Goal: Task Accomplishment & Management: Manage account settings

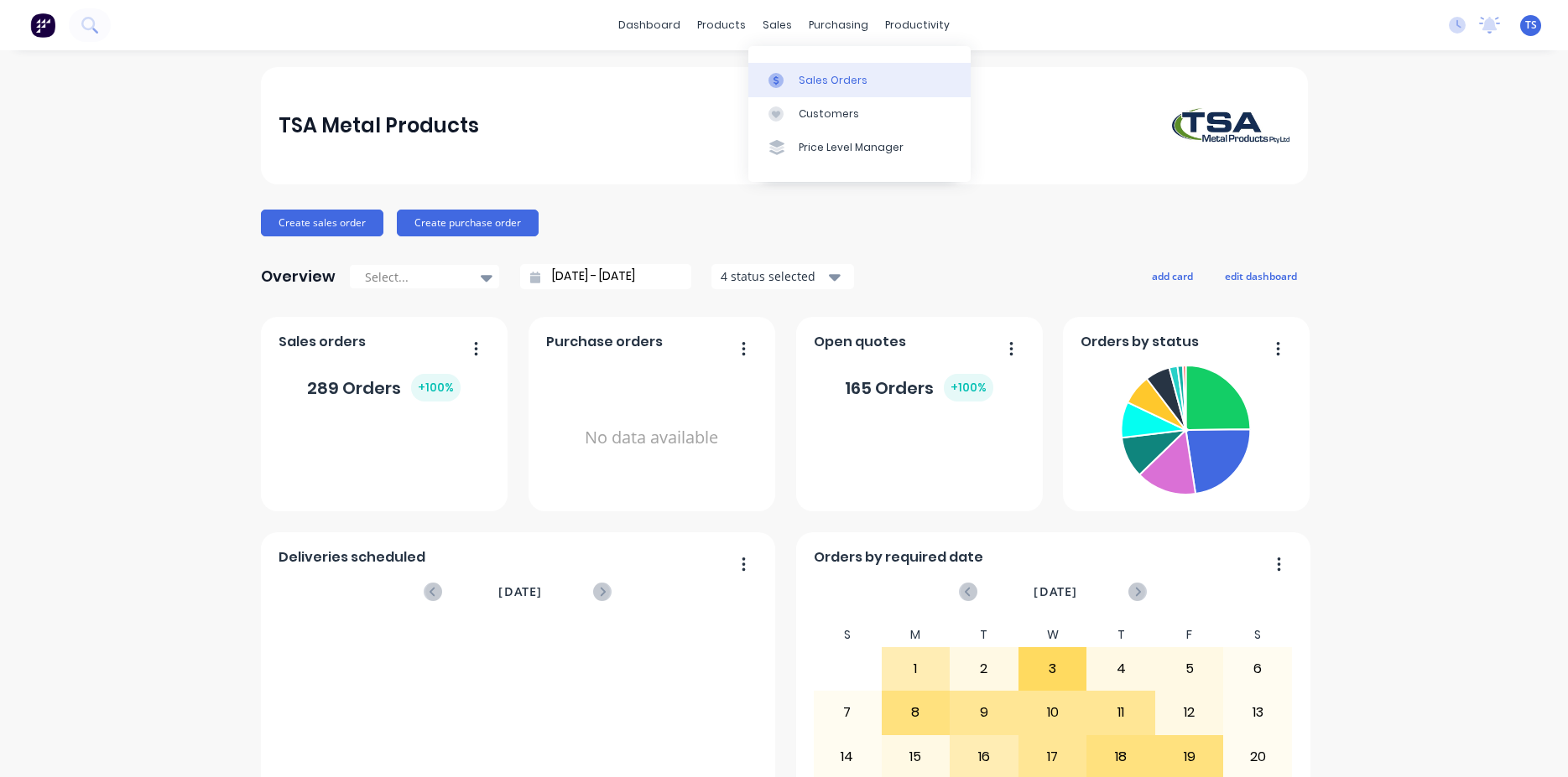
click at [814, 75] on div "Sales Orders" at bounding box center [833, 80] width 69 height 15
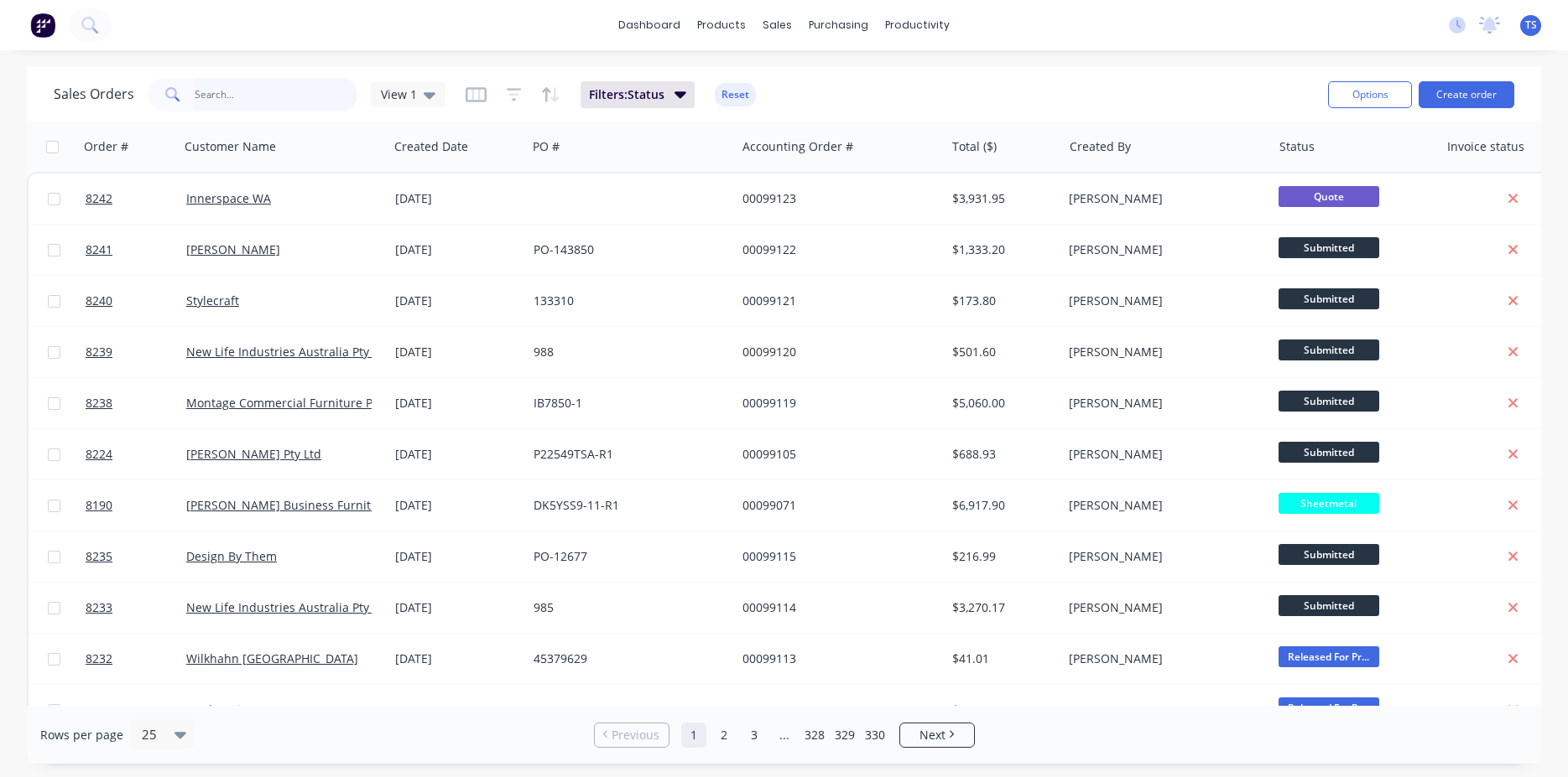
click at [289, 102] on input "text" at bounding box center [276, 94] width 163 height 34
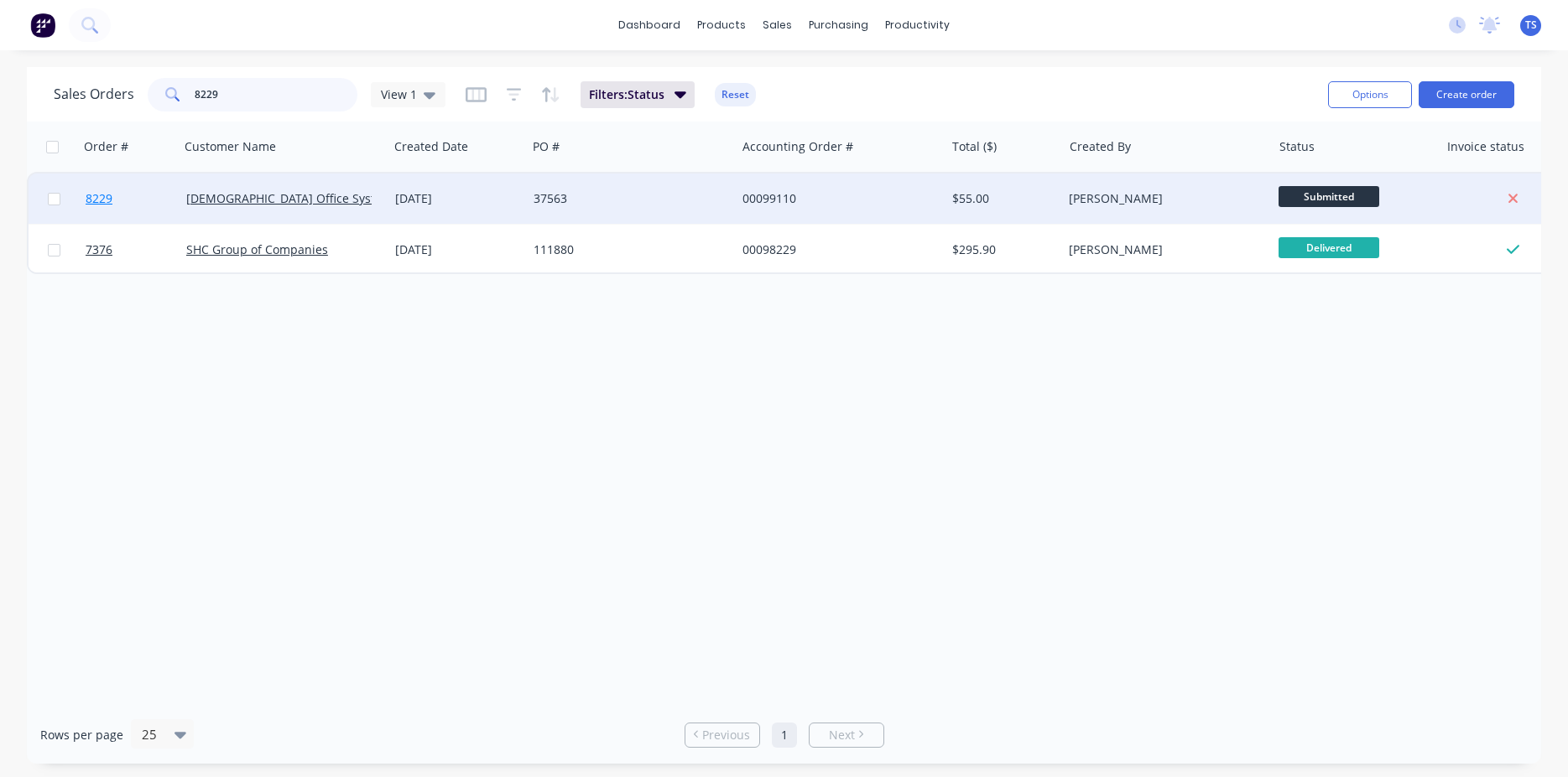
type input "8229"
click at [133, 188] on link "8229" at bounding box center [136, 198] width 101 height 50
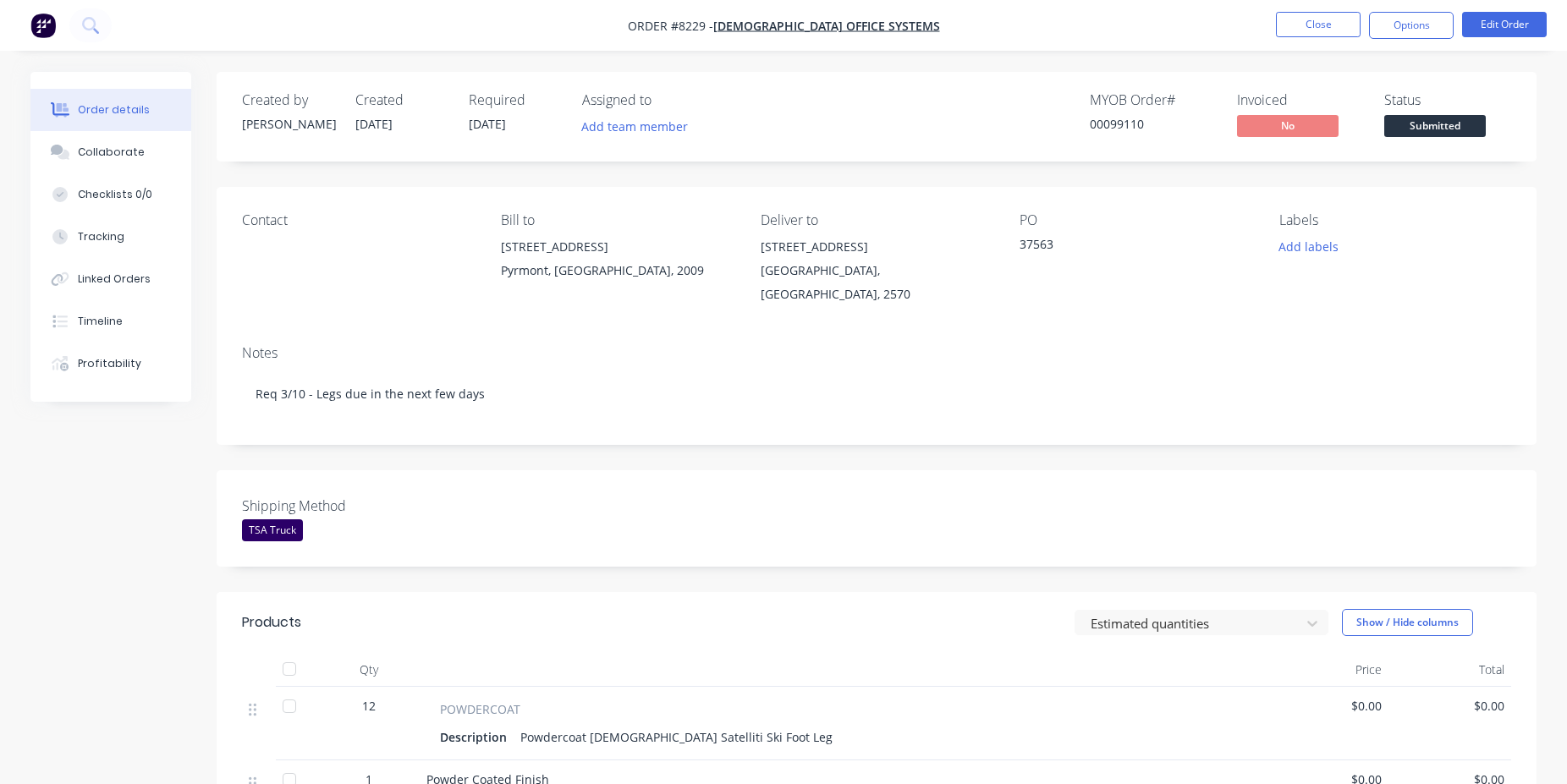
click at [1445, 128] on span "Submitted" at bounding box center [1435, 125] width 101 height 21
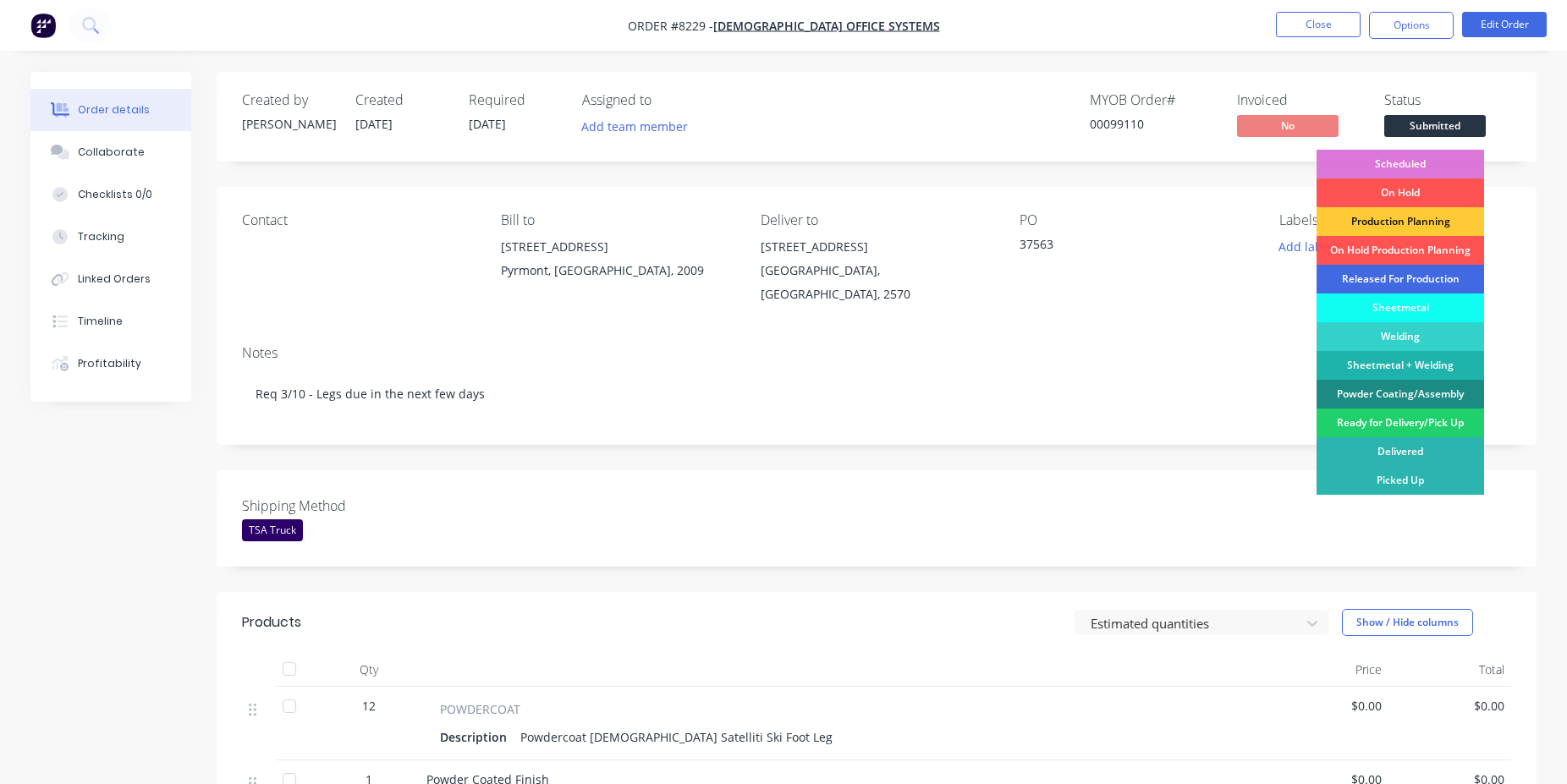
click at [1399, 272] on div "Released For Production" at bounding box center [1401, 279] width 167 height 28
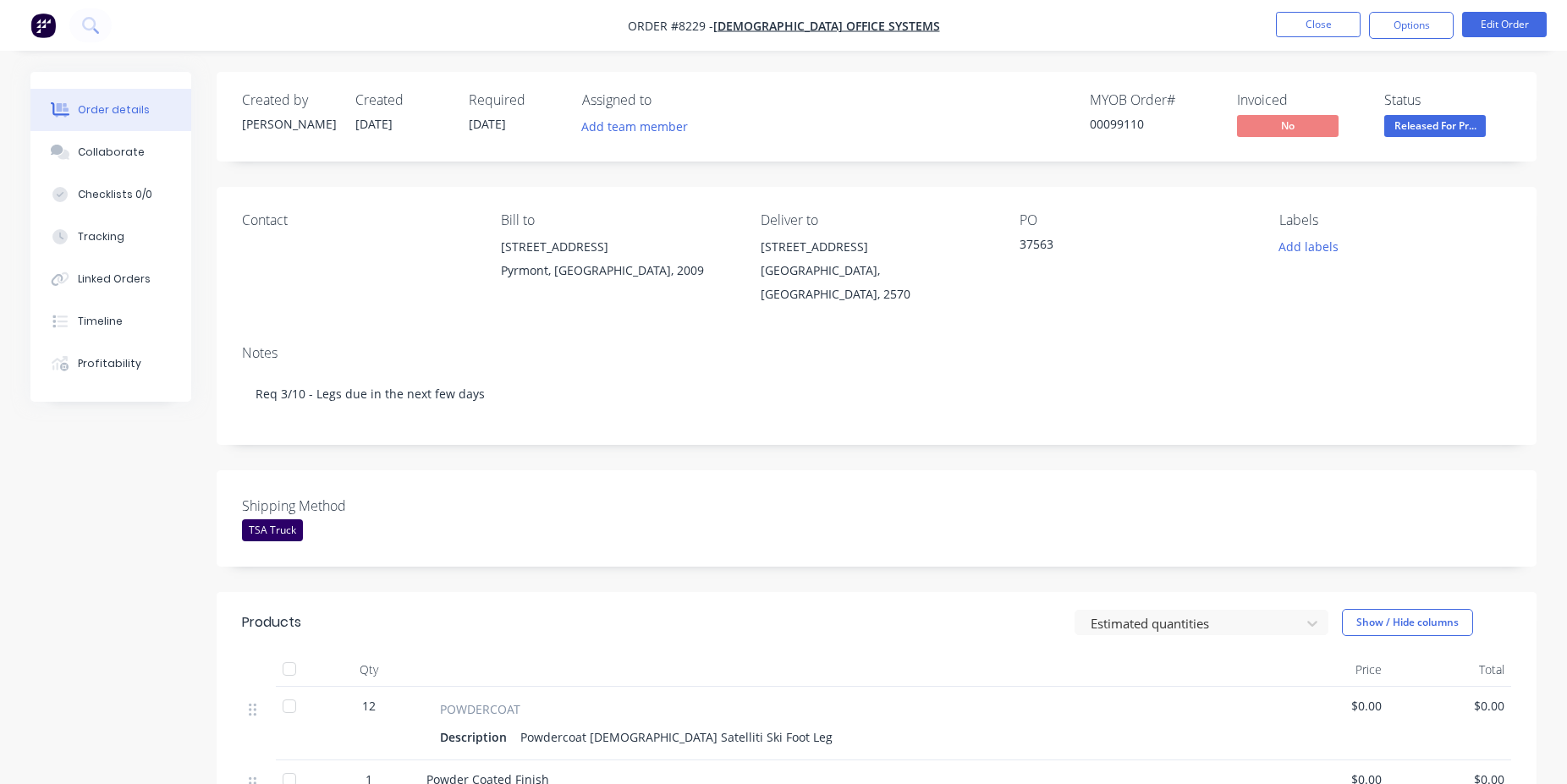
click at [1074, 470] on div "Shipping Method TSA Truck" at bounding box center [876, 518] width 1320 height 96
click at [1316, 25] on button "Close" at bounding box center [1318, 24] width 85 height 26
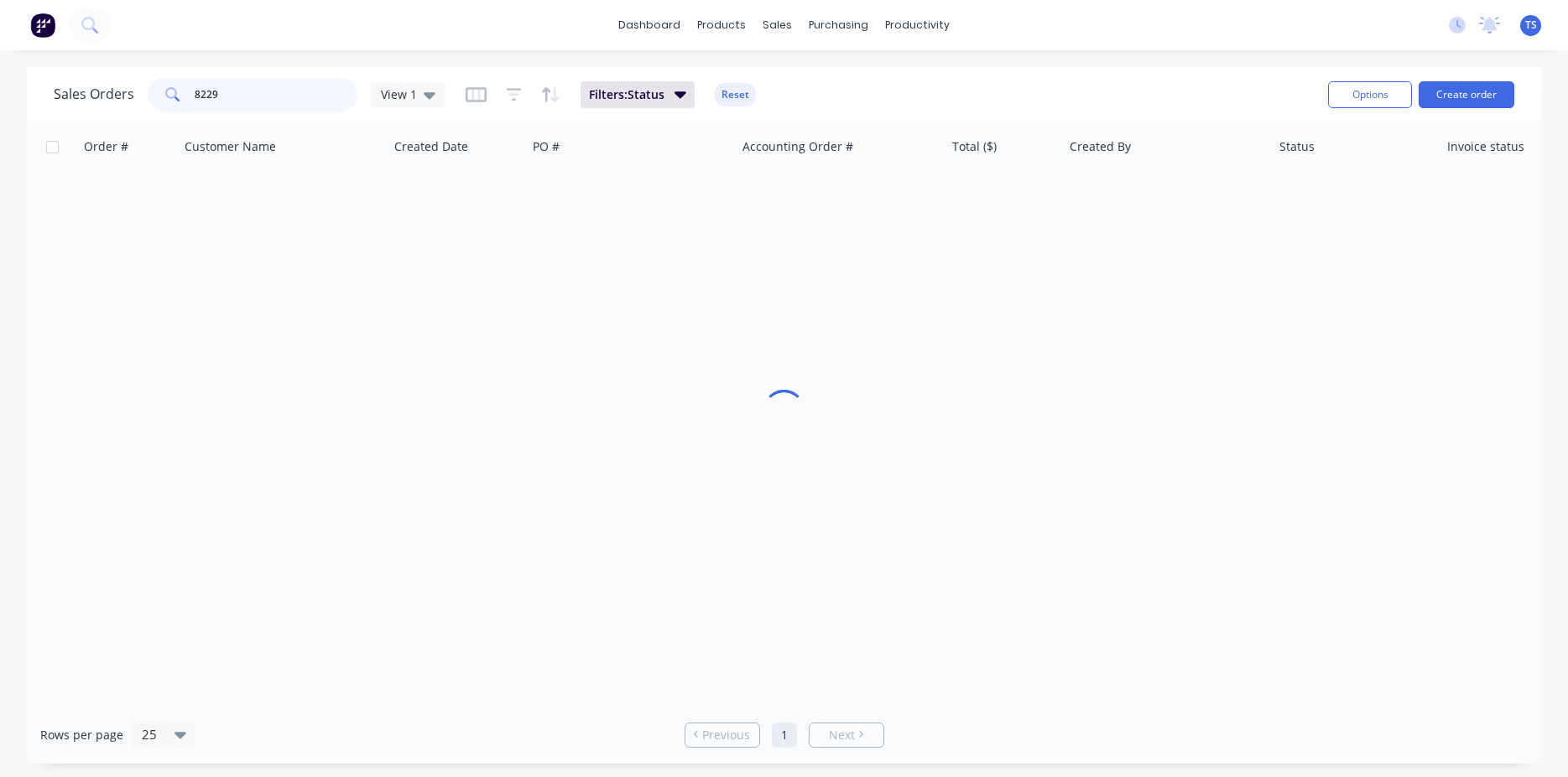
click at [269, 93] on input "8229" at bounding box center [276, 94] width 163 height 34
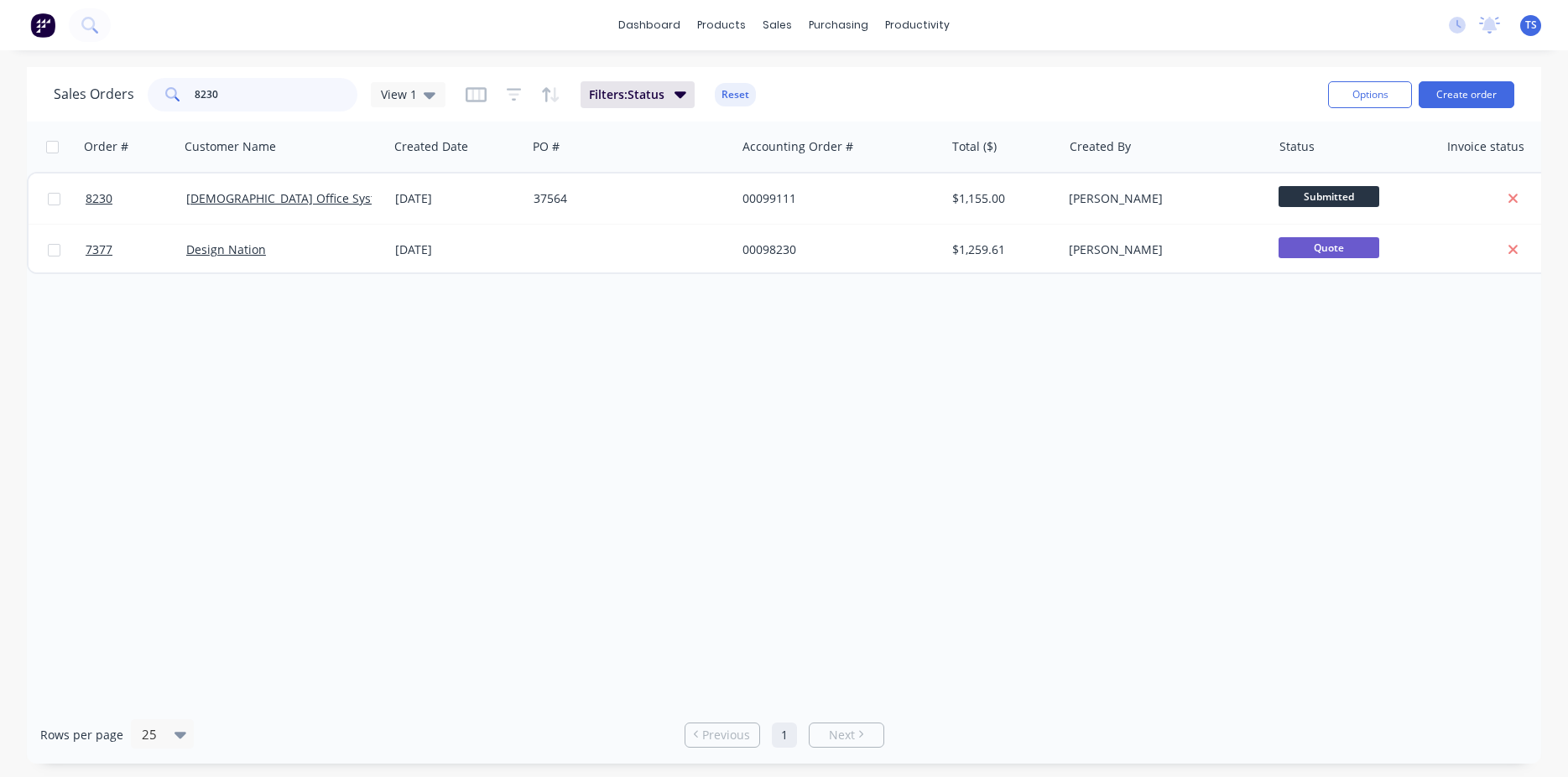
type input "8230"
click at [109, 209] on link "8230" at bounding box center [136, 198] width 101 height 50
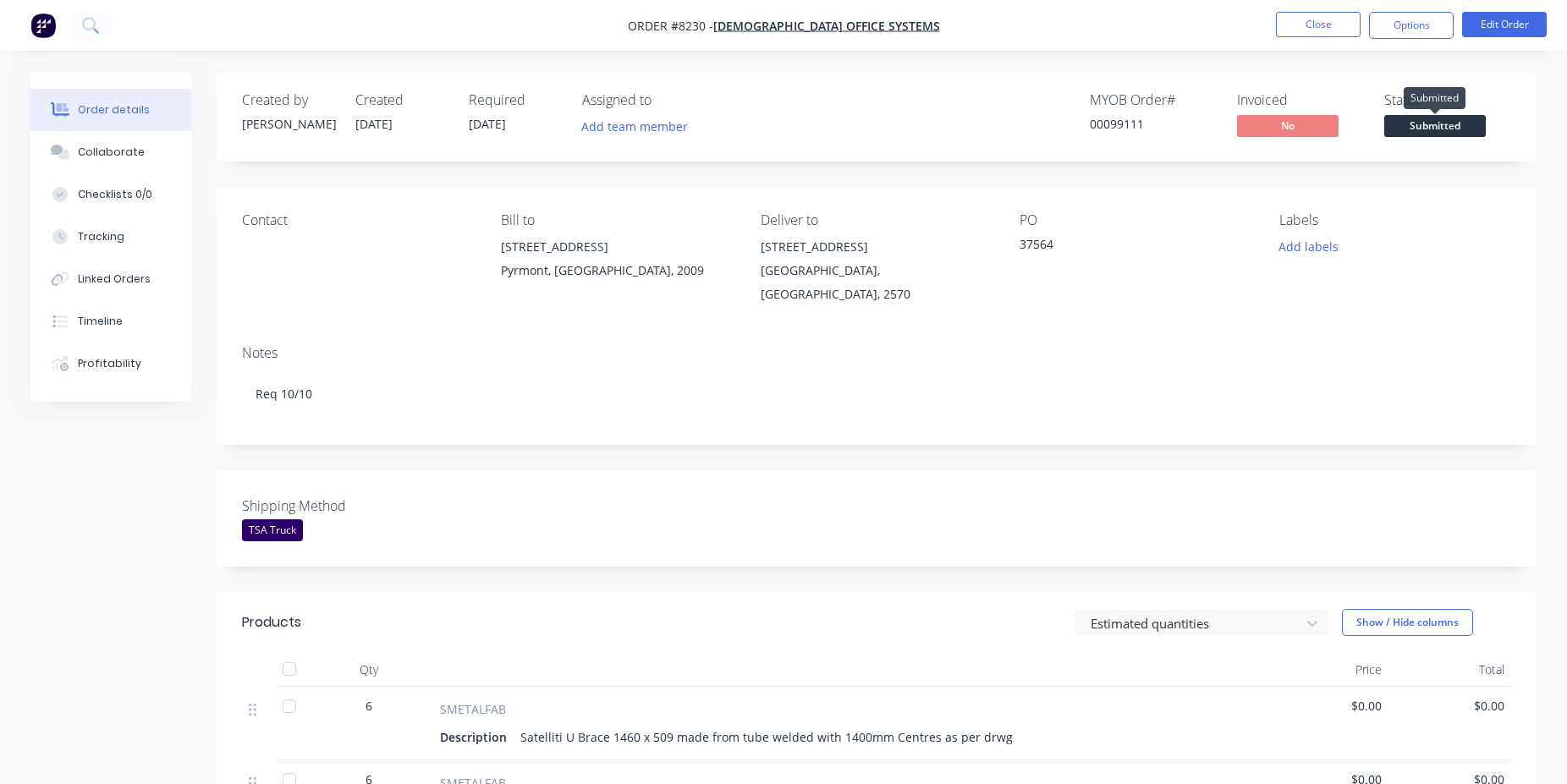
click at [1455, 122] on span "Submitted" at bounding box center [1435, 125] width 101 height 21
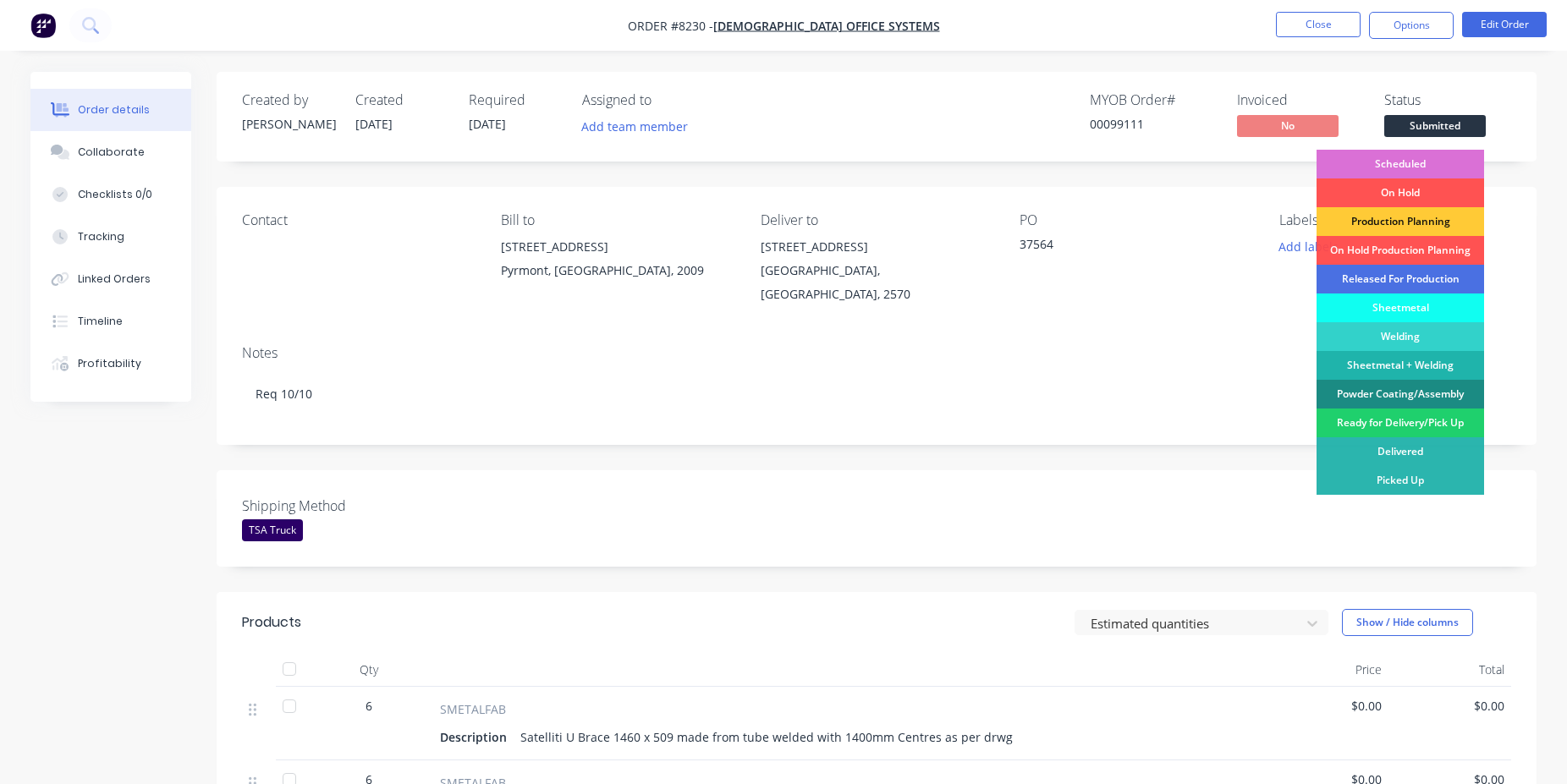
click at [1457, 169] on div "Scheduled" at bounding box center [1401, 164] width 167 height 28
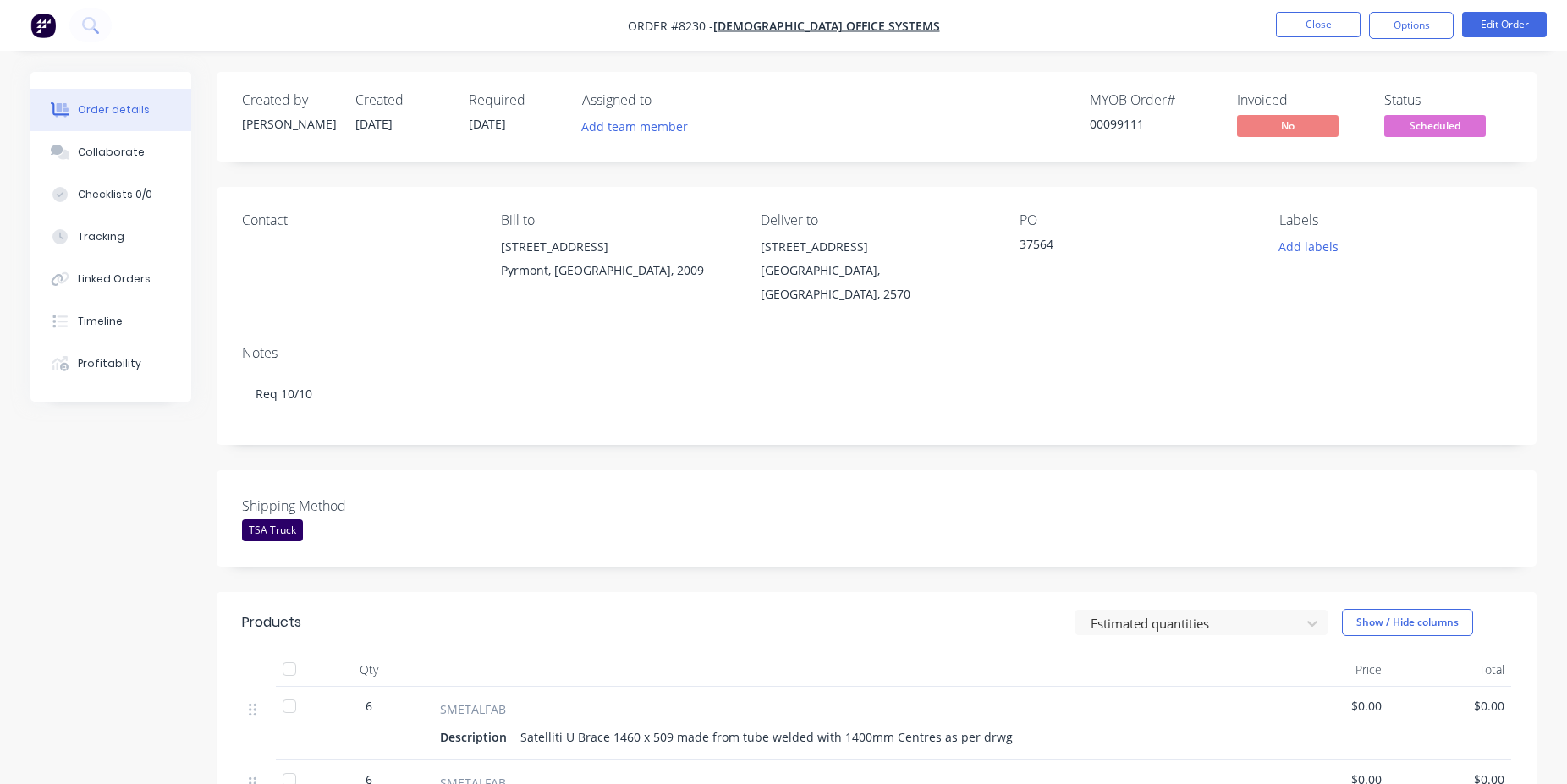
click at [1126, 136] on div "MYOB Order # 00099111" at bounding box center [1153, 117] width 127 height 49
click at [1126, 128] on div "00099111" at bounding box center [1153, 124] width 127 height 18
copy div "00099111"
click at [1312, 27] on button "Close" at bounding box center [1318, 24] width 85 height 26
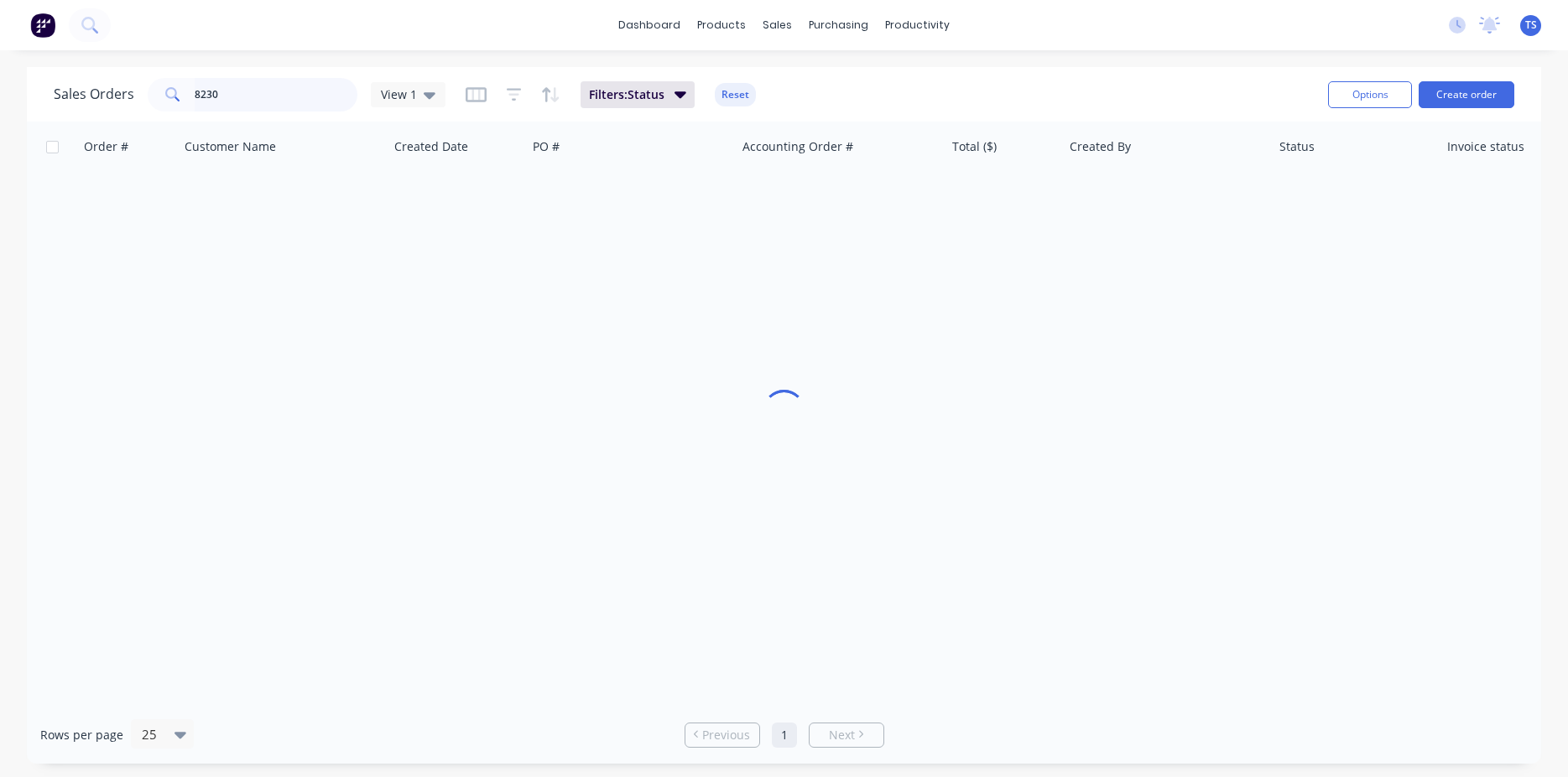
click at [286, 88] on input "8230" at bounding box center [276, 94] width 163 height 34
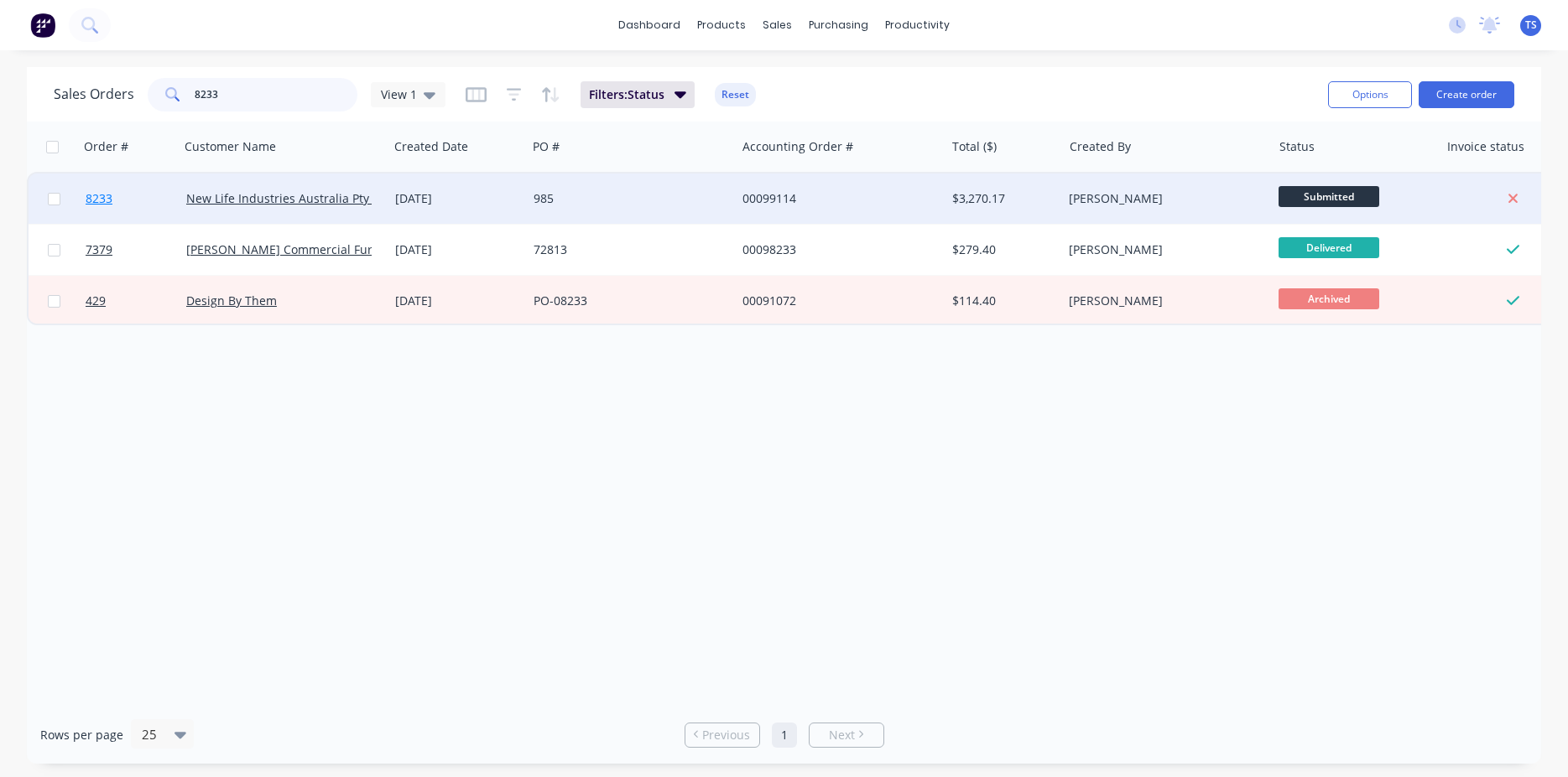
type input "8233"
click at [109, 202] on span "8233" at bounding box center [99, 198] width 26 height 17
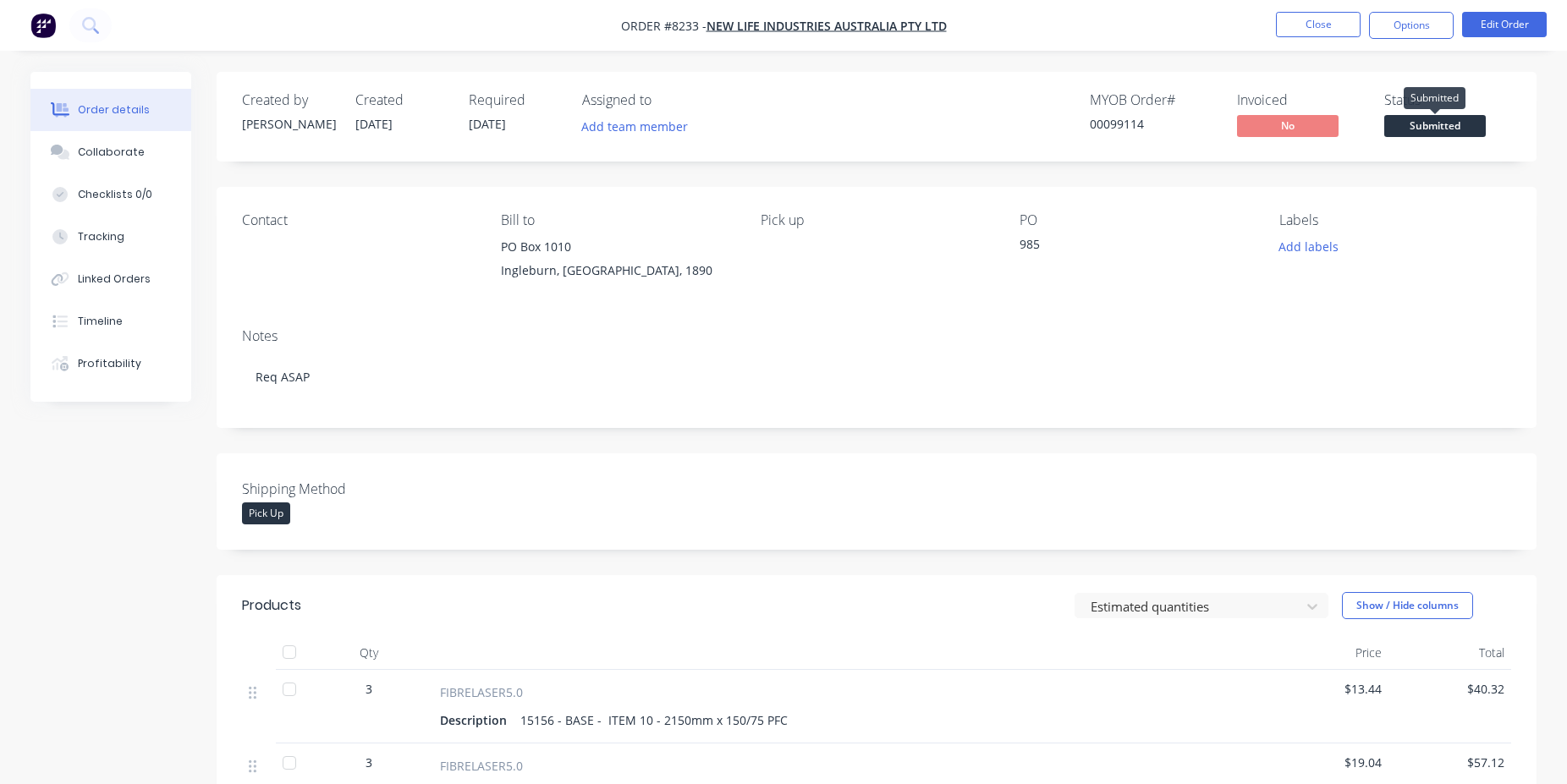
click at [1472, 131] on span "Submitted" at bounding box center [1435, 125] width 101 height 21
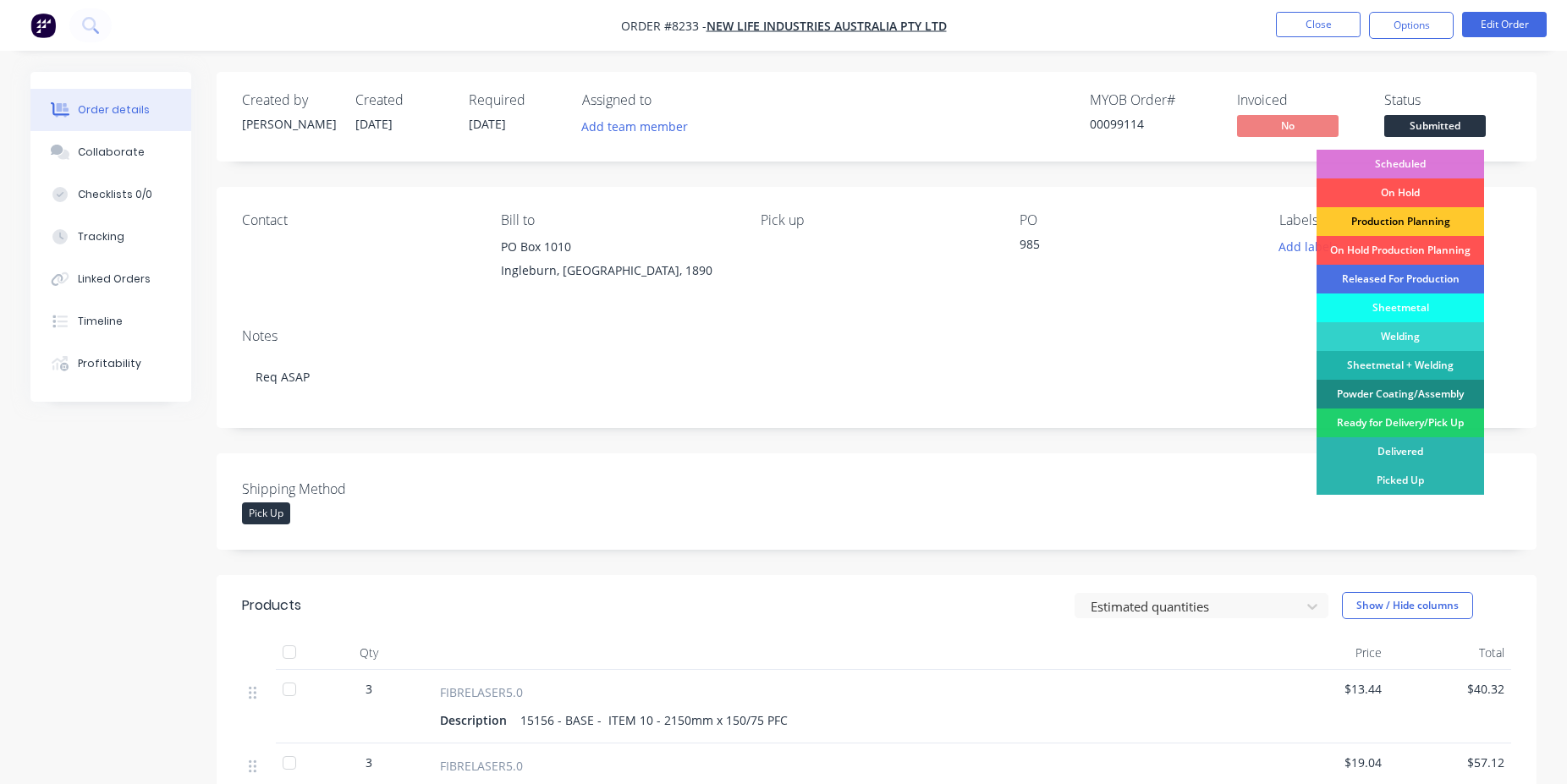
click at [1414, 227] on div "Production Planning" at bounding box center [1401, 222] width 167 height 28
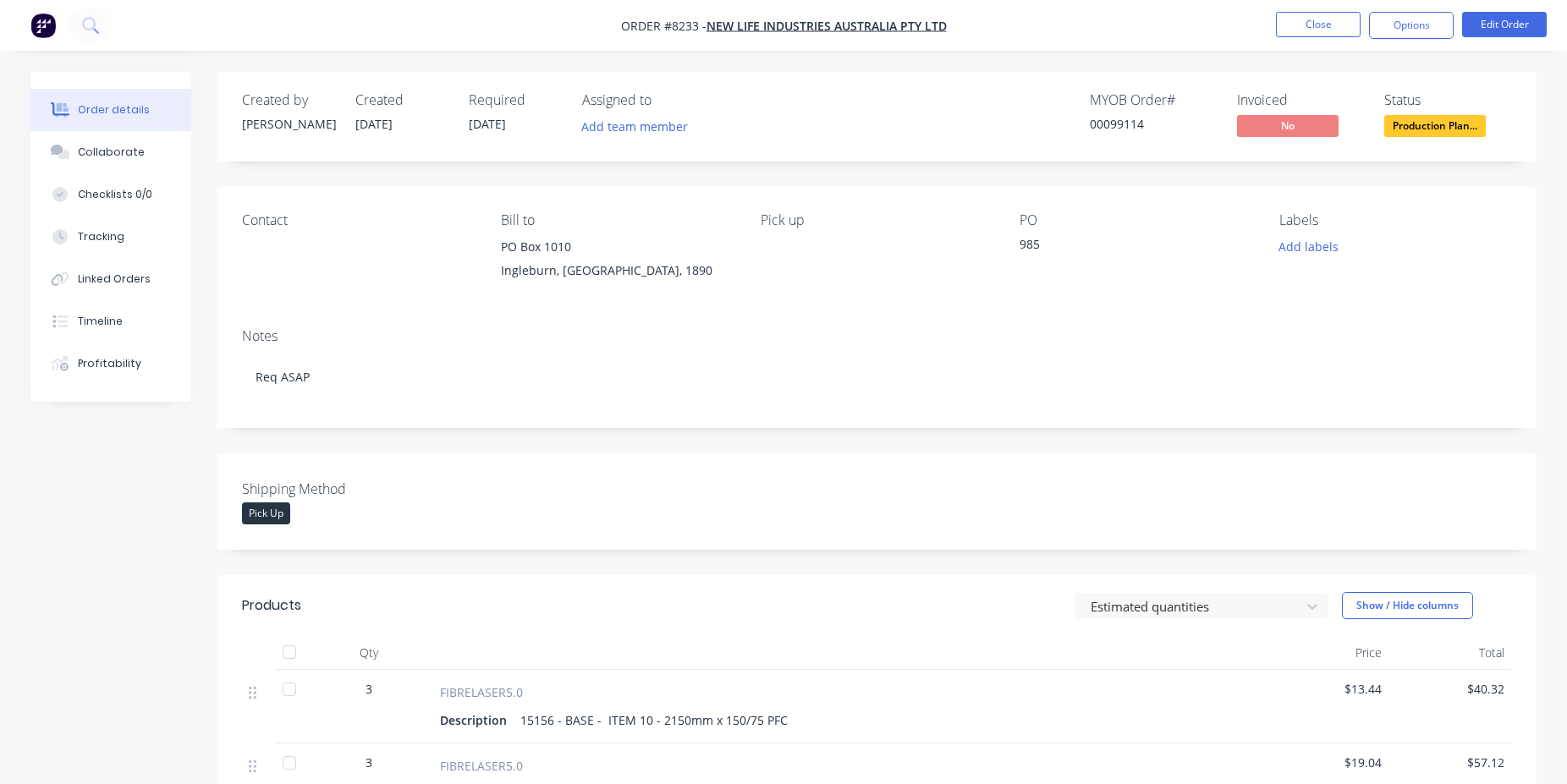
click at [1119, 132] on div "00099114" at bounding box center [1153, 124] width 127 height 18
copy div "00099114"
click at [1291, 26] on button "Close" at bounding box center [1318, 24] width 85 height 26
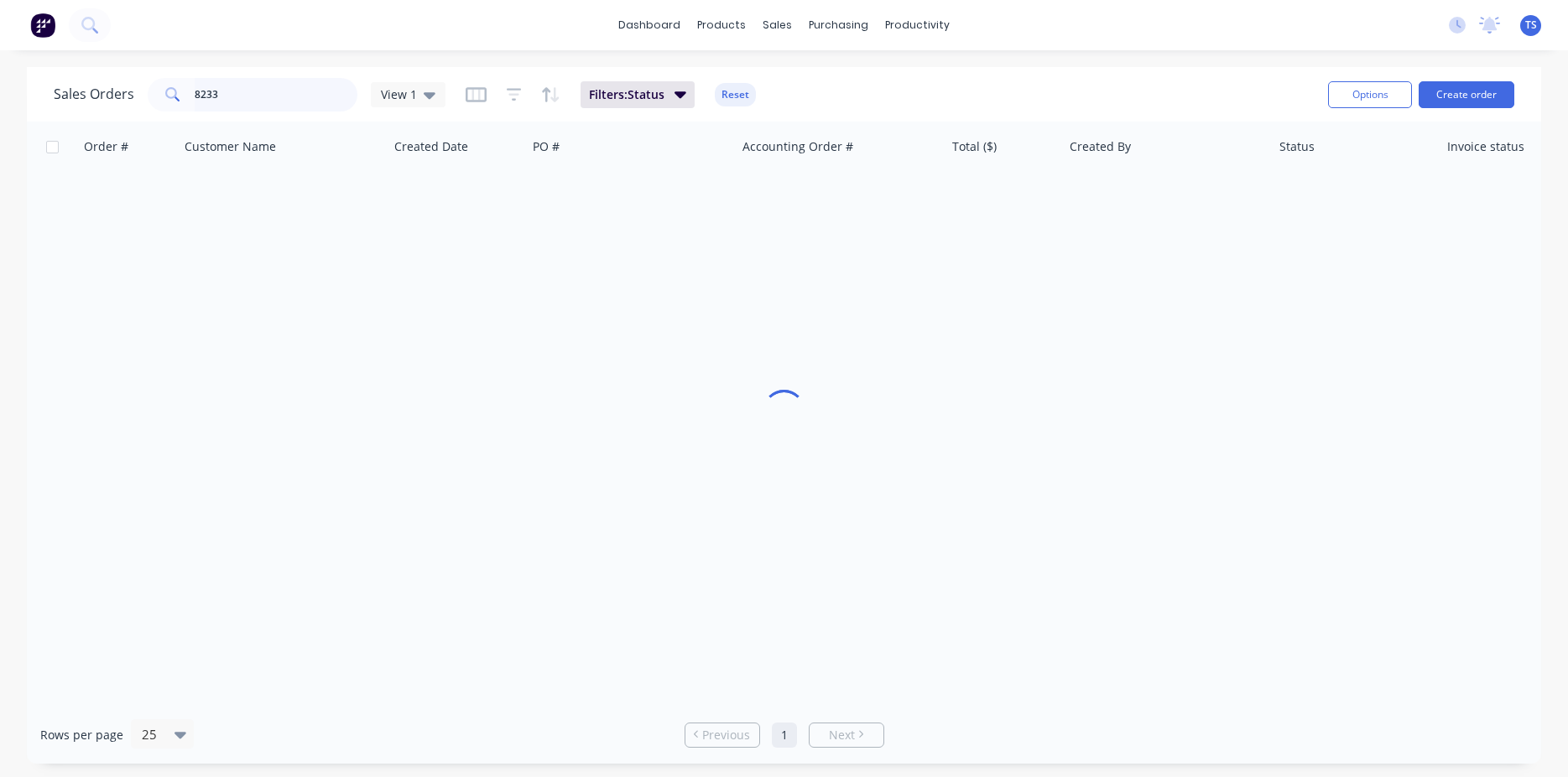
click at [288, 87] on input "8233" at bounding box center [276, 94] width 163 height 34
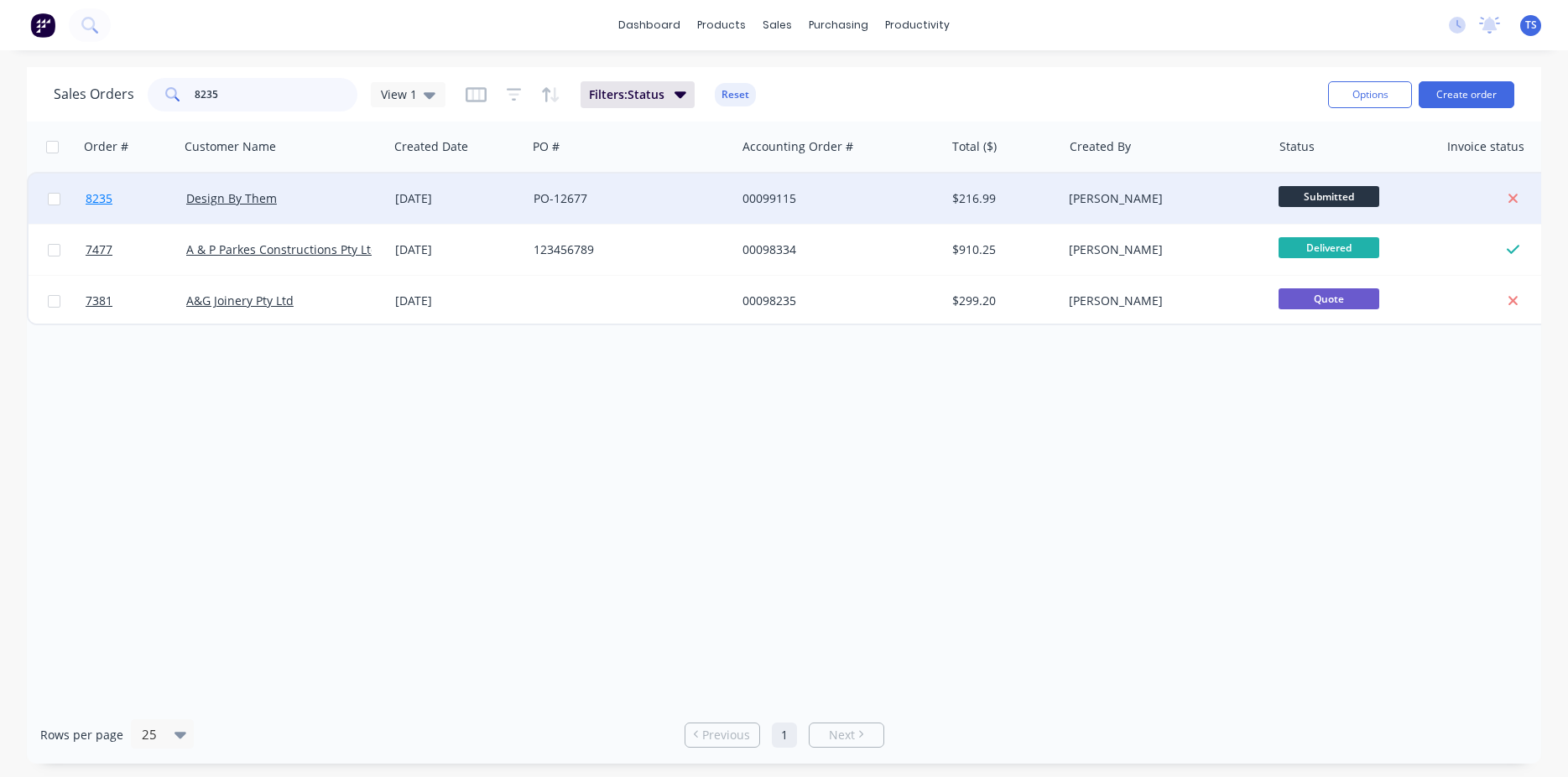
type input "8235"
click at [101, 220] on link "8235" at bounding box center [136, 198] width 101 height 50
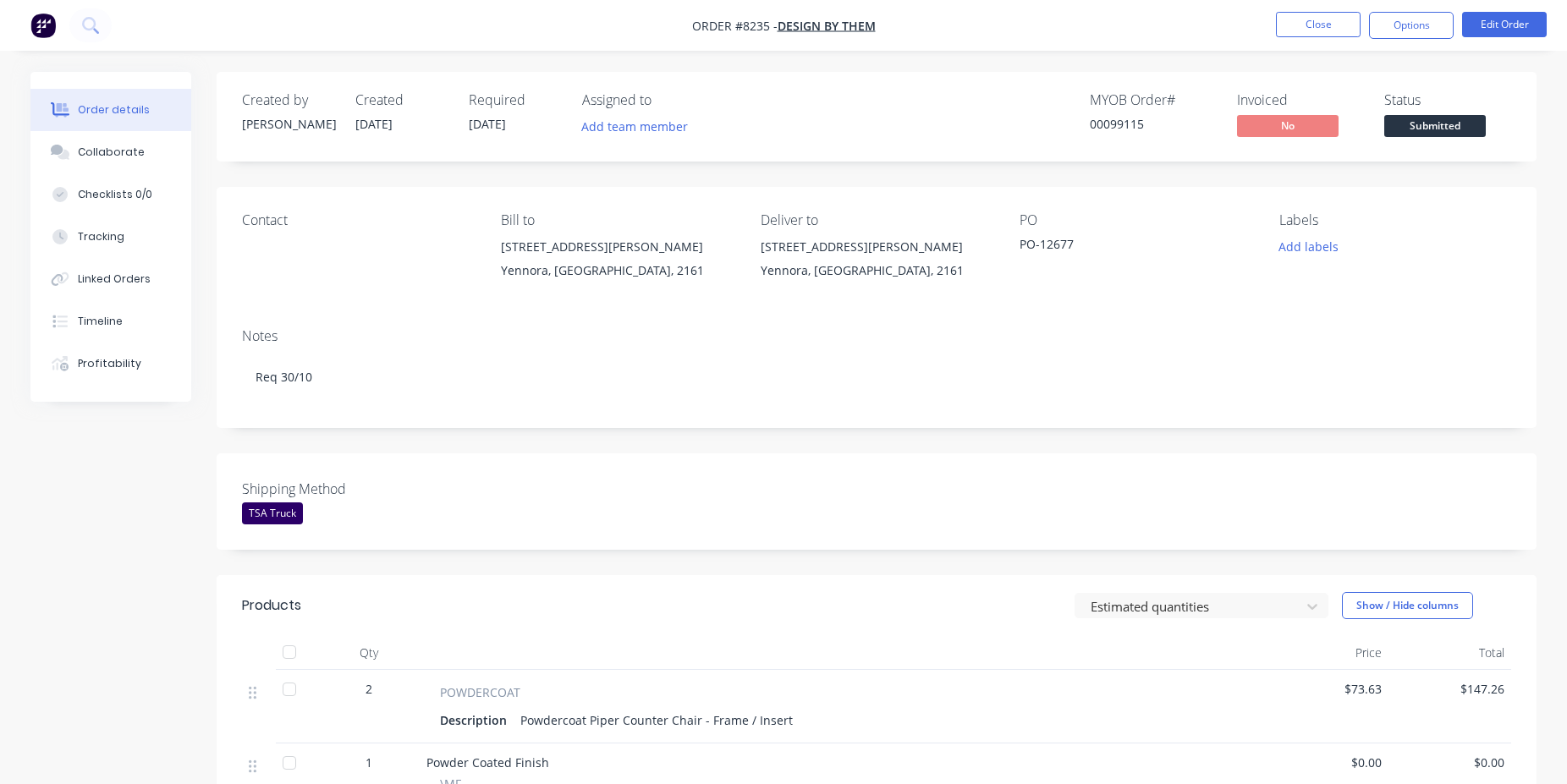
click at [1463, 123] on span "Submitted" at bounding box center [1435, 125] width 101 height 21
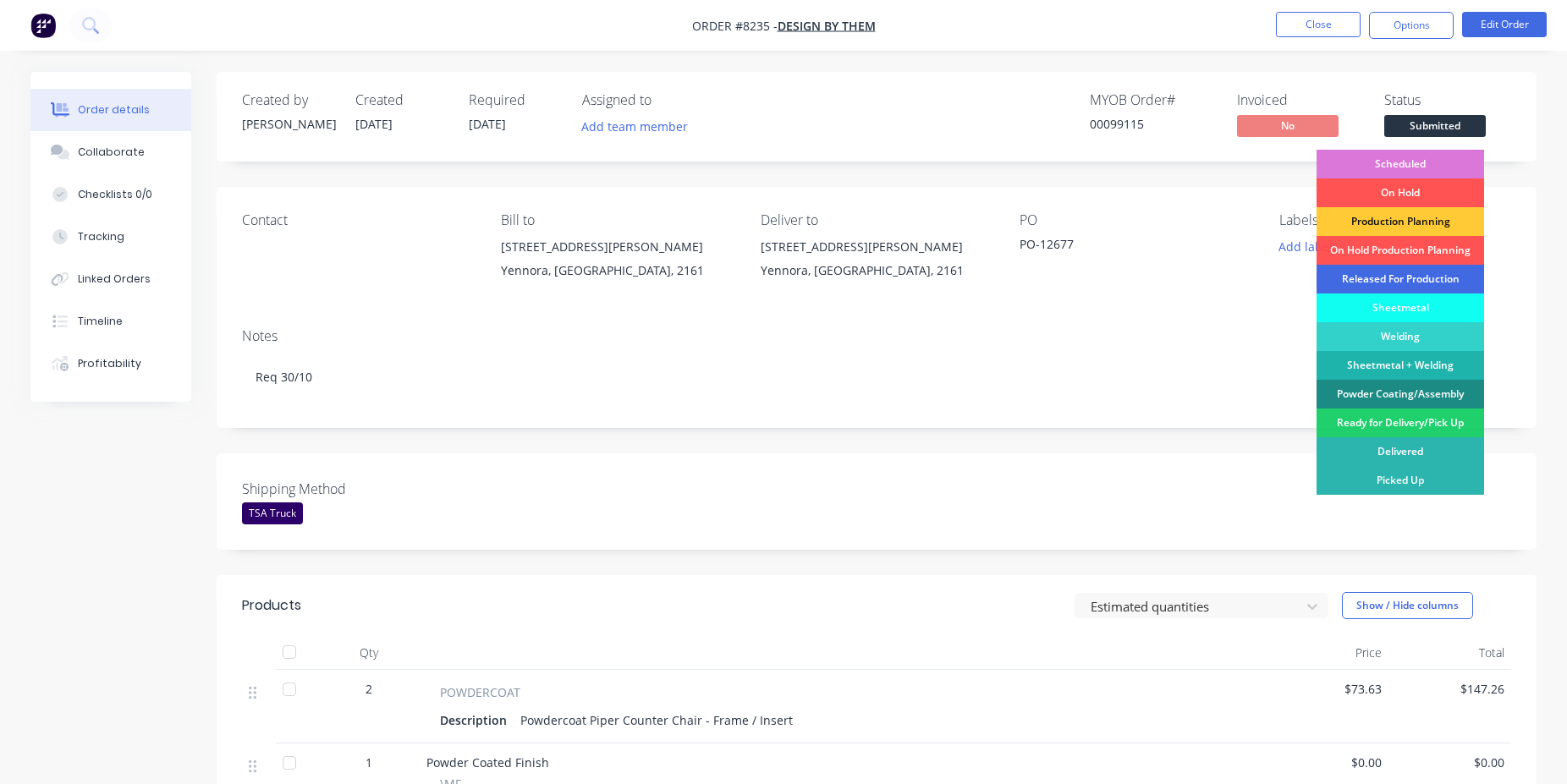
click at [1421, 268] on div "Released For Production" at bounding box center [1401, 279] width 167 height 28
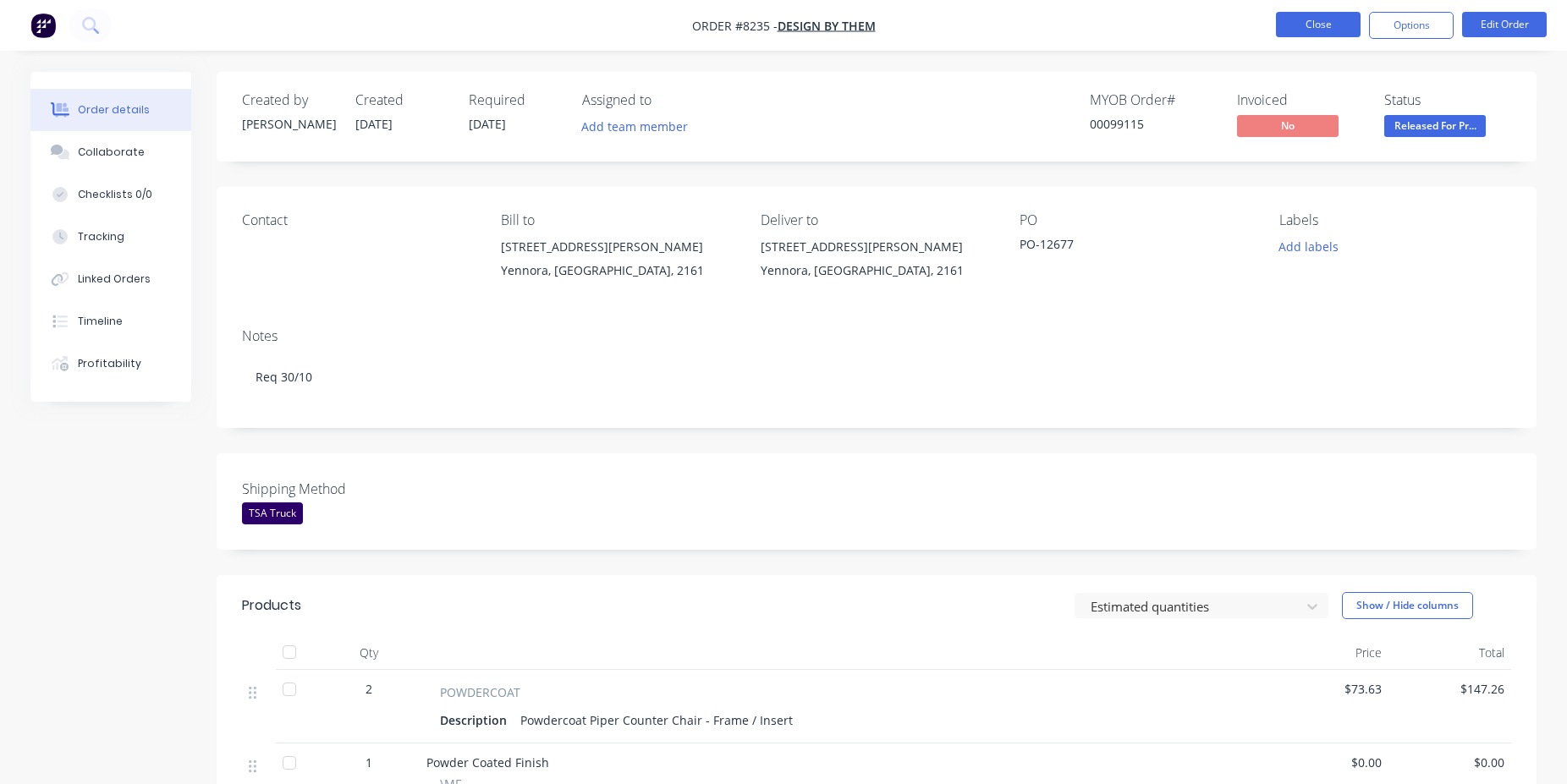
click at [1301, 28] on button "Close" at bounding box center [1318, 24] width 85 height 26
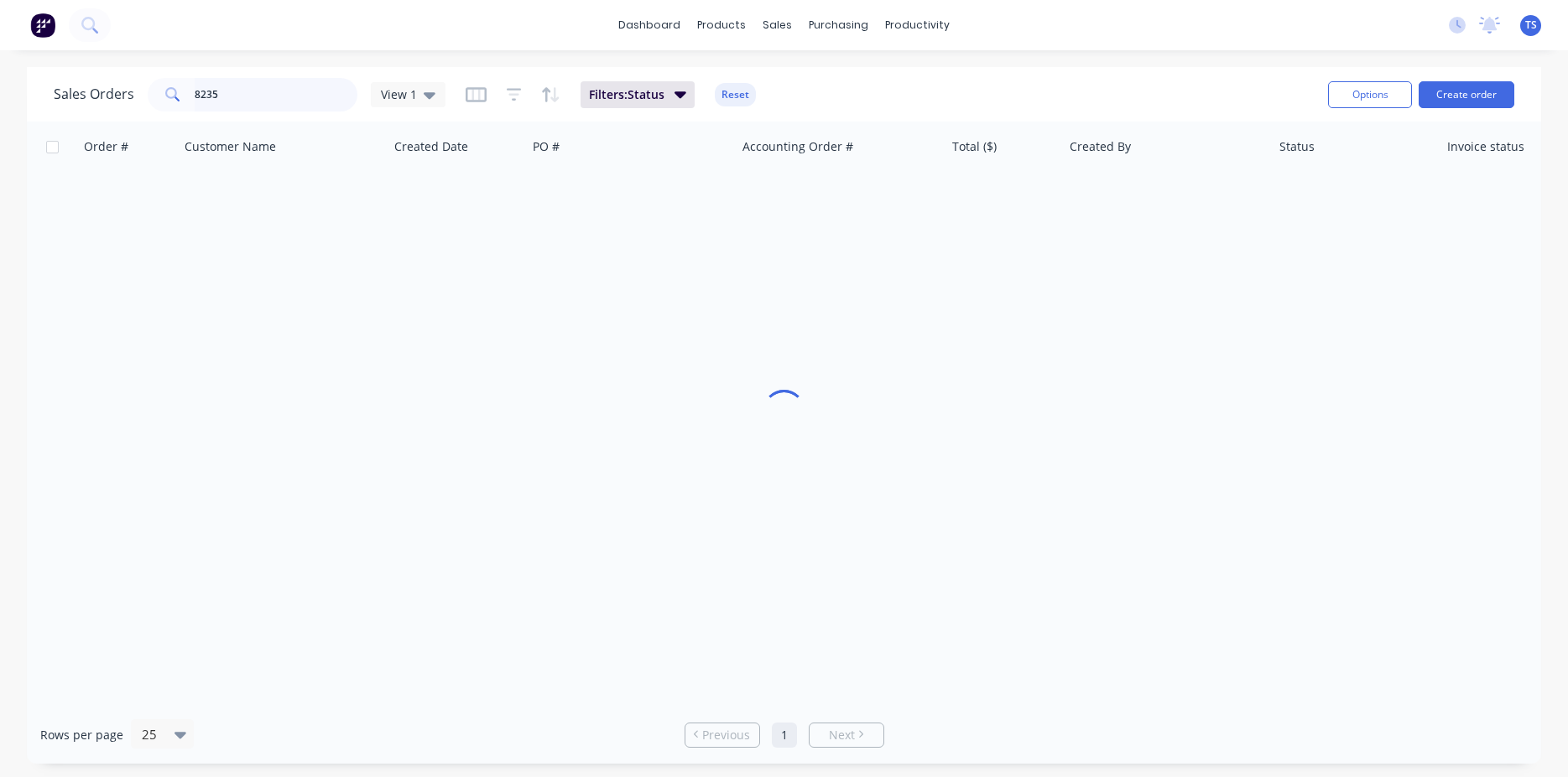
click at [258, 90] on input "8235" at bounding box center [276, 94] width 163 height 34
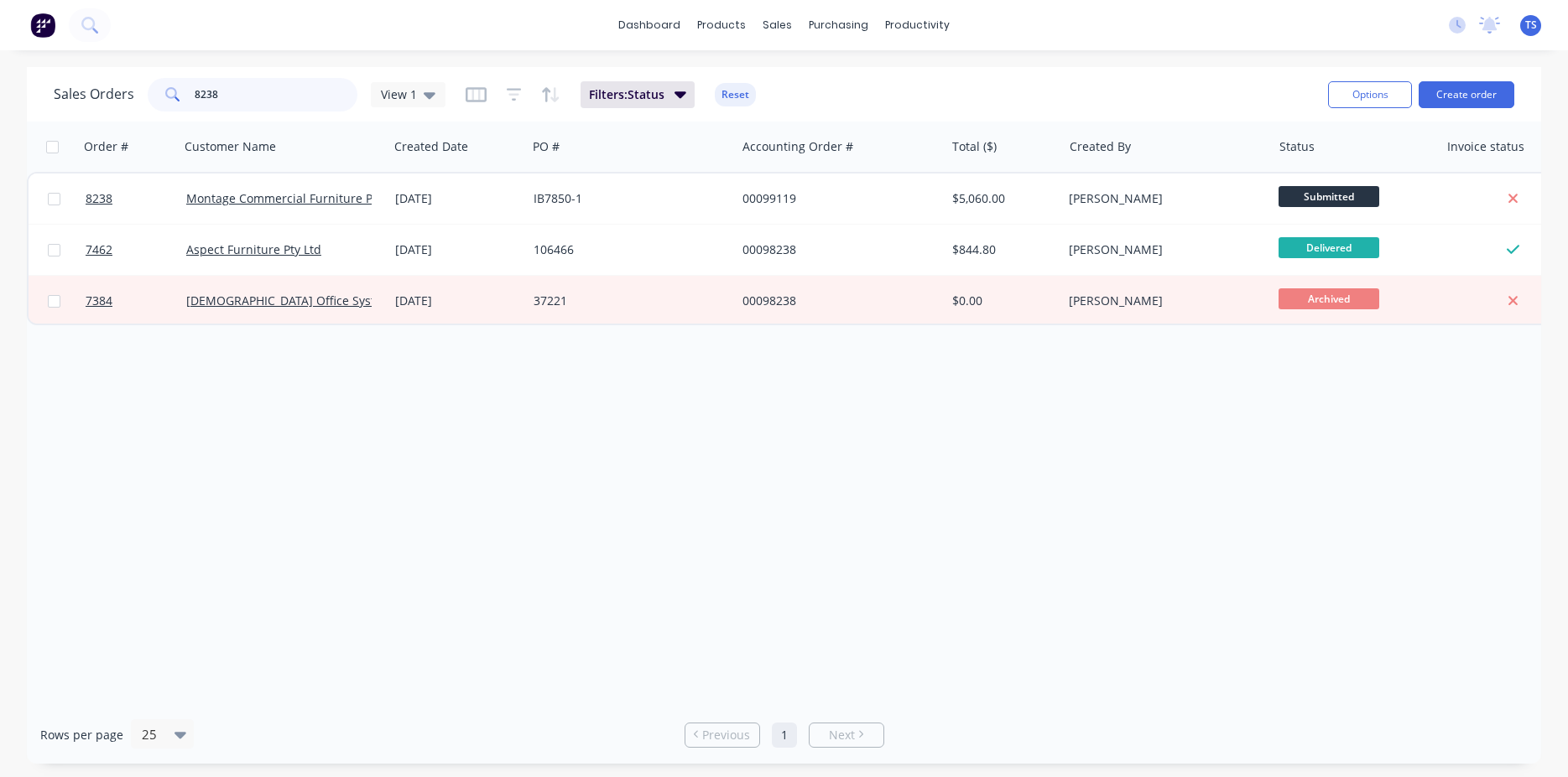
type input "8238"
click at [135, 203] on link "8238" at bounding box center [136, 198] width 101 height 50
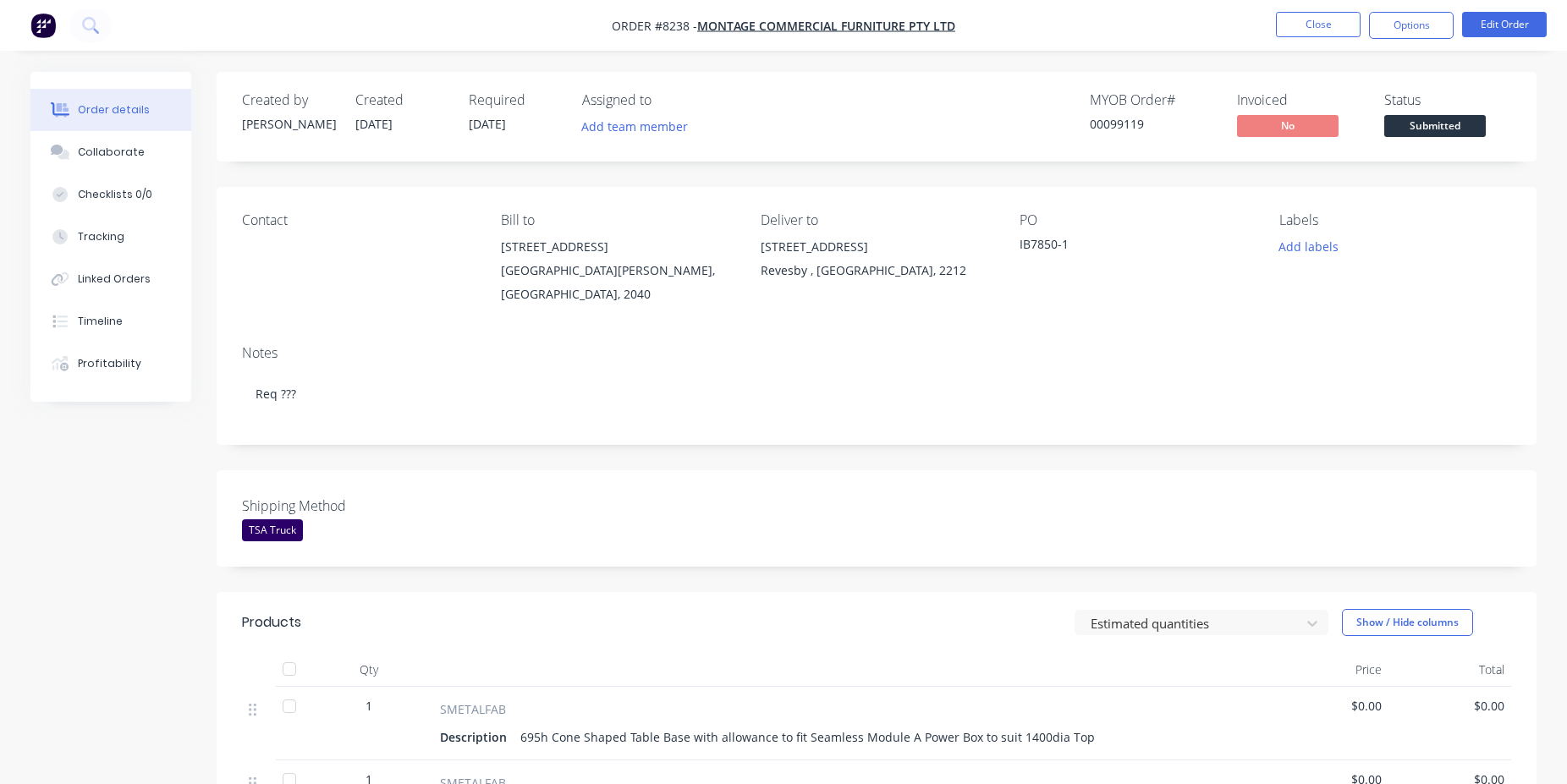
click at [1447, 125] on span "Submitted" at bounding box center [1435, 125] width 101 height 21
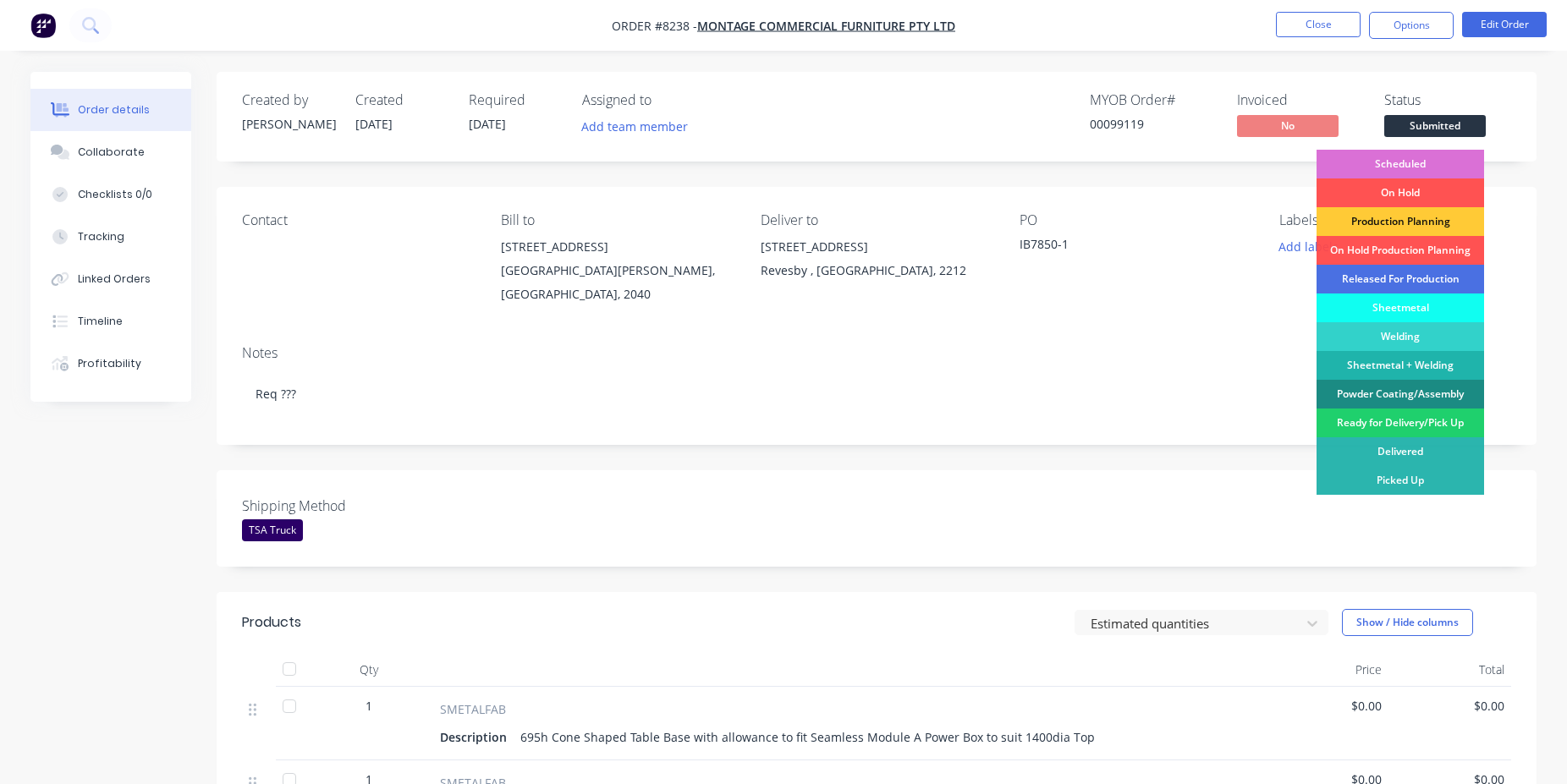
click at [1441, 157] on div "Scheduled" at bounding box center [1401, 164] width 167 height 28
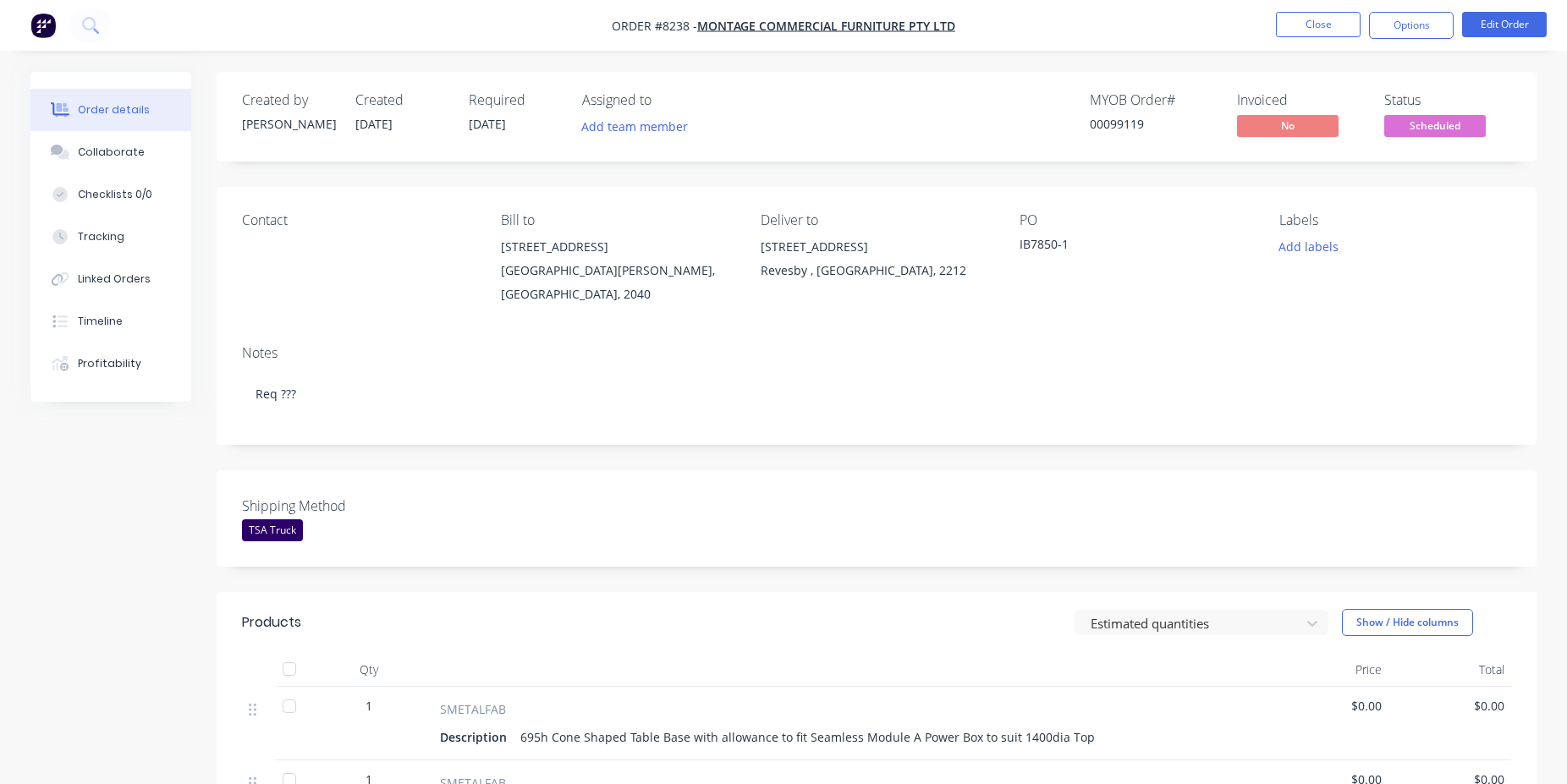
click at [1130, 122] on div "00099119" at bounding box center [1153, 124] width 127 height 18
copy div "00099119"
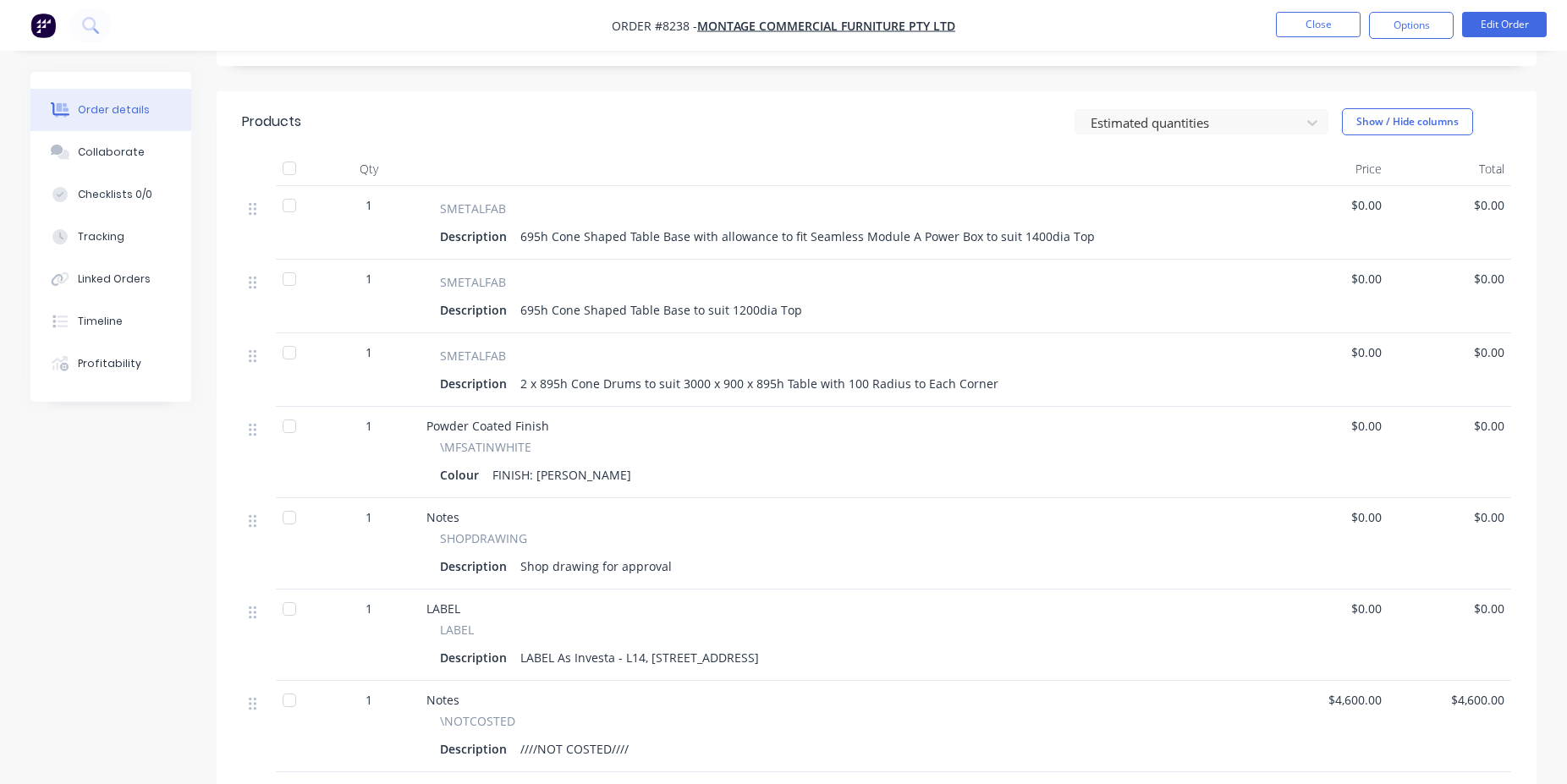
scroll to position [518, 0]
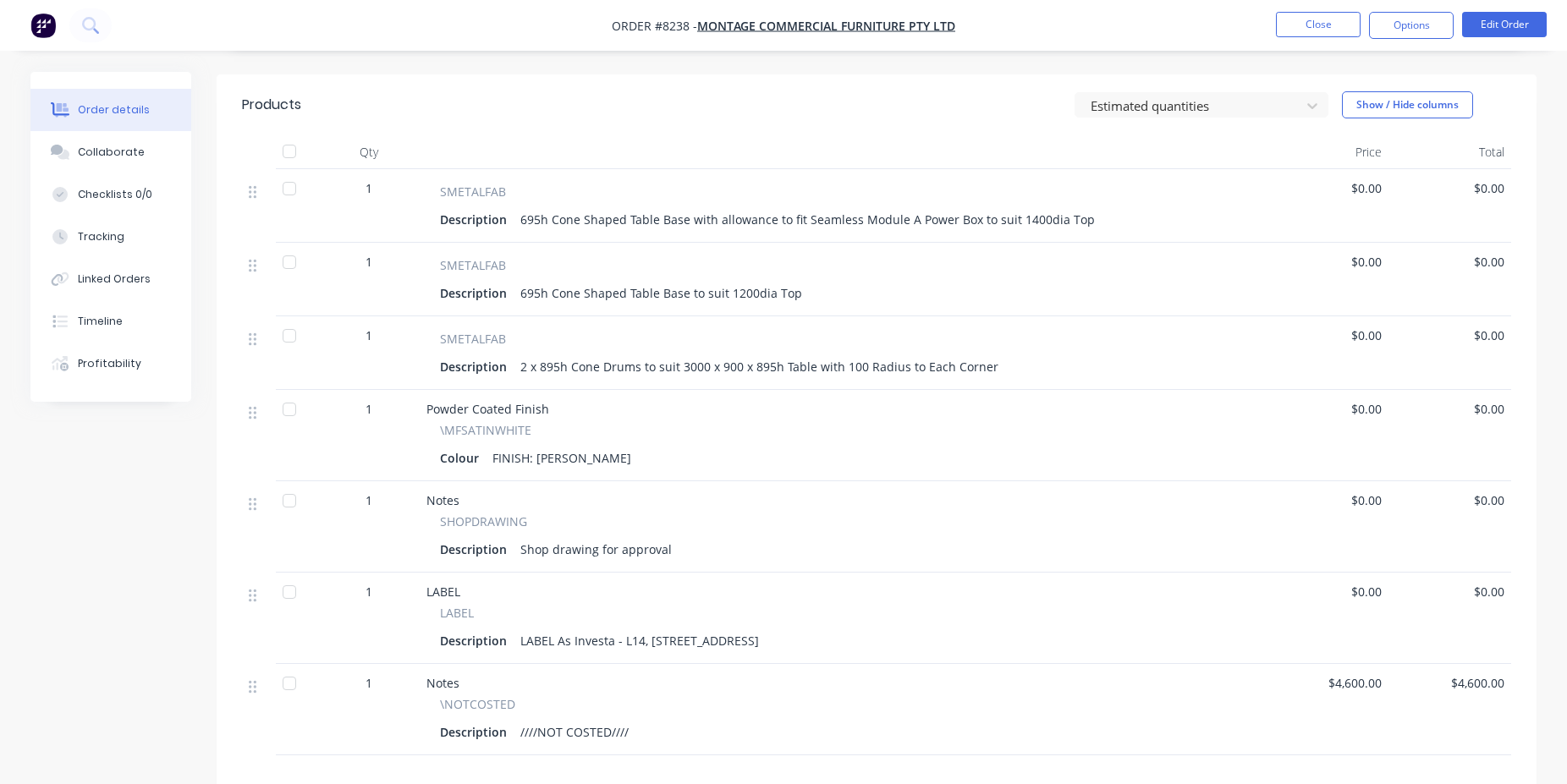
click at [1284, 37] on li "Close" at bounding box center [1318, 25] width 85 height 27
click at [1298, 30] on button "Close" at bounding box center [1318, 24] width 85 height 26
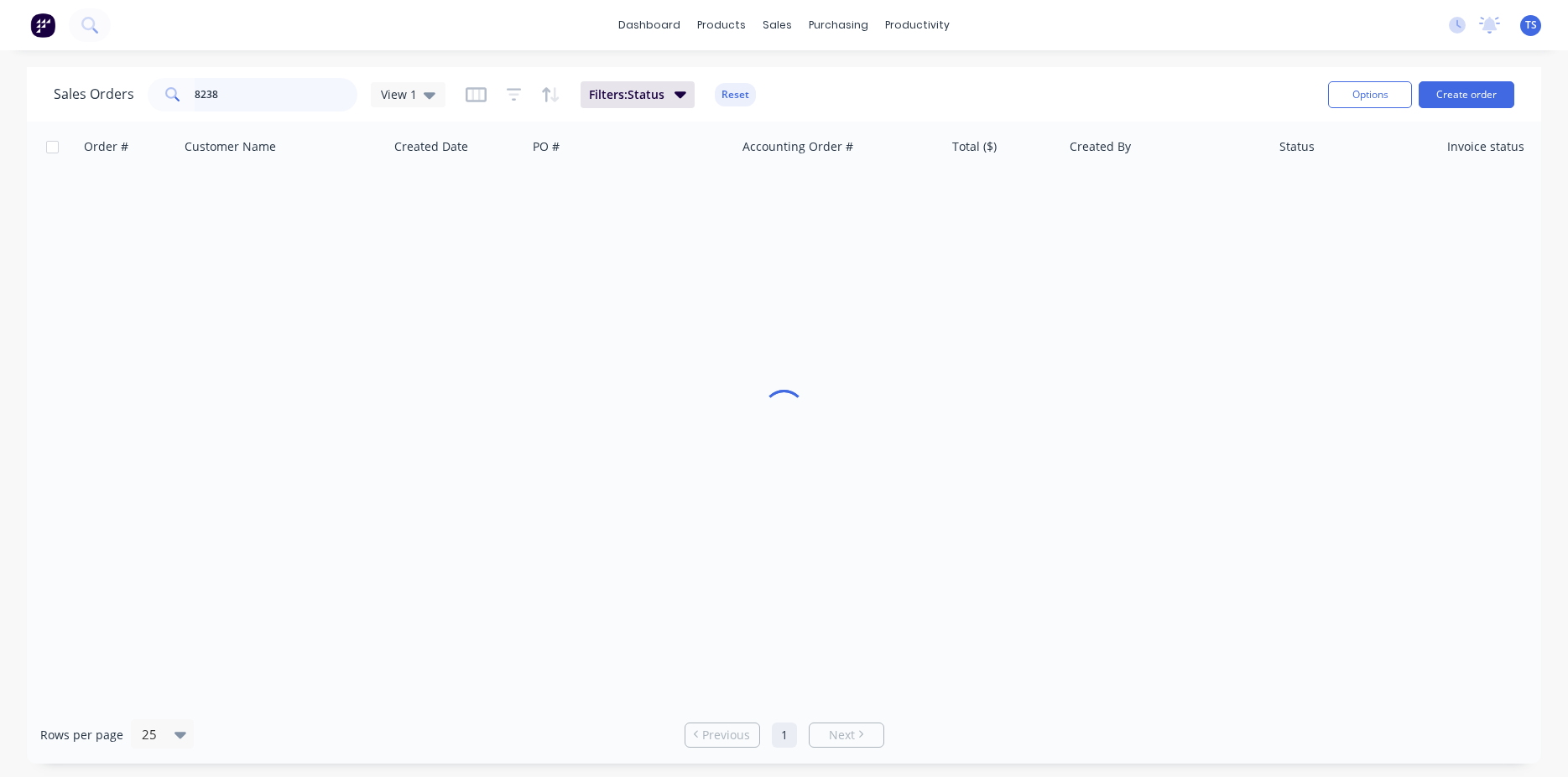
click at [227, 87] on input "8238" at bounding box center [276, 94] width 163 height 34
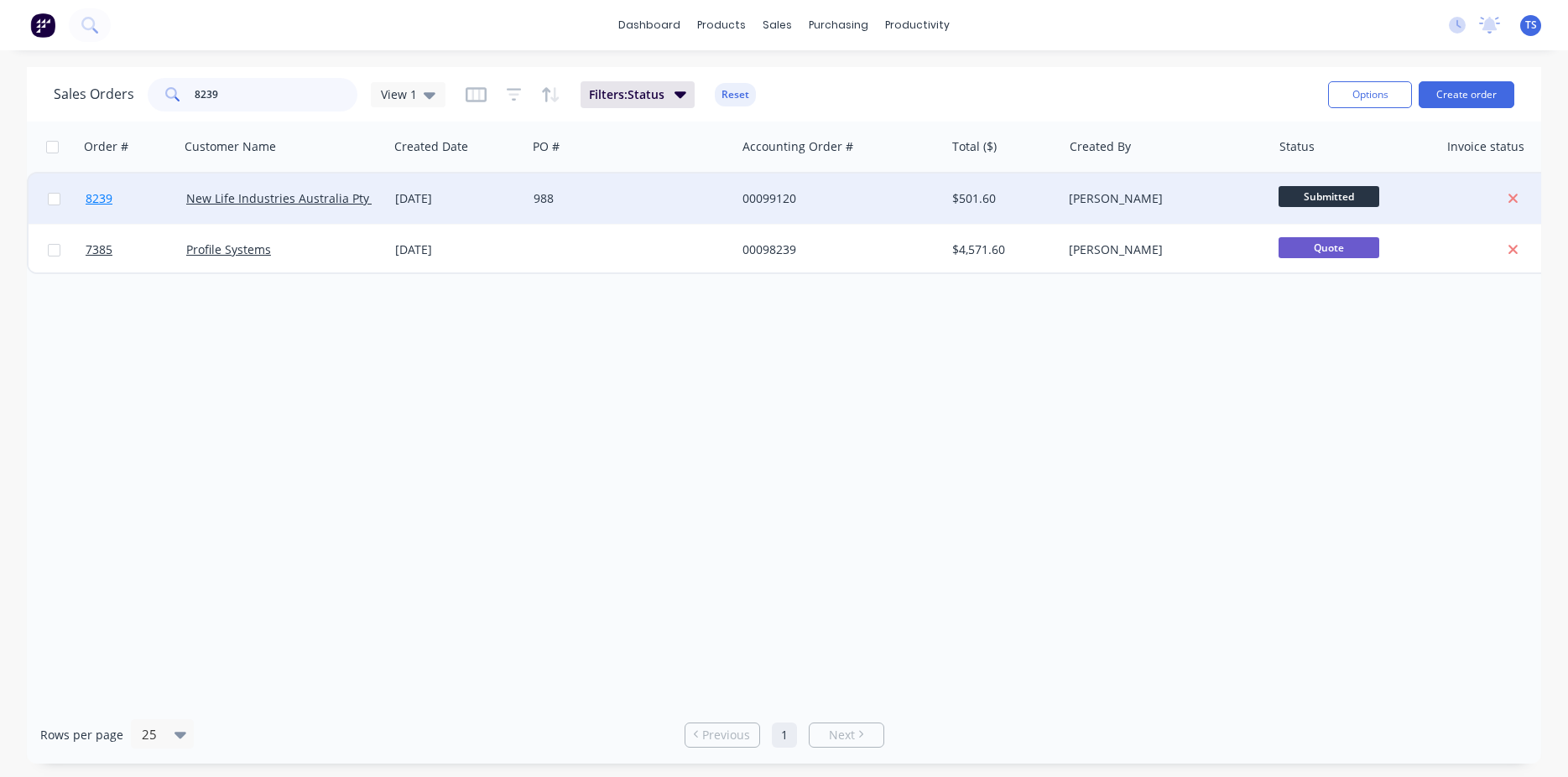
type input "8239"
click at [115, 194] on link "8239" at bounding box center [136, 198] width 101 height 50
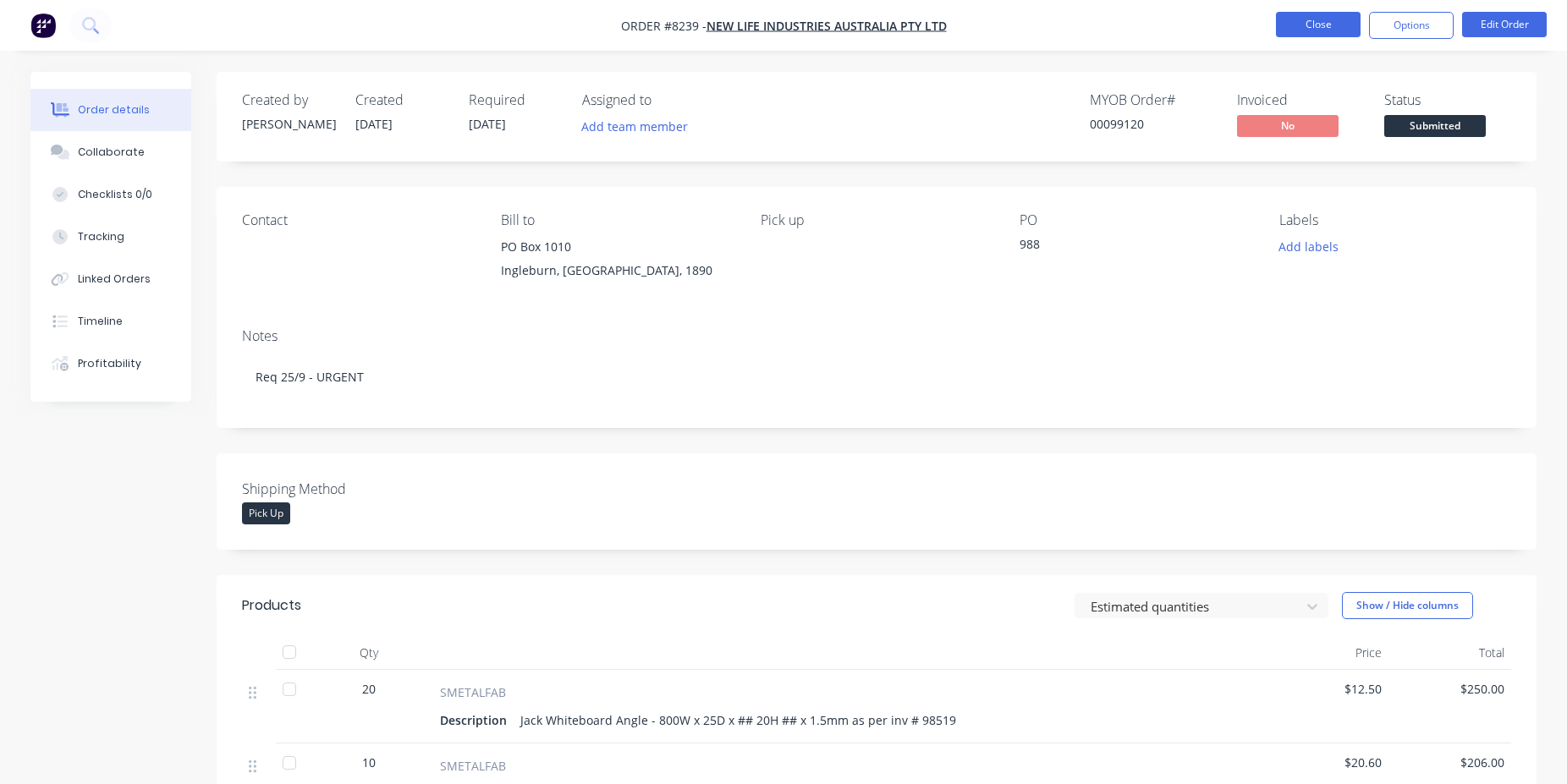
click at [1324, 32] on button "Close" at bounding box center [1318, 24] width 85 height 26
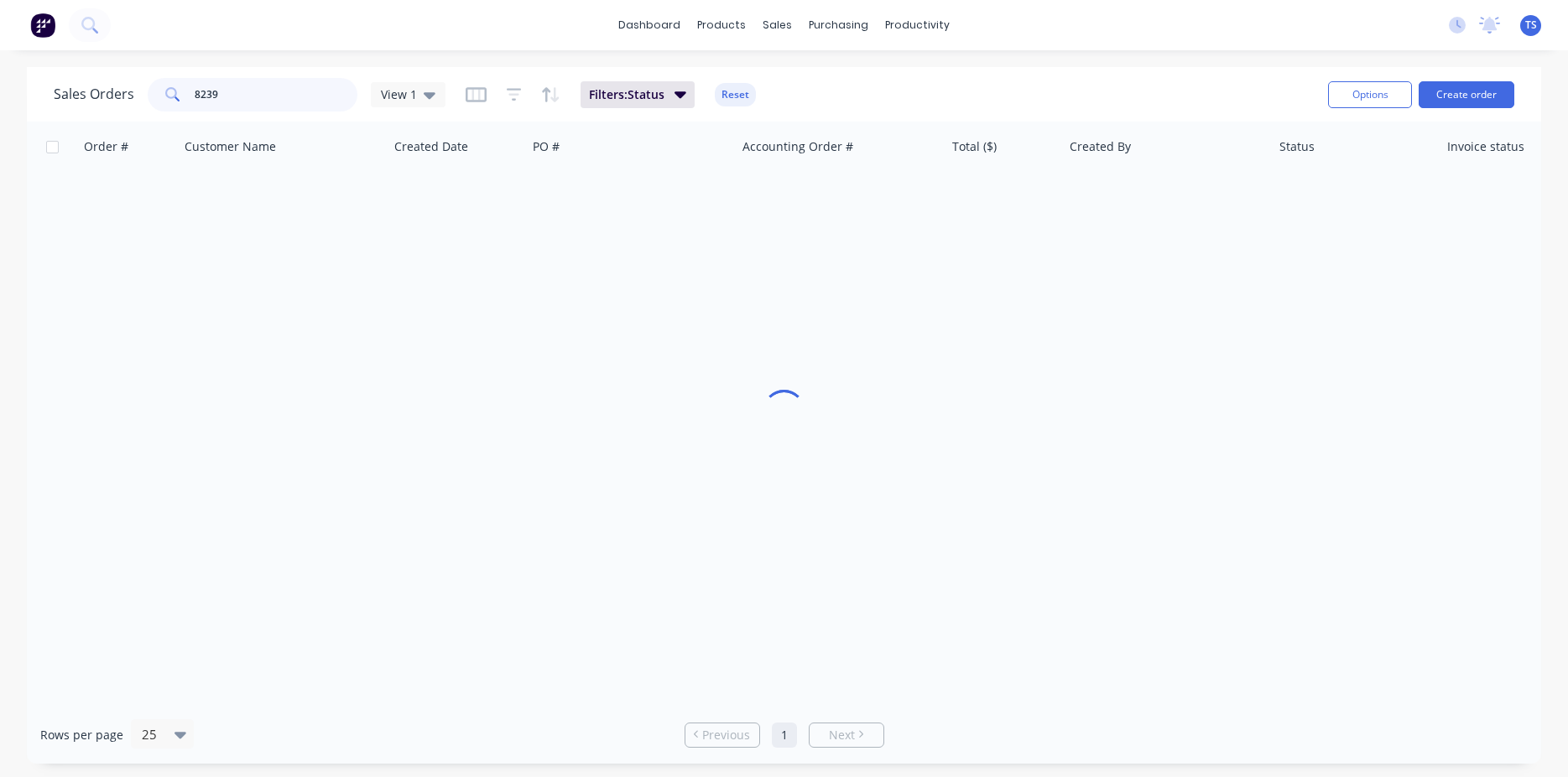
click at [304, 87] on input "8239" at bounding box center [276, 94] width 163 height 34
click at [1470, 93] on button "Create order" at bounding box center [1466, 94] width 95 height 26
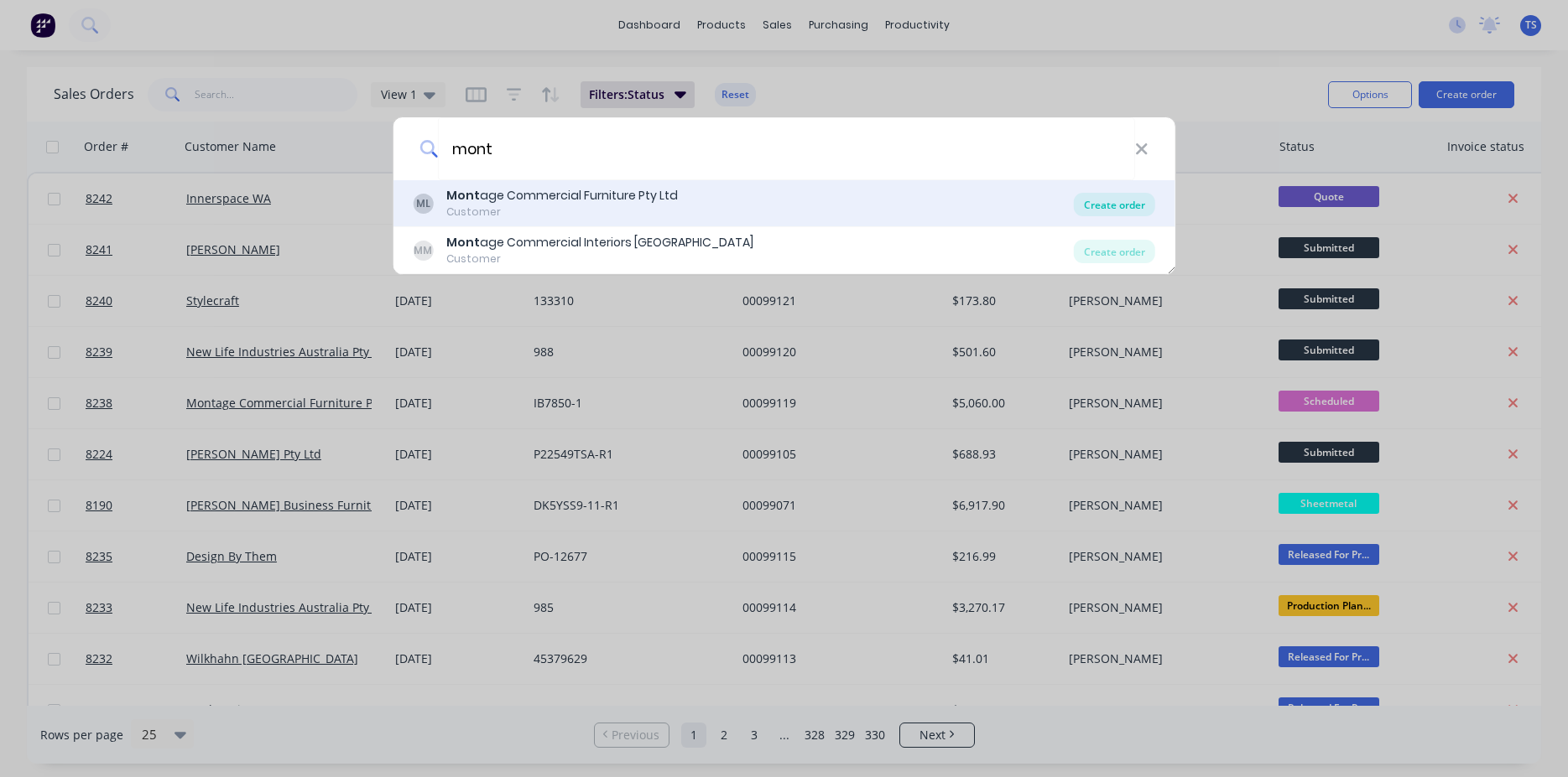
type input "mont"
click at [1127, 210] on div "Create order" at bounding box center [1114, 205] width 81 height 24
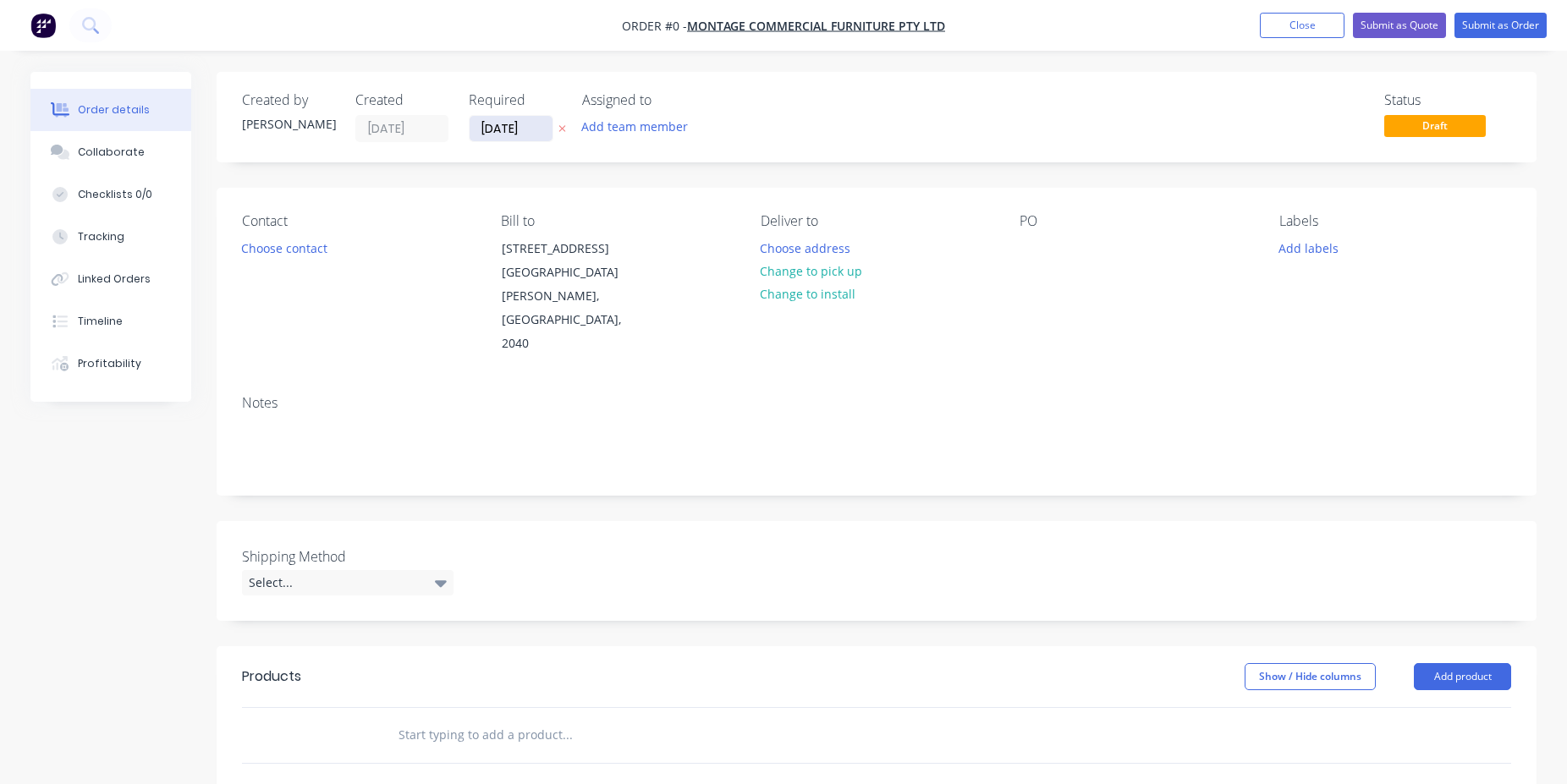
click at [531, 128] on input "[DATE]" at bounding box center [511, 128] width 83 height 26
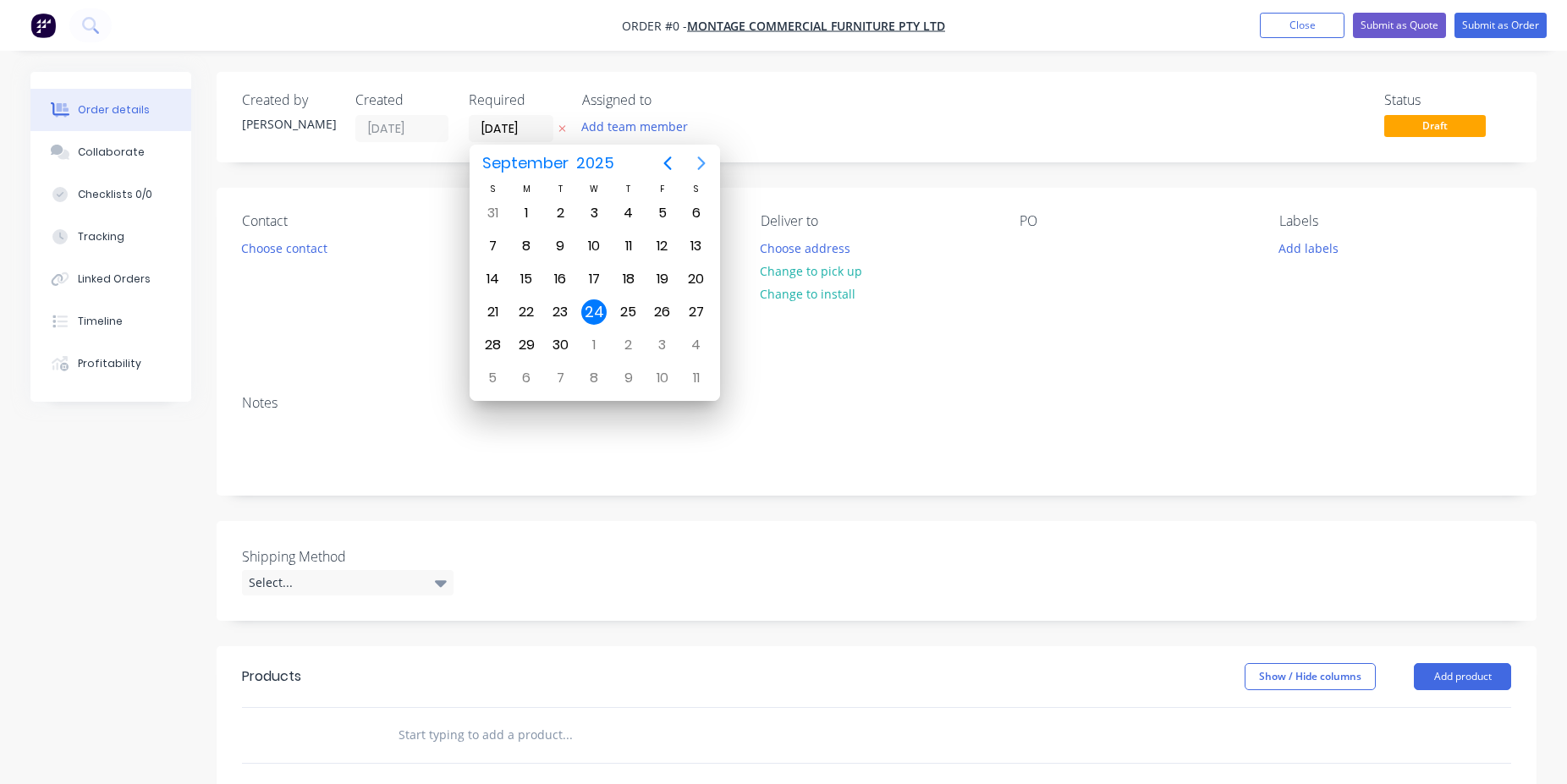
click at [683, 163] on button "Previous page" at bounding box center [668, 163] width 34 height 34
click at [699, 164] on icon "Next page" at bounding box center [702, 163] width 20 height 20
click at [662, 222] on div "3" at bounding box center [662, 213] width 26 height 26
type input "[DATE]"
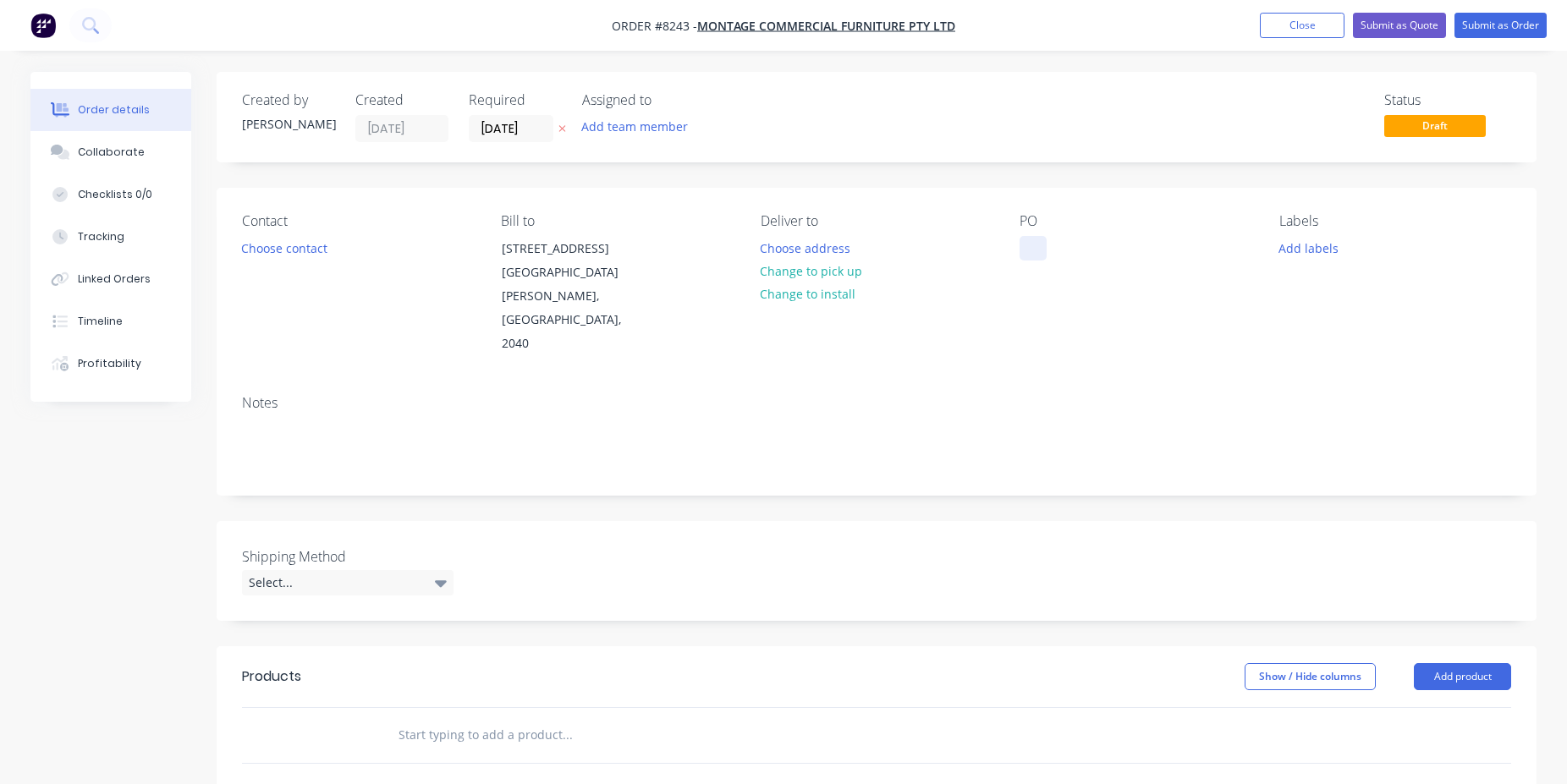
click at [1043, 261] on div at bounding box center [1033, 248] width 27 height 25
click at [1034, 245] on div at bounding box center [1033, 248] width 27 height 25
paste div
click at [909, 428] on div "Notes" at bounding box center [876, 438] width 1320 height 113
click at [642, 708] on div at bounding box center [682, 736] width 609 height 55
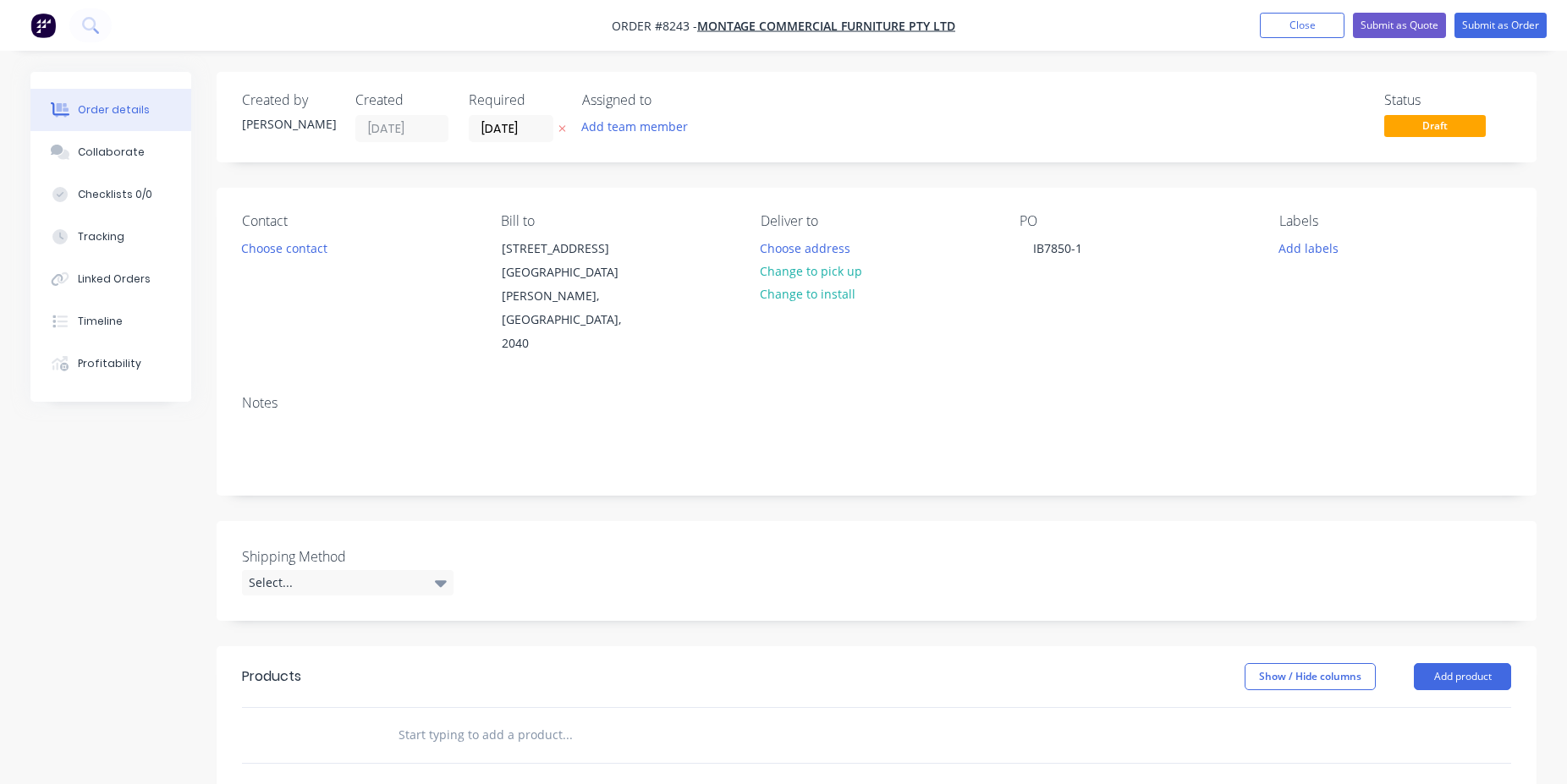
click at [629, 718] on input "text" at bounding box center [567, 735] width 338 height 34
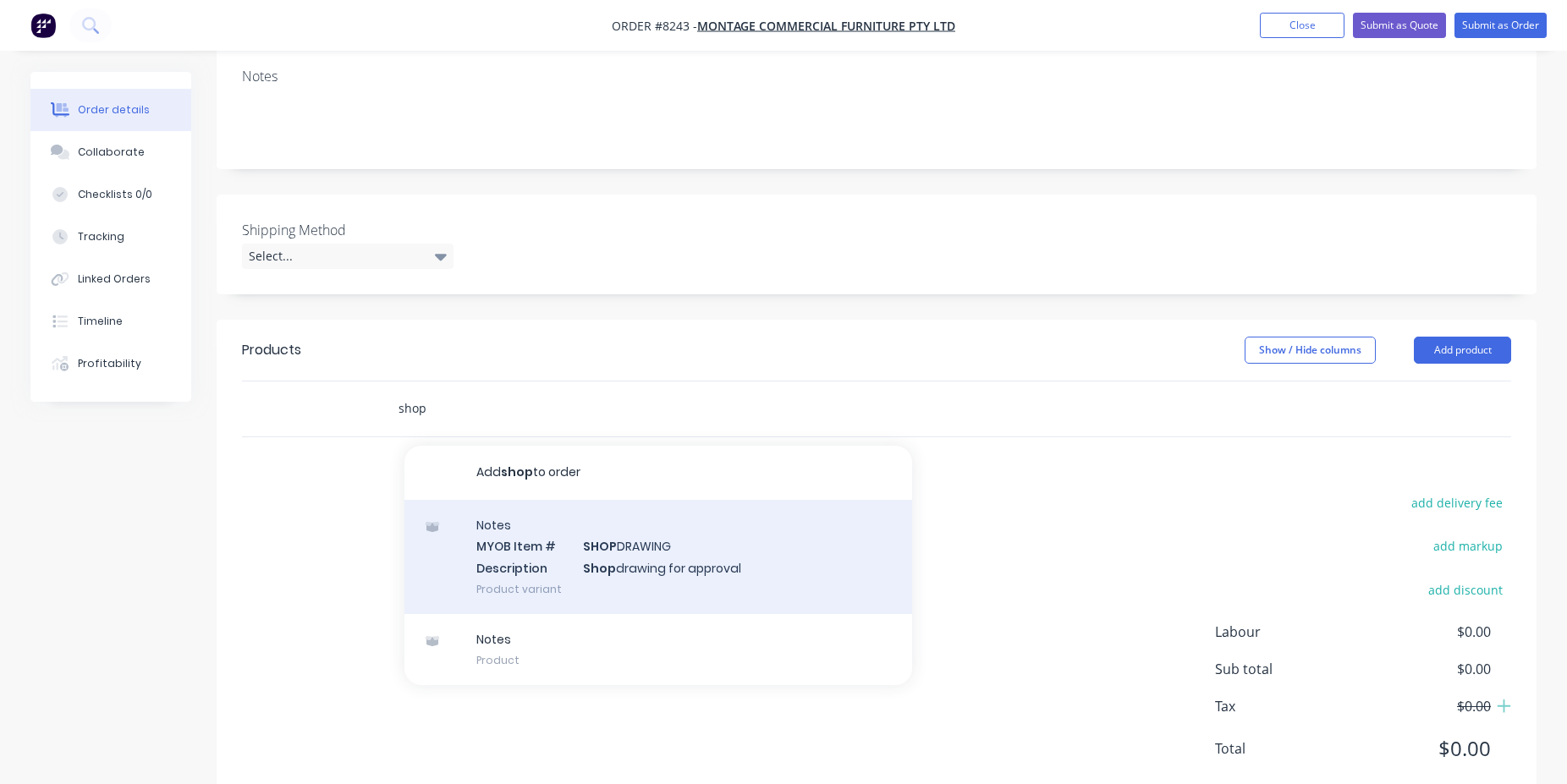
type input "shop"
click at [631, 500] on div "Notes MYOB Item # SHOP DRAWING Description Shop drawing for approval Product va…" at bounding box center [658, 557] width 507 height 114
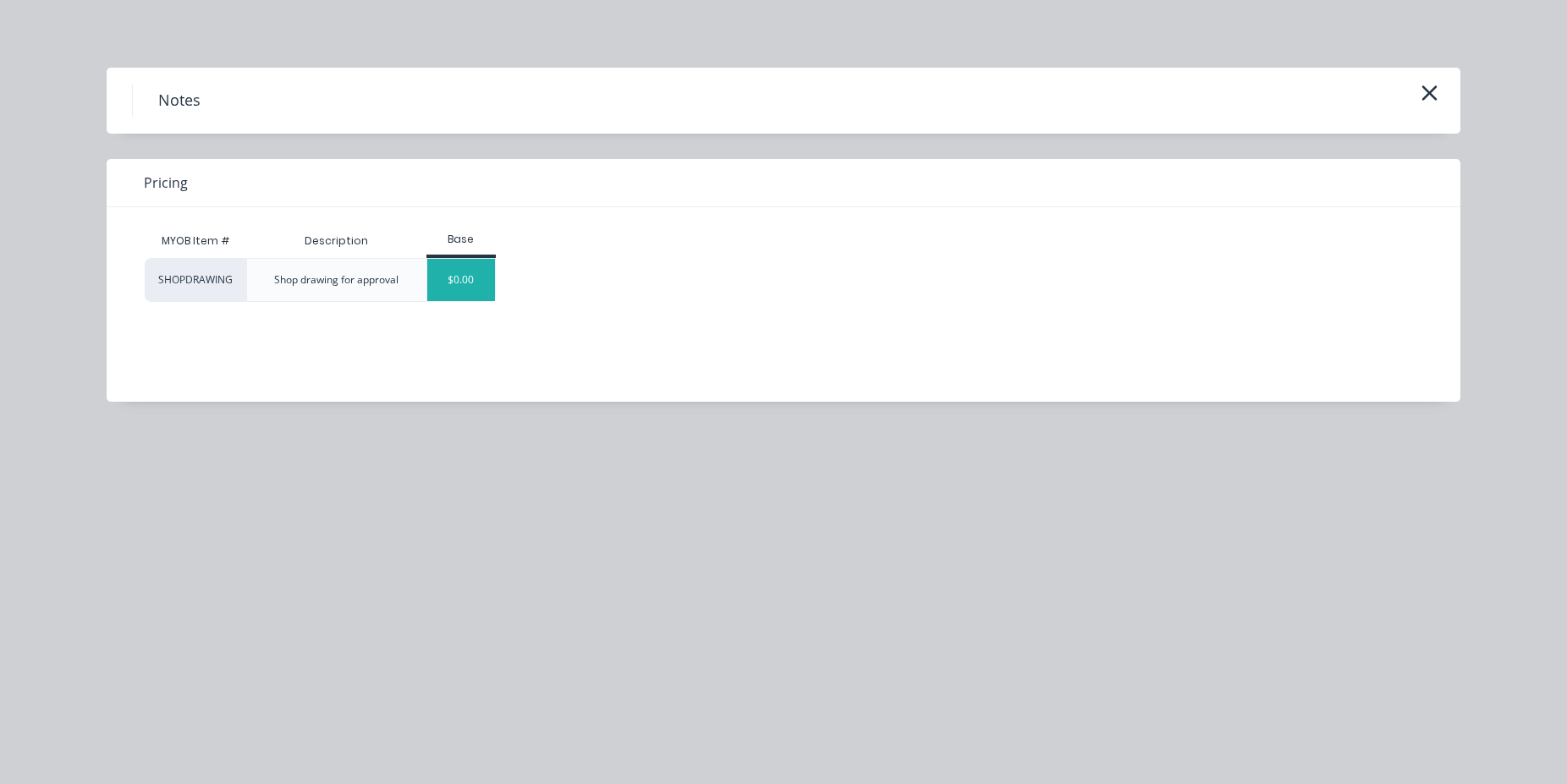
click at [447, 294] on div "$0.00" at bounding box center [461, 280] width 69 height 43
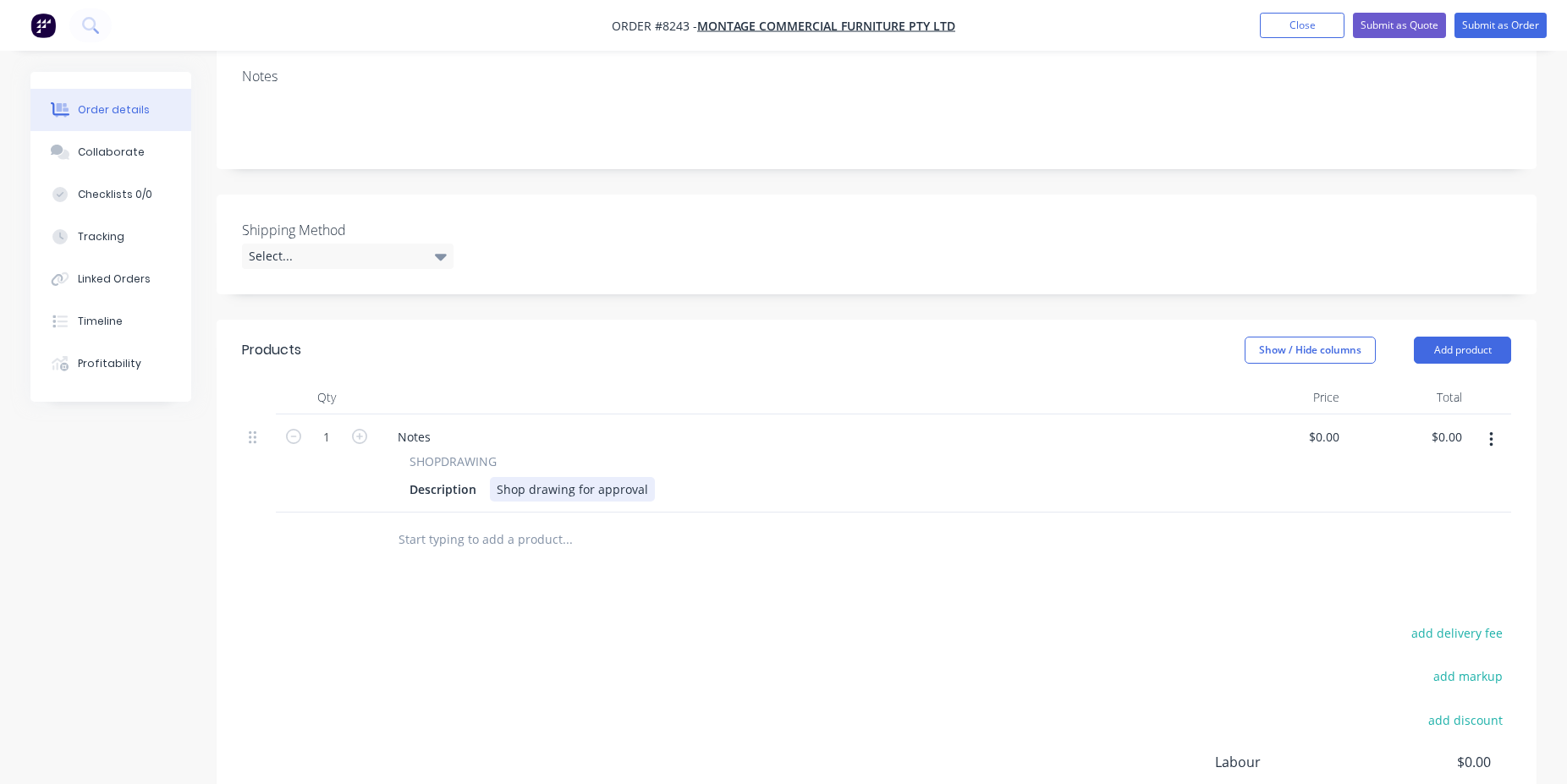
click at [648, 477] on div "Shop drawing for approval" at bounding box center [572, 489] width 165 height 25
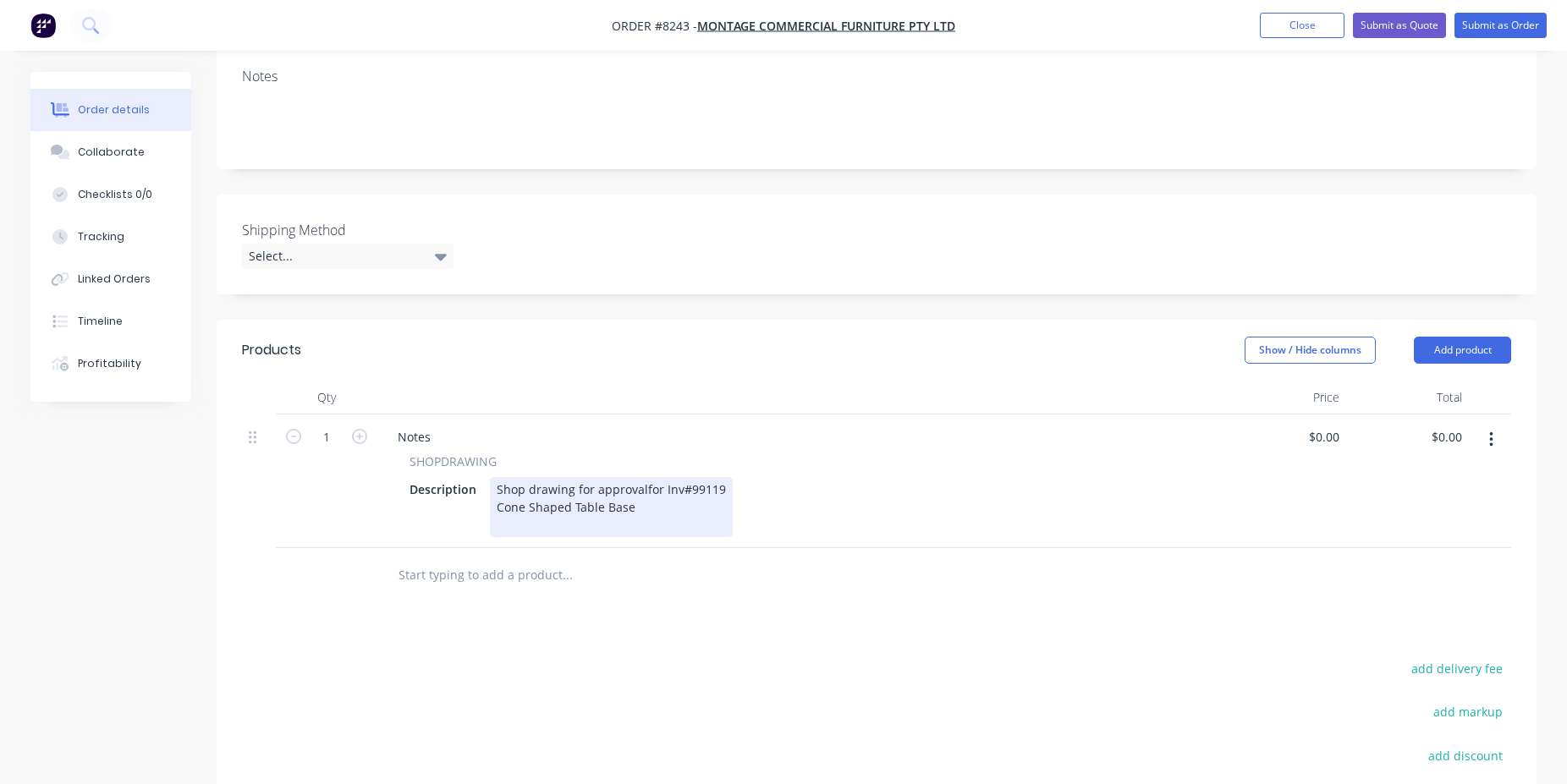
click at [637, 477] on div "Shop drawing for approval for Inv#99119 Cone Shaped Table Base" at bounding box center [611, 506] width 243 height 60
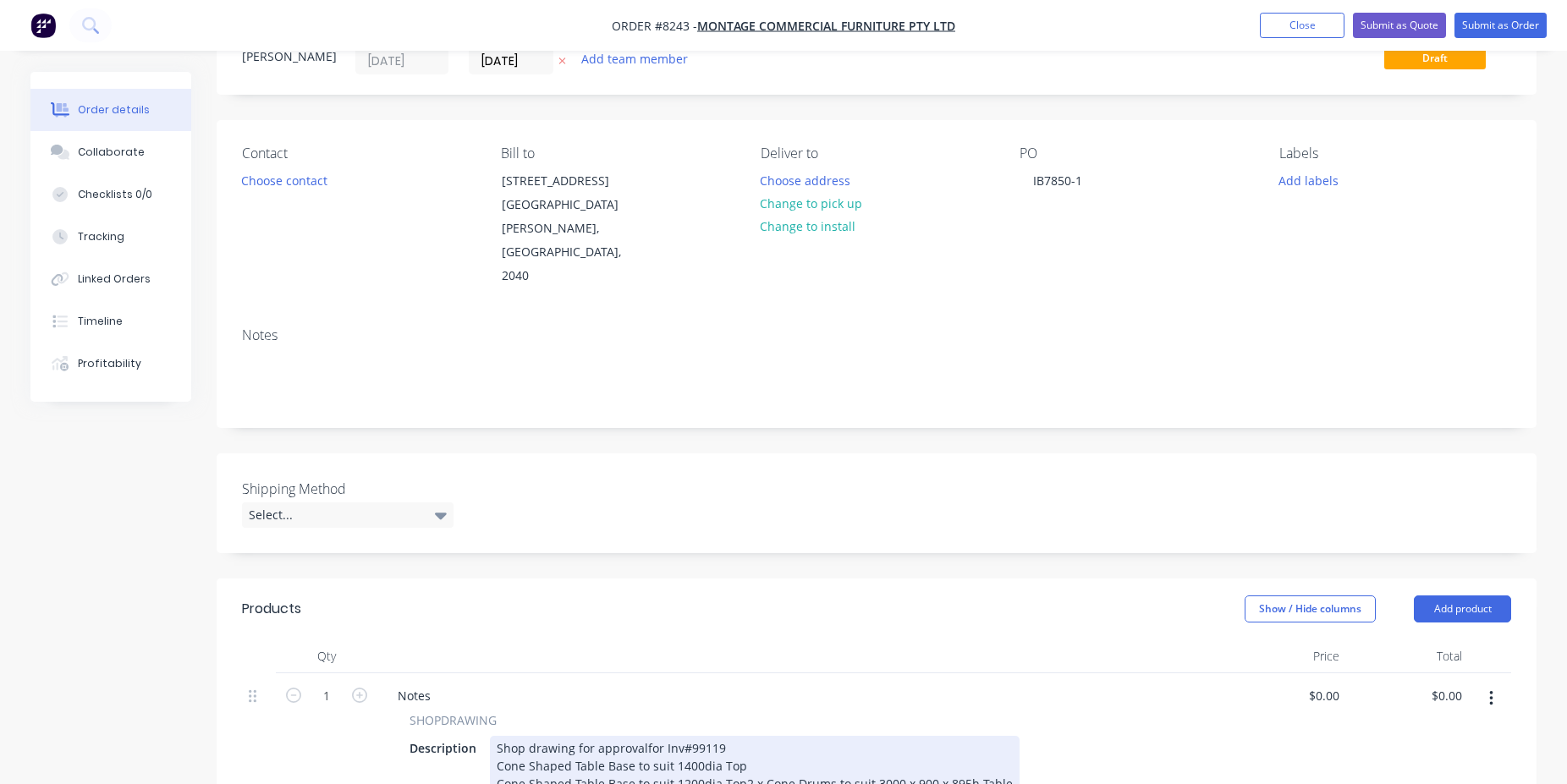
scroll to position [0, 0]
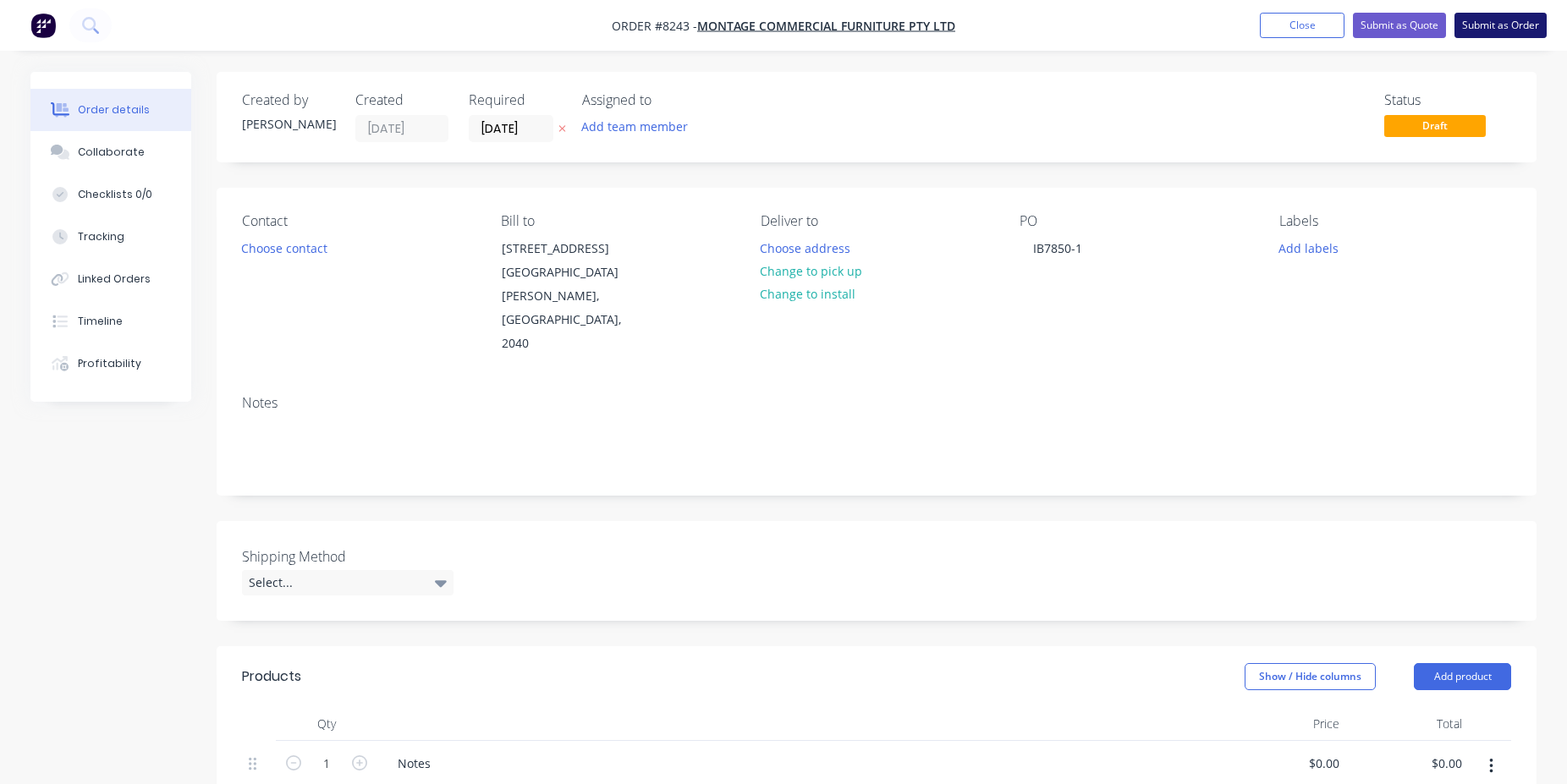
click at [1507, 24] on button "Submit as Order" at bounding box center [1501, 25] width 93 height 26
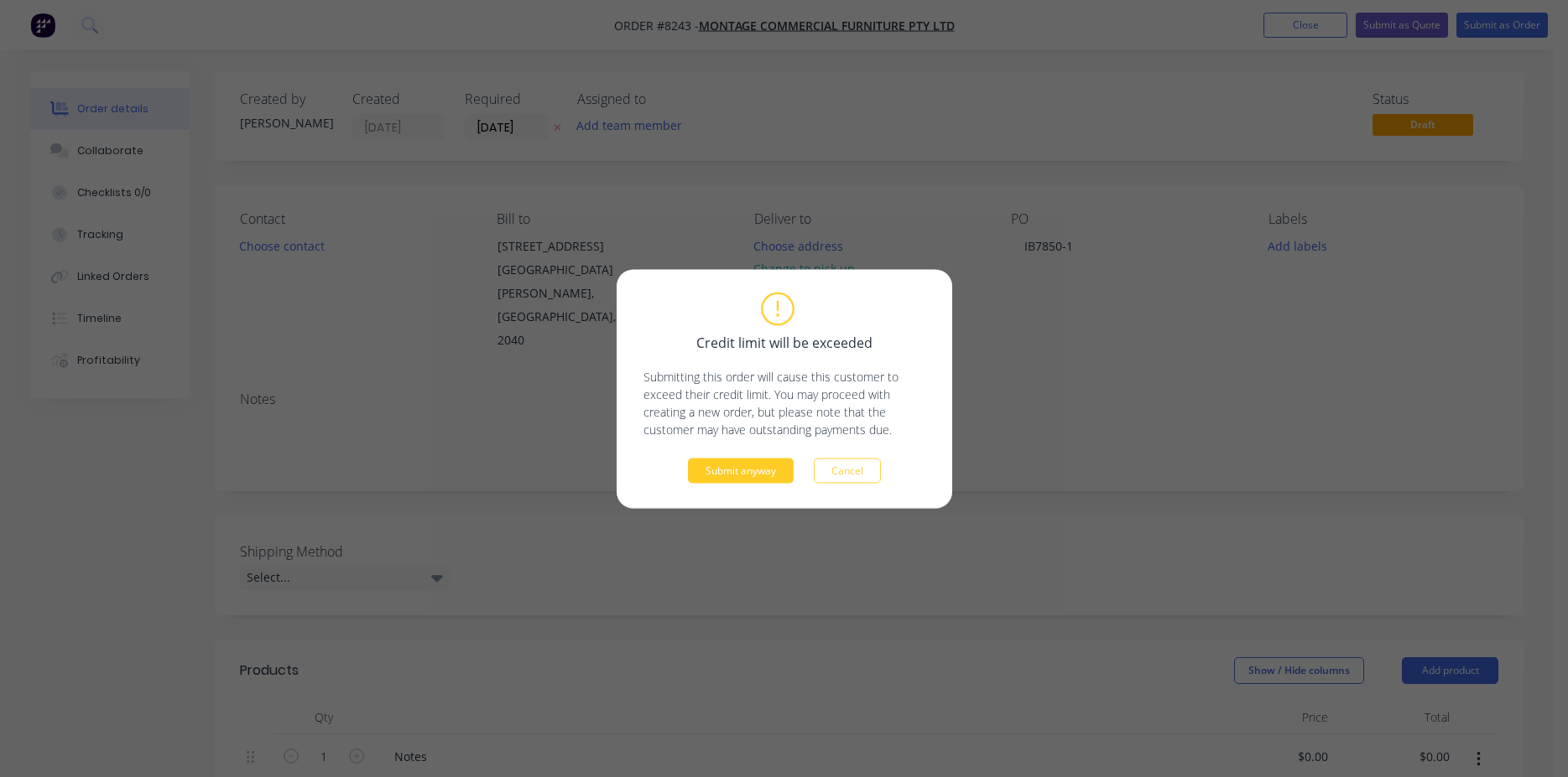
click at [753, 480] on button "Submit anyway" at bounding box center [740, 470] width 106 height 26
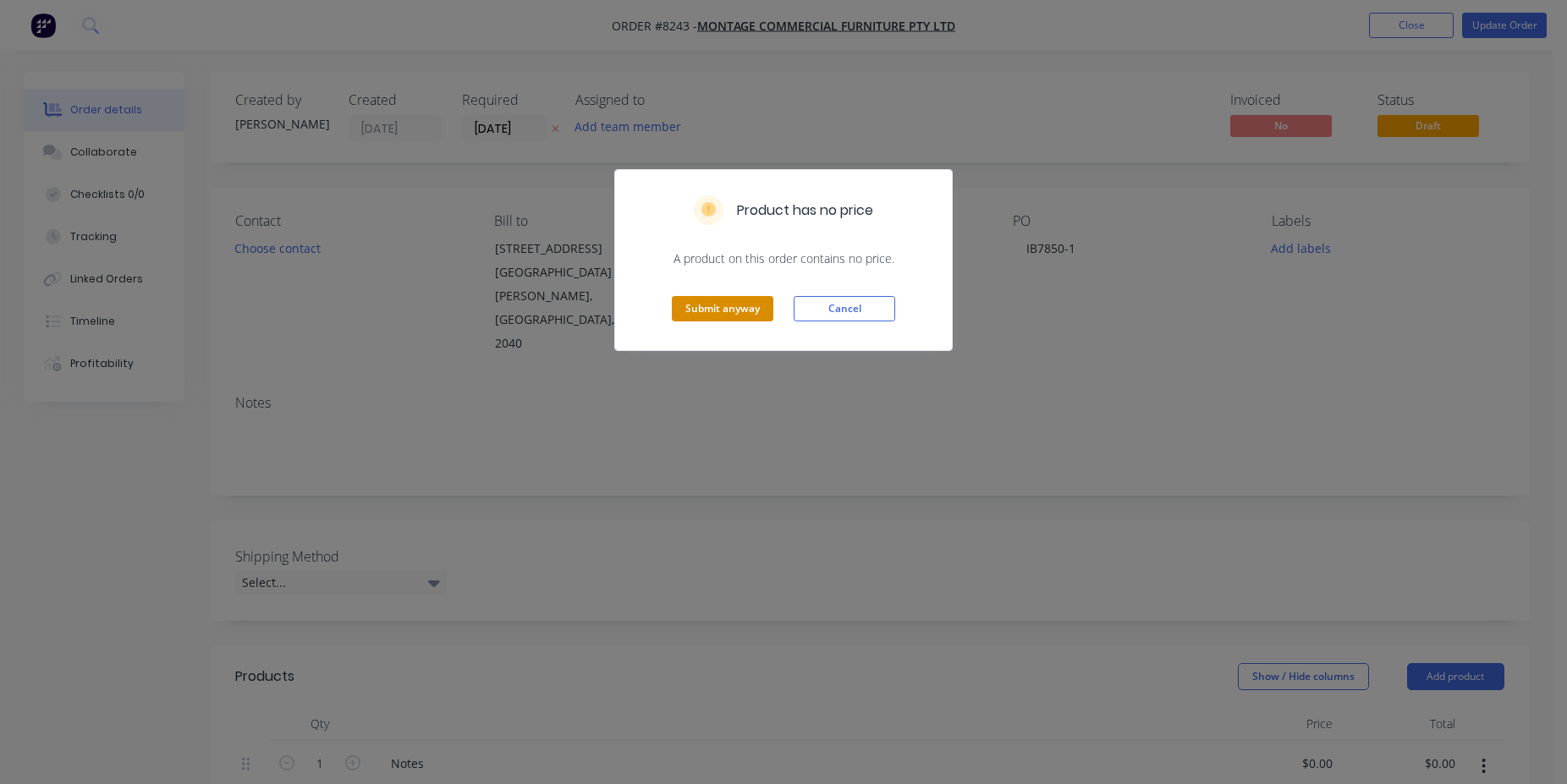
click at [712, 301] on button "Submit anyway" at bounding box center [723, 309] width 101 height 26
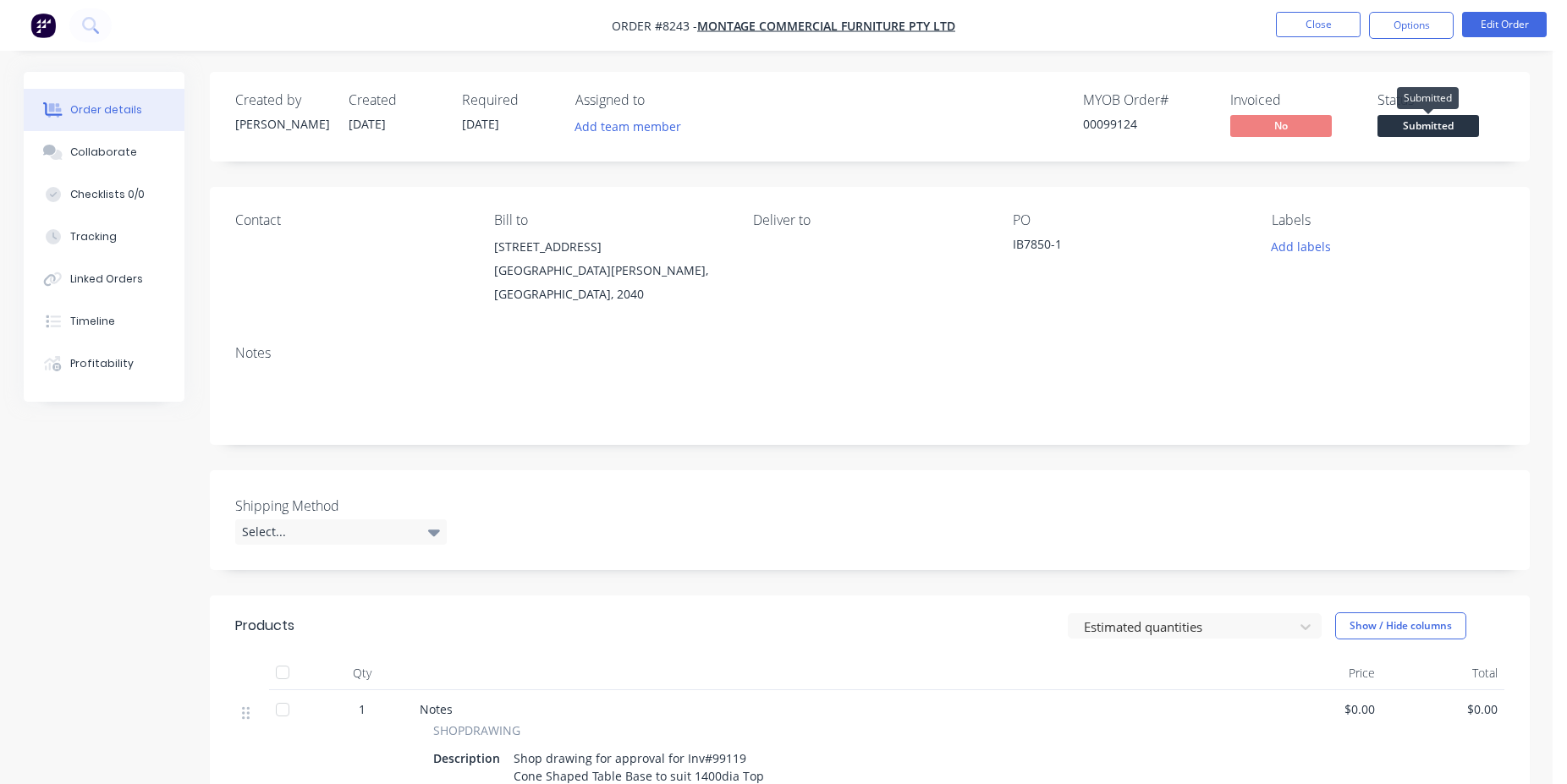
click at [1449, 117] on span "Submitted" at bounding box center [1428, 125] width 101 height 21
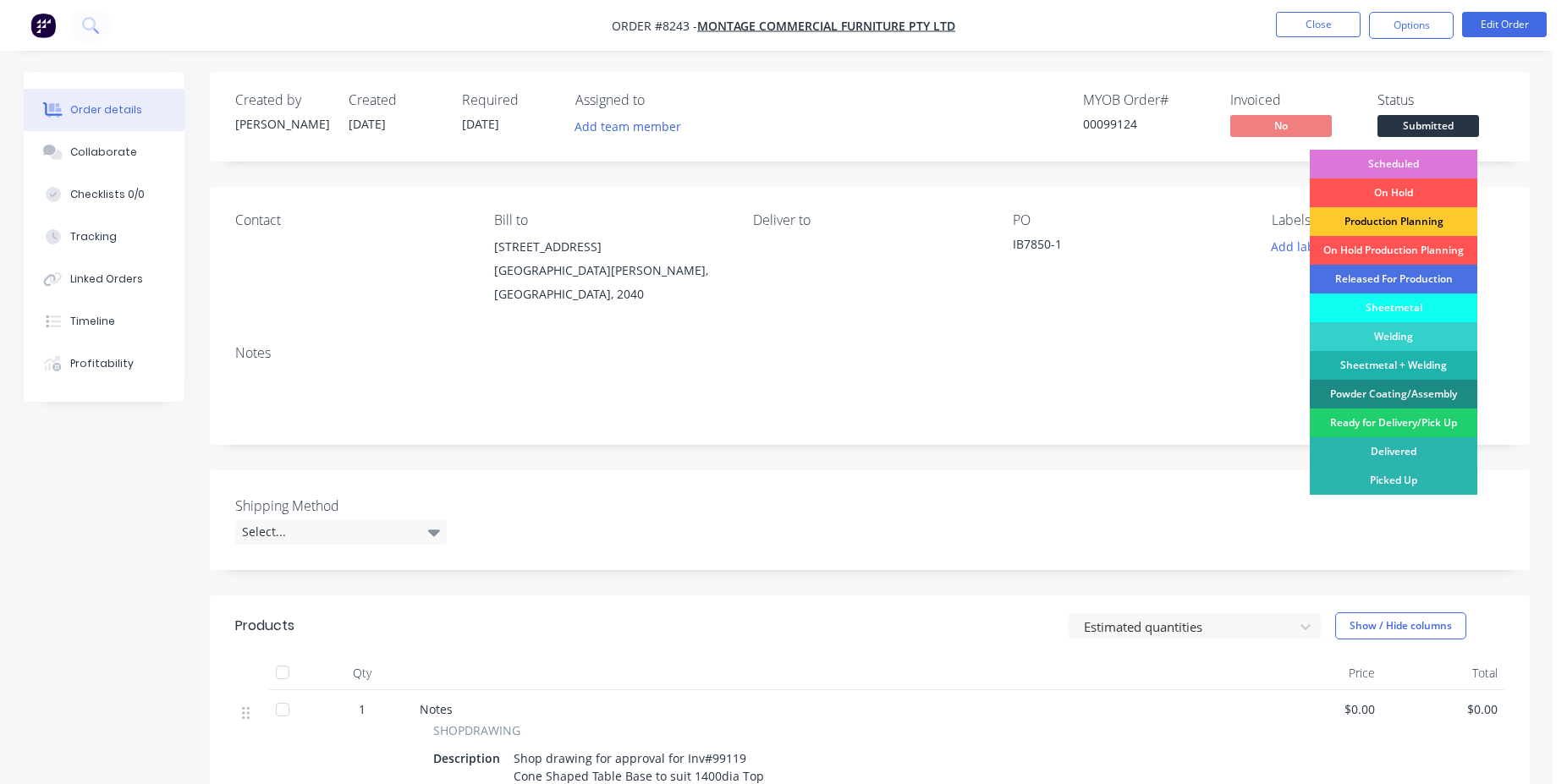
click at [1398, 221] on div "Production Planning" at bounding box center [1393, 222] width 167 height 28
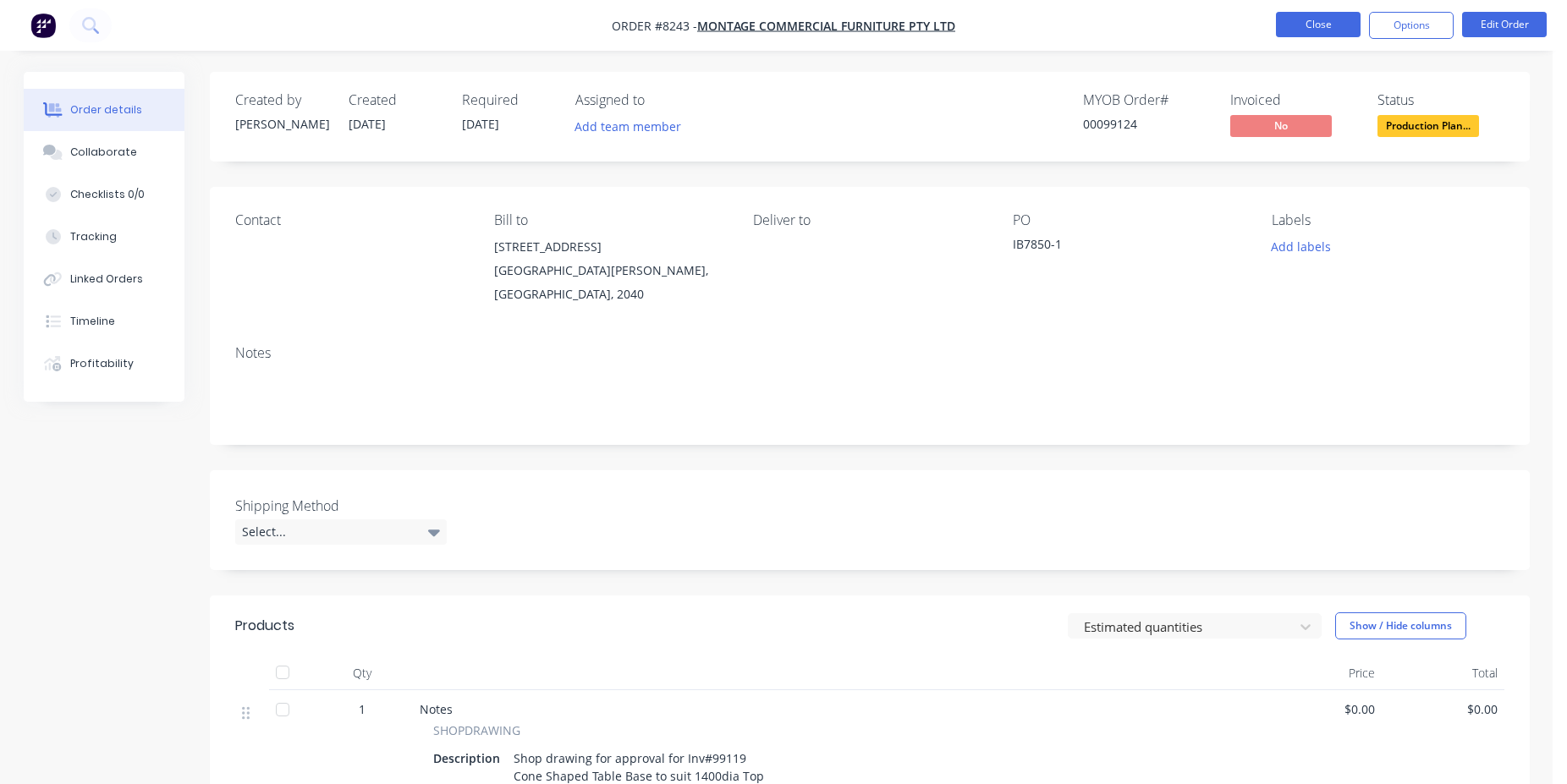
click at [1332, 25] on button "Close" at bounding box center [1318, 24] width 85 height 26
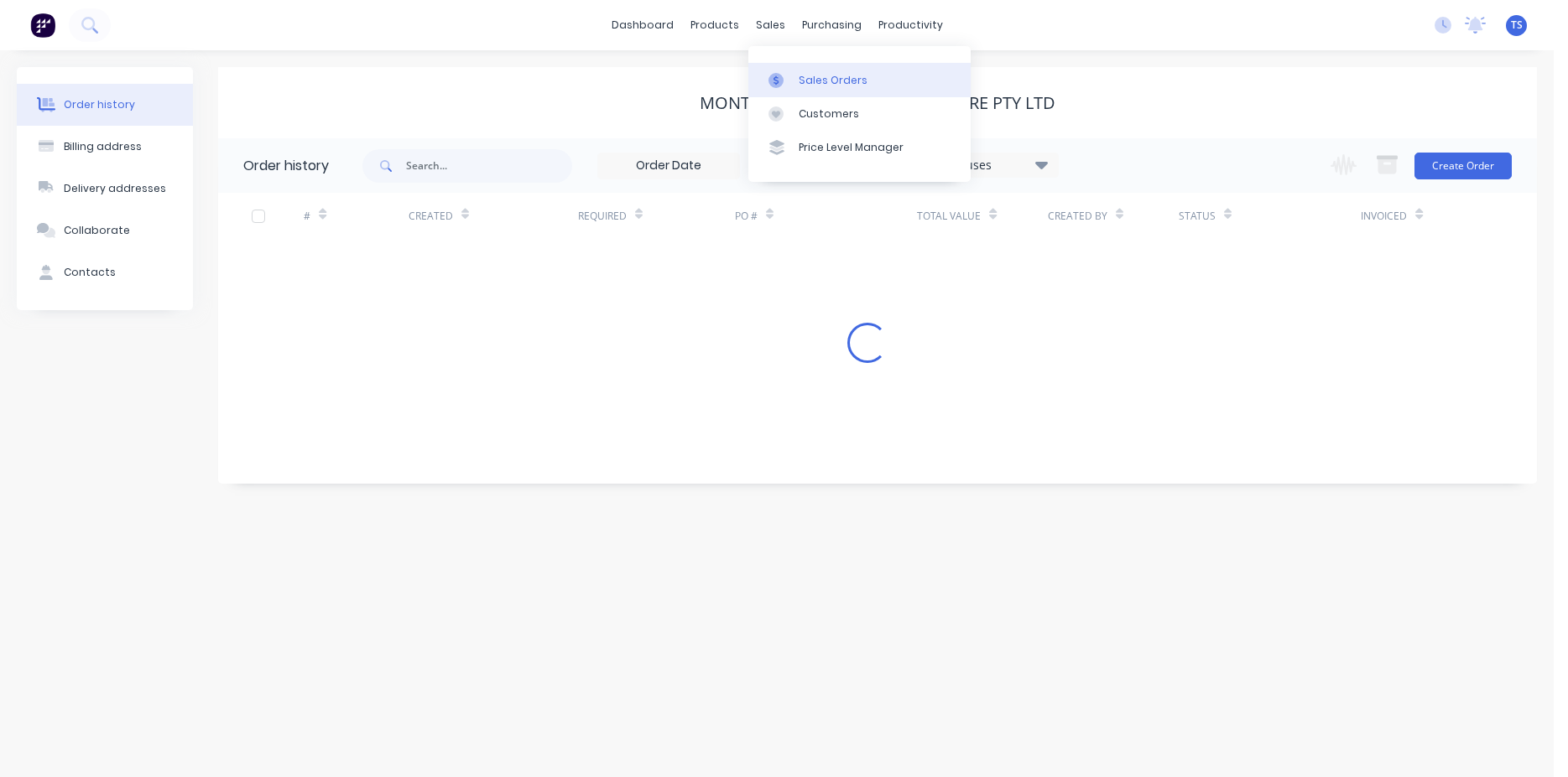
click at [806, 80] on div "Sales Orders" at bounding box center [833, 80] width 69 height 15
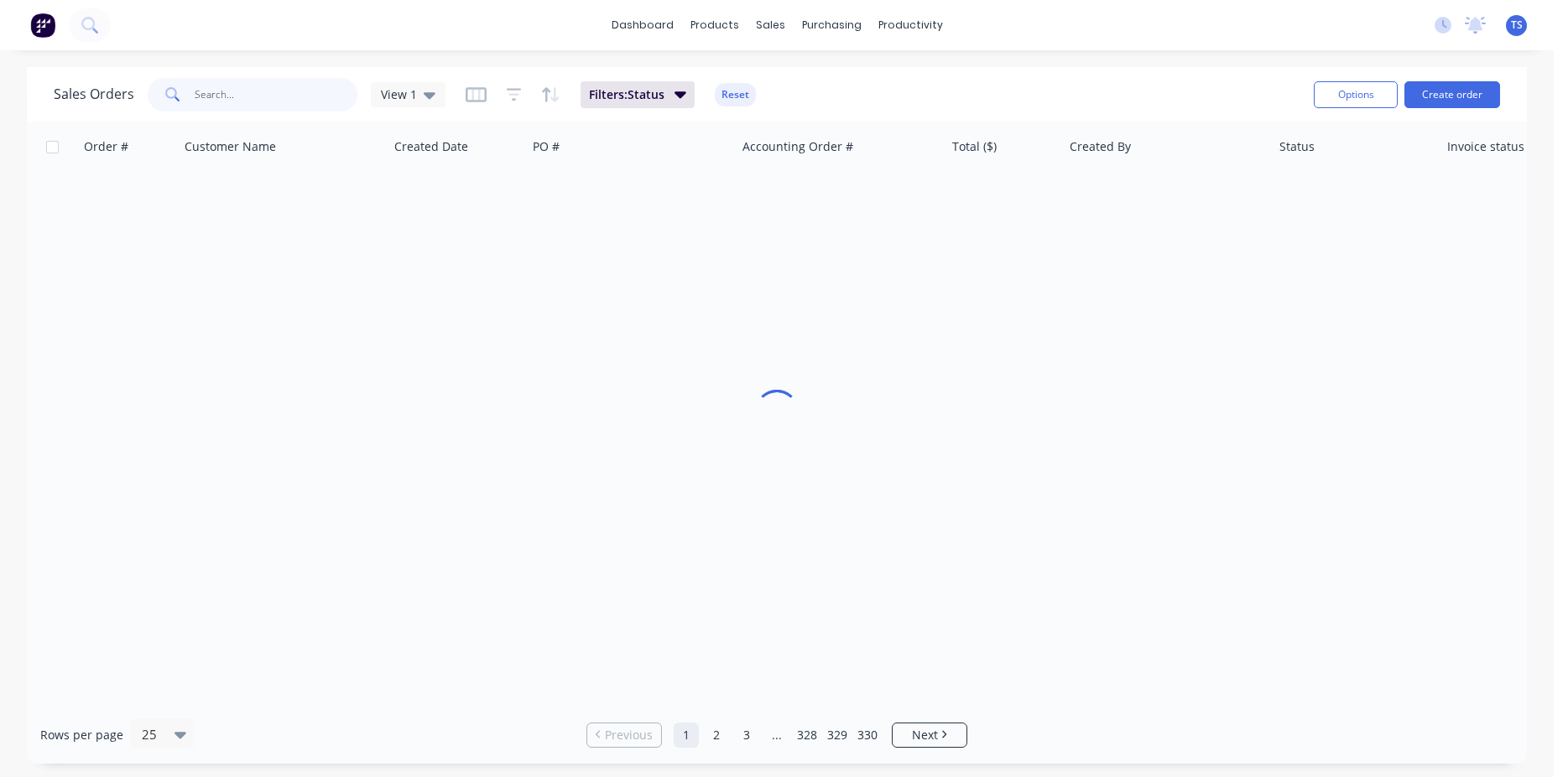
click at [318, 106] on input "text" at bounding box center [276, 94] width 163 height 34
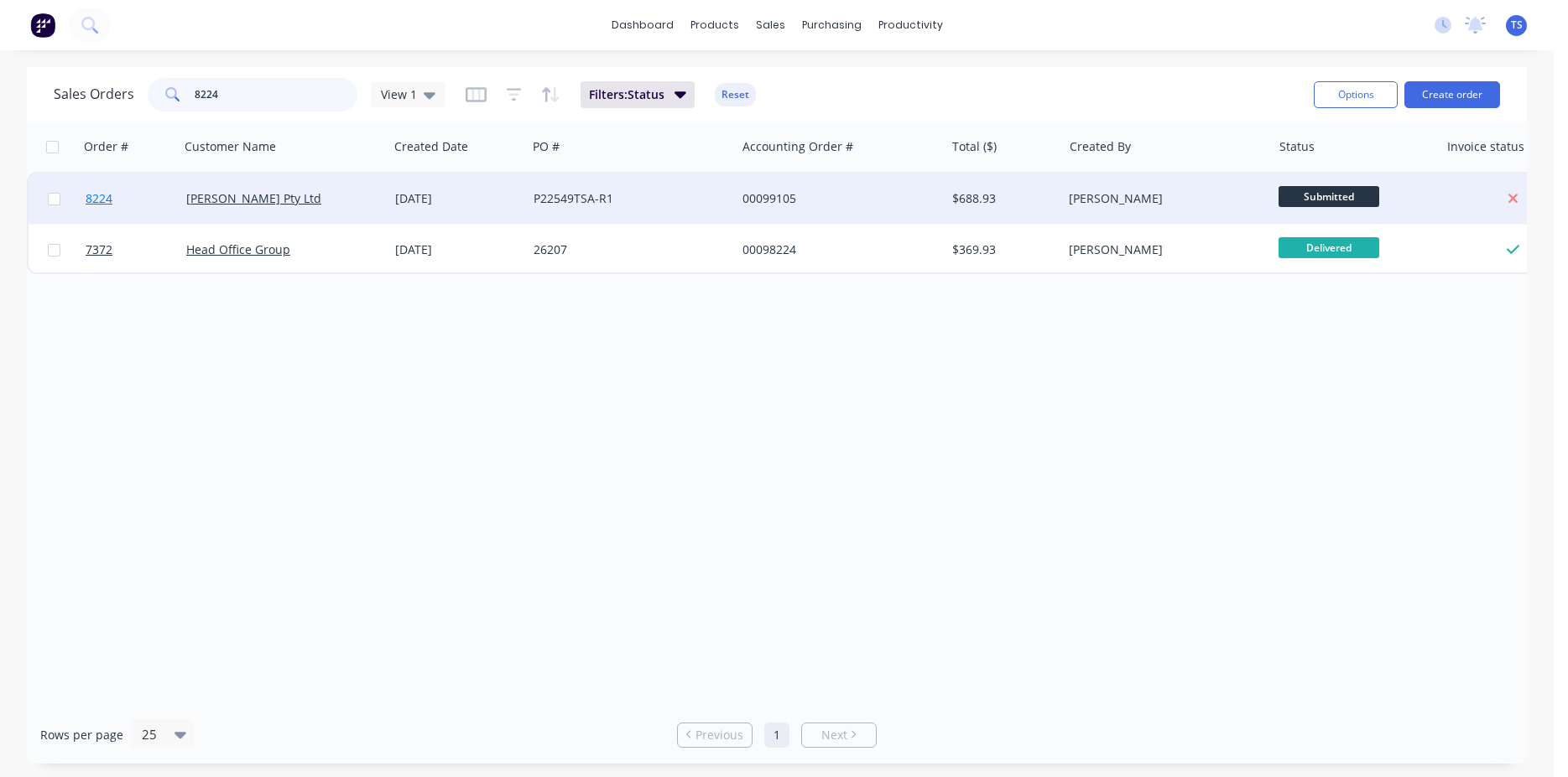
type input "8224"
click at [139, 198] on link "8224" at bounding box center [136, 198] width 101 height 50
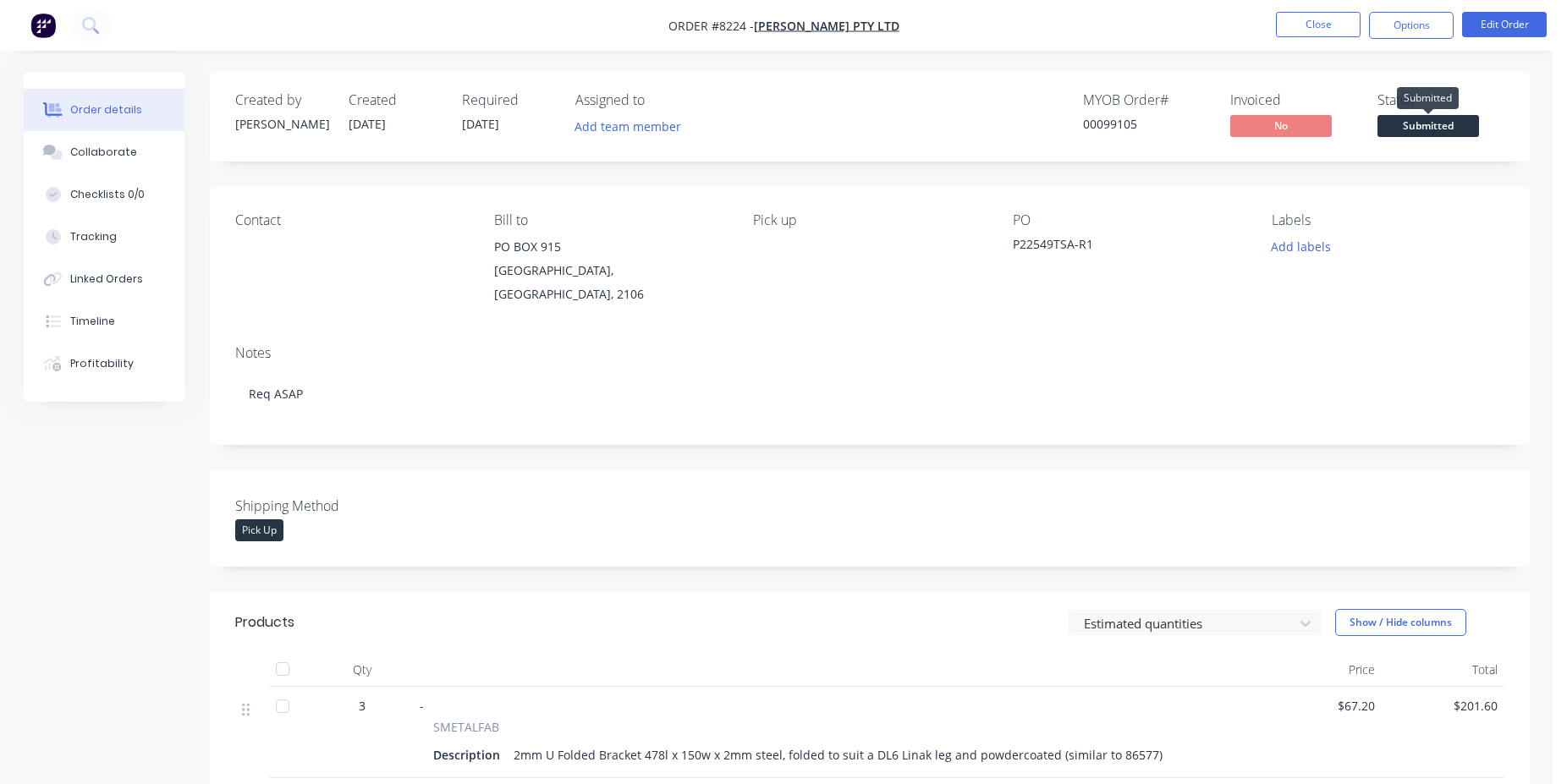
click at [1426, 128] on span "Submitted" at bounding box center [1428, 125] width 101 height 21
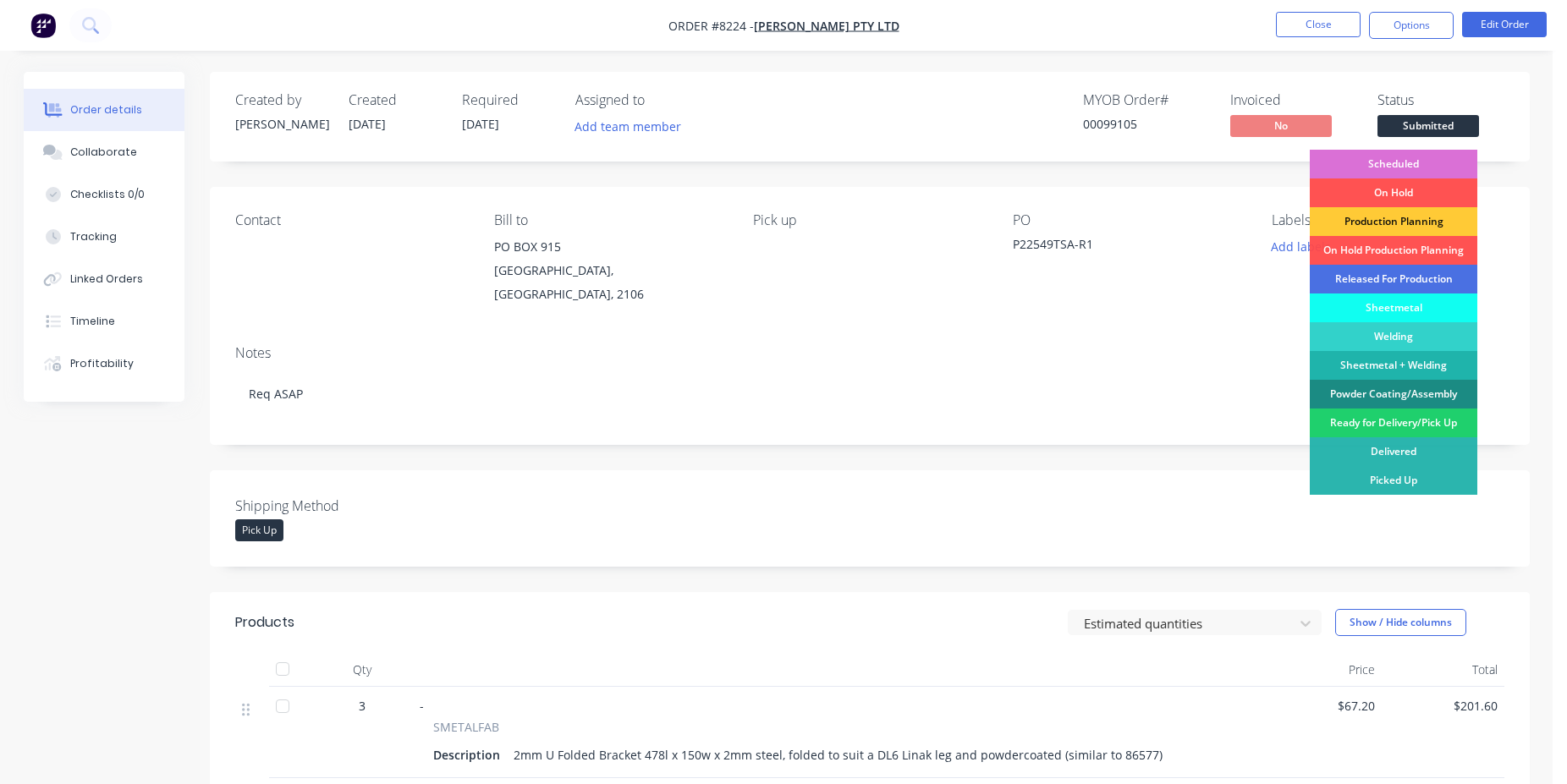
click at [1425, 163] on div "Scheduled" at bounding box center [1393, 164] width 167 height 28
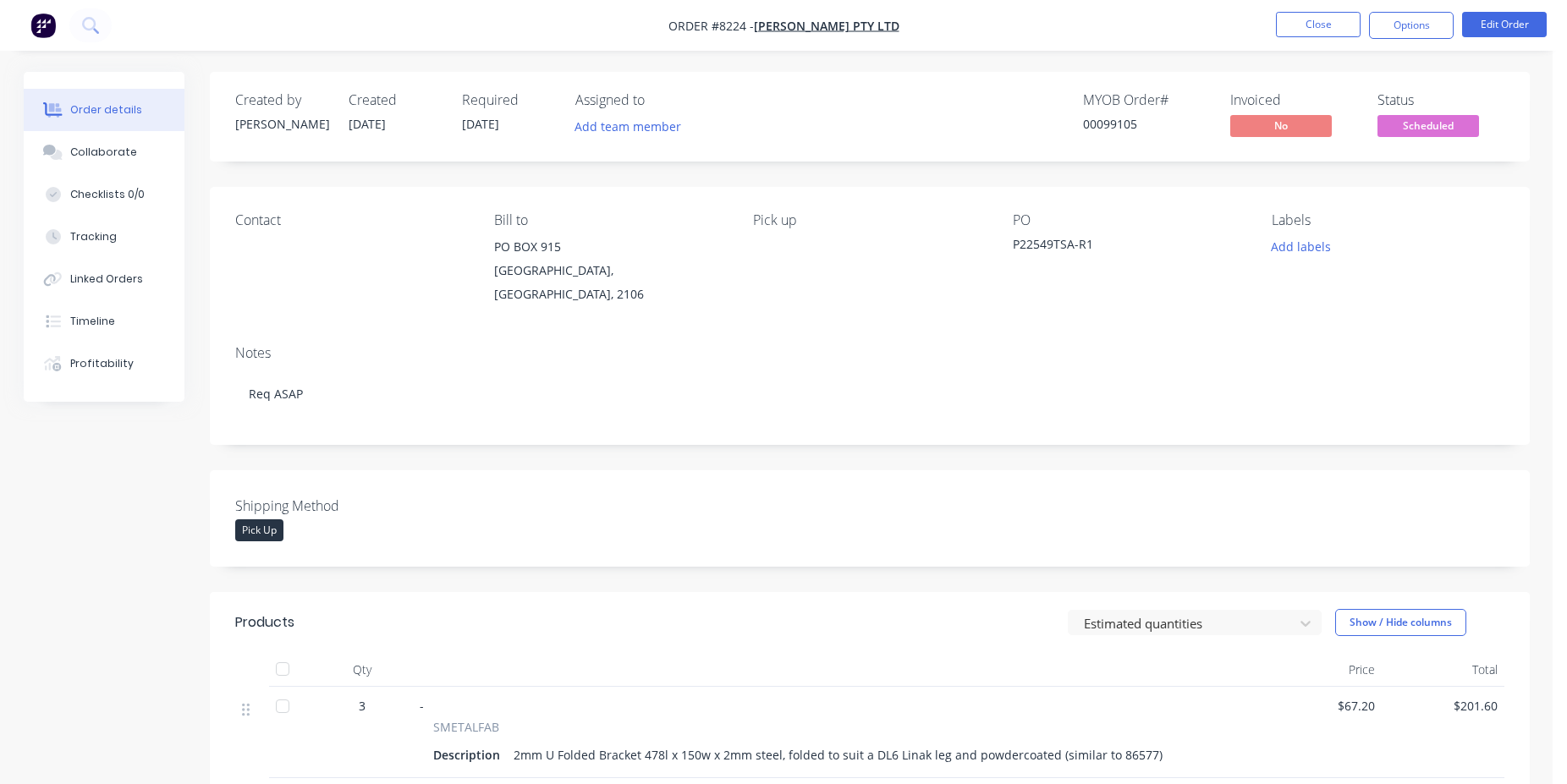
click at [1114, 133] on div "00099105" at bounding box center [1147, 124] width 127 height 18
copy div "00099105"
click at [1312, 29] on button "Close" at bounding box center [1318, 24] width 85 height 26
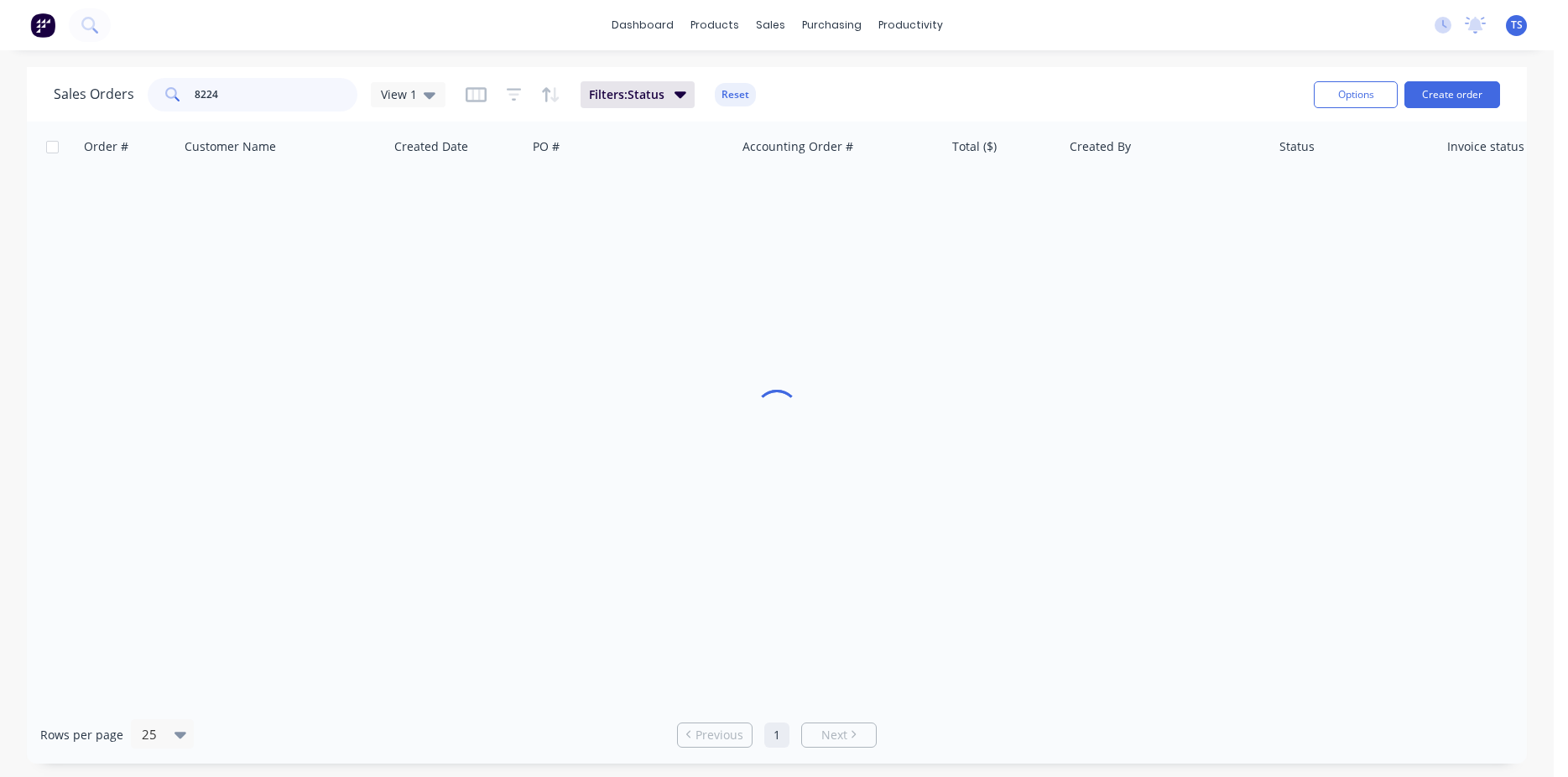
click at [277, 101] on input "8224" at bounding box center [276, 94] width 163 height 34
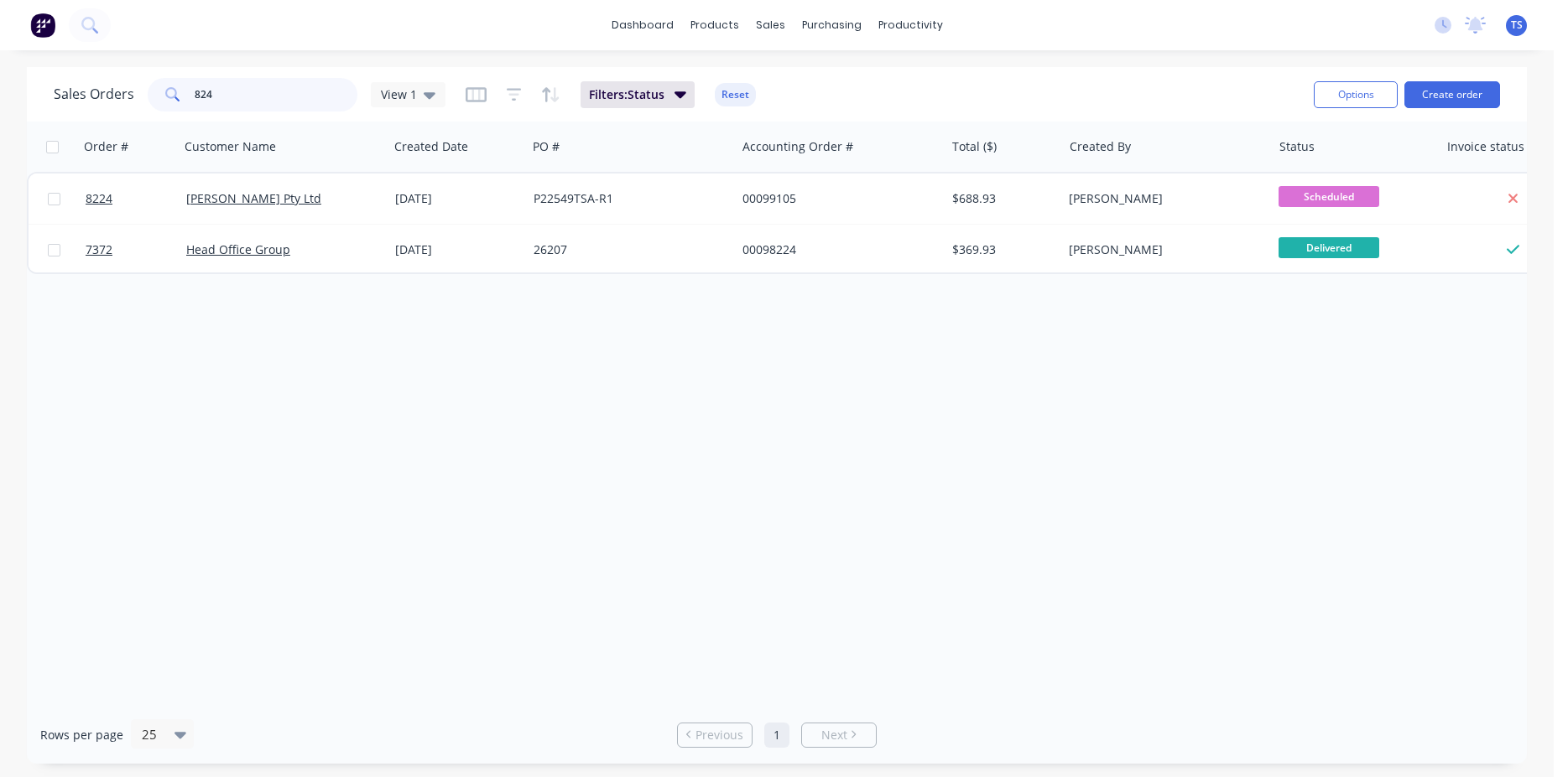
type input "8240"
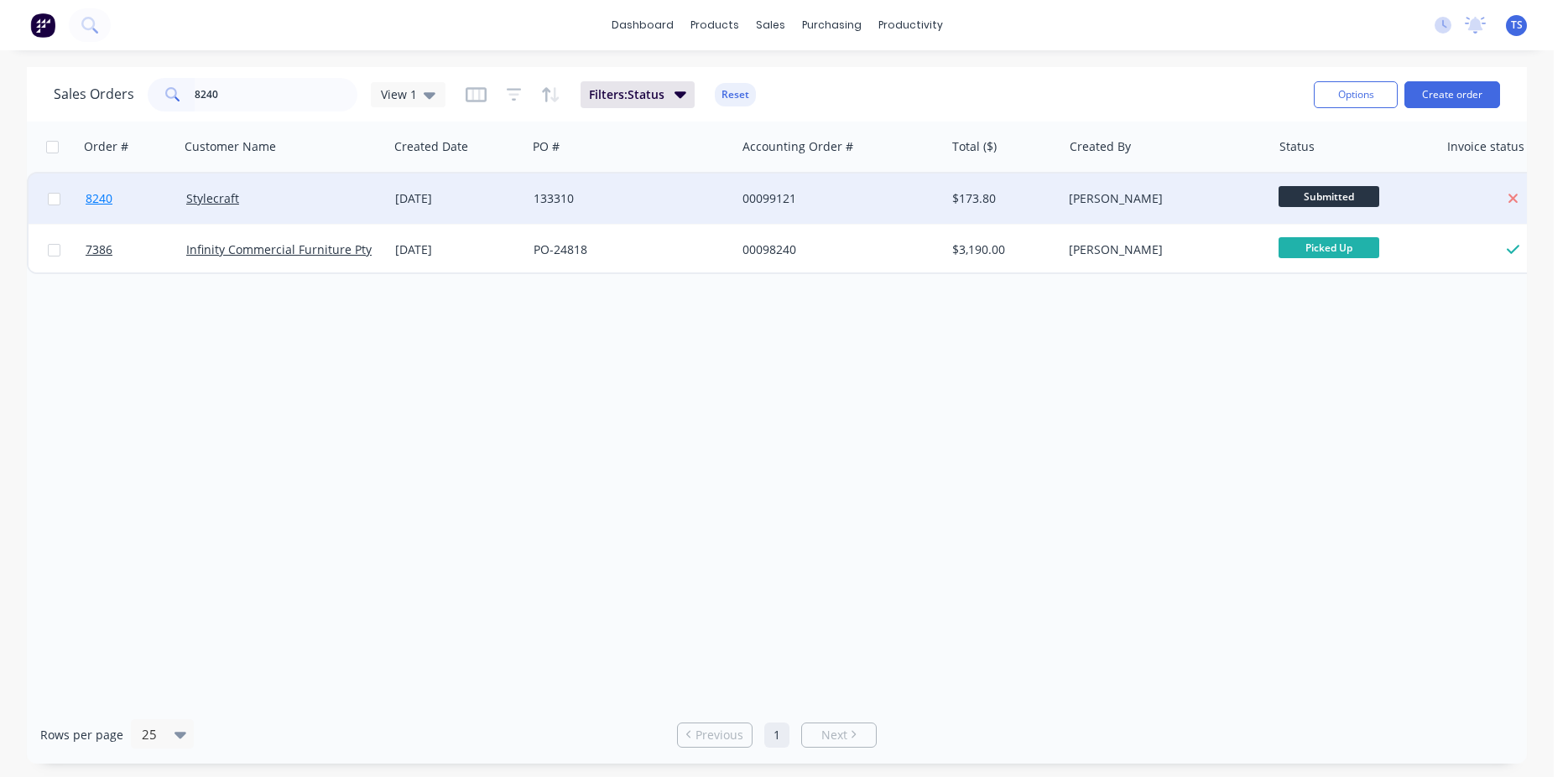
click at [114, 214] on link "8240" at bounding box center [136, 198] width 101 height 50
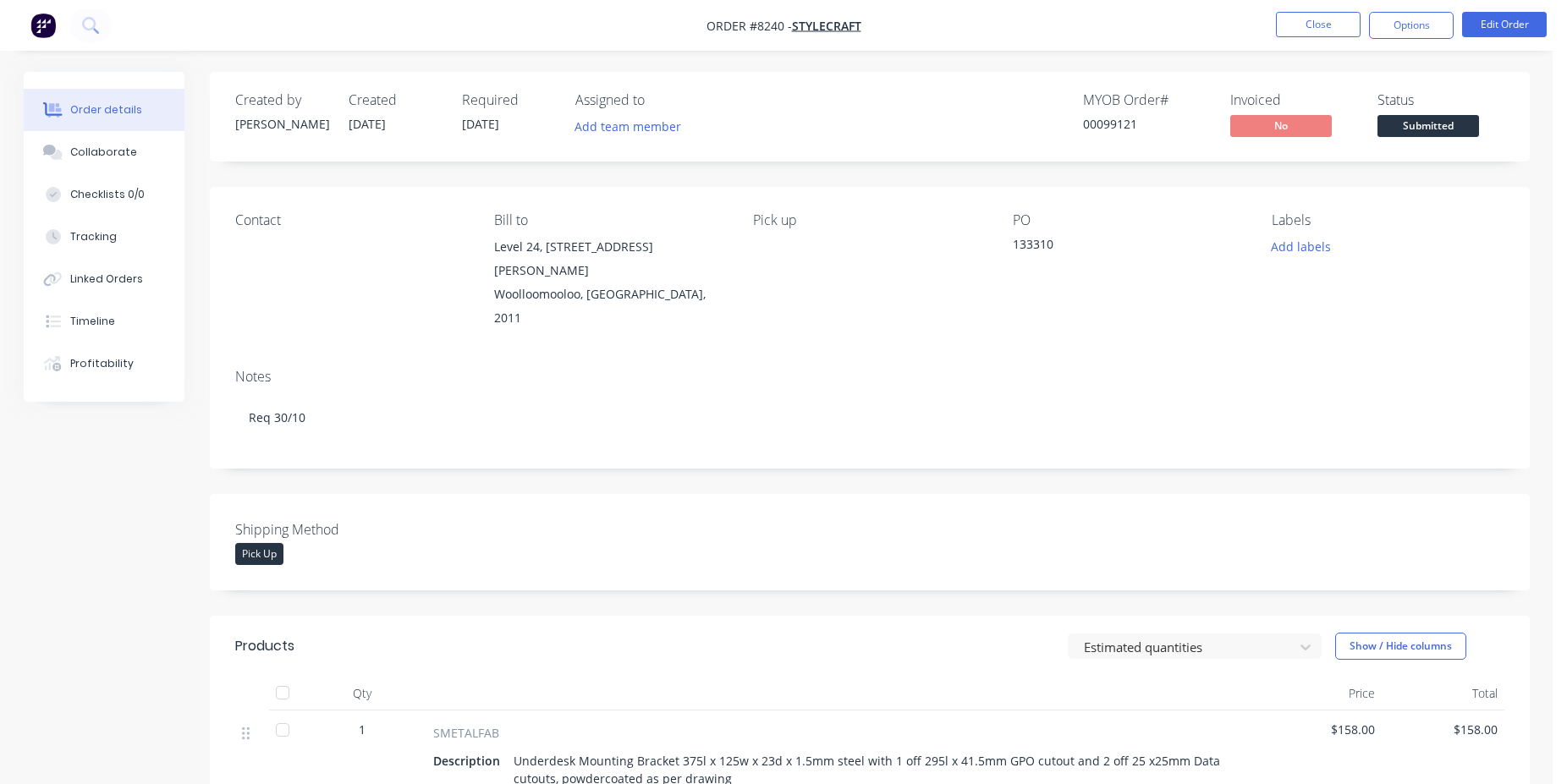
click at [1431, 129] on span "Submitted" at bounding box center [1428, 125] width 101 height 21
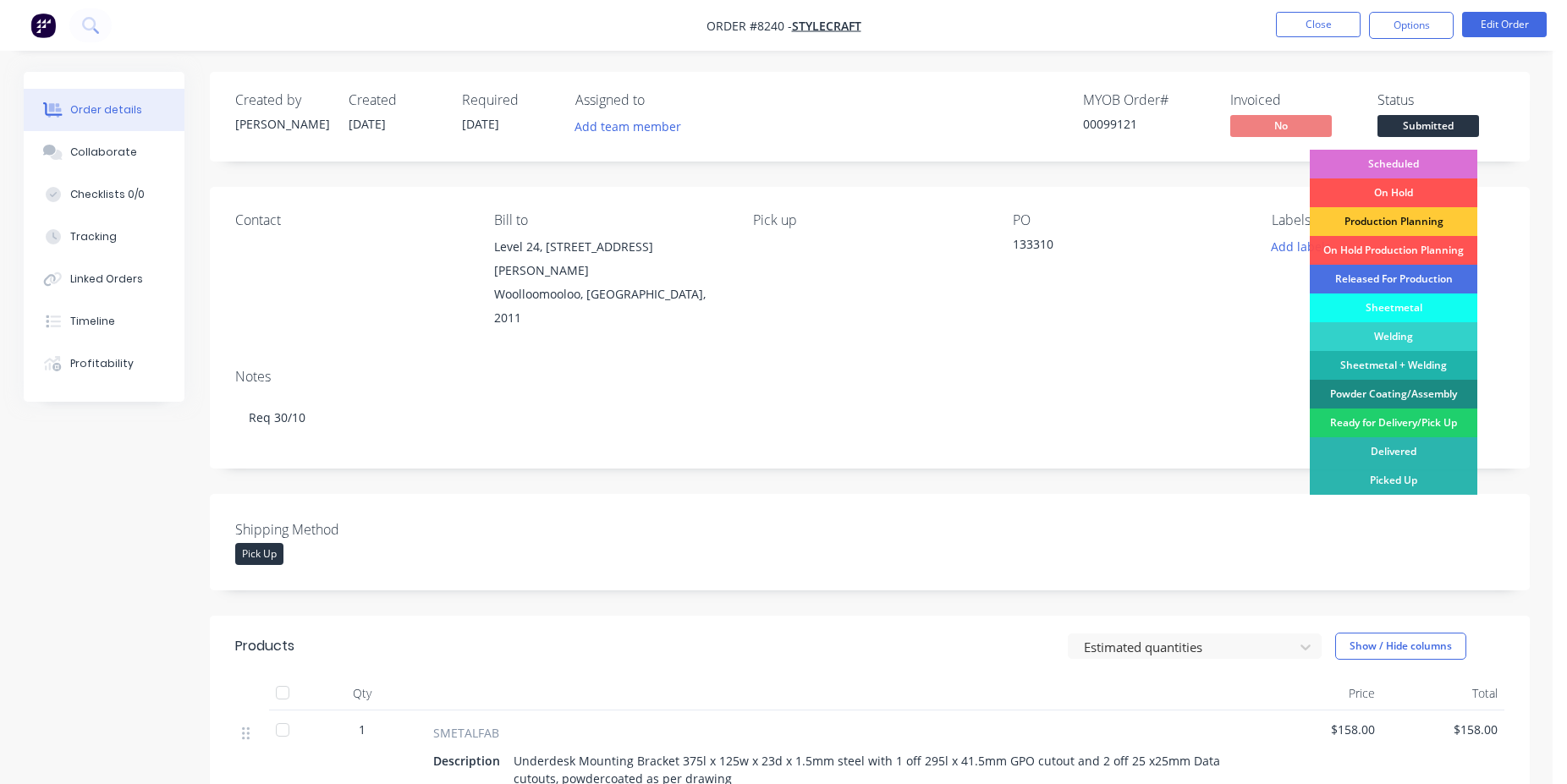
click at [1400, 171] on div "Scheduled" at bounding box center [1393, 164] width 167 height 28
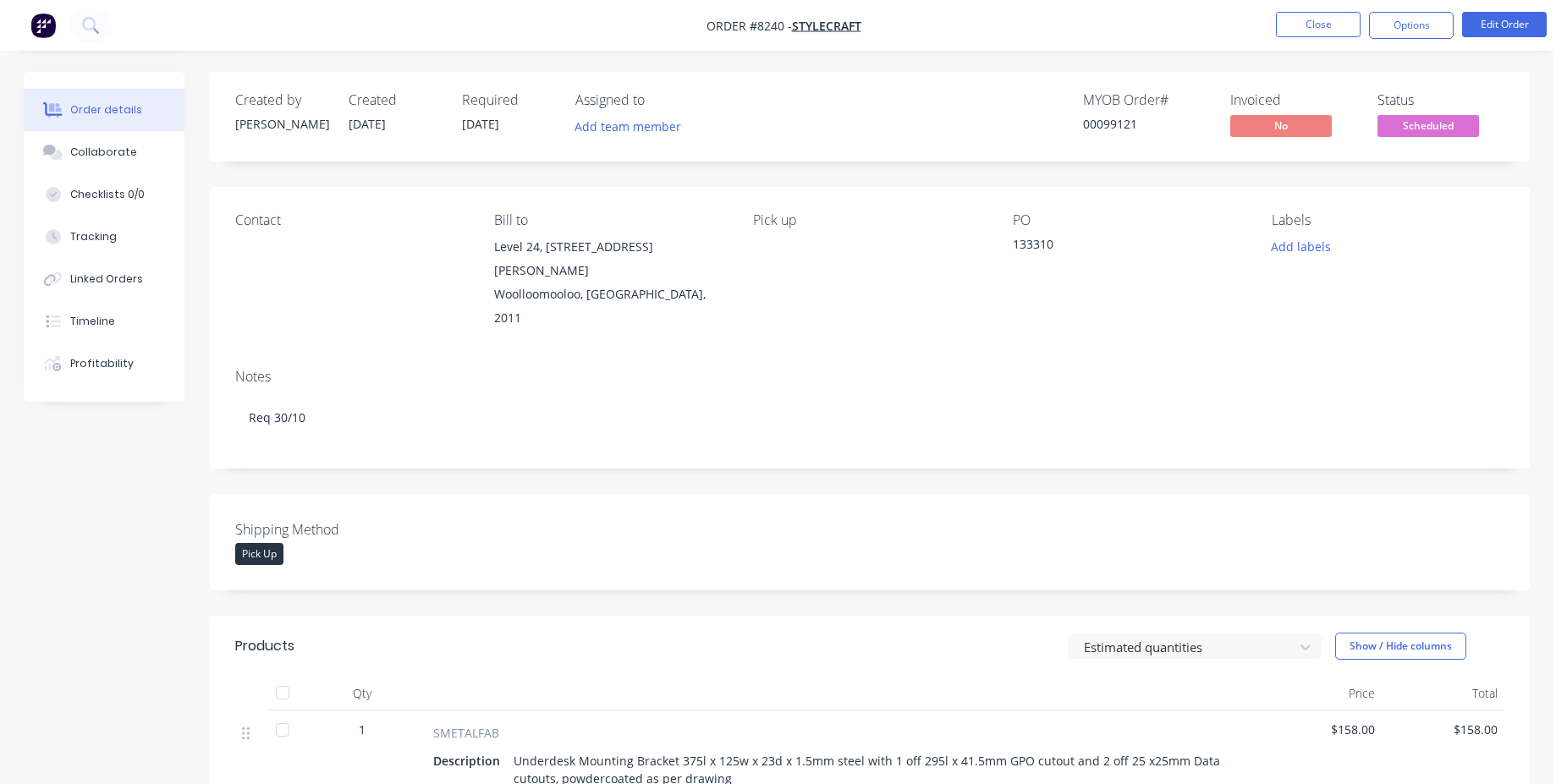
click at [1148, 125] on div "00099121" at bounding box center [1147, 124] width 127 height 18
click at [1110, 125] on div "00099121" at bounding box center [1147, 124] width 127 height 18
click at [1320, 24] on button "Close" at bounding box center [1318, 24] width 85 height 26
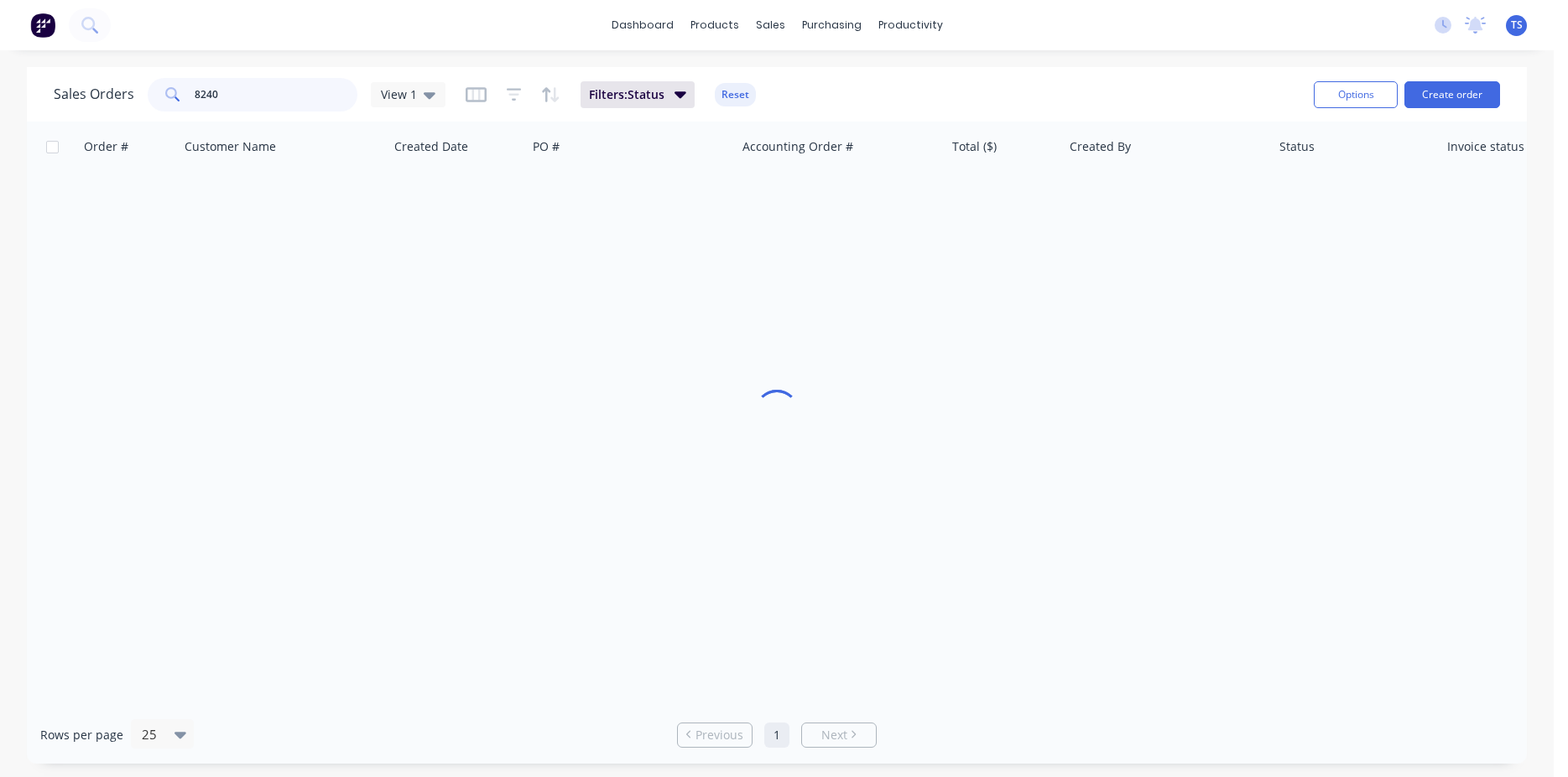
click at [277, 87] on input "8240" at bounding box center [276, 94] width 163 height 34
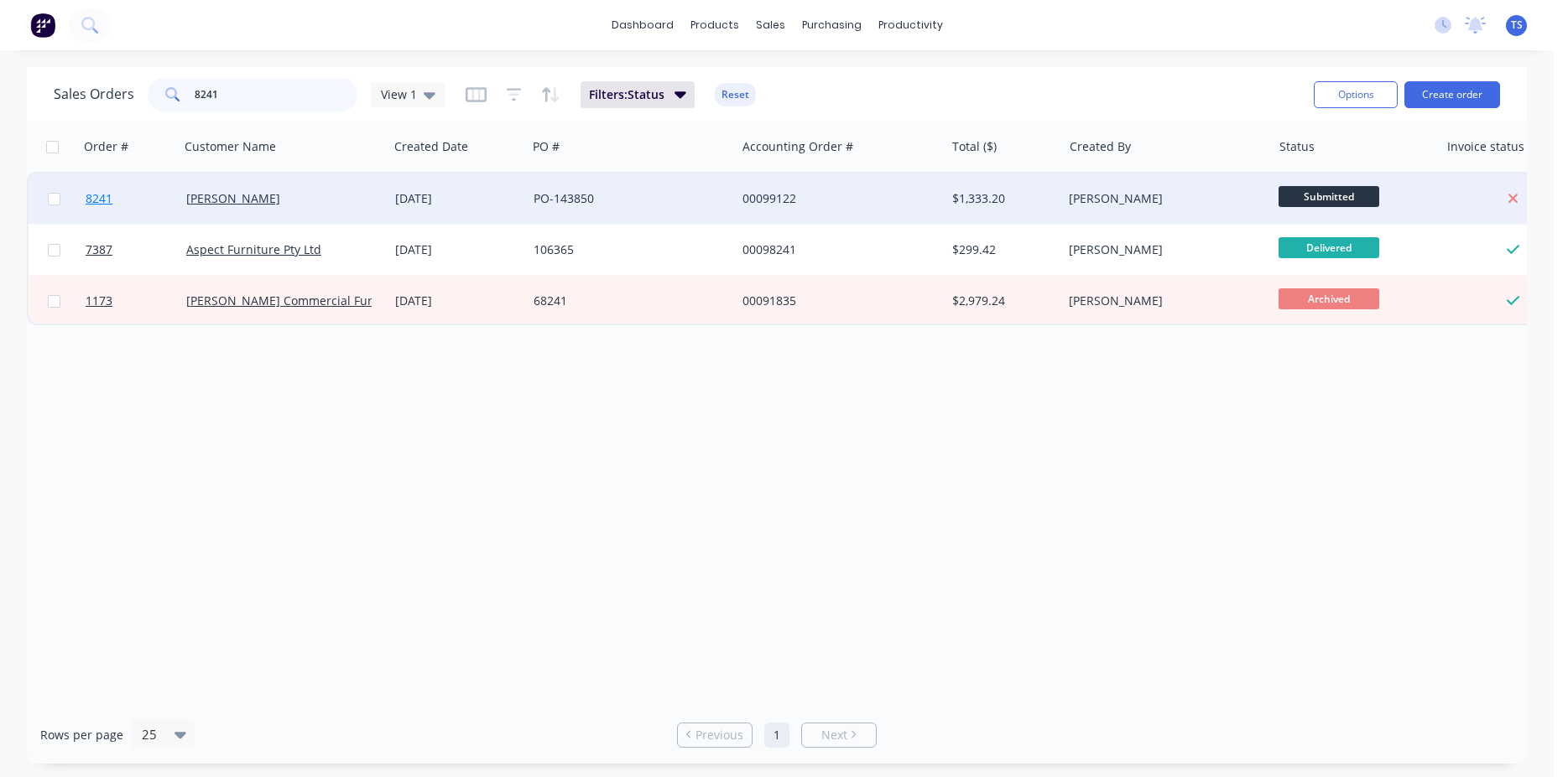
type input "8241"
click at [130, 207] on link "8241" at bounding box center [136, 198] width 101 height 50
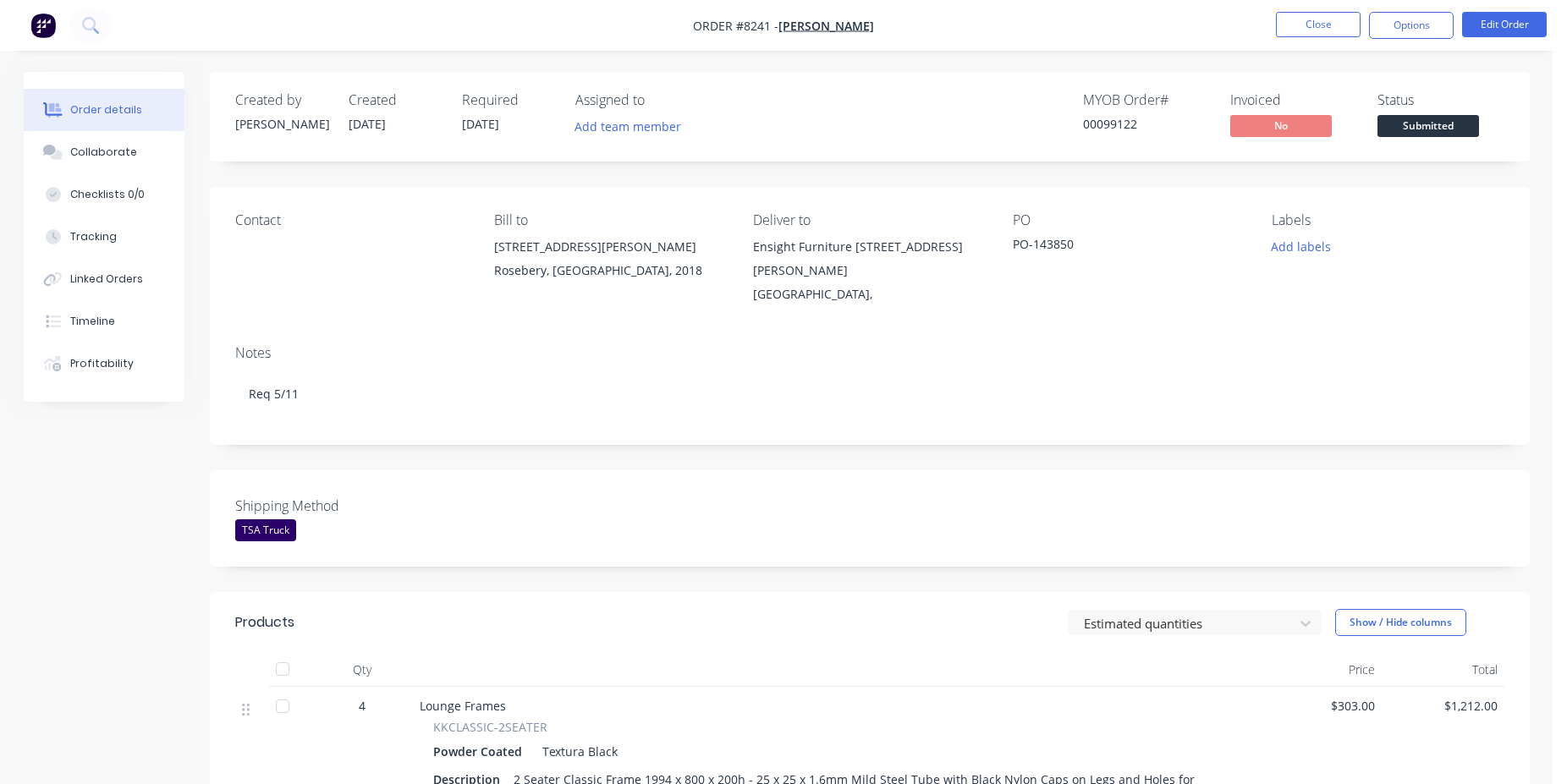
click at [1420, 128] on span "Submitted" at bounding box center [1428, 125] width 101 height 21
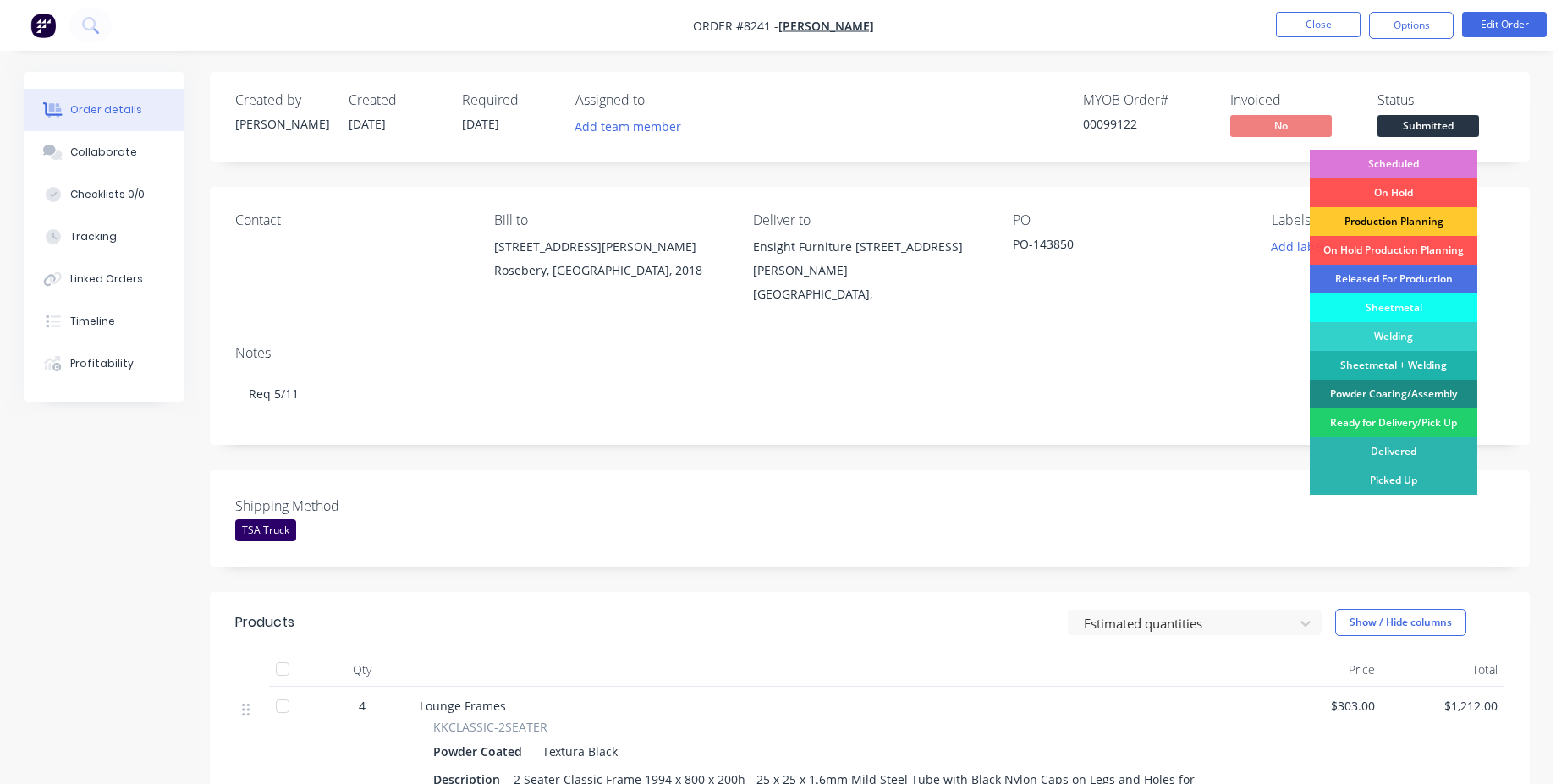
click at [1395, 227] on div "Production Planning" at bounding box center [1393, 222] width 167 height 28
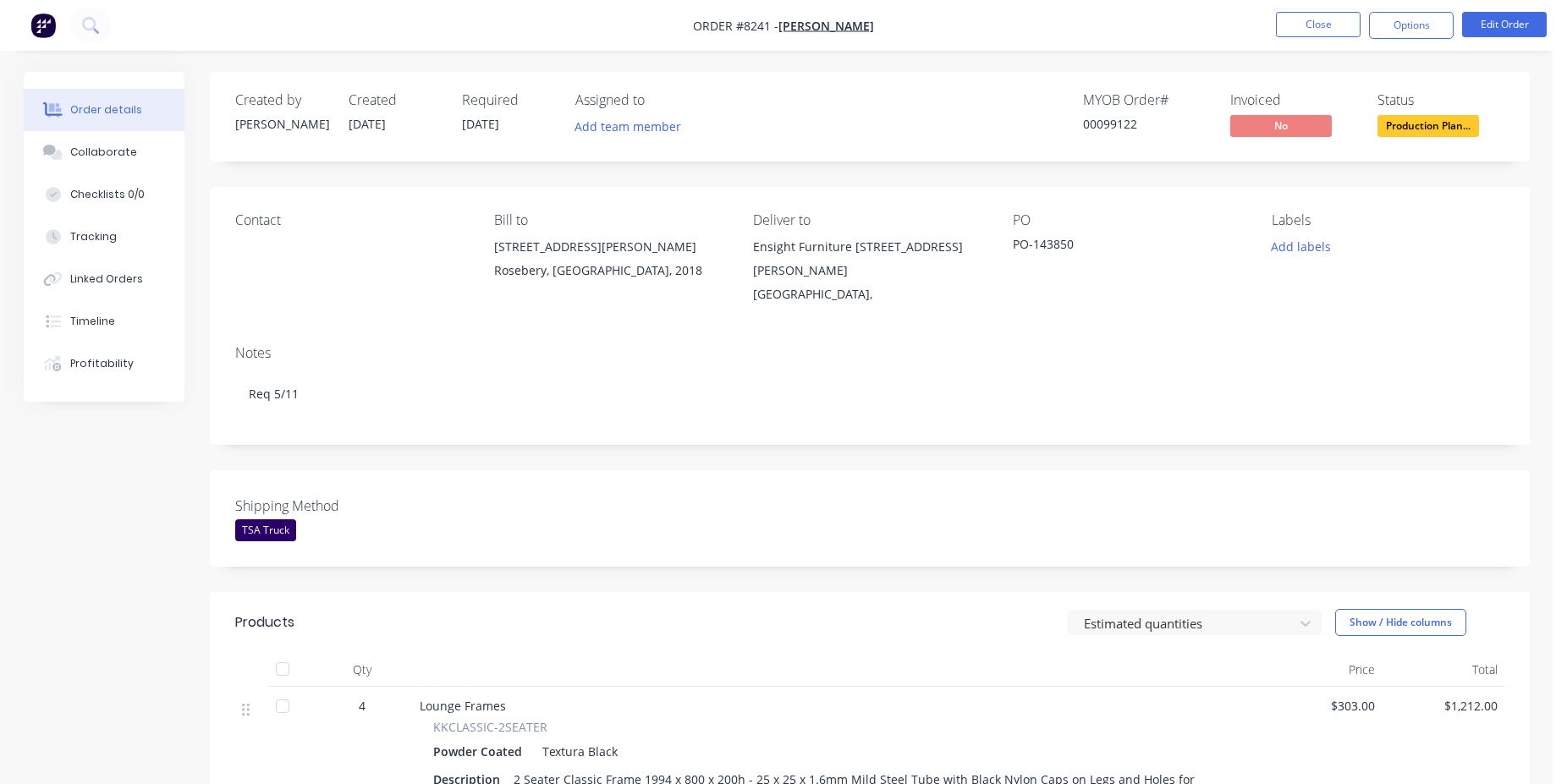
click at [1109, 117] on div "00099122" at bounding box center [1147, 124] width 127 height 18
copy div "00099122"
click at [1352, 33] on button "Close" at bounding box center [1318, 24] width 85 height 26
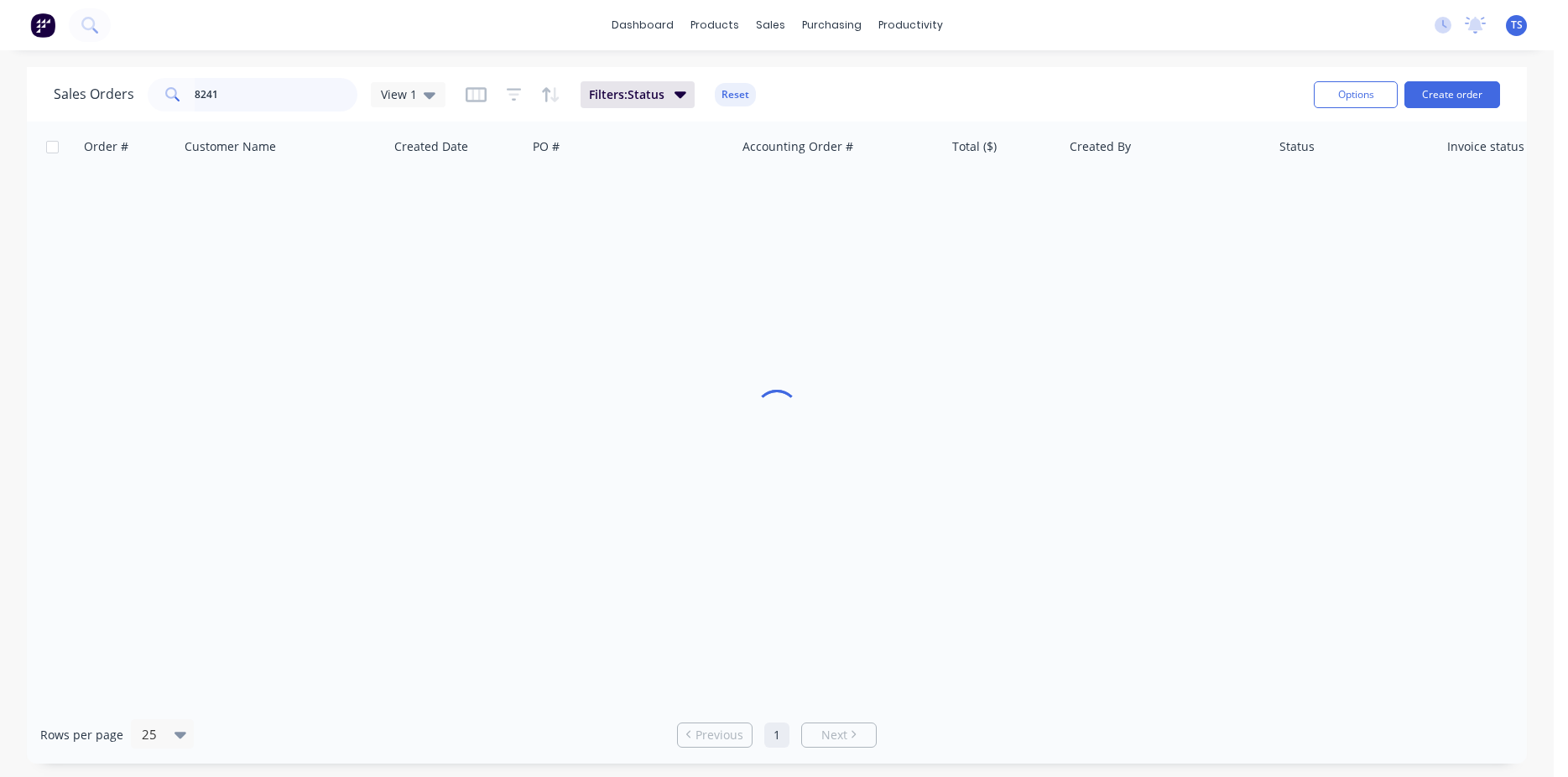
click at [251, 106] on input "8241" at bounding box center [276, 94] width 163 height 34
click at [251, 105] on input "8241" at bounding box center [276, 94] width 163 height 34
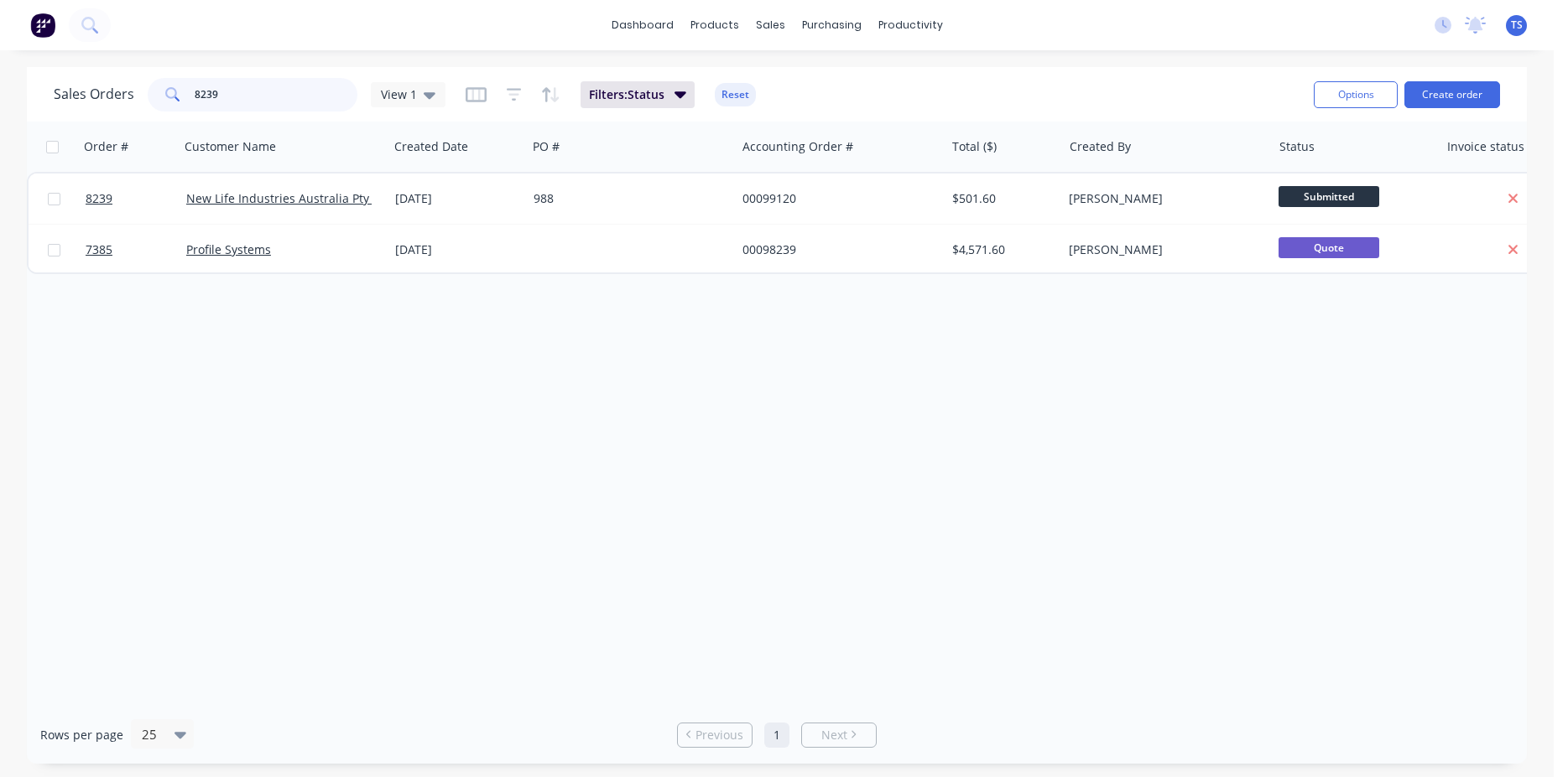
type input "8239"
click at [124, 205] on link "8239" at bounding box center [136, 198] width 101 height 50
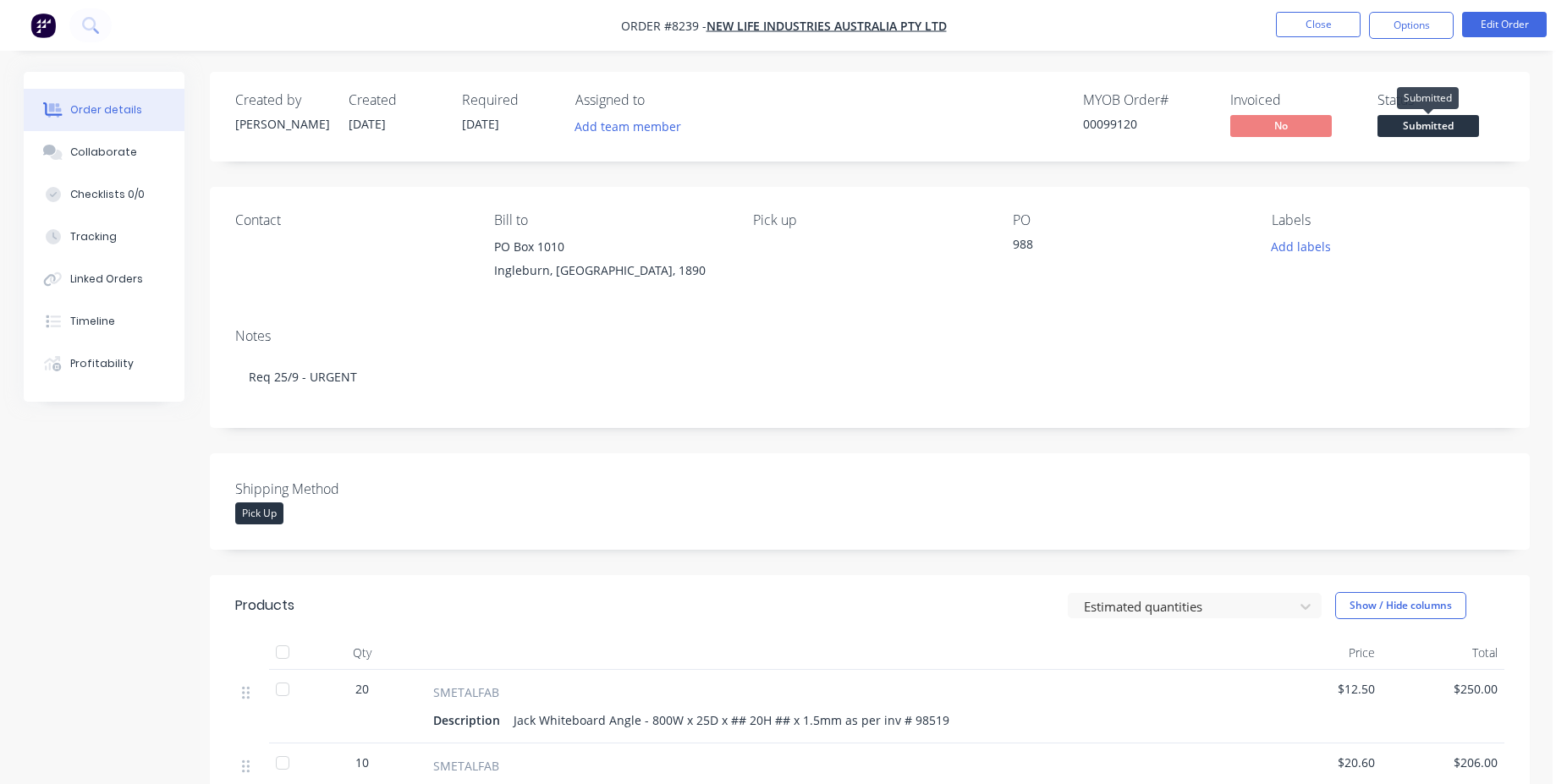
click at [1422, 130] on span "Submitted" at bounding box center [1428, 125] width 101 height 21
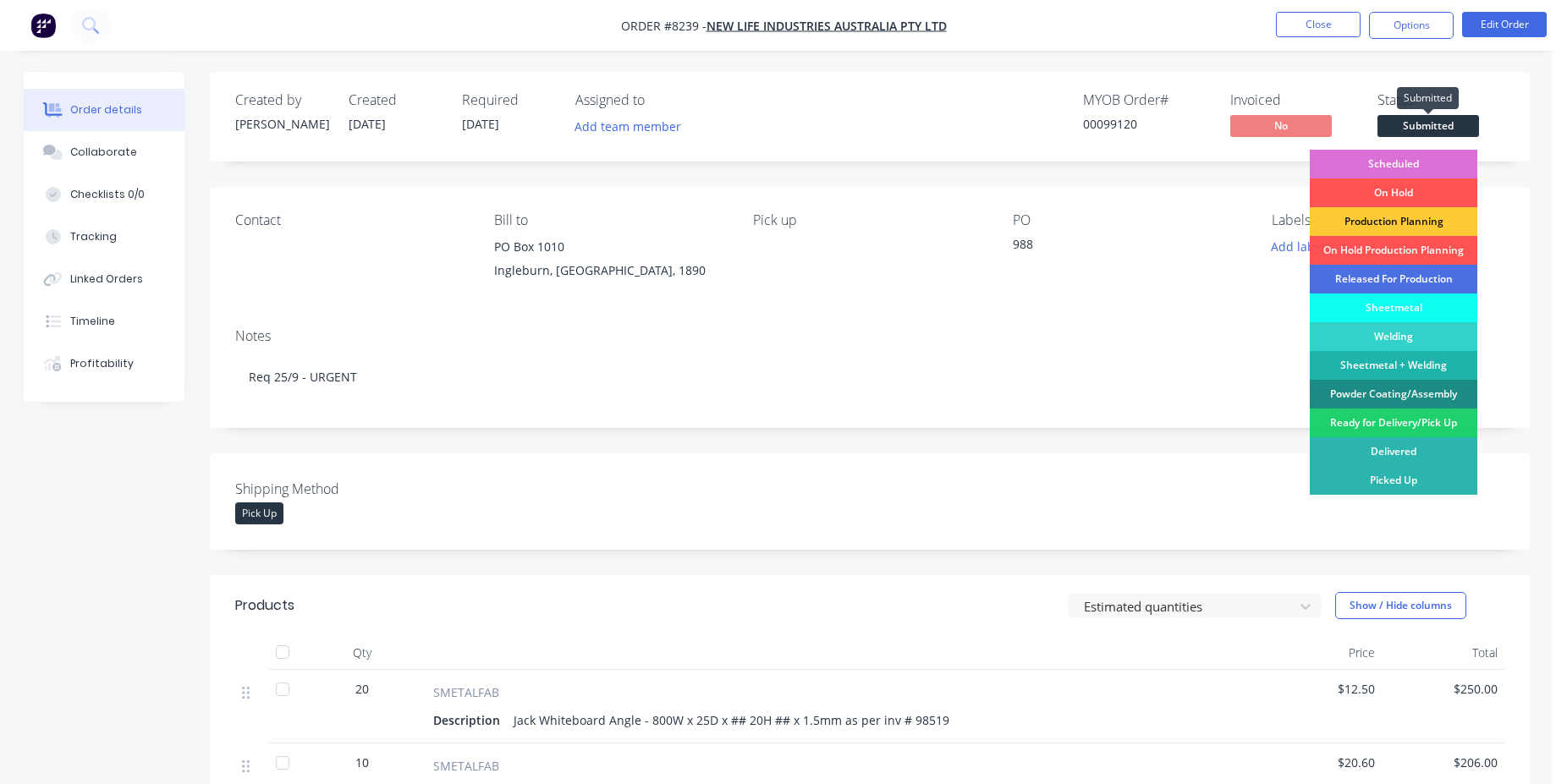
click at [1425, 162] on div "Scheduled" at bounding box center [1393, 164] width 167 height 28
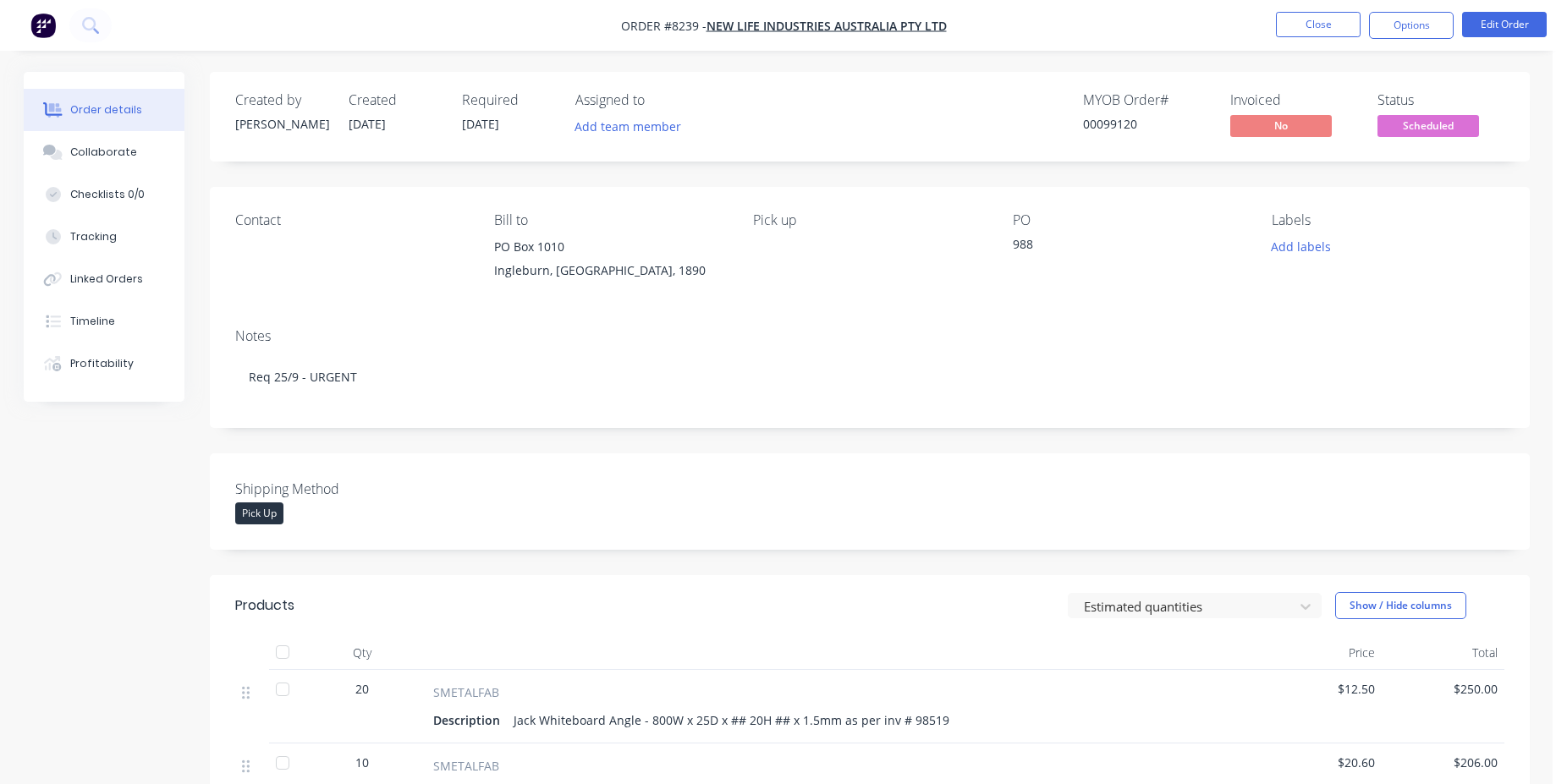
click at [1092, 124] on div "00099120" at bounding box center [1147, 124] width 127 height 18
copy div "00099120"
click at [1328, 12] on button "Close" at bounding box center [1318, 24] width 85 height 26
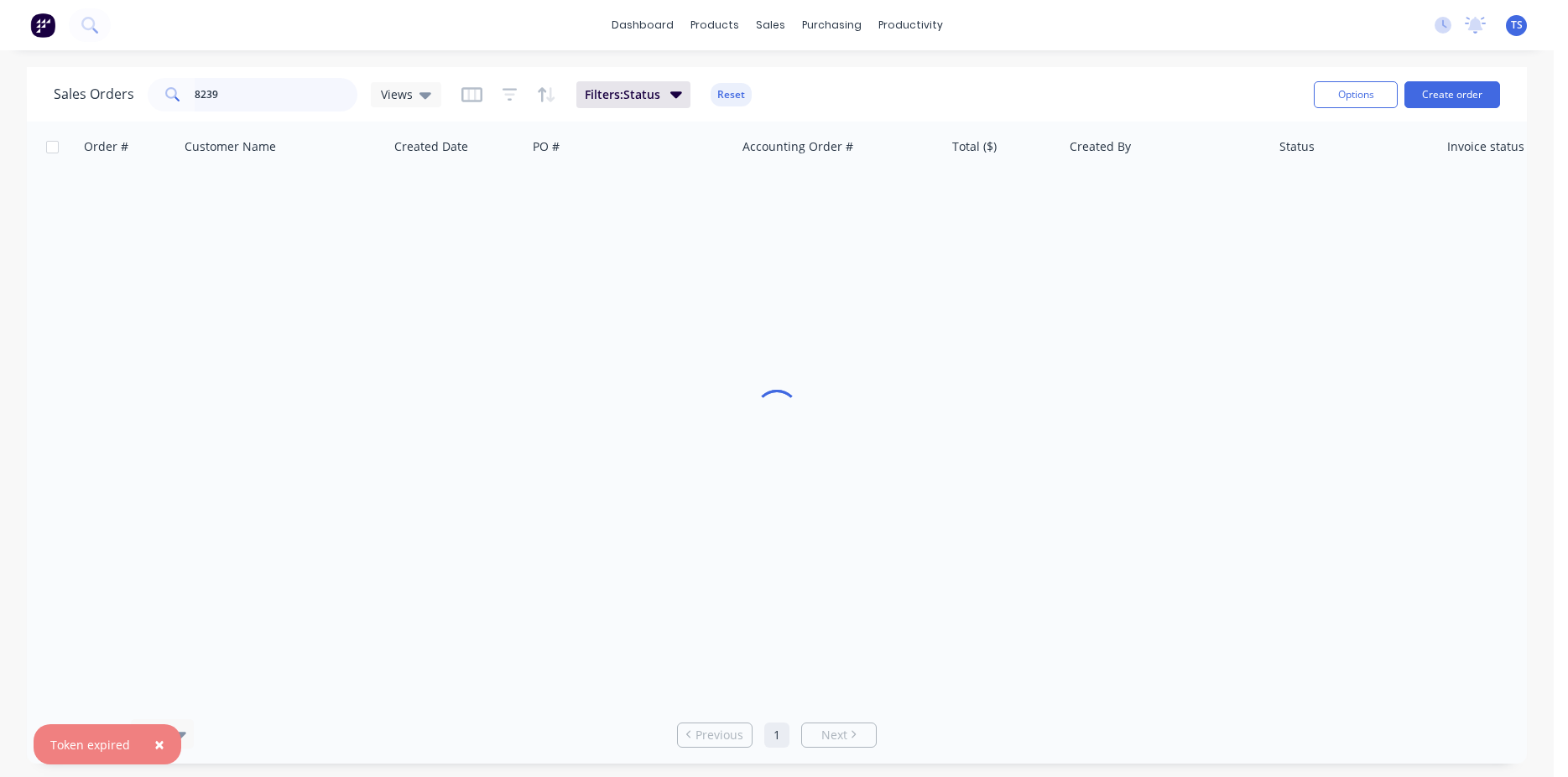
click at [272, 90] on input "8239" at bounding box center [276, 94] width 163 height 34
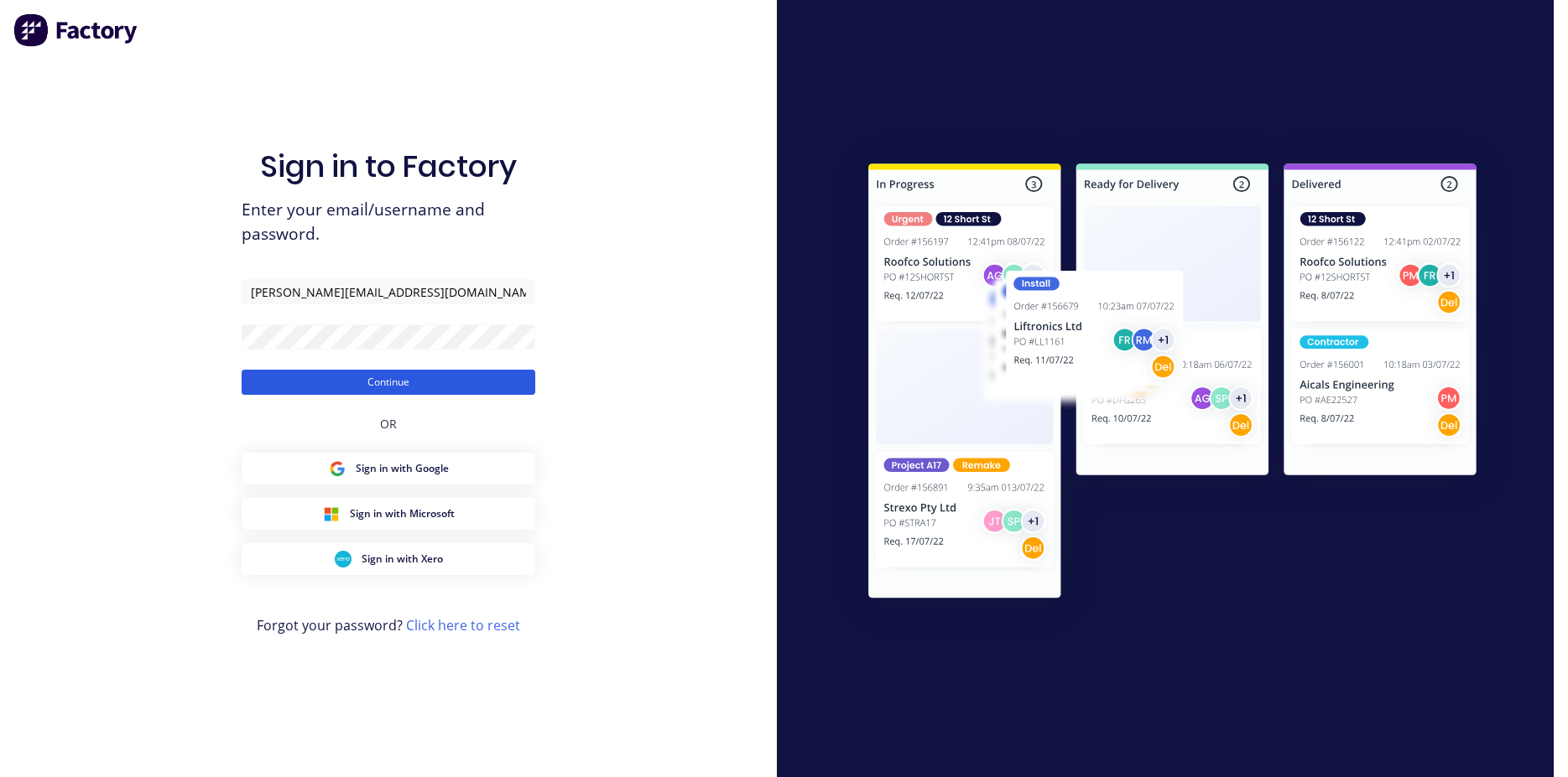
click at [444, 392] on button "Continue" at bounding box center [388, 382] width 294 height 26
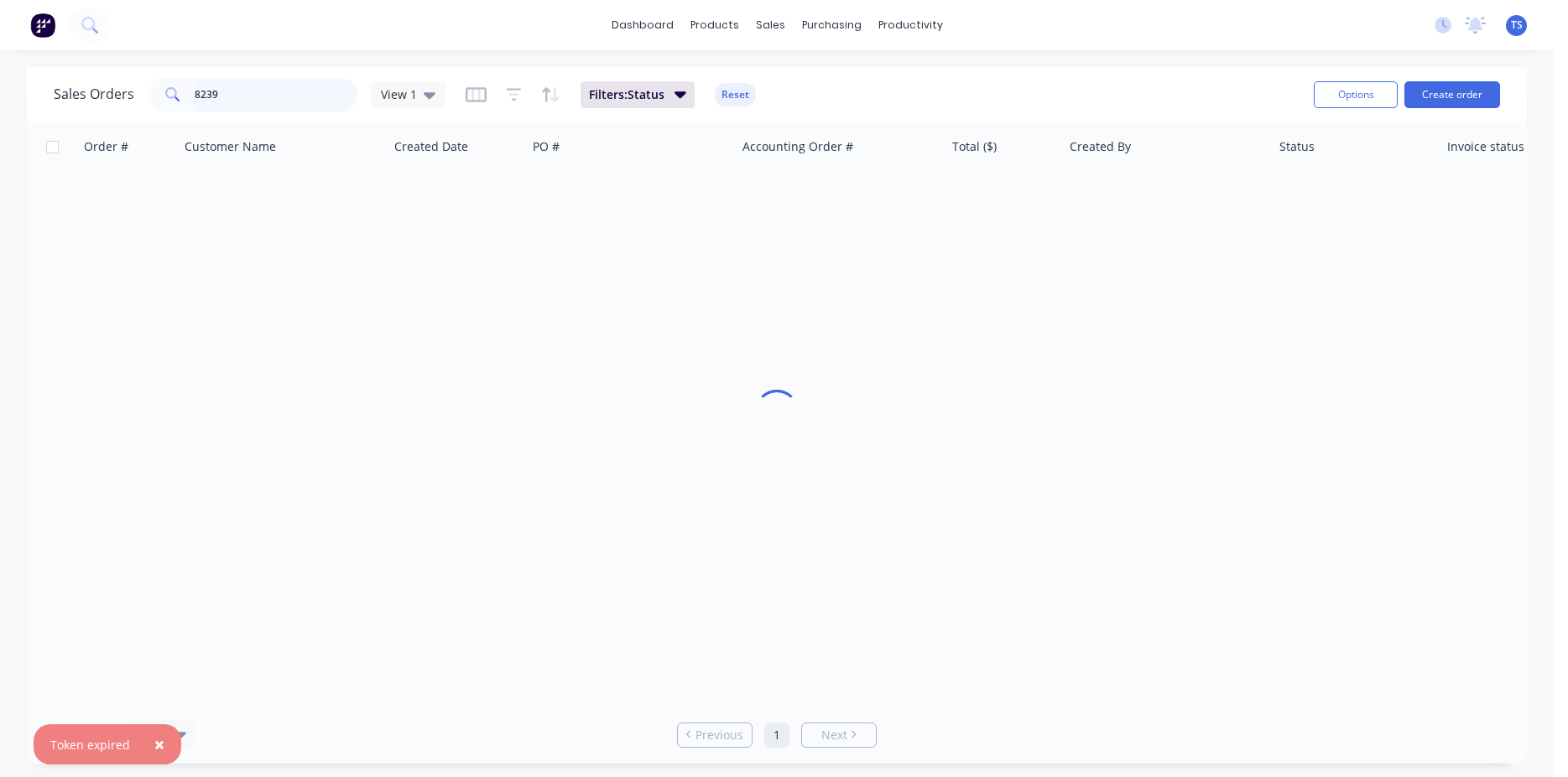
click at [216, 102] on input "8239" at bounding box center [276, 94] width 163 height 34
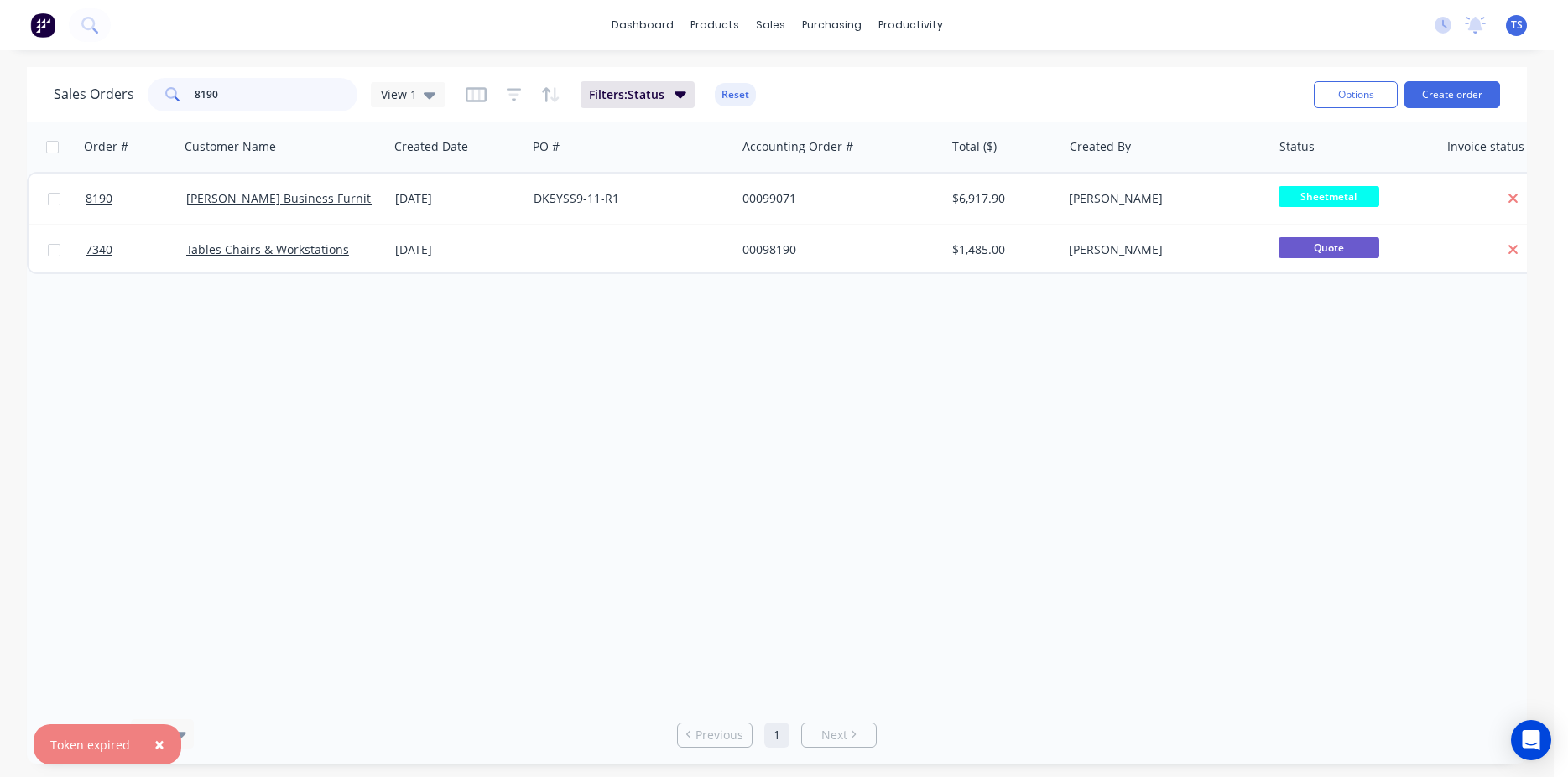
type input "8190"
click at [158, 748] on span "×" at bounding box center [159, 744] width 10 height 24
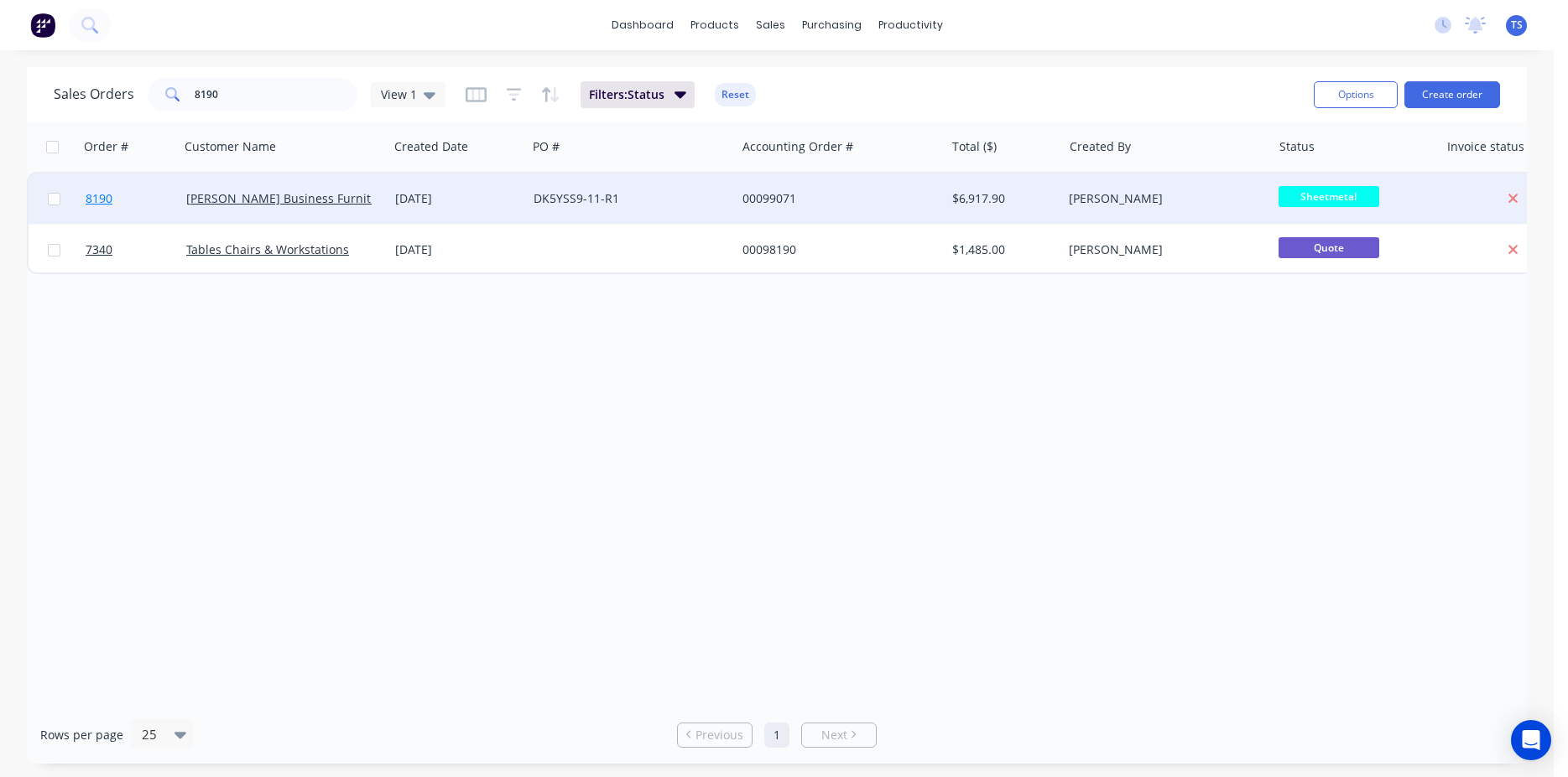
click at [127, 183] on link "8190" at bounding box center [136, 198] width 101 height 50
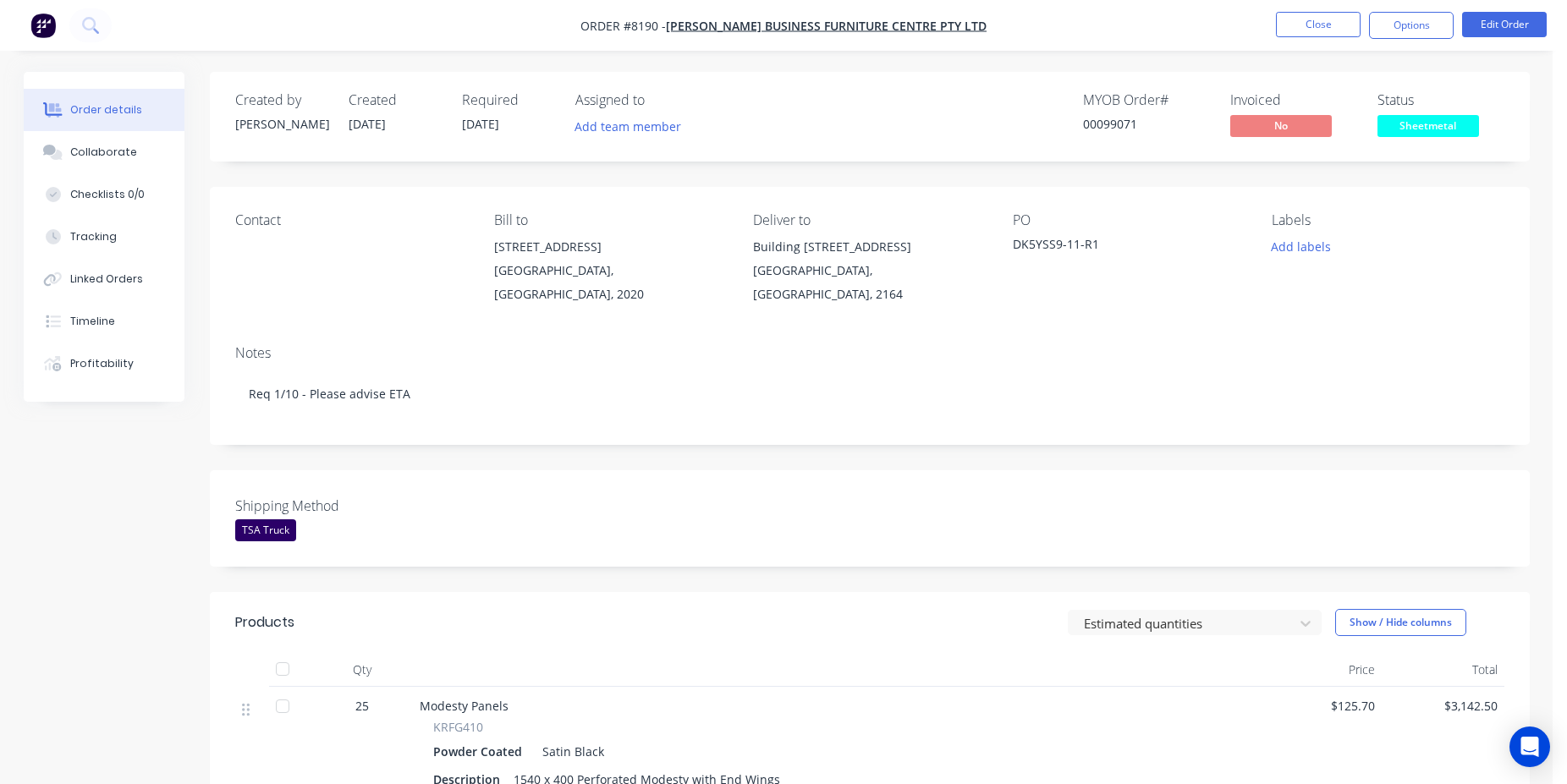
click at [1108, 126] on div "00099071" at bounding box center [1147, 124] width 127 height 18
copy div "00099071"
click at [1305, 22] on button "Close" at bounding box center [1318, 24] width 85 height 26
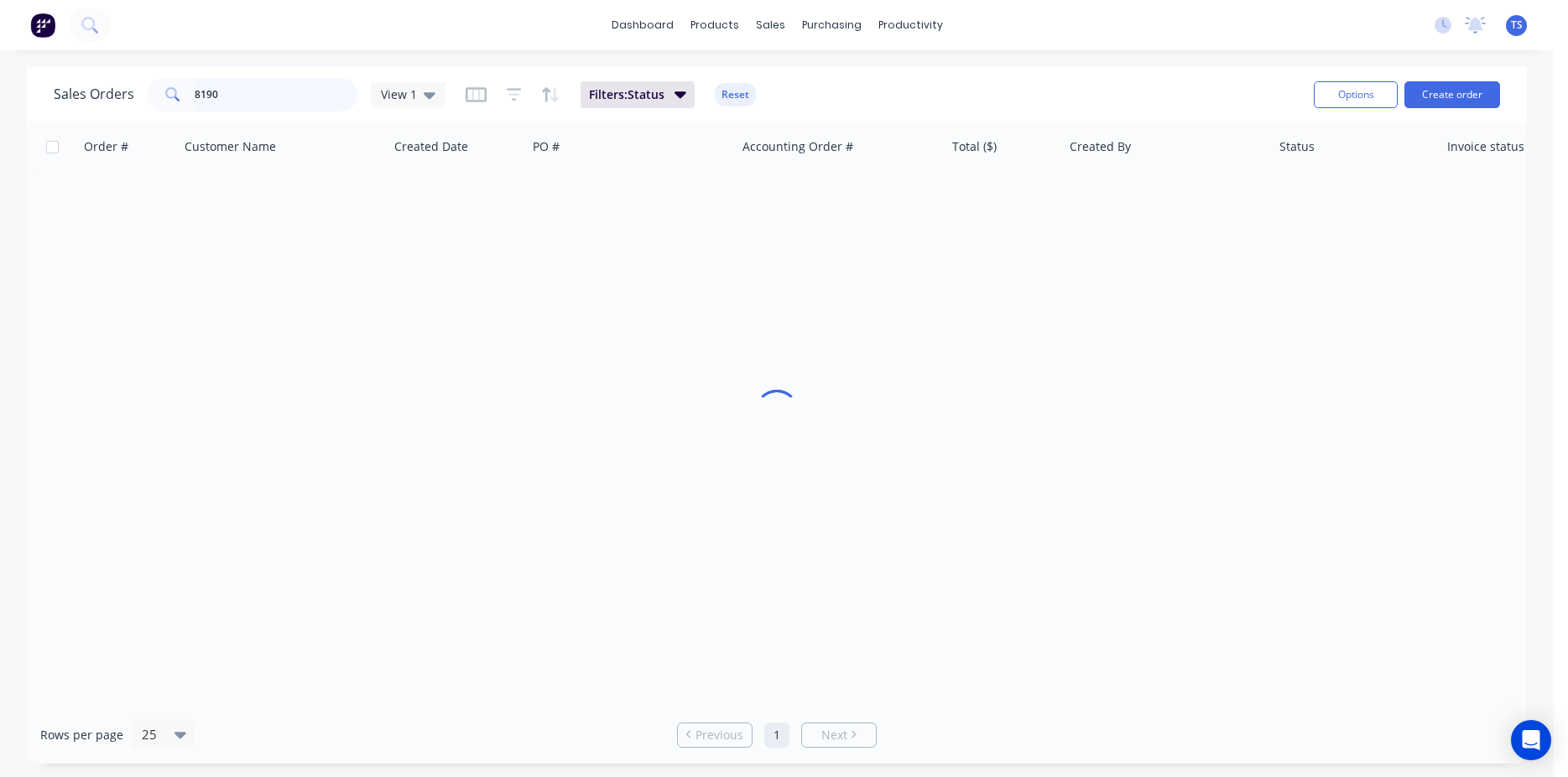
click at [239, 101] on input "8190" at bounding box center [276, 94] width 163 height 34
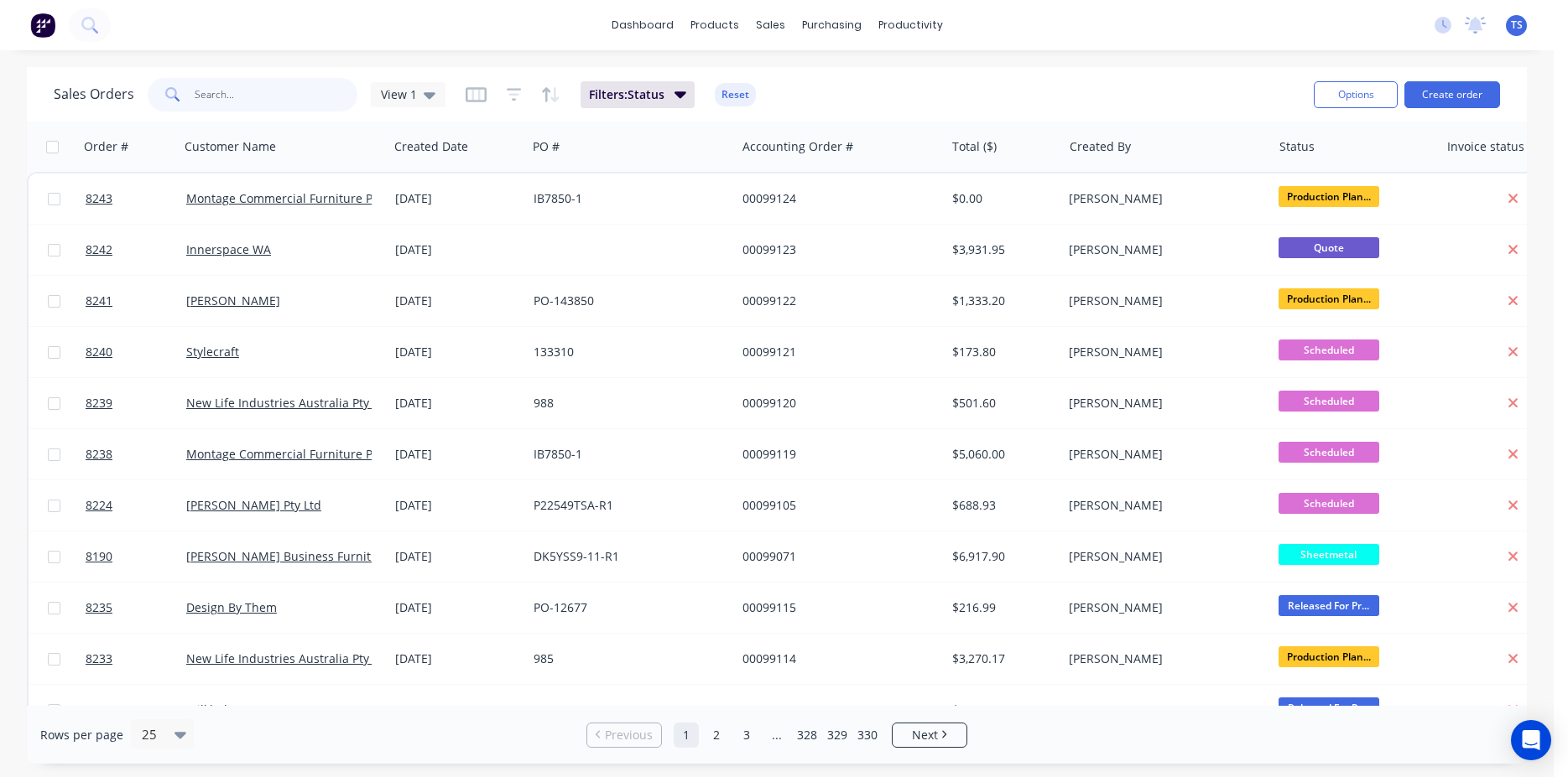
click at [287, 90] on input "text" at bounding box center [276, 94] width 163 height 34
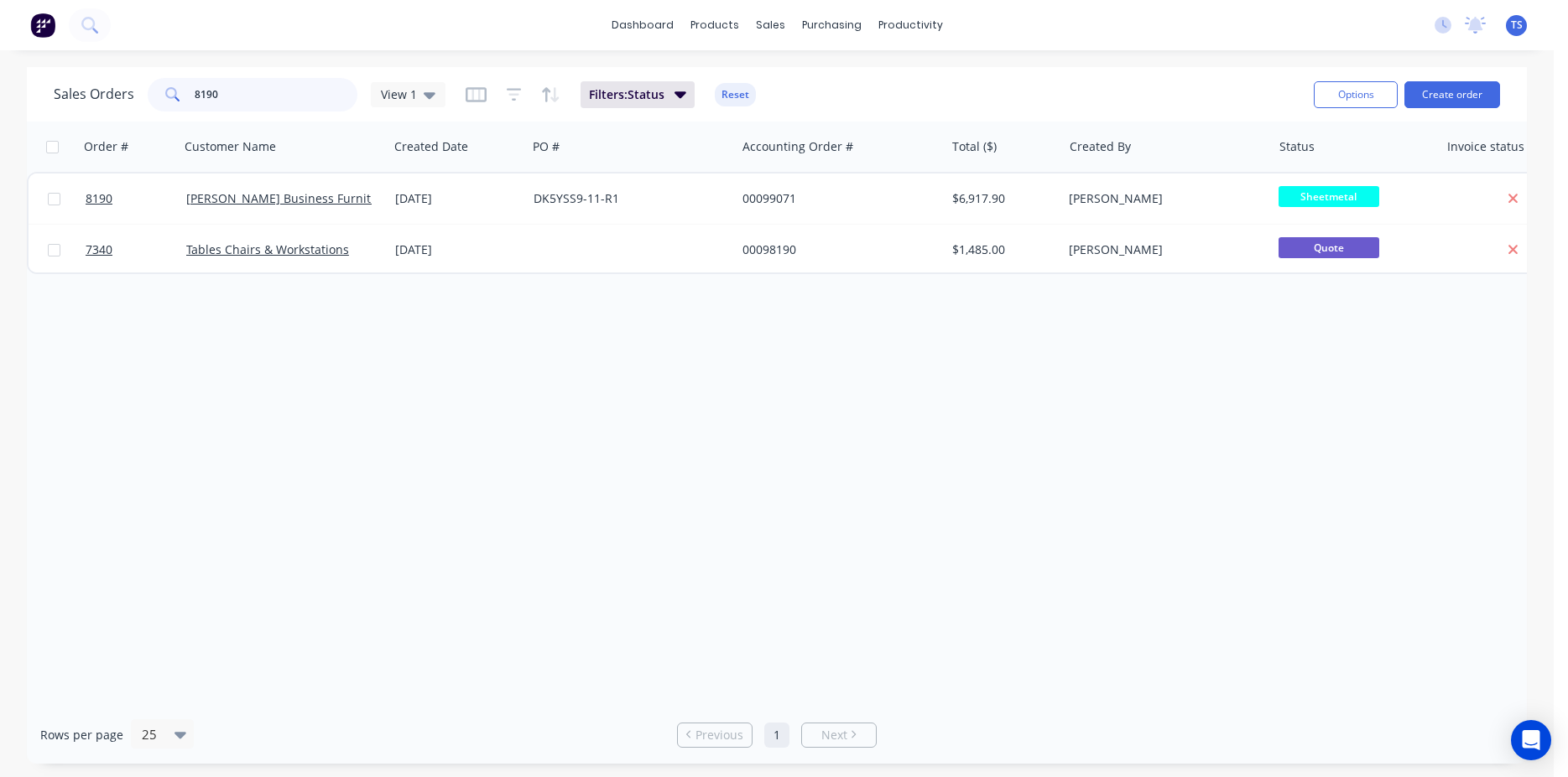
type input "8190"
click at [130, 207] on link "8190" at bounding box center [136, 198] width 101 height 50
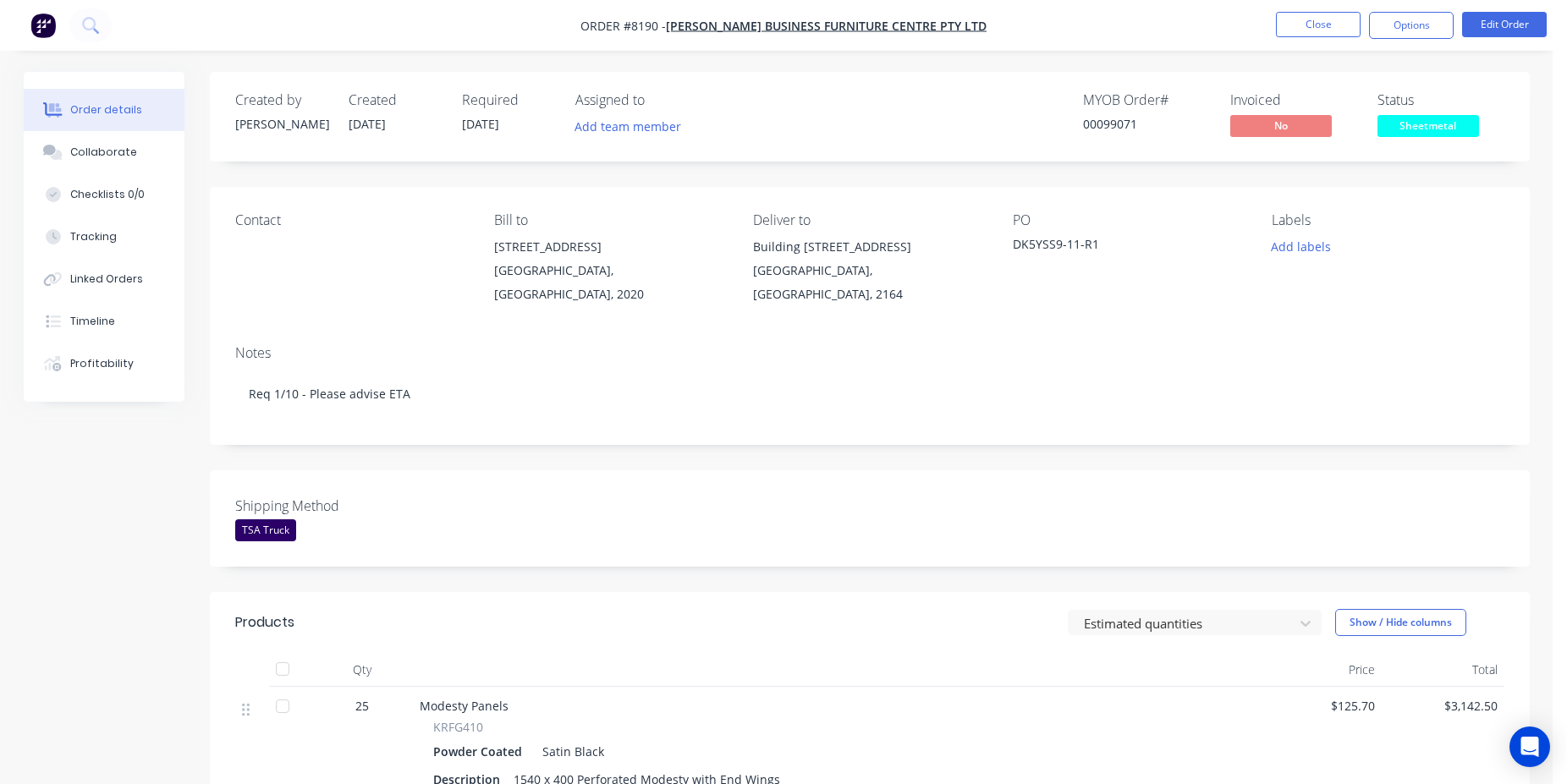
click at [1112, 133] on div "MYOB Order # 00099071" at bounding box center [1147, 117] width 127 height 49
click at [1112, 132] on div "00099071" at bounding box center [1147, 124] width 127 height 18
click at [1352, 22] on button "Close" at bounding box center [1318, 24] width 85 height 26
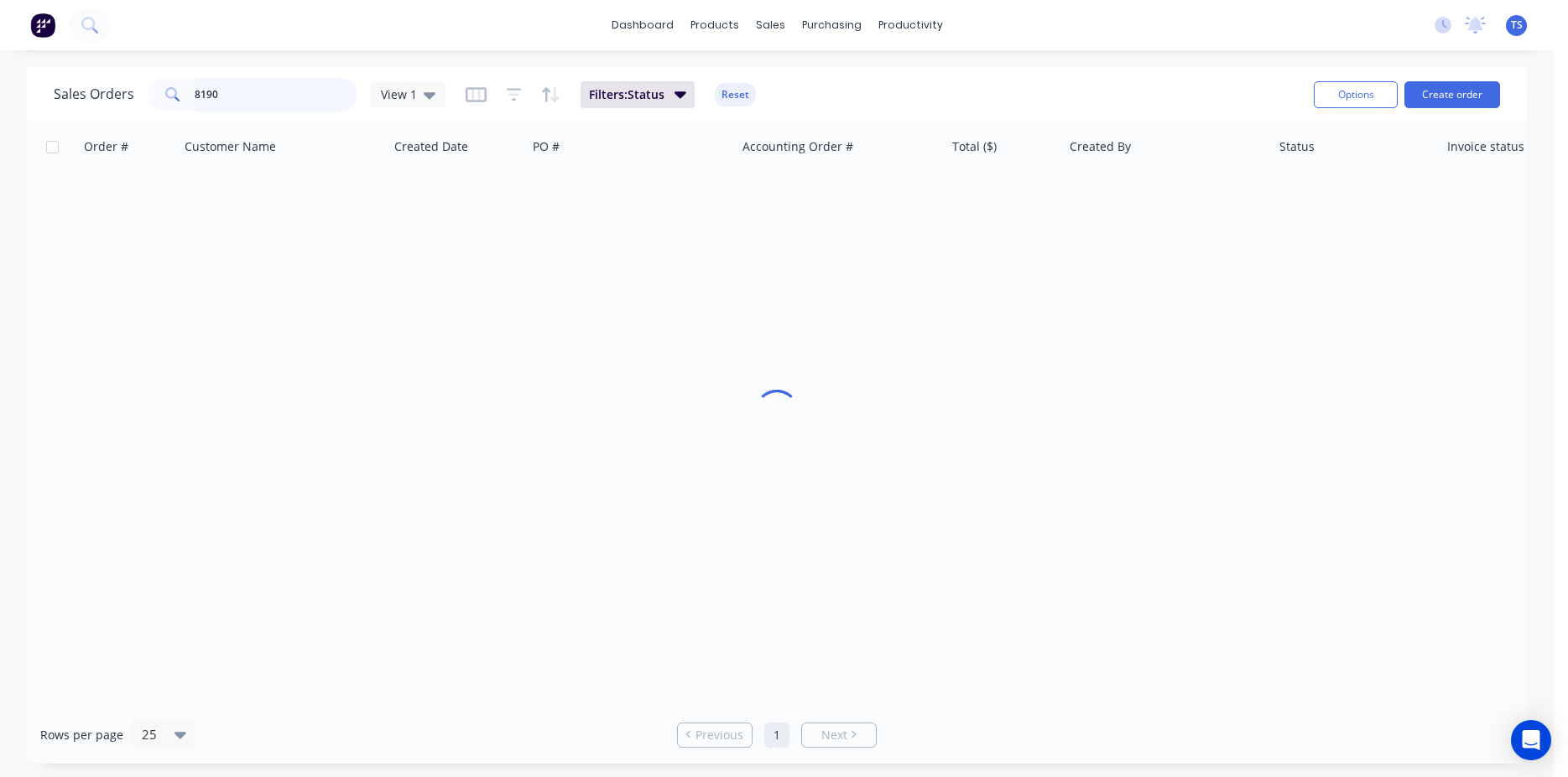
click at [273, 110] on input "8190" at bounding box center [276, 94] width 163 height 34
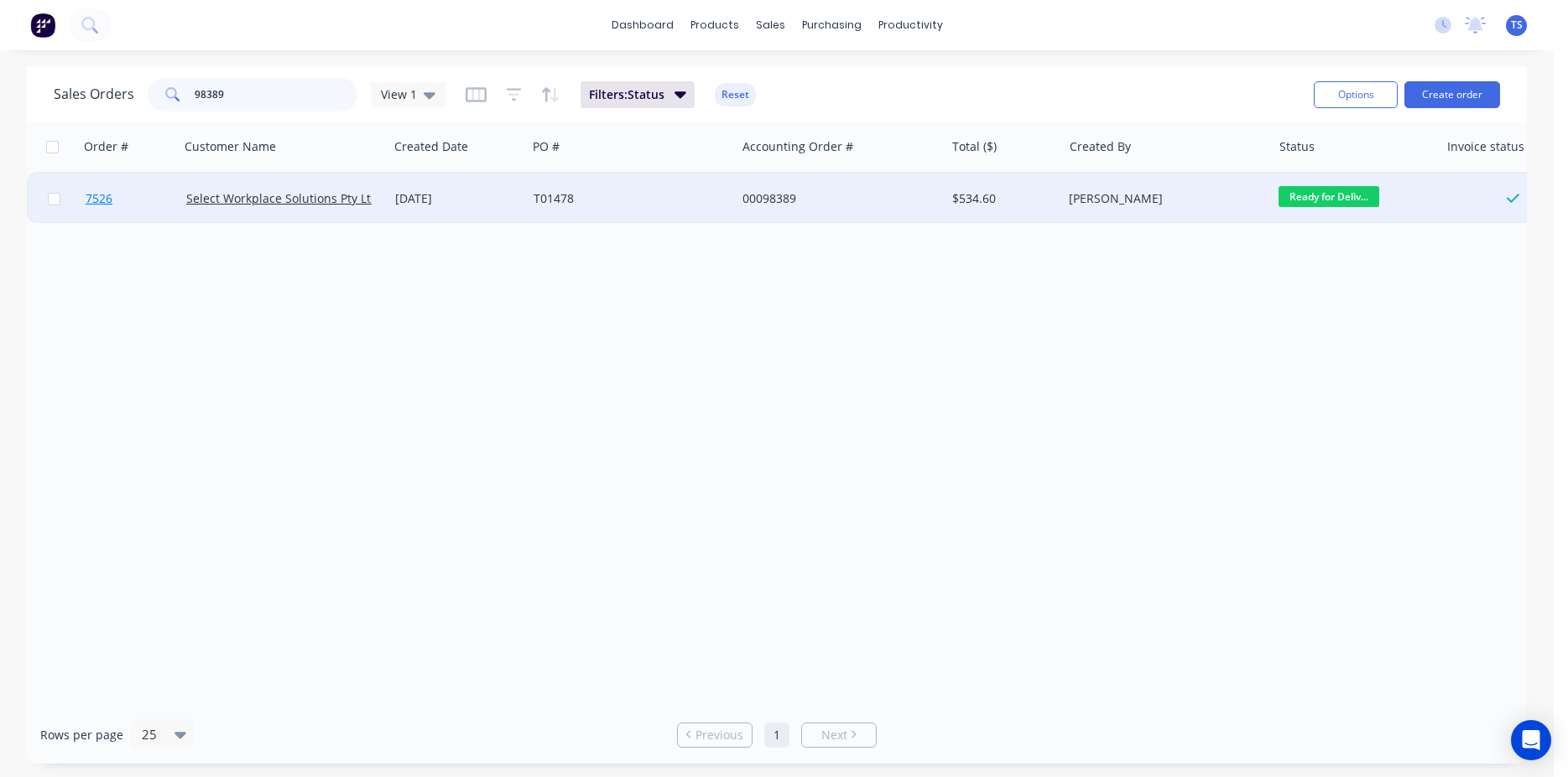
type input "98389"
click at [116, 213] on link "7526" at bounding box center [136, 198] width 101 height 50
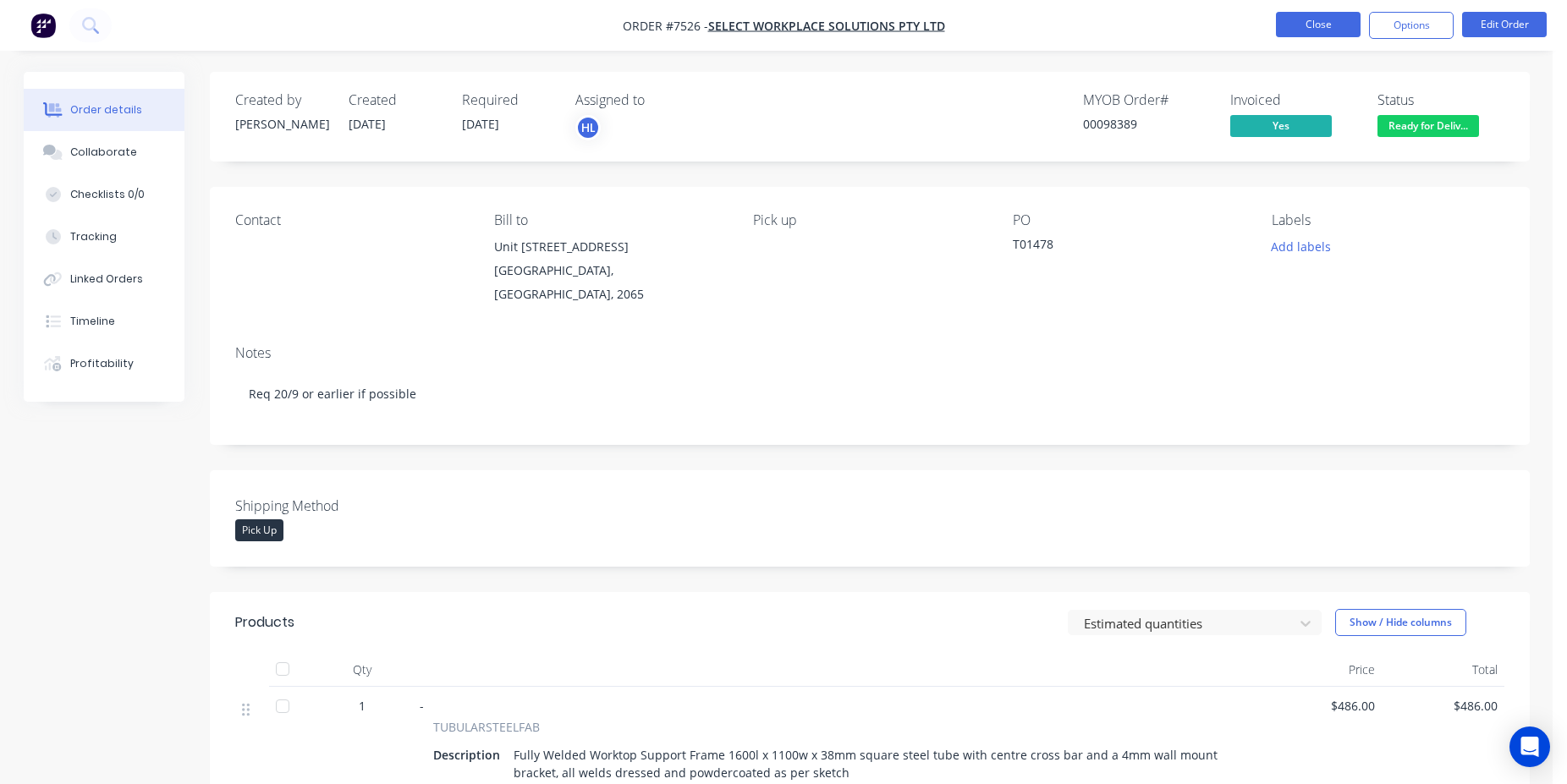
click at [1312, 16] on button "Close" at bounding box center [1318, 24] width 85 height 26
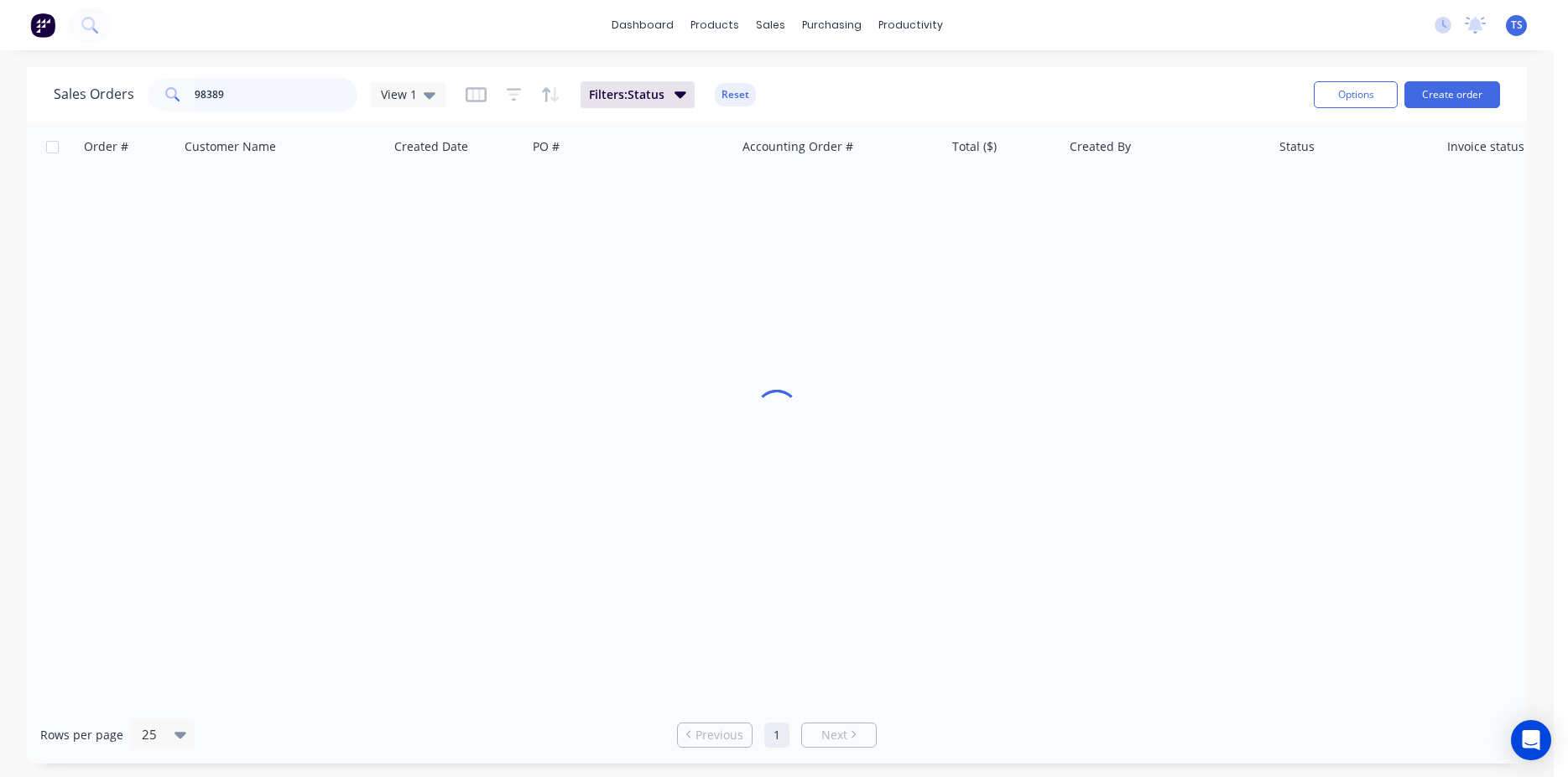
click at [293, 89] on input "98389" at bounding box center [276, 94] width 163 height 34
type input "99041"
click at [140, 215] on link "8161" at bounding box center [136, 198] width 101 height 50
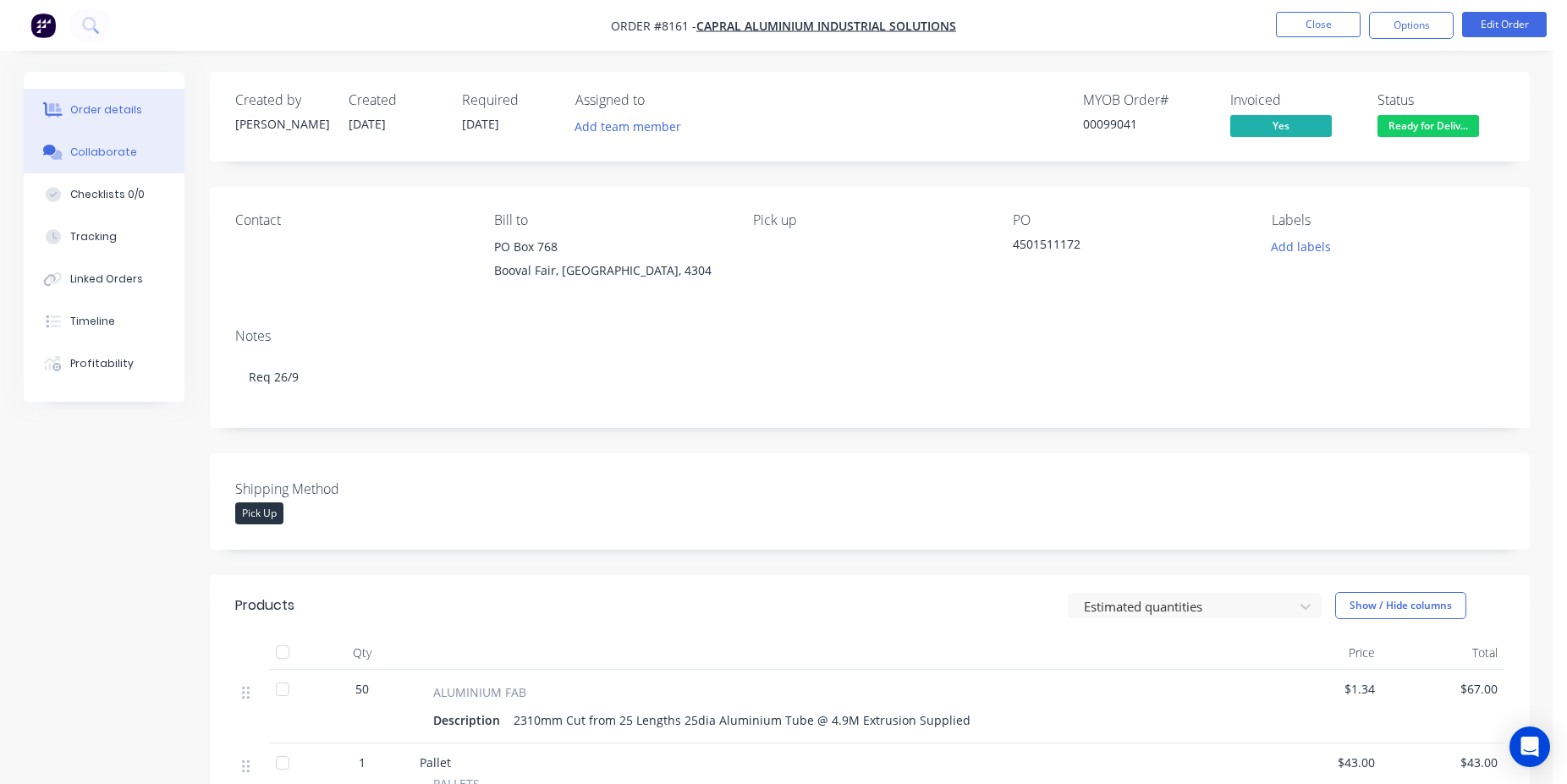
click at [121, 156] on div "Collaborate" at bounding box center [103, 152] width 67 height 15
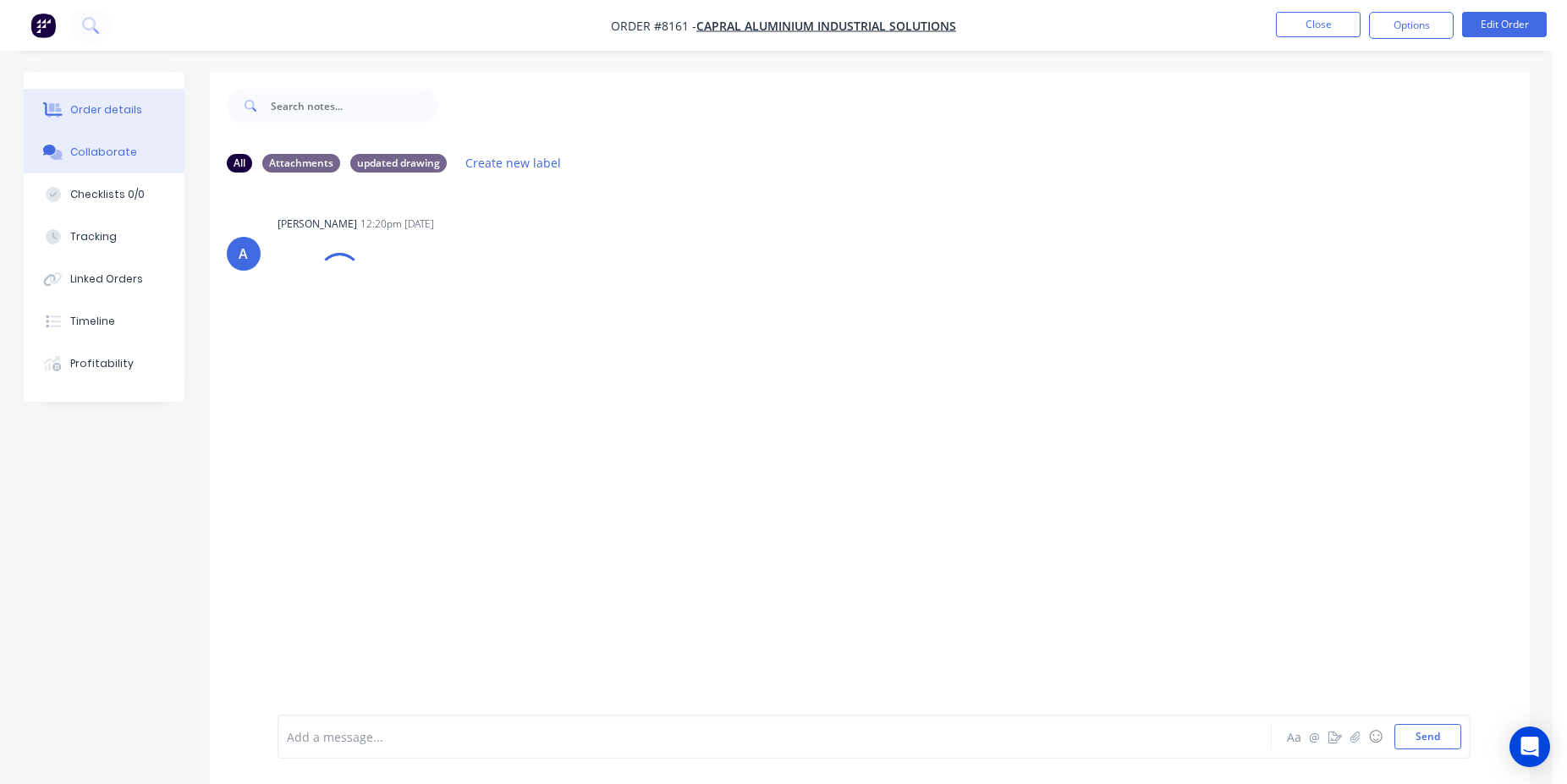
click at [147, 105] on button "Order details" at bounding box center [104, 110] width 161 height 43
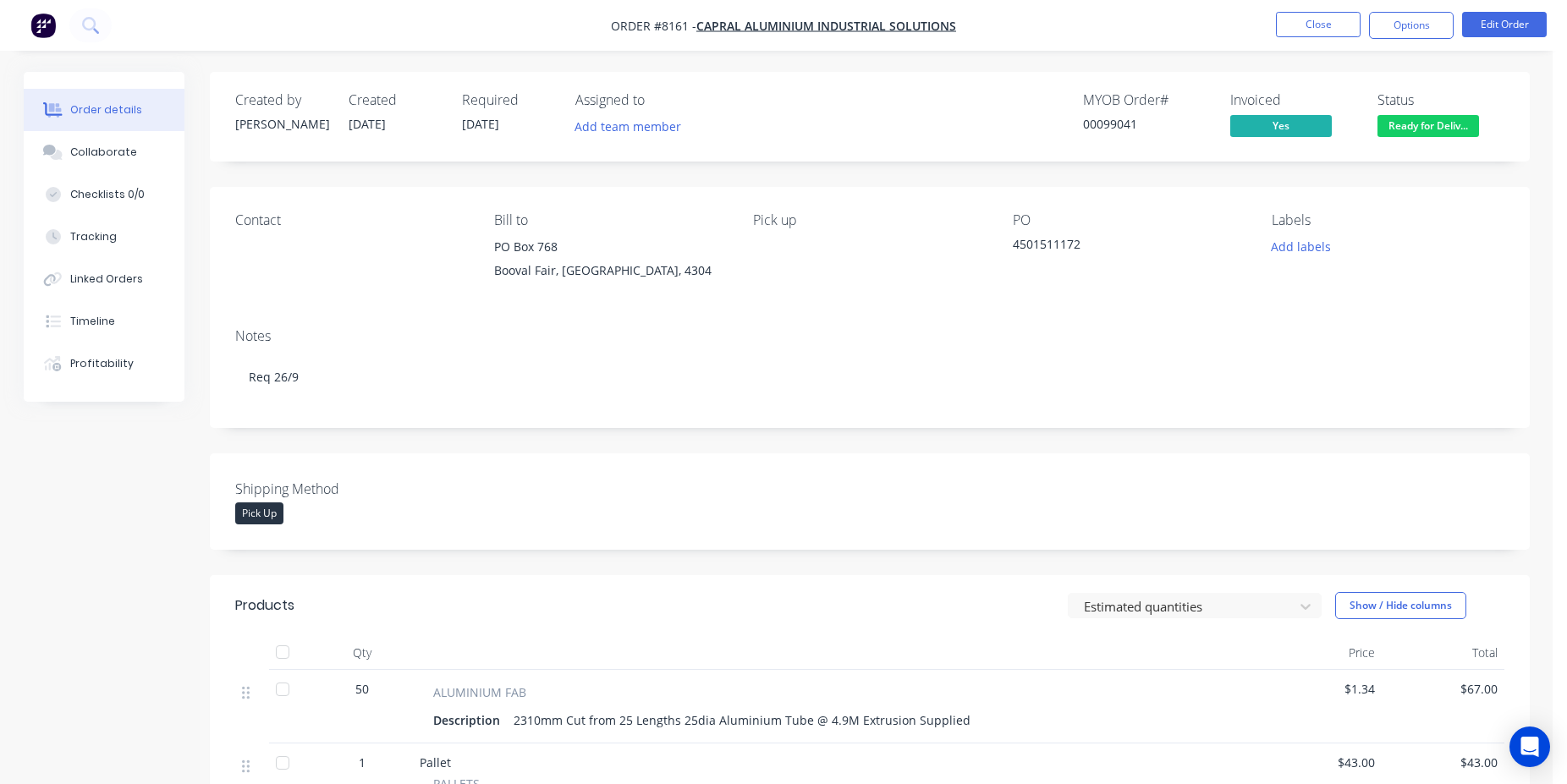
click at [1073, 247] on div "4501511172" at bounding box center [1119, 247] width 212 height 24
copy div "4501511172"
click at [1318, 19] on button "Close" at bounding box center [1318, 24] width 85 height 26
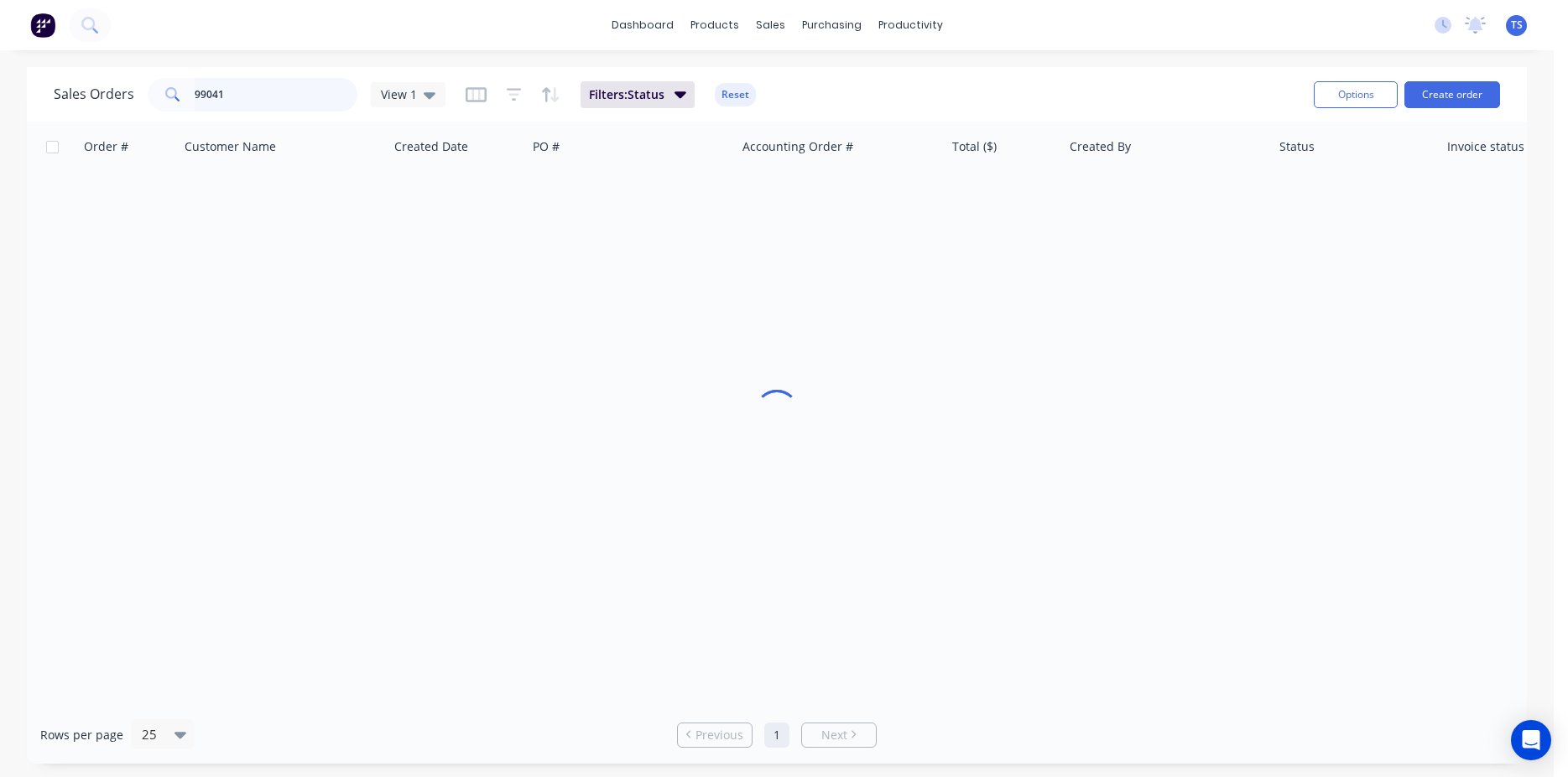
click at [258, 104] on input "99041" at bounding box center [276, 94] width 163 height 34
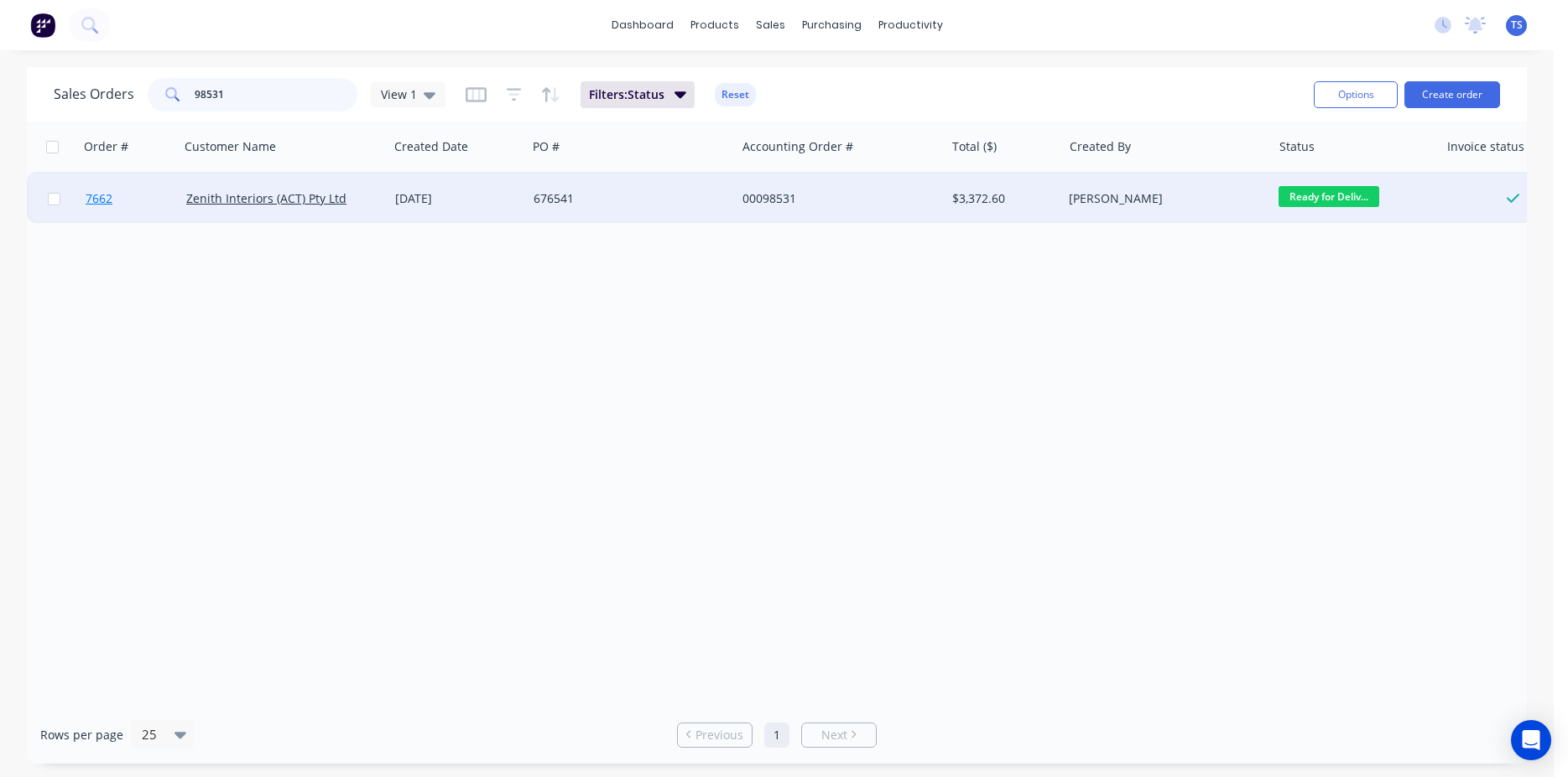
type input "98531"
click at [143, 202] on link "7662" at bounding box center [136, 198] width 101 height 50
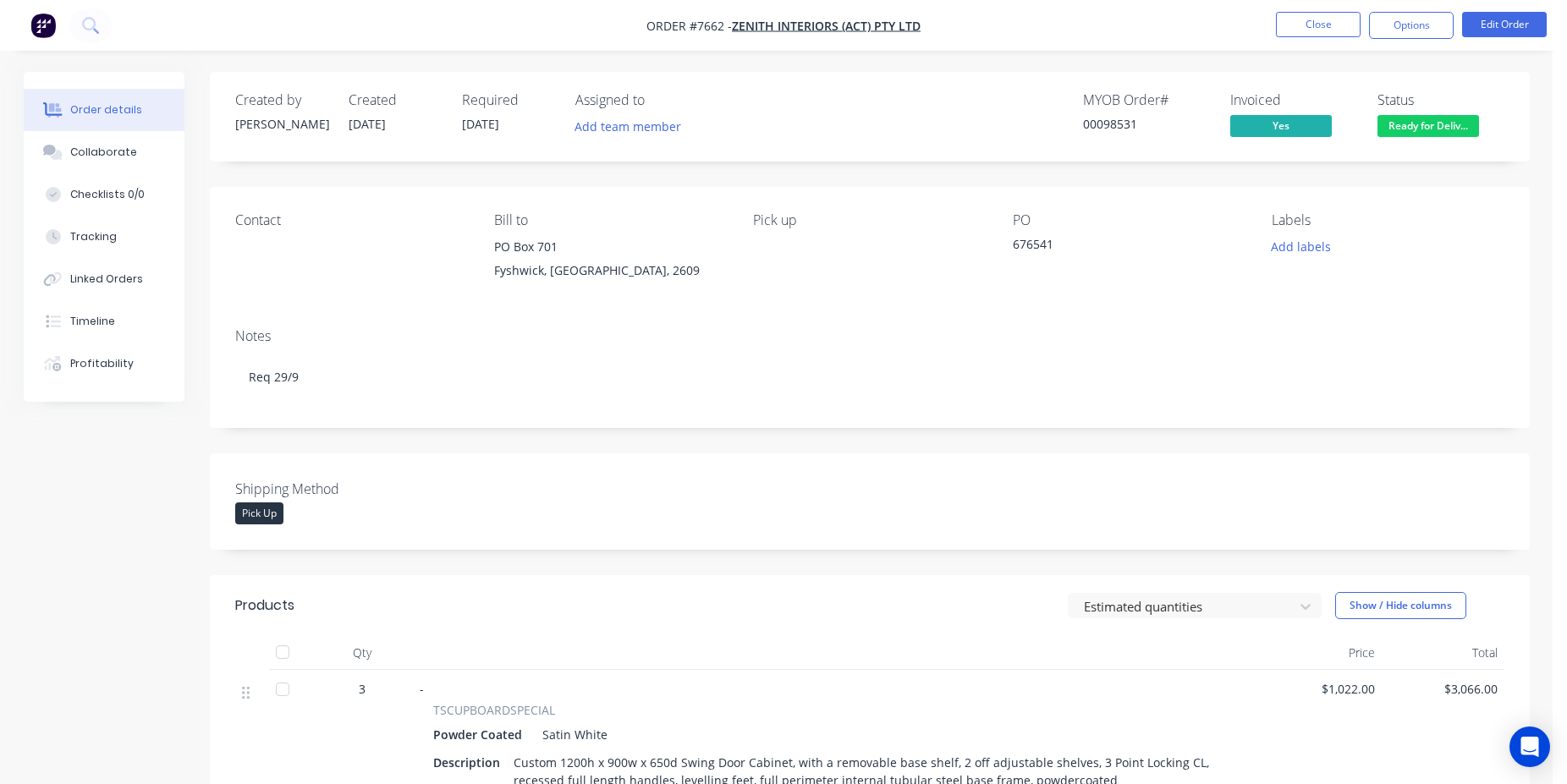
click at [153, 150] on button "Collaborate" at bounding box center [104, 152] width 161 height 43
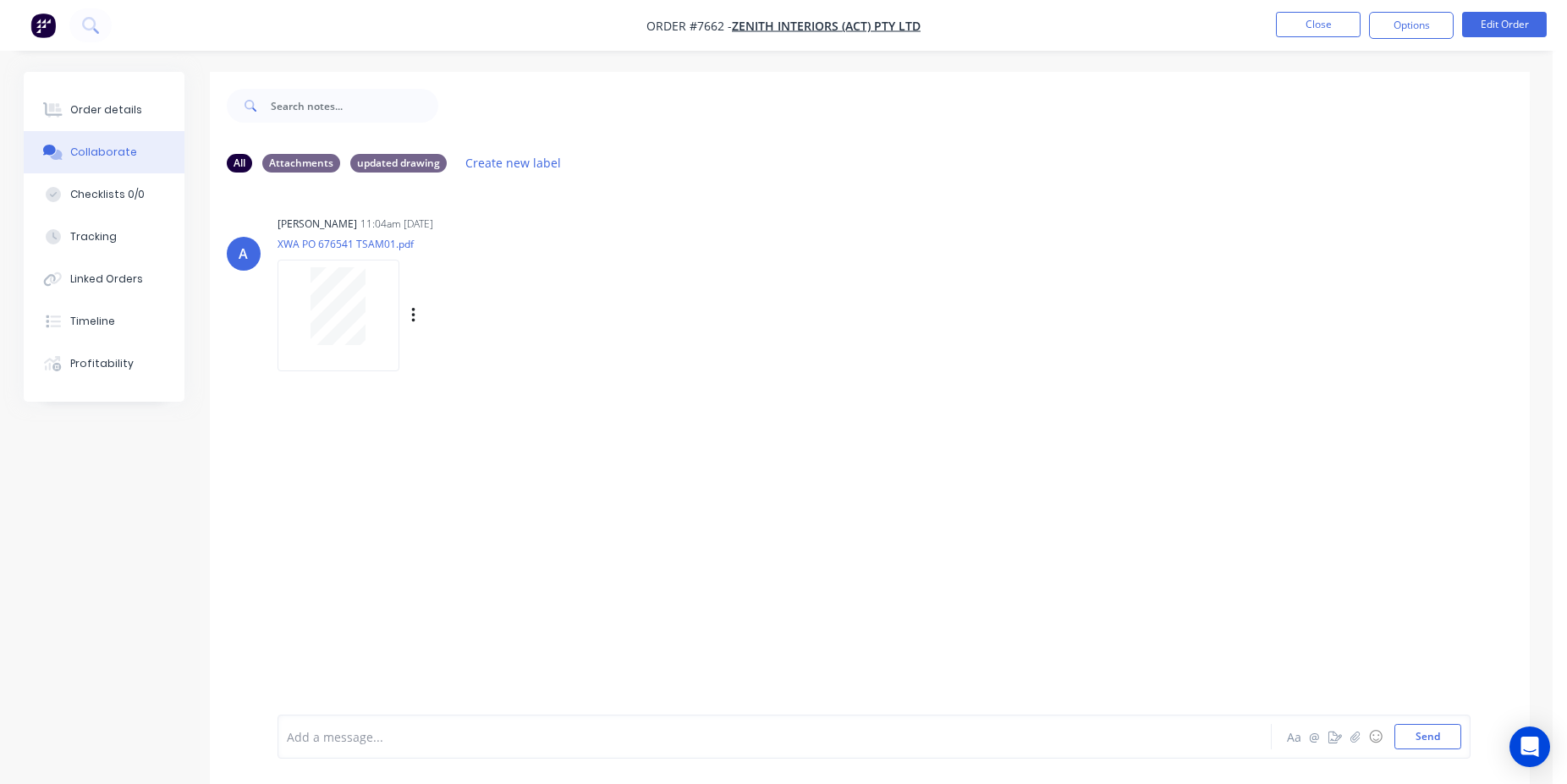
click at [390, 319] on div at bounding box center [338, 305] width 107 height 77
click at [139, 133] on button "Collaborate" at bounding box center [104, 152] width 161 height 43
click at [142, 117] on button "Order details" at bounding box center [104, 110] width 161 height 43
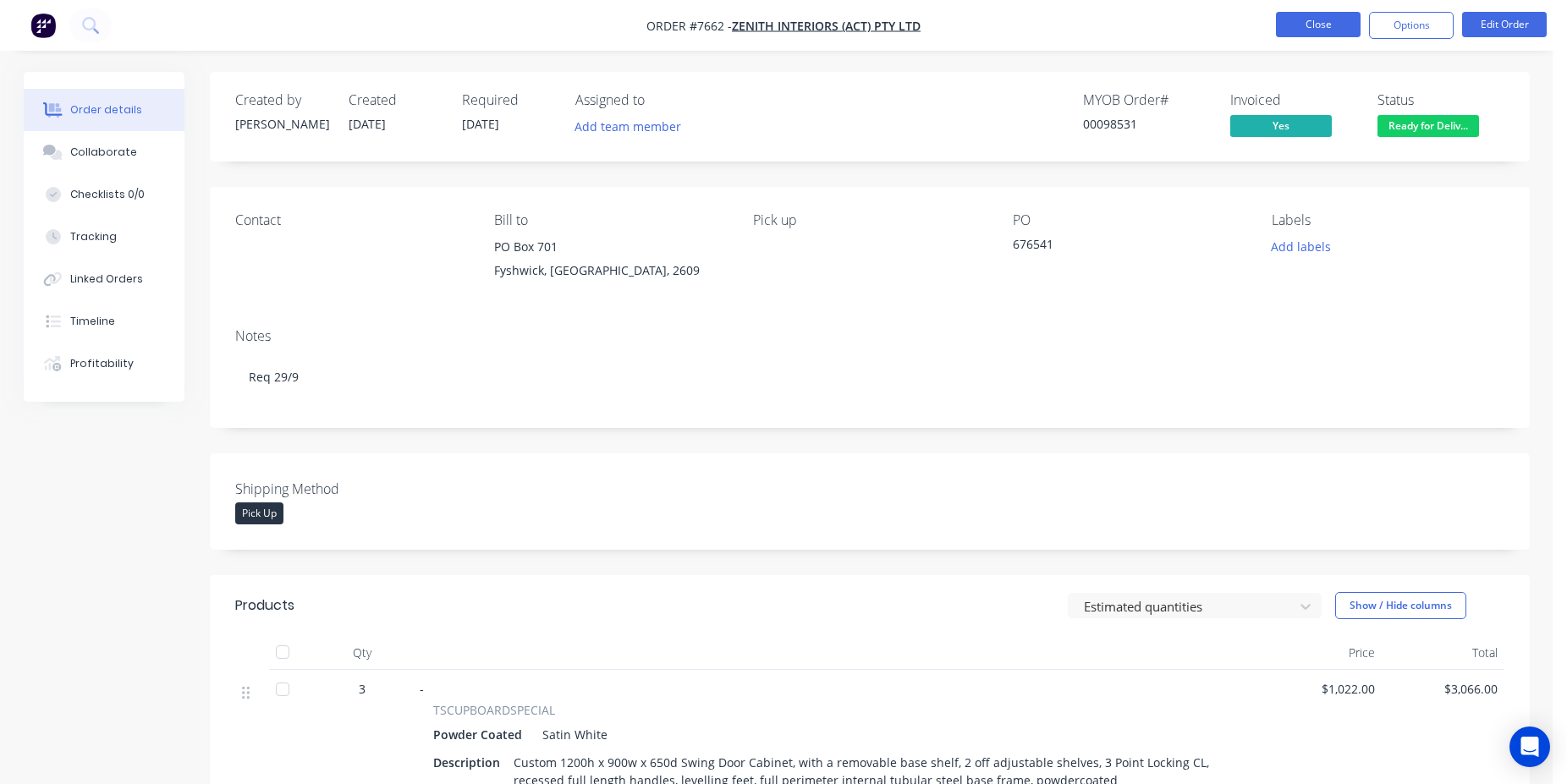
click at [1319, 20] on button "Close" at bounding box center [1318, 24] width 85 height 26
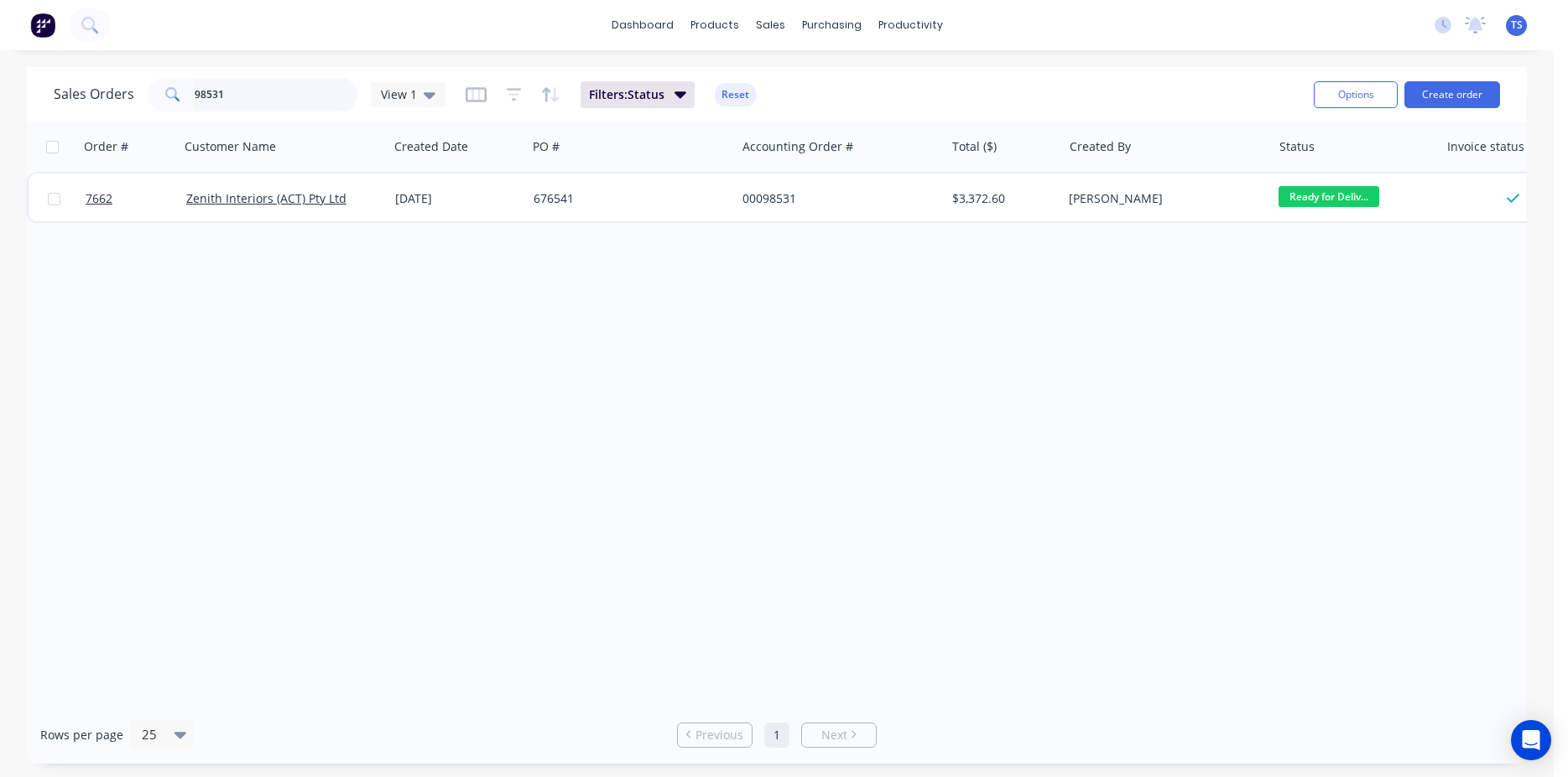
click at [257, 101] on input "98531" at bounding box center [276, 94] width 163 height 34
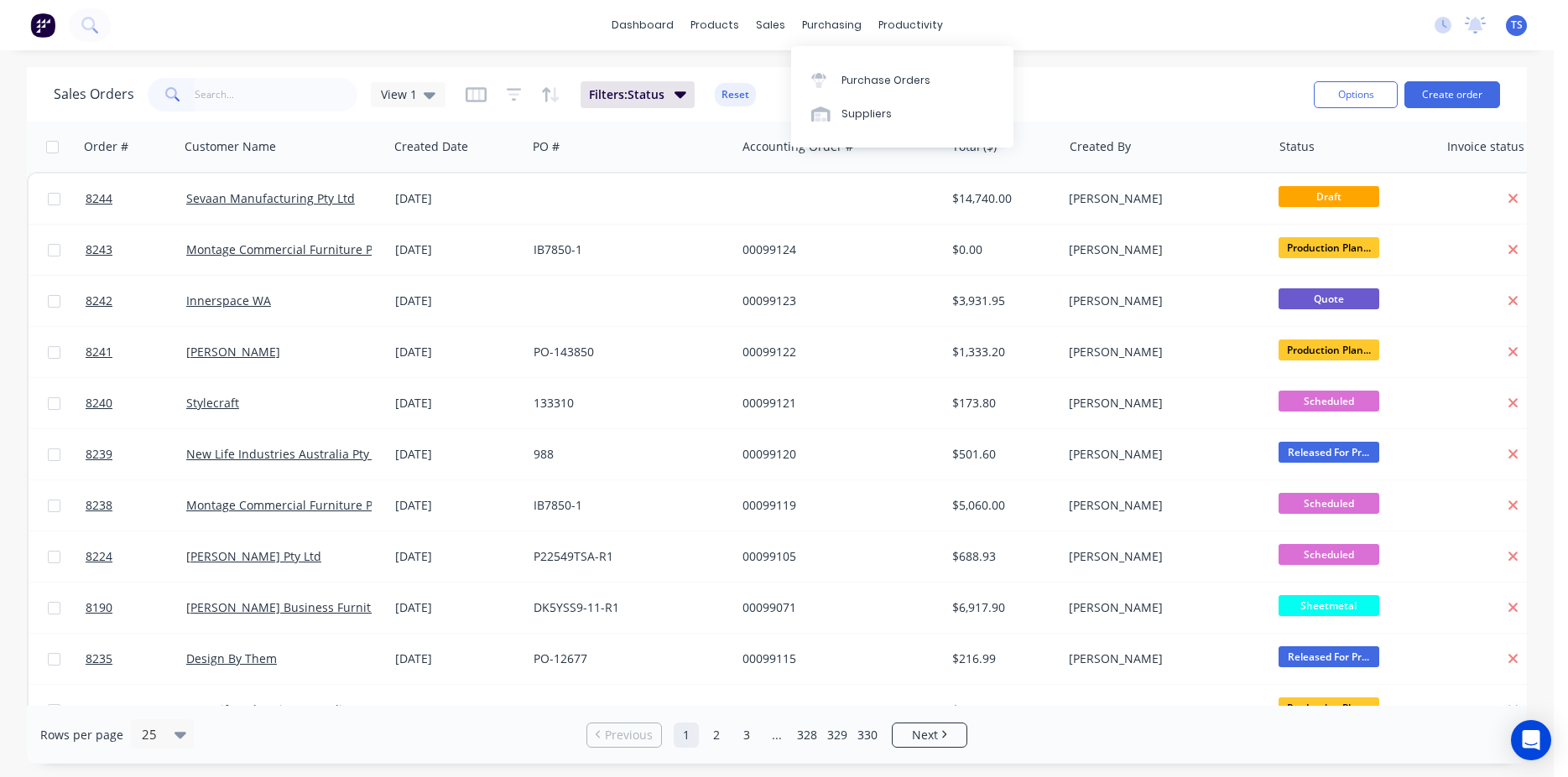
click at [1102, 78] on div "Sales Orders View 1 Filters: Status Reset" at bounding box center [677, 94] width 1246 height 41
click at [230, 110] on input "text" at bounding box center [276, 94] width 163 height 34
click at [237, 101] on input "text" at bounding box center [276, 94] width 163 height 34
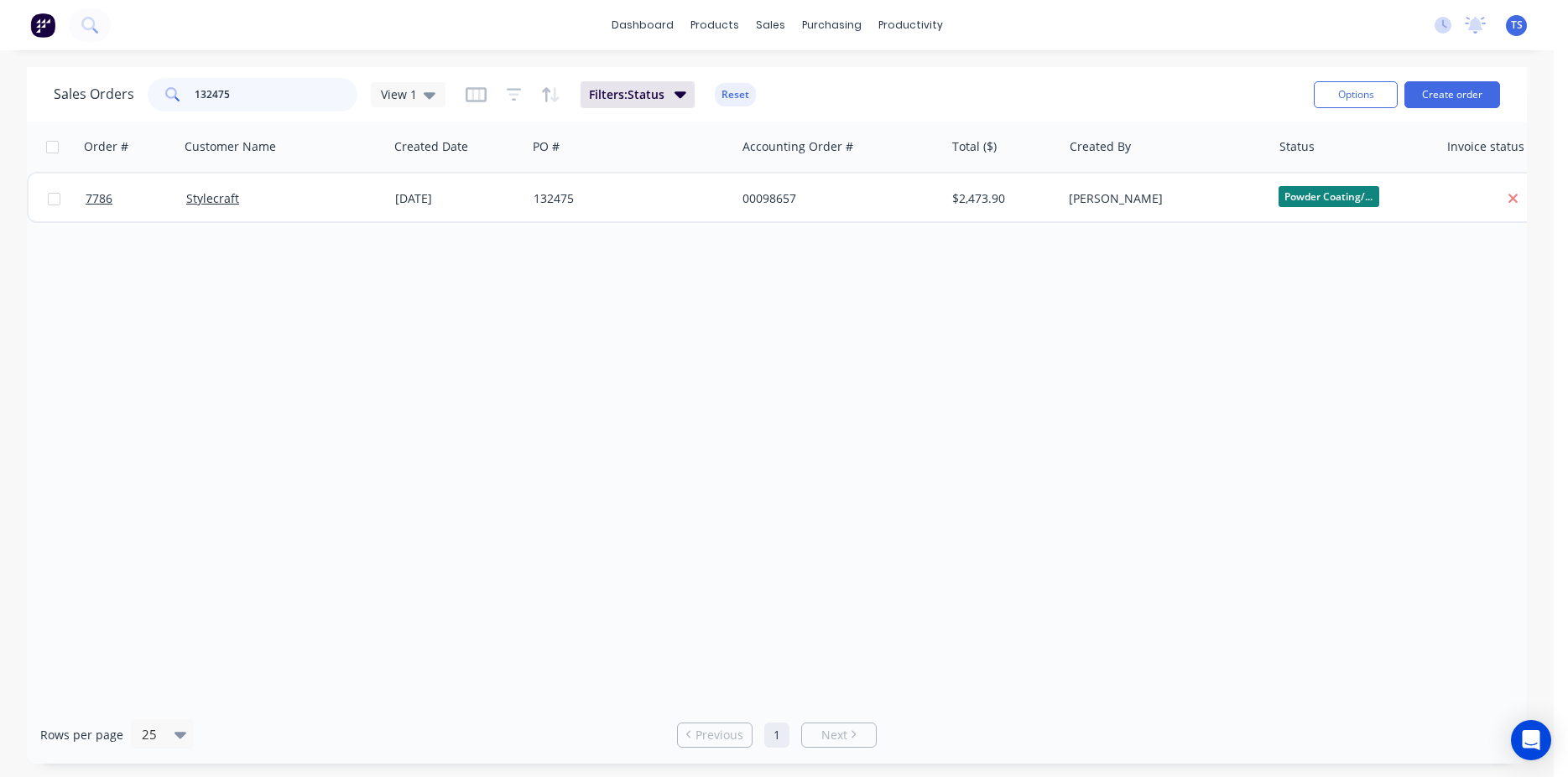
click at [259, 97] on input "132475" at bounding box center [276, 94] width 163 height 34
type input "132498"
click at [258, 97] on input "132498" at bounding box center [276, 94] width 163 height 34
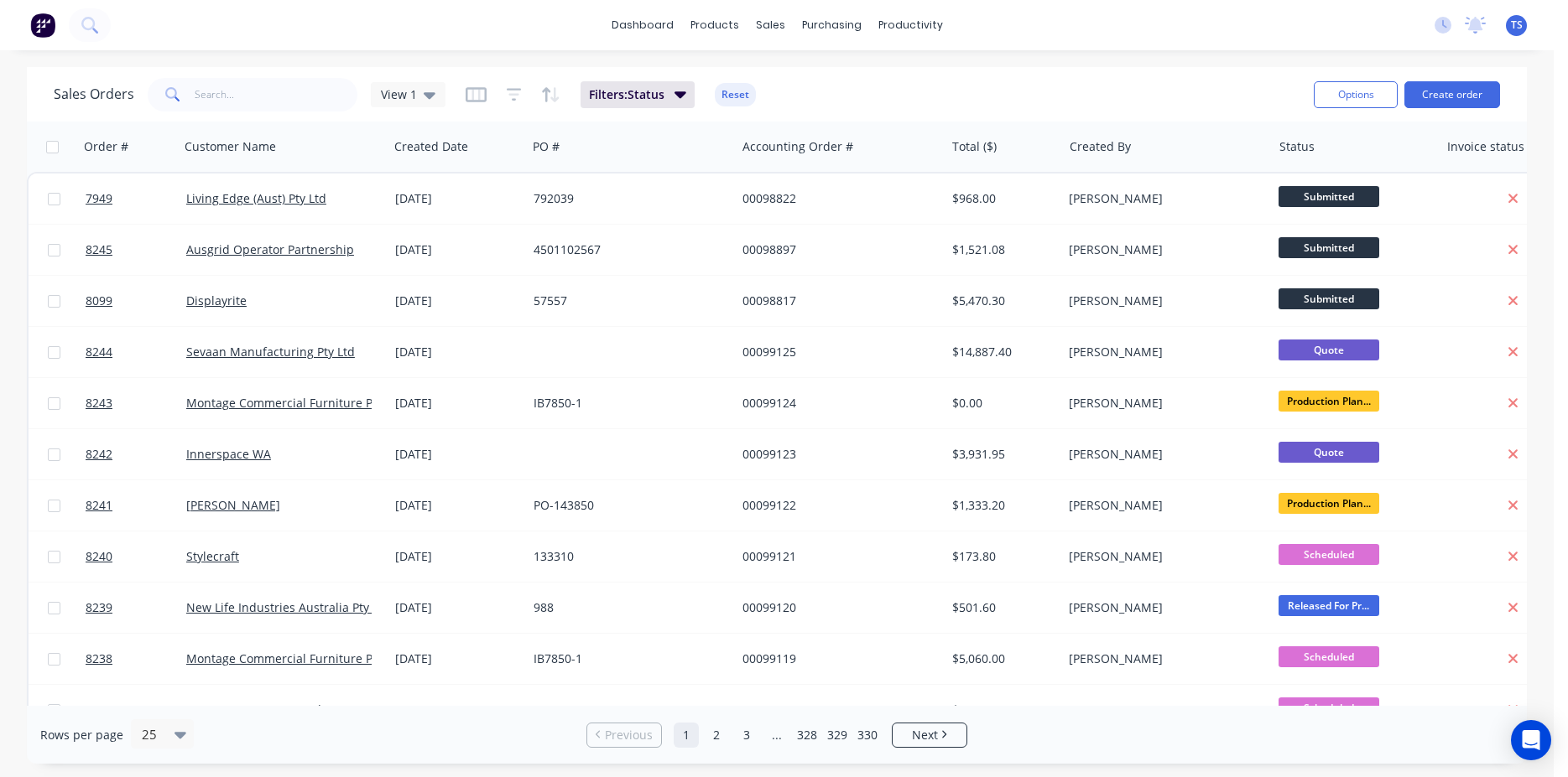
click at [283, 96] on input "text" at bounding box center [276, 94] width 163 height 34
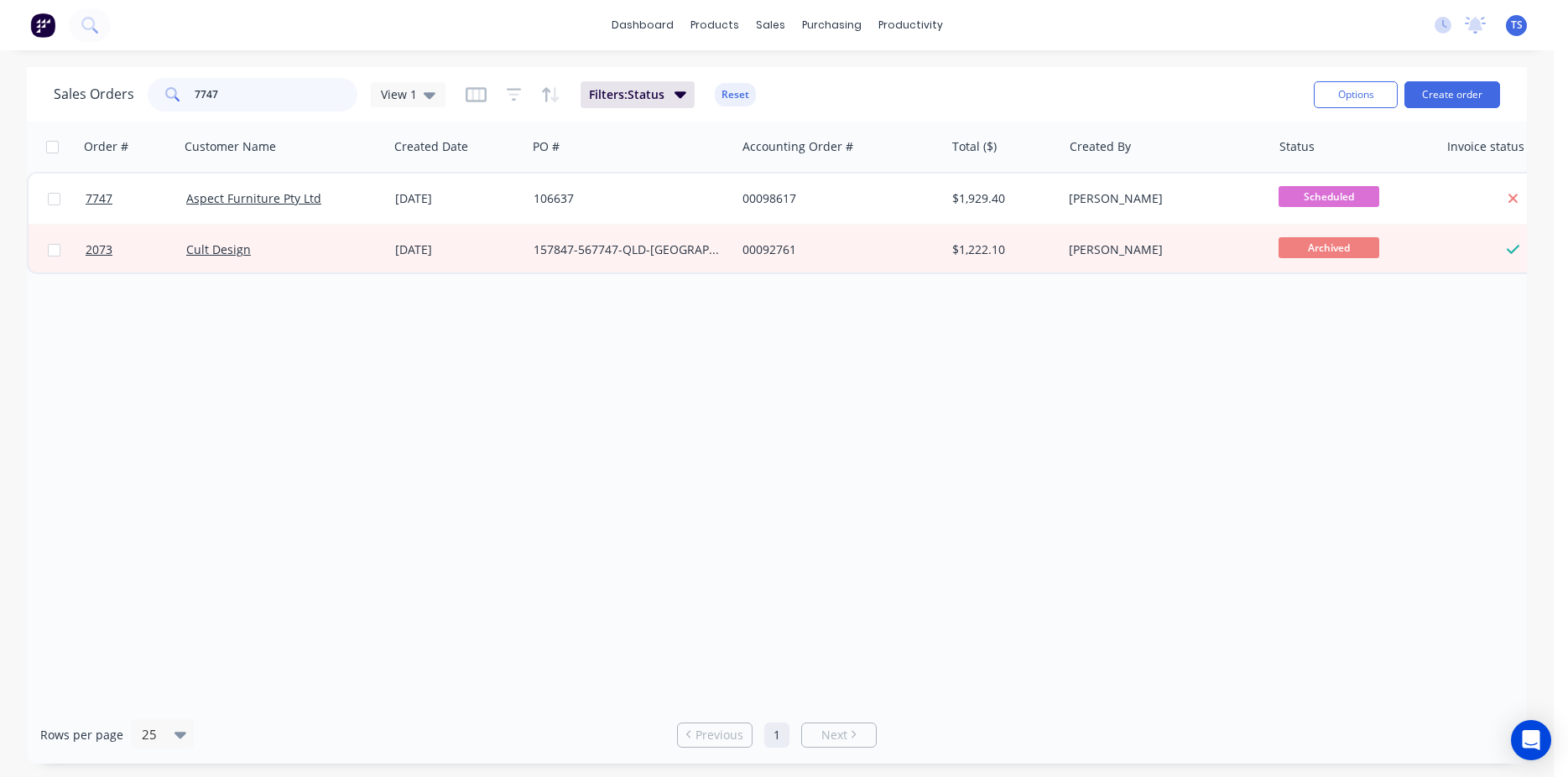
click at [283, 96] on input "7747" at bounding box center [276, 94] width 163 height 34
click at [283, 96] on input "7736" at bounding box center [276, 94] width 163 height 34
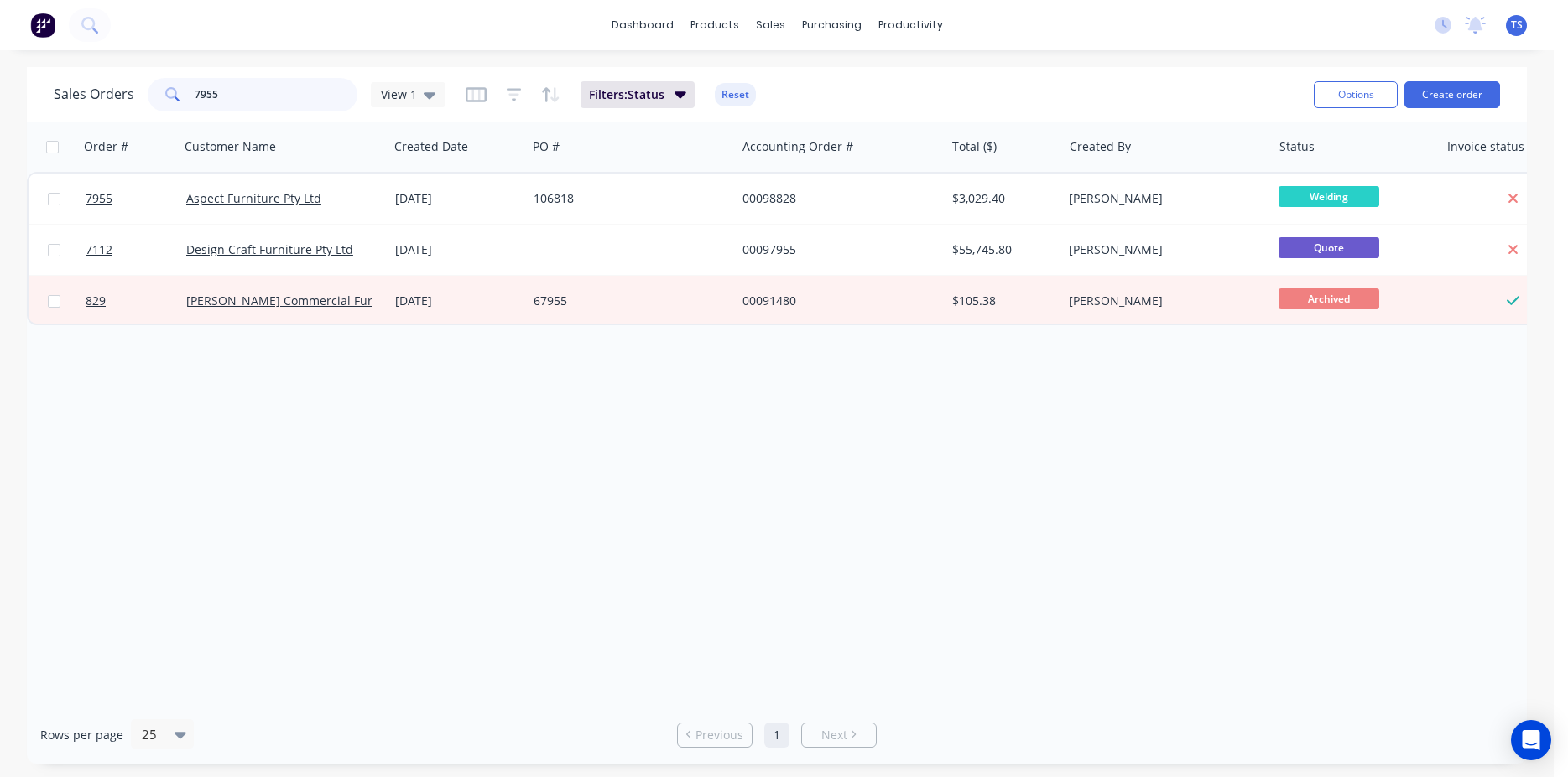
click at [284, 99] on input "7955" at bounding box center [276, 94] width 163 height 34
click at [321, 93] on input "7955" at bounding box center [276, 94] width 163 height 34
click at [293, 94] on input "8039" at bounding box center [276, 94] width 163 height 34
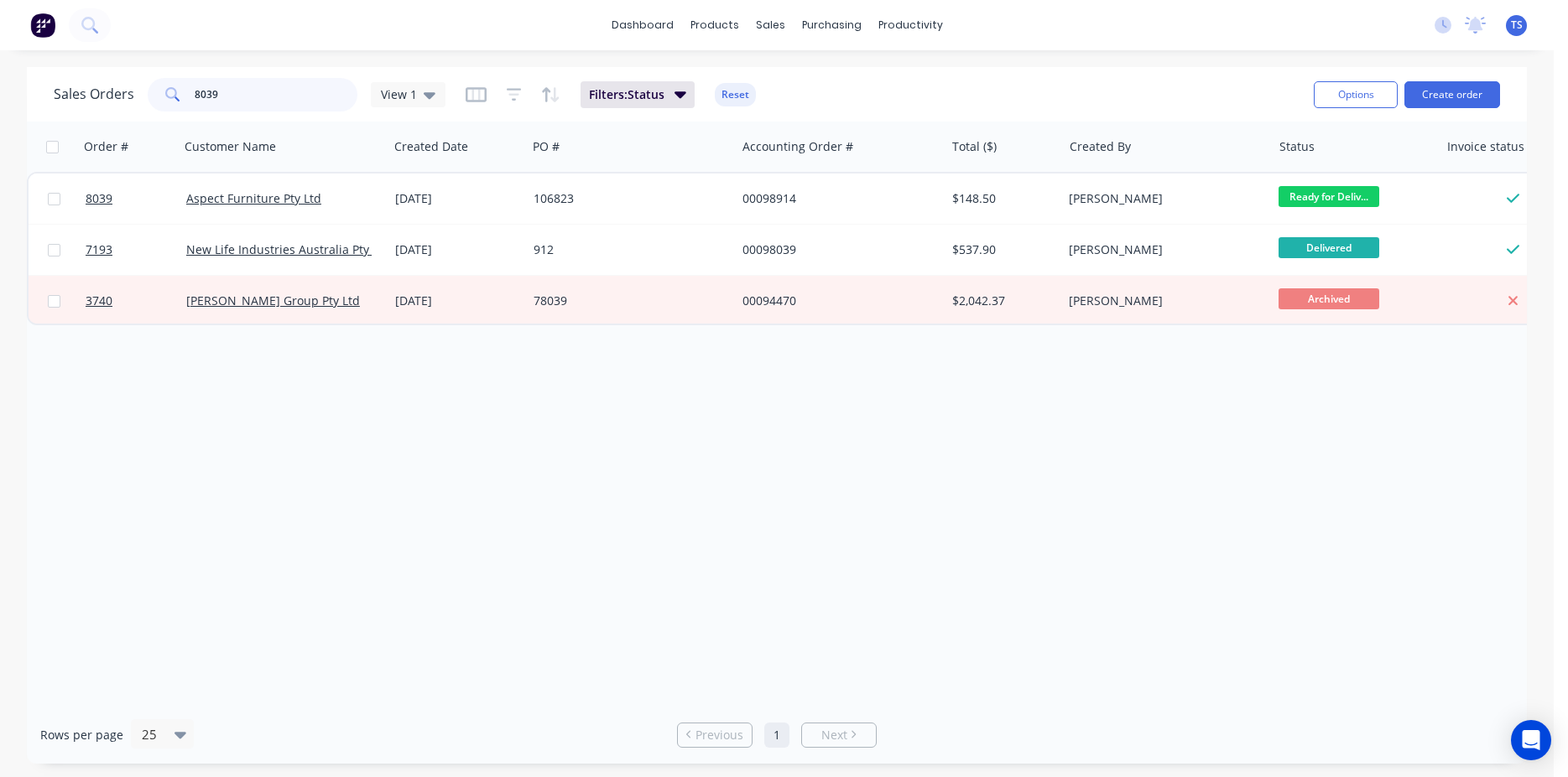
click at [293, 94] on input "8039" at bounding box center [276, 94] width 163 height 34
click at [255, 101] on input "7790" at bounding box center [276, 94] width 163 height 34
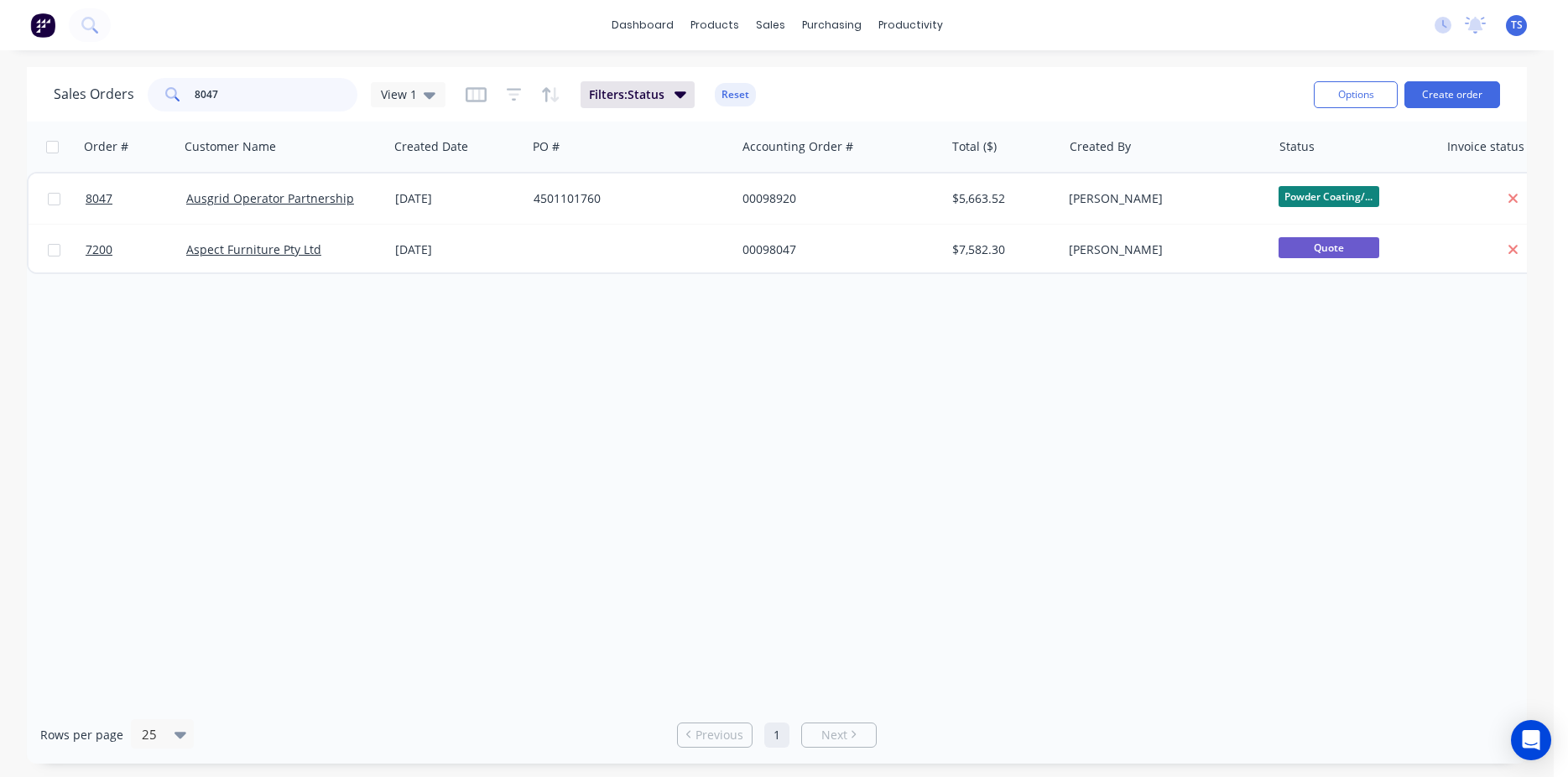
click at [242, 102] on input "8047" at bounding box center [276, 94] width 163 height 34
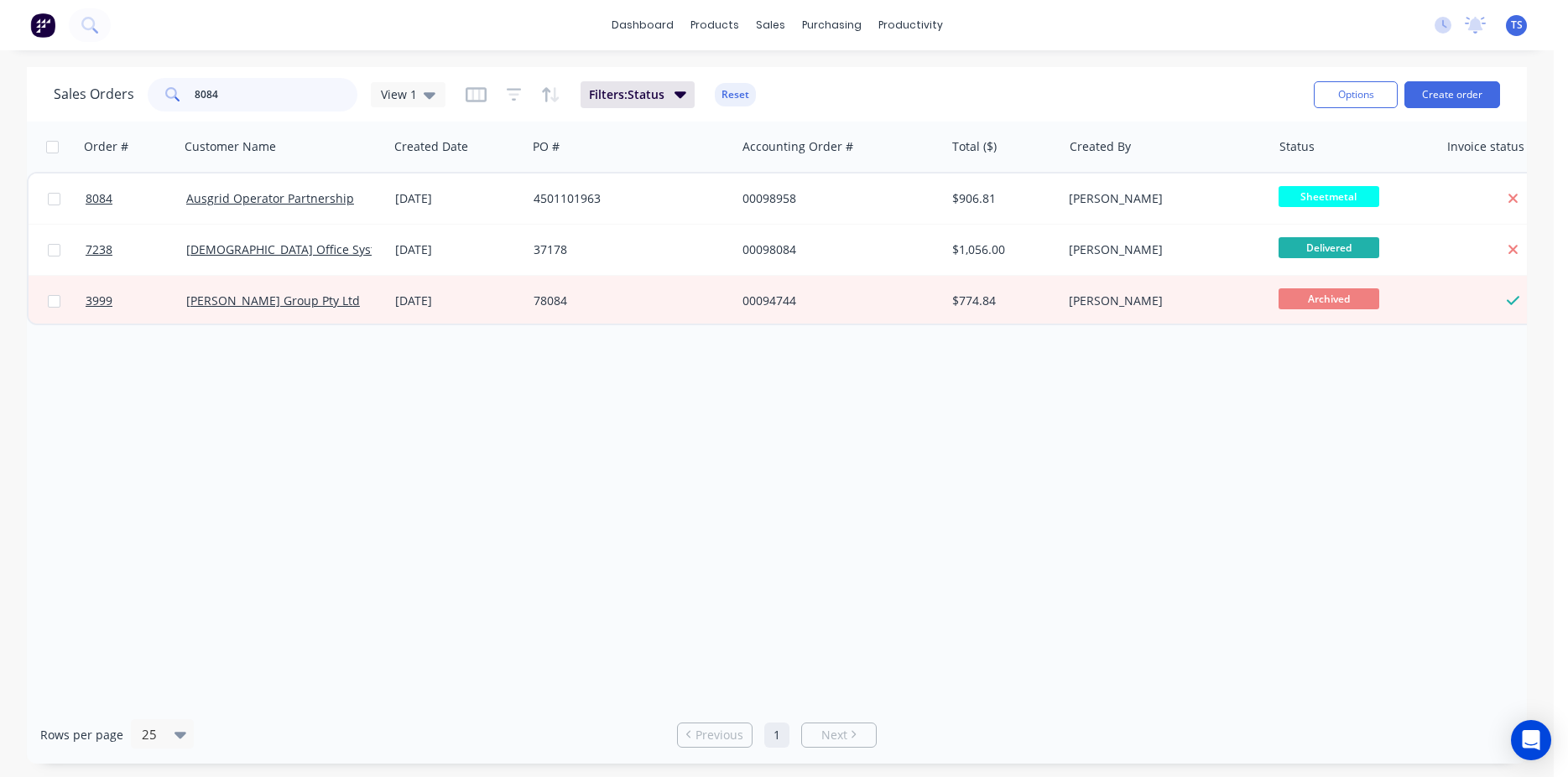
click at [245, 105] on input "8084" at bounding box center [276, 94] width 163 height 34
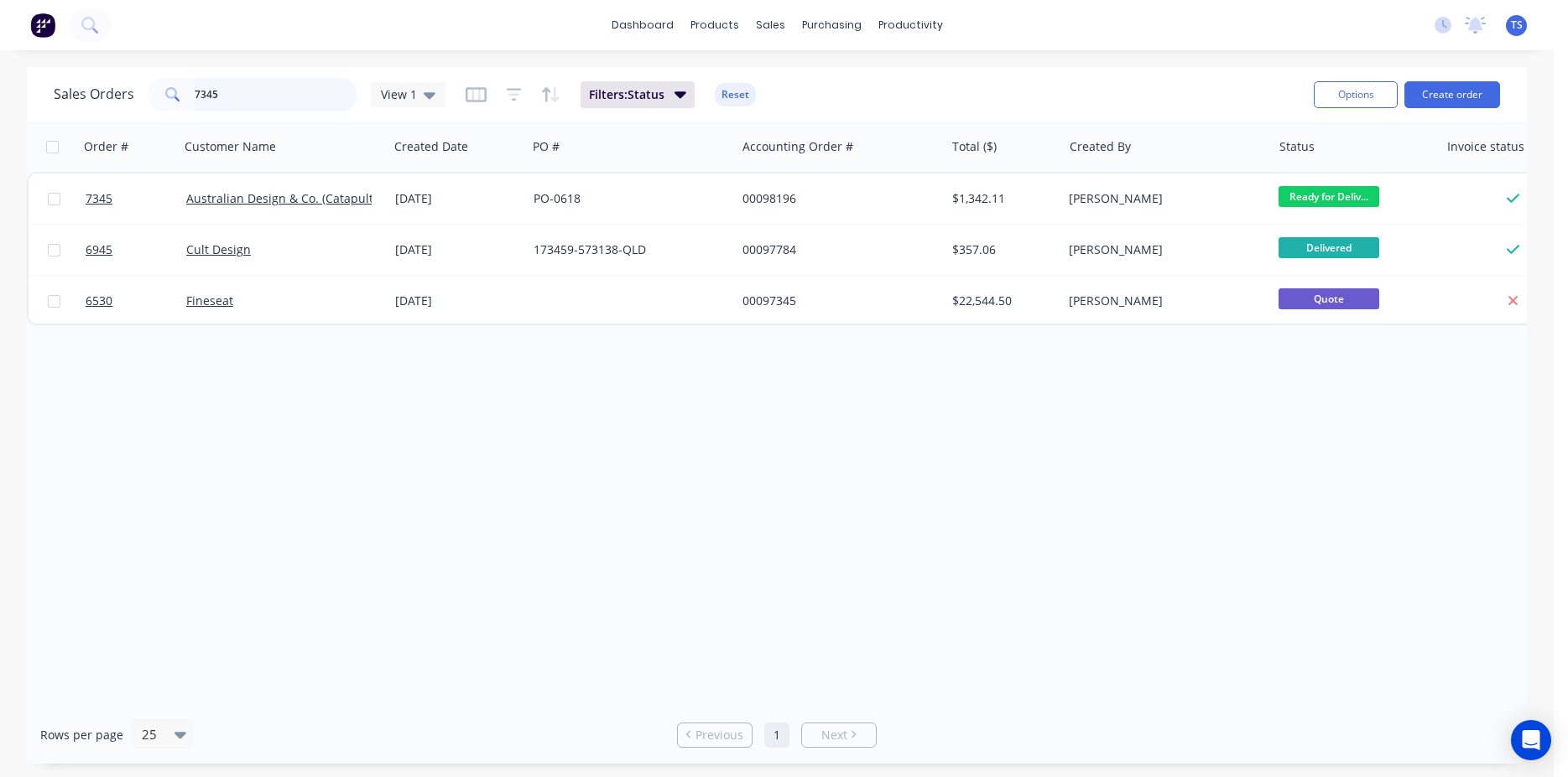
click at [281, 84] on input "7345" at bounding box center [276, 94] width 163 height 34
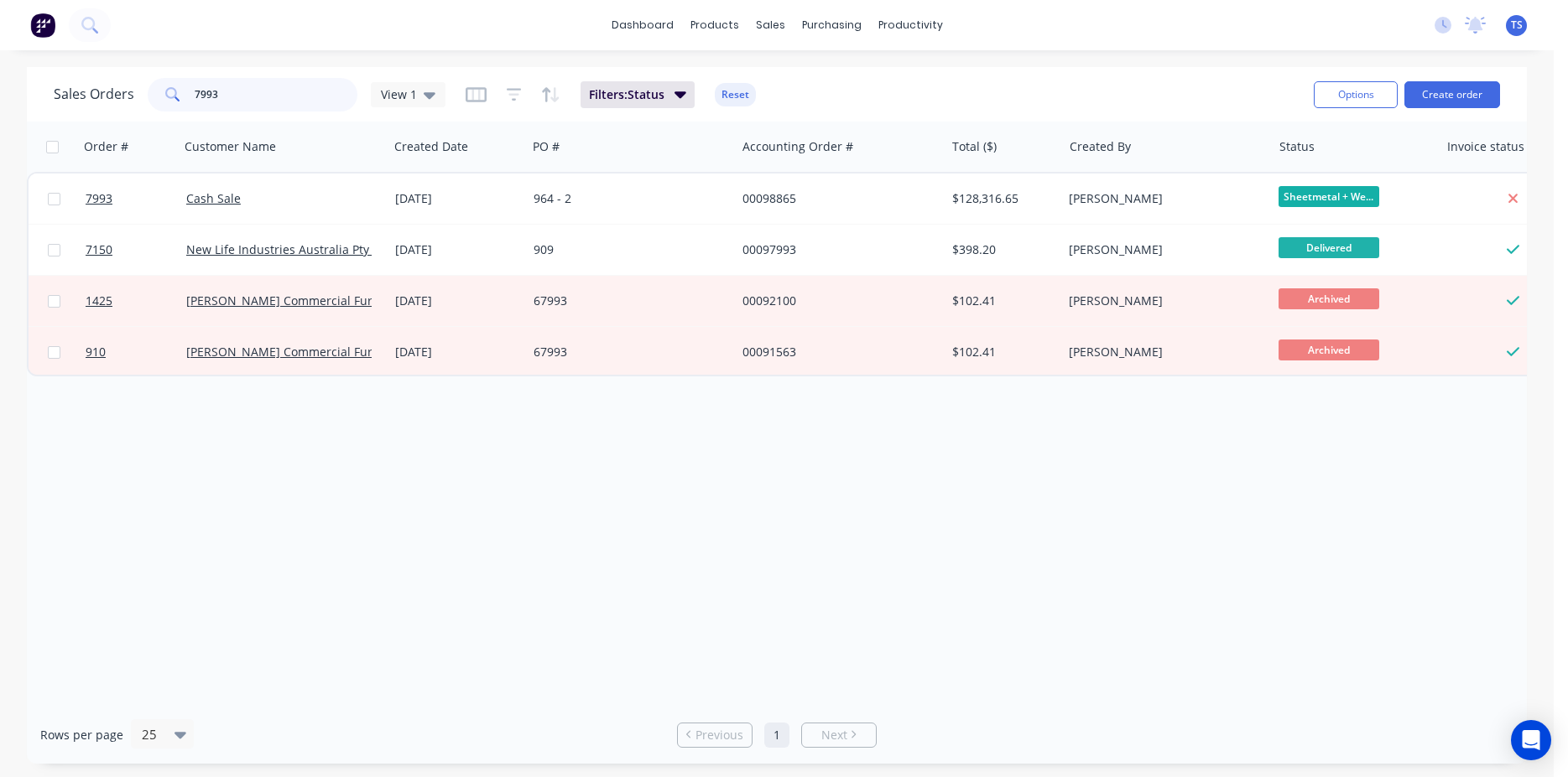
click at [281, 84] on input "7993" at bounding box center [276, 94] width 163 height 34
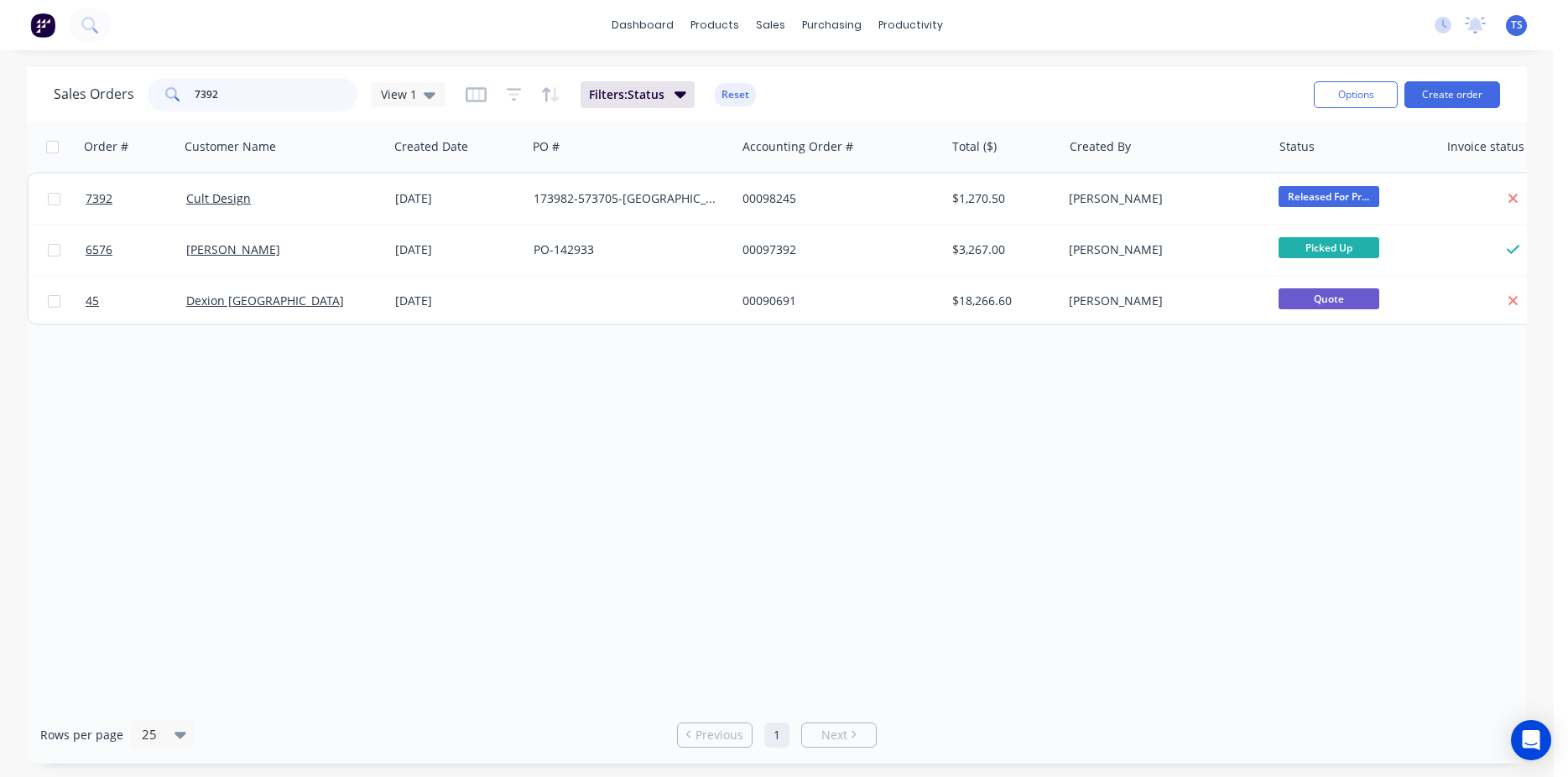
click at [281, 84] on input "7392" at bounding box center [276, 94] width 163 height 34
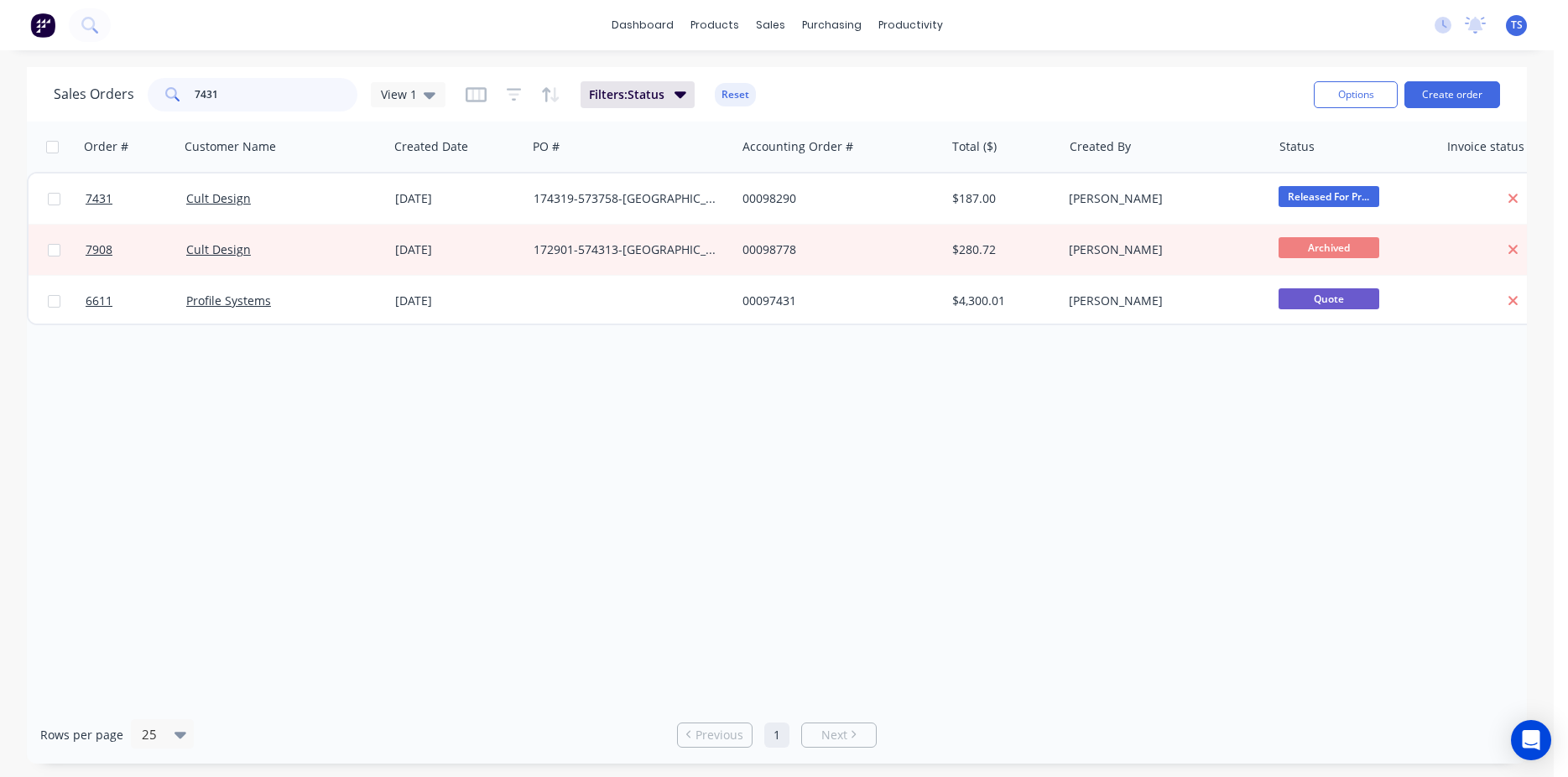
click at [254, 97] on input "7431" at bounding box center [276, 94] width 163 height 34
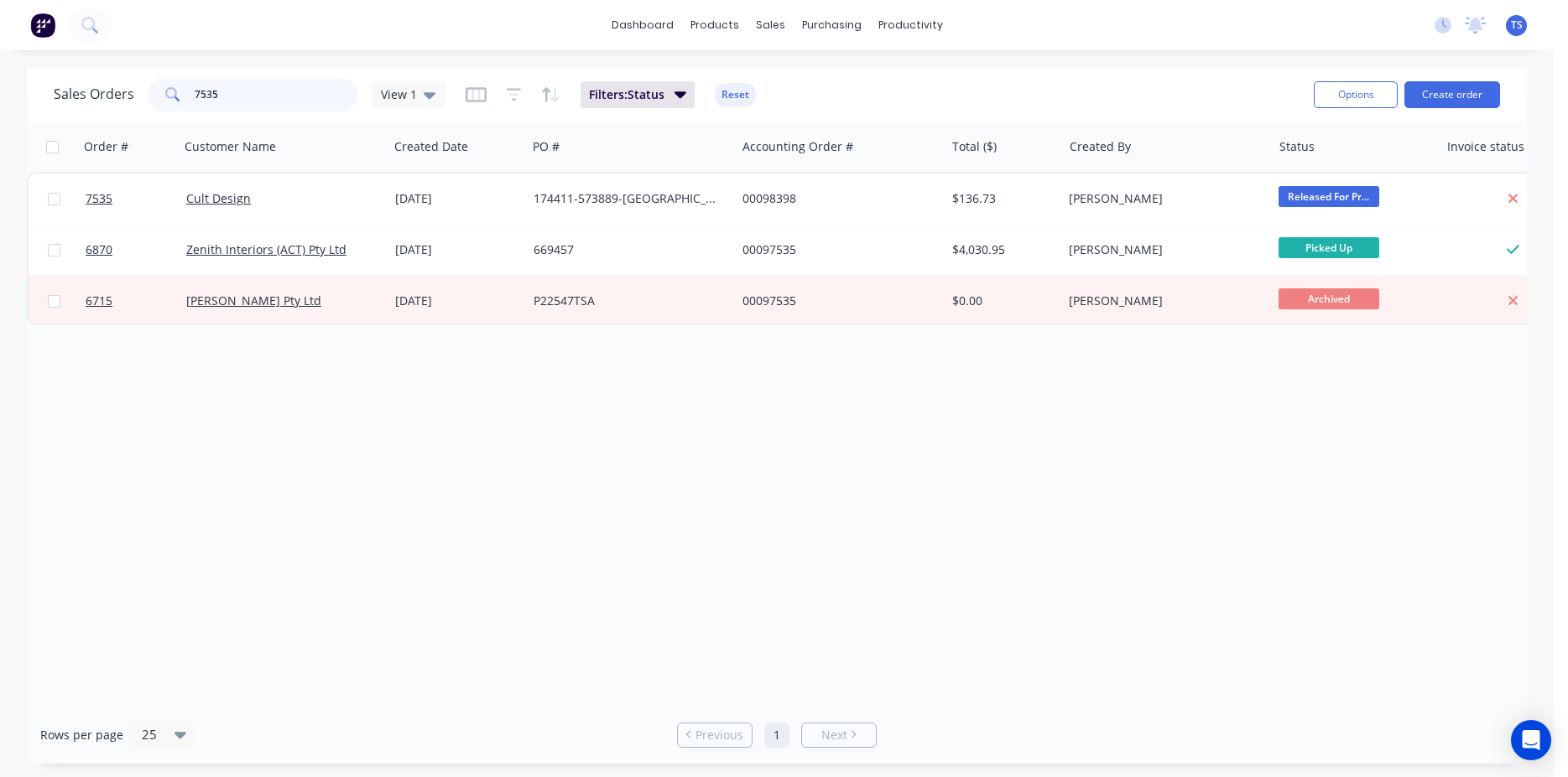
click at [248, 100] on input "7535" at bounding box center [276, 94] width 163 height 34
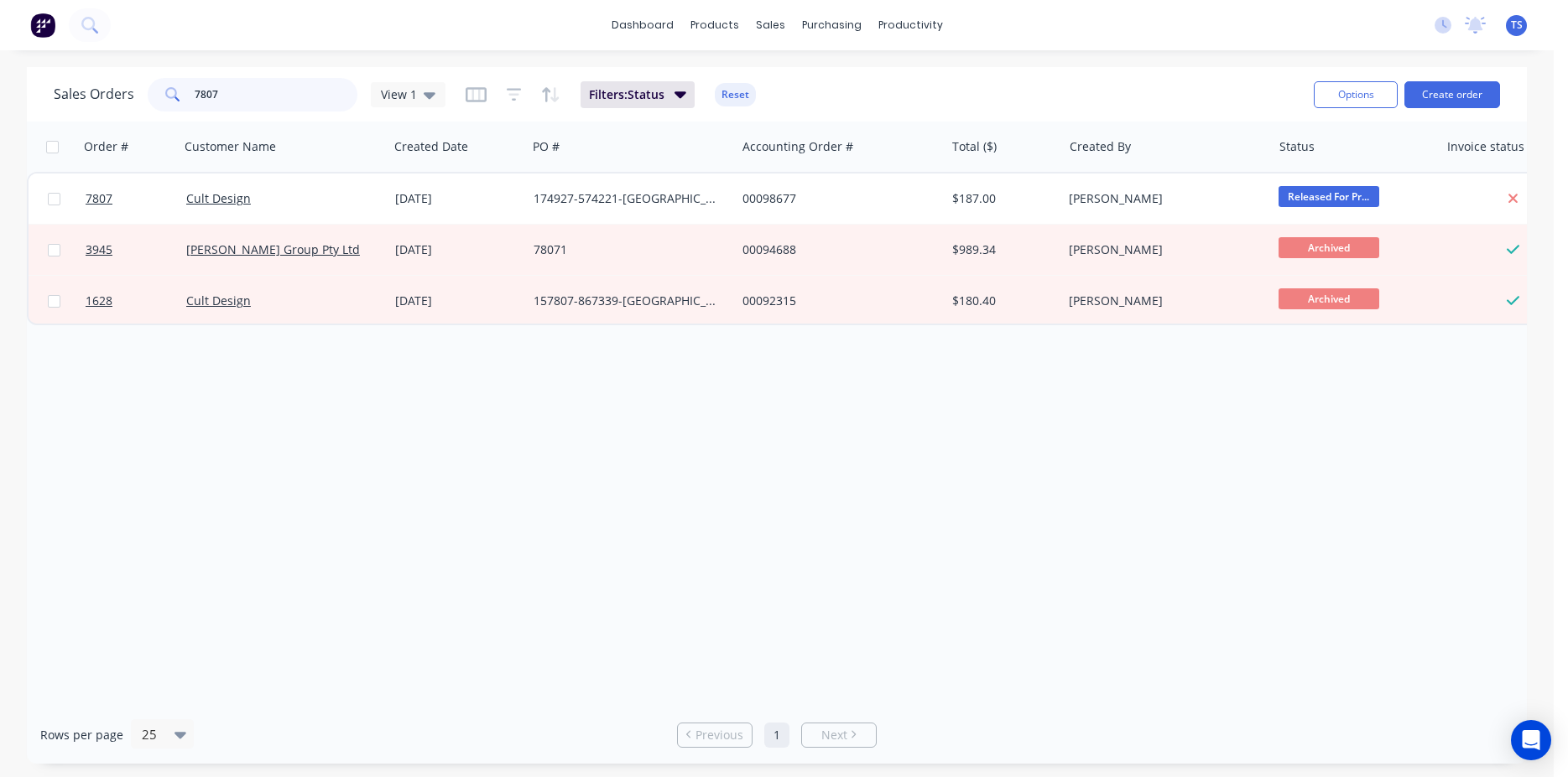
click at [249, 101] on input "7807" at bounding box center [276, 94] width 163 height 34
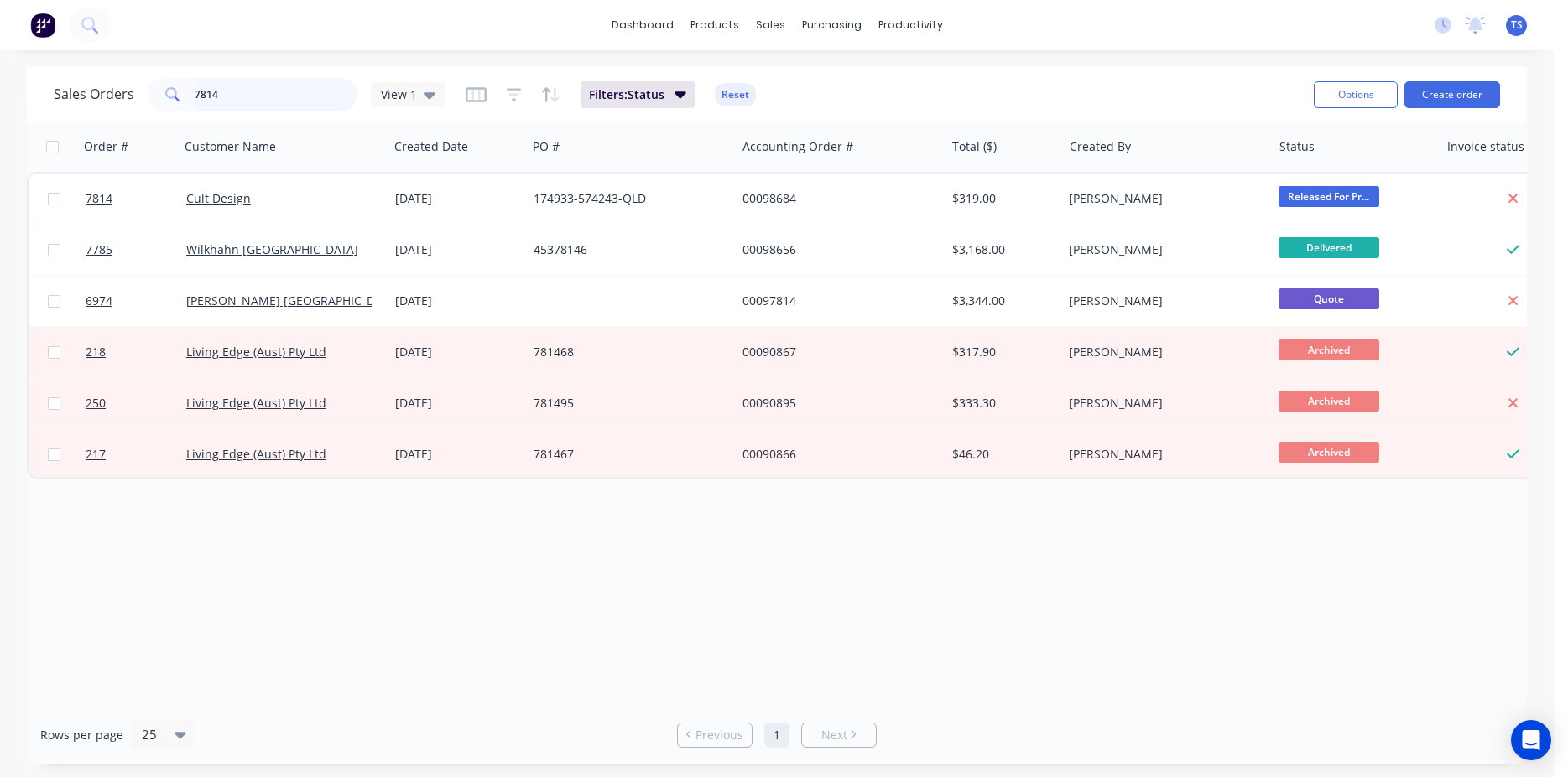
click at [241, 100] on input "7814" at bounding box center [276, 94] width 163 height 34
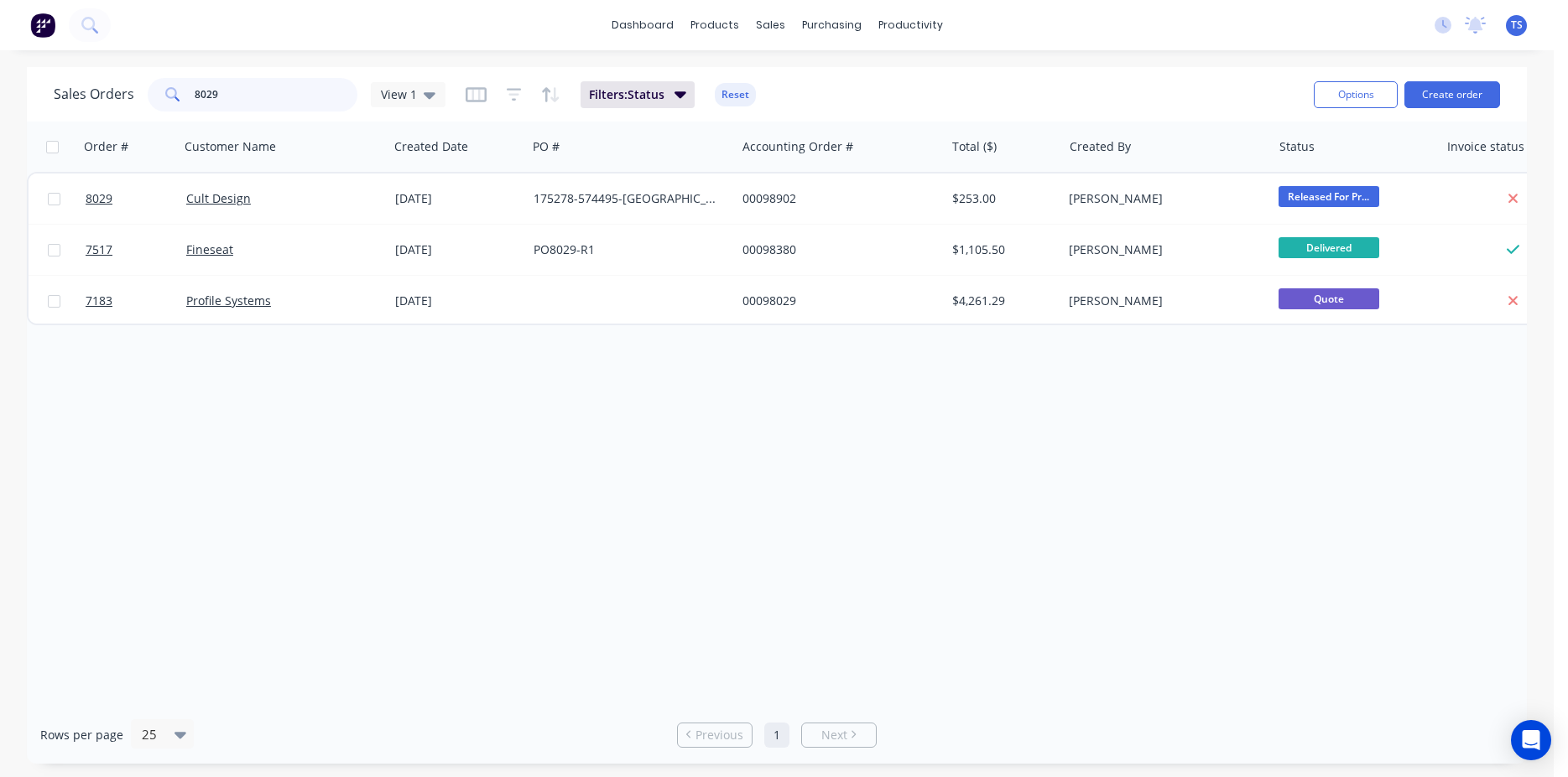
click at [241, 101] on input "8029" at bounding box center [276, 94] width 163 height 34
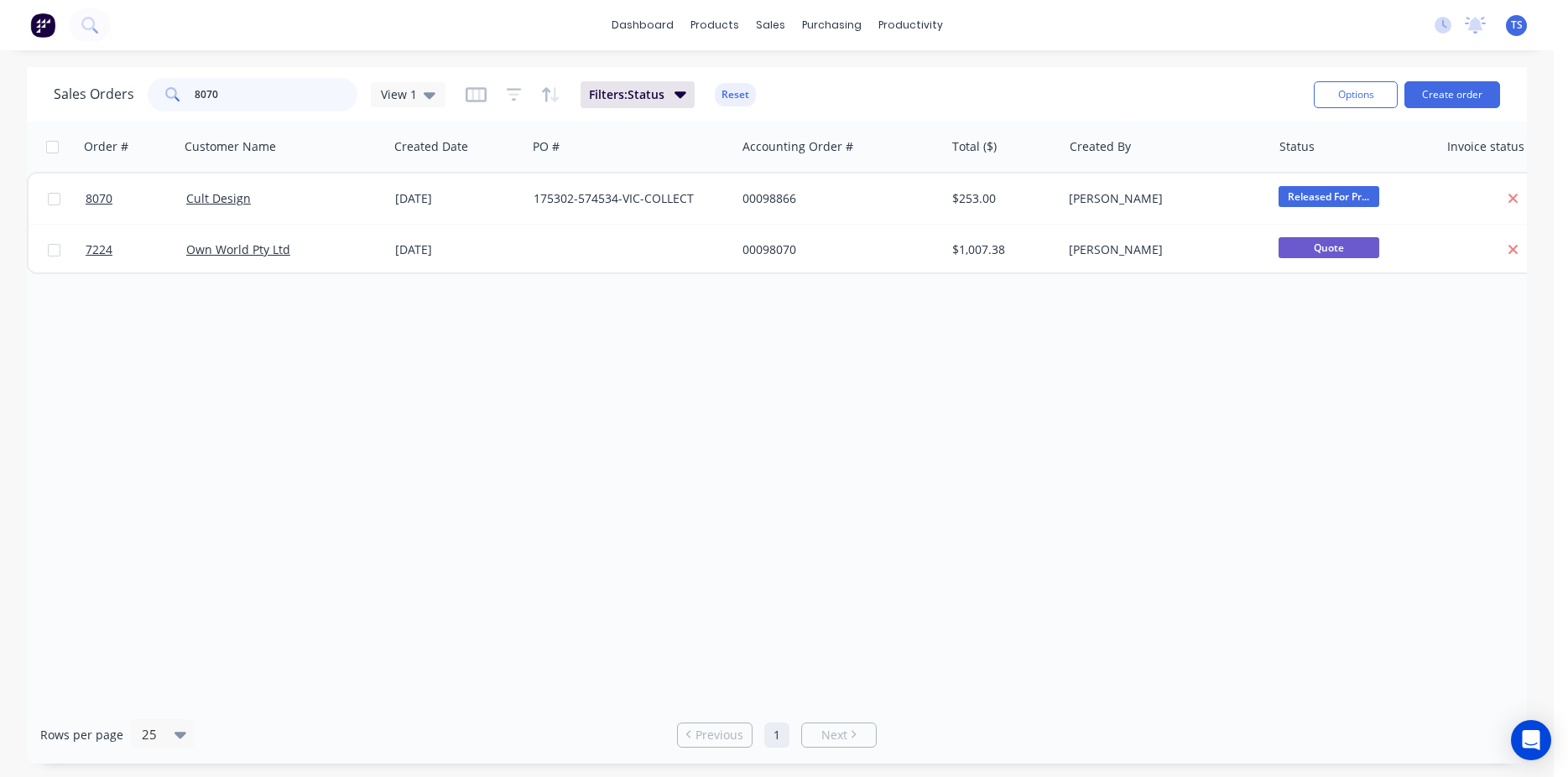
click at [244, 103] on input "8070" at bounding box center [276, 94] width 163 height 34
click at [262, 95] on input "7897" at bounding box center [276, 94] width 163 height 34
click at [262, 95] on input "7972" at bounding box center [276, 94] width 163 height 34
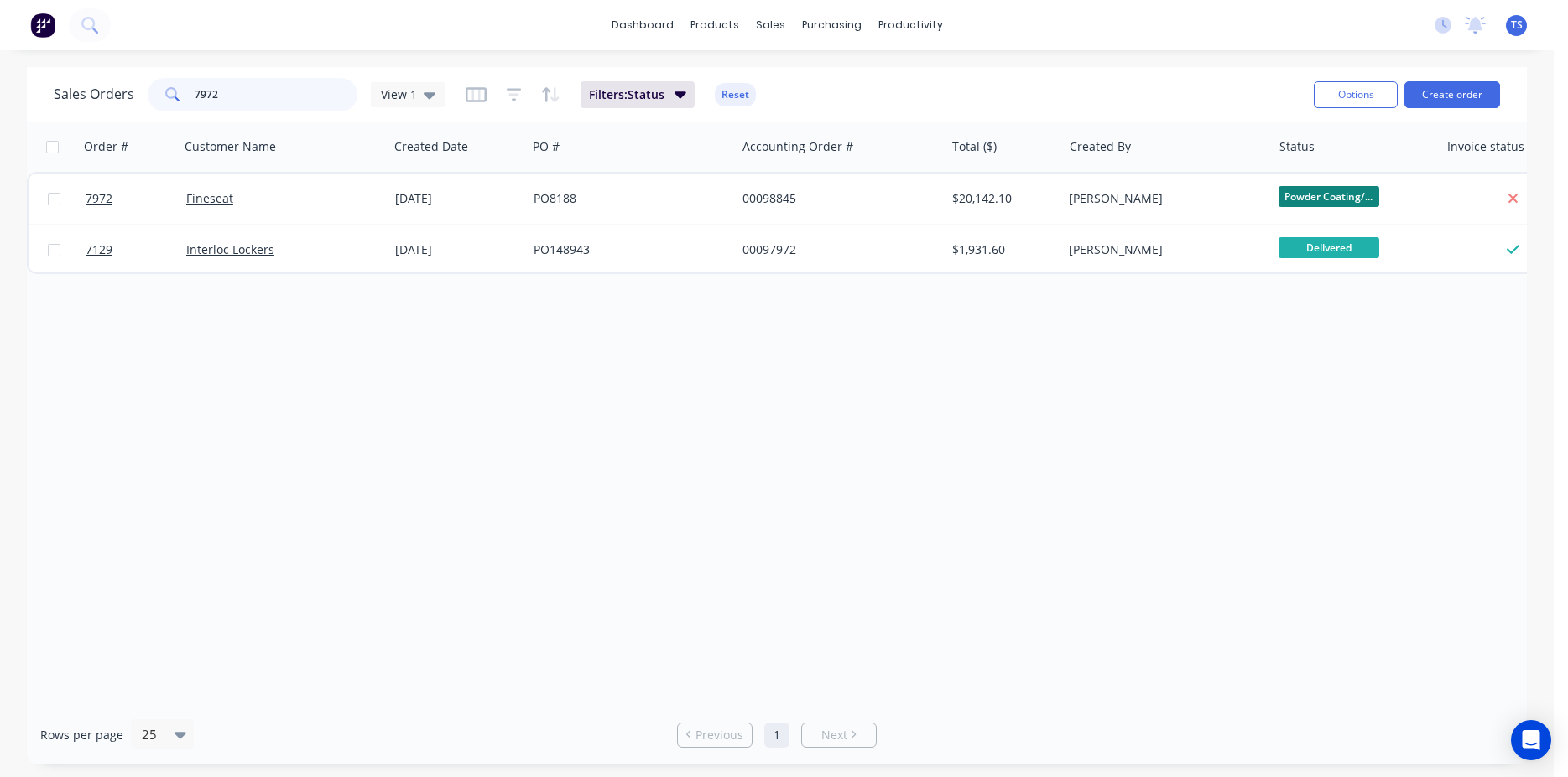
click at [262, 95] on input "7972" at bounding box center [276, 94] width 163 height 34
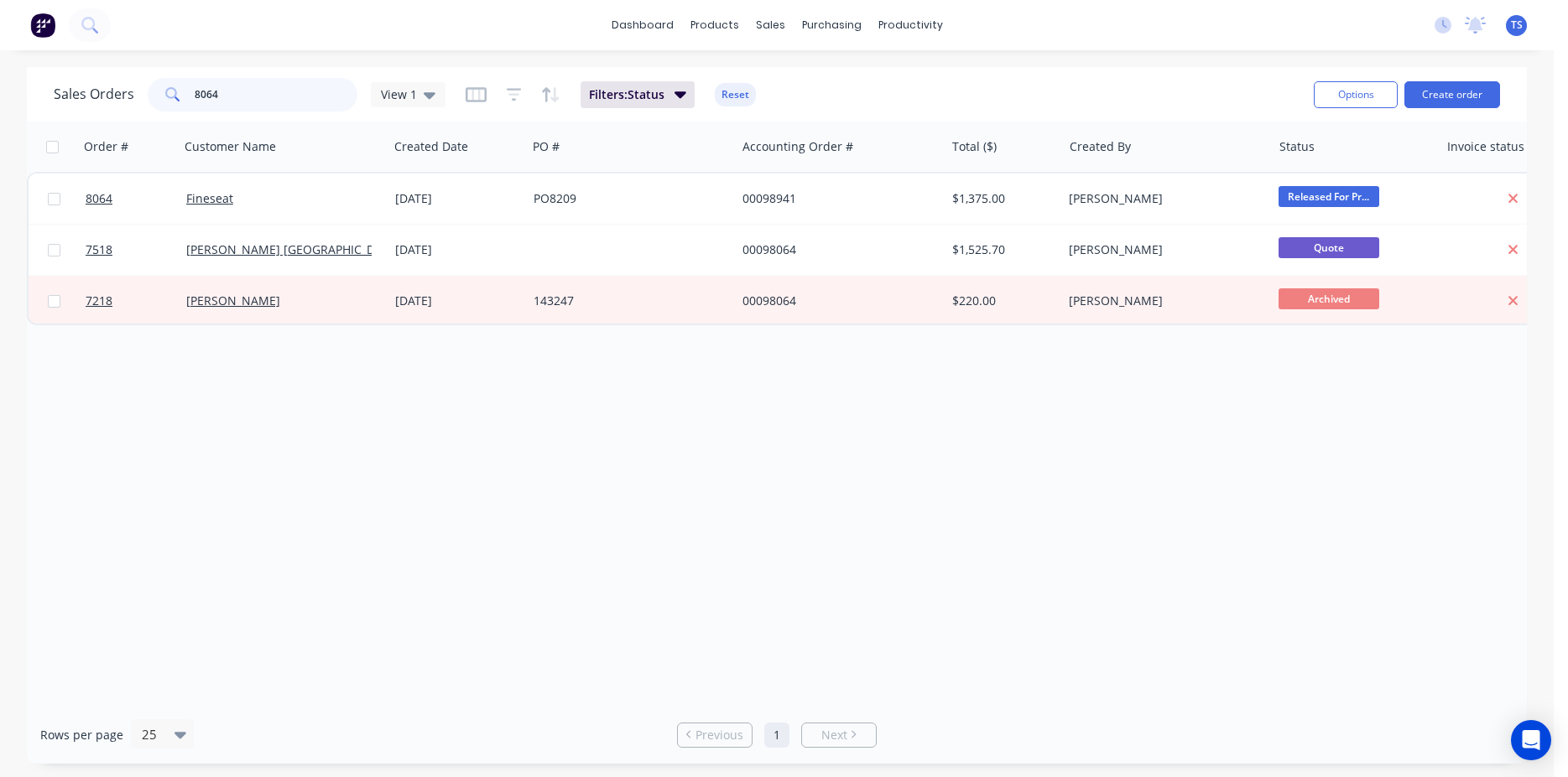
click at [246, 101] on input "8064" at bounding box center [276, 94] width 163 height 34
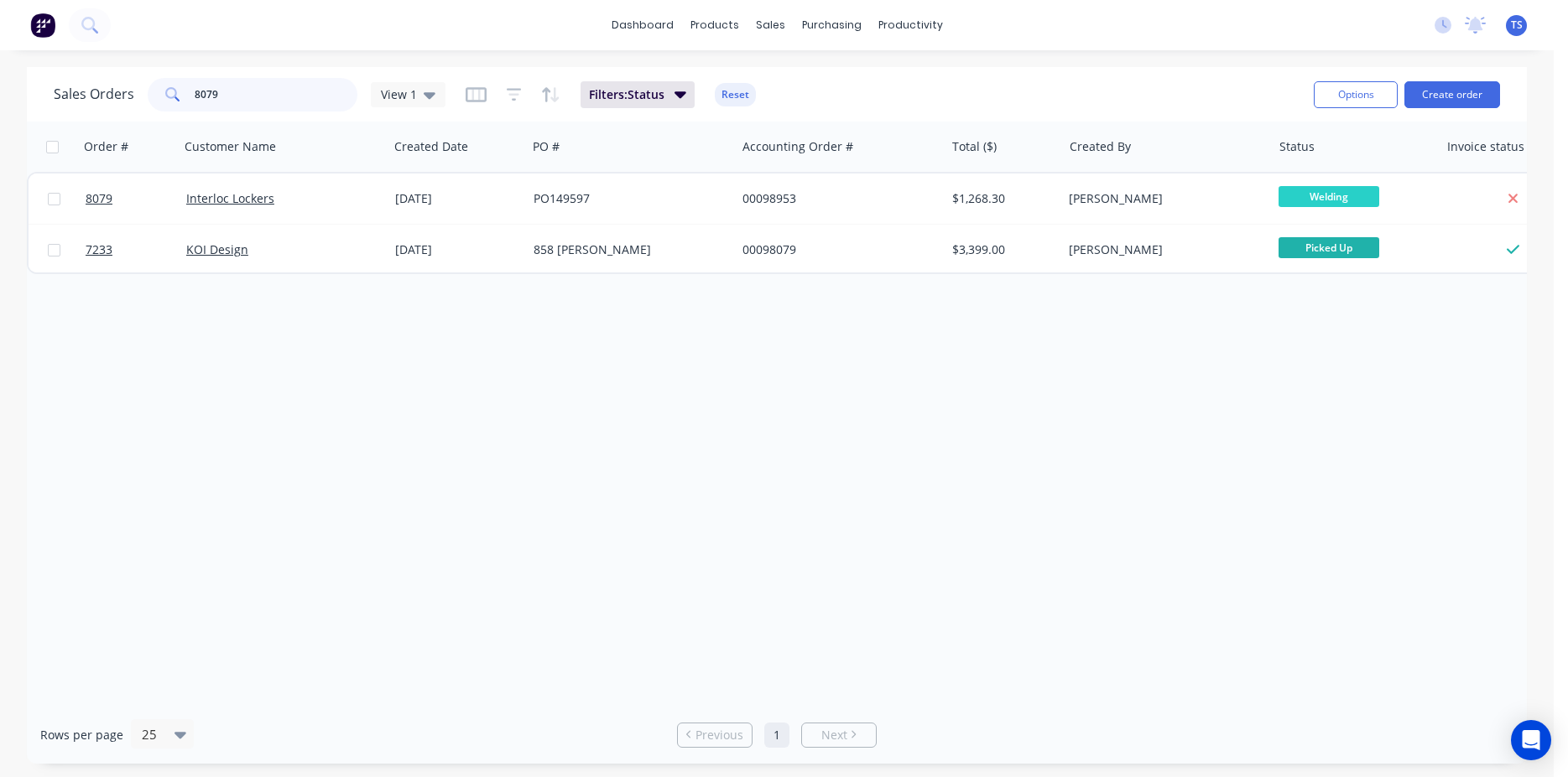
click at [246, 101] on input "8079" at bounding box center [276, 94] width 163 height 34
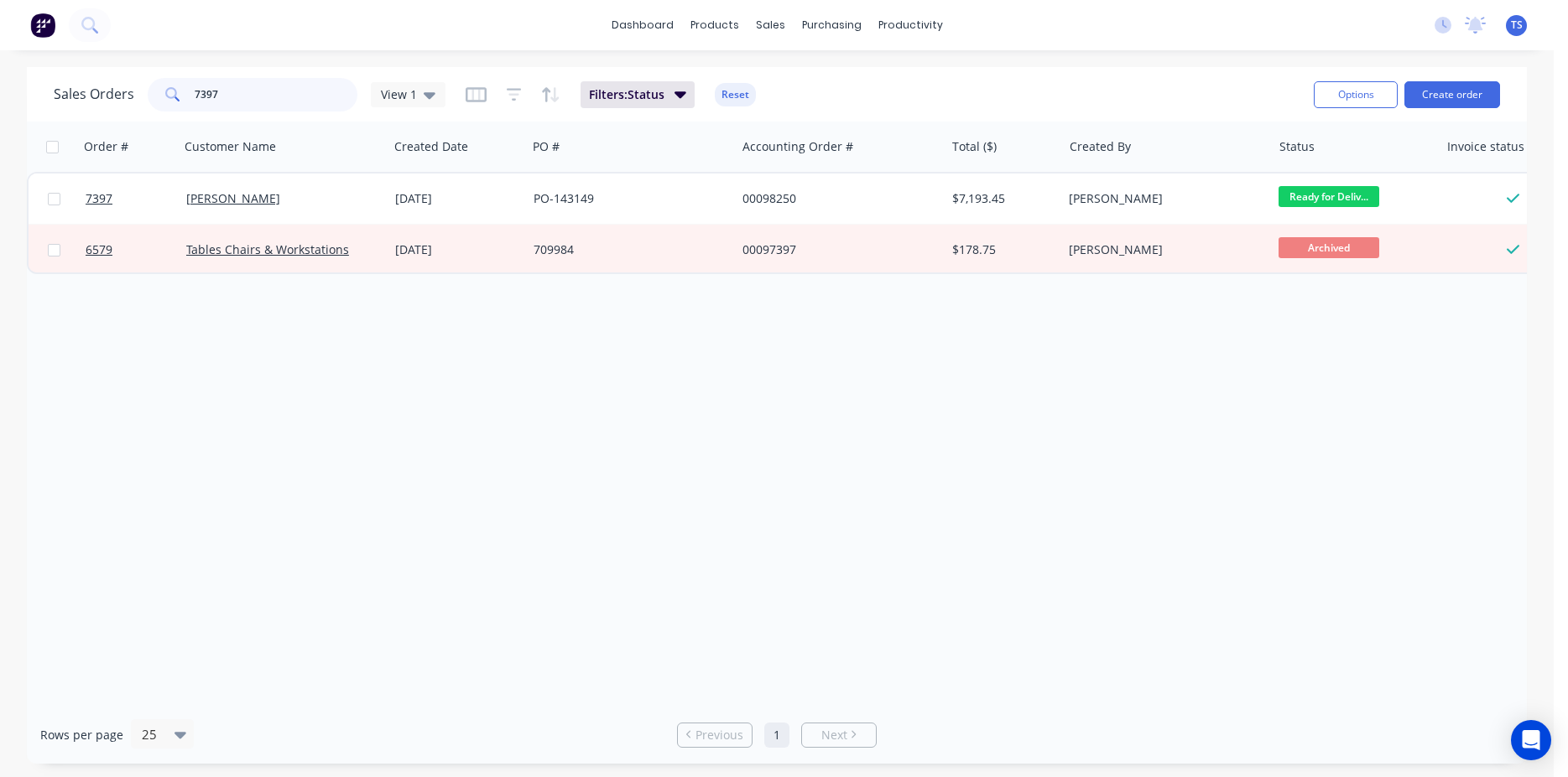
click at [276, 101] on input "7397" at bounding box center [276, 94] width 163 height 34
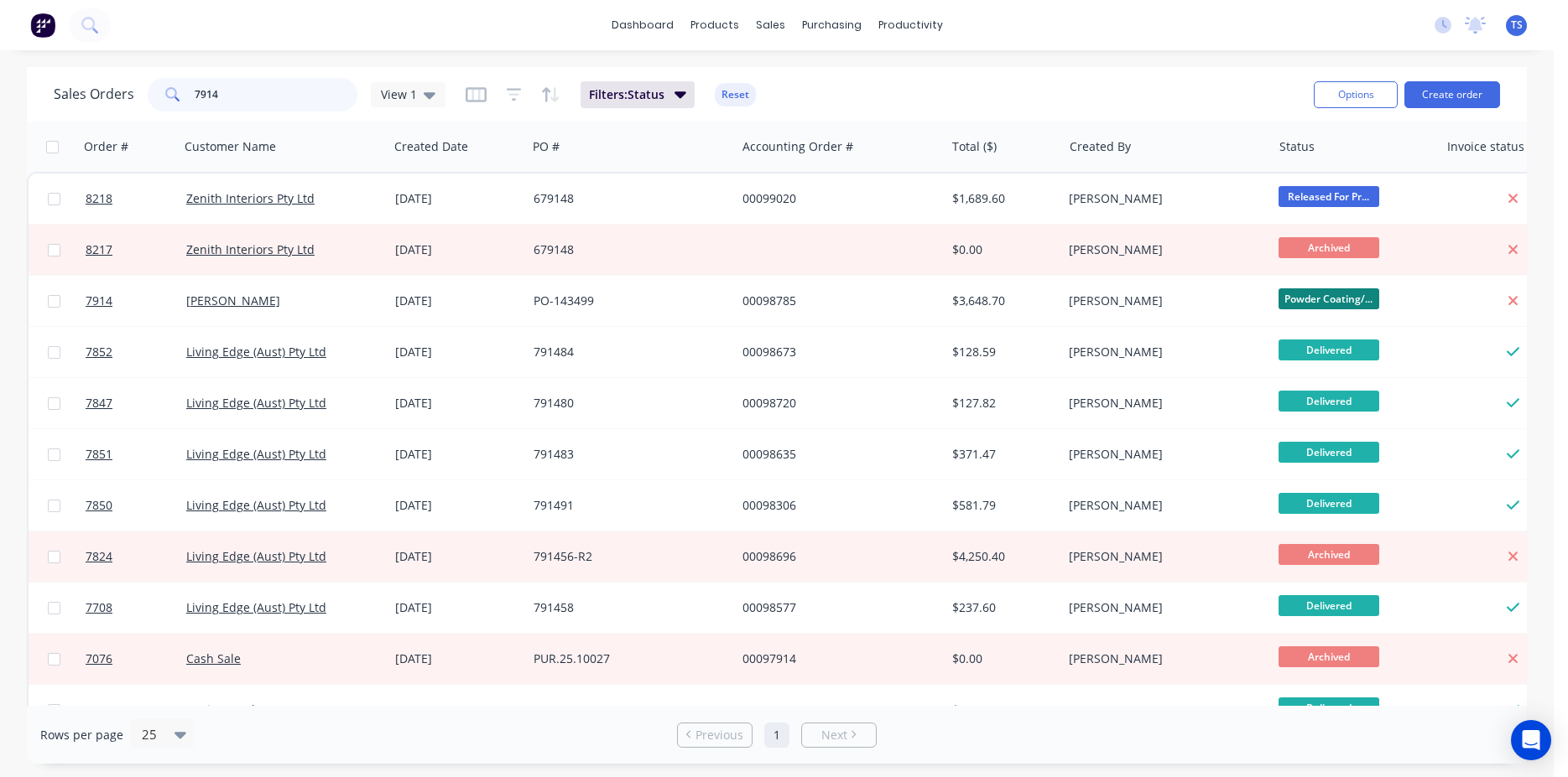
click at [276, 101] on input "7914" at bounding box center [276, 94] width 163 height 34
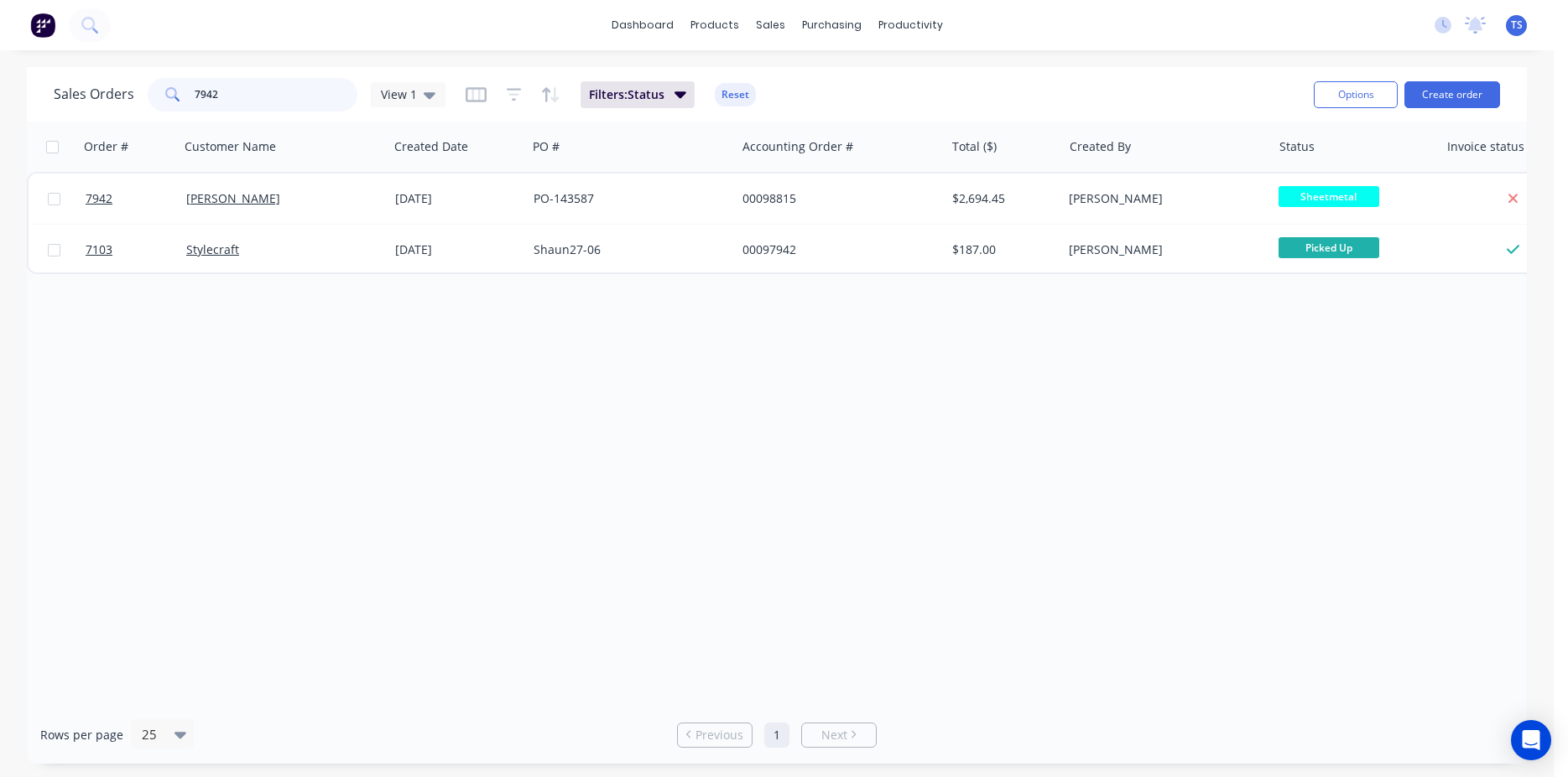
click at [293, 101] on input "7942" at bounding box center [276, 94] width 163 height 34
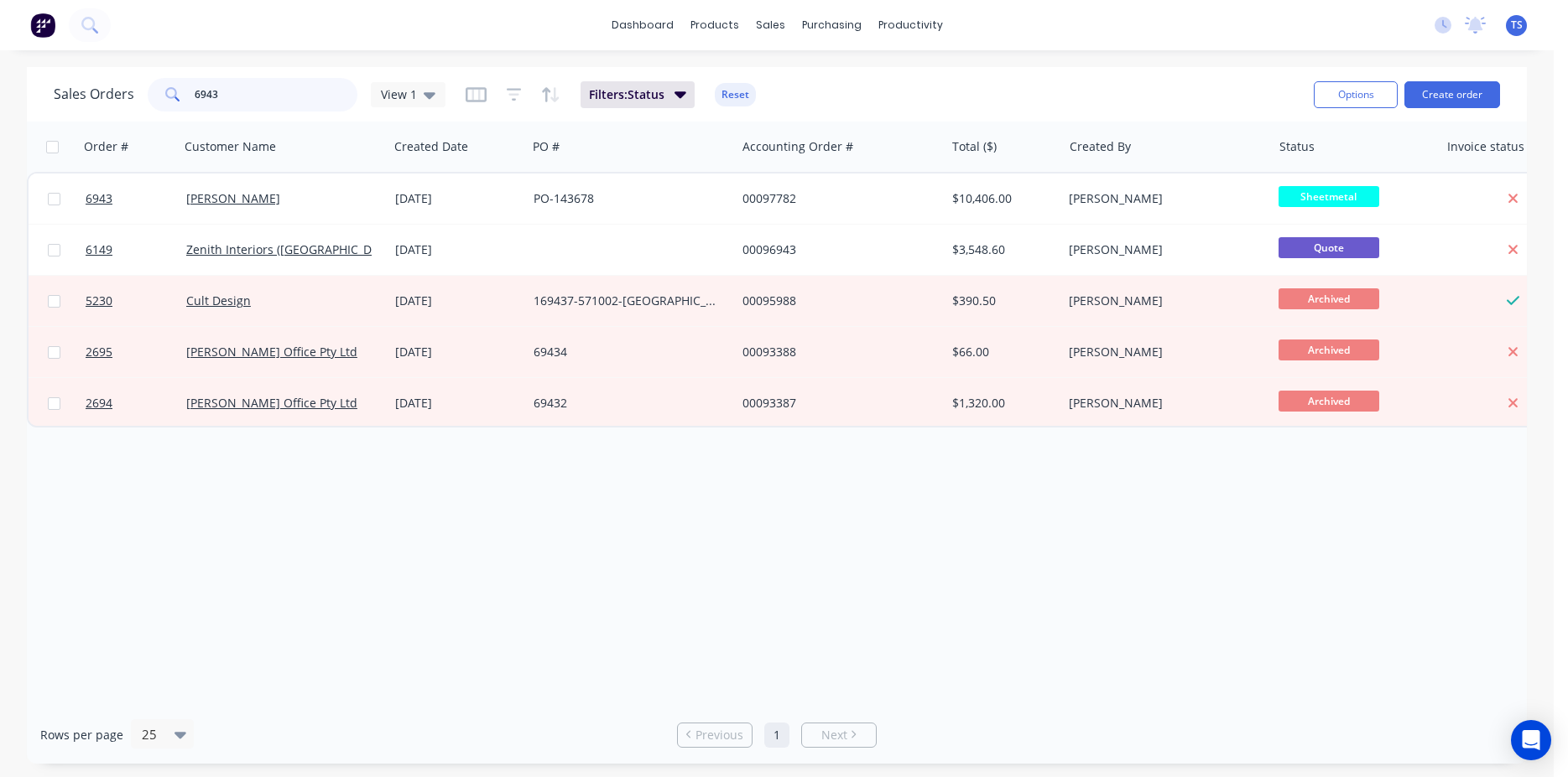
click at [293, 101] on input "6943" at bounding box center [276, 94] width 163 height 34
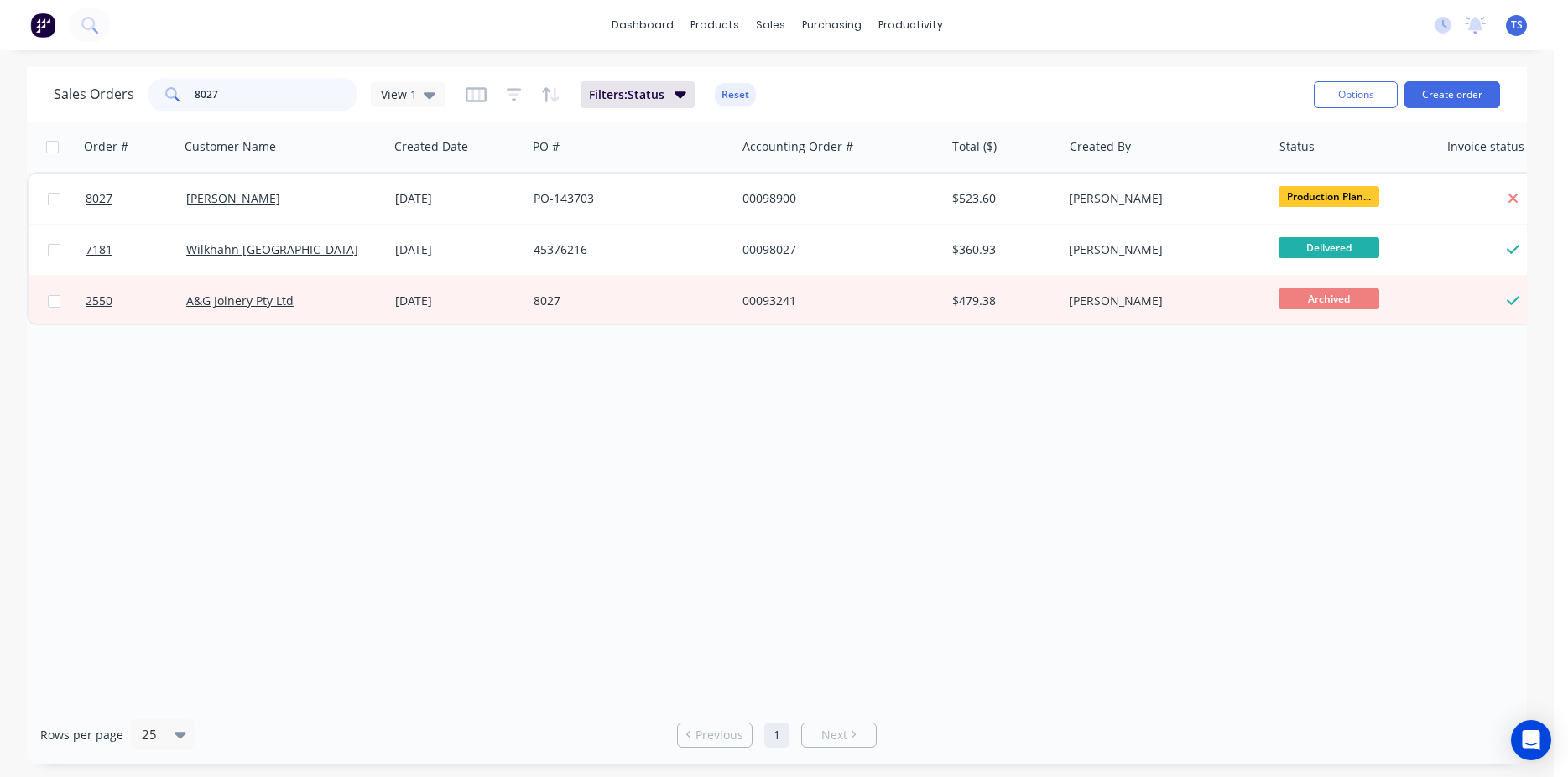
click at [293, 101] on input "8027" at bounding box center [276, 94] width 163 height 34
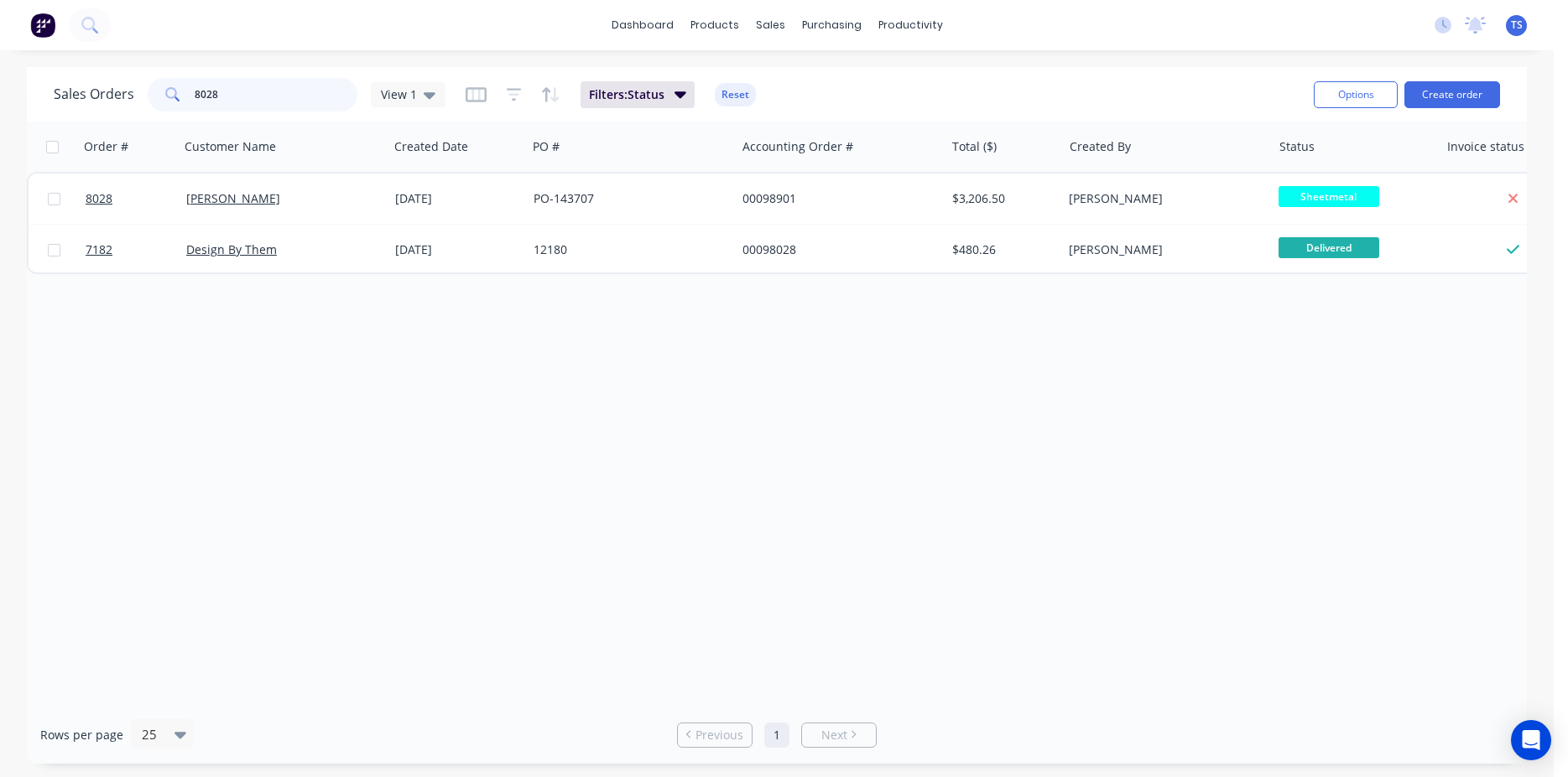
click at [292, 110] on input "8028" at bounding box center [276, 94] width 163 height 34
click at [282, 103] on input "8028" at bounding box center [276, 94] width 163 height 34
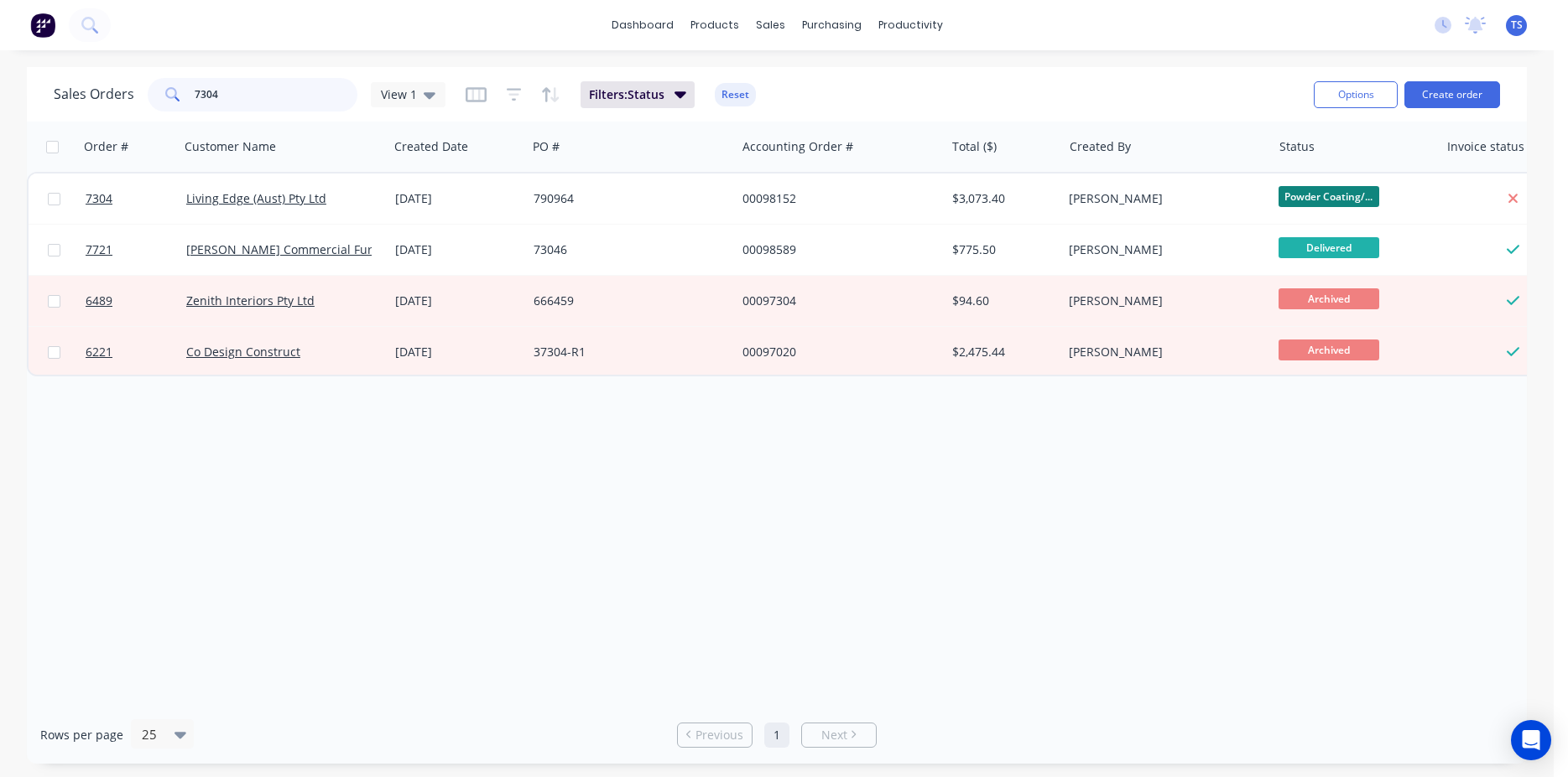
click at [280, 108] on input "7304" at bounding box center [276, 94] width 163 height 34
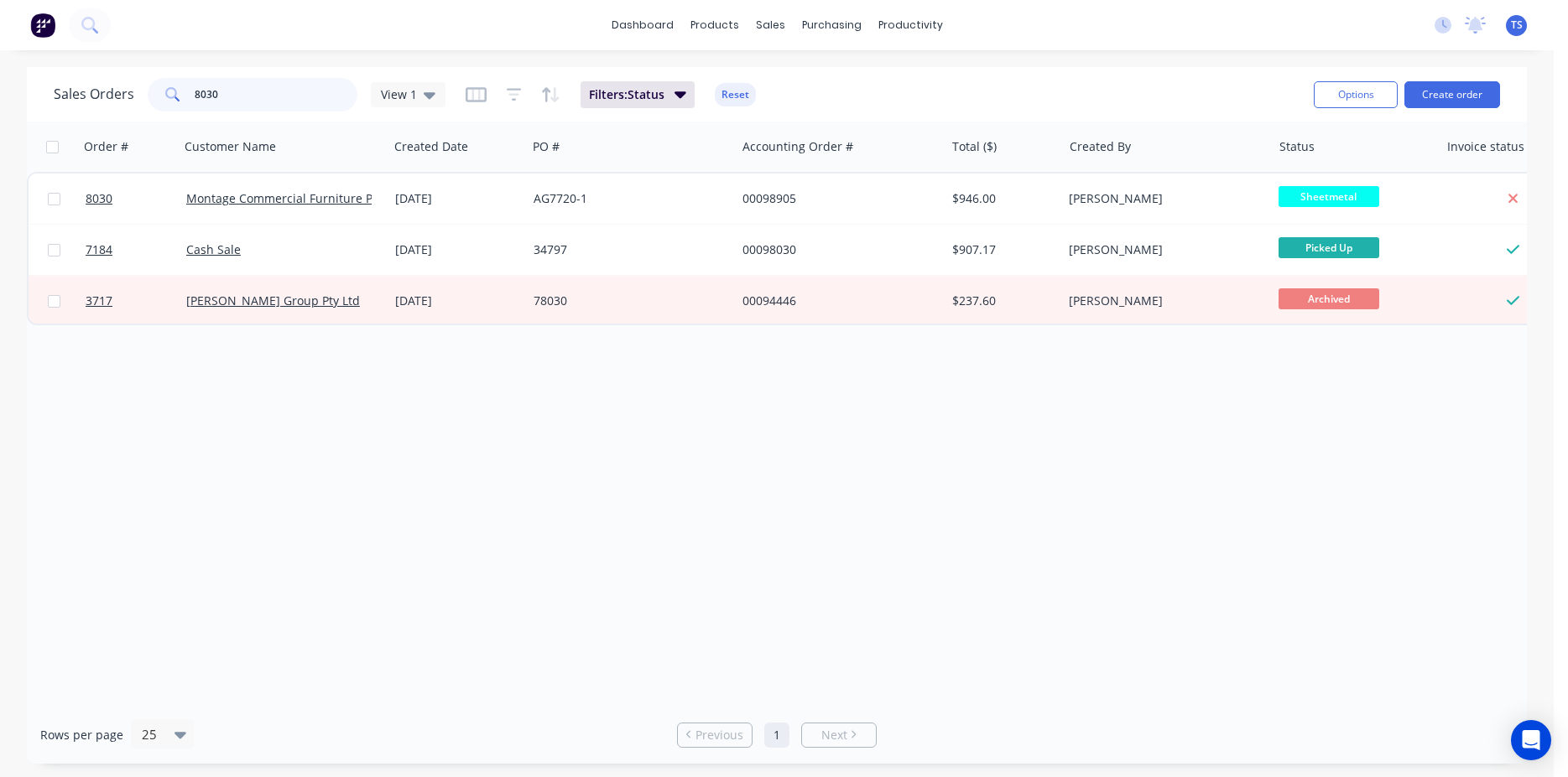
click at [259, 101] on input "8030" at bounding box center [276, 94] width 163 height 34
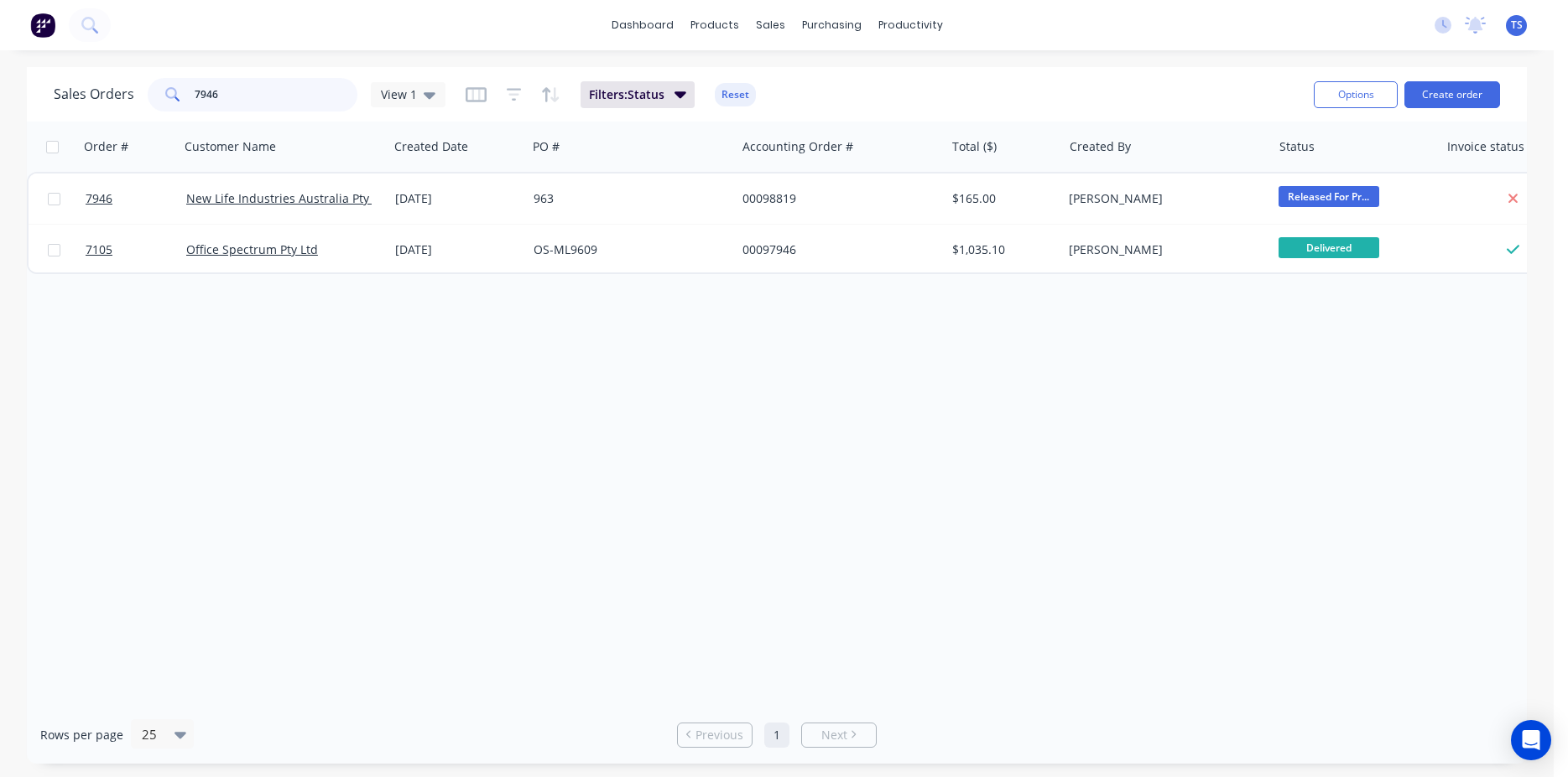
click at [246, 101] on input "7946" at bounding box center [276, 94] width 163 height 34
click at [246, 101] on input "7984" at bounding box center [276, 94] width 163 height 34
click at [246, 101] on input "7990" at bounding box center [276, 94] width 163 height 34
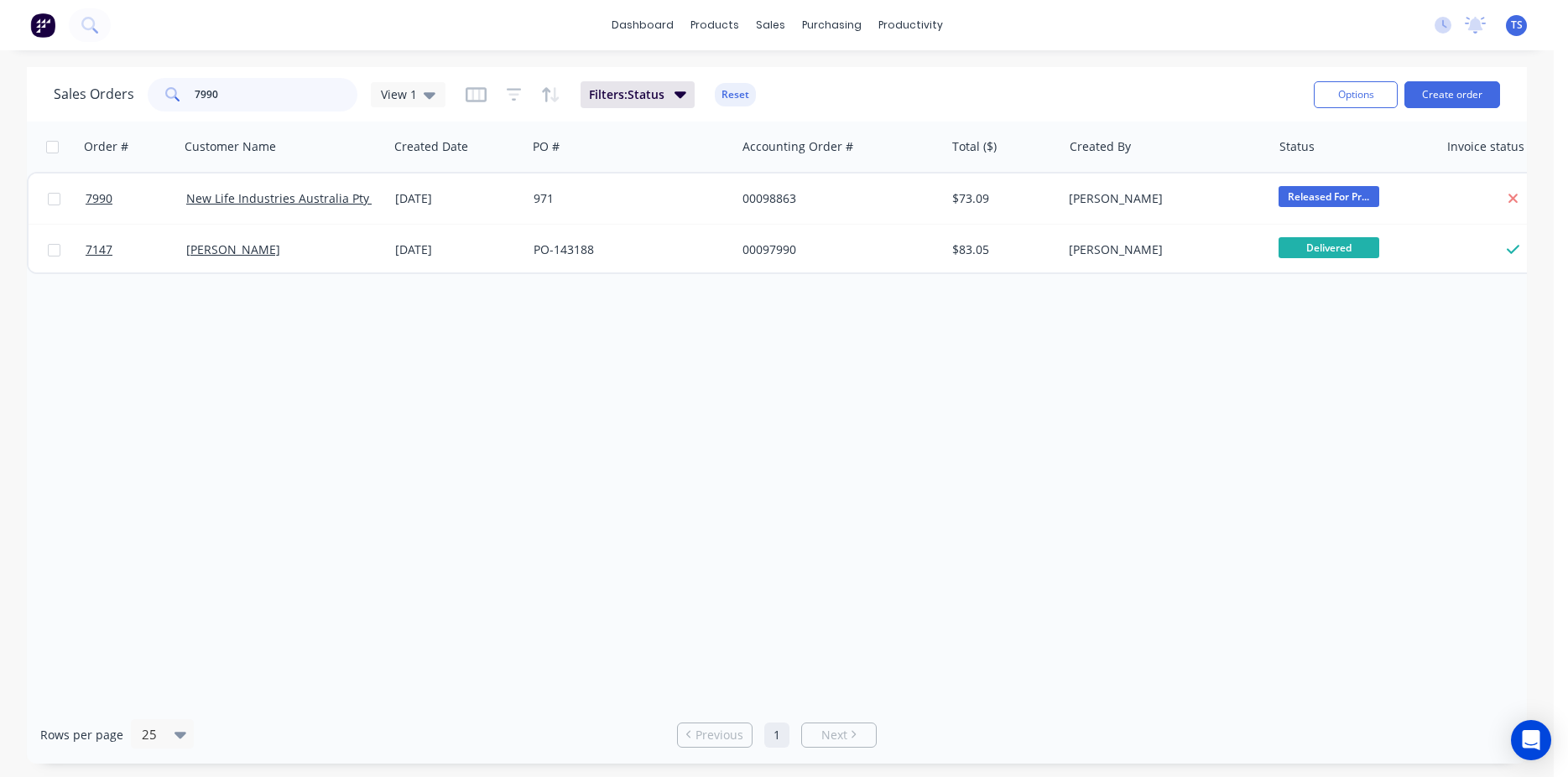
click at [246, 101] on input "7990" at bounding box center [276, 94] width 163 height 34
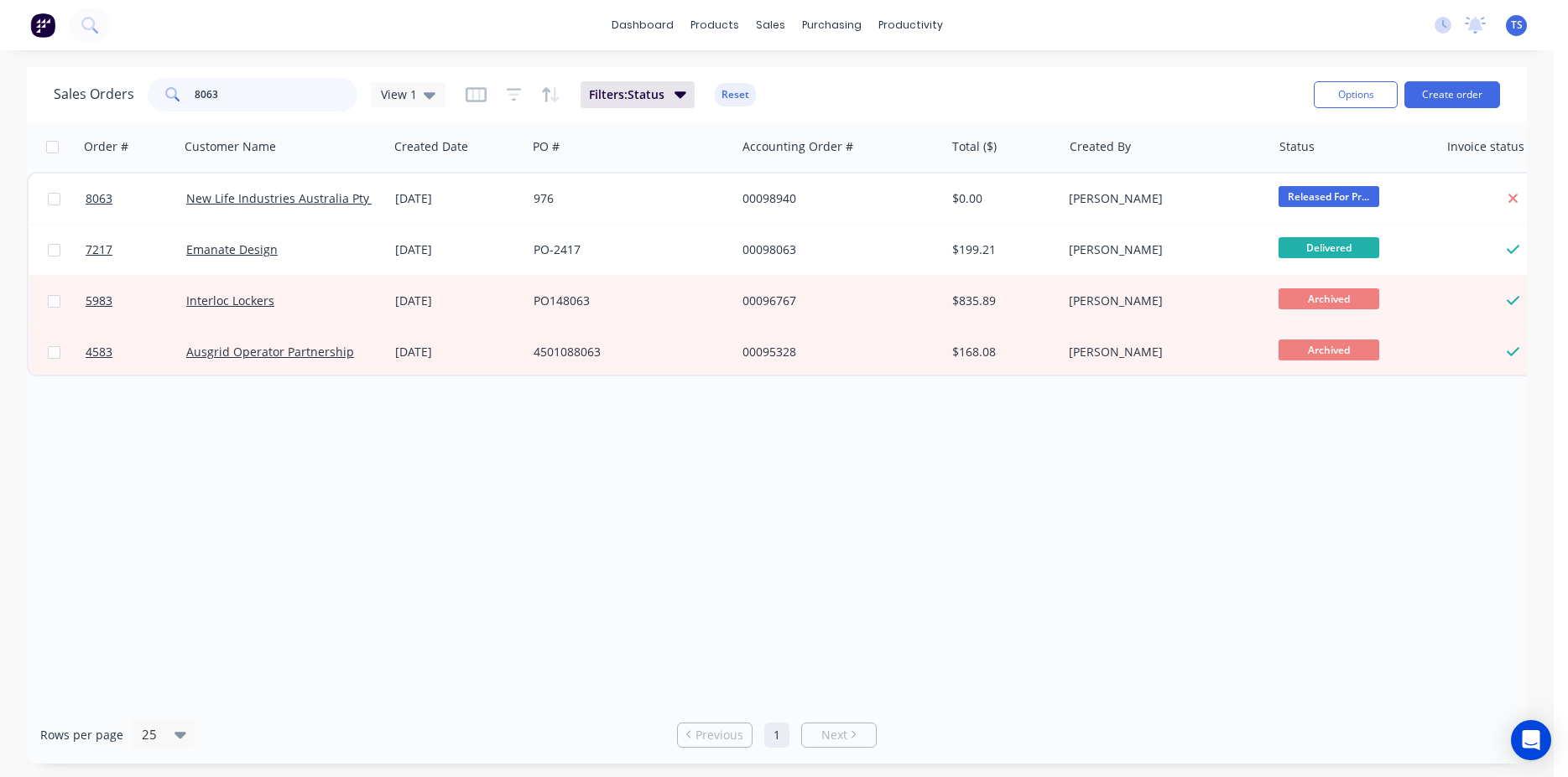
click at [246, 101] on input "8063" at bounding box center [276, 94] width 163 height 34
type input "7898"
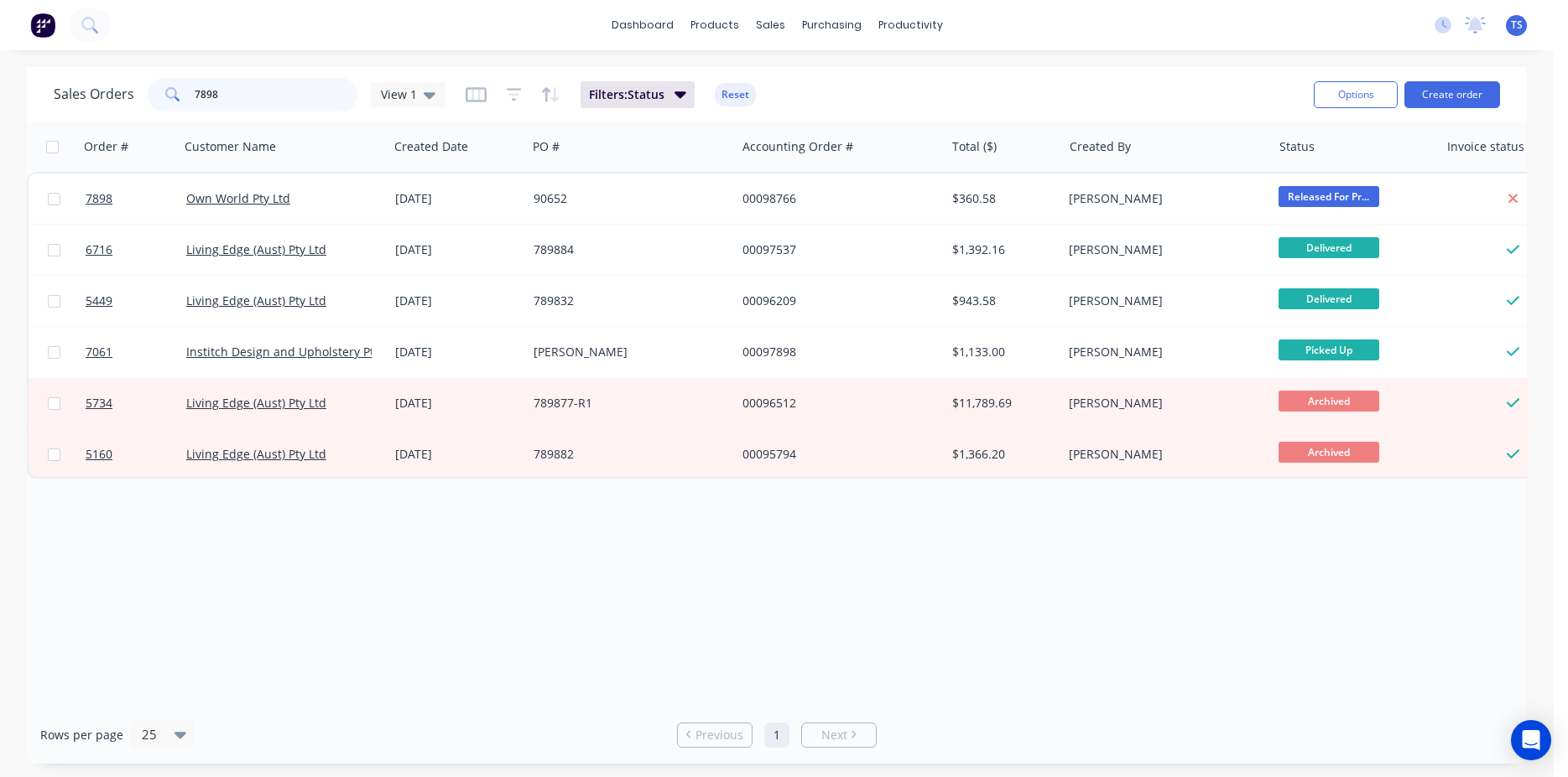
click at [239, 105] on input "7898" at bounding box center [276, 94] width 163 height 34
click at [281, 97] on input "7898" at bounding box center [276, 94] width 163 height 34
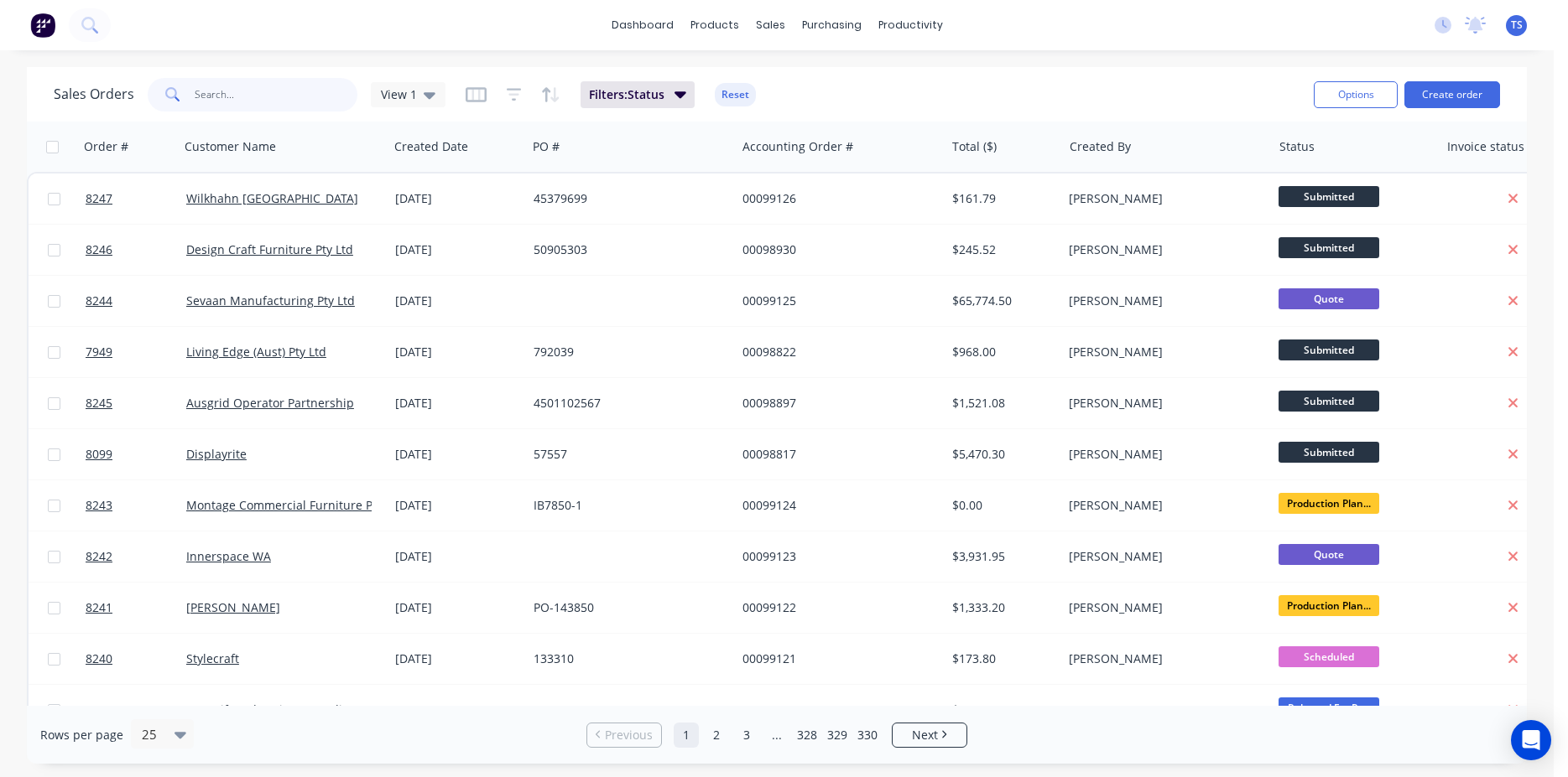
click at [228, 106] on input "text" at bounding box center [276, 94] width 163 height 34
click at [258, 90] on input "text" at bounding box center [276, 94] width 163 height 34
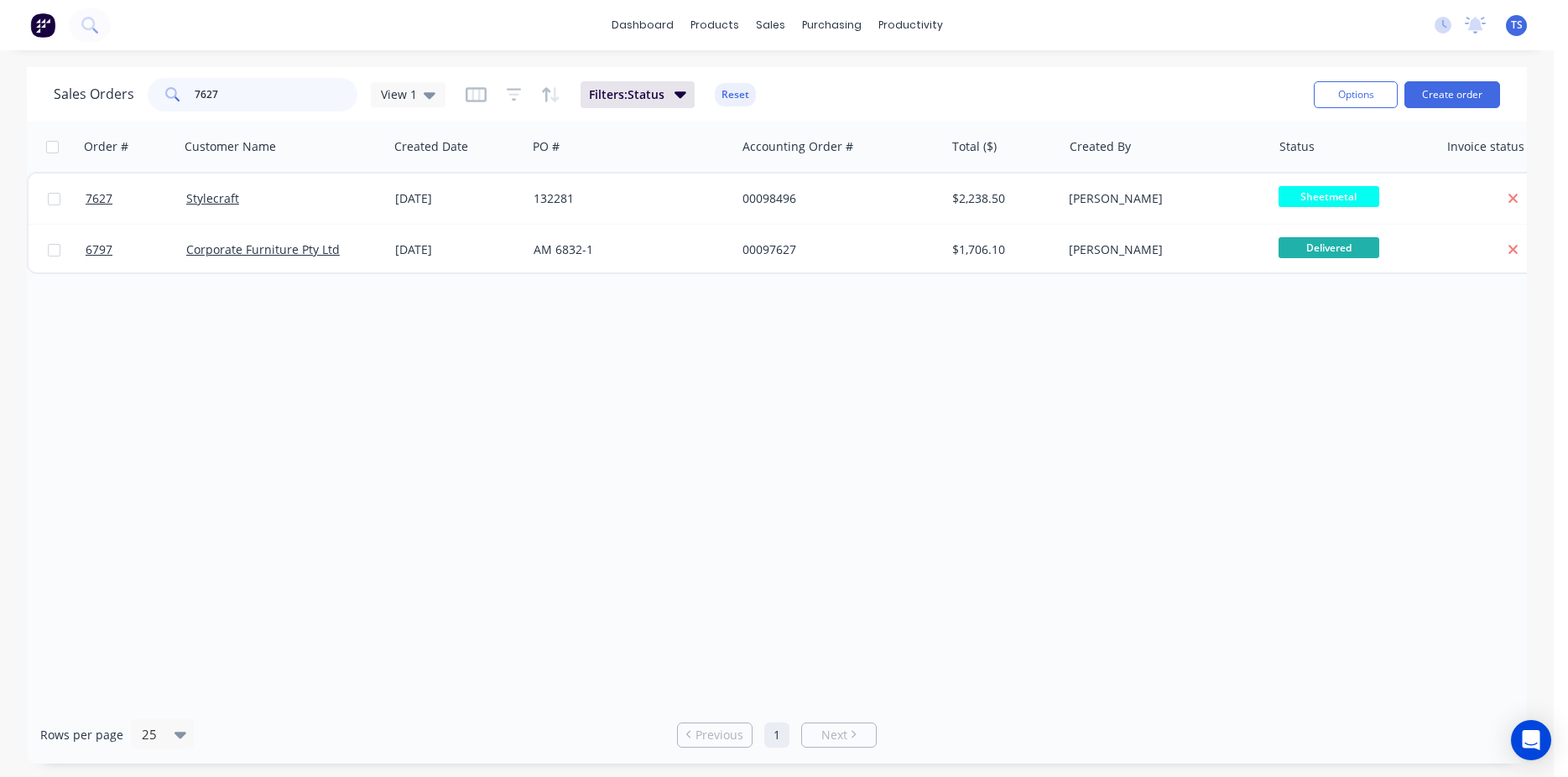
click at [258, 90] on input "7627" at bounding box center [276, 94] width 163 height 34
click at [259, 91] on input "7746" at bounding box center [276, 94] width 163 height 34
click at [259, 91] on input "7786" at bounding box center [276, 94] width 163 height 34
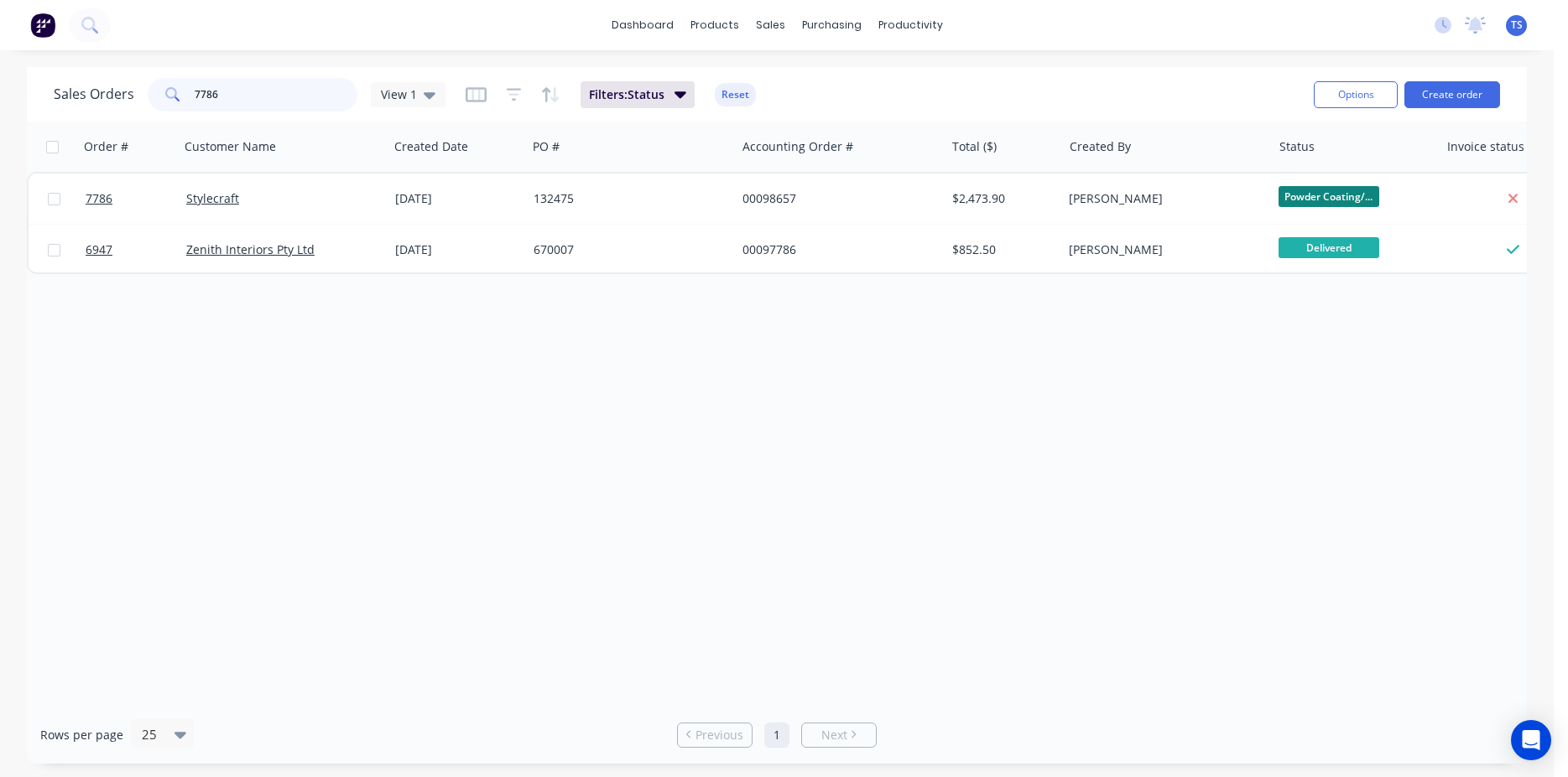
click at [259, 91] on input "7786" at bounding box center [276, 94] width 163 height 34
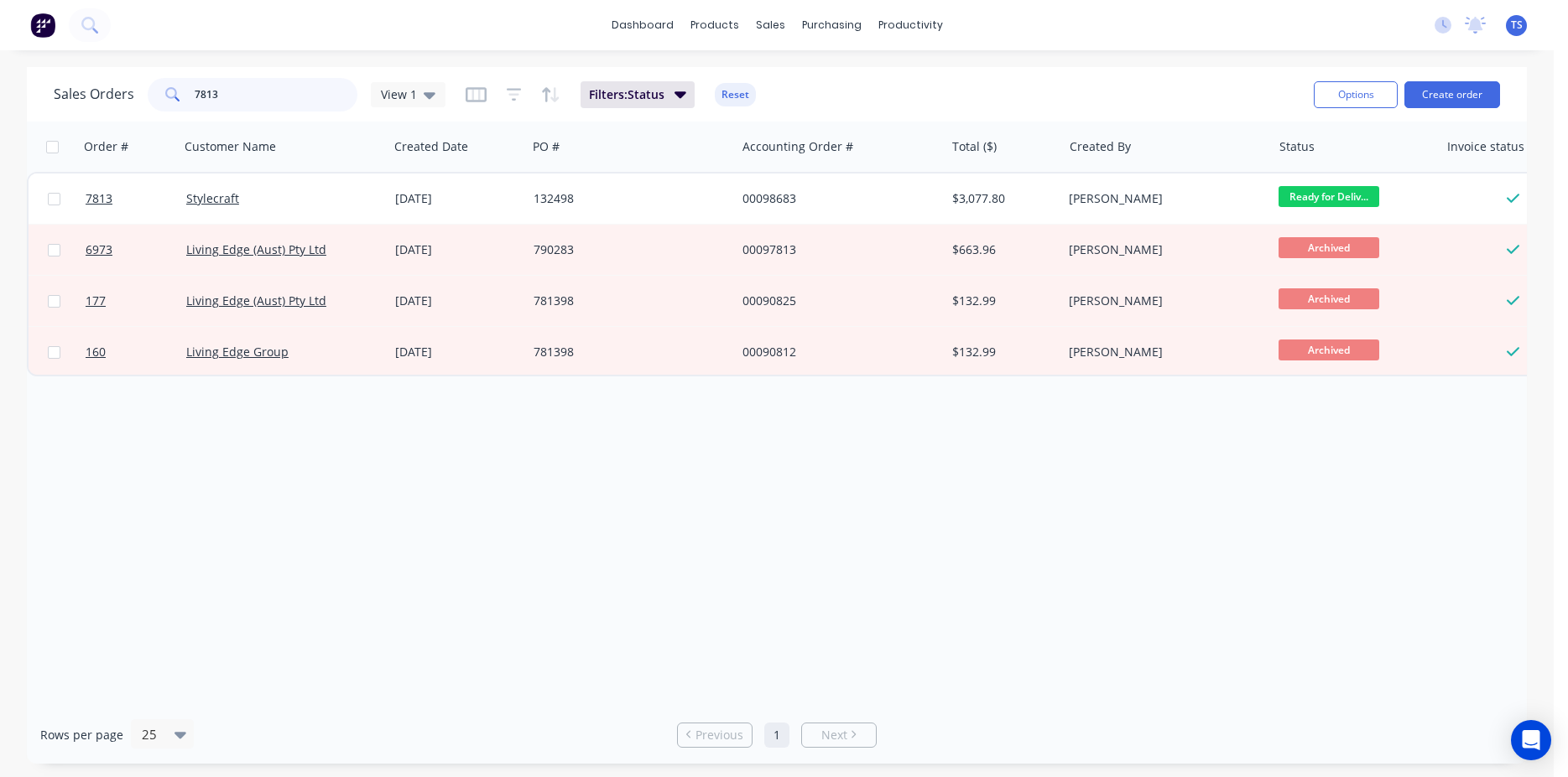
click at [259, 91] on input "7813" at bounding box center [276, 94] width 163 height 34
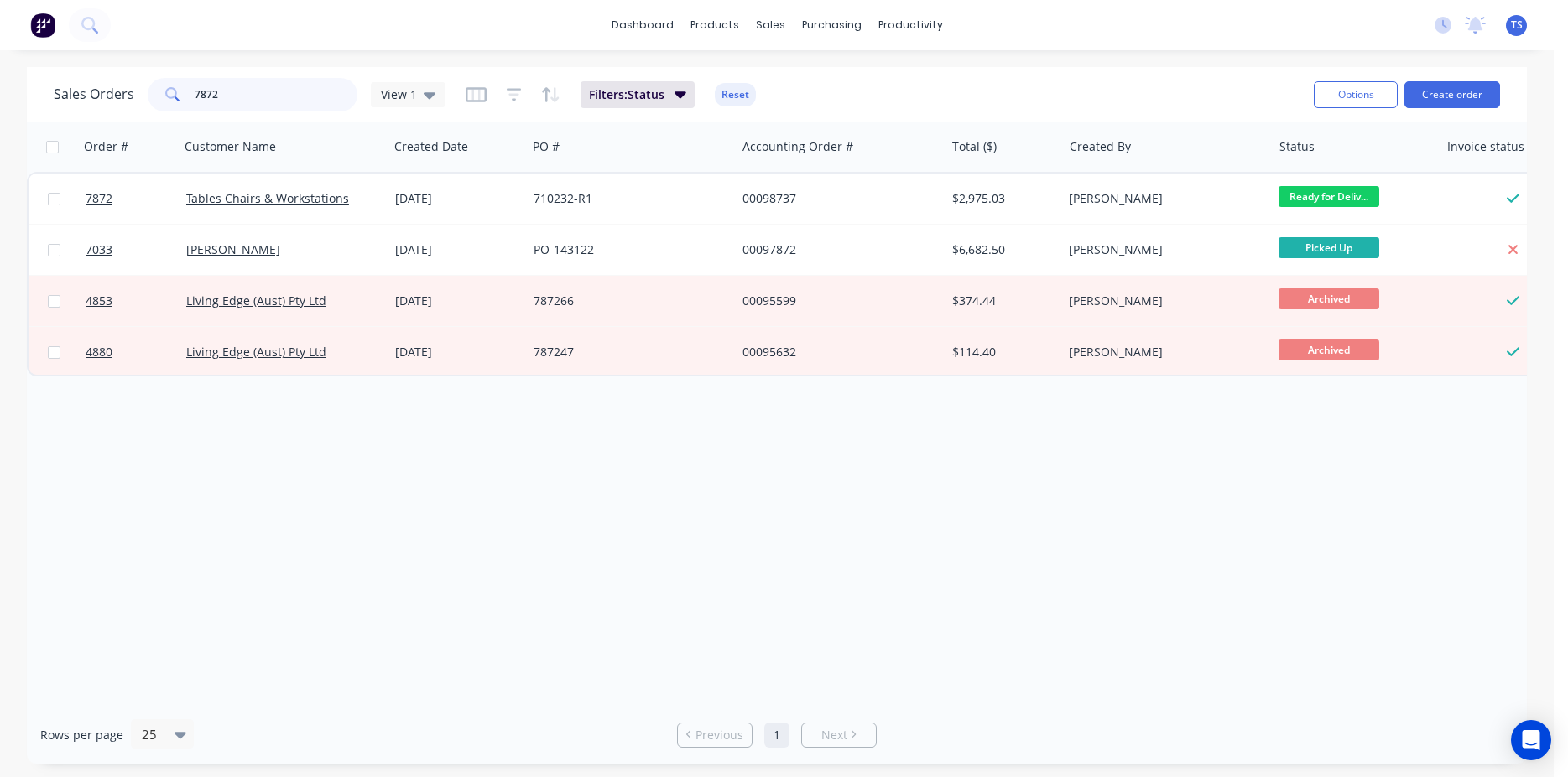
click at [270, 100] on input "7872" at bounding box center [276, 94] width 163 height 34
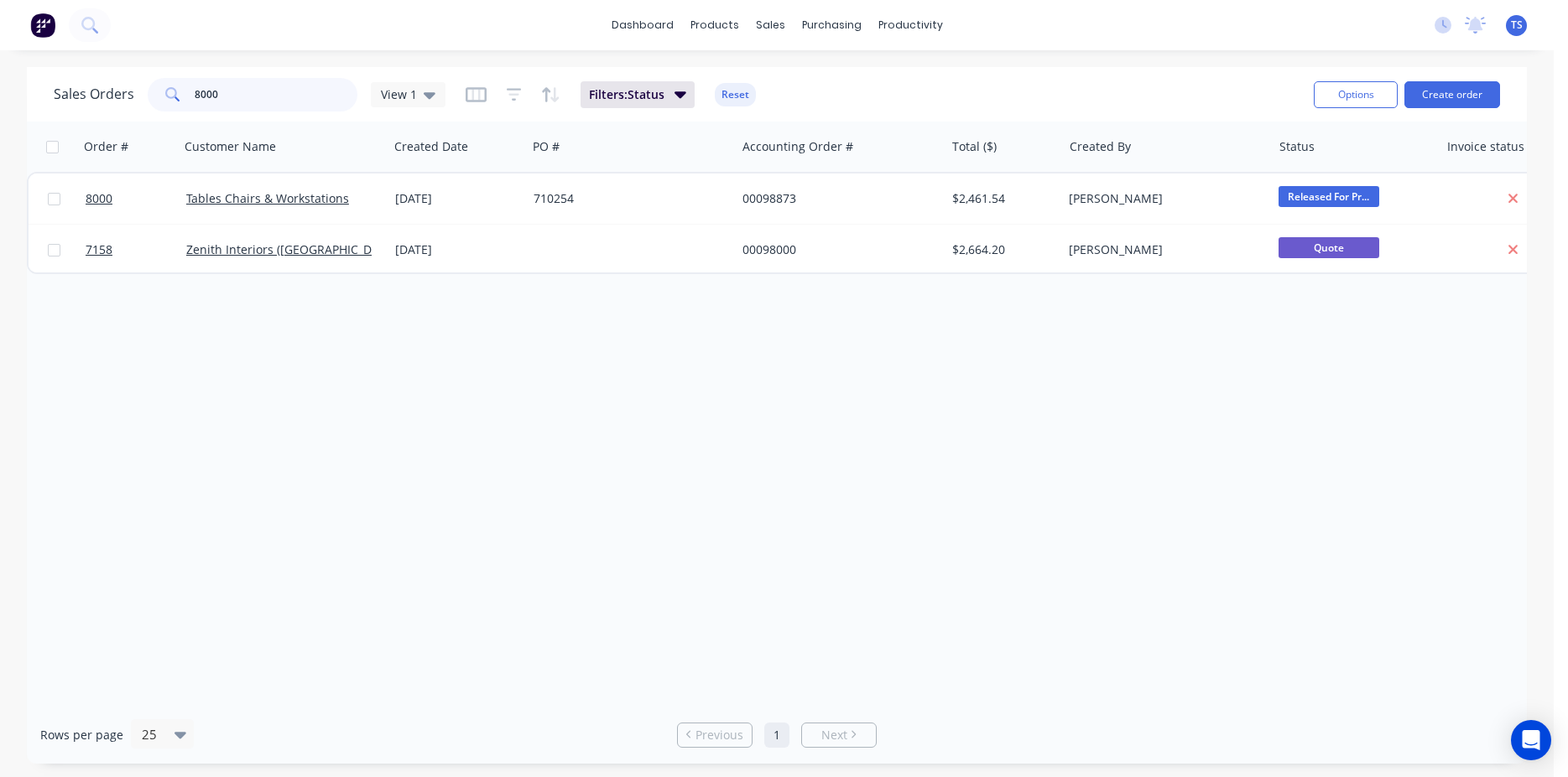
click at [251, 101] on input "8000" at bounding box center [276, 94] width 163 height 34
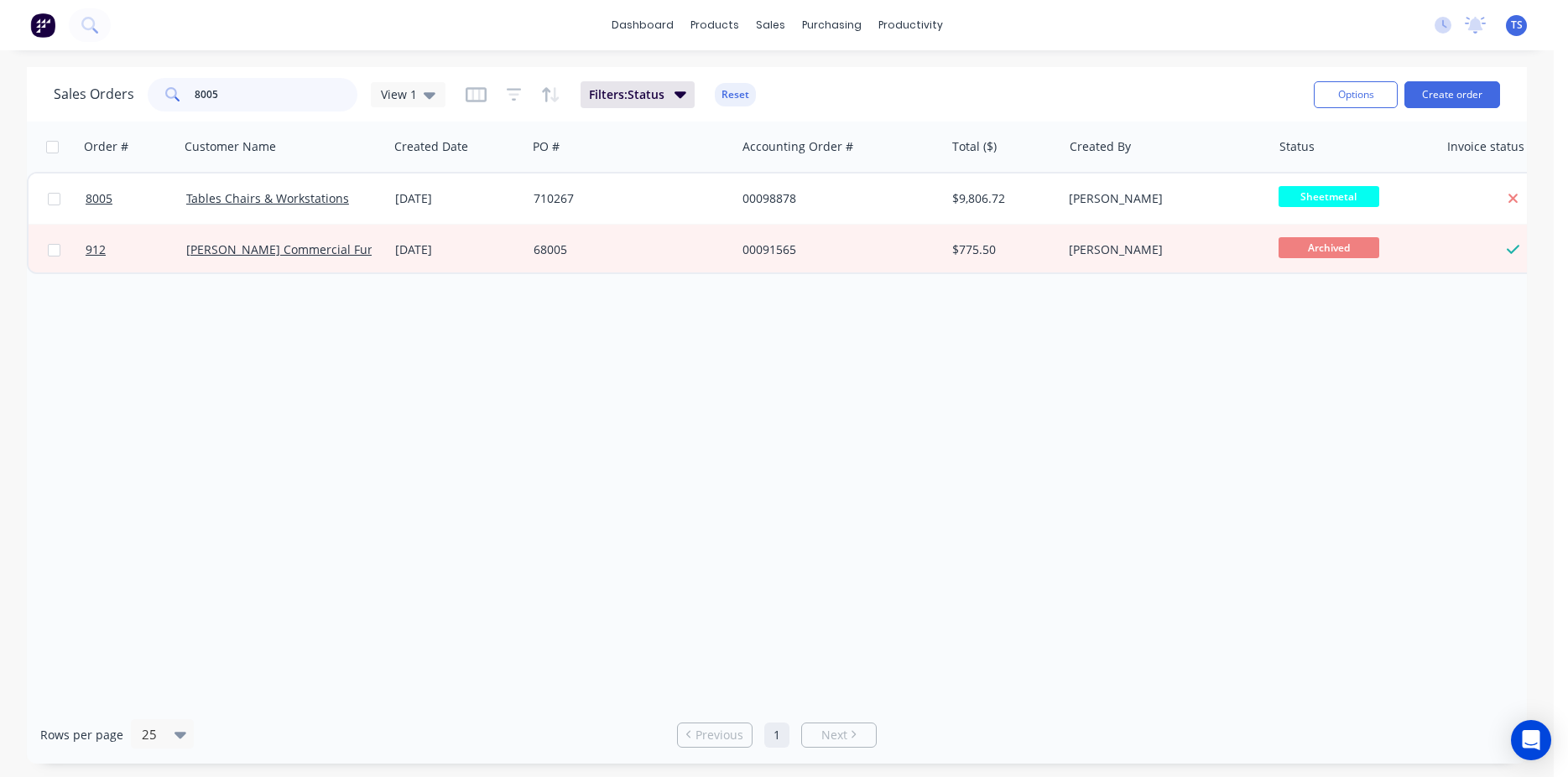
click at [238, 102] on input "8005" at bounding box center [276, 94] width 163 height 34
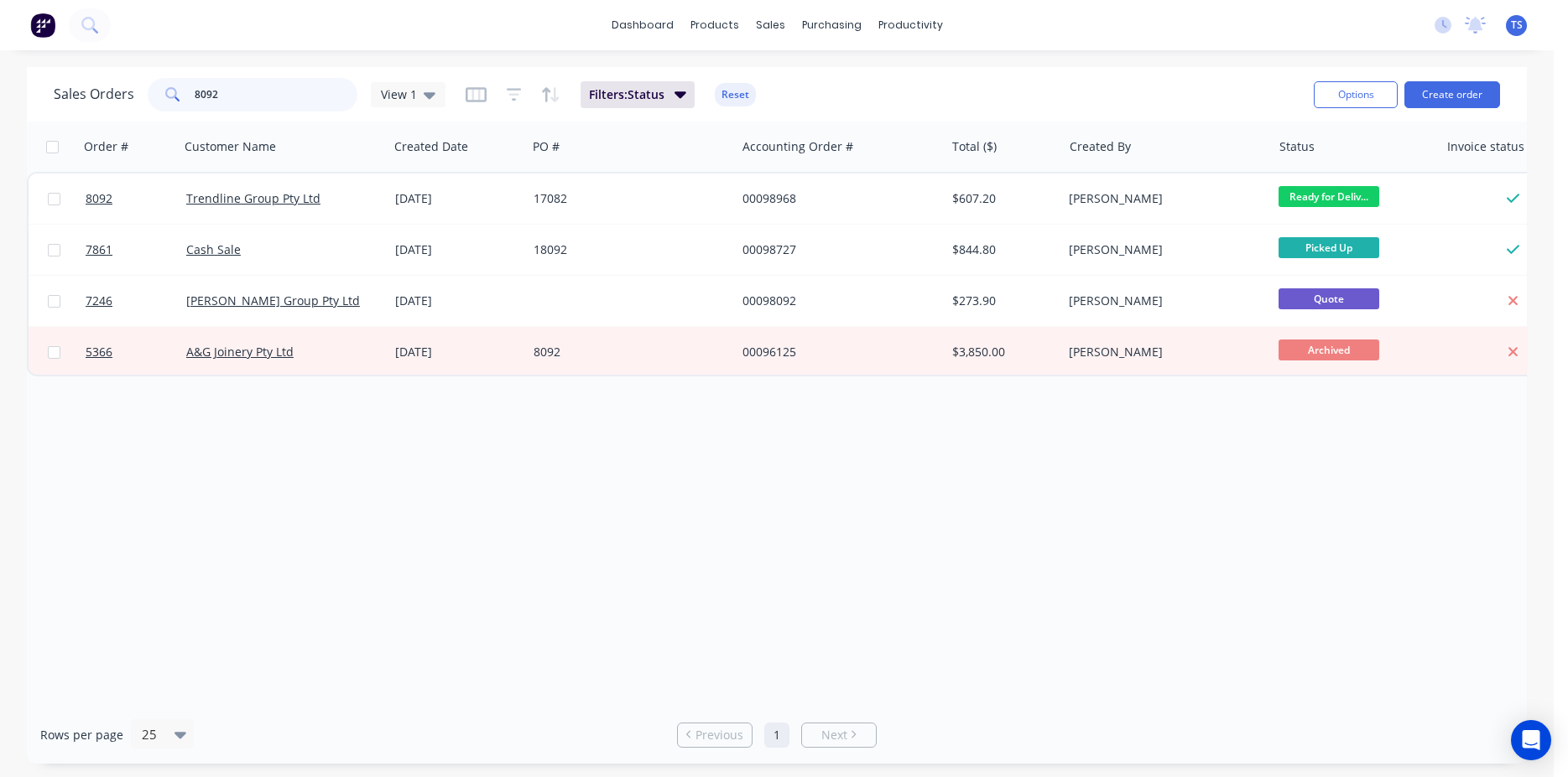
click at [237, 102] on input "8092" at bounding box center [276, 94] width 163 height 34
click at [237, 102] on input "8050" at bounding box center [276, 94] width 163 height 34
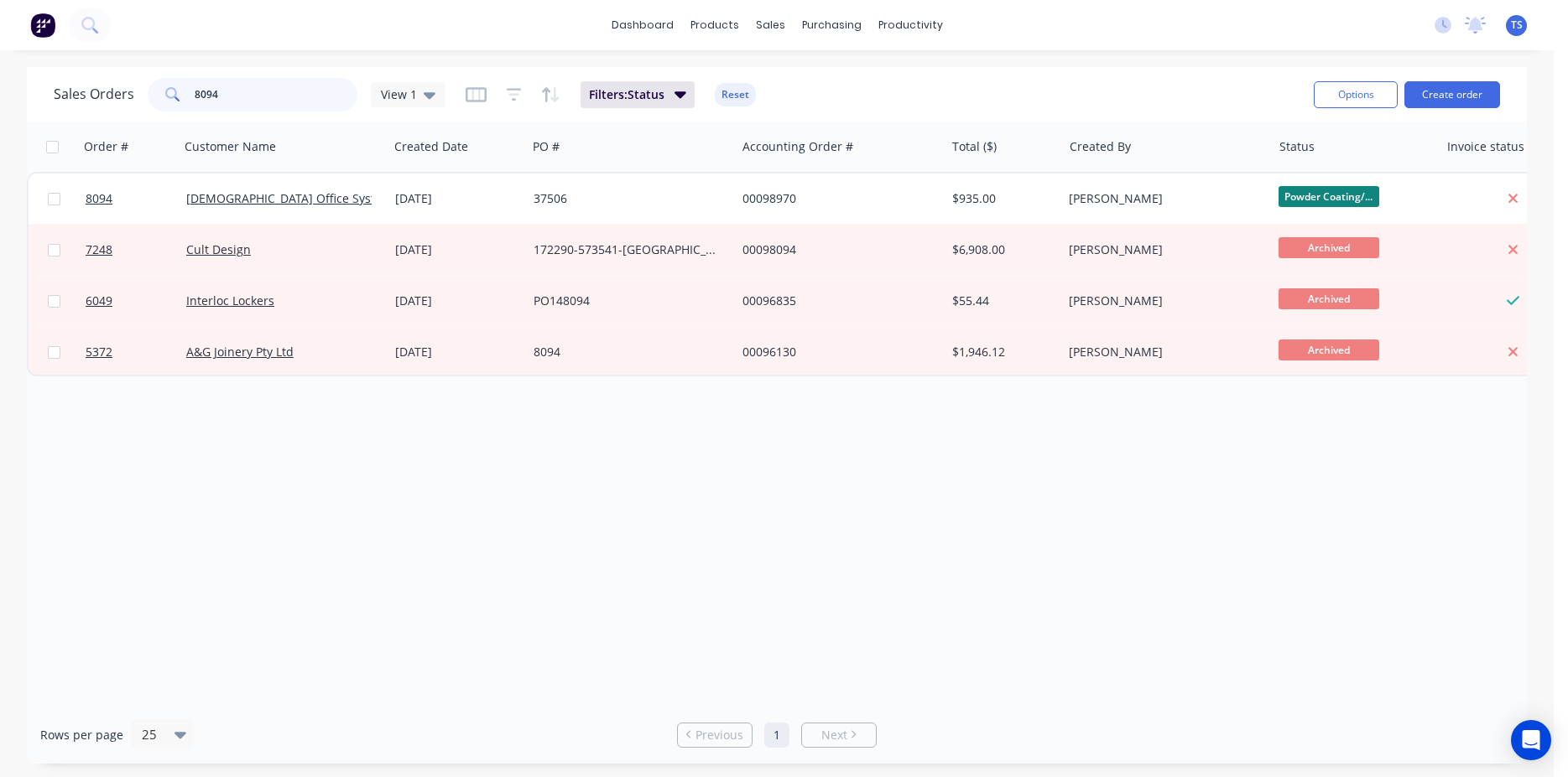
click at [237, 102] on input "8094" at bounding box center [276, 94] width 163 height 34
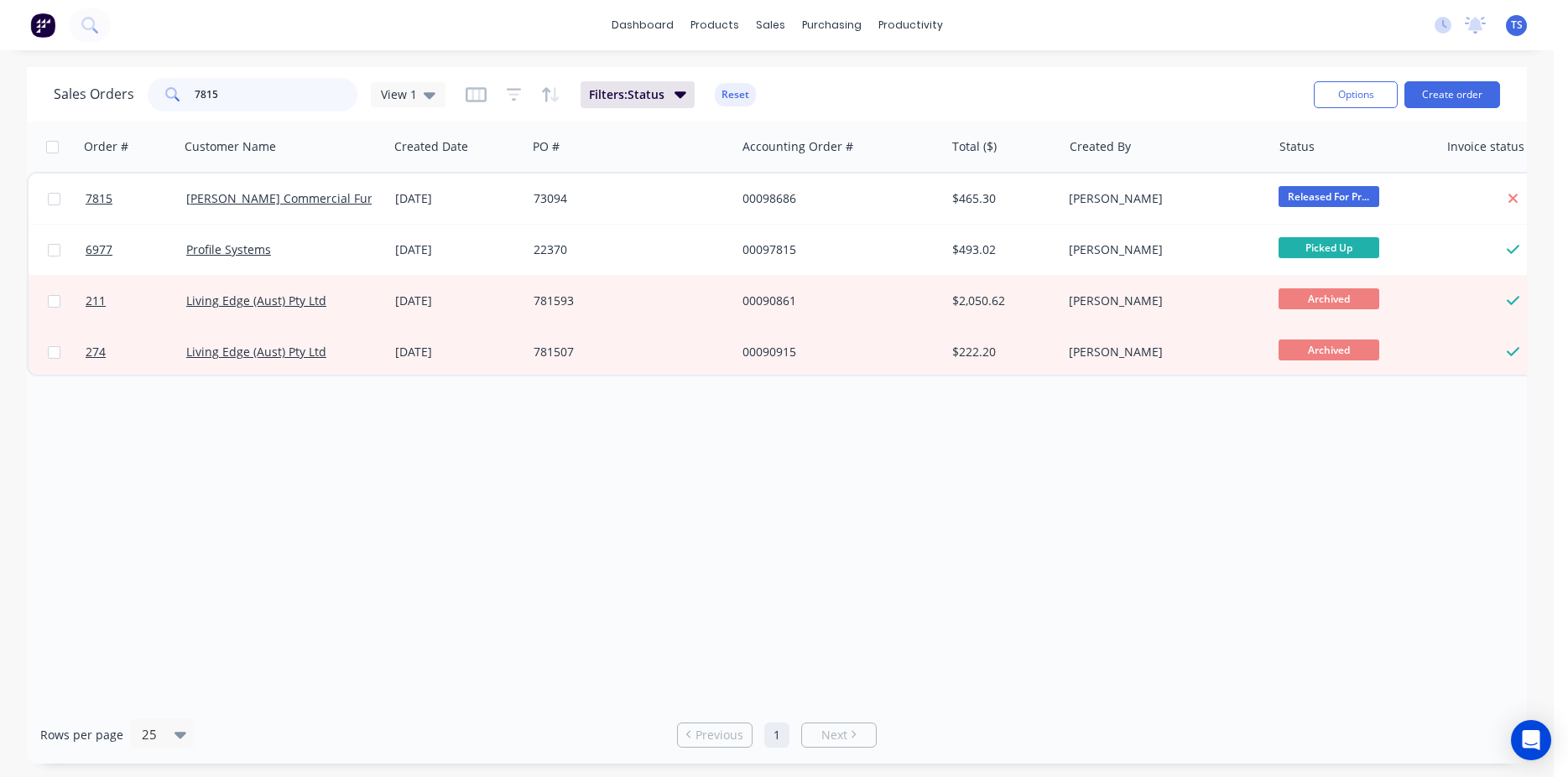
click at [236, 102] on input "7815" at bounding box center [276, 94] width 163 height 34
click at [236, 102] on input "7816" at bounding box center [276, 94] width 163 height 34
click at [235, 102] on input "7816" at bounding box center [276, 94] width 163 height 34
click at [235, 102] on input "8232" at bounding box center [276, 94] width 163 height 34
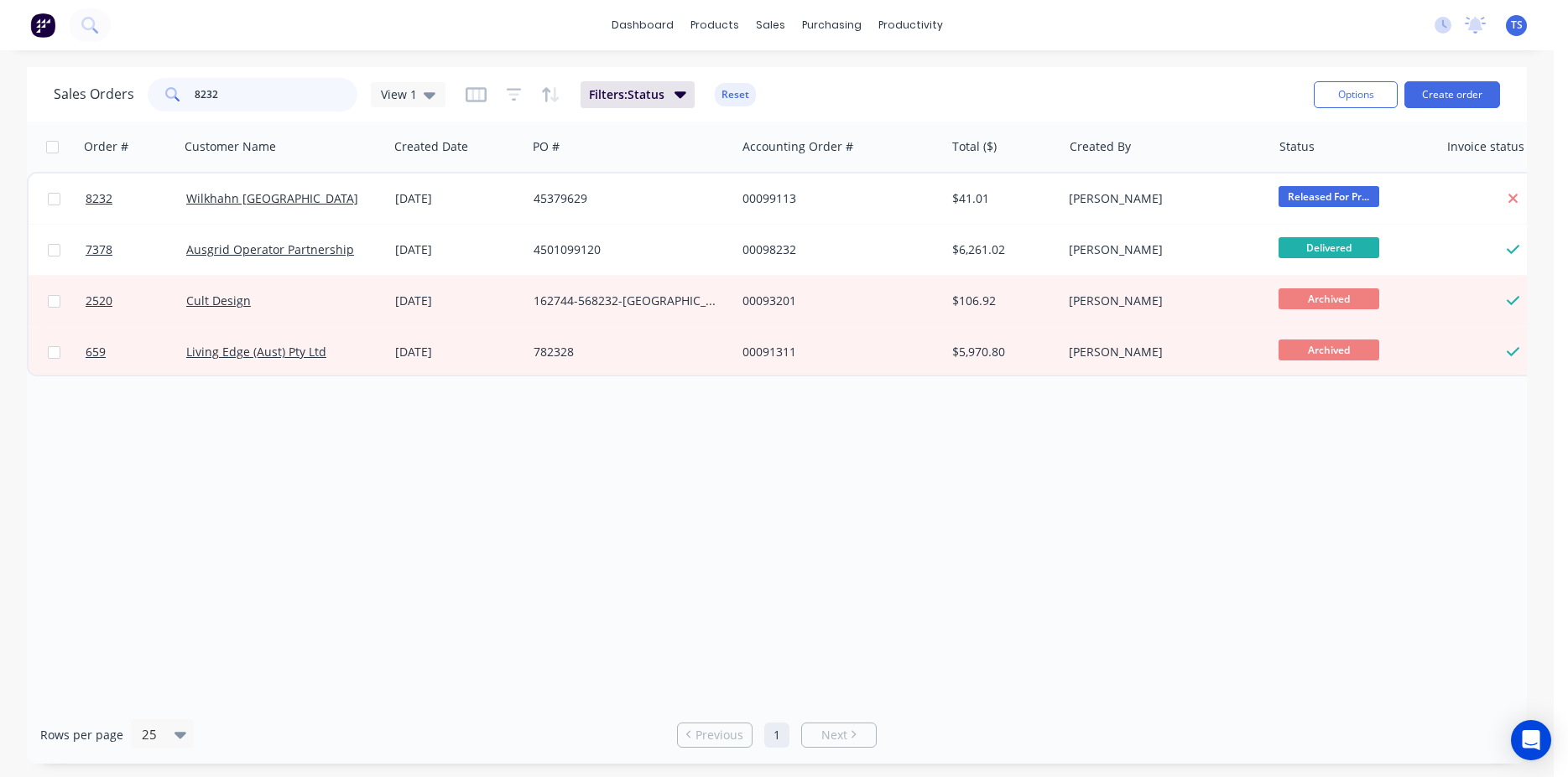
click at [235, 102] on input "8232" at bounding box center [276, 94] width 163 height 34
click at [285, 95] on input "8232" at bounding box center [276, 94] width 163 height 34
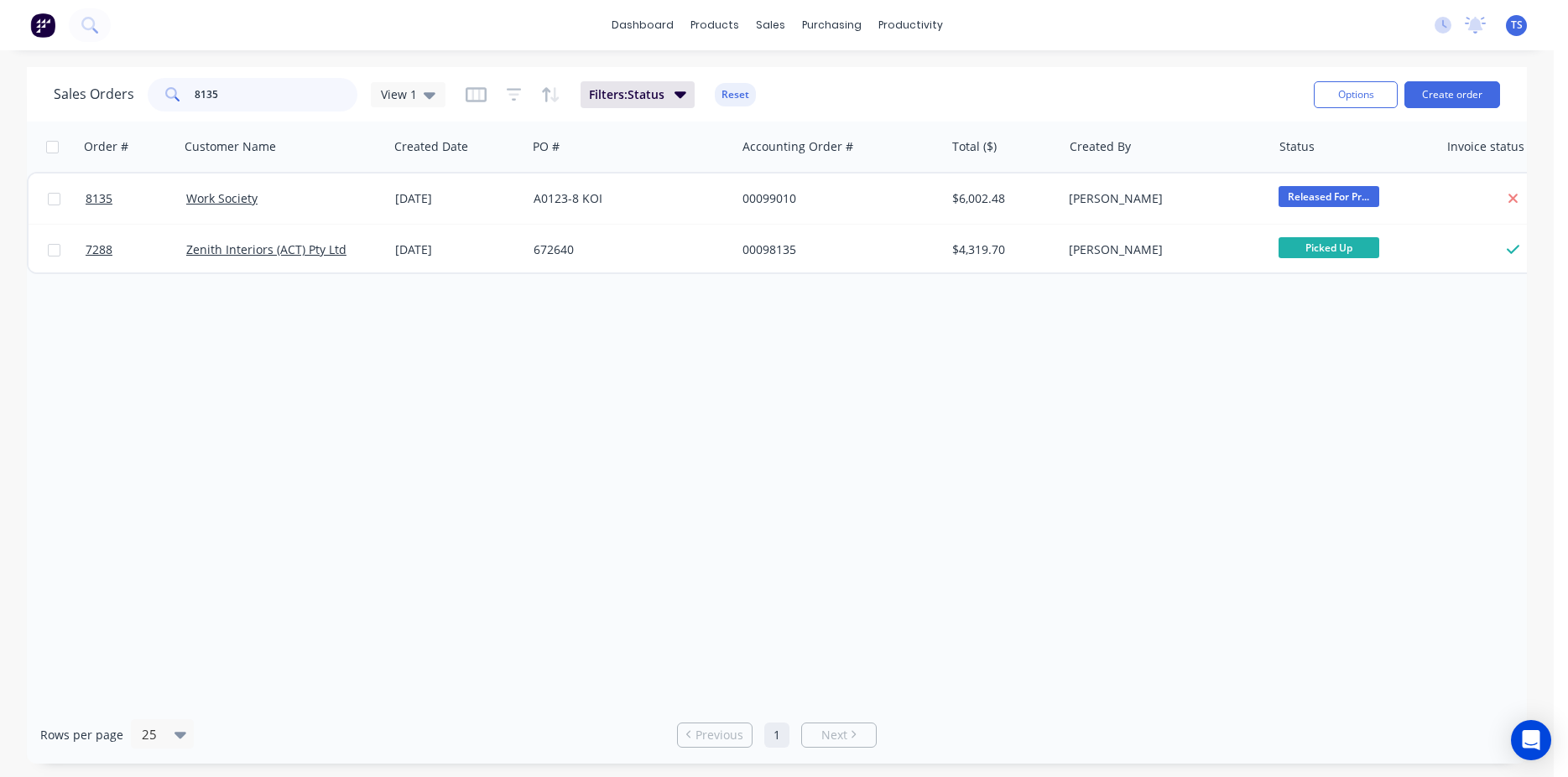
click at [285, 95] on input "8135" at bounding box center [276, 94] width 163 height 34
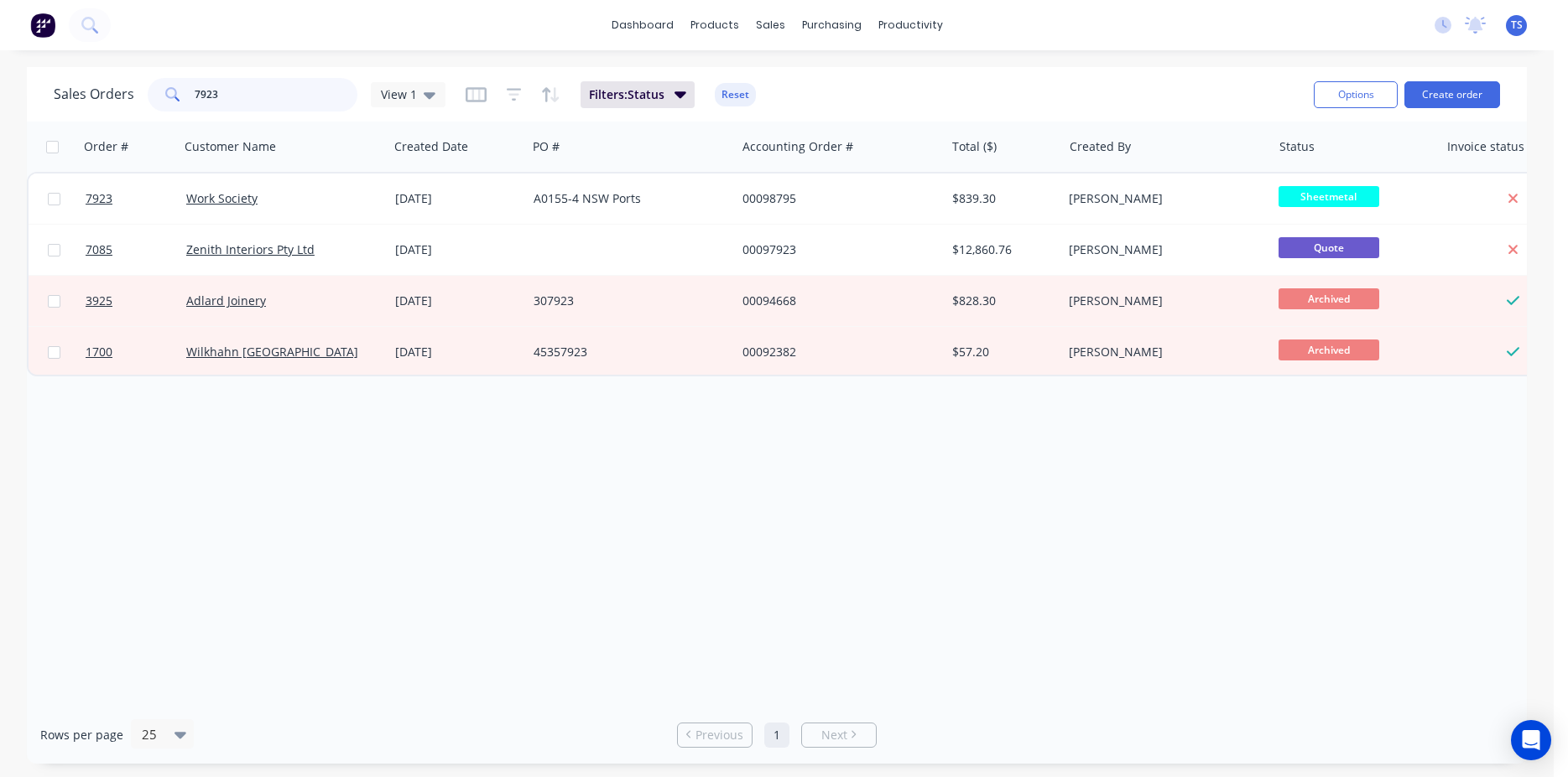
click at [258, 95] on input "7923" at bounding box center [276, 94] width 163 height 34
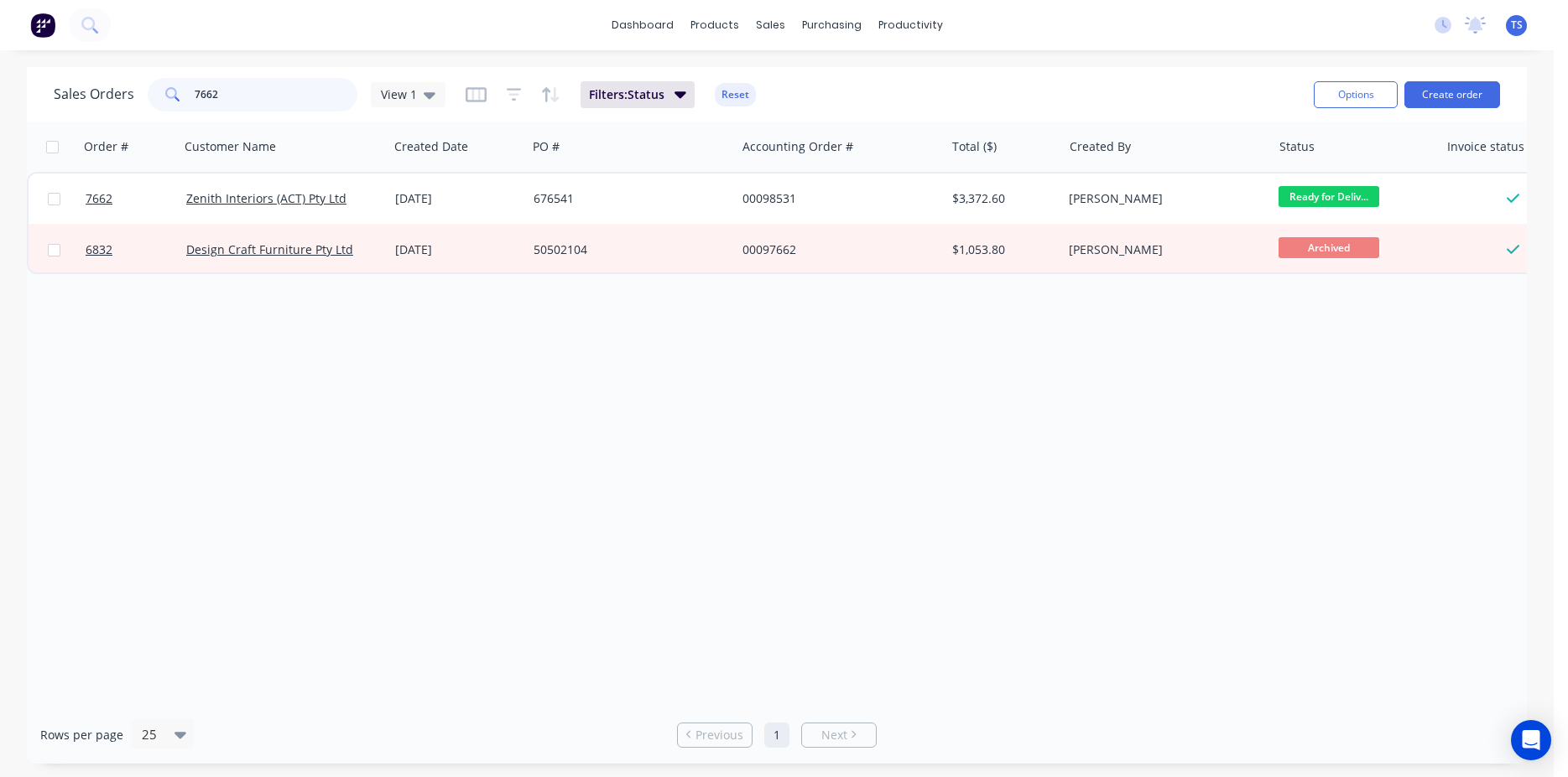
click at [250, 101] on input "7662" at bounding box center [276, 94] width 163 height 34
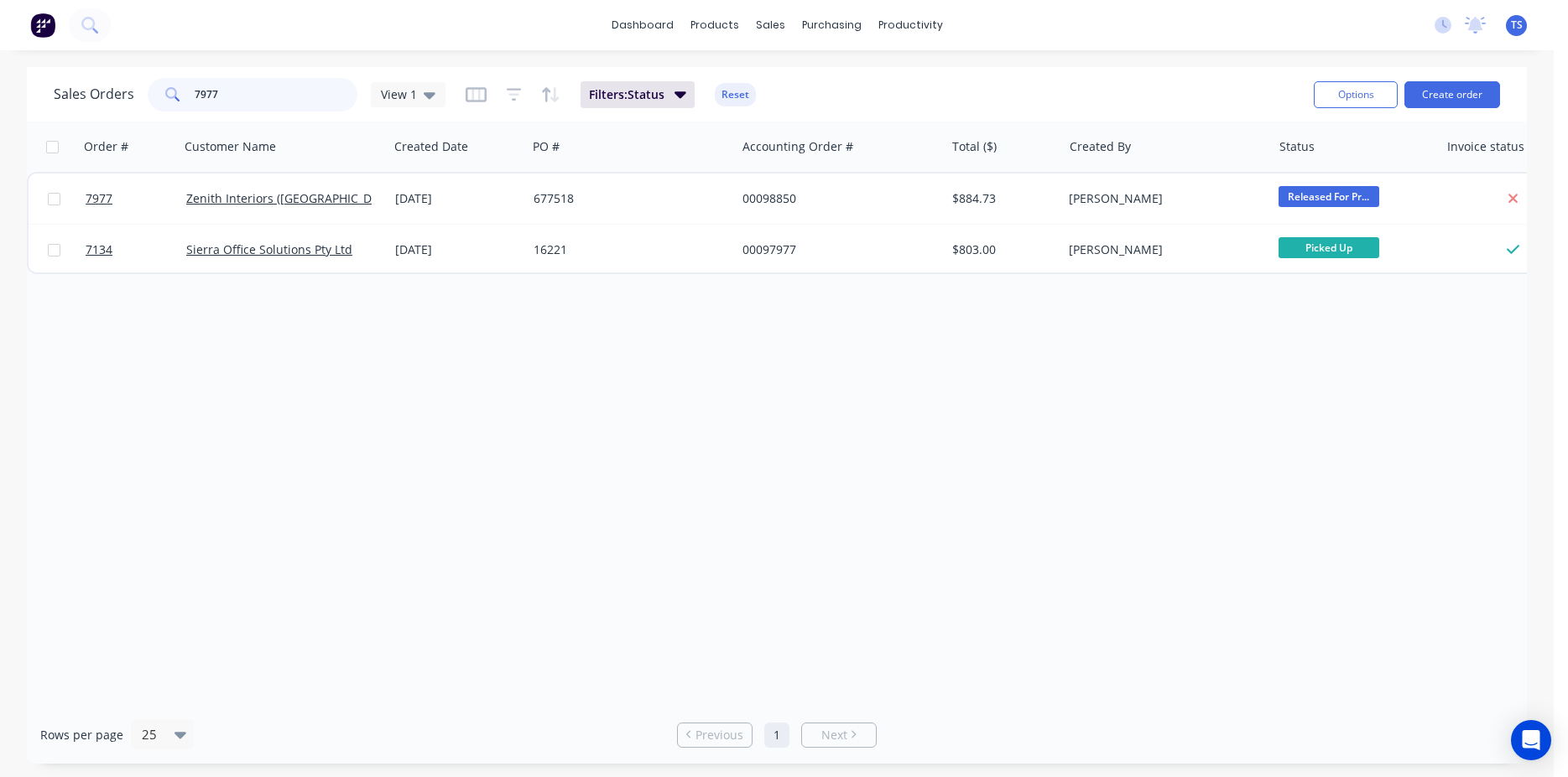
click at [250, 101] on input "7977" at bounding box center [276, 94] width 163 height 34
type input "8014"
click at [250, 101] on input "8014" at bounding box center [276, 94] width 163 height 34
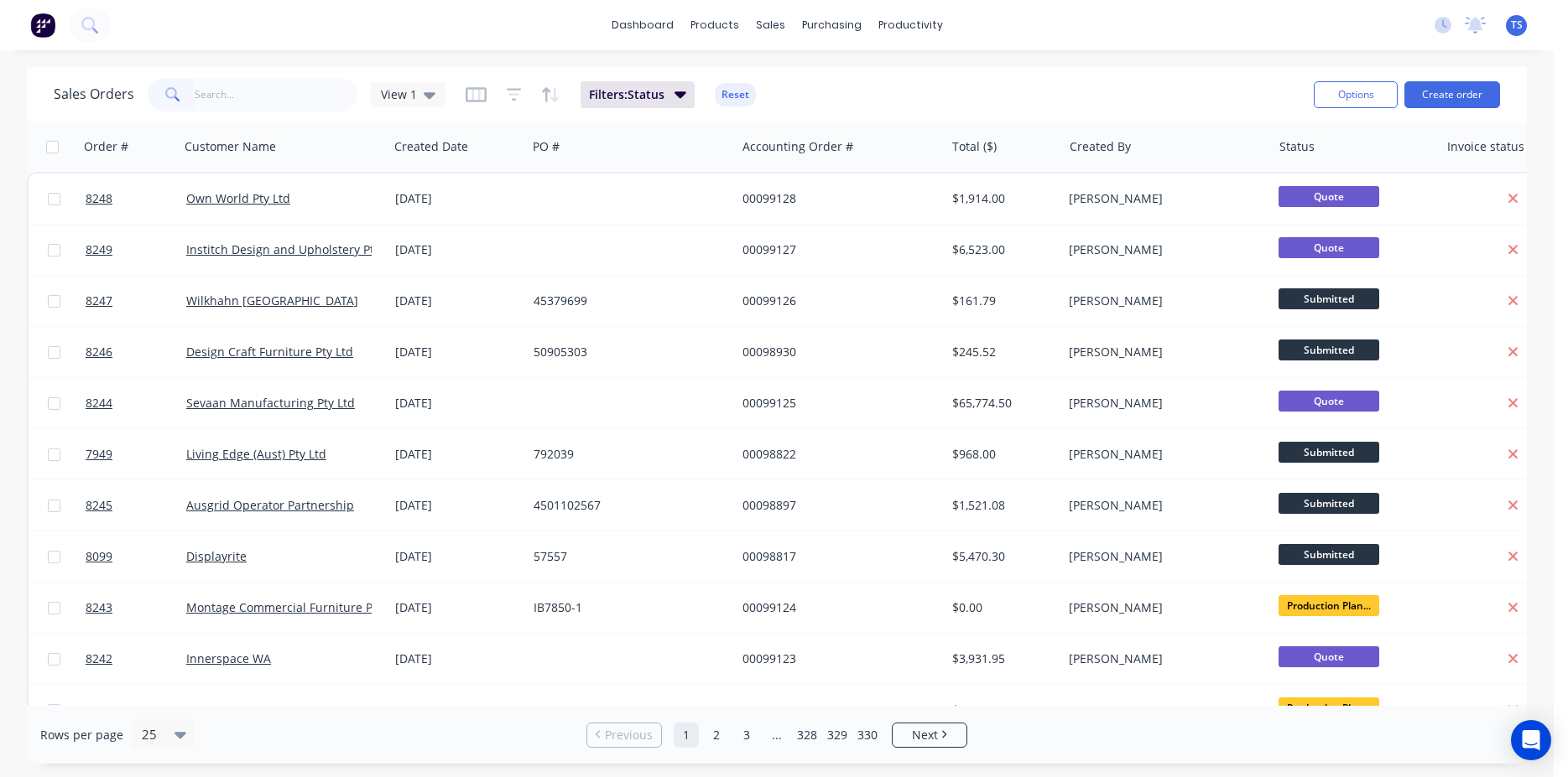
click at [267, 114] on div "Sales Orders View 1 Filters: Status Reset" at bounding box center [677, 94] width 1246 height 41
click at [274, 86] on input "text" at bounding box center [276, 94] width 163 height 34
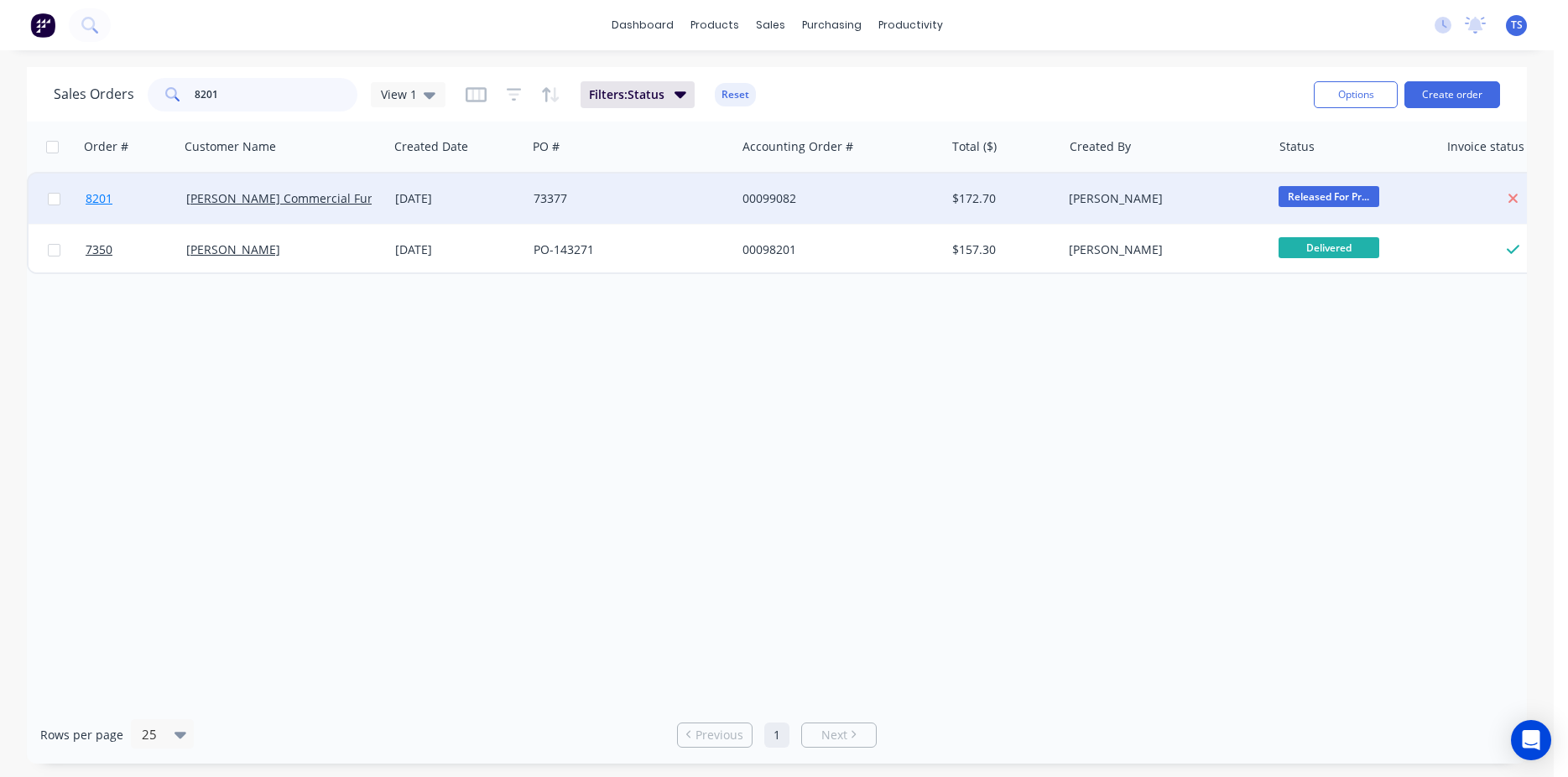
type input "8201"
click at [147, 198] on link "8201" at bounding box center [136, 198] width 101 height 50
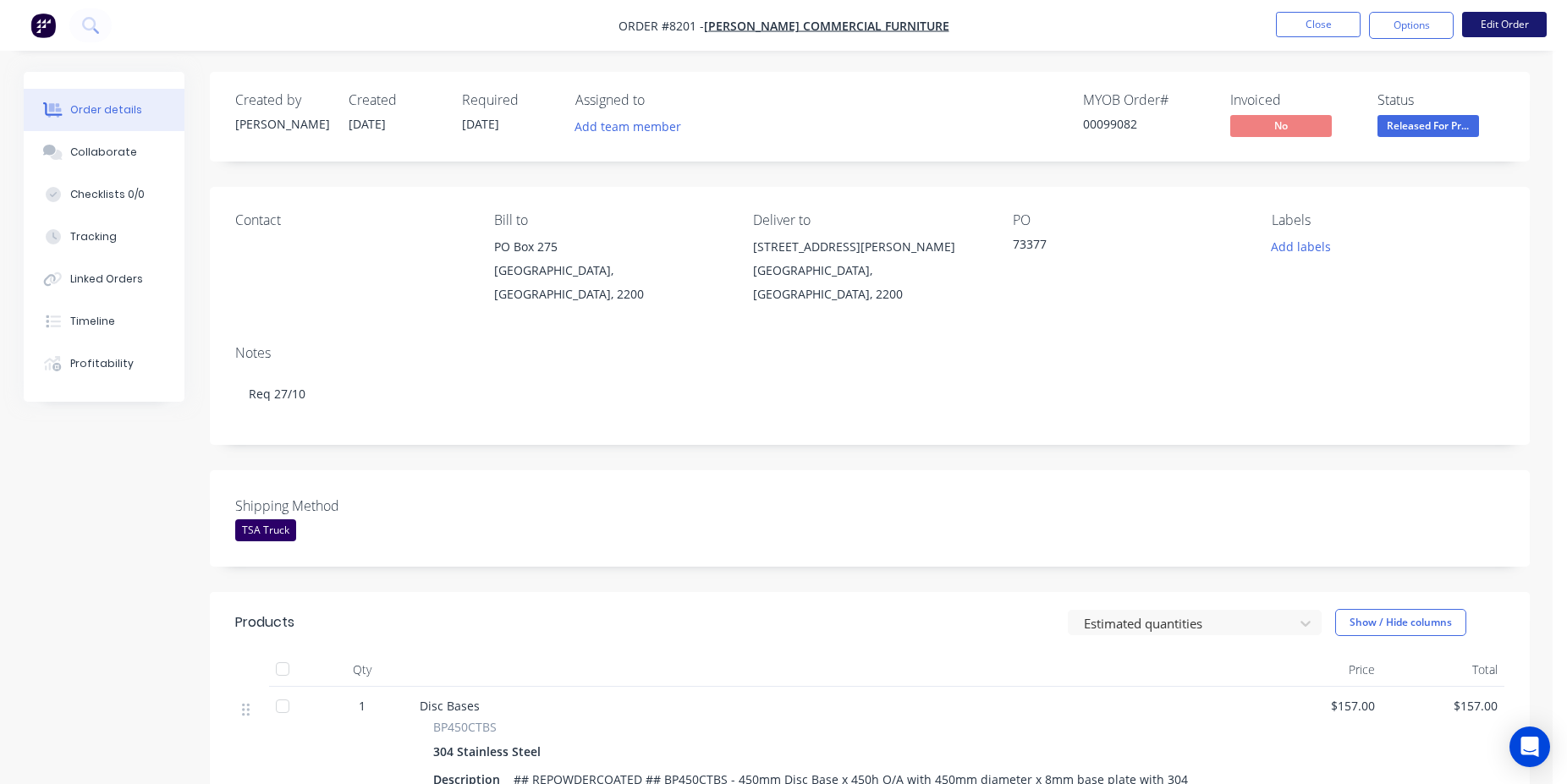
click at [1506, 12] on button "Edit Order" at bounding box center [1505, 24] width 85 height 26
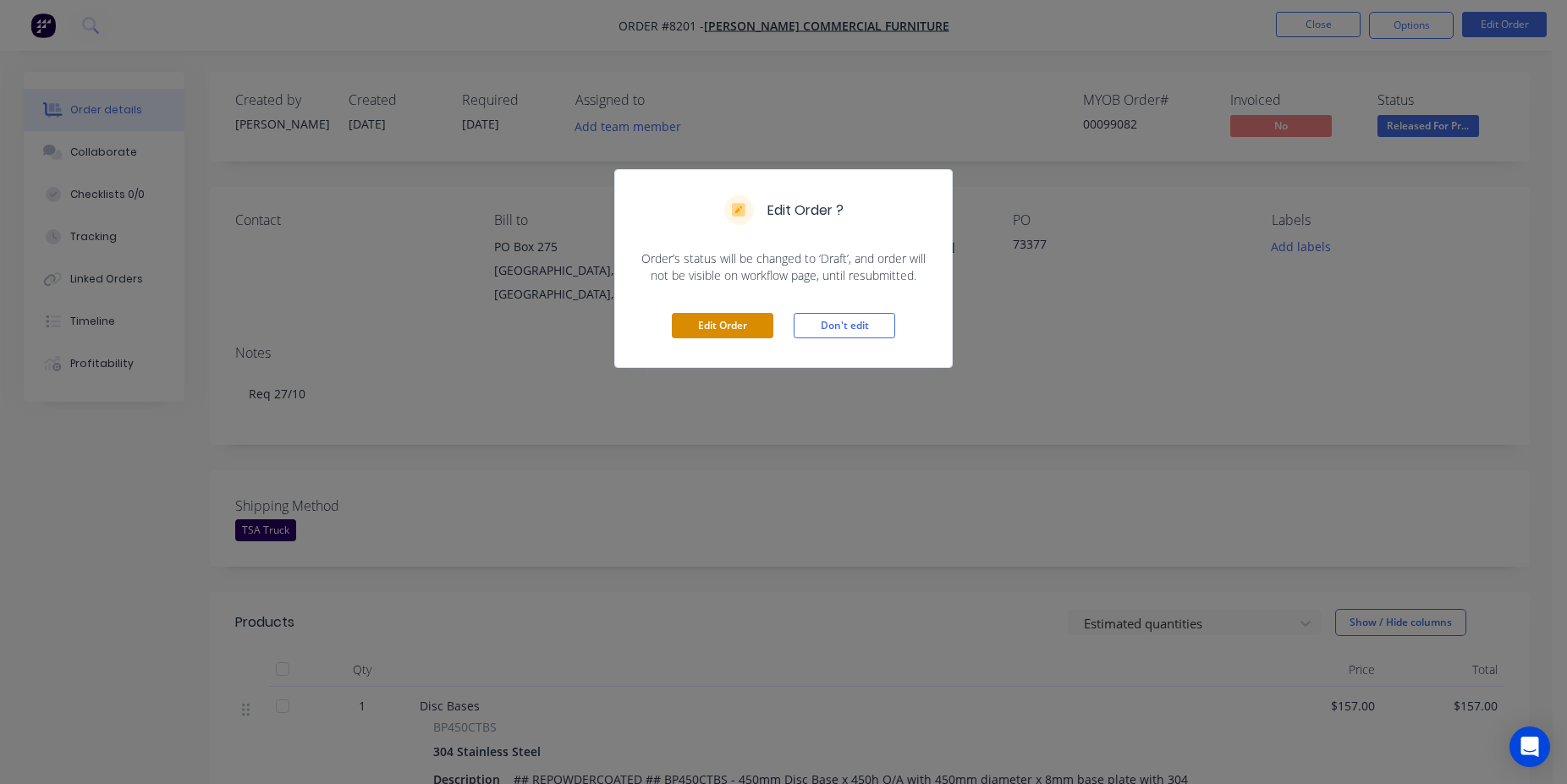
click at [711, 324] on button "Edit Order" at bounding box center [723, 326] width 101 height 26
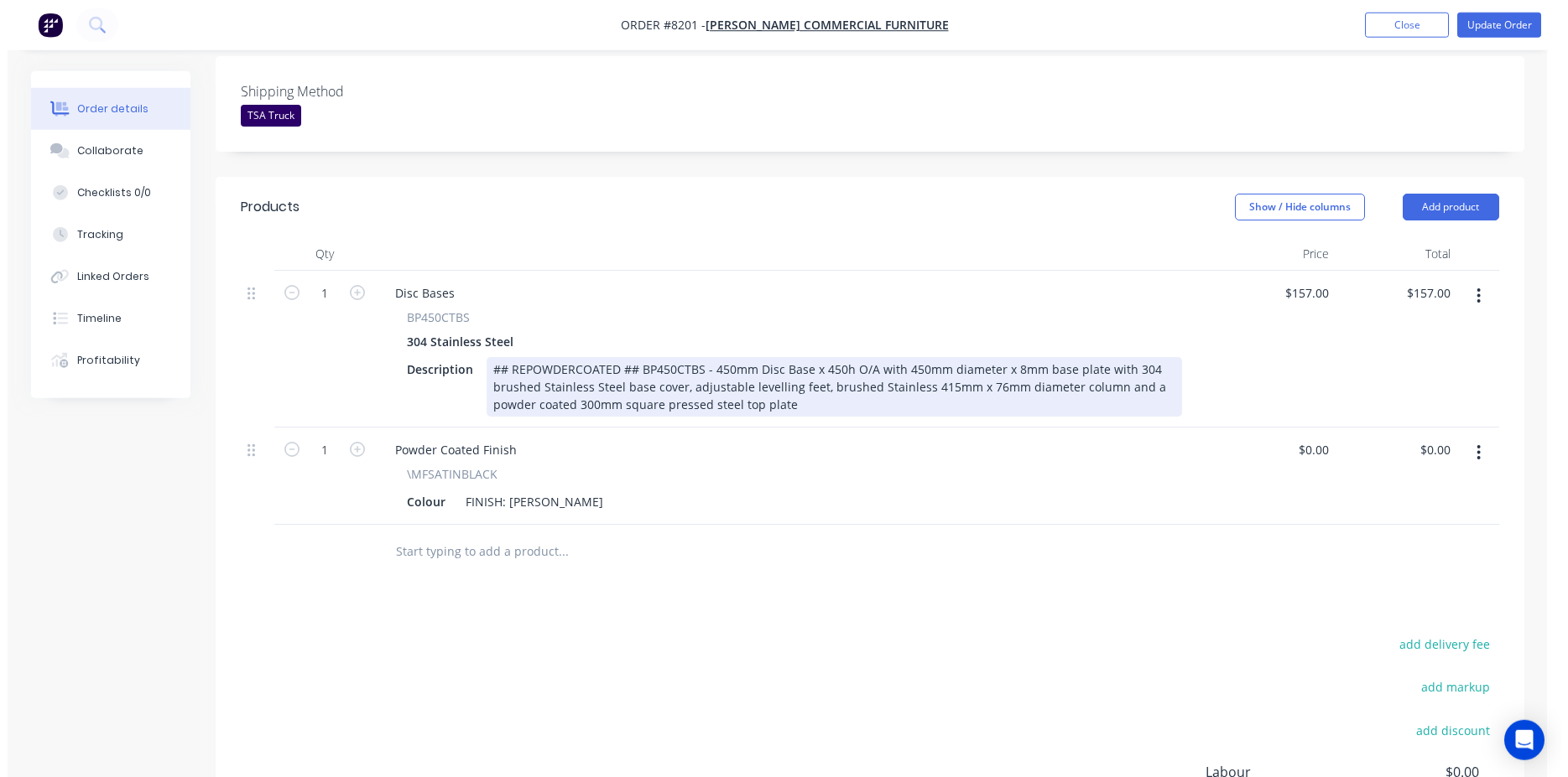
scroll to position [513, 0]
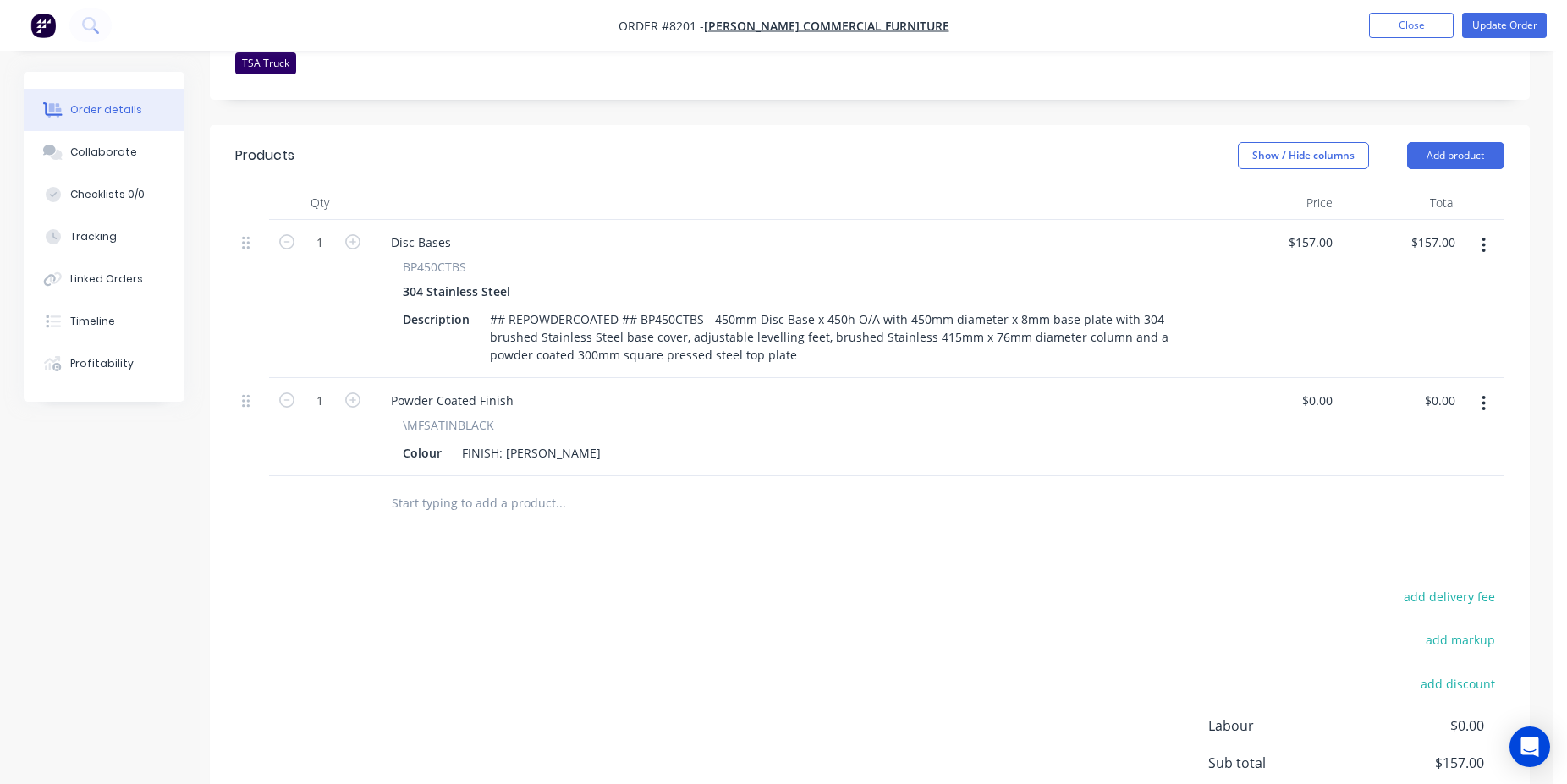
drag, startPoint x: 502, startPoint y: 482, endPoint x: 503, endPoint y: 461, distance: 21.0
click at [501, 476] on div at bounding box center [675, 504] width 609 height 55
click at [503, 487] on input "text" at bounding box center [560, 504] width 338 height 34
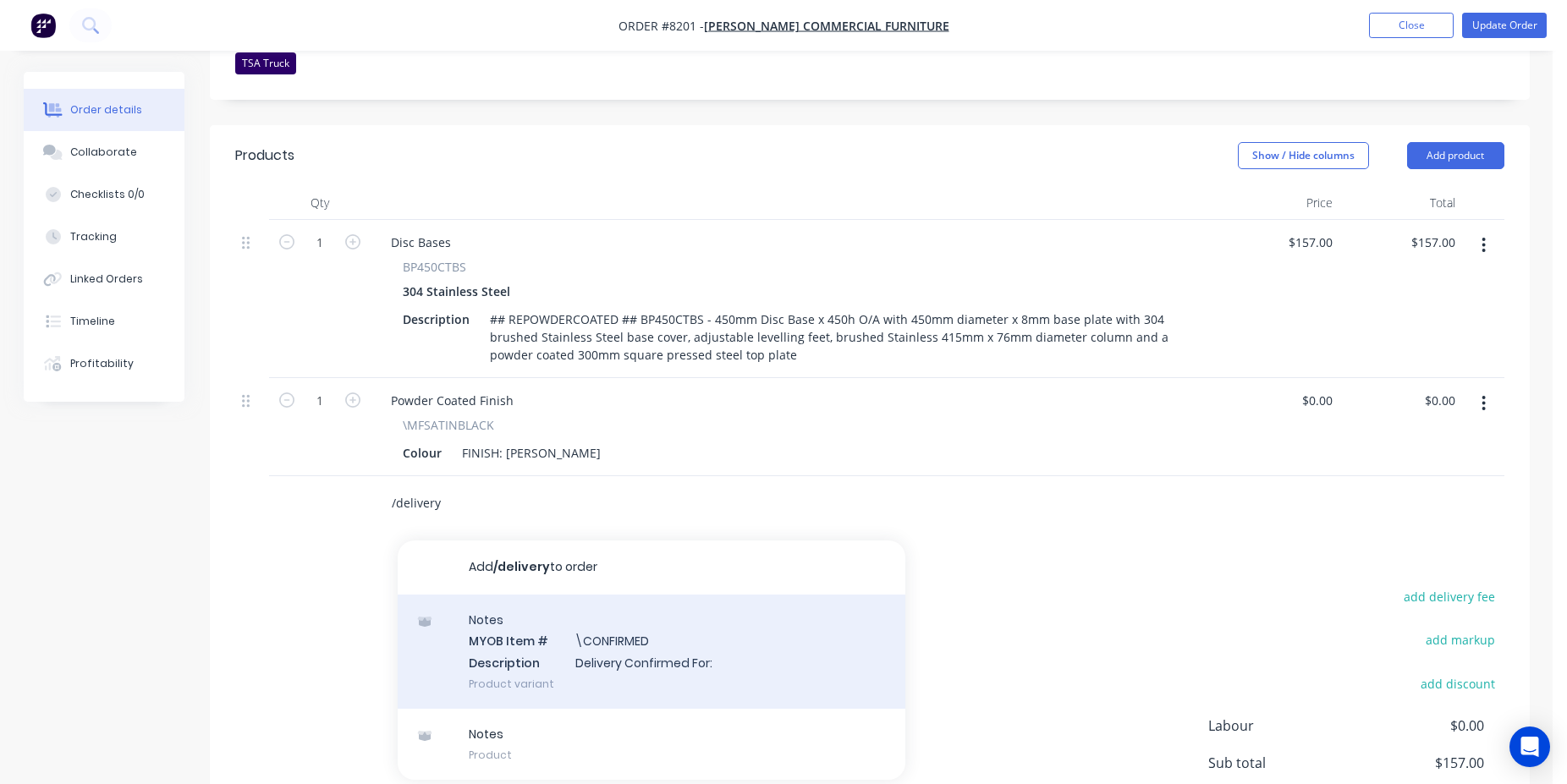
type input "/delivery"
click at [672, 622] on div "Notes MYOB Item # \CONFIRMED Description Delivery Confirmed For: Product variant" at bounding box center [652, 651] width 507 height 114
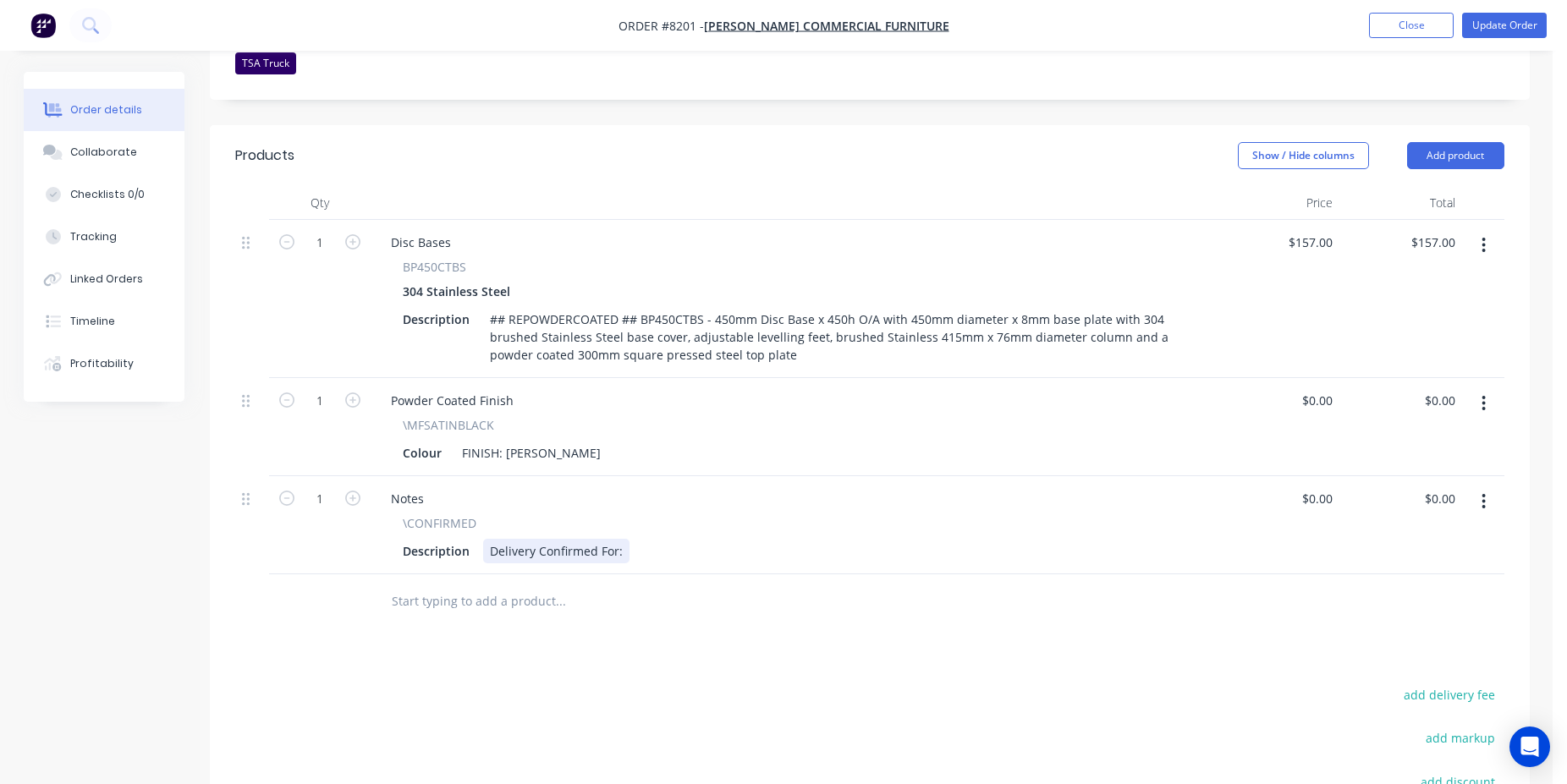
click at [624, 538] on div "Delivery Confirmed For:" at bounding box center [556, 551] width 146 height 25
click at [1537, 33] on button "Update Order" at bounding box center [1505, 25] width 85 height 26
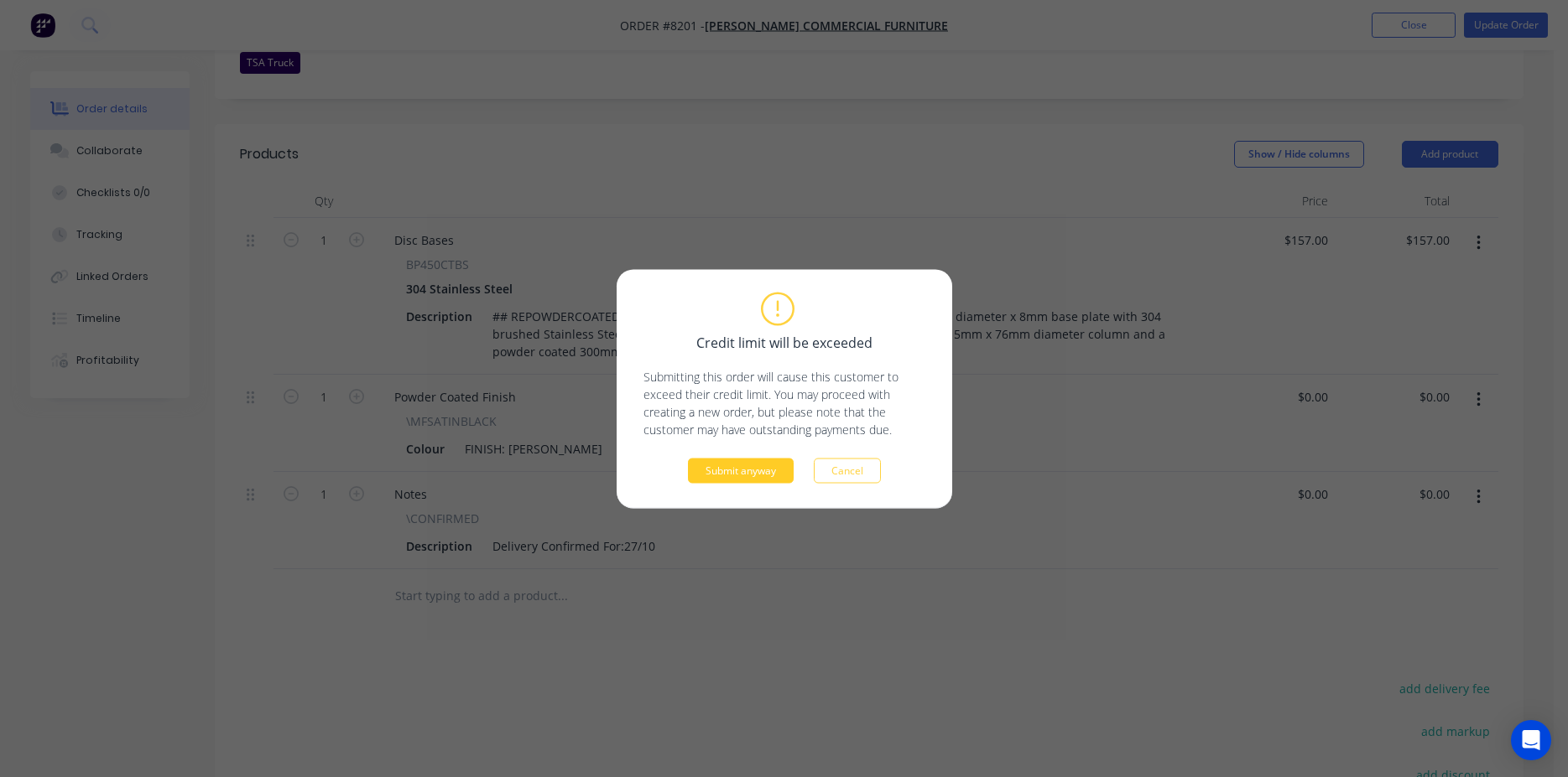
click at [725, 480] on button "Submit anyway" at bounding box center [740, 470] width 106 height 26
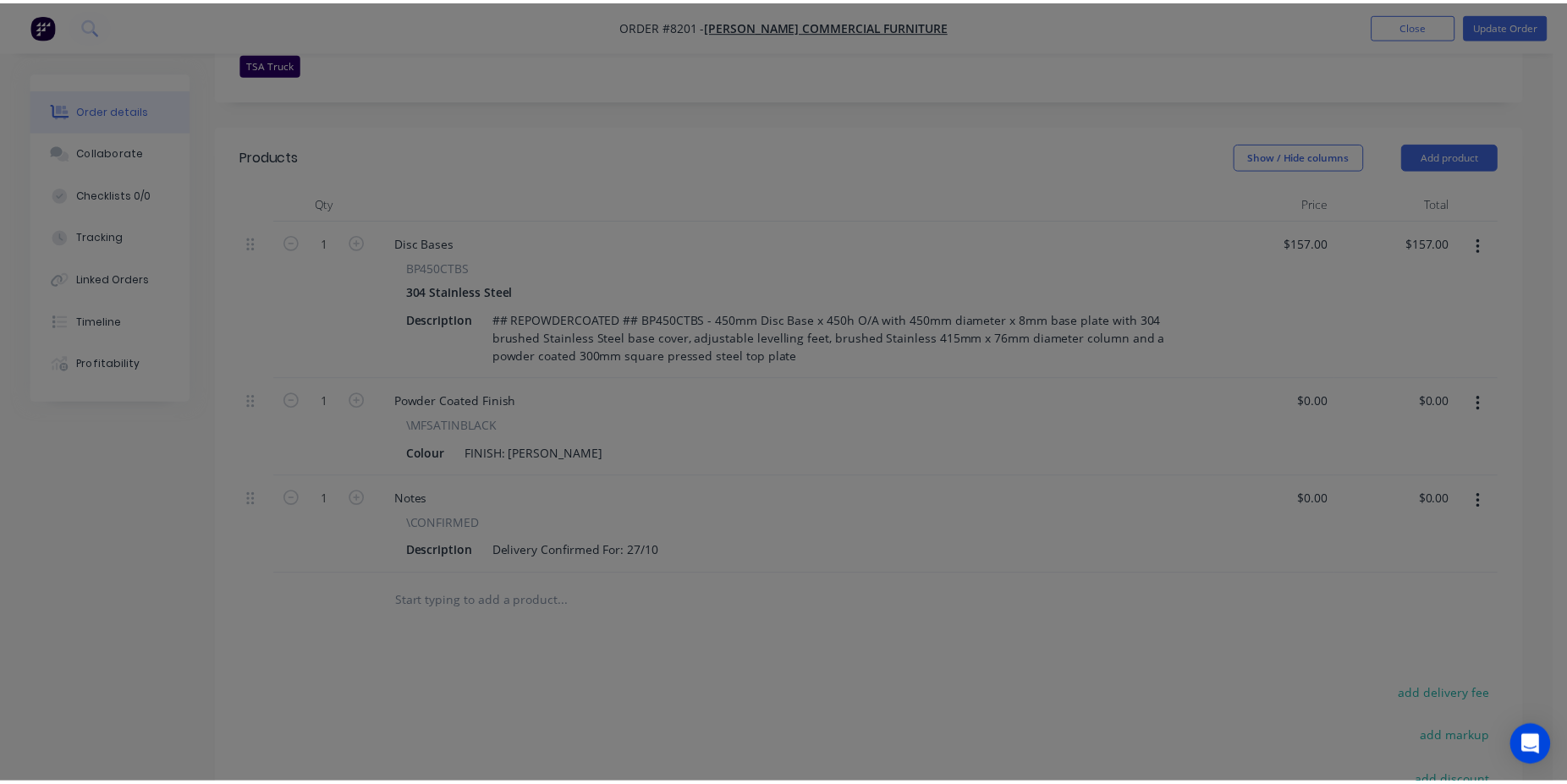
scroll to position [504, 0]
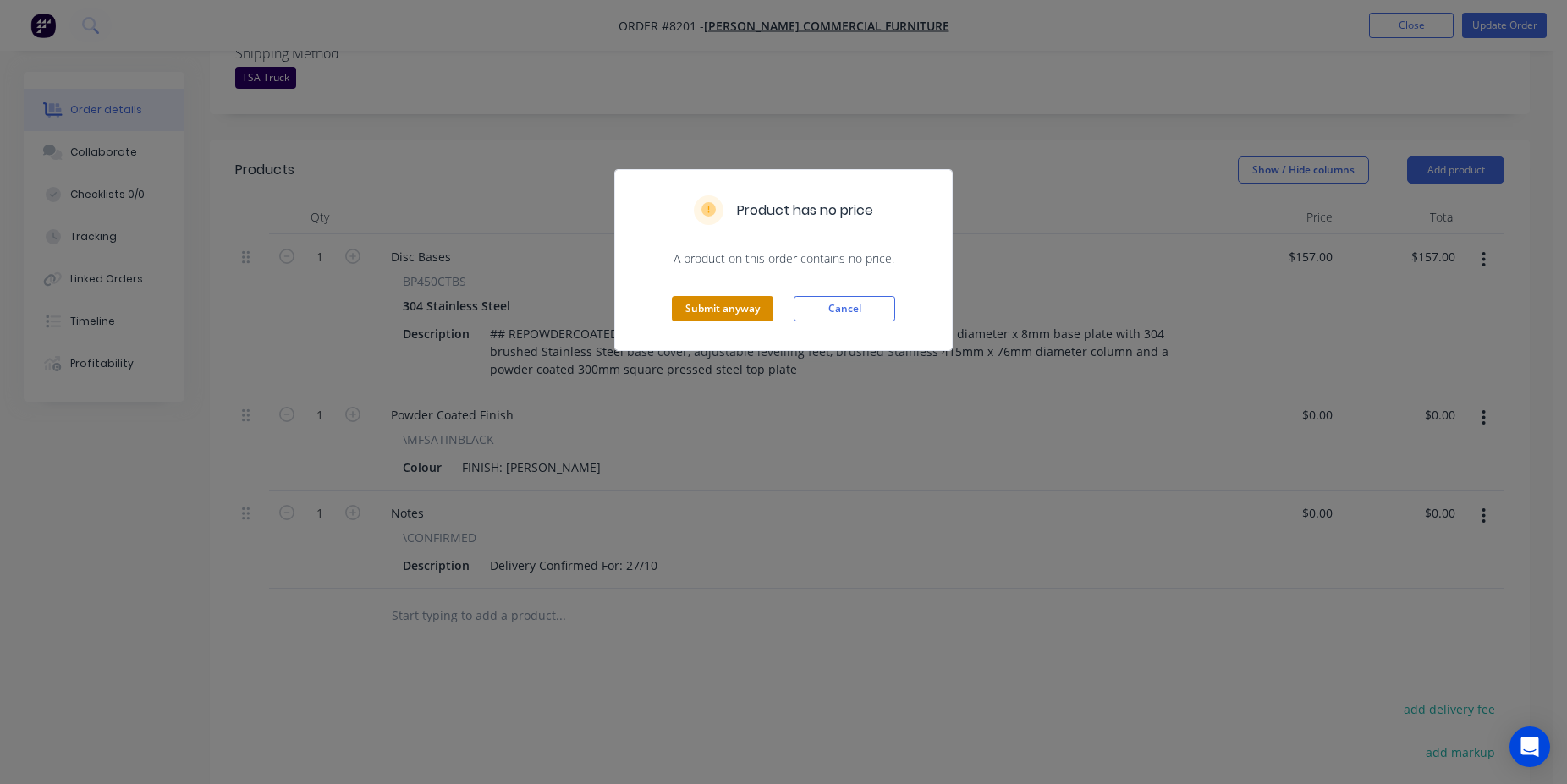
click at [710, 310] on button "Submit anyway" at bounding box center [723, 309] width 101 height 26
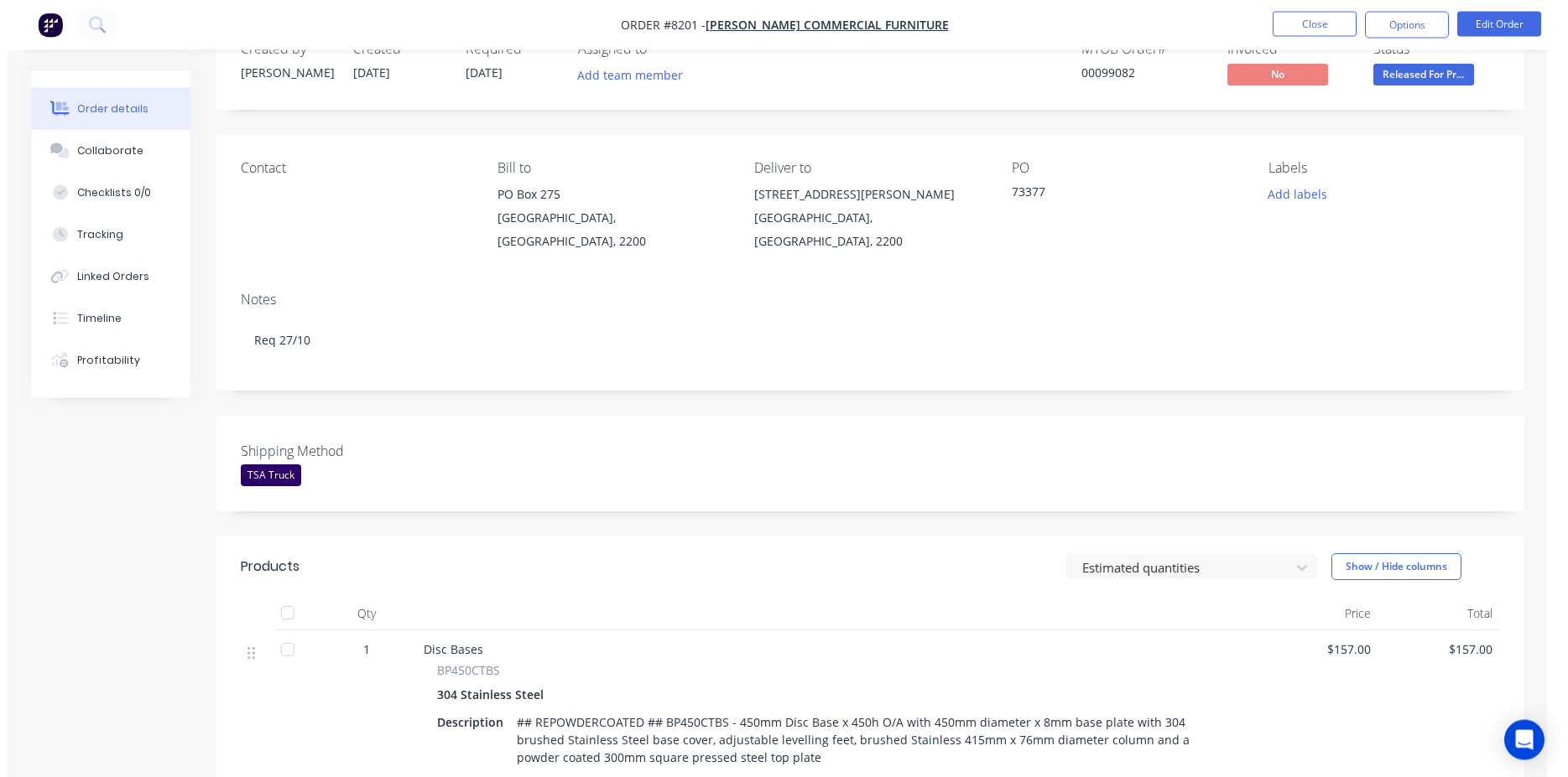
scroll to position [0, 0]
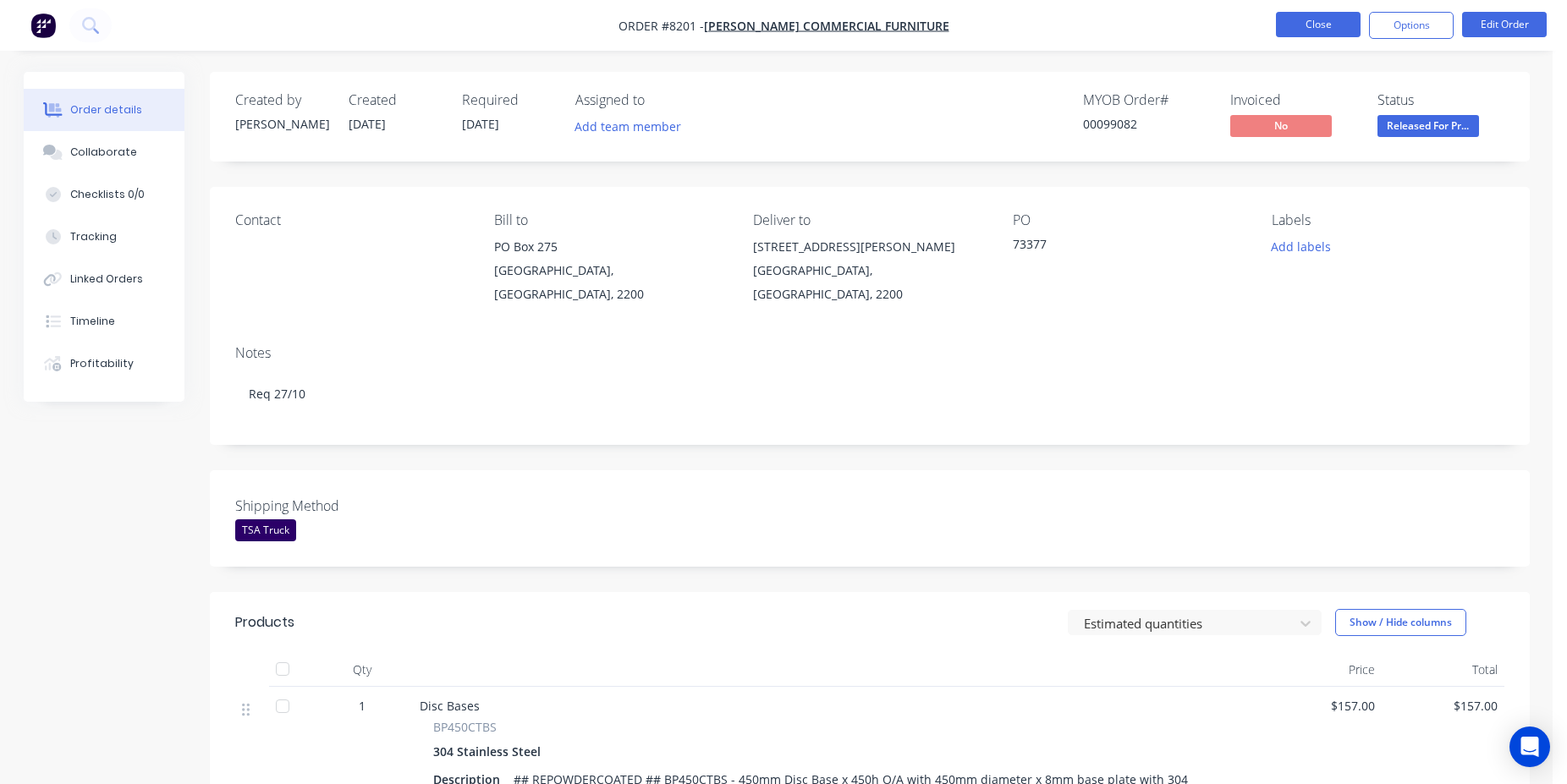
click at [1327, 18] on button "Close" at bounding box center [1318, 24] width 85 height 26
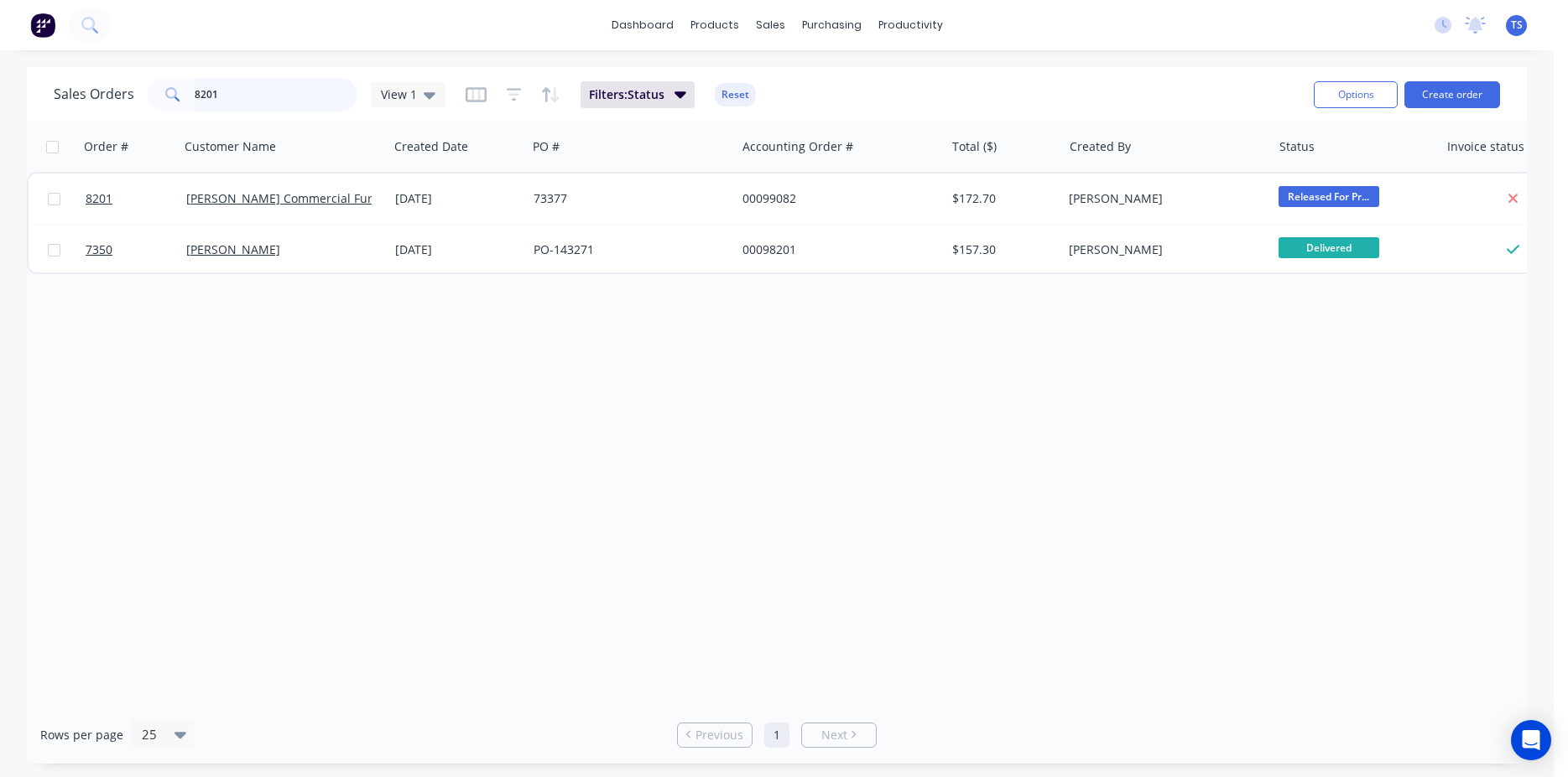
click at [247, 88] on input "8201" at bounding box center [276, 94] width 163 height 34
click at [247, 88] on input "8185" at bounding box center [276, 94] width 163 height 34
click at [247, 88] on input "8186" at bounding box center [276, 94] width 163 height 34
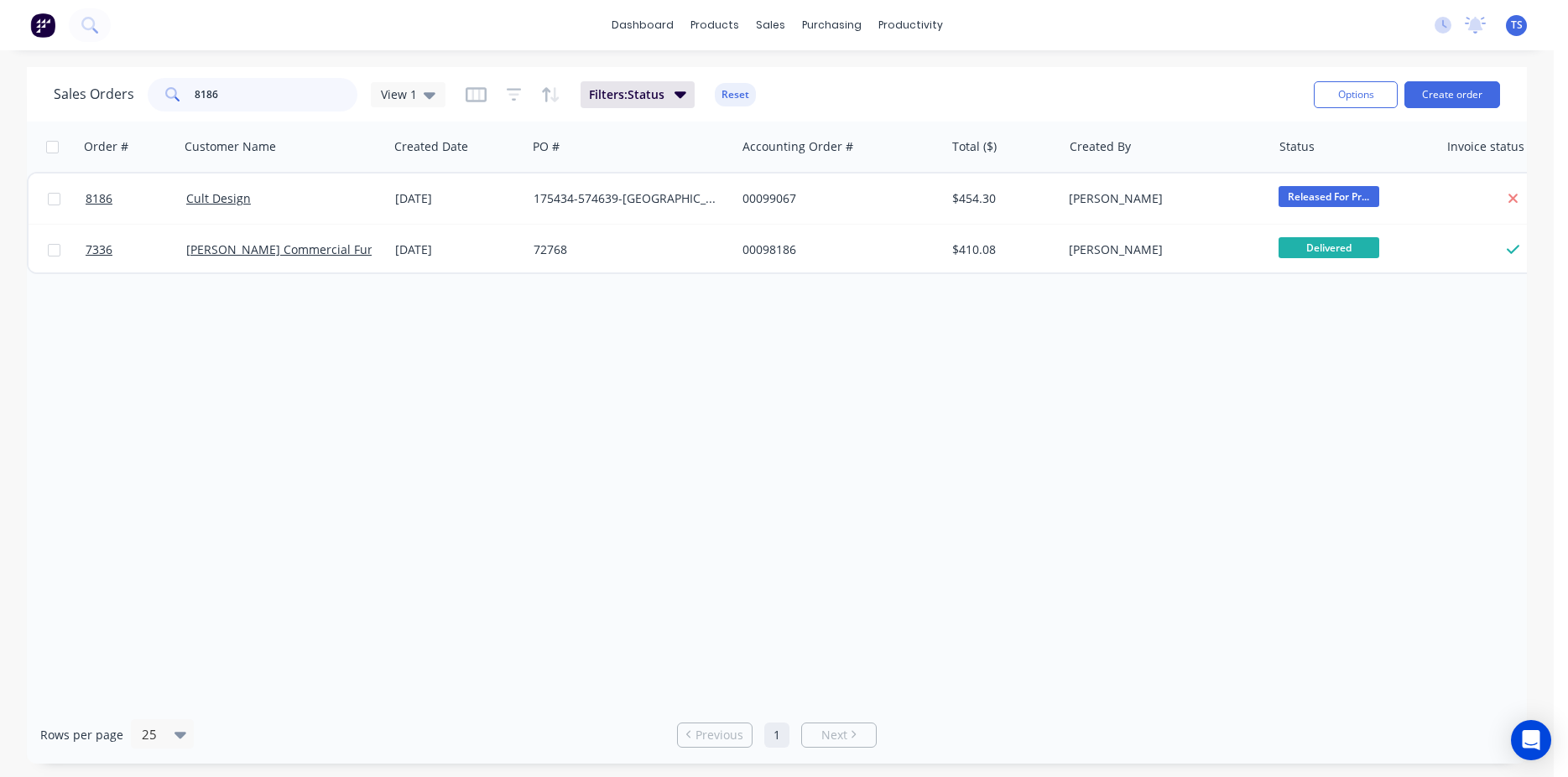
click at [247, 88] on input "8186" at bounding box center [276, 94] width 163 height 34
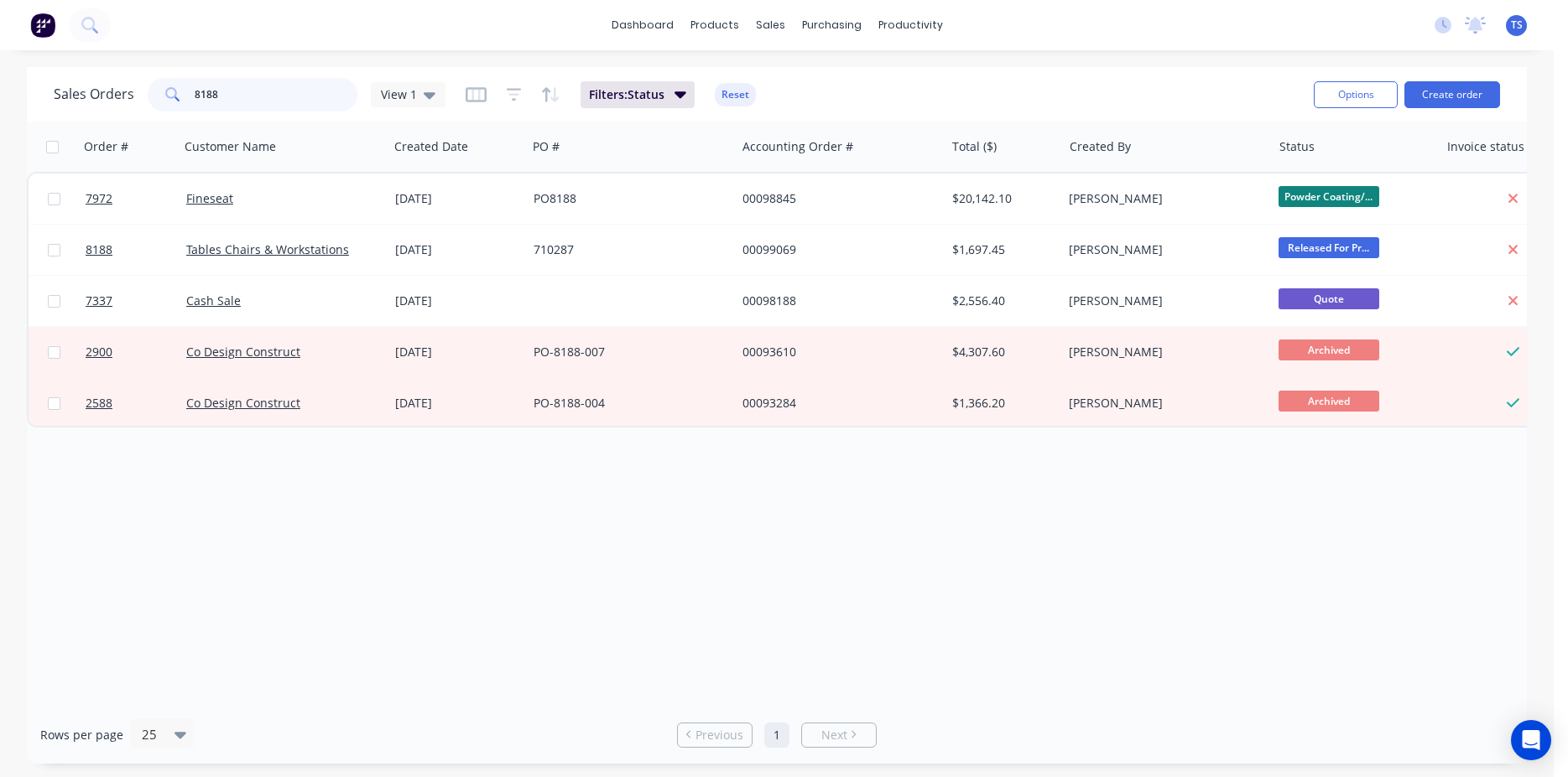
click at [248, 90] on input "8188" at bounding box center [276, 94] width 163 height 34
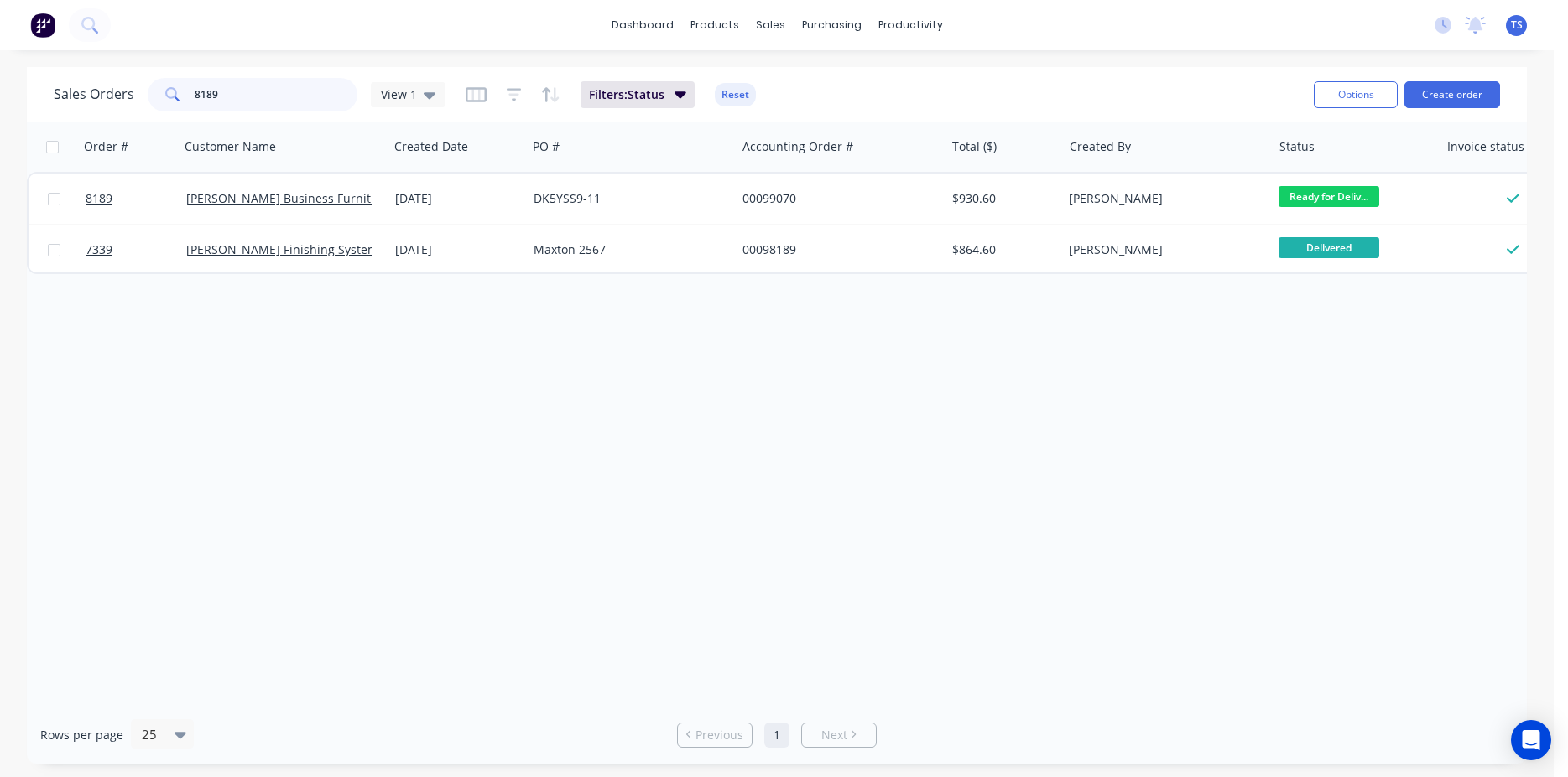
click at [237, 107] on input "8189" at bounding box center [276, 94] width 163 height 34
click at [294, 97] on input "8189" at bounding box center [276, 94] width 163 height 34
click at [294, 96] on input "8189" at bounding box center [276, 94] width 163 height 34
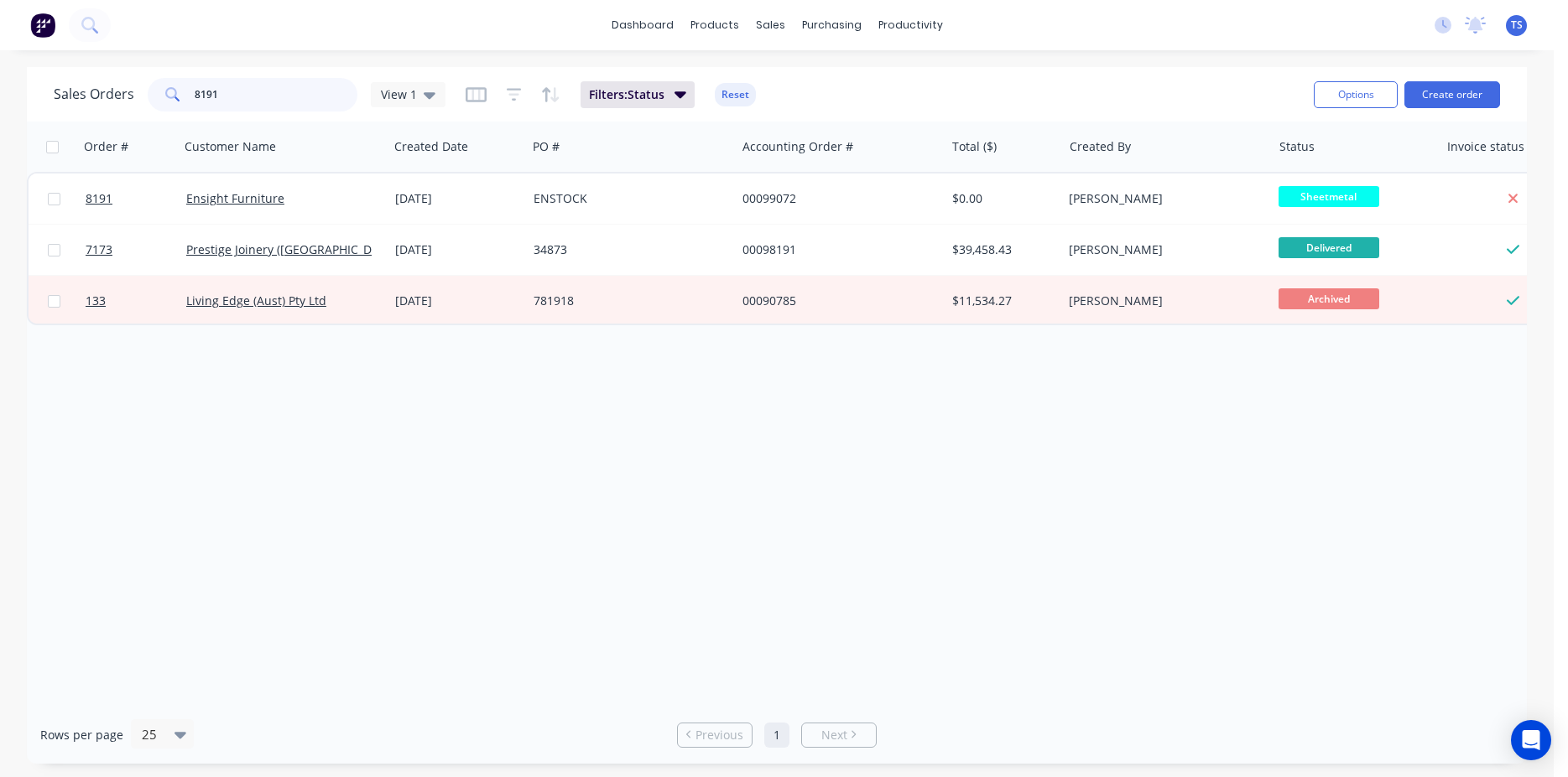
click at [289, 101] on input "8191" at bounding box center [276, 94] width 163 height 34
click at [289, 101] on input "8193" at bounding box center [276, 94] width 163 height 34
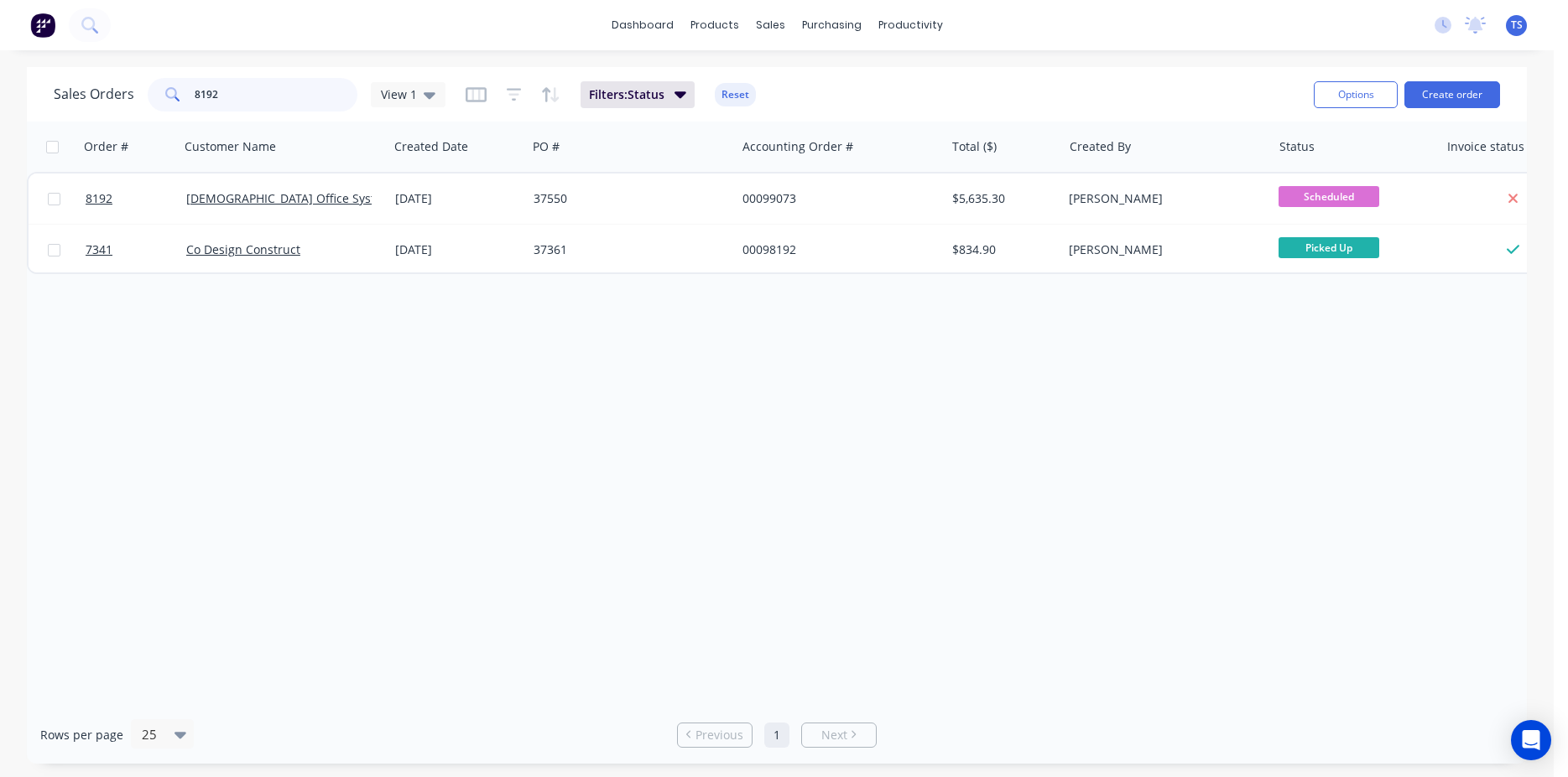
click at [289, 101] on input "8192" at bounding box center [276, 94] width 163 height 34
click at [272, 105] on input "8192" at bounding box center [276, 94] width 163 height 34
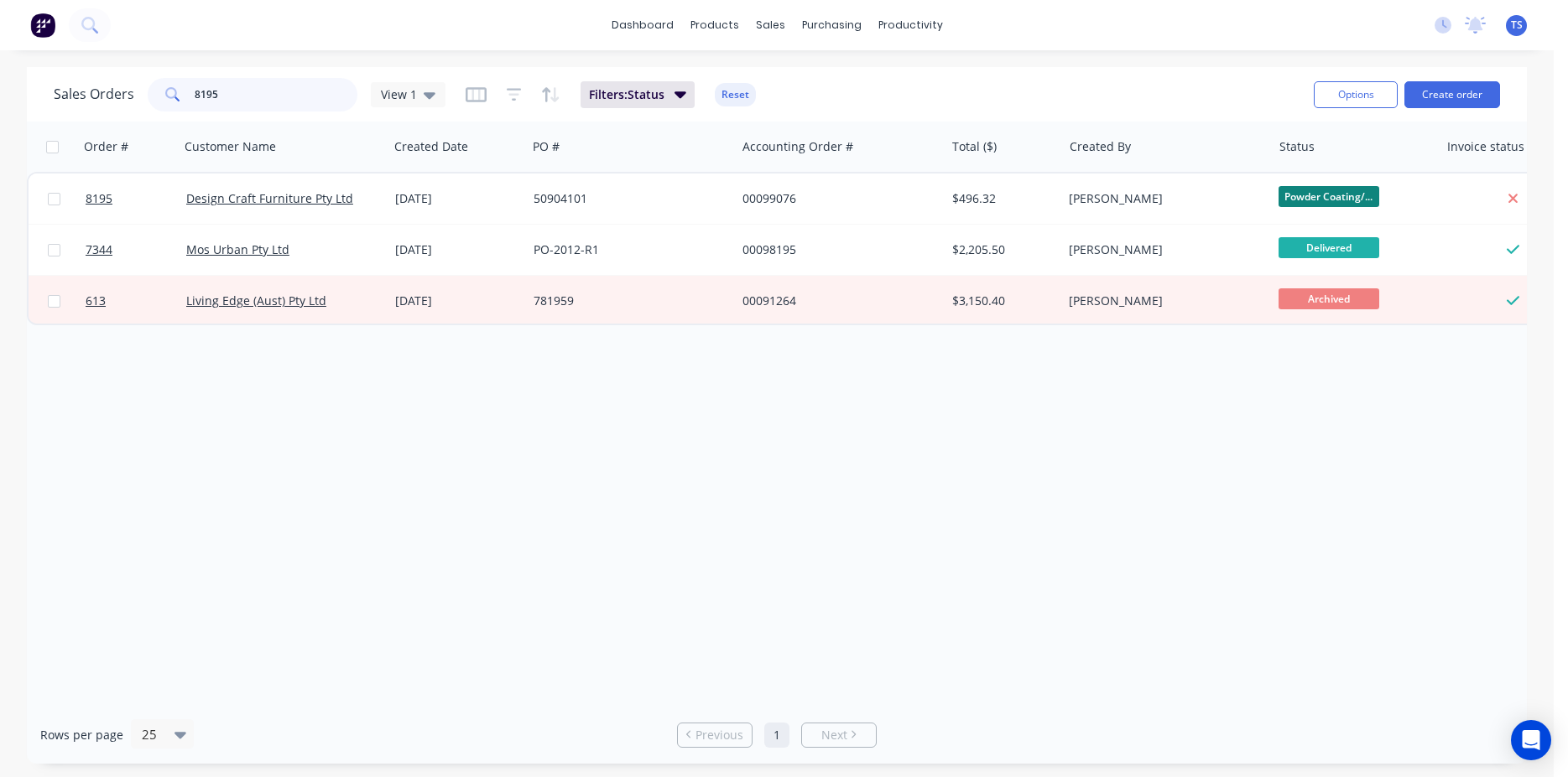
click at [272, 105] on input "8195" at bounding box center [276, 94] width 163 height 34
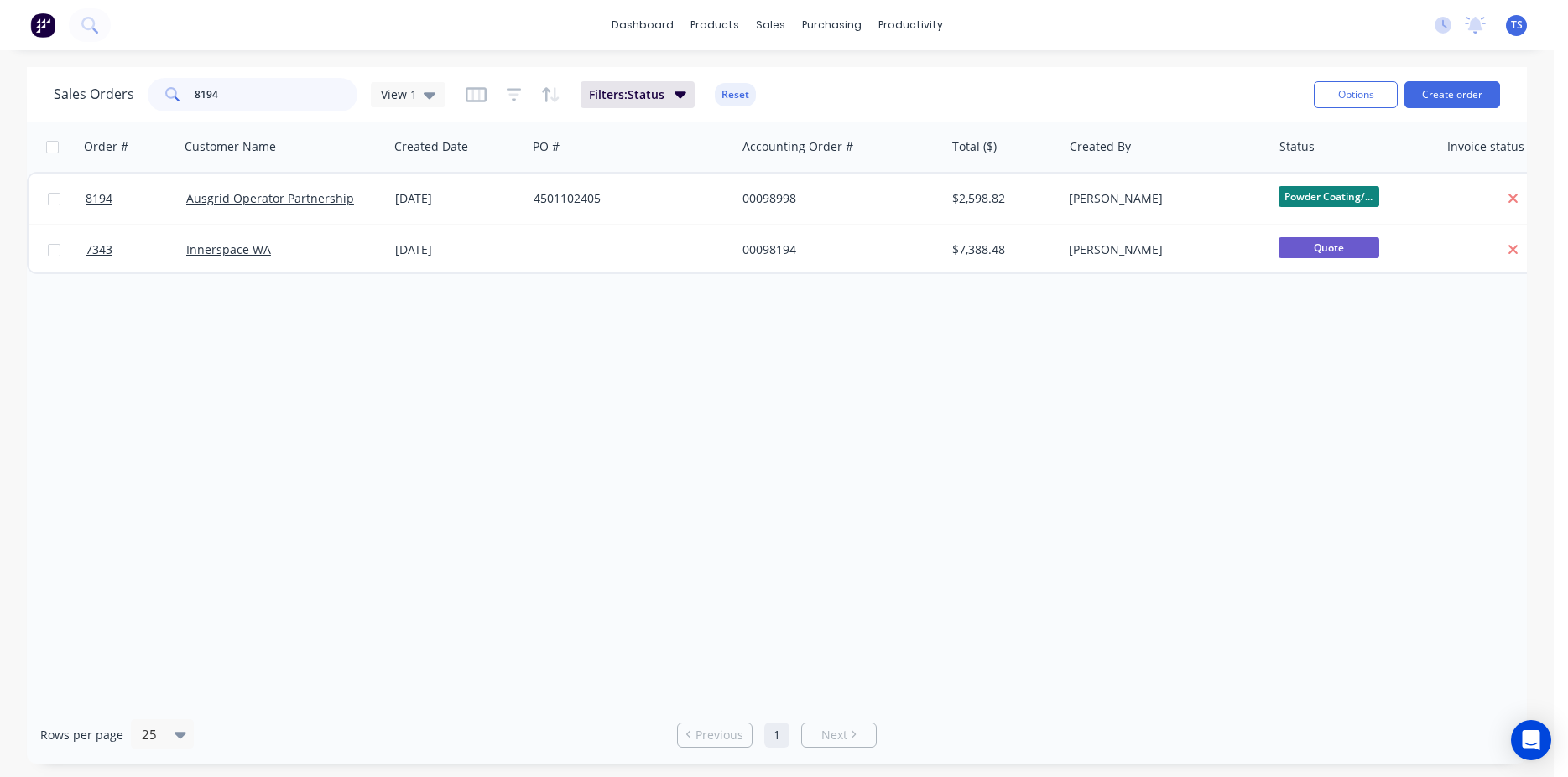
click at [272, 106] on input "8194" at bounding box center [276, 94] width 163 height 34
click at [272, 105] on input "8194" at bounding box center [276, 94] width 163 height 34
click at [272, 105] on input "8201" at bounding box center [276, 94] width 163 height 34
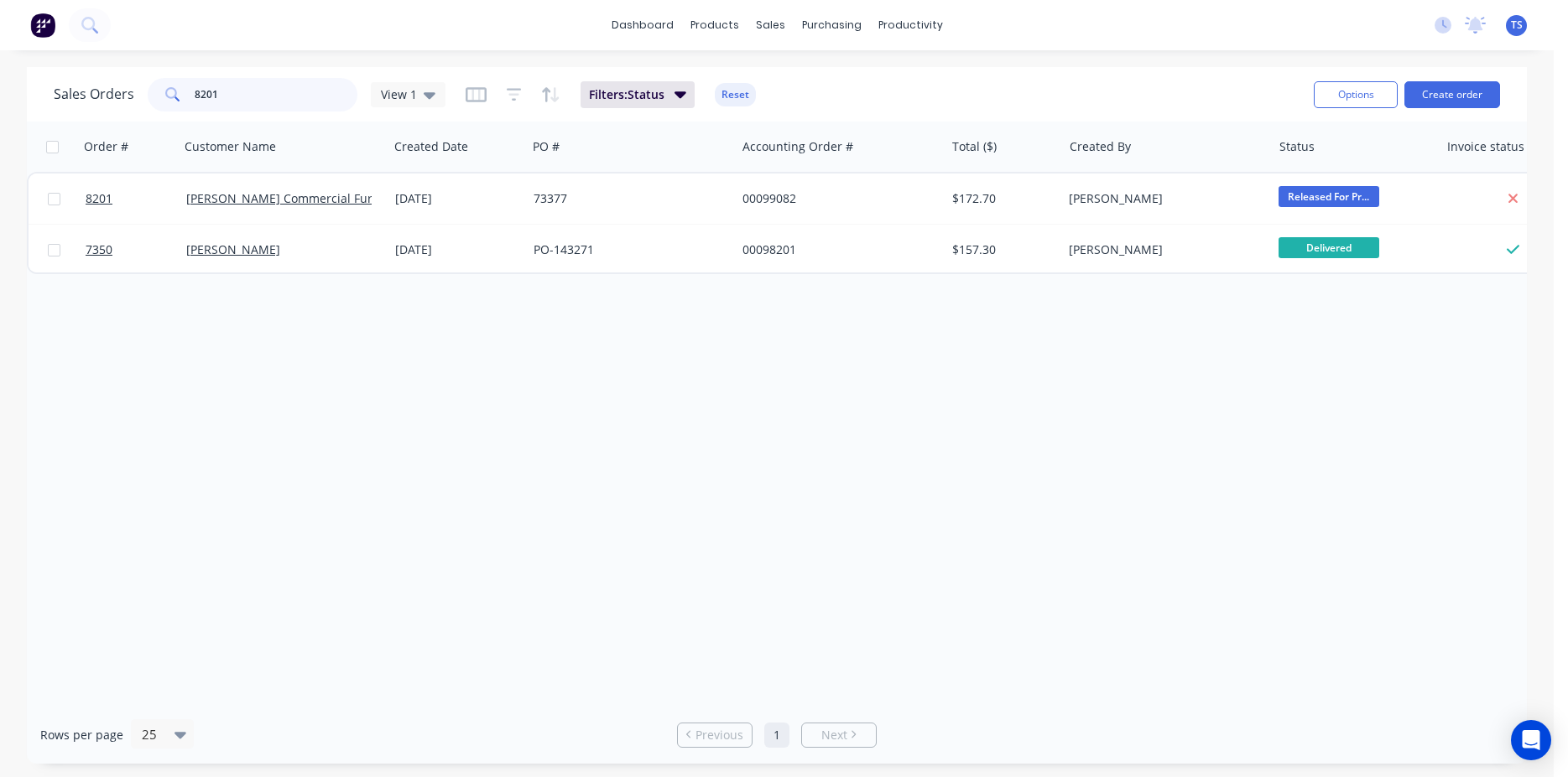
click at [272, 105] on input "8201" at bounding box center [276, 94] width 163 height 34
click at [272, 105] on input "8202" at bounding box center [276, 94] width 163 height 34
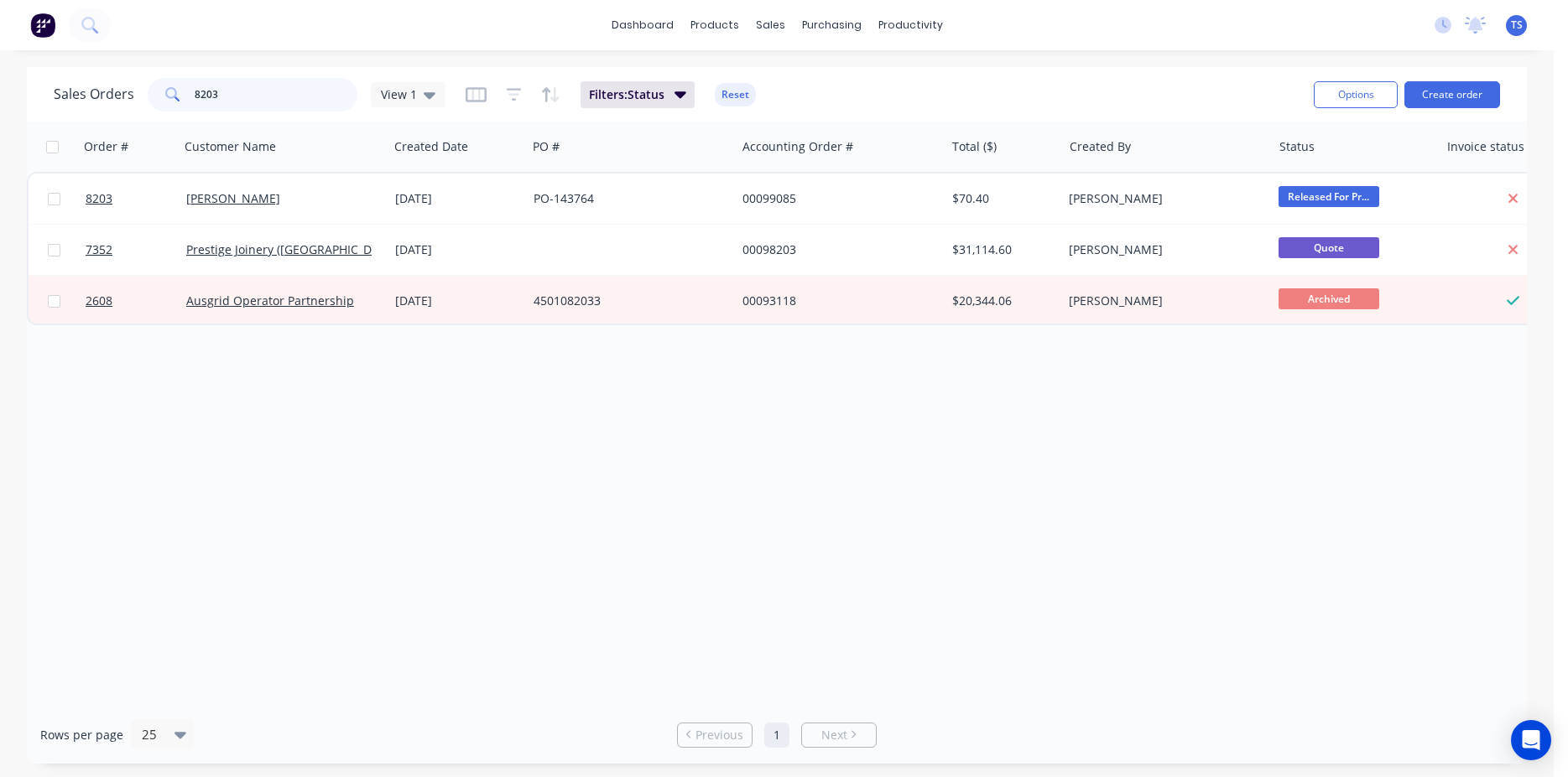
click at [272, 106] on input "8203" at bounding box center [276, 94] width 163 height 34
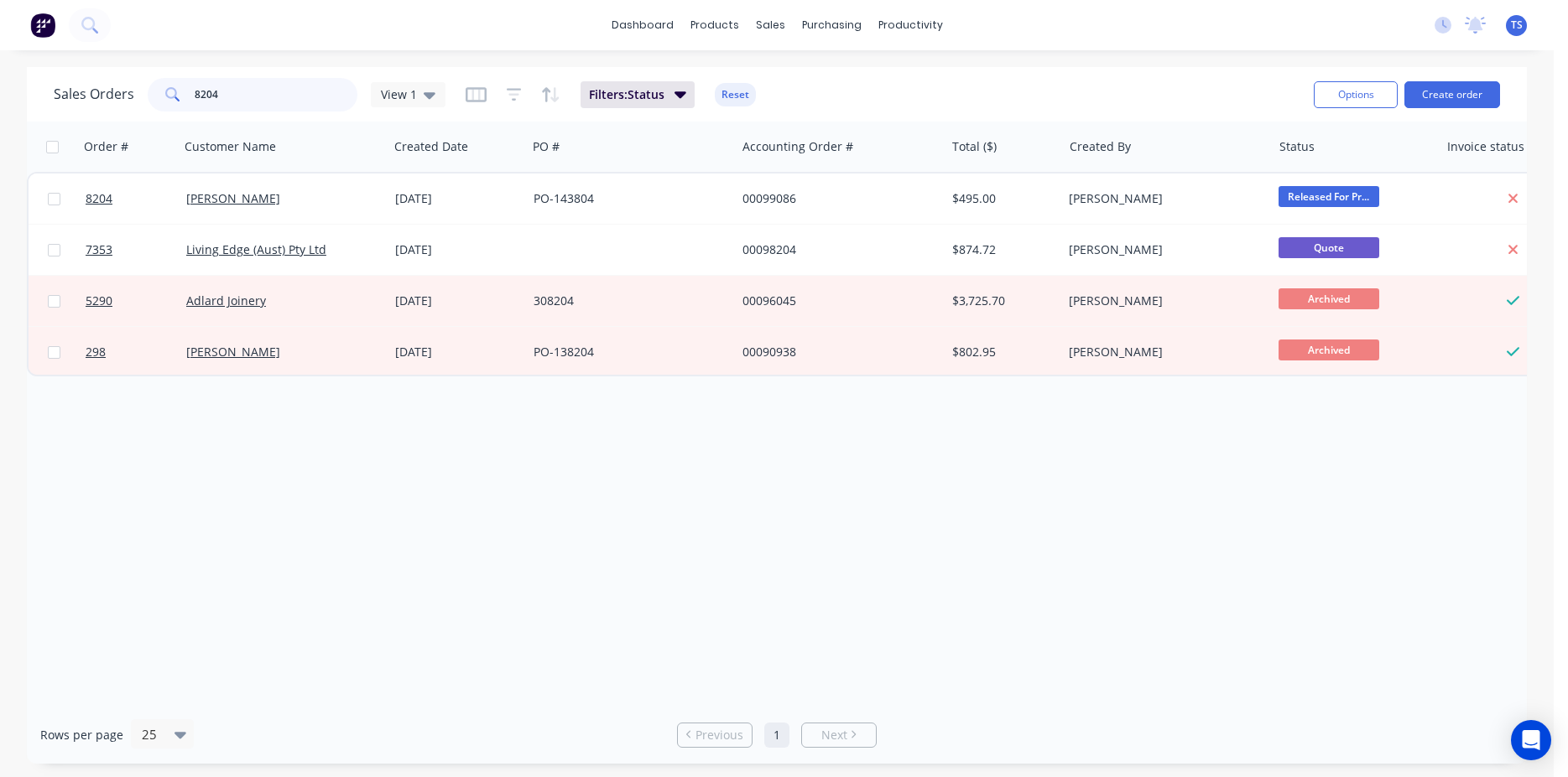
click at [272, 106] on input "8204" at bounding box center [276, 94] width 163 height 34
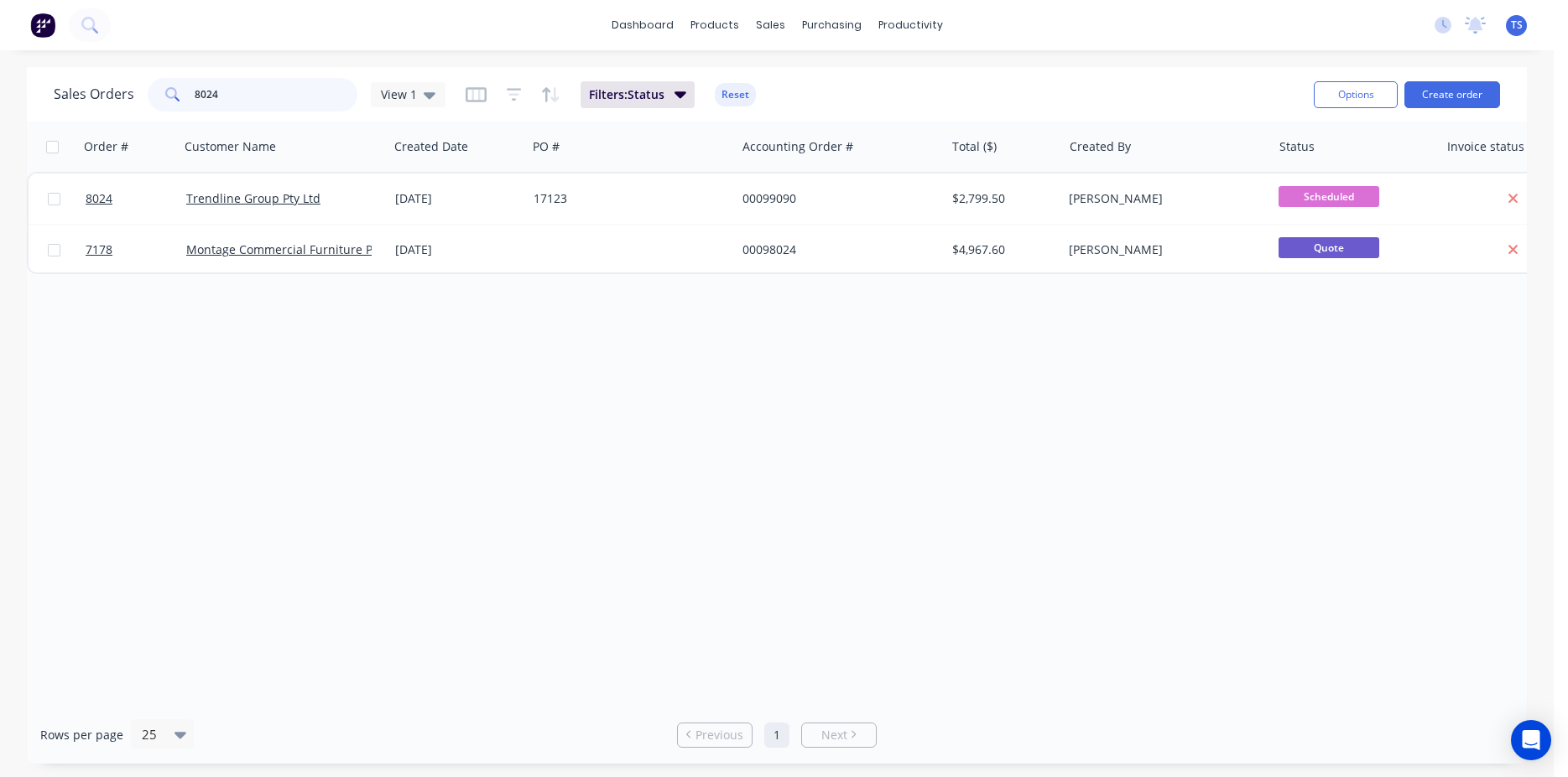
click at [272, 106] on input "8024" at bounding box center [276, 94] width 163 height 34
click at [272, 106] on input "8206" at bounding box center [276, 94] width 163 height 34
click at [273, 104] on input "8218" at bounding box center [276, 94] width 163 height 34
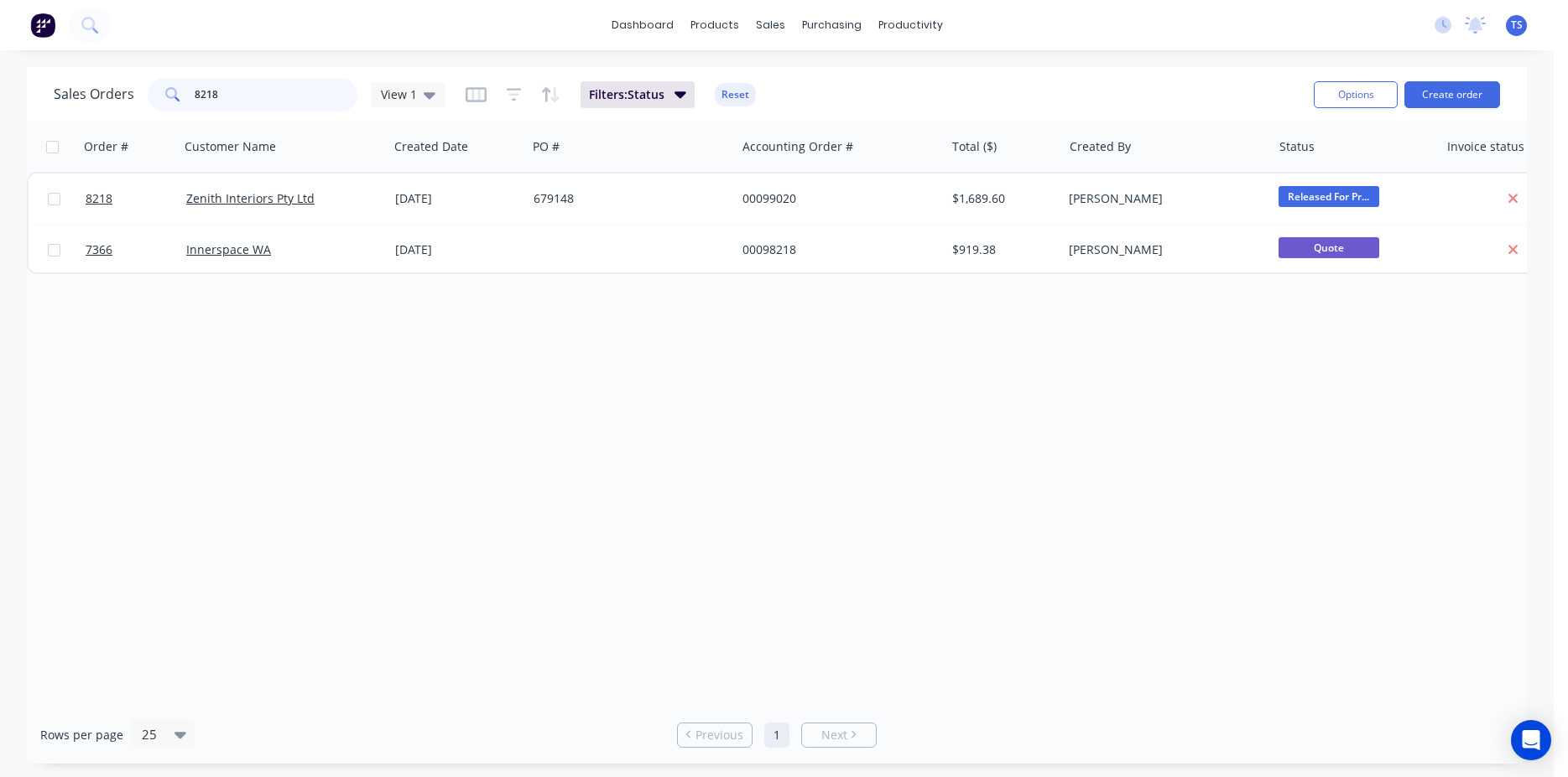
click at [273, 104] on input "8218" at bounding box center [276, 94] width 163 height 34
click at [270, 101] on input "8219" at bounding box center [276, 94] width 163 height 34
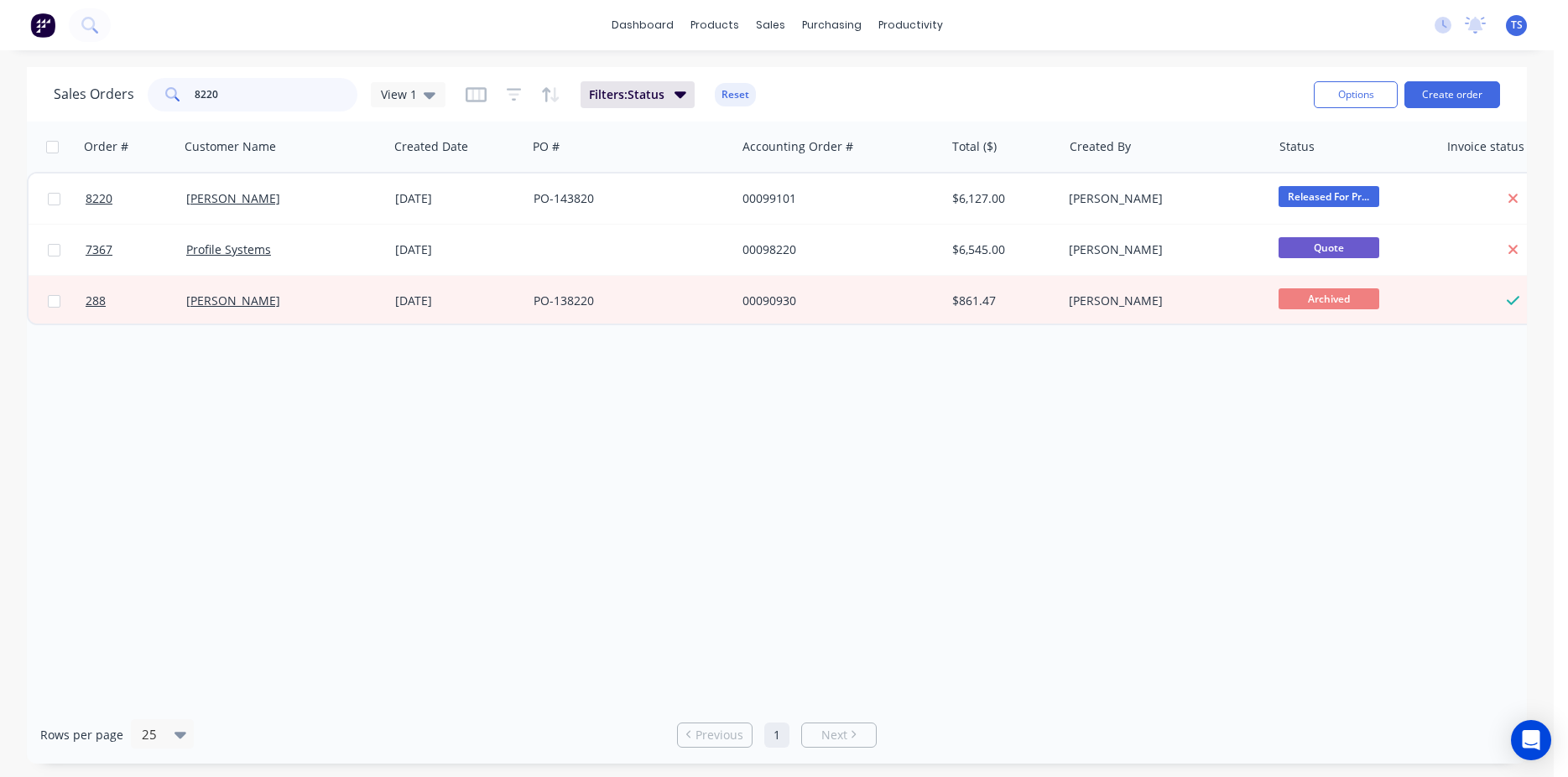
click at [260, 101] on input "8220" at bounding box center [276, 94] width 163 height 34
click at [260, 101] on input "8221" at bounding box center [276, 94] width 163 height 34
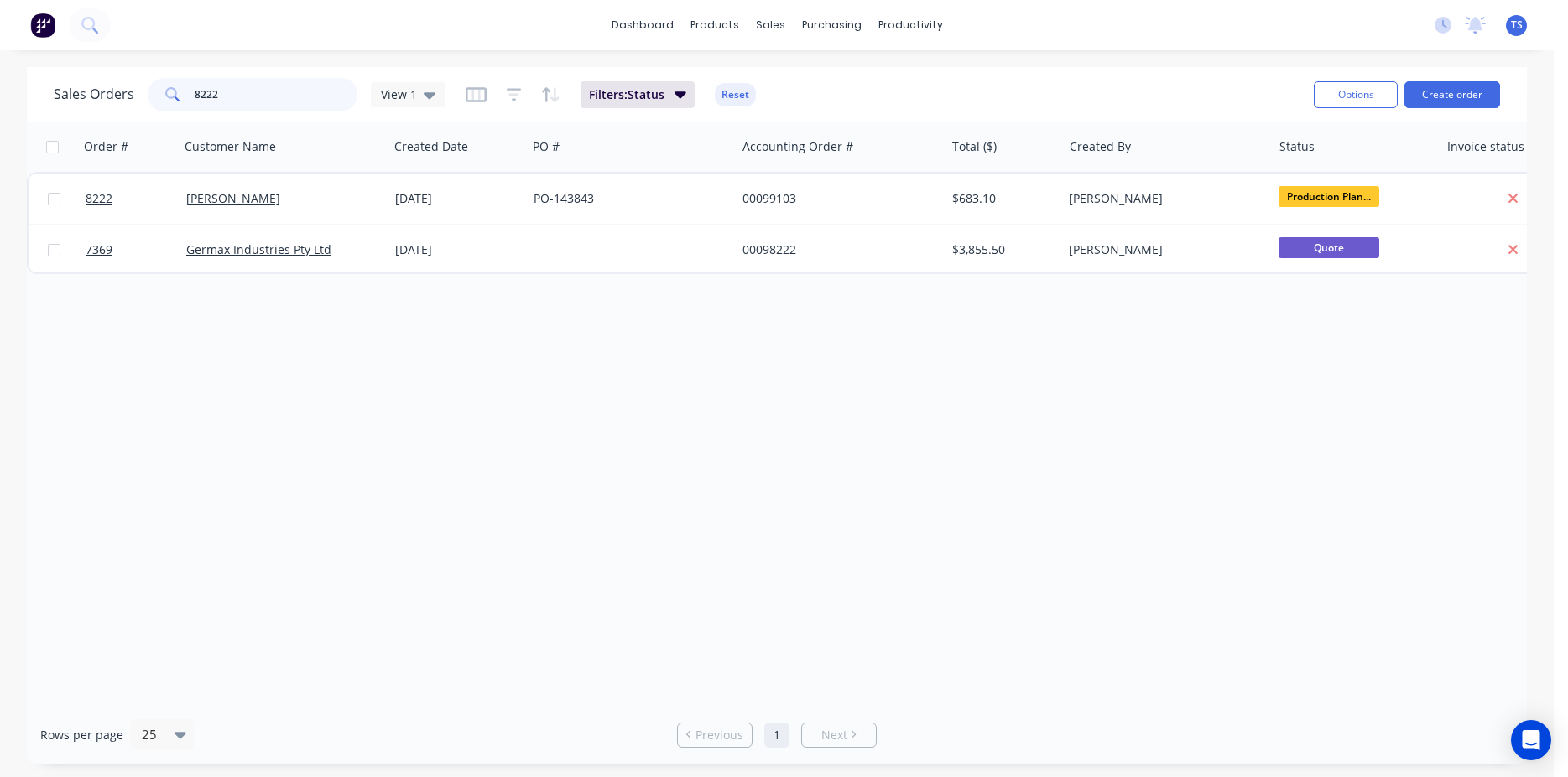
click at [260, 101] on input "8222" at bounding box center [276, 94] width 163 height 34
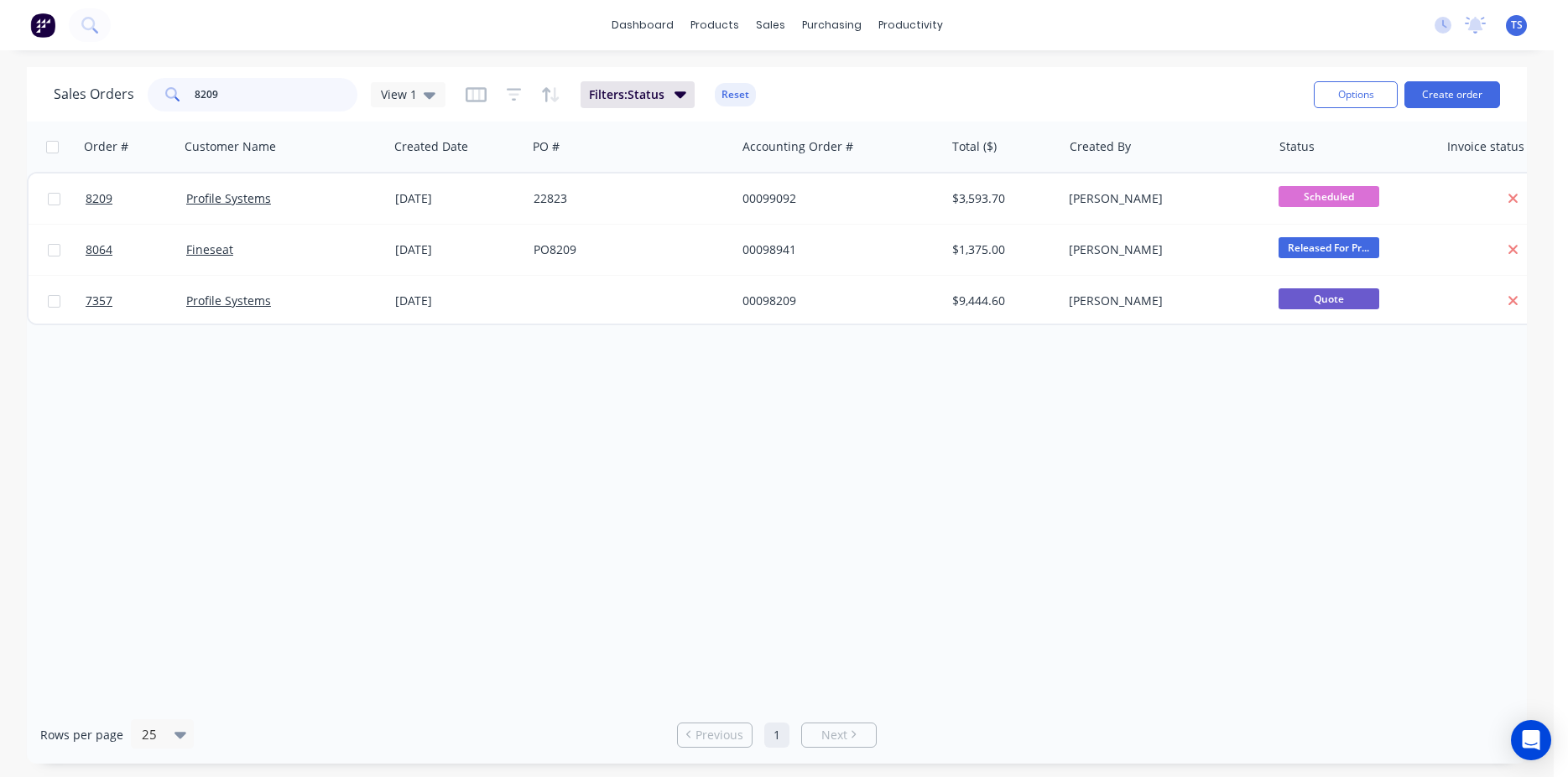
click at [260, 101] on input "8209" at bounding box center [276, 94] width 163 height 34
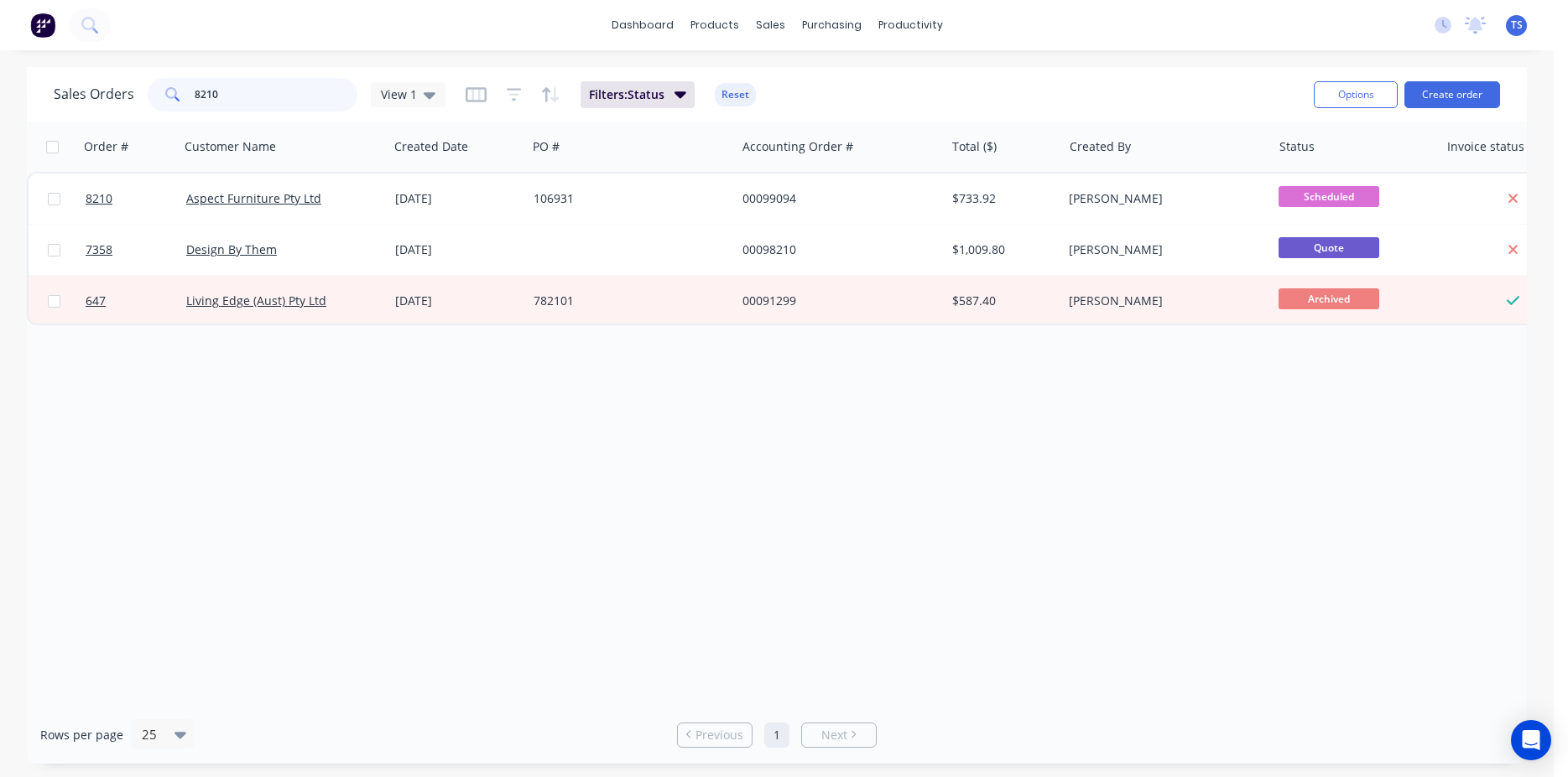
click at [261, 101] on input "8210" at bounding box center [276, 94] width 163 height 34
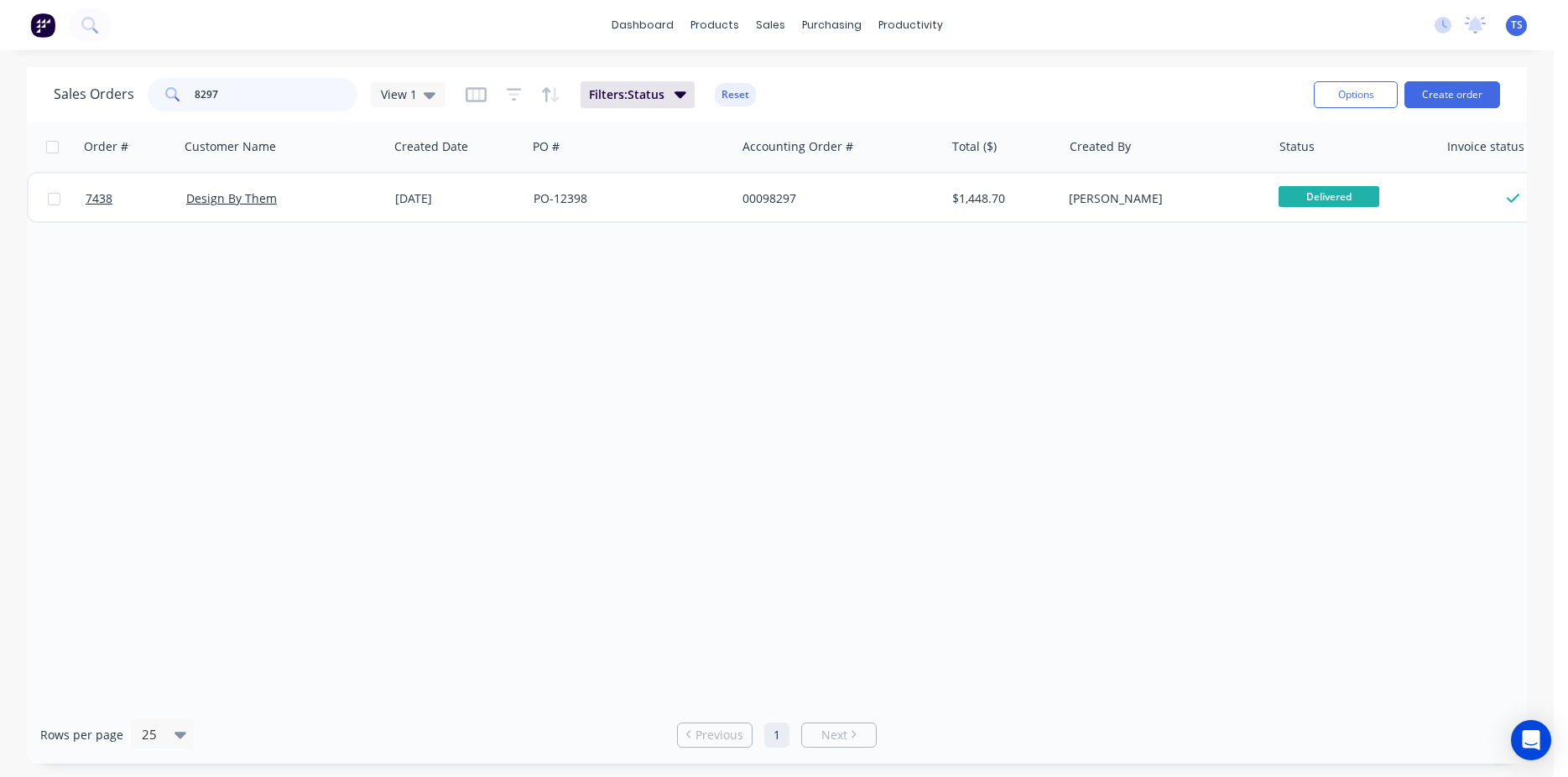
click at [261, 101] on input "8297" at bounding box center [276, 94] width 163 height 34
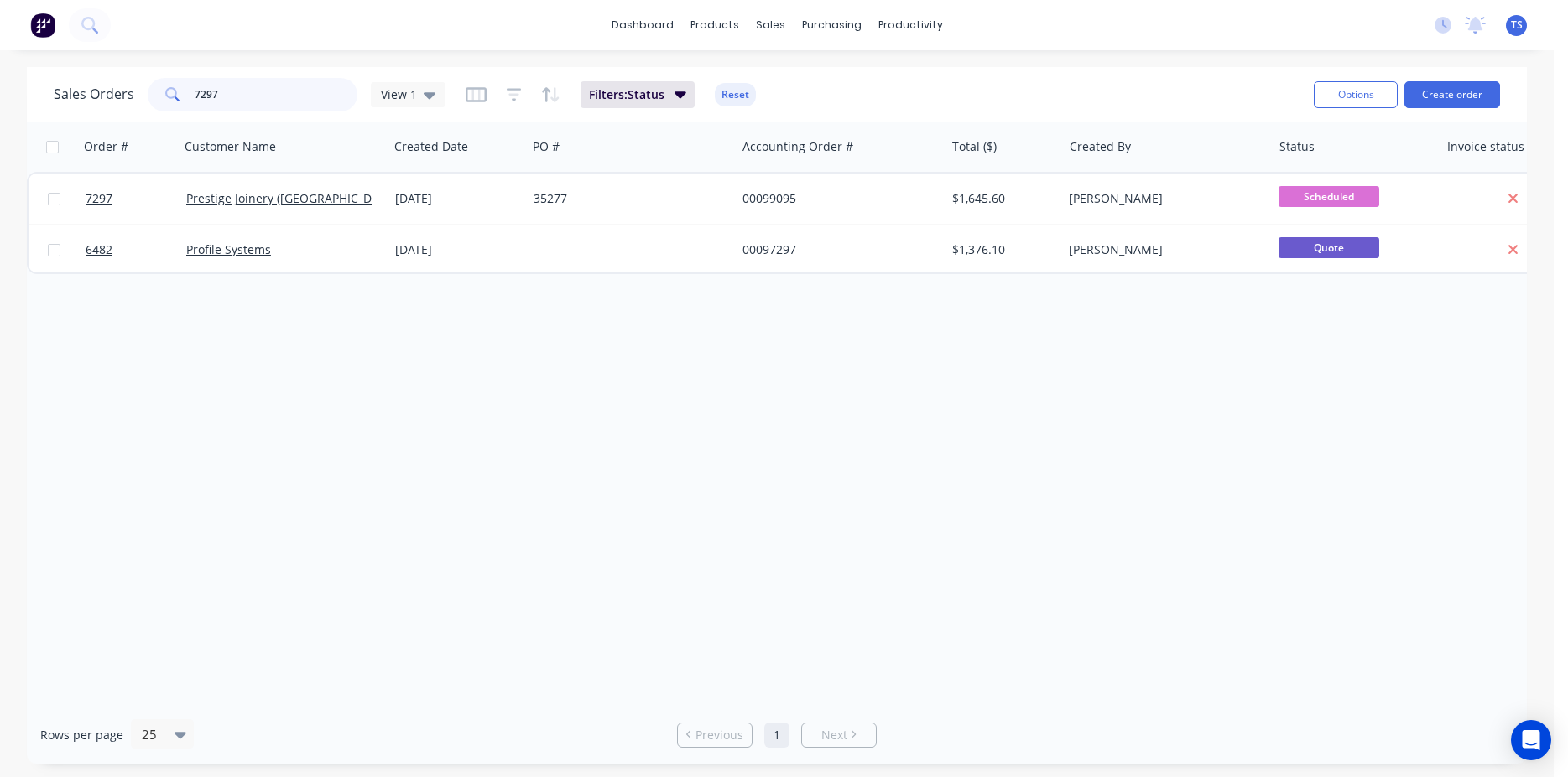
click at [264, 93] on input "7297" at bounding box center [276, 94] width 163 height 34
click at [264, 93] on input "8212" at bounding box center [276, 94] width 163 height 34
click at [263, 92] on input "8229" at bounding box center [276, 94] width 163 height 34
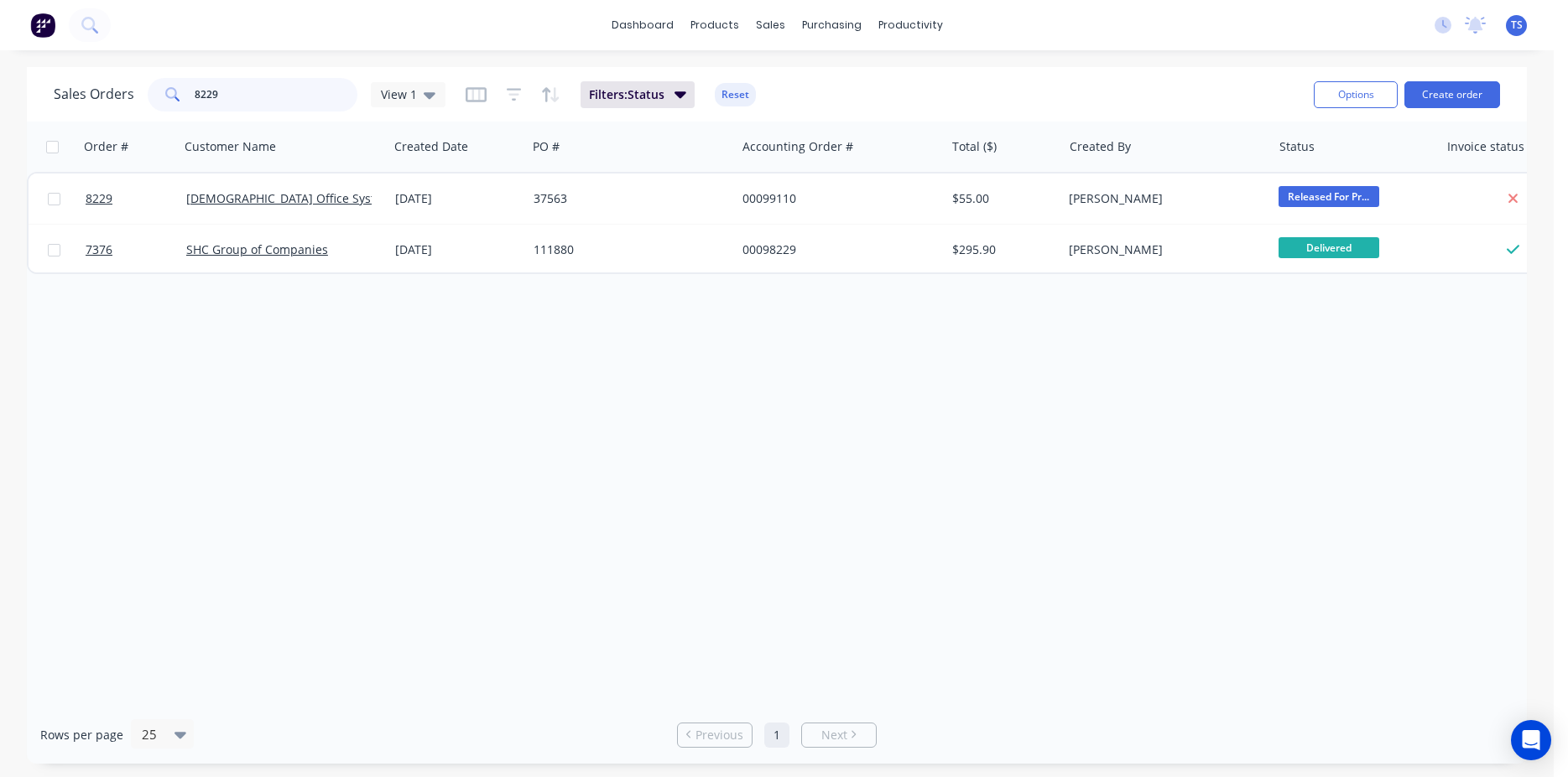
click at [263, 92] on input "8229" at bounding box center [276, 94] width 163 height 34
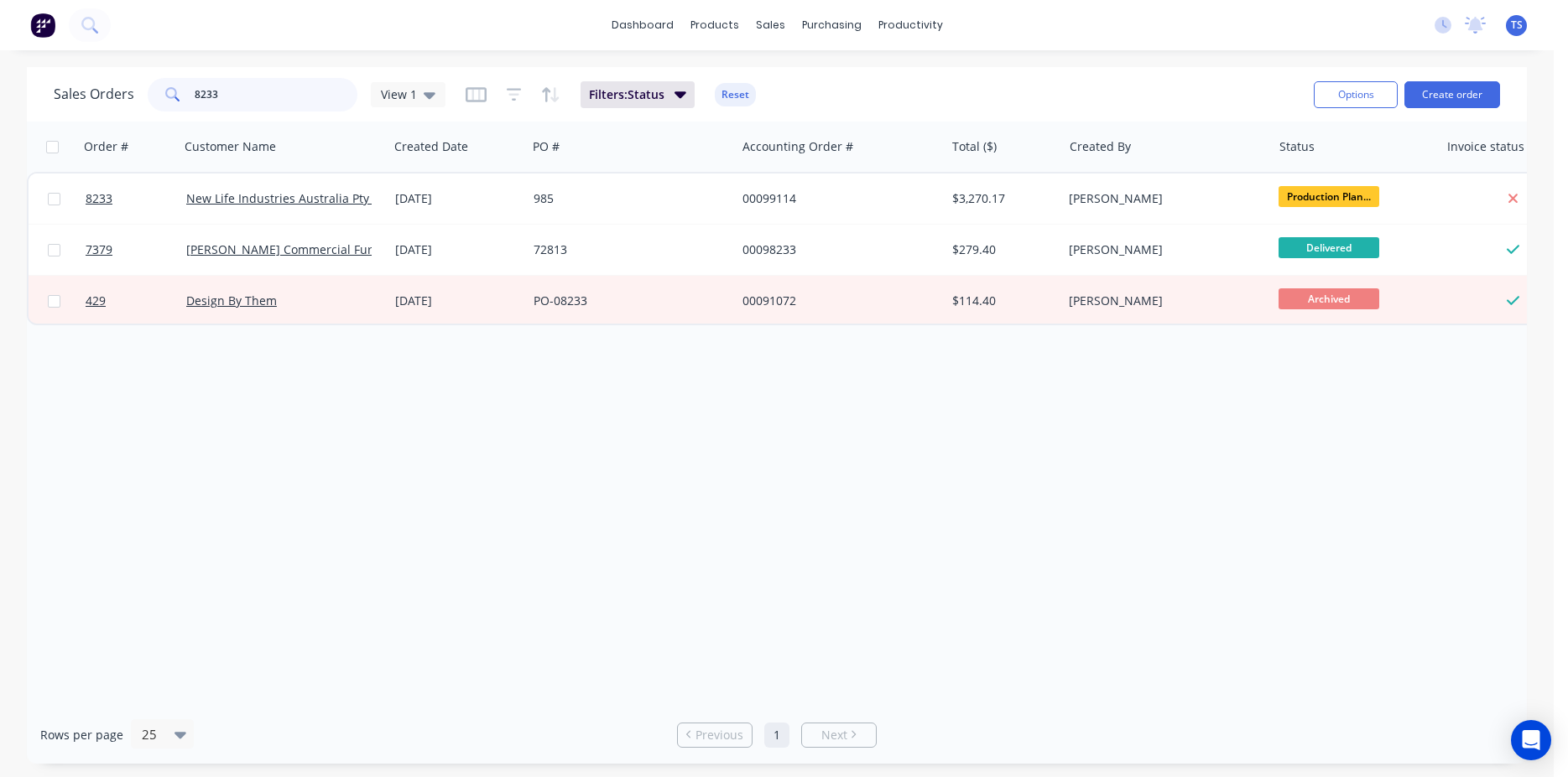
click at [263, 92] on input "8233" at bounding box center [276, 94] width 163 height 34
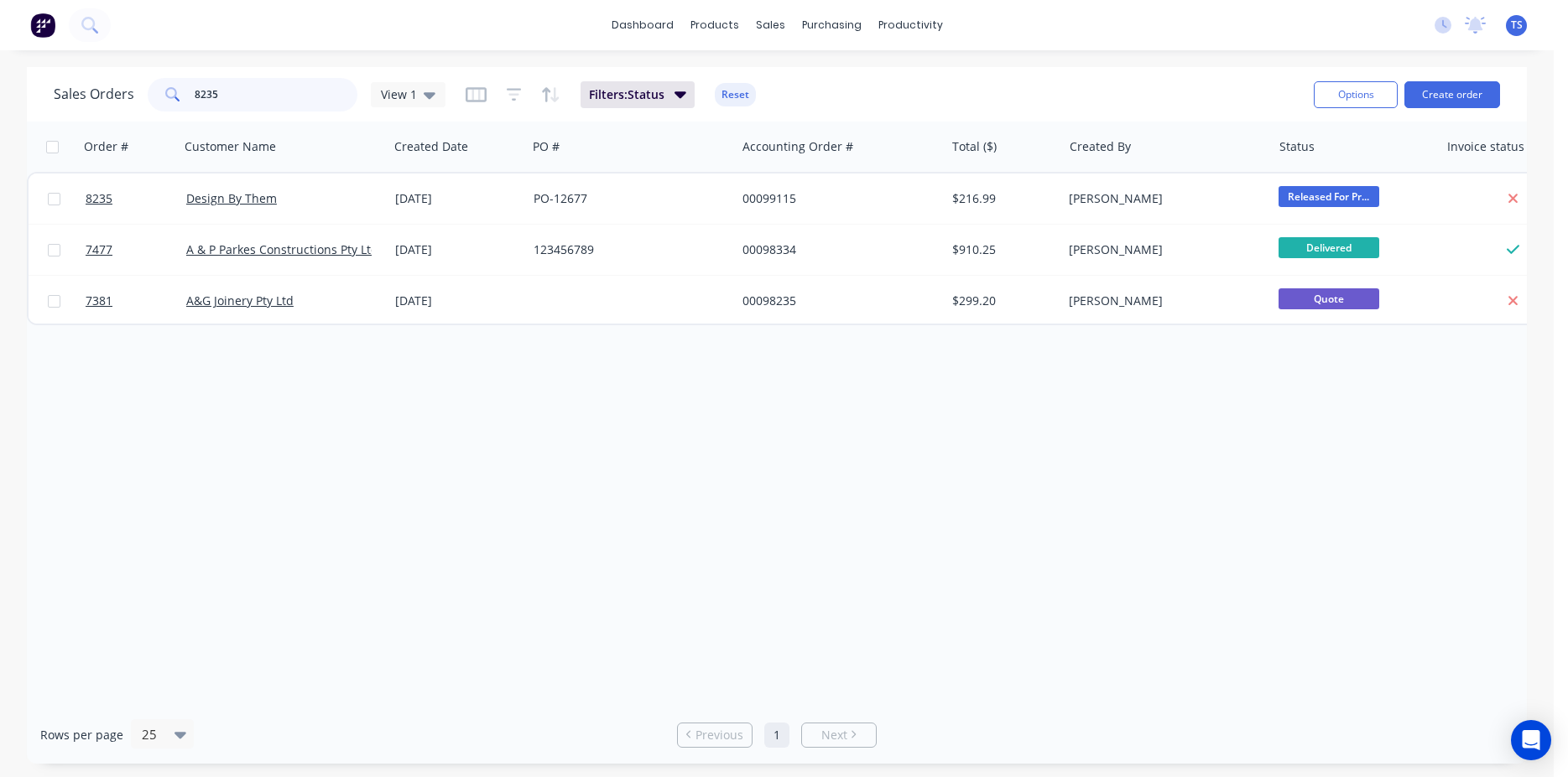
click at [283, 101] on input "8235" at bounding box center [276, 94] width 163 height 34
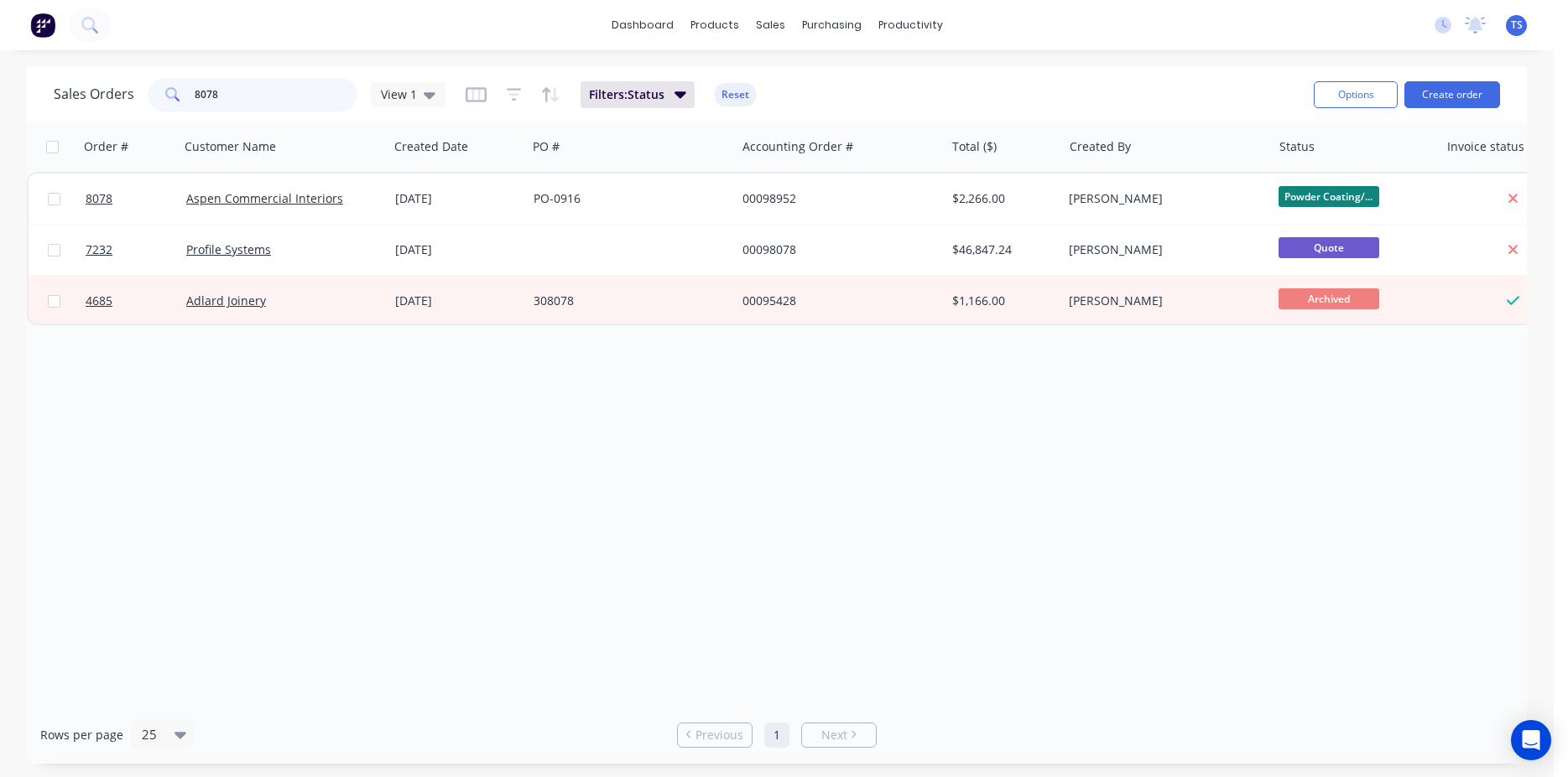
click at [283, 101] on input "8078" at bounding box center [276, 94] width 163 height 34
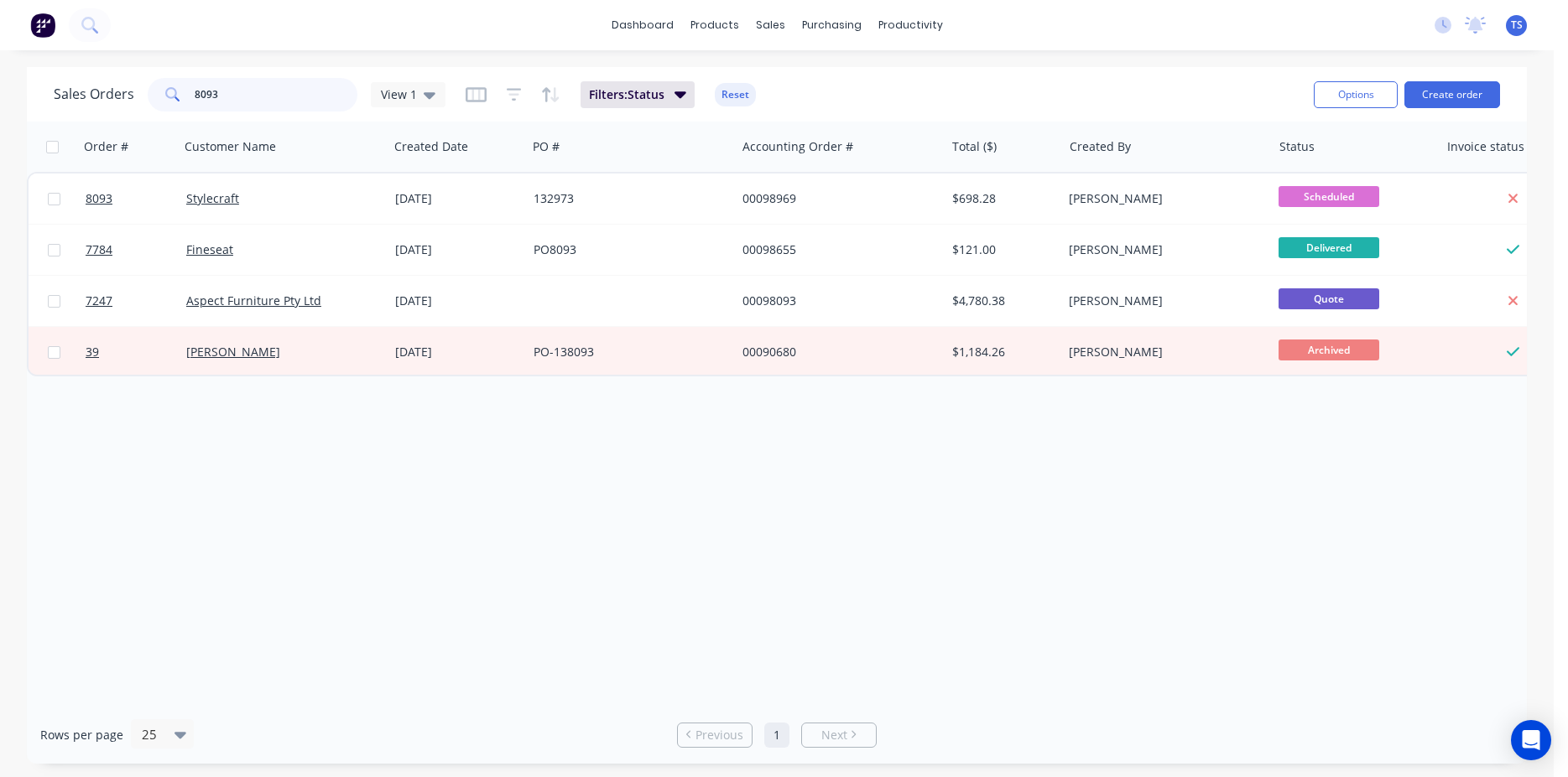
click at [284, 99] on input "8093" at bounding box center [276, 94] width 163 height 34
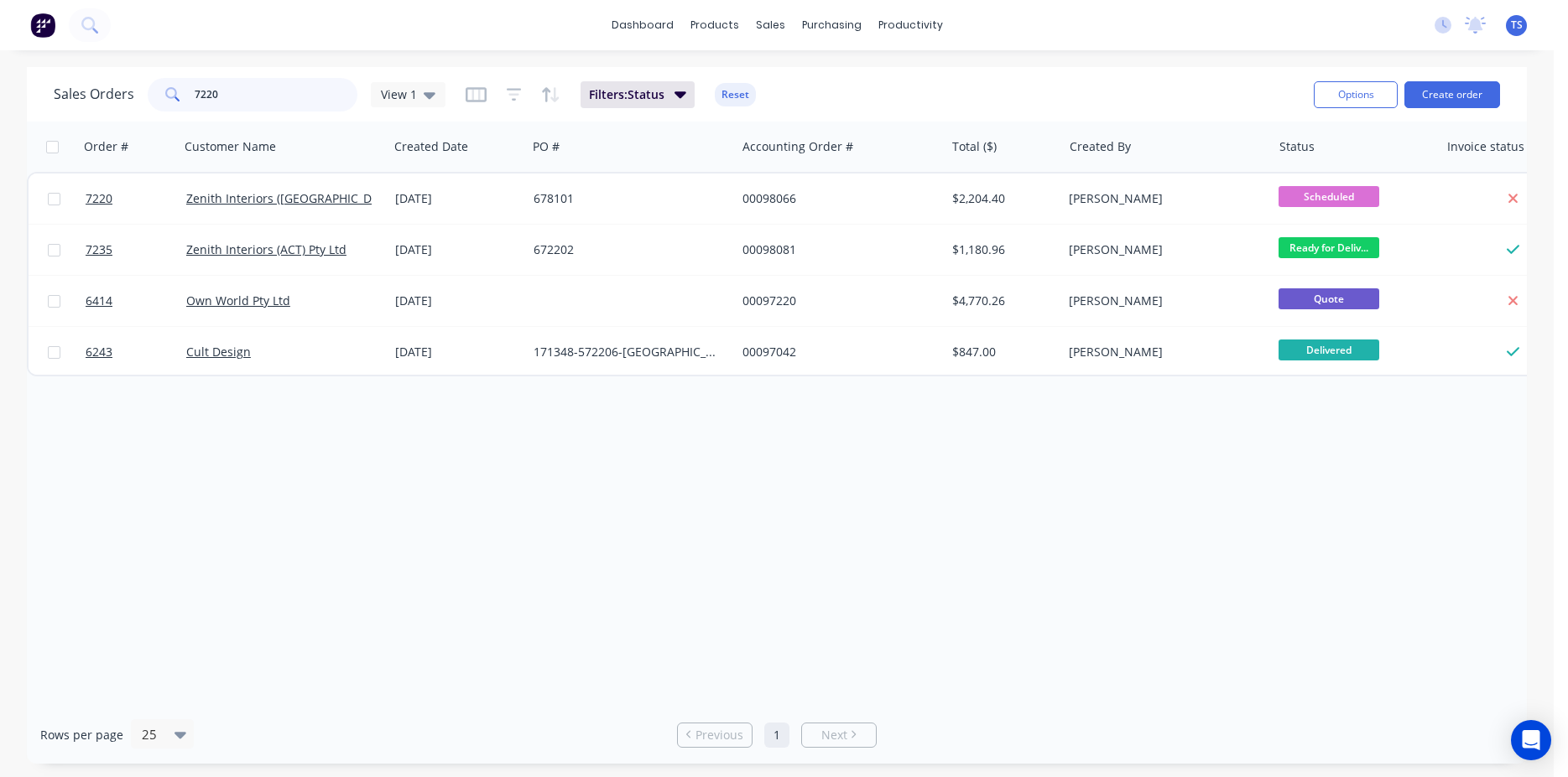
click at [280, 93] on input "7220" at bounding box center [276, 94] width 163 height 34
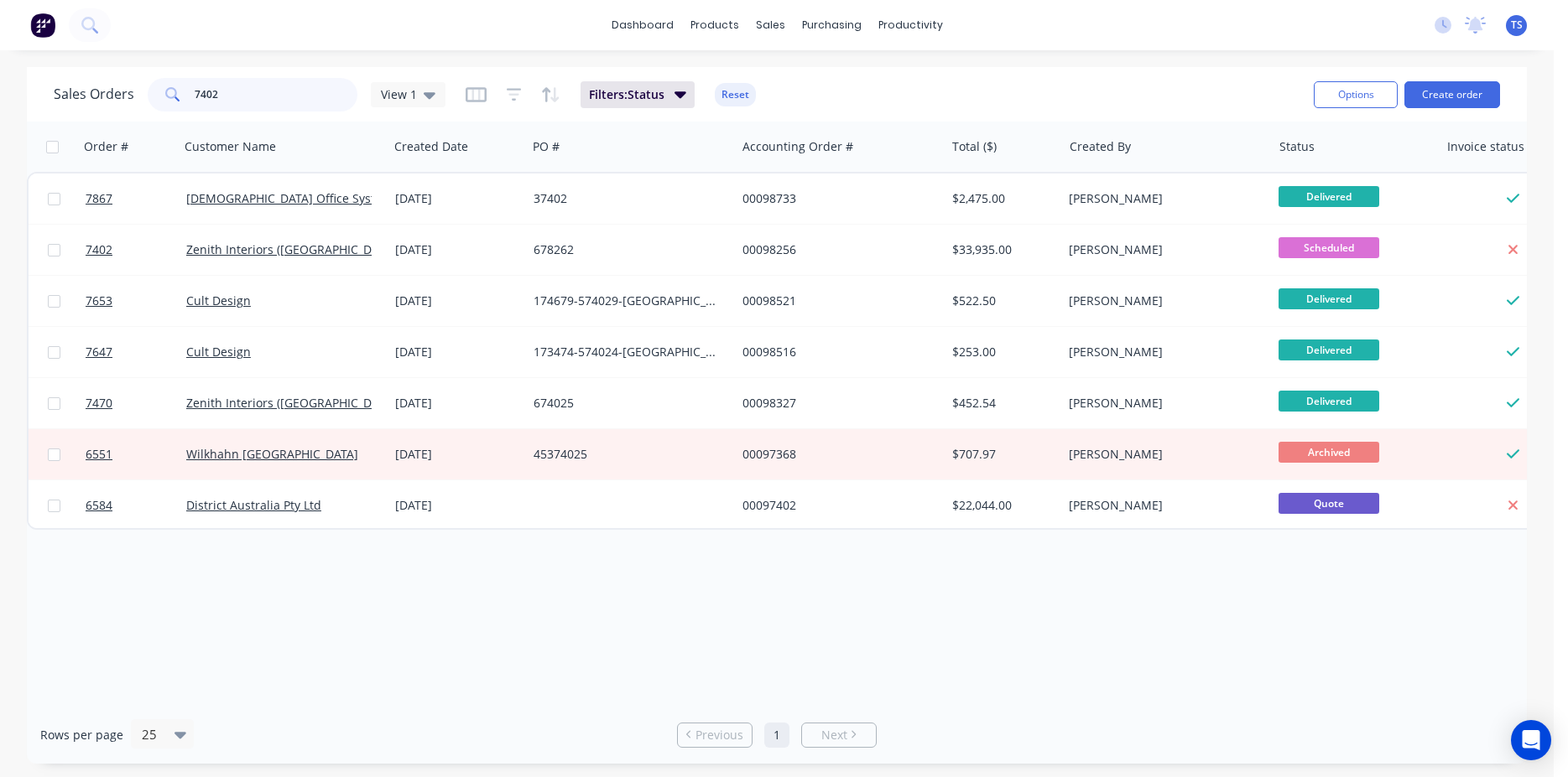
click at [280, 93] on input "7402" at bounding box center [276, 94] width 163 height 34
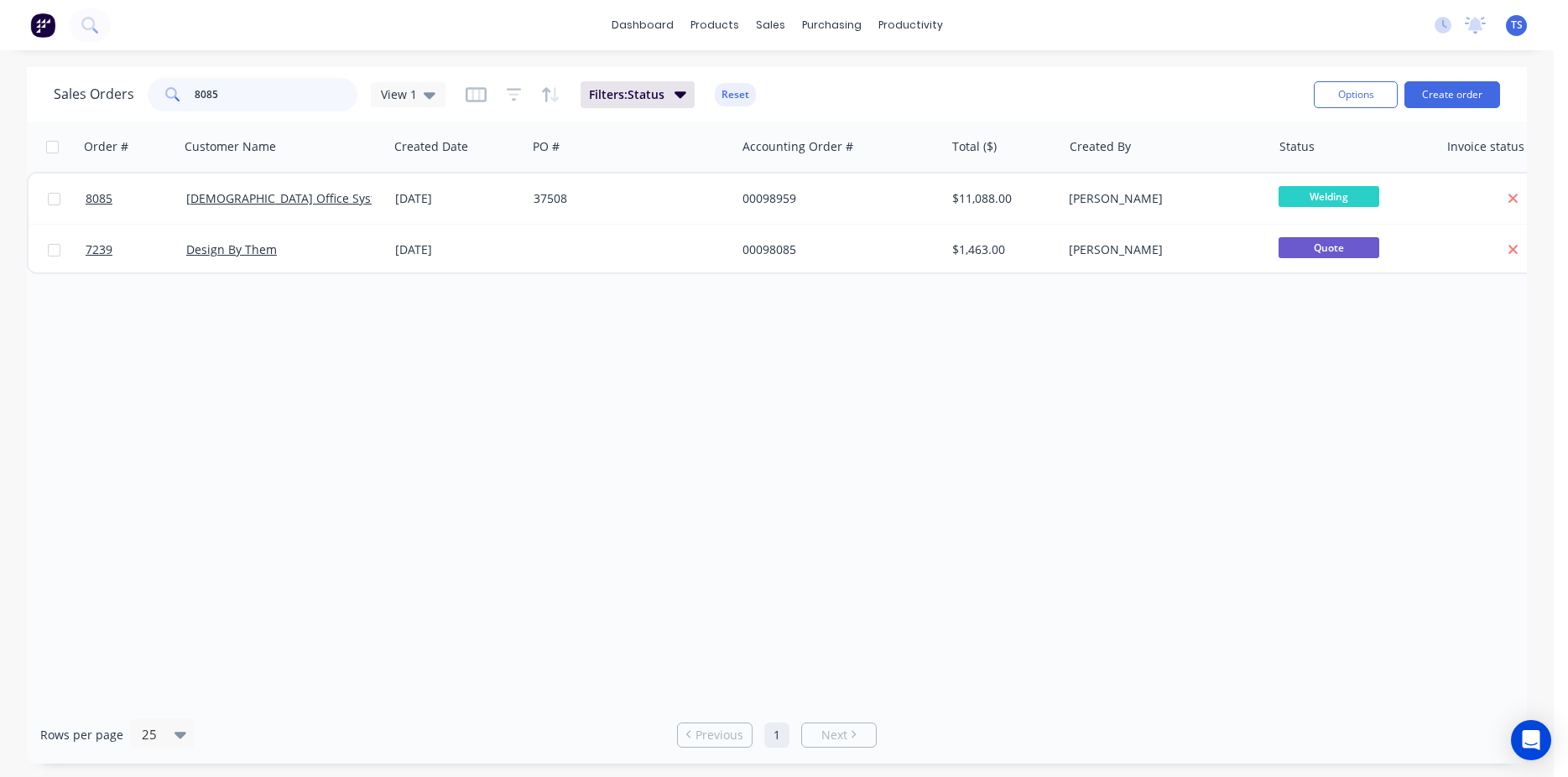
click at [280, 93] on input "8085" at bounding box center [276, 94] width 163 height 34
click at [267, 114] on div "Sales Orders 8095 View 1 Filters: Status Reset" at bounding box center [677, 94] width 1246 height 41
click at [266, 97] on input "8095" at bounding box center [276, 94] width 163 height 34
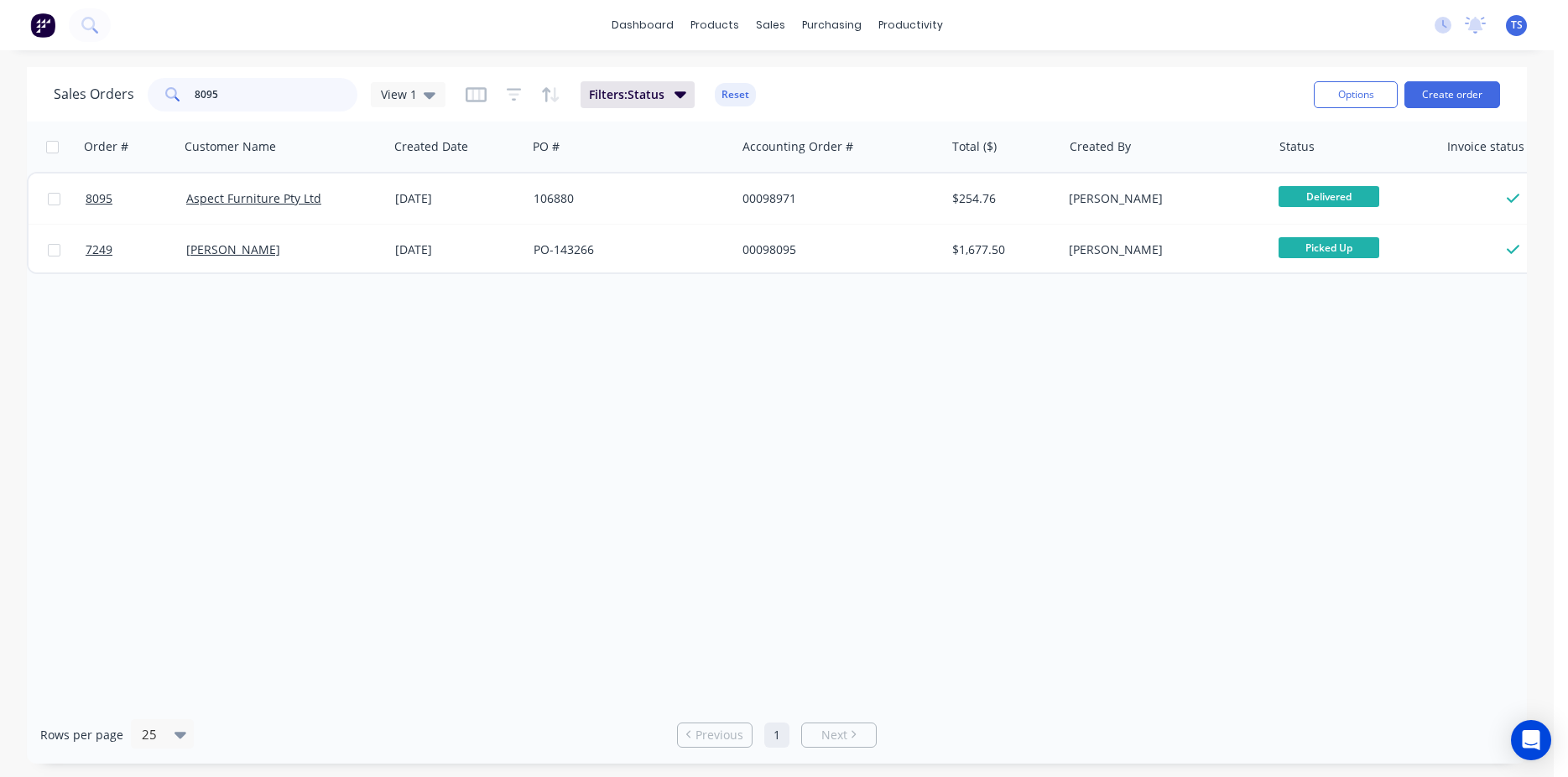
click at [266, 97] on input "8095" at bounding box center [276, 94] width 163 height 34
click at [280, 96] on input "8110" at bounding box center [276, 94] width 163 height 34
click at [212, 54] on div "dashboard products sales purchasing productivity dashboard products Product Cat…" at bounding box center [776, 388] width 1553 height 777
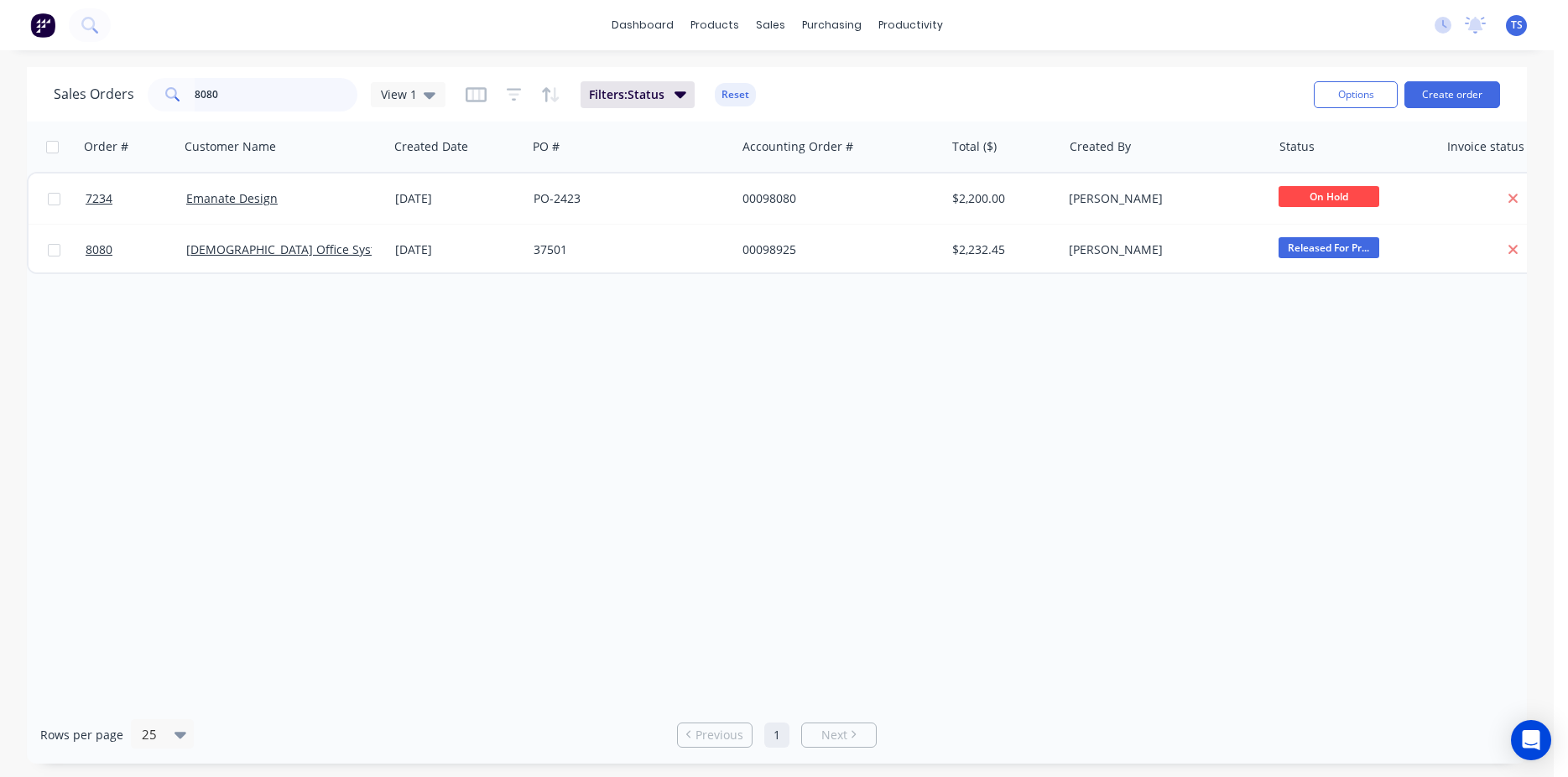
click at [213, 90] on input "8080" at bounding box center [276, 94] width 163 height 34
click at [213, 90] on input "7795" at bounding box center [276, 94] width 163 height 34
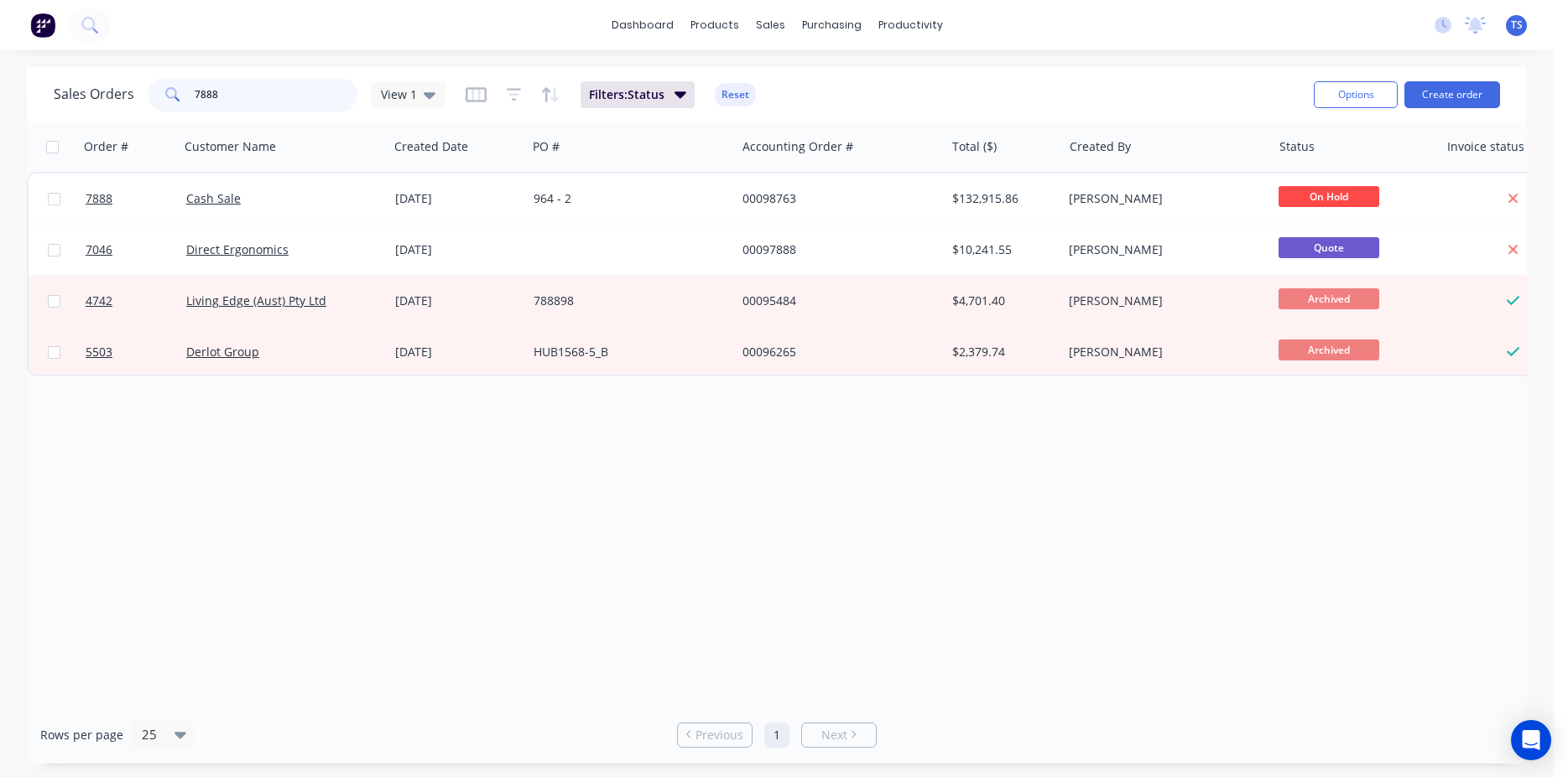
click at [213, 90] on input "7888" at bounding box center [276, 94] width 163 height 34
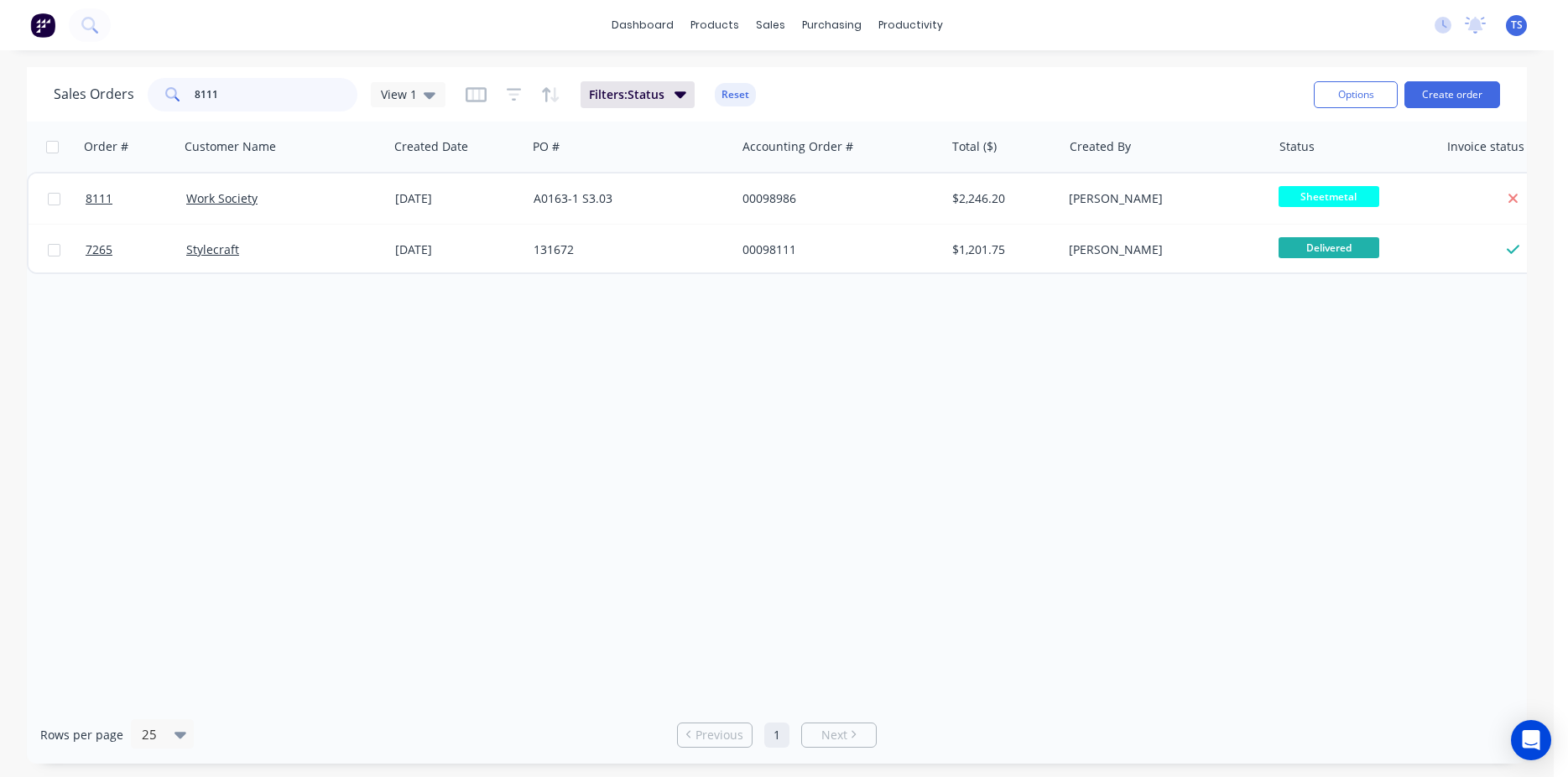
click at [214, 93] on input "8111" at bounding box center [276, 94] width 163 height 34
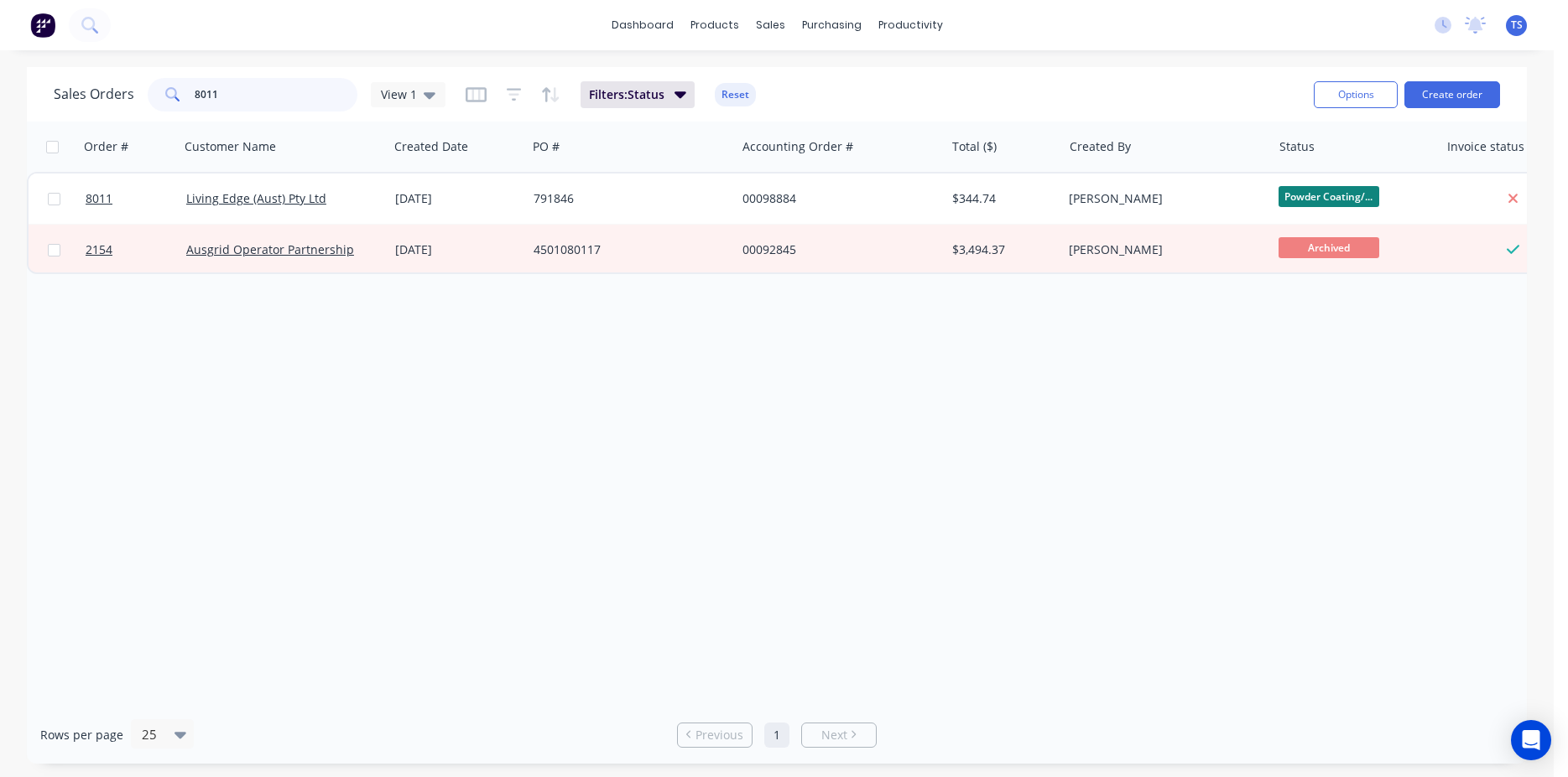
click at [214, 93] on input "8011" at bounding box center [276, 94] width 163 height 34
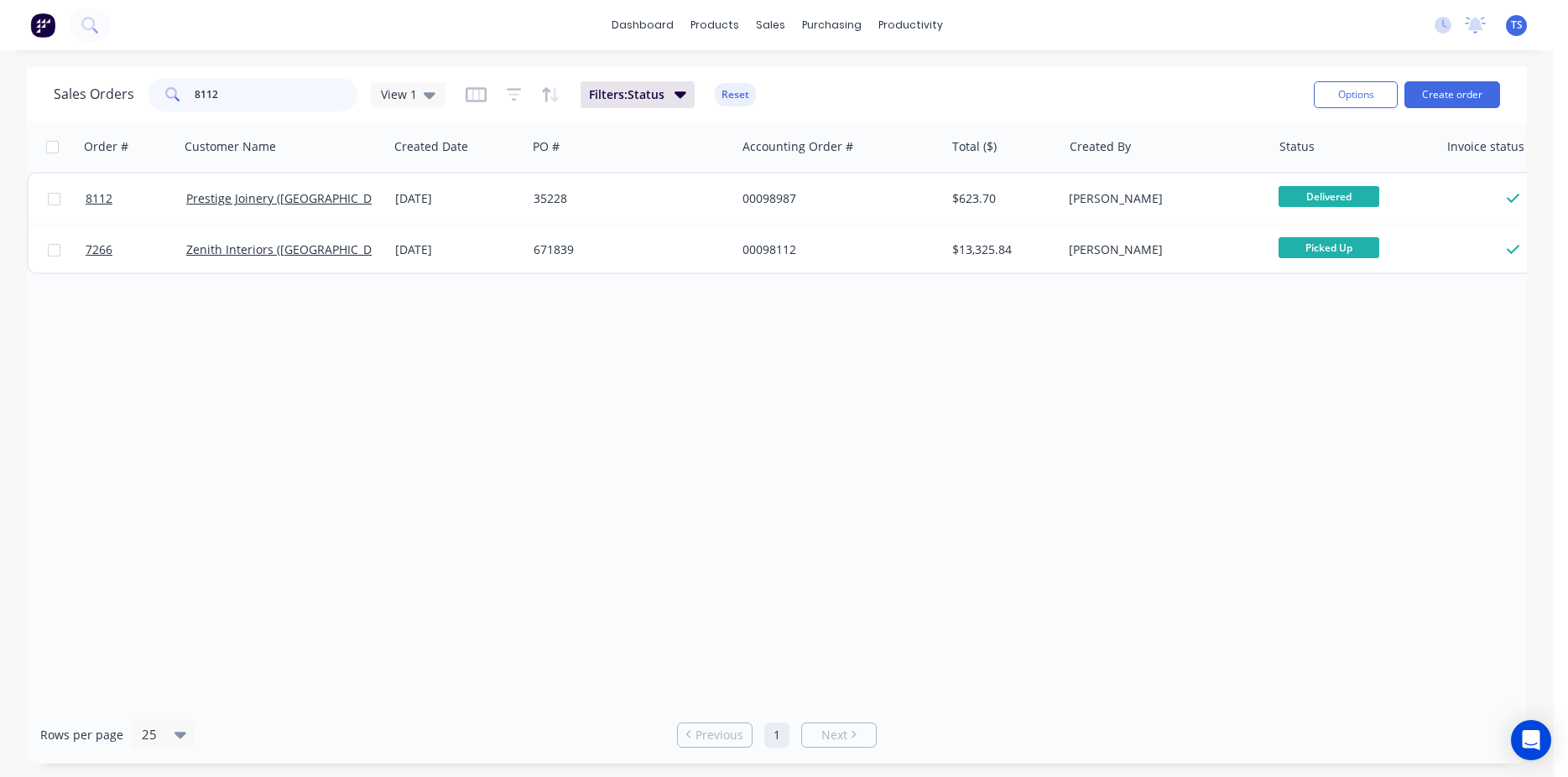
click at [214, 93] on input "8112" at bounding box center [276, 94] width 163 height 34
click at [214, 93] on input "8117" at bounding box center [276, 94] width 163 height 34
click at [214, 93] on input "7954" at bounding box center [276, 94] width 163 height 34
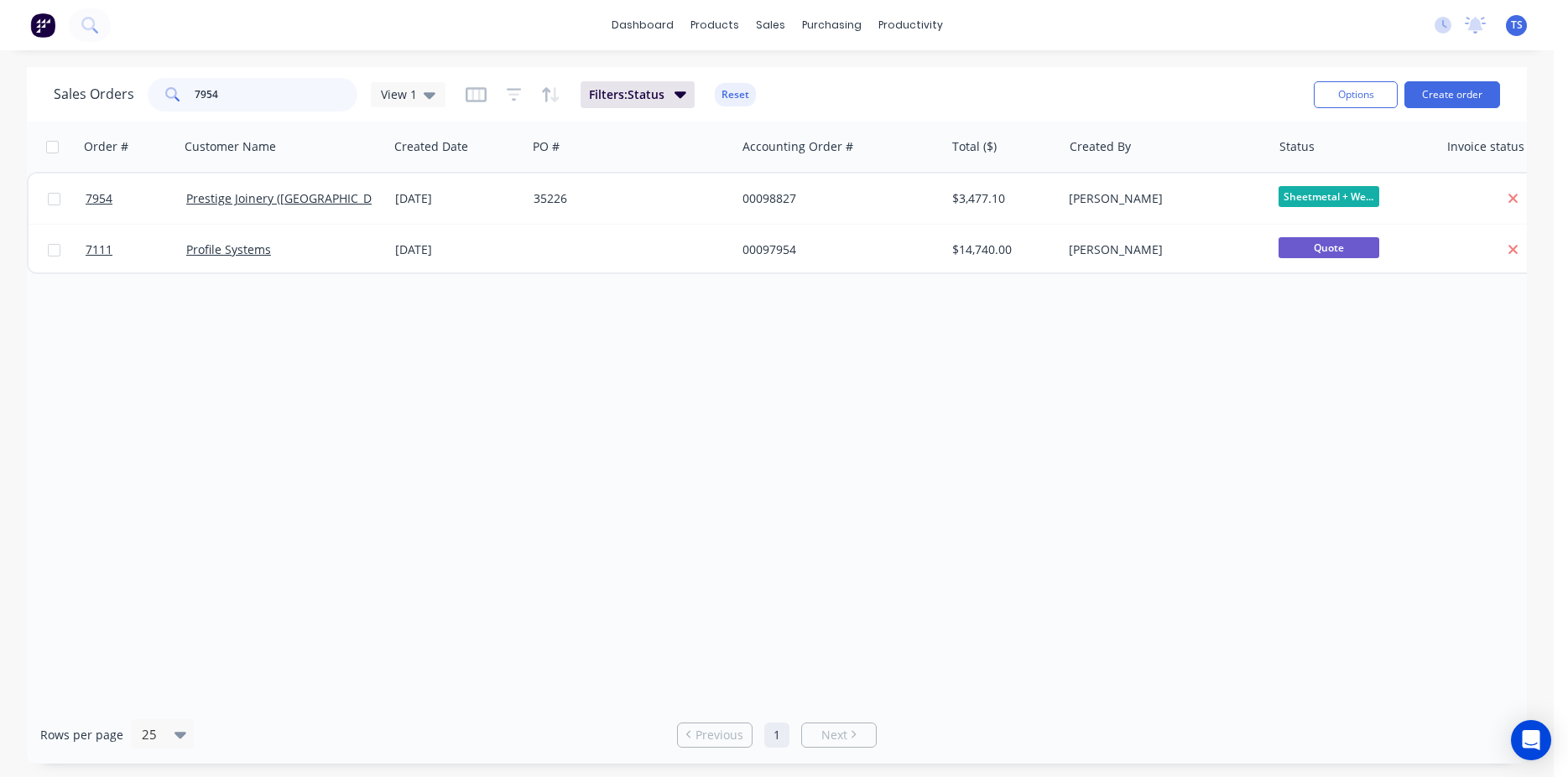
click at [214, 93] on input "7954" at bounding box center [276, 94] width 163 height 34
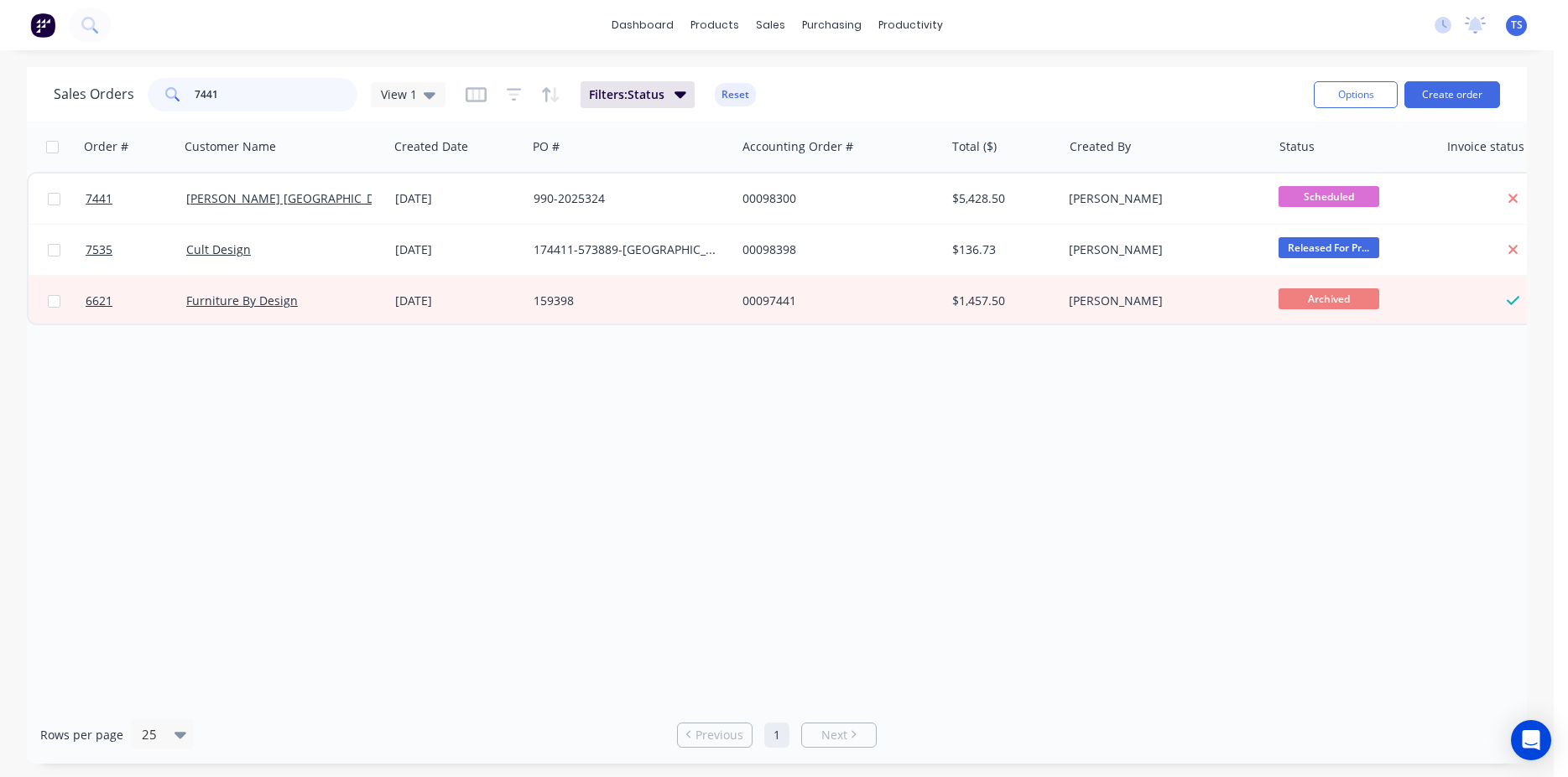
click at [212, 93] on input "7441" at bounding box center [276, 94] width 163 height 34
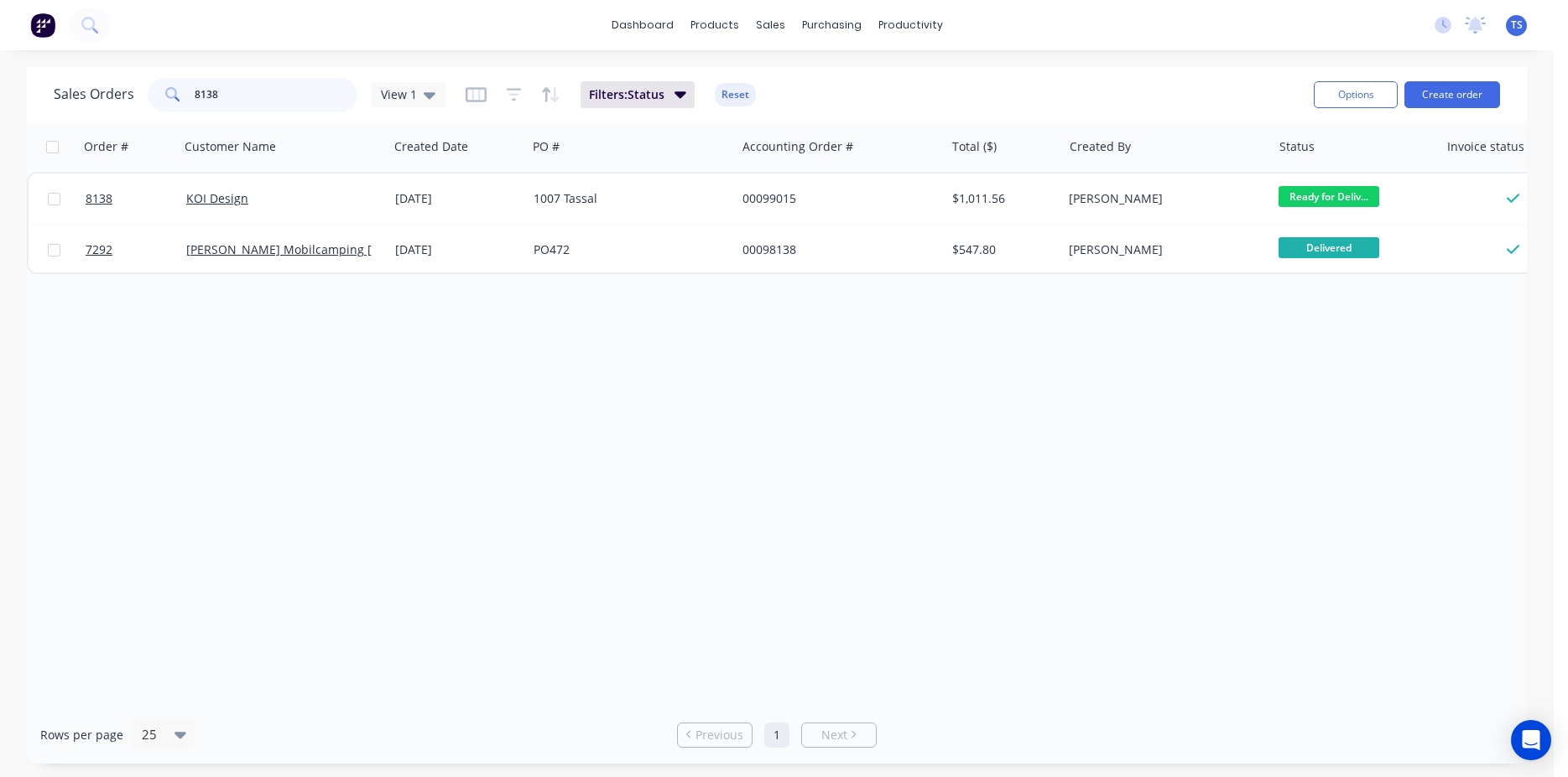
click at [212, 93] on input "8138" at bounding box center [276, 94] width 163 height 34
type input "7"
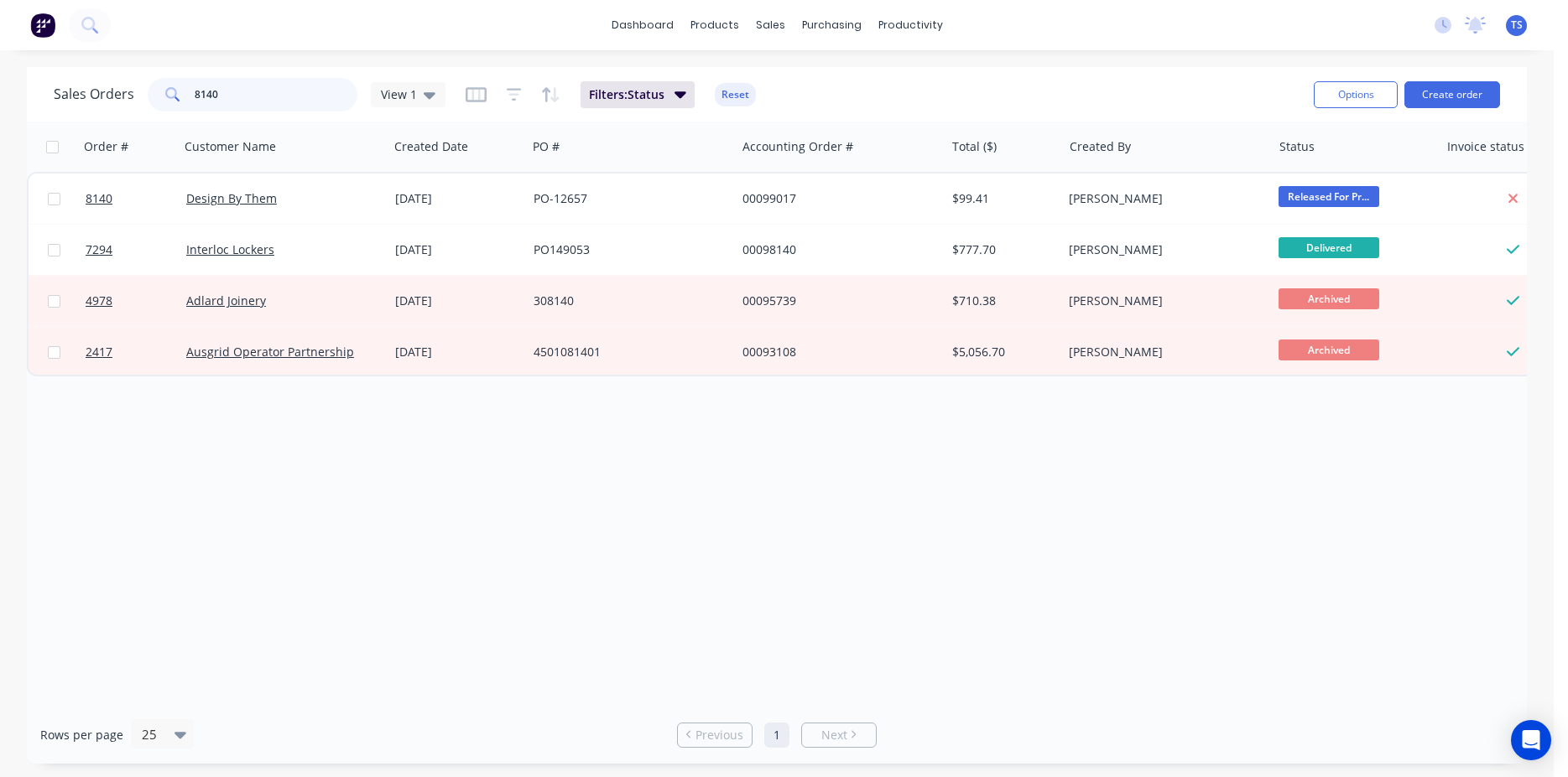
click at [280, 101] on input "8140" at bounding box center [276, 94] width 163 height 34
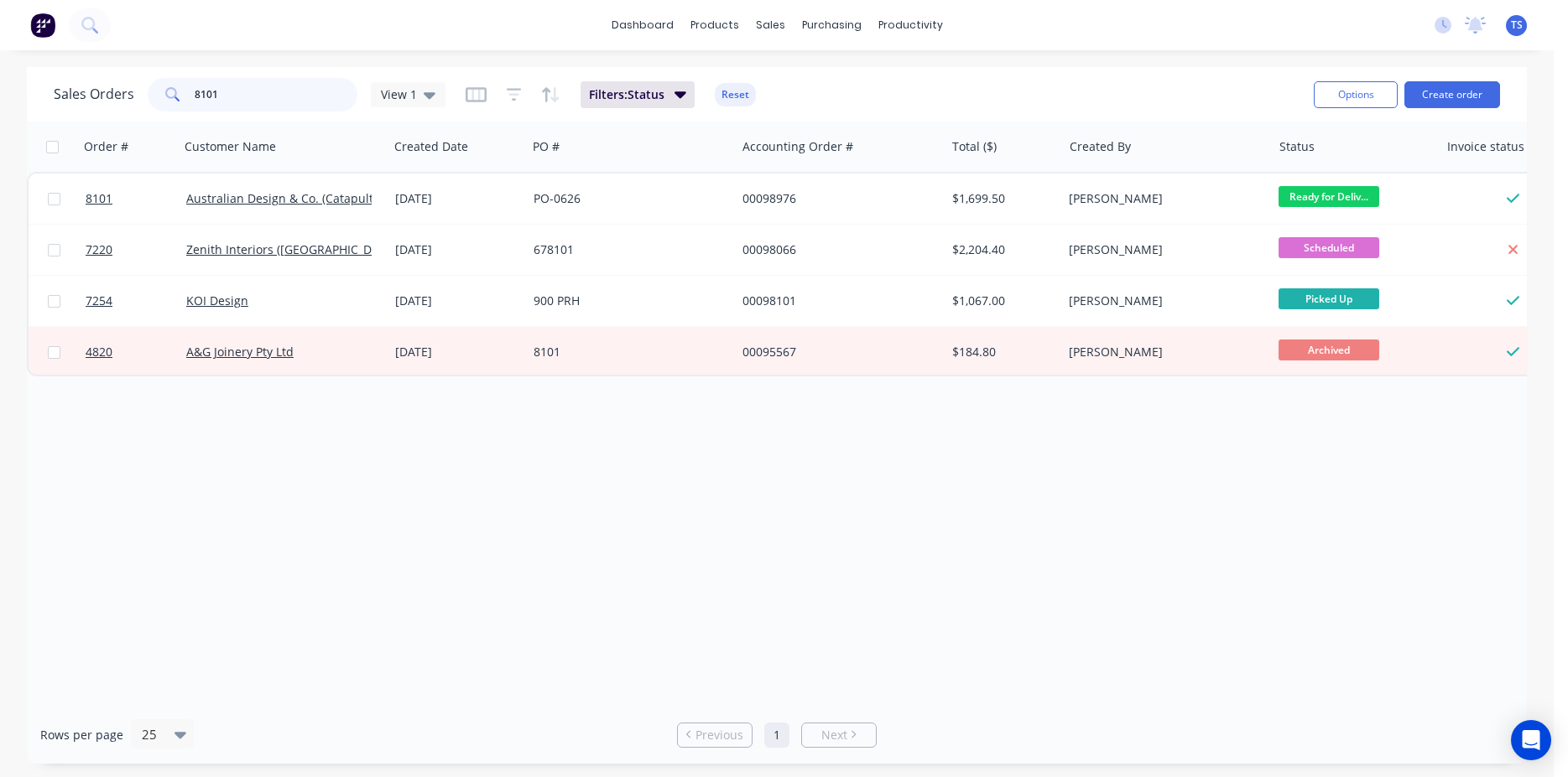
click at [279, 99] on input "8101" at bounding box center [276, 94] width 163 height 34
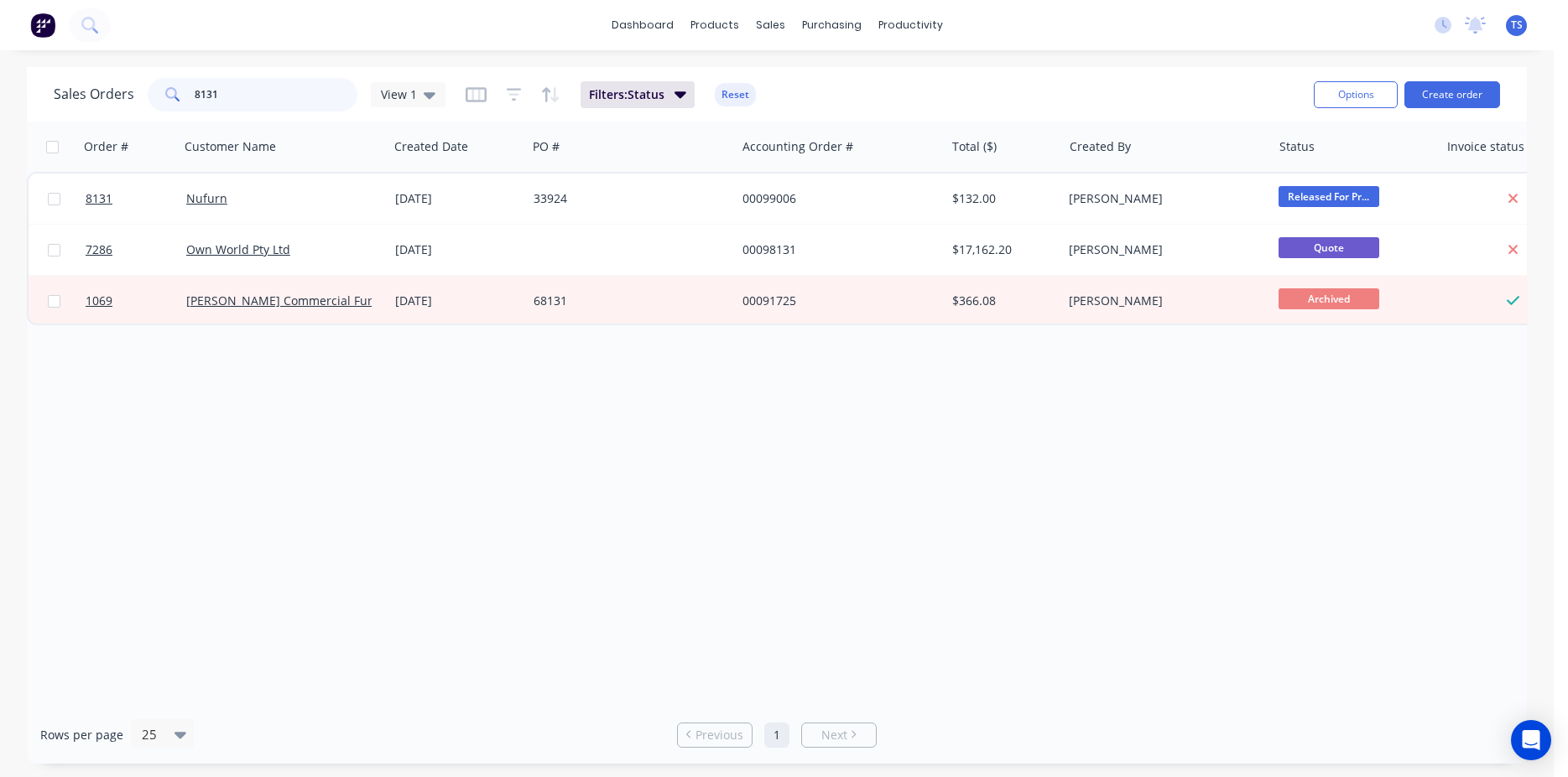
click at [279, 99] on input "8131" at bounding box center [276, 94] width 163 height 34
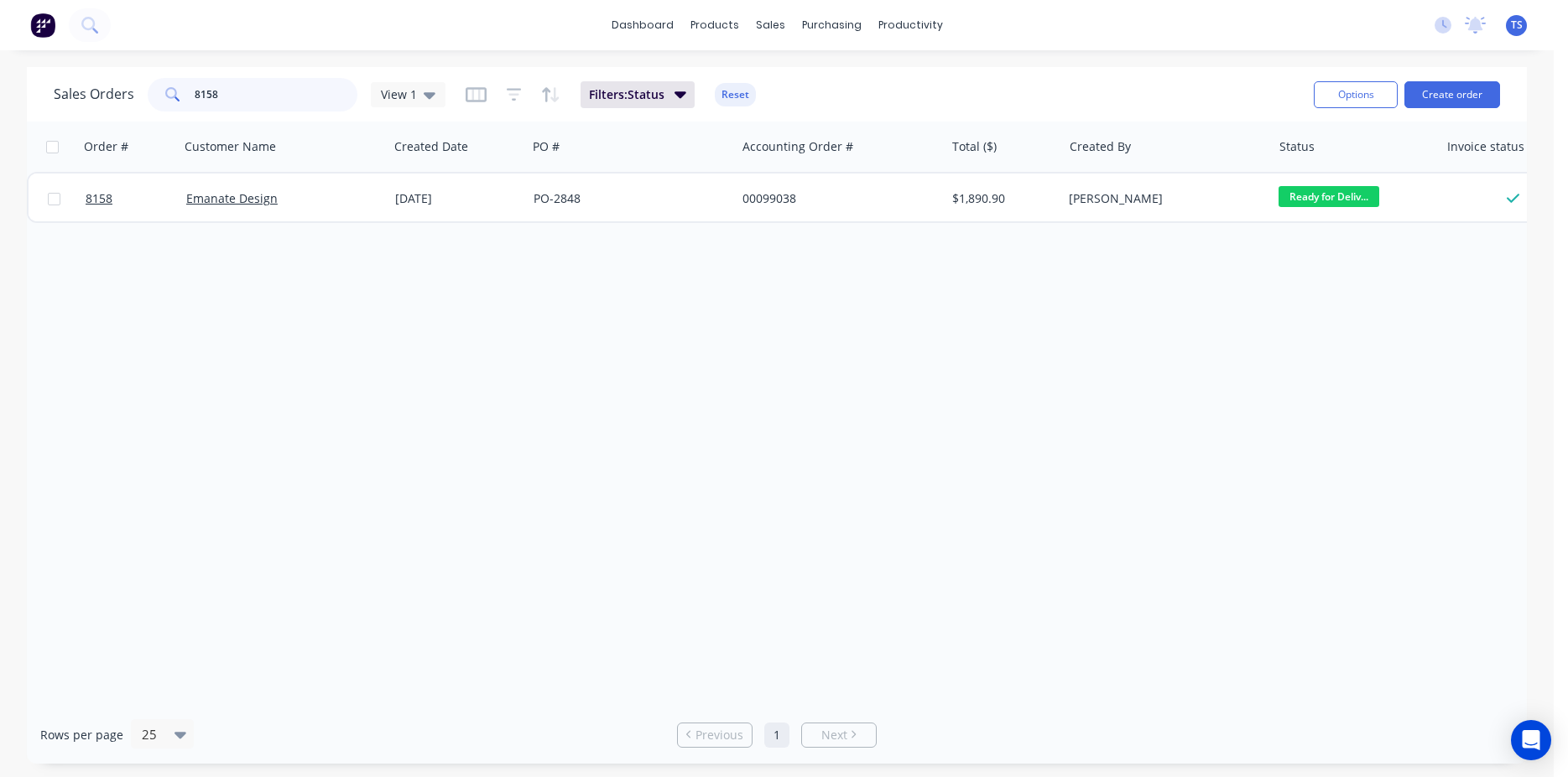
click at [279, 99] on input "8158" at bounding box center [276, 94] width 163 height 34
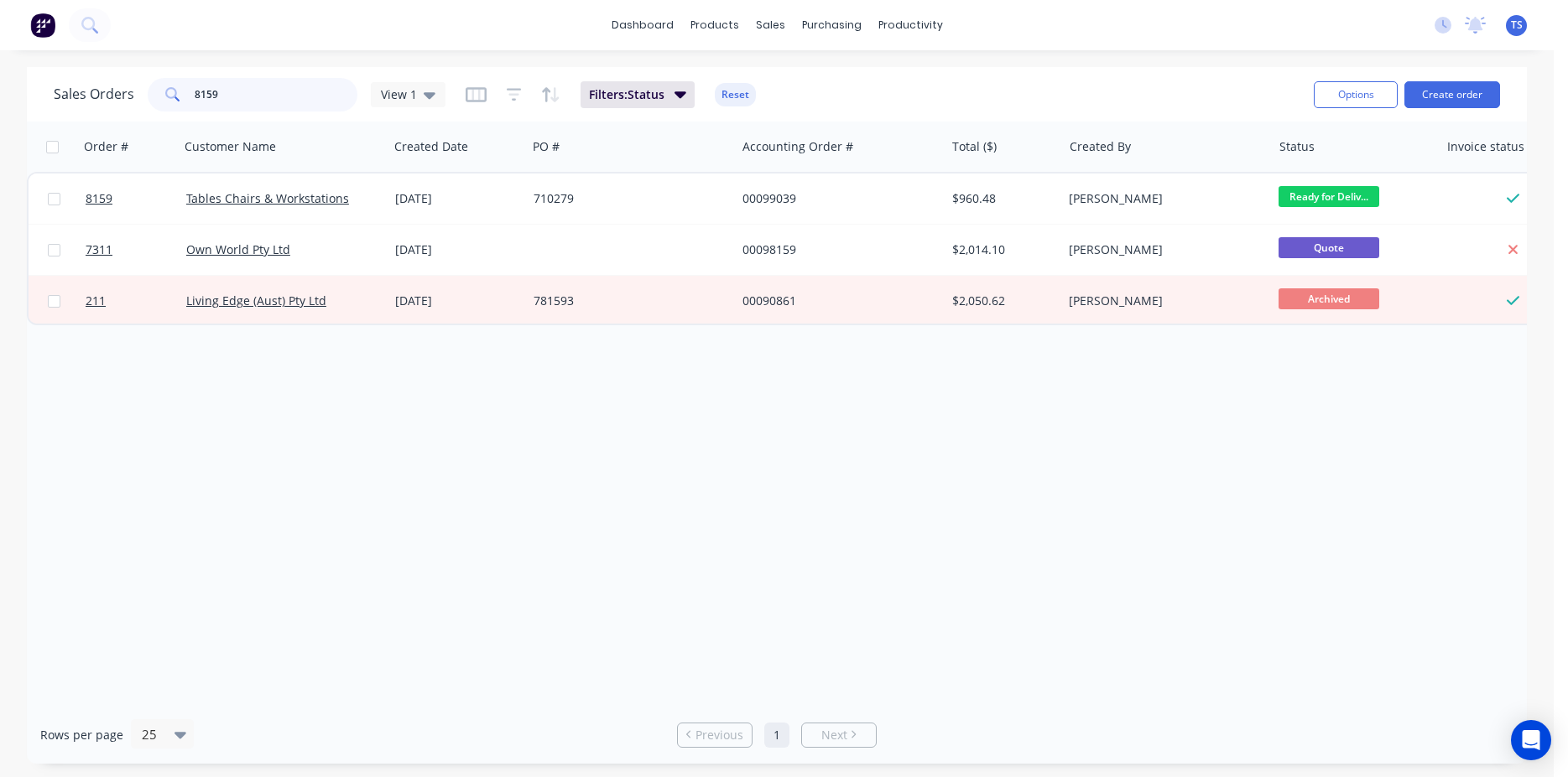
click at [279, 99] on input "8159" at bounding box center [276, 94] width 163 height 34
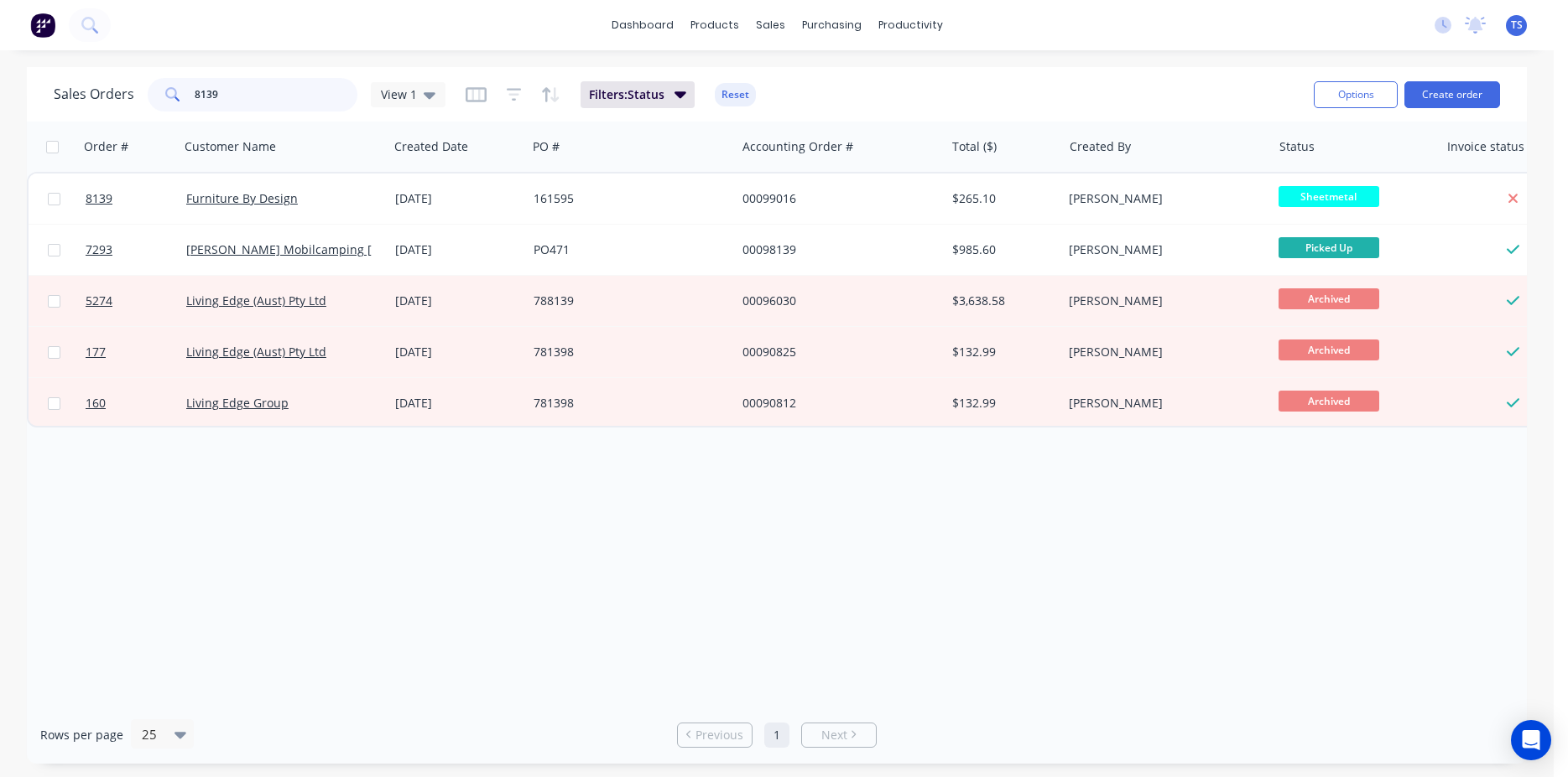
click at [279, 99] on input "8139" at bounding box center [276, 94] width 163 height 34
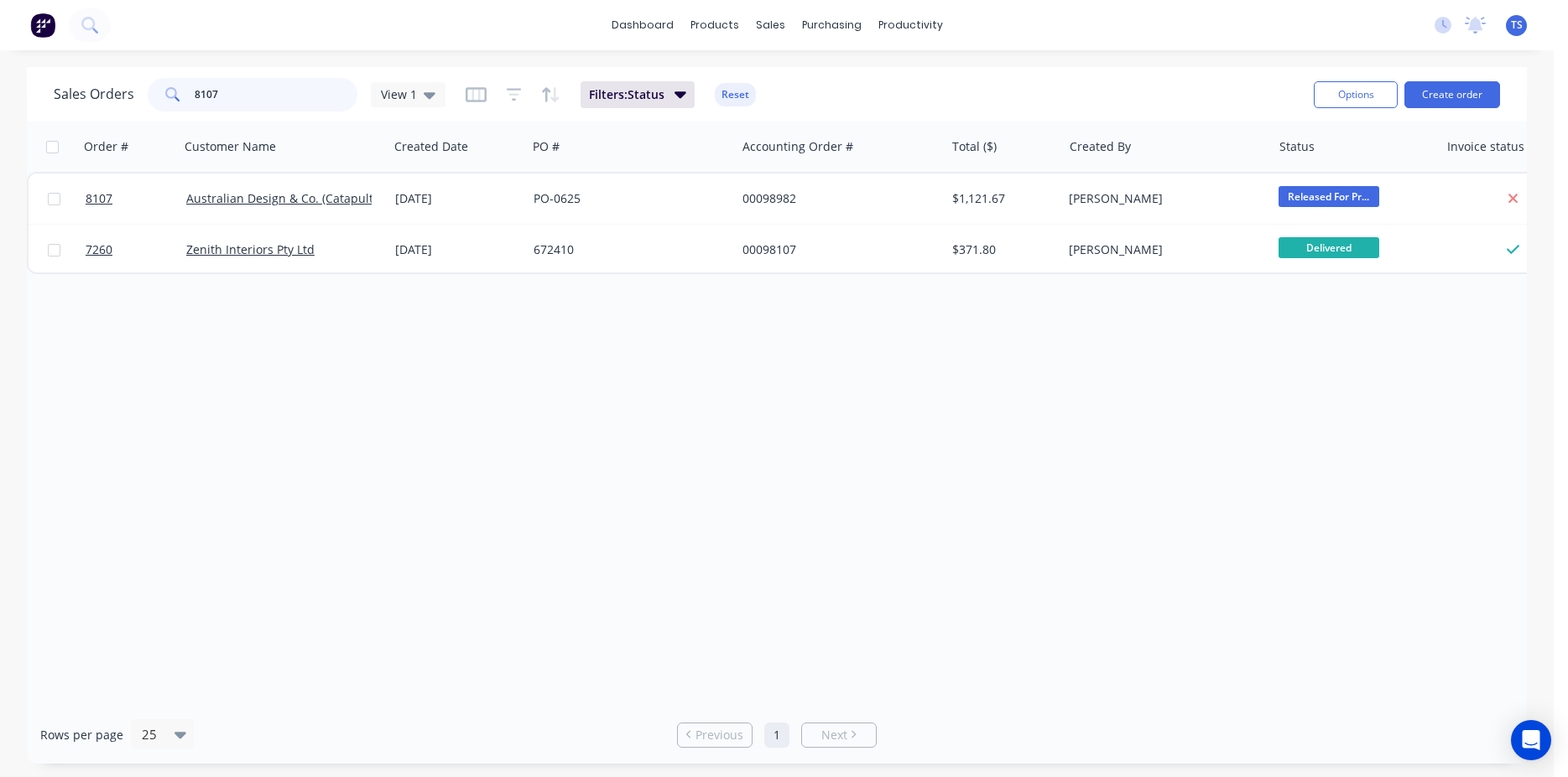
click at [279, 99] on input "8107" at bounding box center [276, 94] width 163 height 34
click at [279, 99] on input "8127" at bounding box center [276, 94] width 163 height 34
click at [279, 99] on input "8161" at bounding box center [276, 94] width 163 height 34
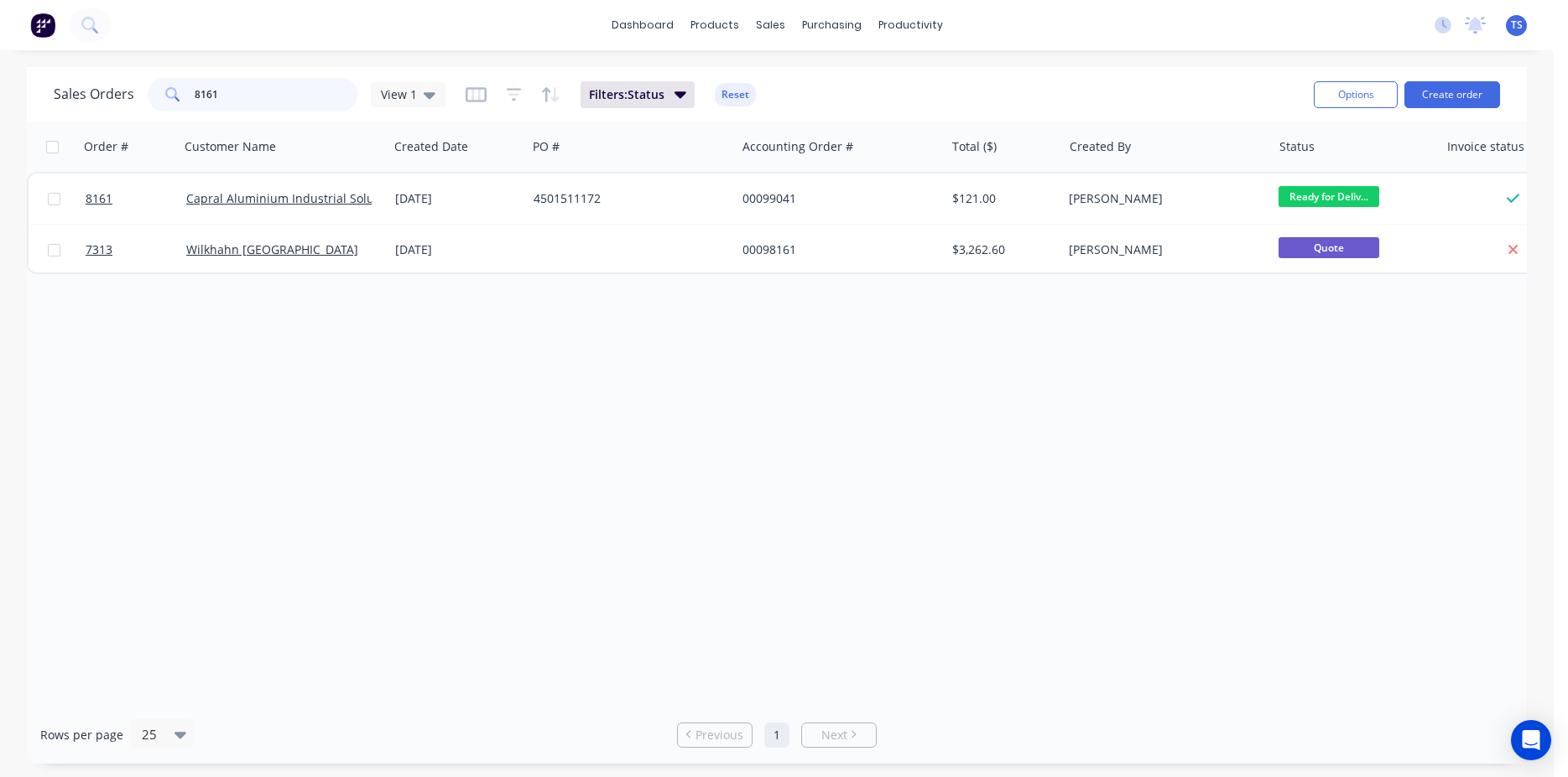
click at [279, 99] on input "8161" at bounding box center [276, 94] width 163 height 34
click at [263, 89] on input "8118" at bounding box center [276, 94] width 163 height 34
click at [303, 102] on input "8162" at bounding box center [276, 94] width 163 height 34
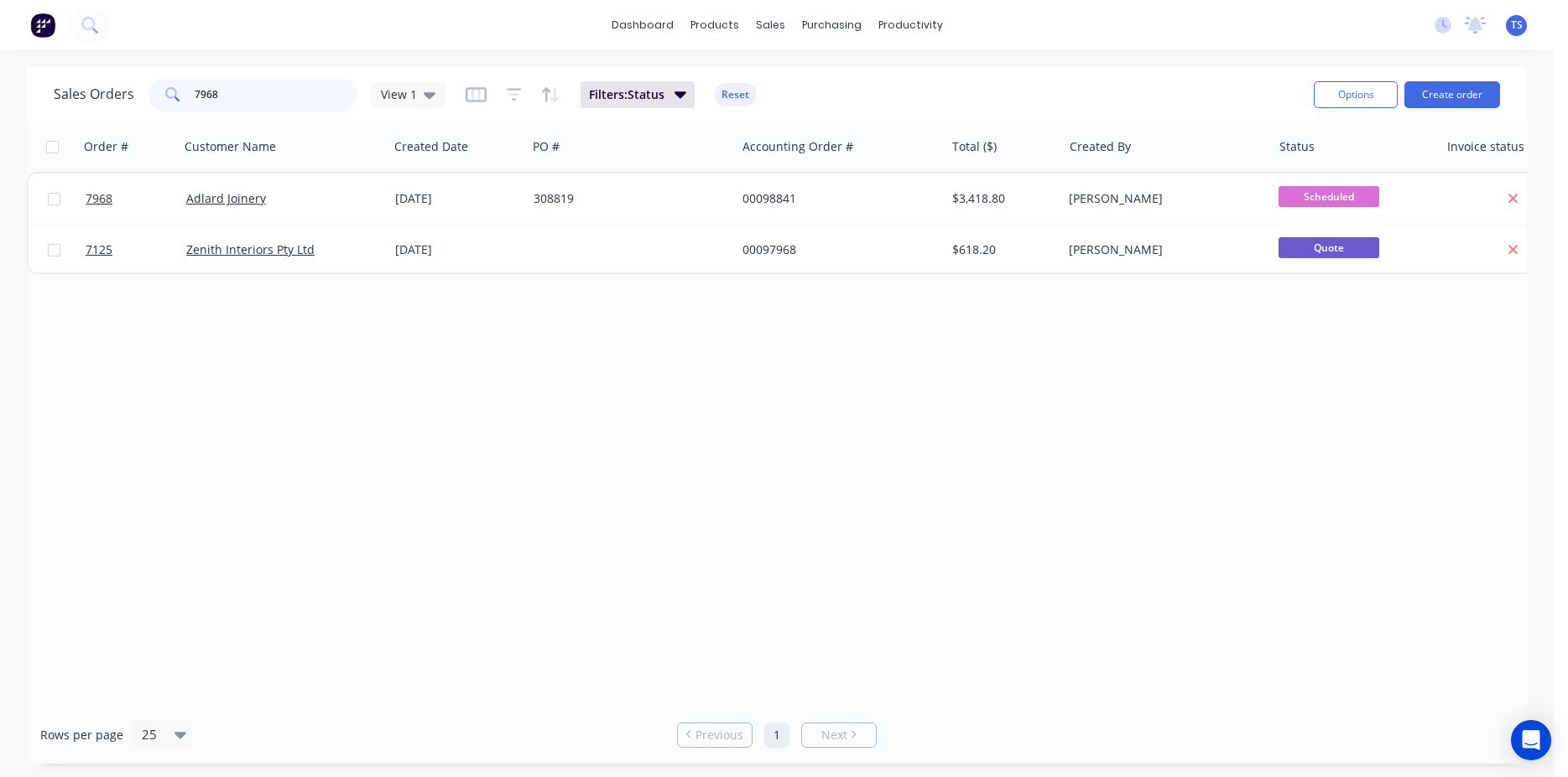
click at [303, 102] on input "7968" at bounding box center [276, 94] width 163 height 34
click at [296, 101] on input "8102" at bounding box center [276, 94] width 163 height 34
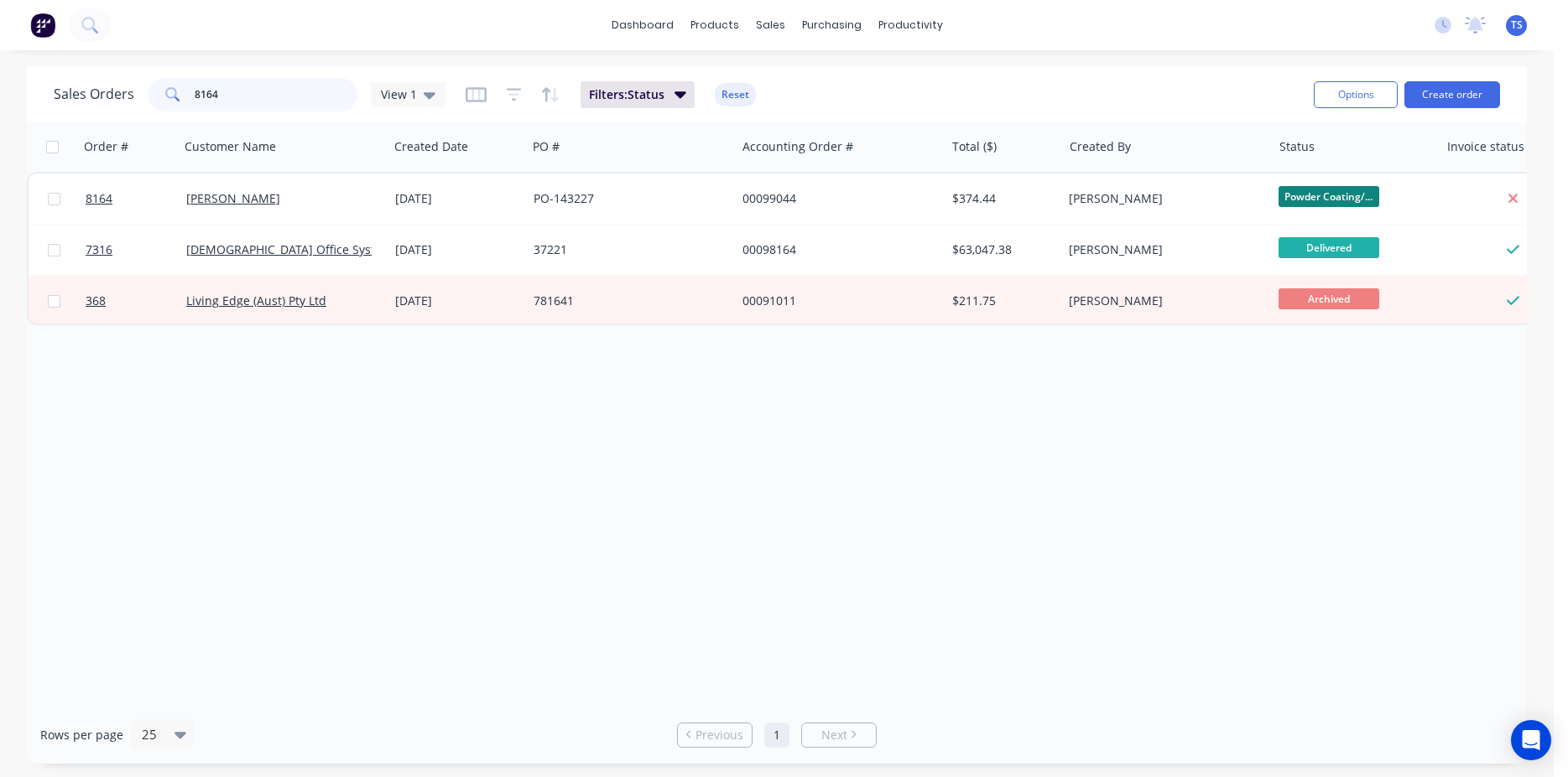
click at [296, 101] on input "8164" at bounding box center [276, 94] width 163 height 34
type input "9"
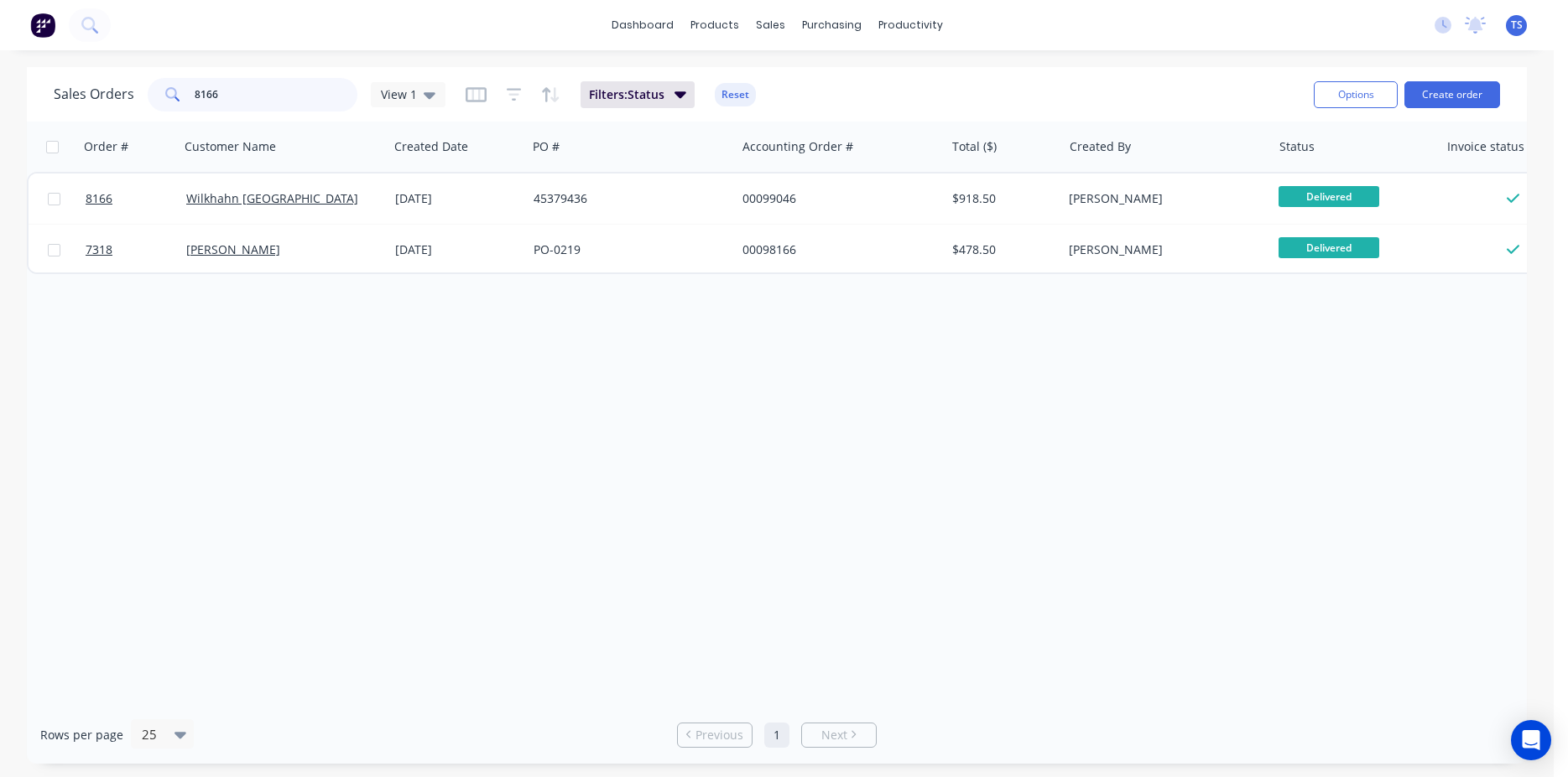
click at [275, 104] on input "8166" at bounding box center [276, 94] width 163 height 34
click at [275, 104] on input "8168" at bounding box center [276, 94] width 163 height 34
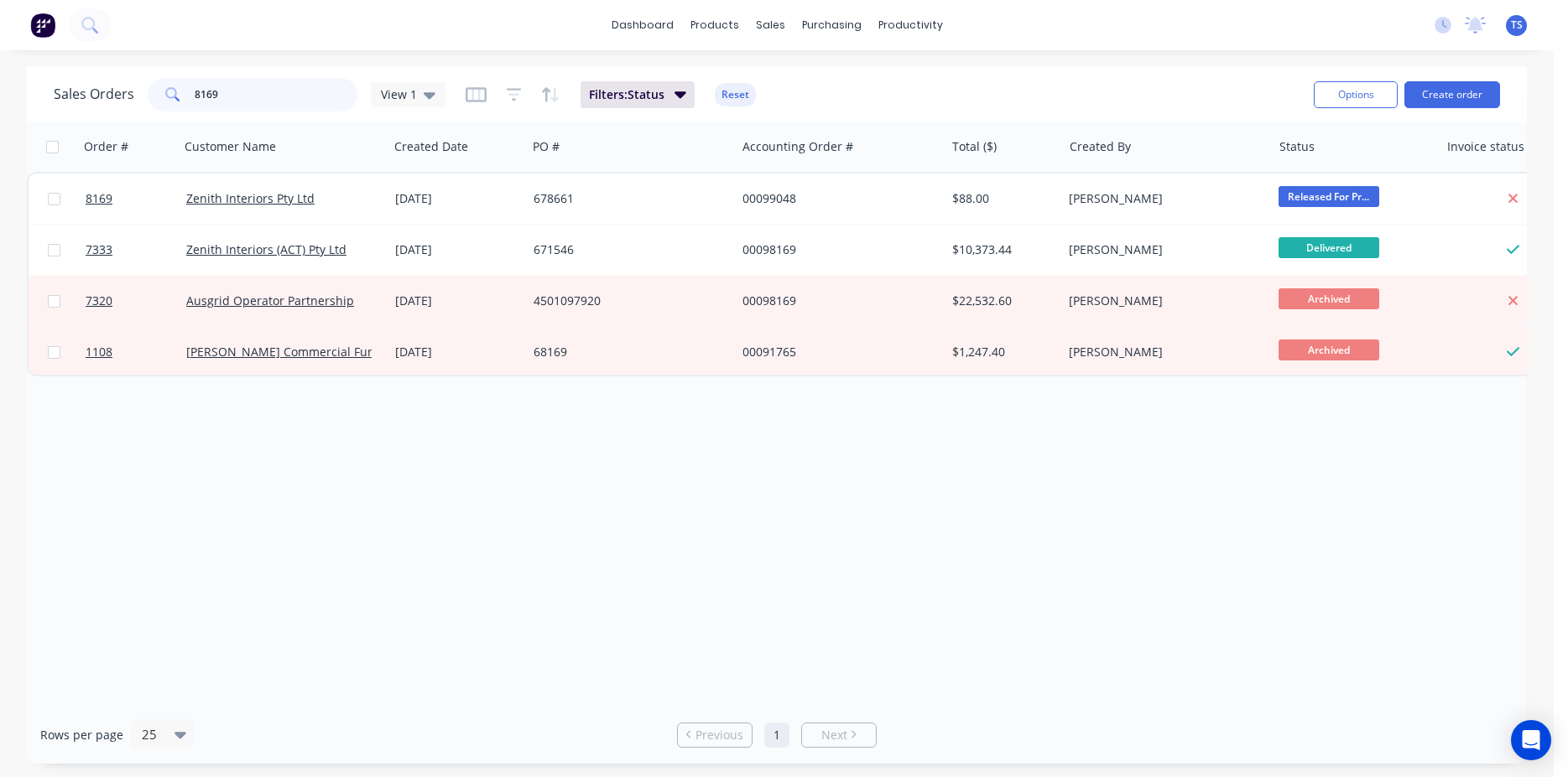
click at [275, 104] on input "8169" at bounding box center [276, 94] width 163 height 34
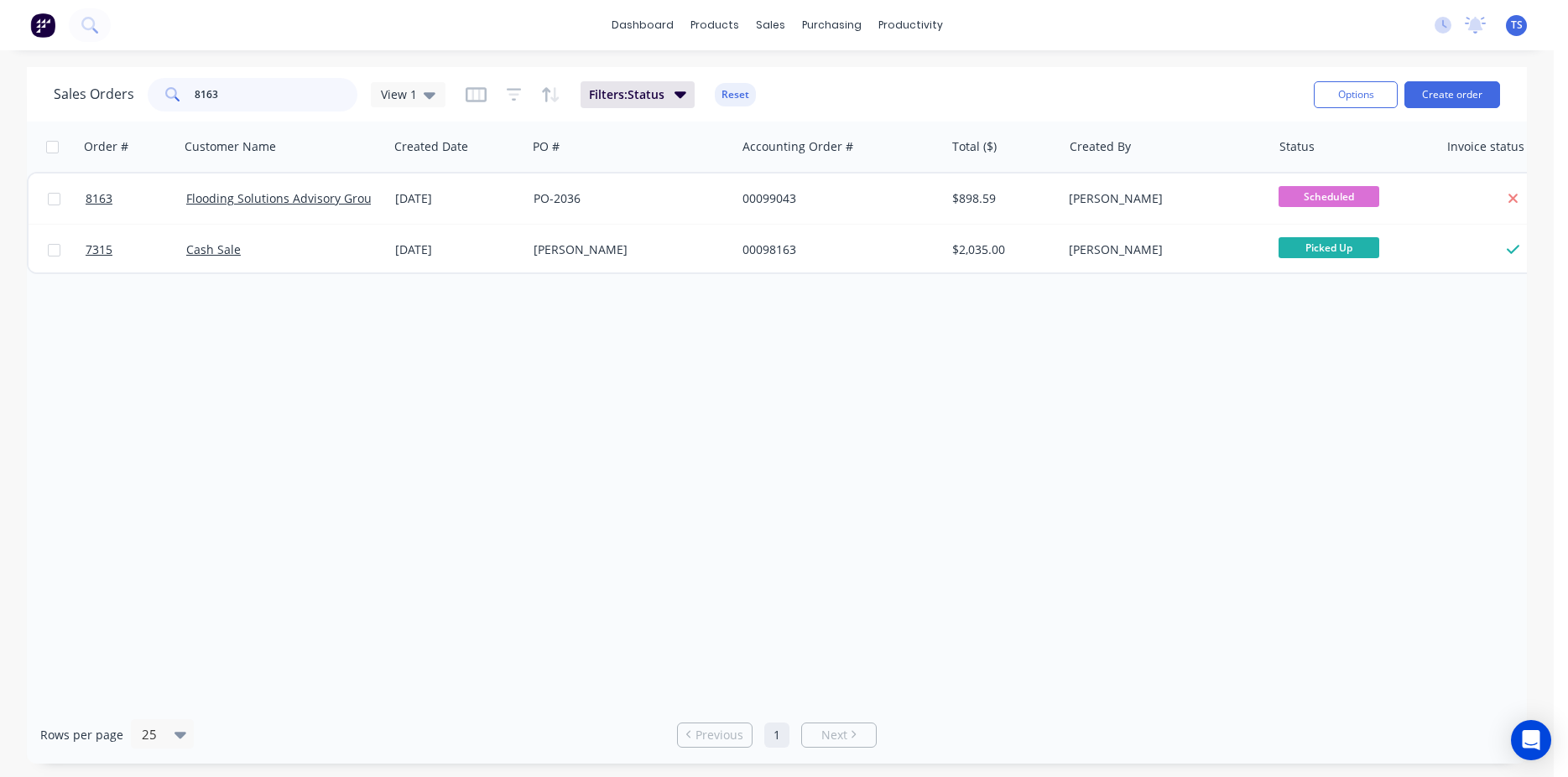
click at [275, 104] on input "8163" at bounding box center [276, 94] width 163 height 34
click at [269, 100] on input "8090" at bounding box center [276, 94] width 163 height 34
click at [269, 100] on input "8170" at bounding box center [276, 94] width 163 height 34
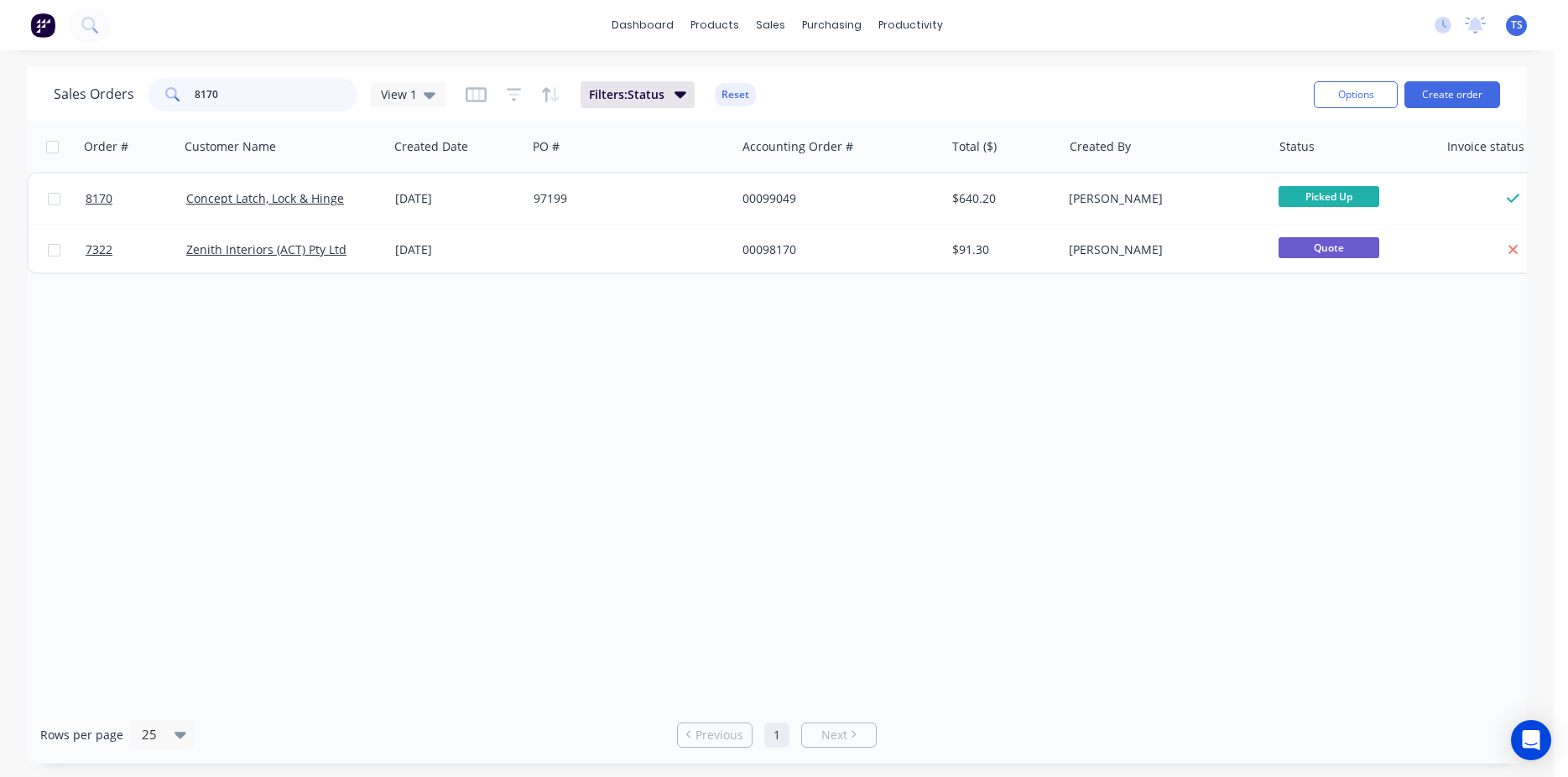
click at [269, 100] on input "8170" at bounding box center [276, 94] width 163 height 34
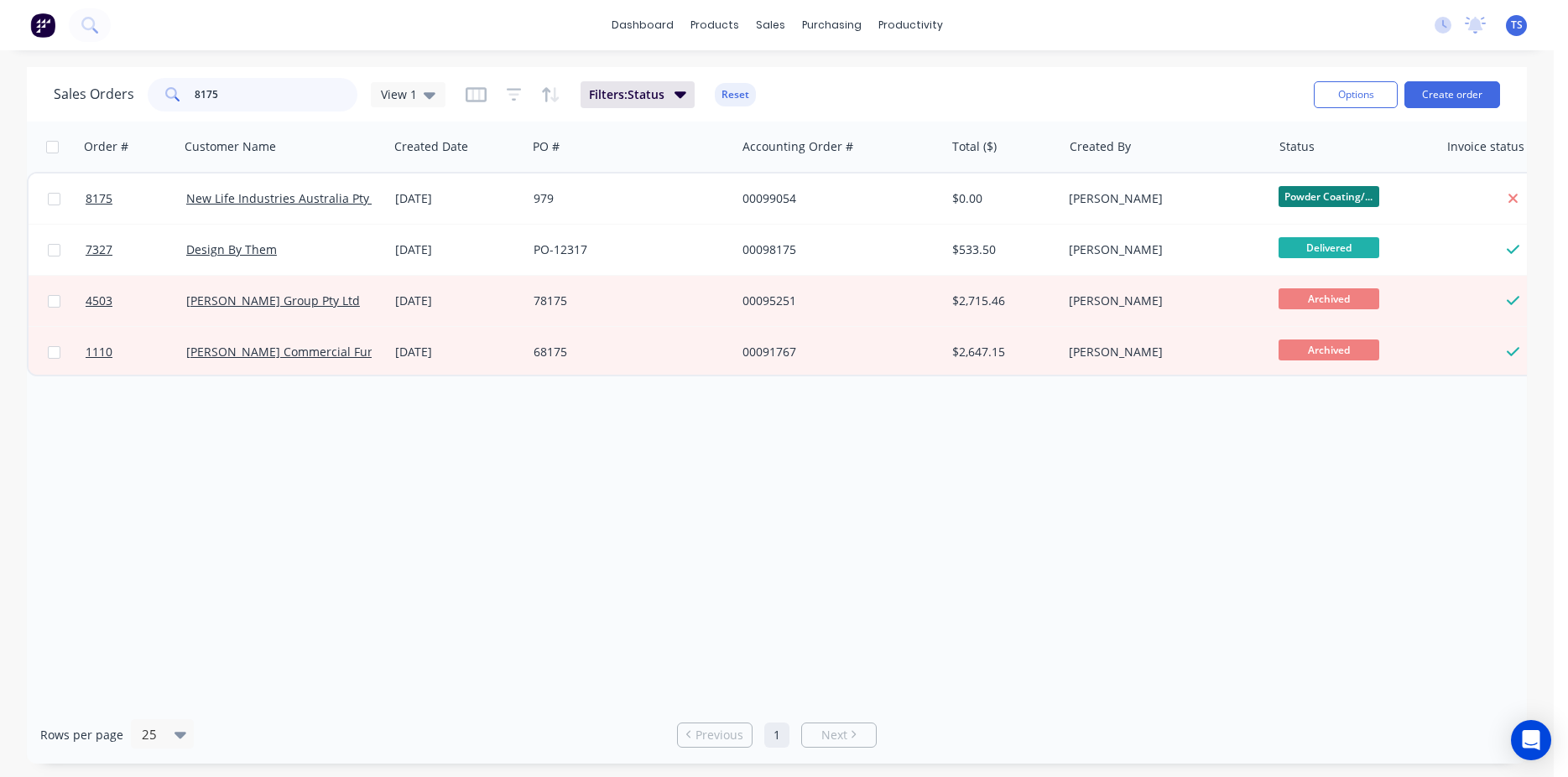
click at [269, 100] on input "8175" at bounding box center [276, 94] width 163 height 34
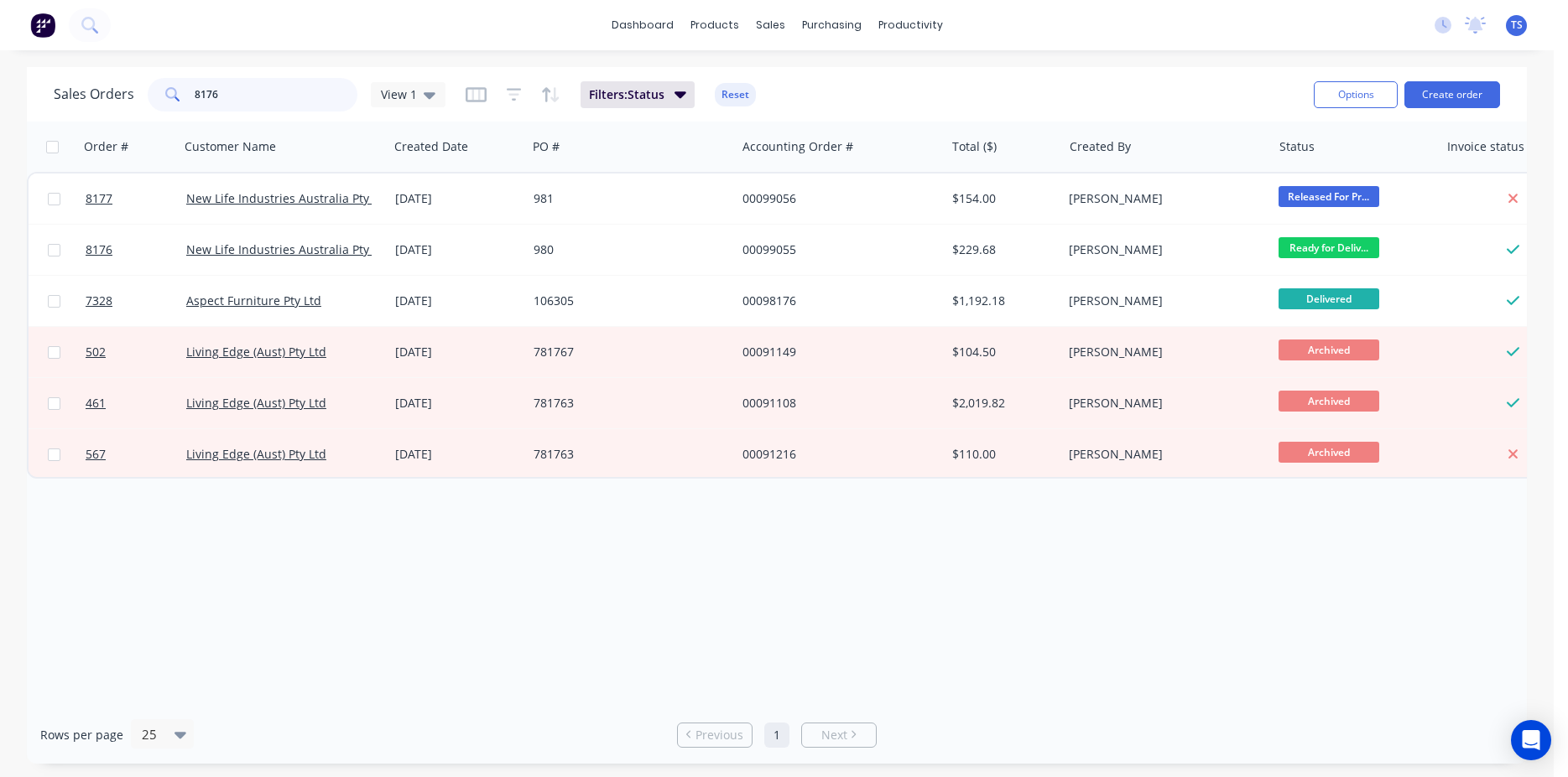
click at [269, 100] on input "8176" at bounding box center [276, 94] width 163 height 34
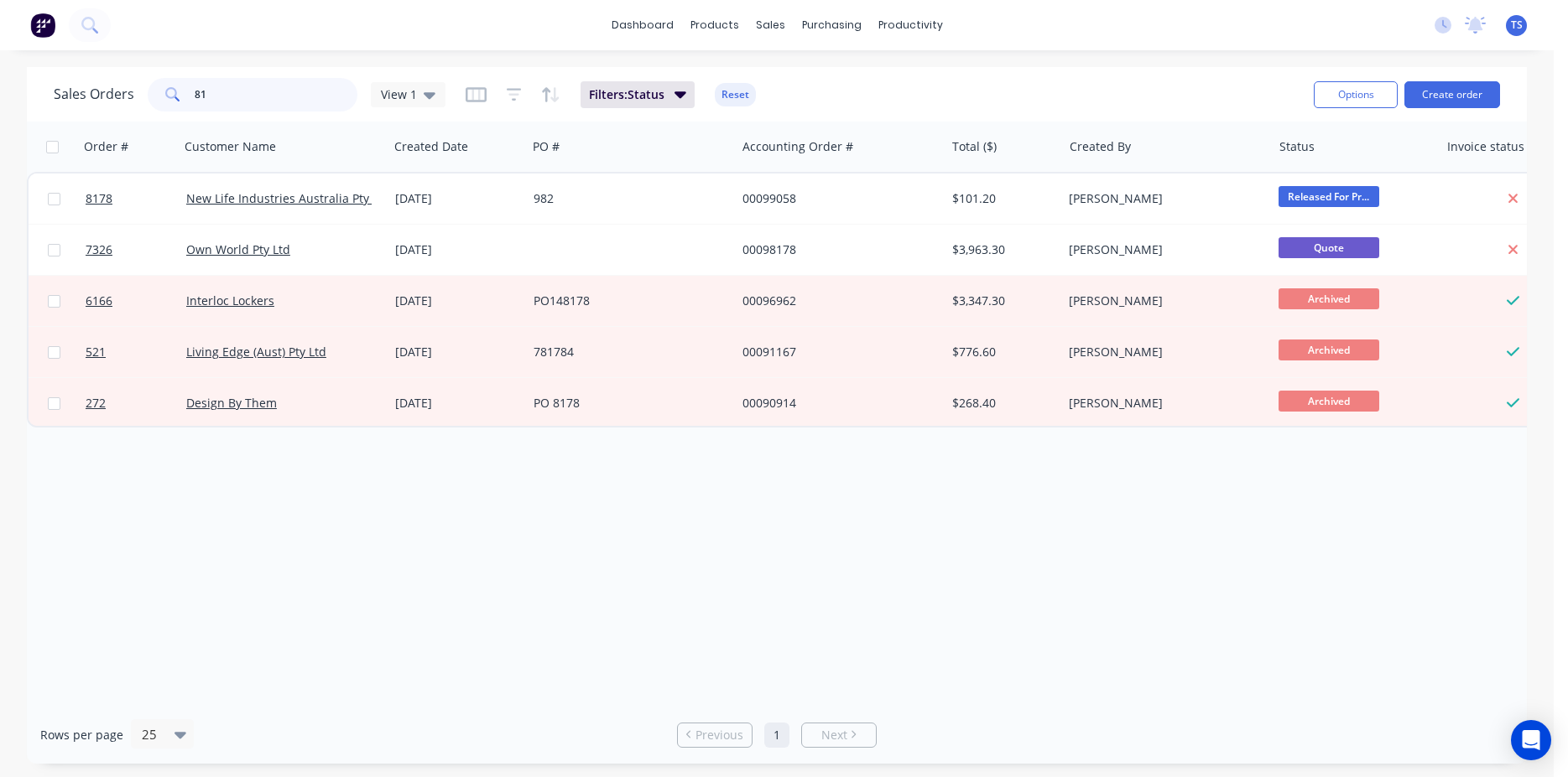
type input "8"
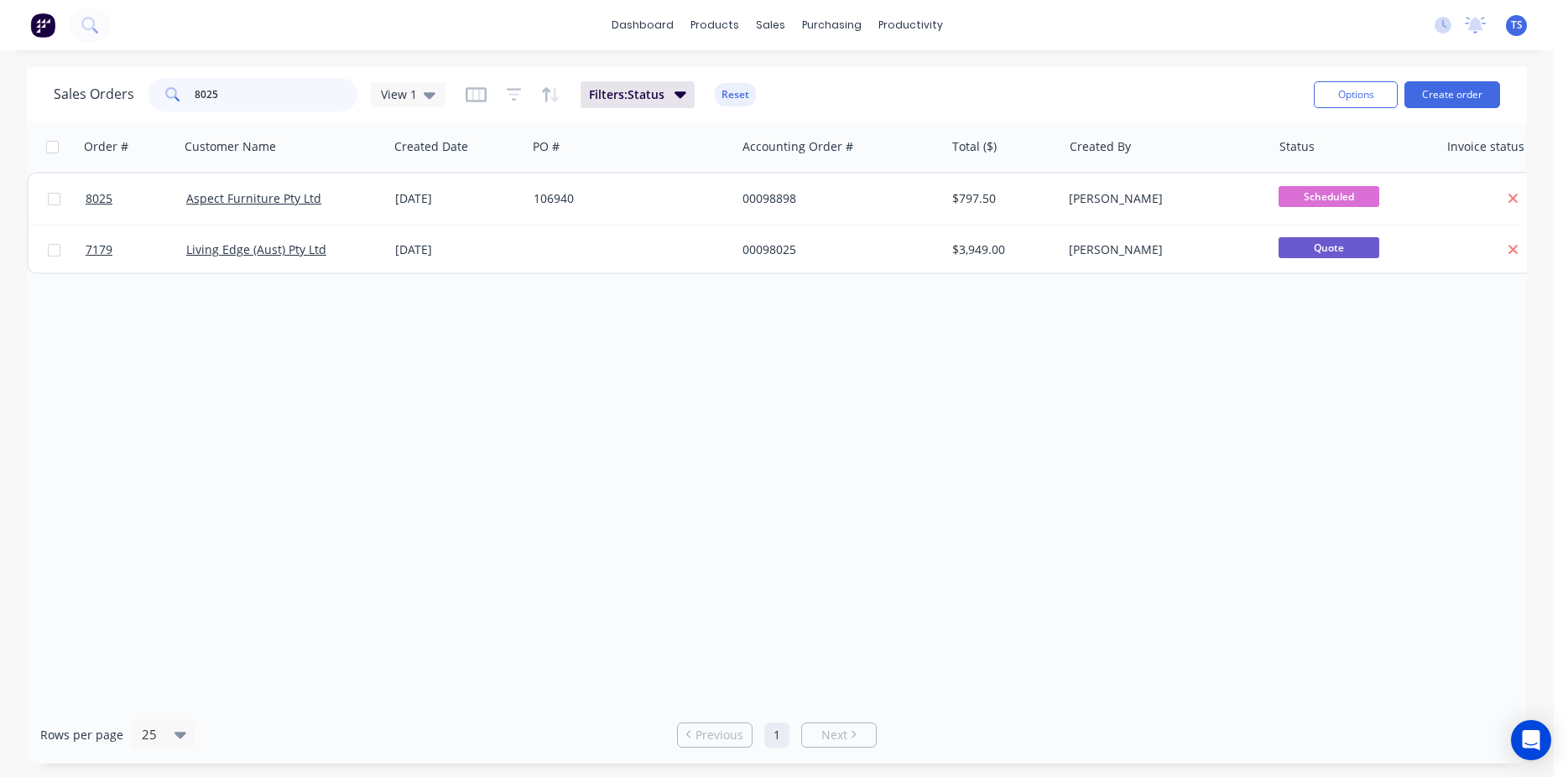
click at [269, 100] on input "8025" at bounding box center [276, 94] width 163 height 34
drag, startPoint x: 269, startPoint y: 100, endPoint x: 259, endPoint y: 107, distance: 12.2
click at [267, 101] on input "8025" at bounding box center [276, 94] width 163 height 34
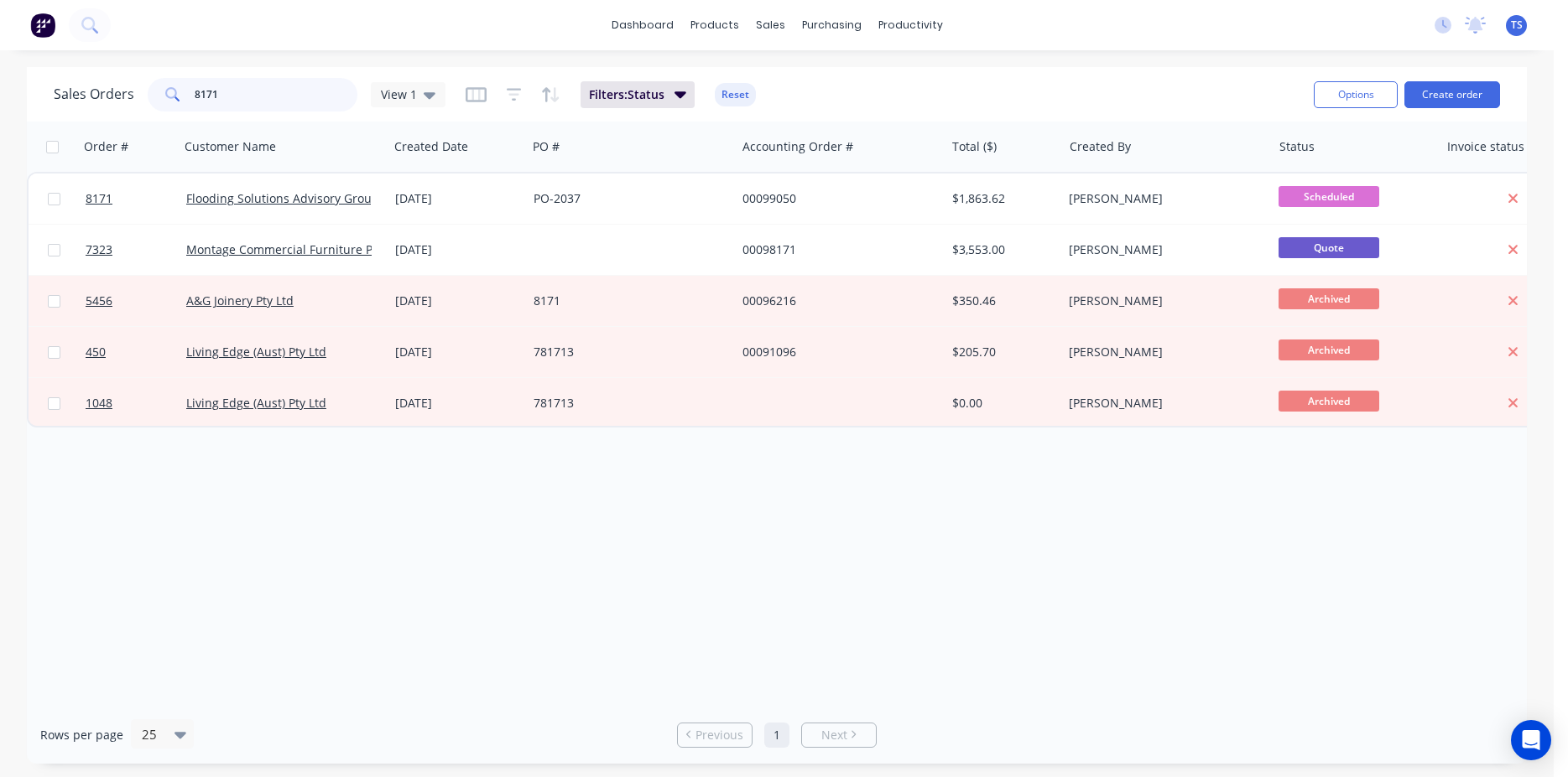
click at [259, 106] on input "8171" at bounding box center [276, 94] width 163 height 34
click at [259, 104] on input "8171" at bounding box center [276, 94] width 163 height 34
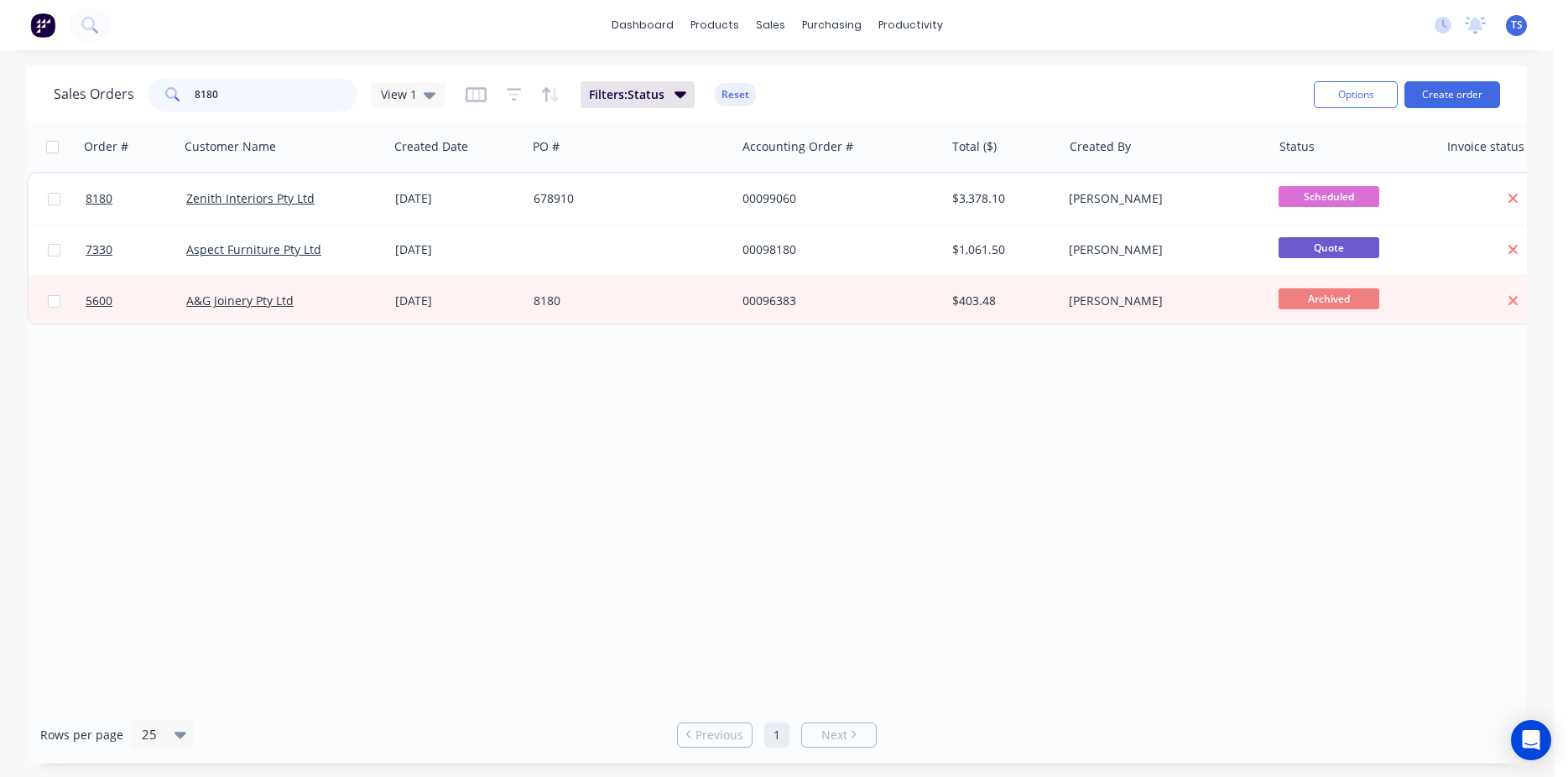
click at [259, 104] on input "8180" at bounding box center [276, 94] width 163 height 34
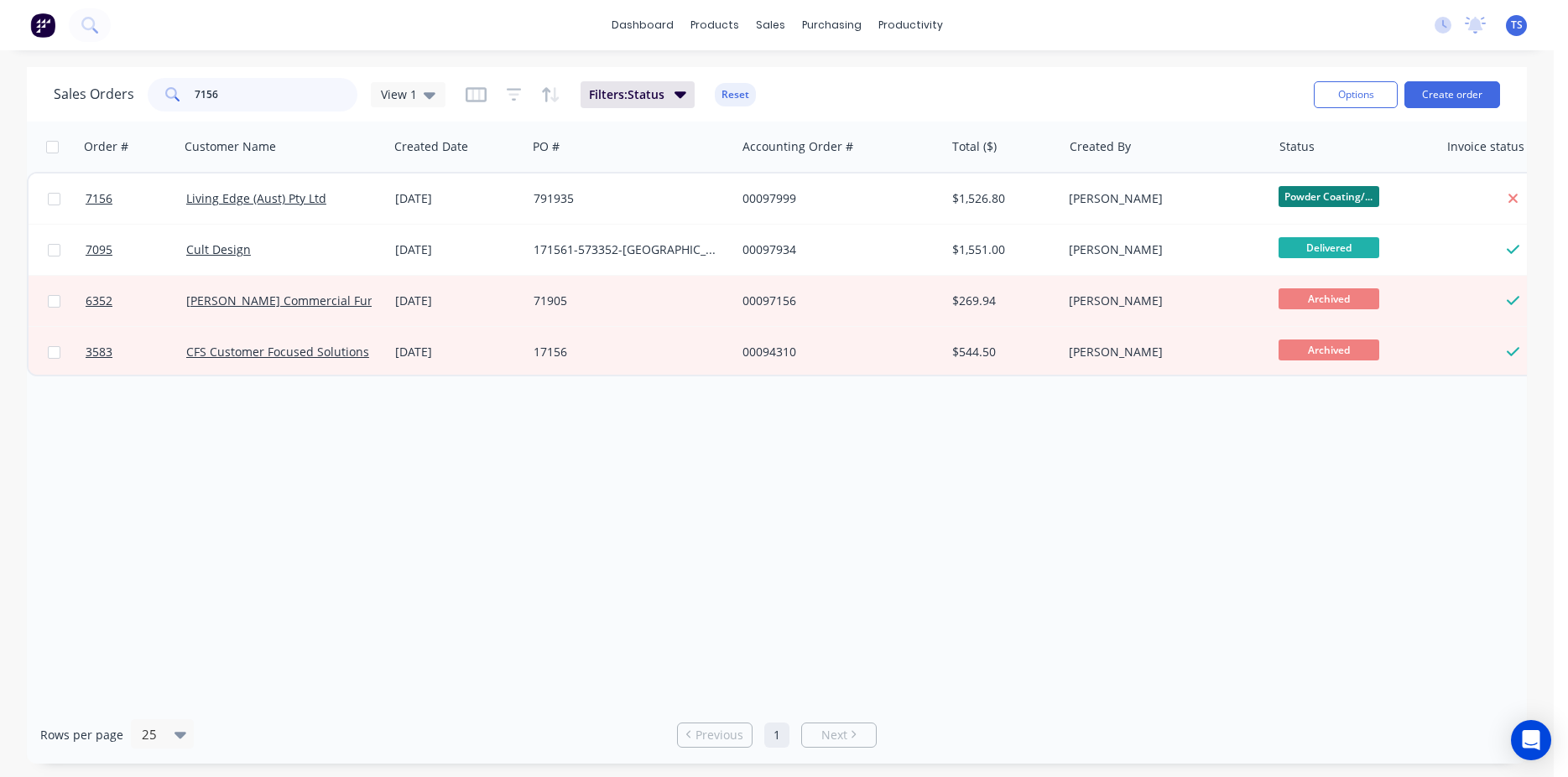
click at [259, 104] on input "7156" at bounding box center [276, 94] width 163 height 34
type input "8172"
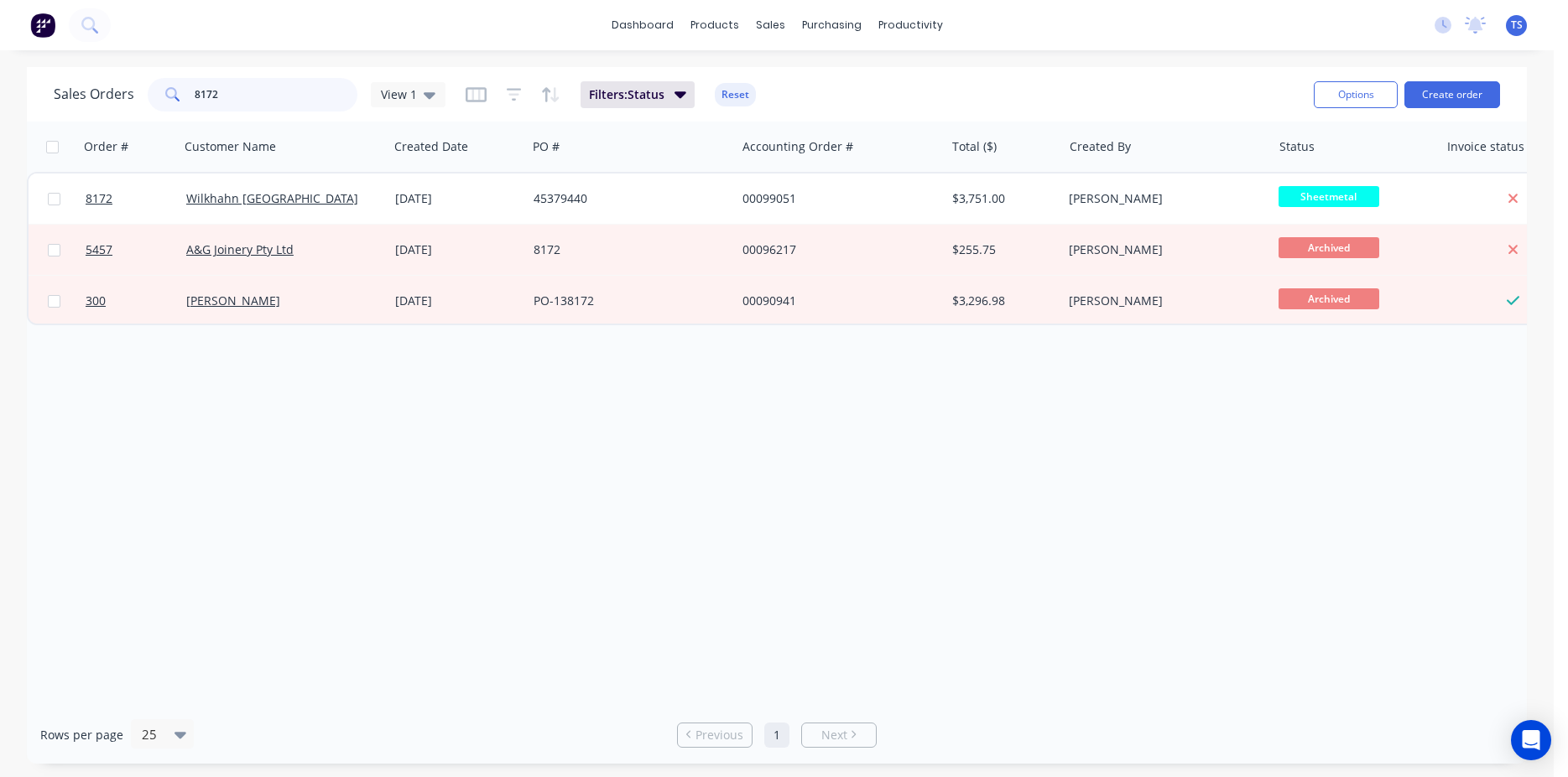
click at [259, 104] on input "8172" at bounding box center [276, 94] width 163 height 34
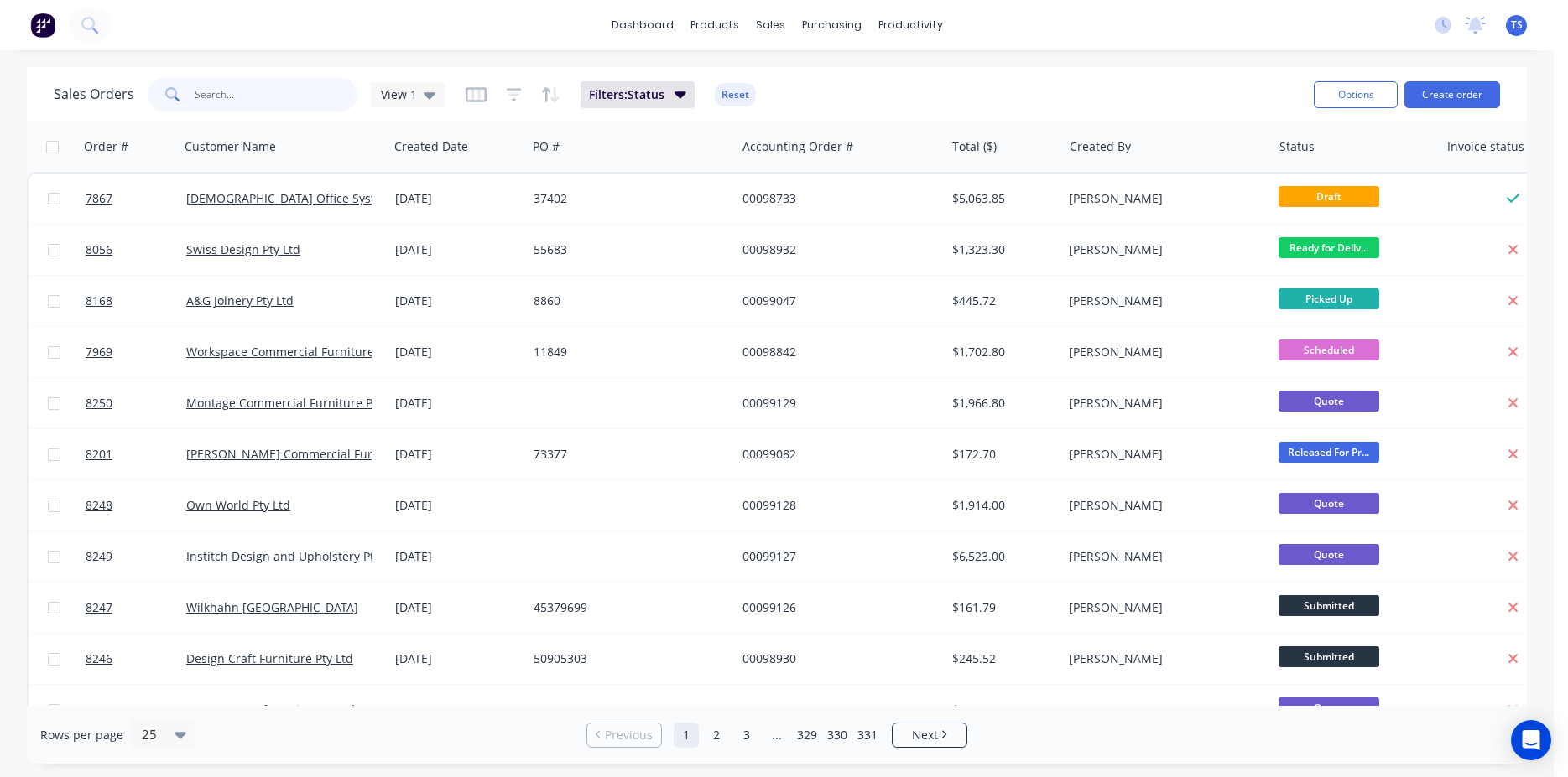
click at [322, 102] on input "text" at bounding box center [276, 94] width 163 height 34
type input "98733"
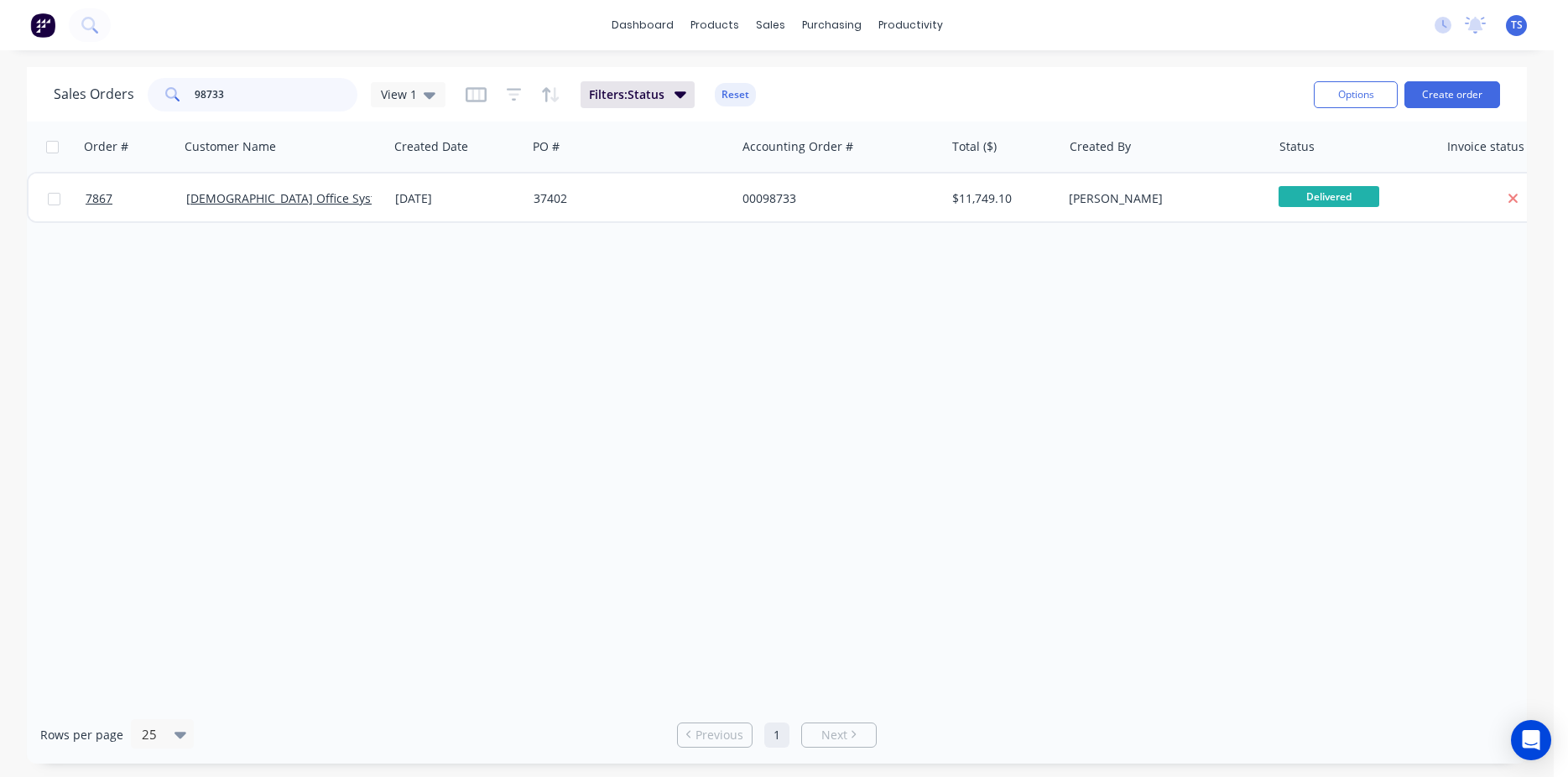
click at [322, 103] on input "98733" at bounding box center [276, 94] width 163 height 34
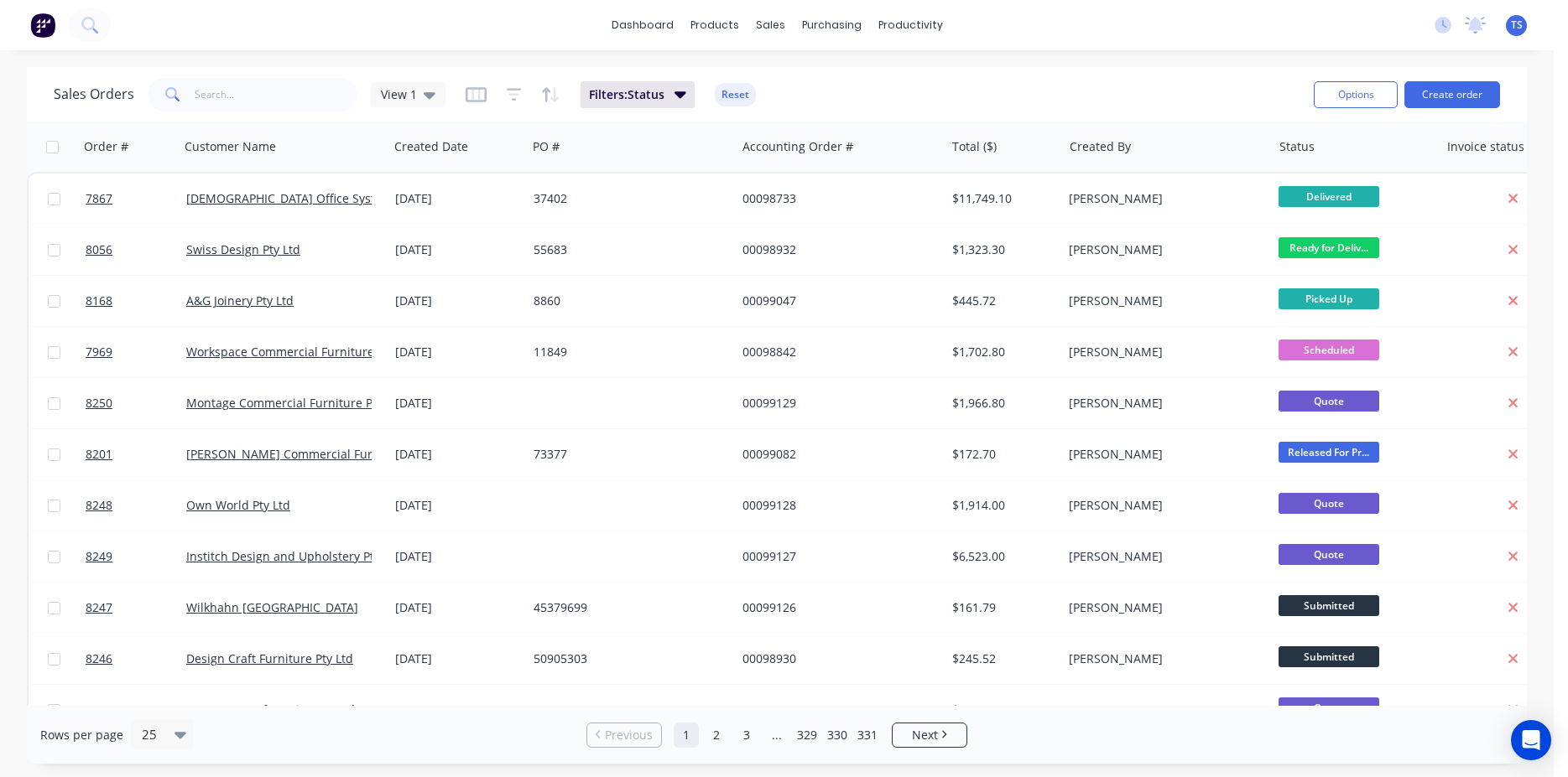
click at [265, 72] on div "Sales Orders View 1 Filters: Status Reset Options Create order" at bounding box center [776, 94] width 1500 height 55
click at [268, 83] on input "text" at bounding box center [276, 94] width 163 height 34
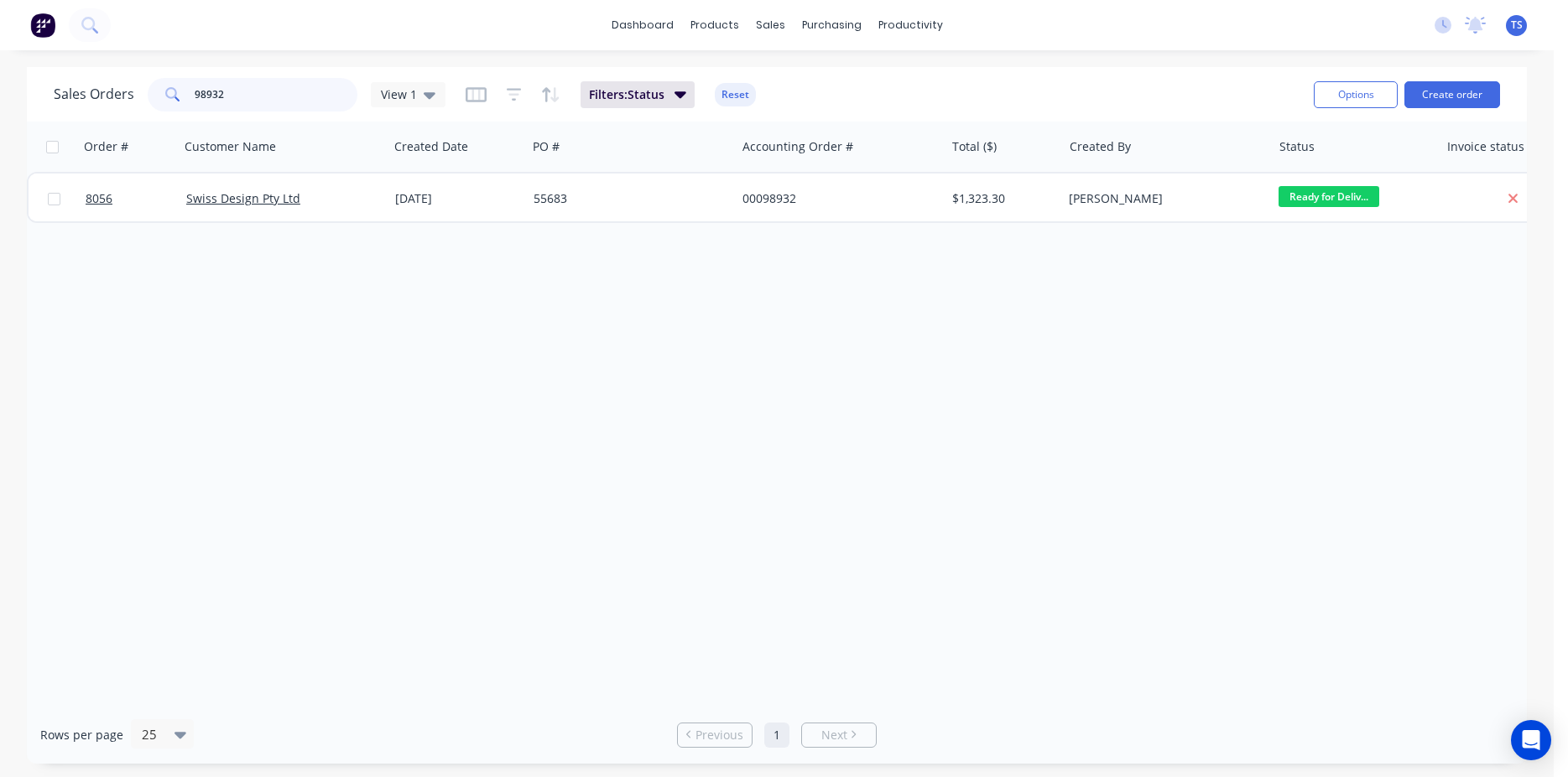
click at [260, 101] on input "98932" at bounding box center [276, 94] width 163 height 34
click at [263, 101] on input "98733" at bounding box center [276, 94] width 163 height 34
type input "98932"
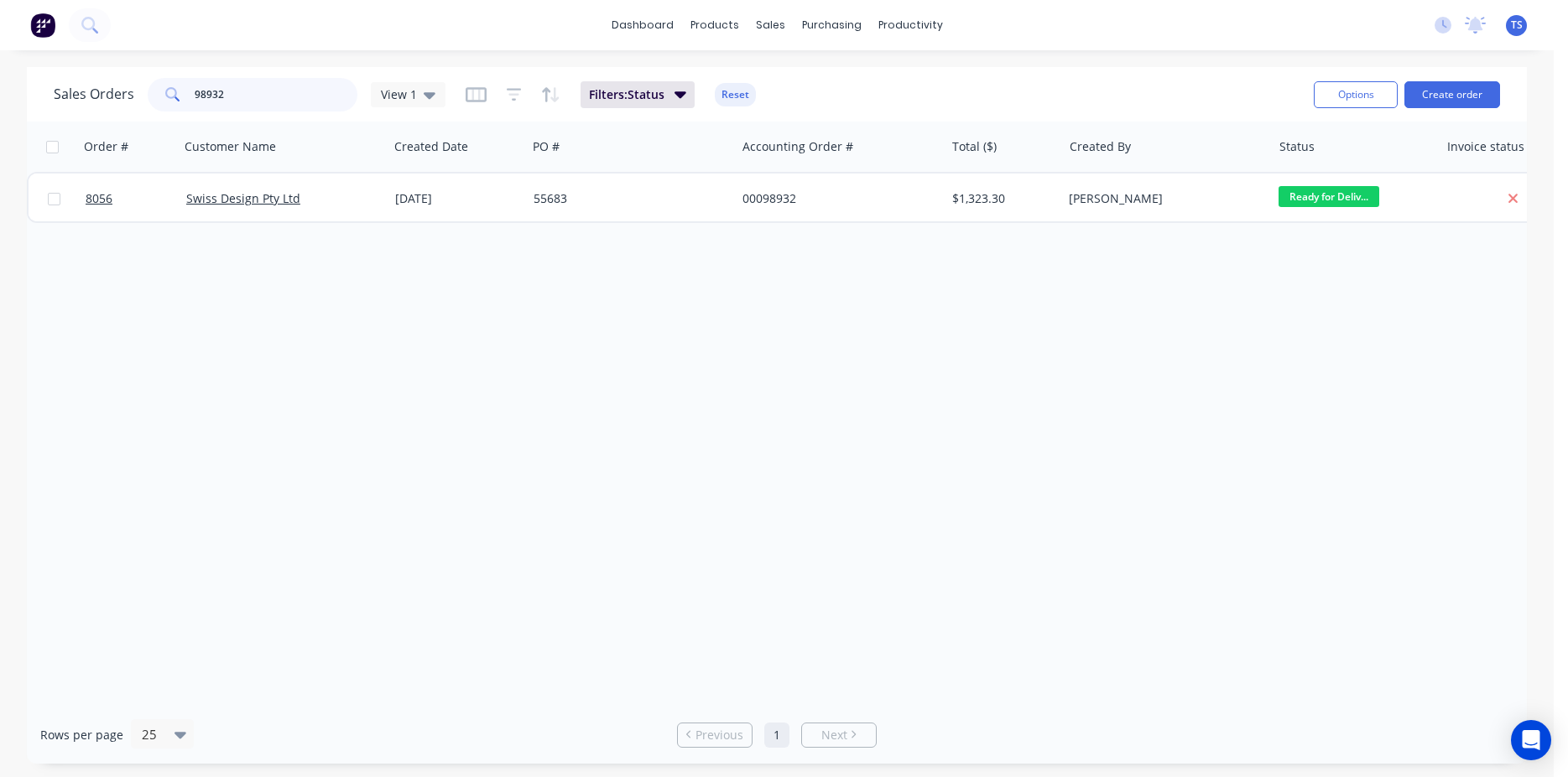
click at [263, 101] on input "98932" at bounding box center [276, 94] width 163 height 34
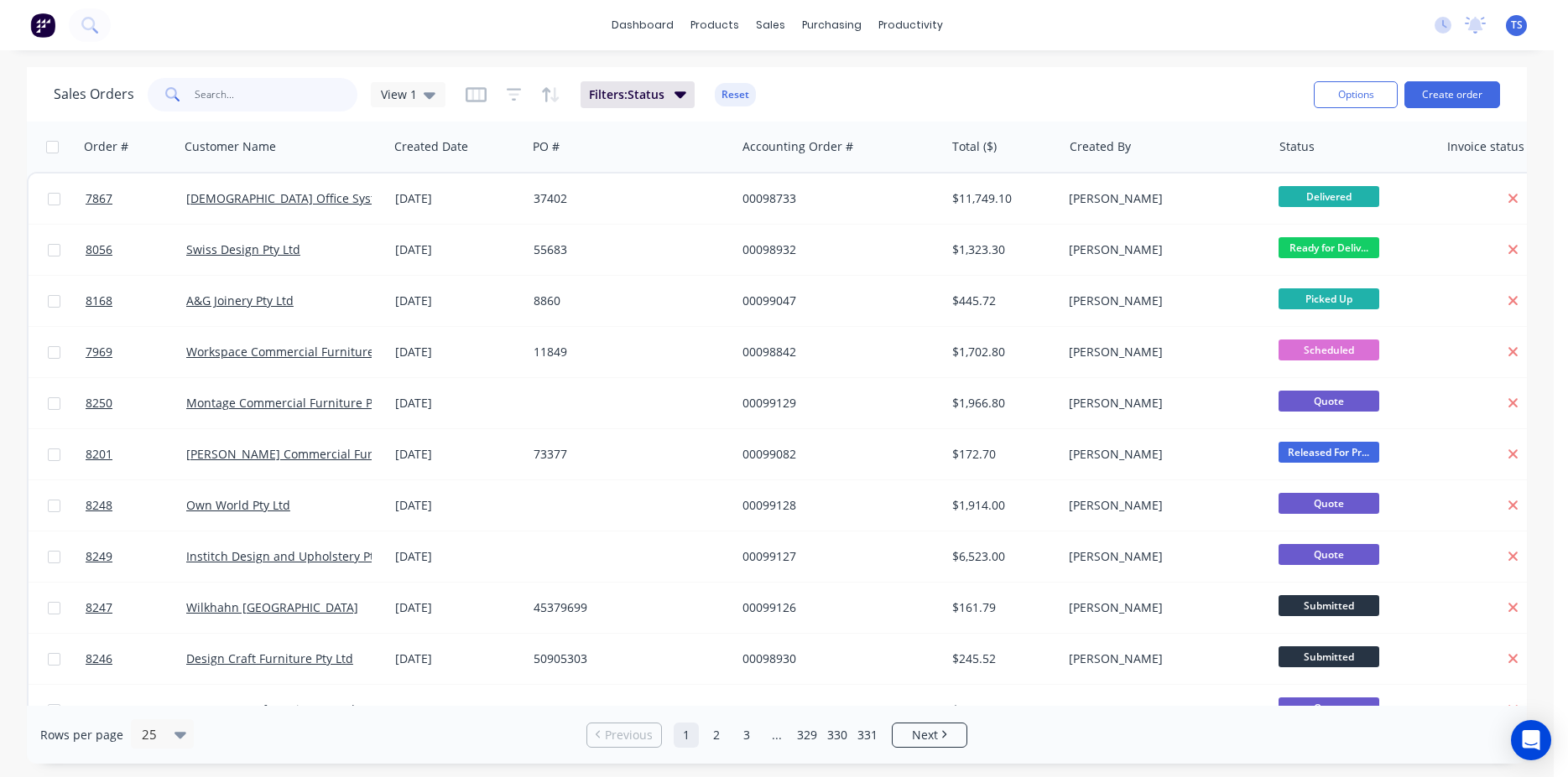
click at [232, 86] on input "text" at bounding box center [276, 94] width 163 height 34
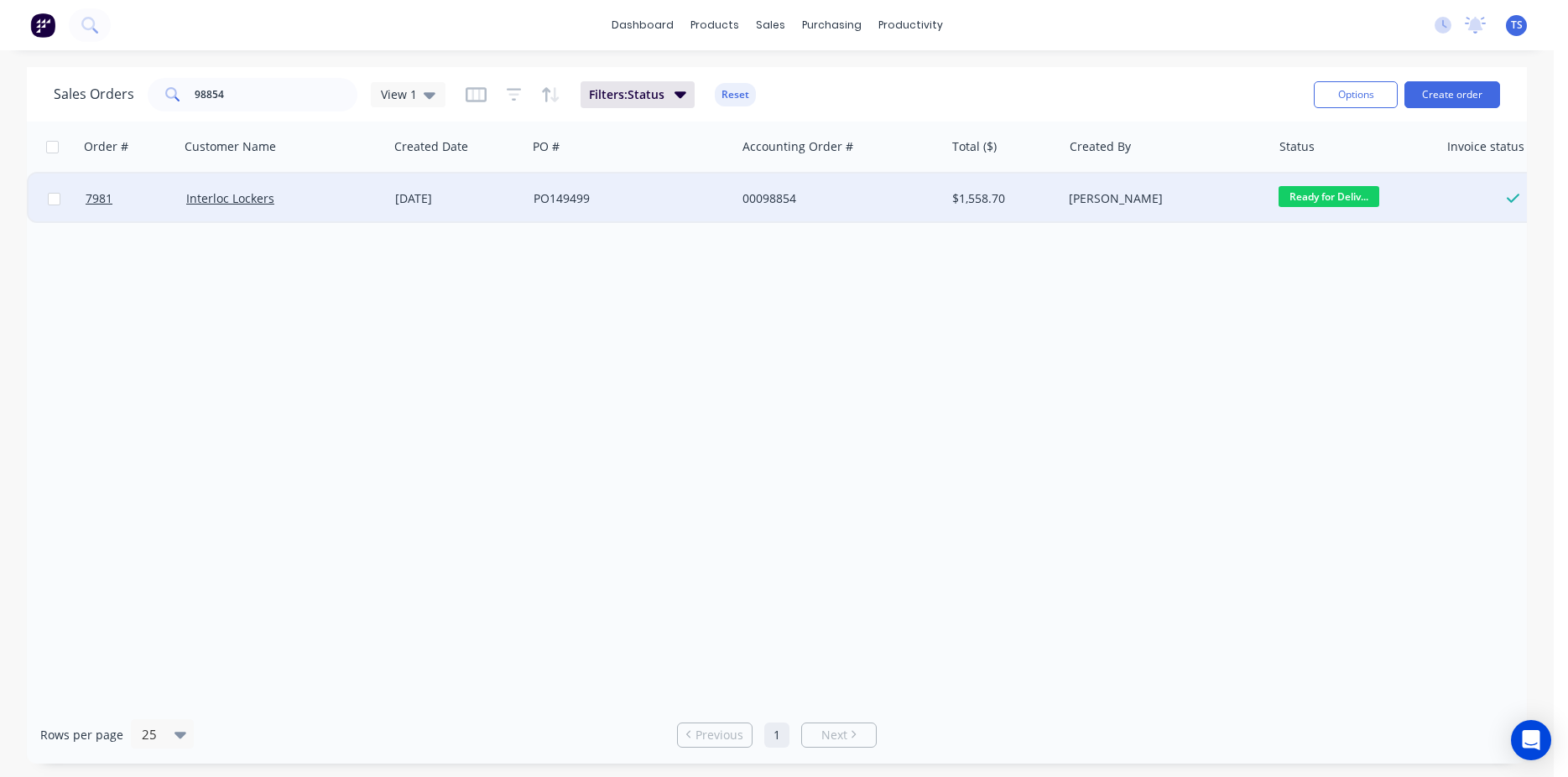
click at [1338, 193] on span "Ready for Deliv..." at bounding box center [1329, 197] width 101 height 21
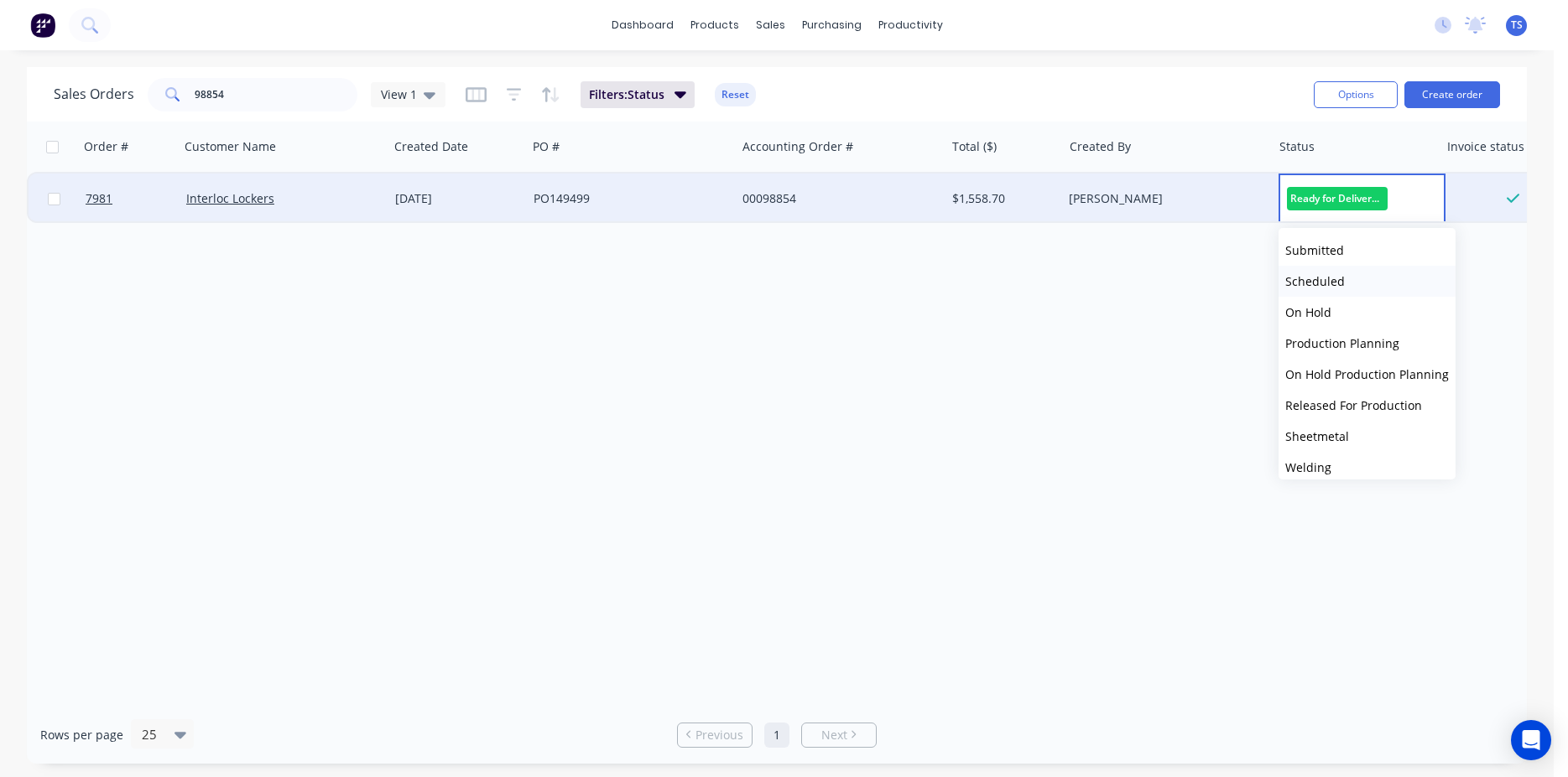
scroll to position [183, 0]
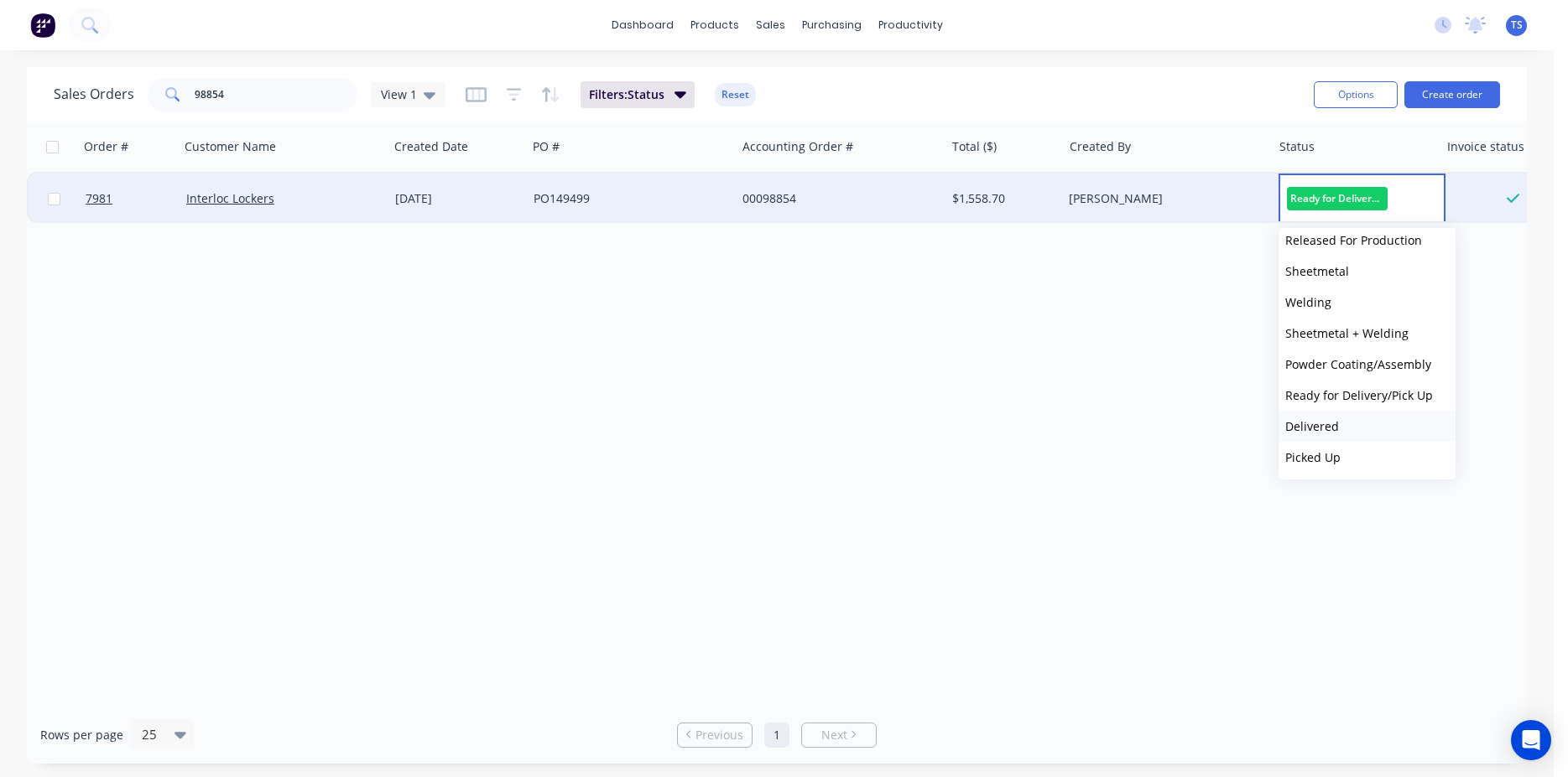
click at [1346, 437] on button "Delivered" at bounding box center [1367, 426] width 177 height 31
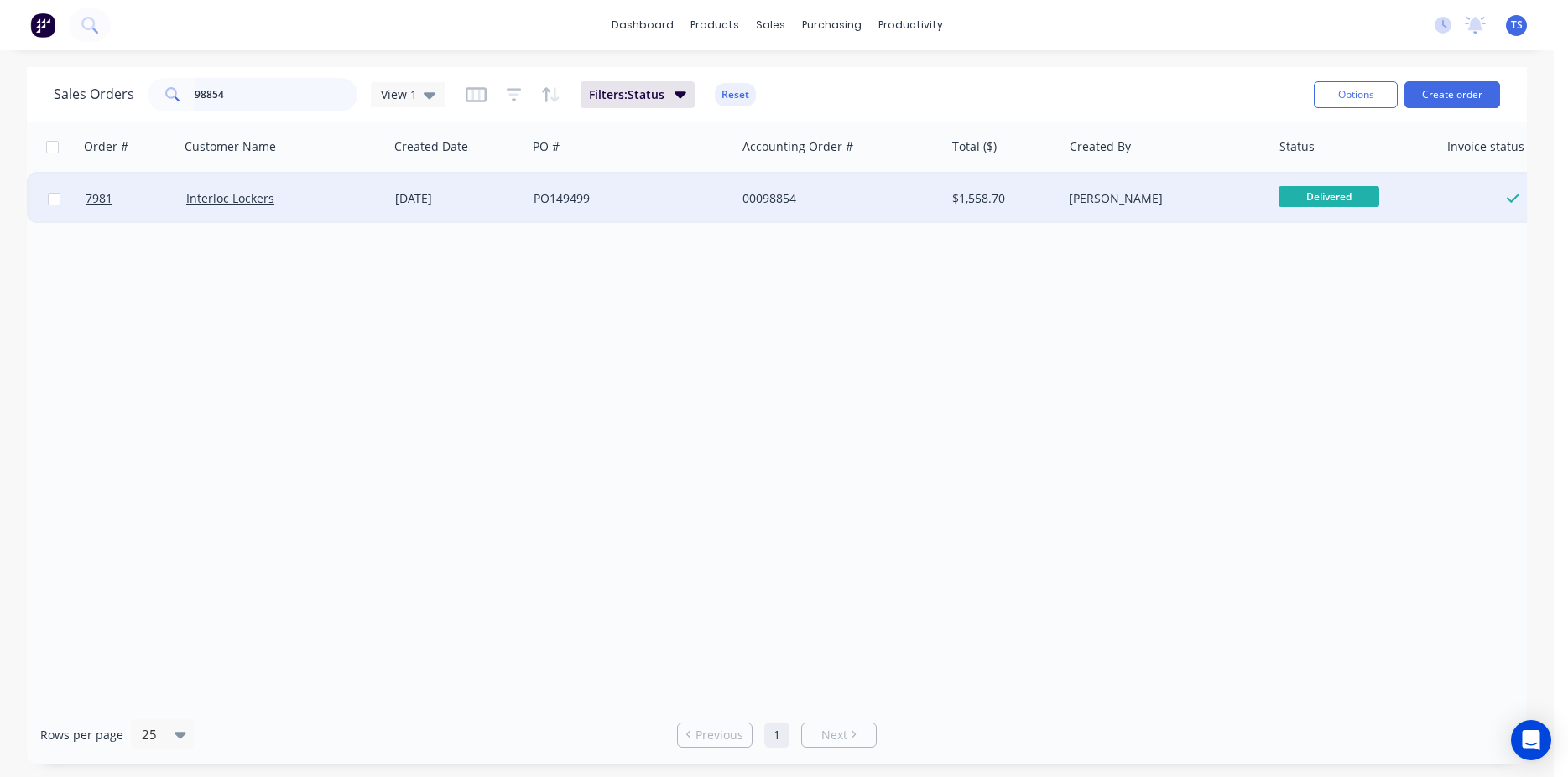
click at [241, 87] on input "98854" at bounding box center [276, 94] width 163 height 34
click at [1311, 203] on span "Ready for Deliv..." at bounding box center [1329, 197] width 101 height 21
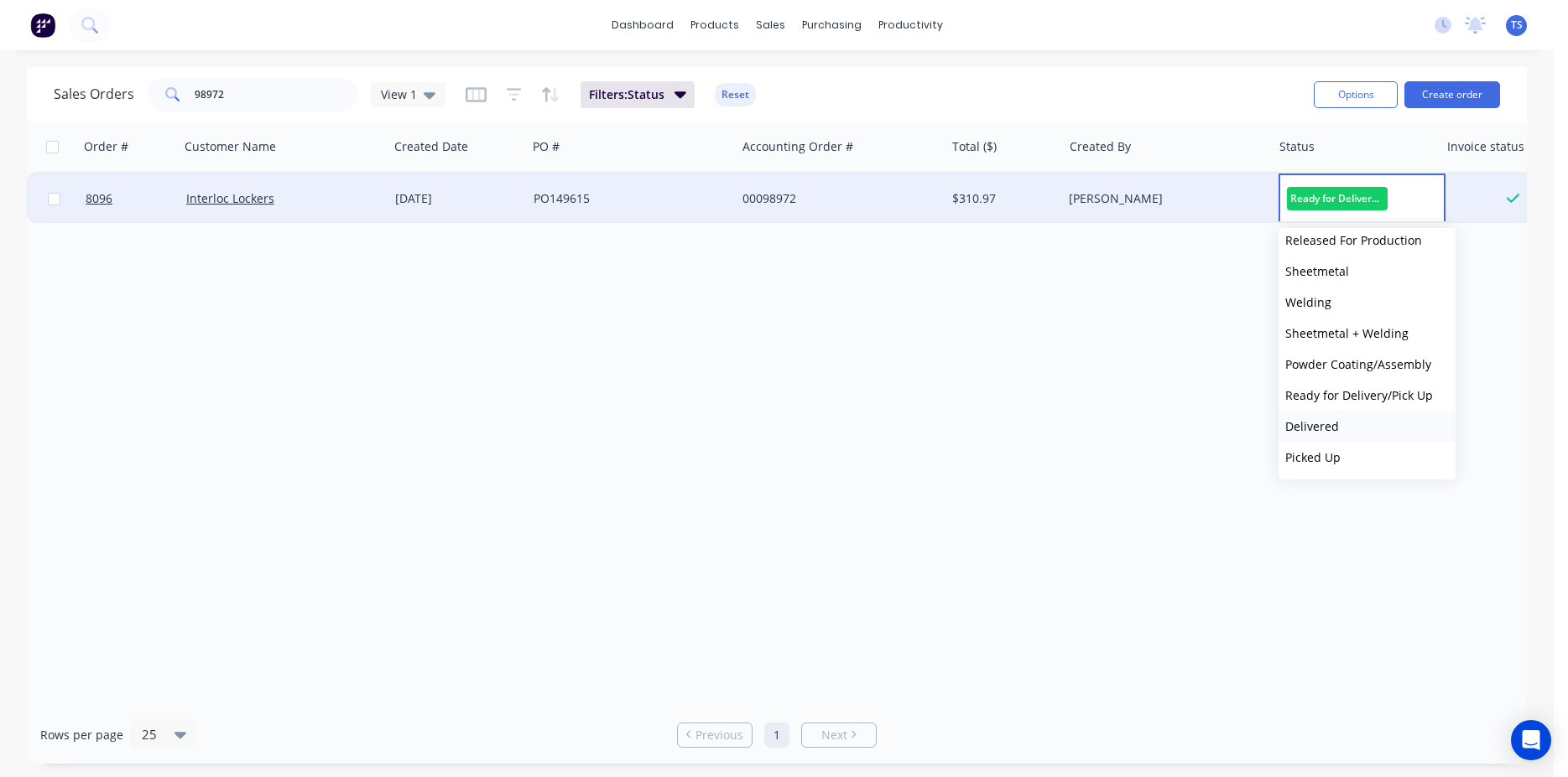
click at [1331, 413] on button "Delivered" at bounding box center [1367, 426] width 177 height 31
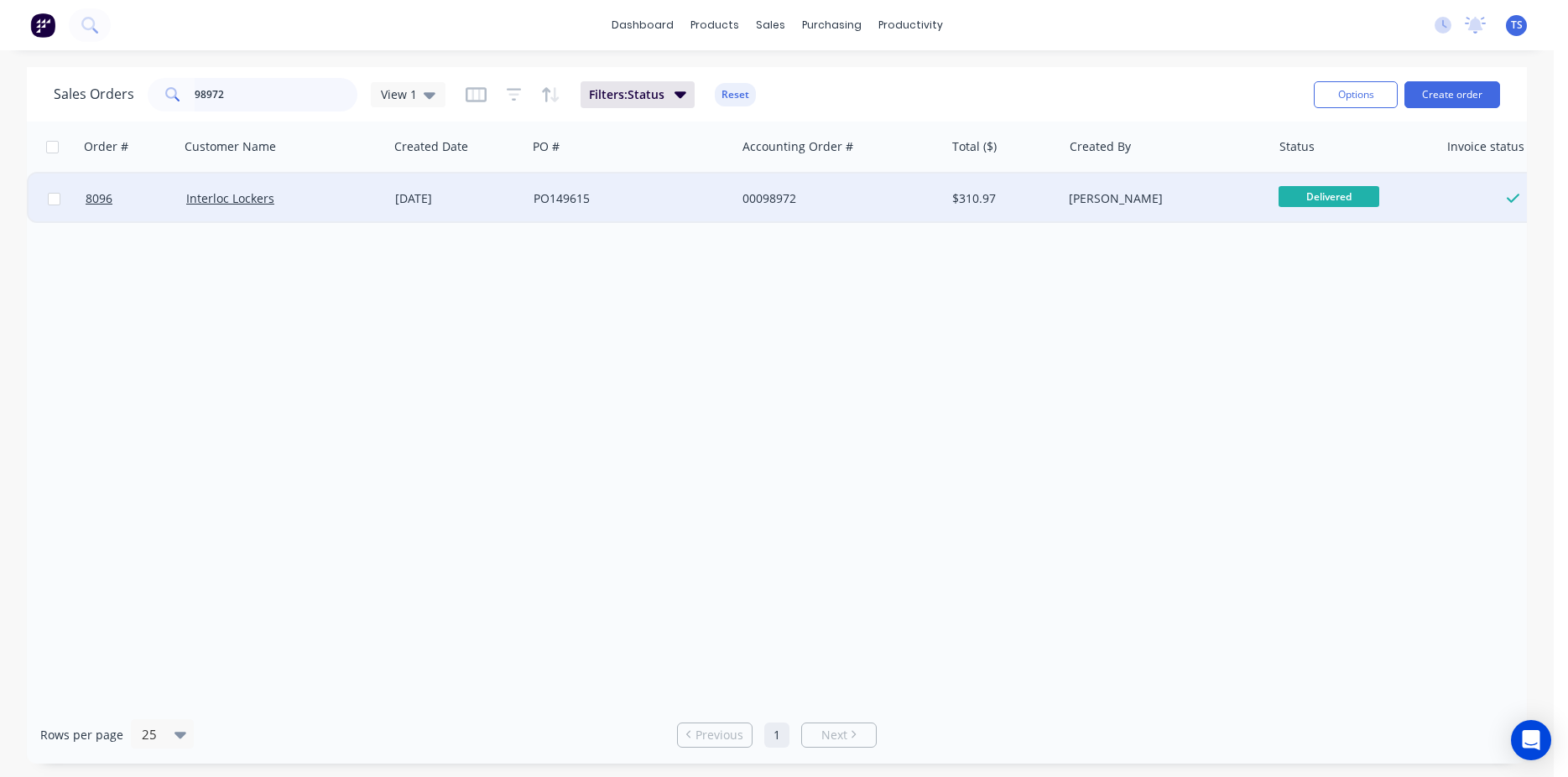
click at [248, 93] on input "98972" at bounding box center [276, 94] width 163 height 34
click at [1342, 203] on span "Ready for Deliv..." at bounding box center [1329, 197] width 101 height 21
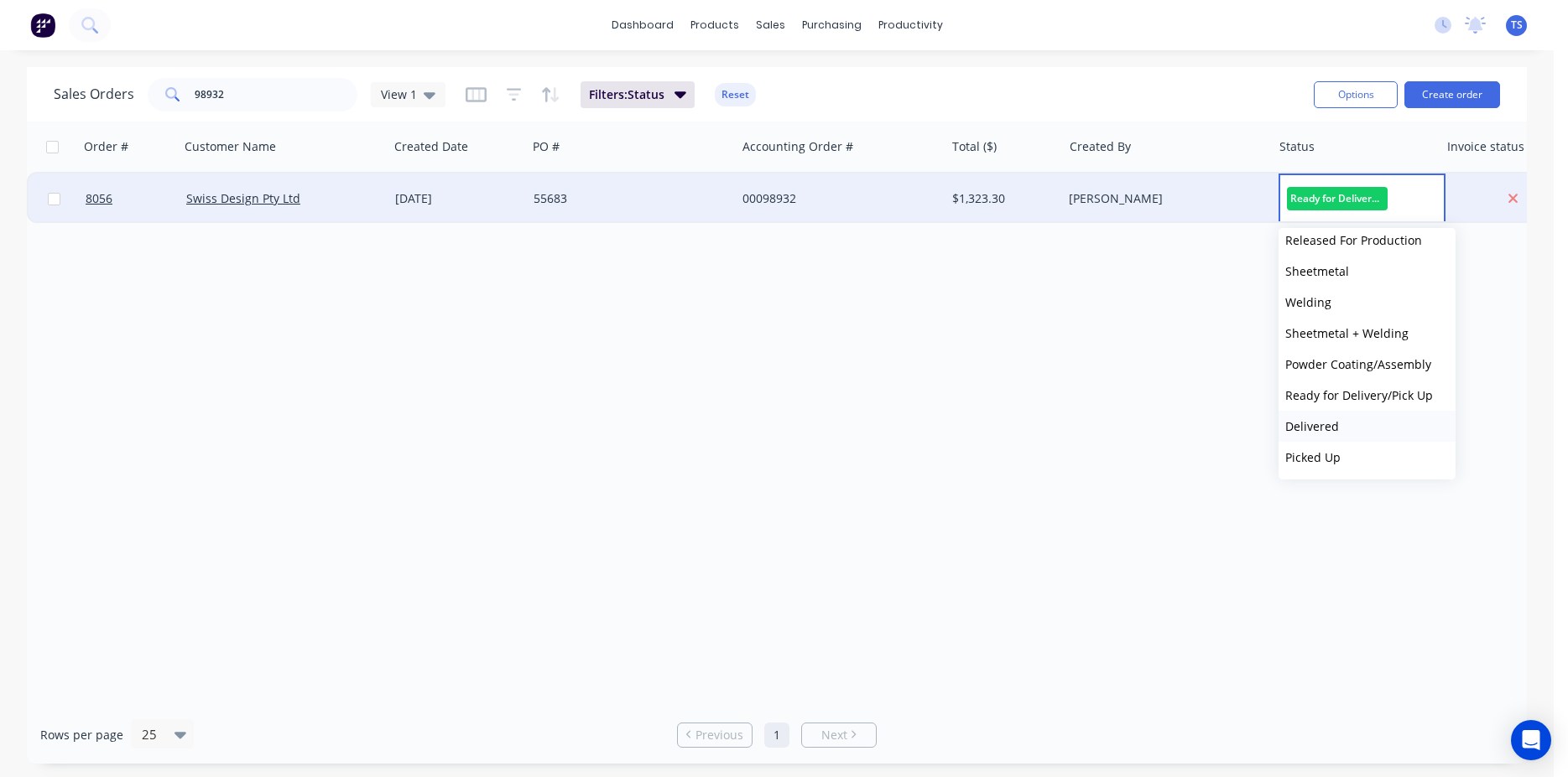
click at [1378, 415] on button "Delivered" at bounding box center [1367, 426] width 177 height 31
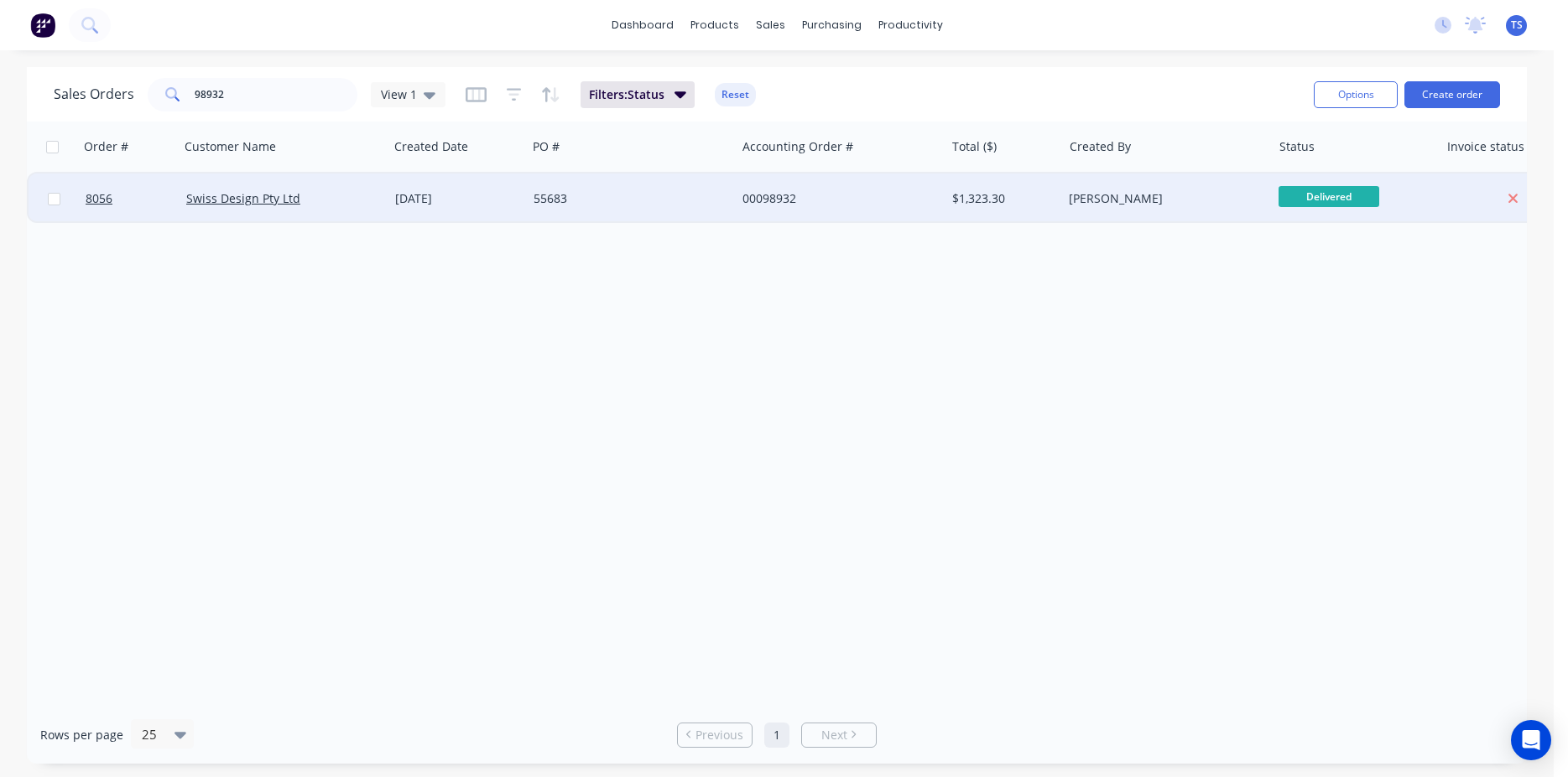
drag, startPoint x: 199, startPoint y: 117, endPoint x: 242, endPoint y: 102, distance: 45.5
click at [199, 117] on div "Sales Orders 98932 View 1 Filters: Status Reset Options Create order" at bounding box center [776, 94] width 1500 height 55
click at [242, 102] on input "98932" at bounding box center [276, 94] width 163 height 34
click at [1357, 196] on span "Ready for Deliv..." at bounding box center [1329, 197] width 101 height 21
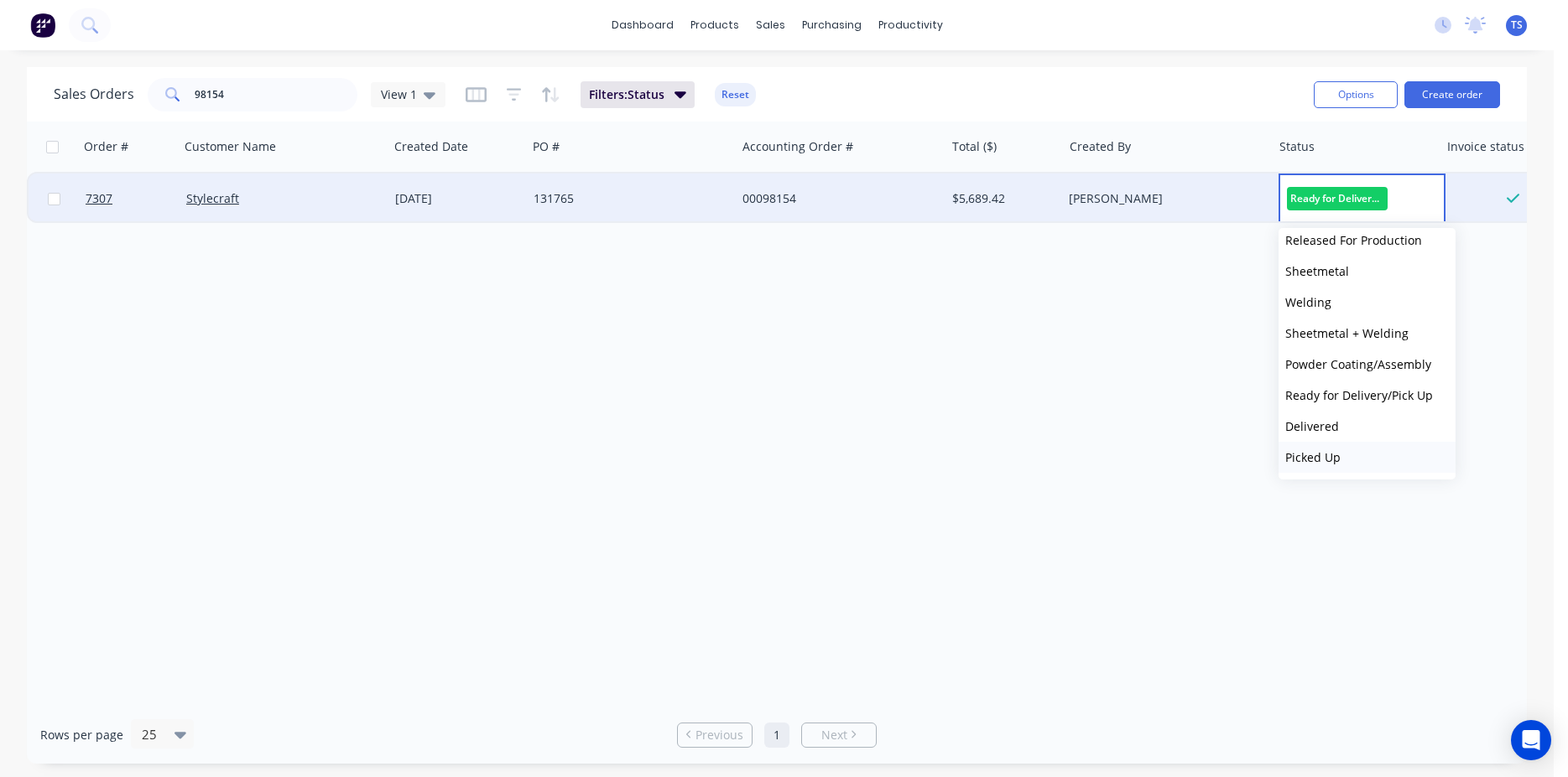
click at [1340, 443] on button "Picked Up" at bounding box center [1367, 457] width 177 height 31
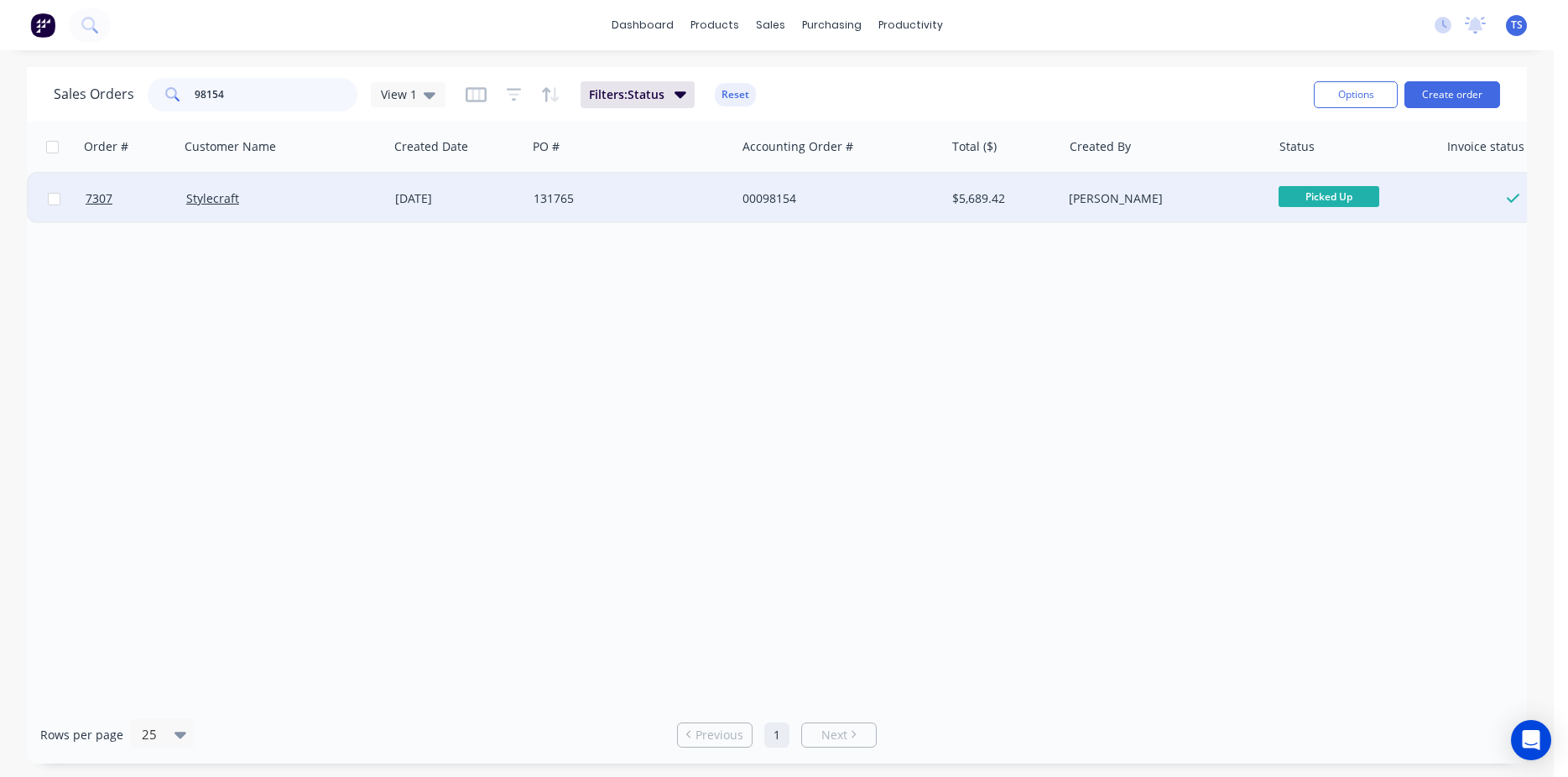
click at [240, 90] on input "98154" at bounding box center [276, 94] width 163 height 34
click at [294, 100] on input "98154" at bounding box center [276, 94] width 163 height 34
type input "98854"
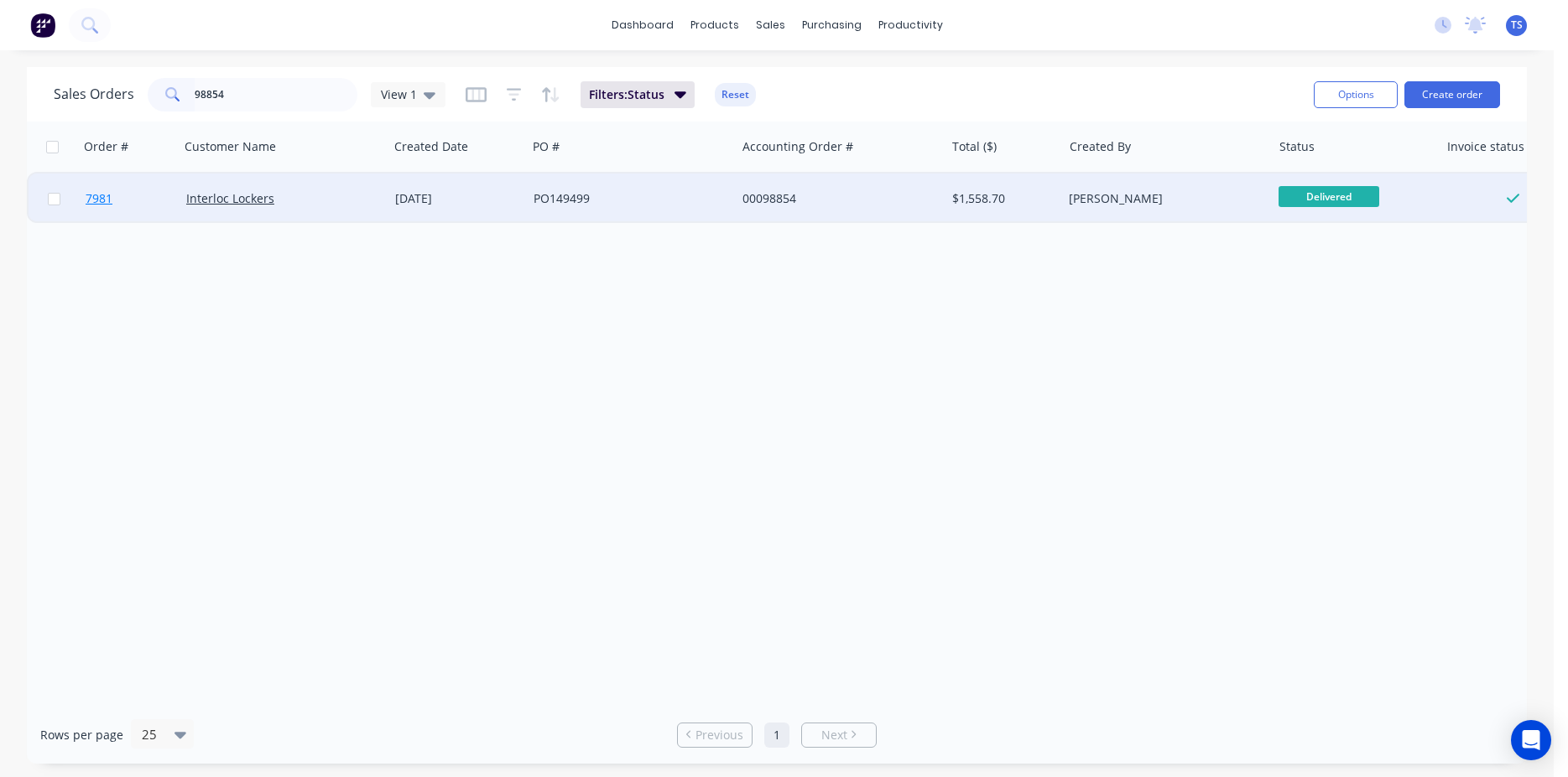
click at [101, 211] on link "7981" at bounding box center [136, 198] width 101 height 50
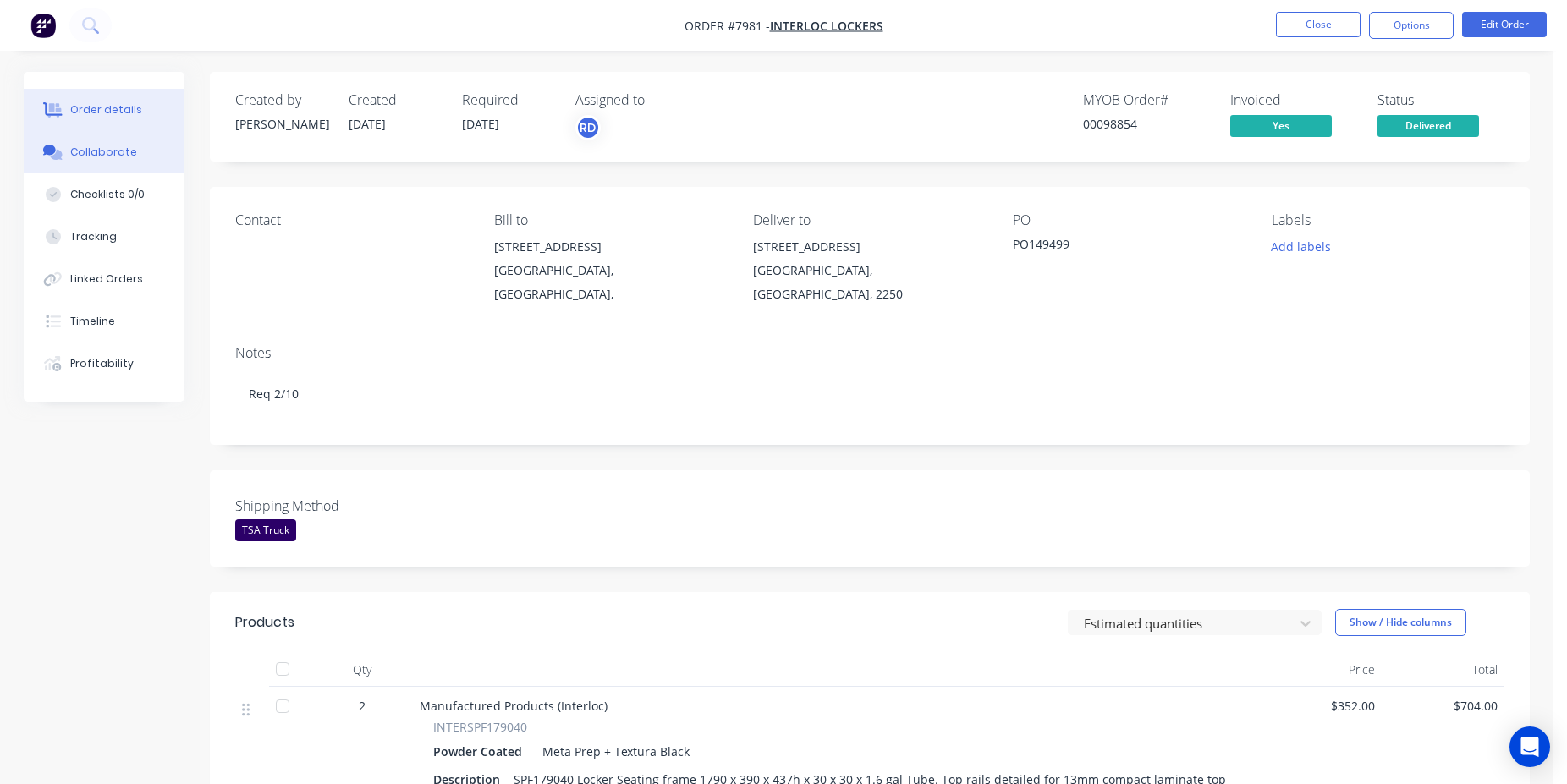
click at [145, 139] on button "Collaborate" at bounding box center [104, 152] width 161 height 43
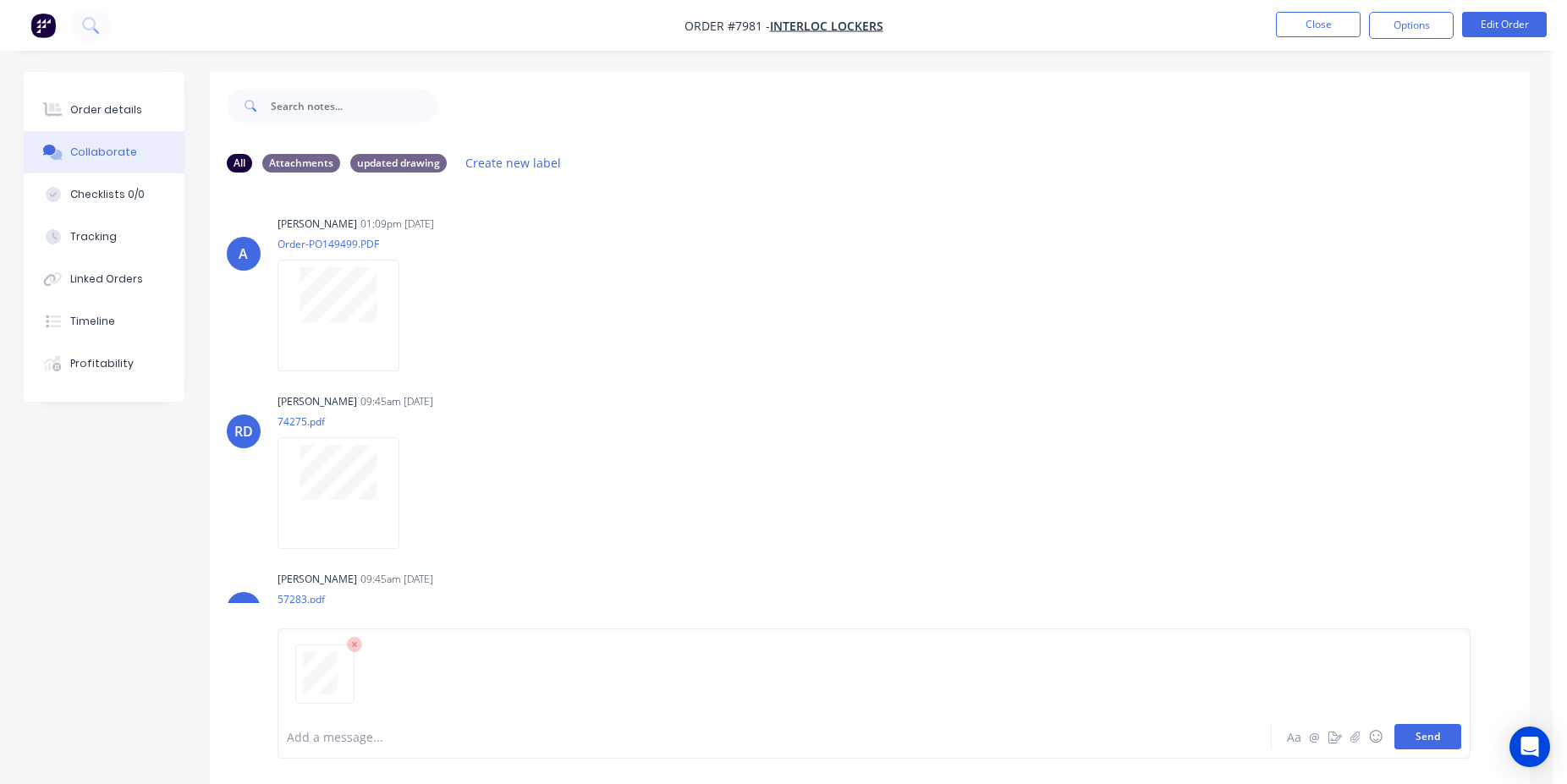
click at [1417, 742] on button "Send" at bounding box center [1427, 737] width 67 height 26
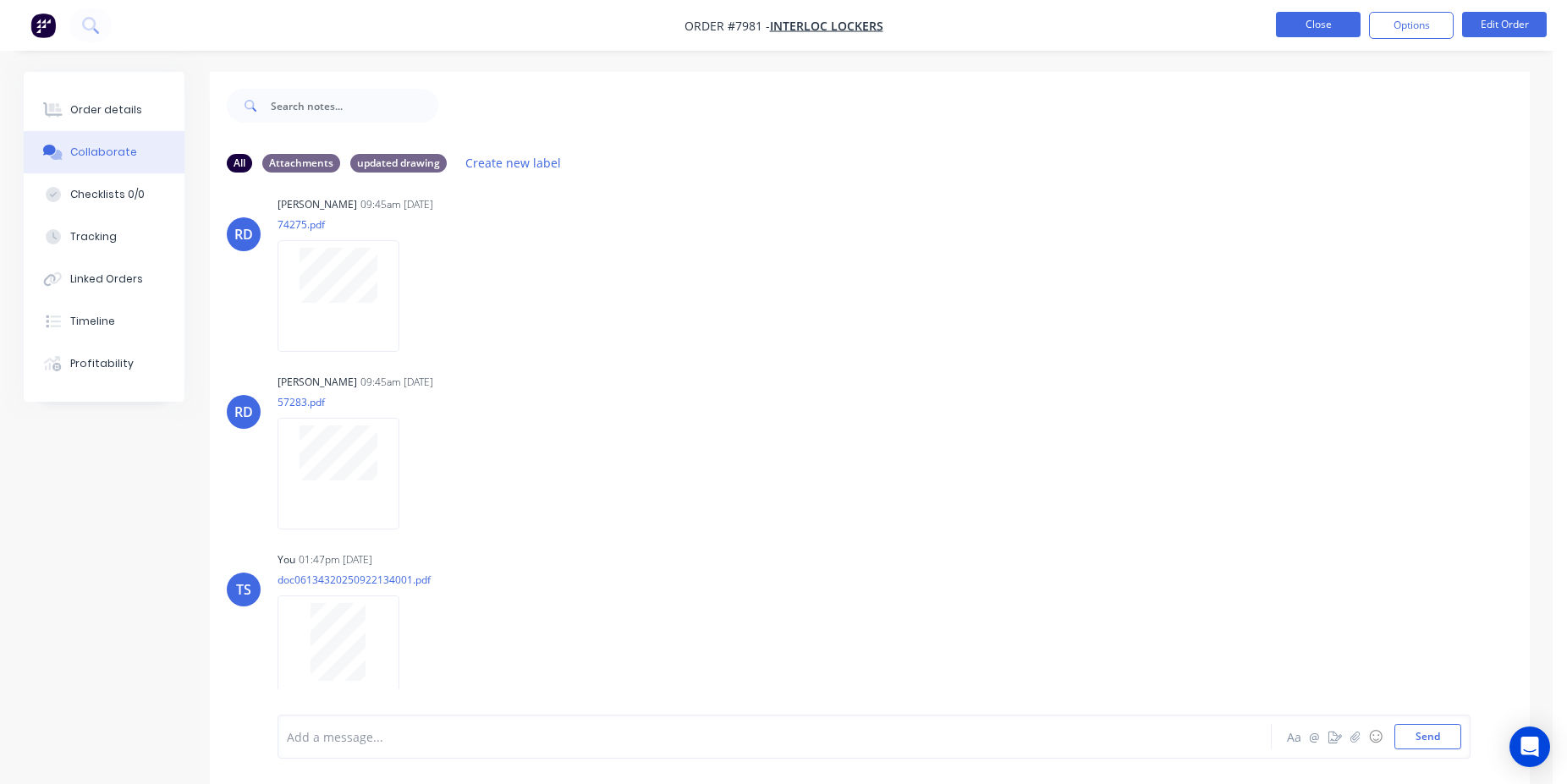
click at [1309, 32] on button "Close" at bounding box center [1318, 24] width 85 height 26
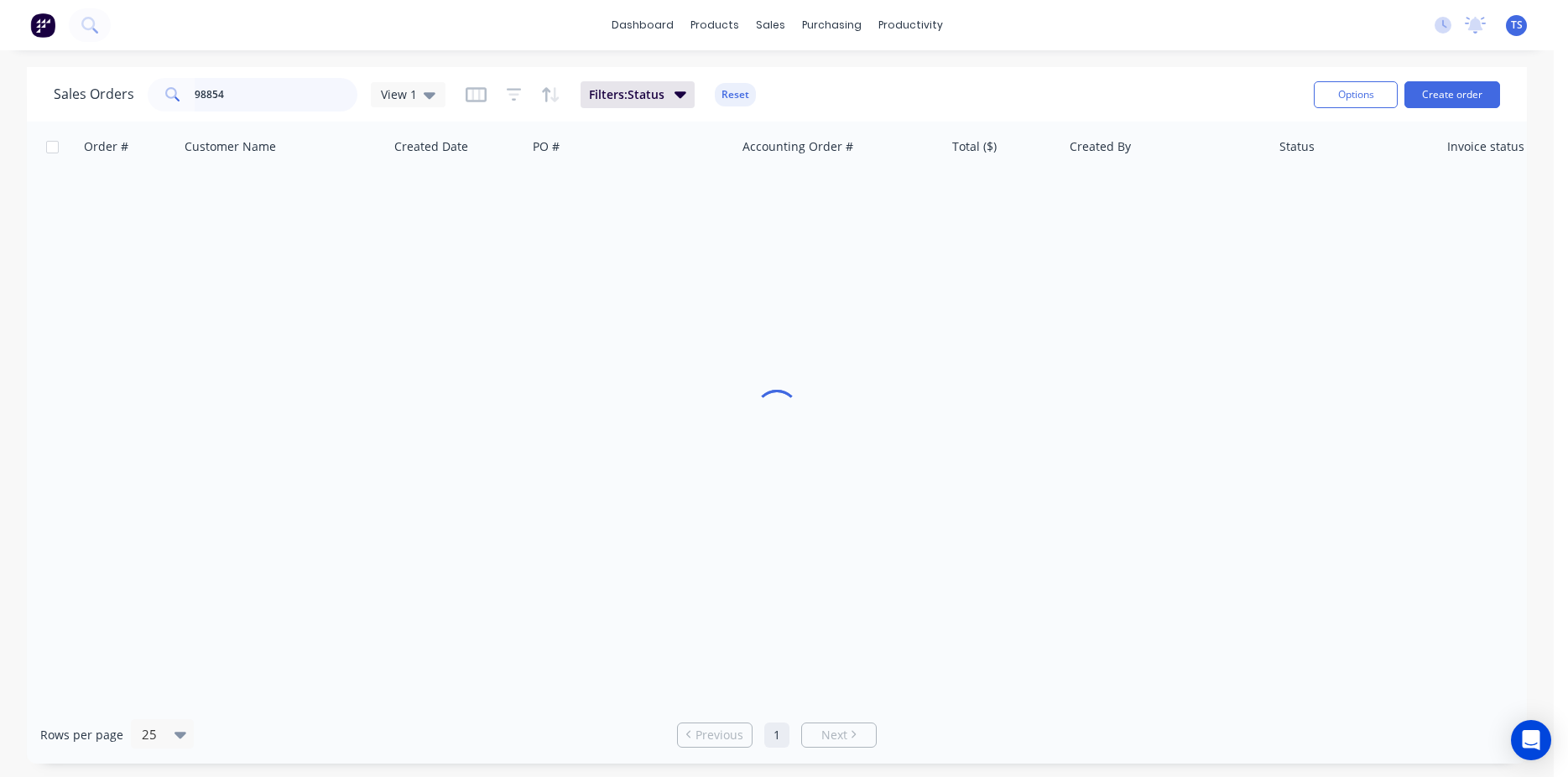
click at [331, 97] on input "98854" at bounding box center [276, 94] width 163 height 34
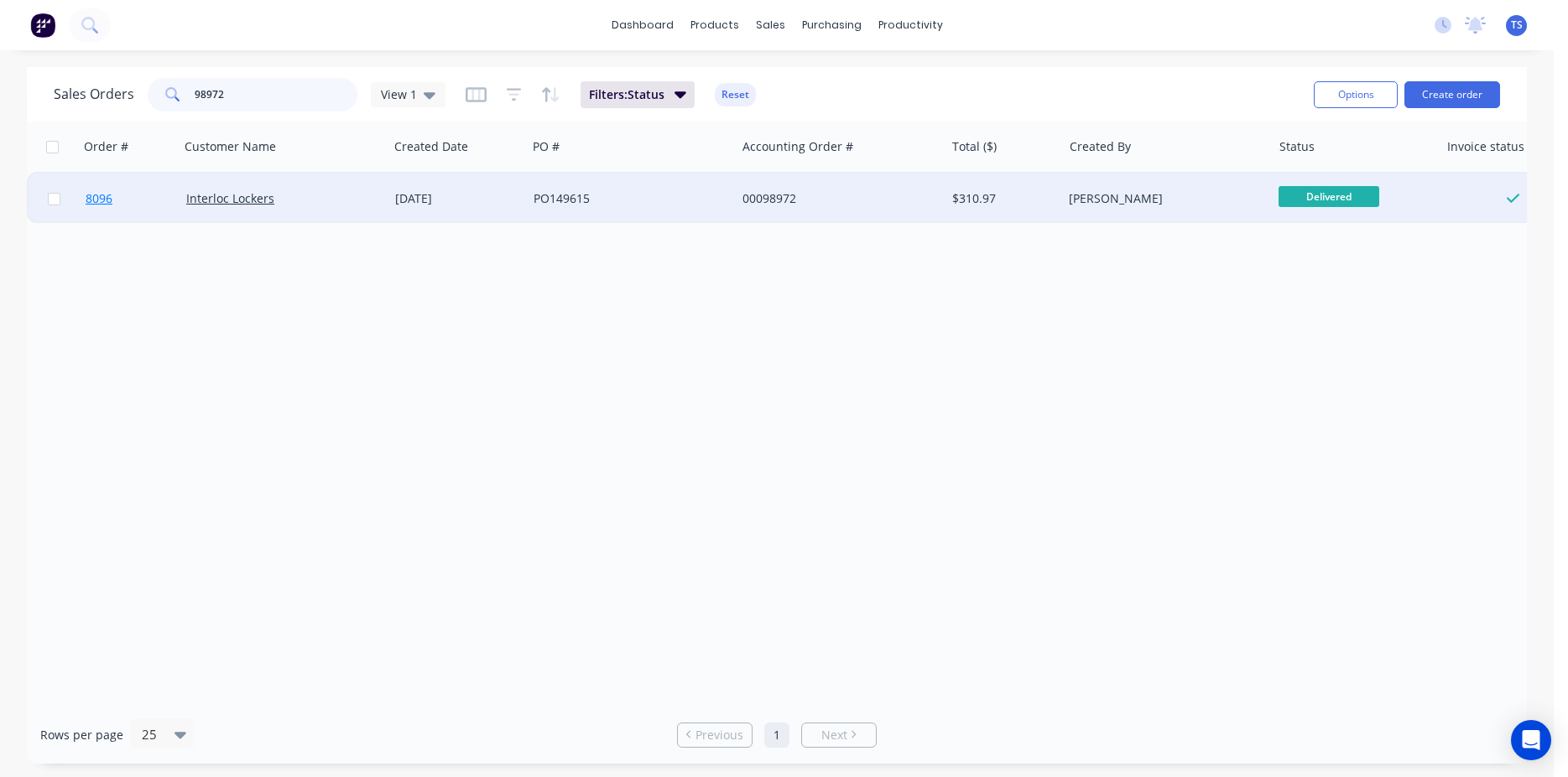
type input "98972"
click at [130, 198] on link "8096" at bounding box center [136, 198] width 101 height 50
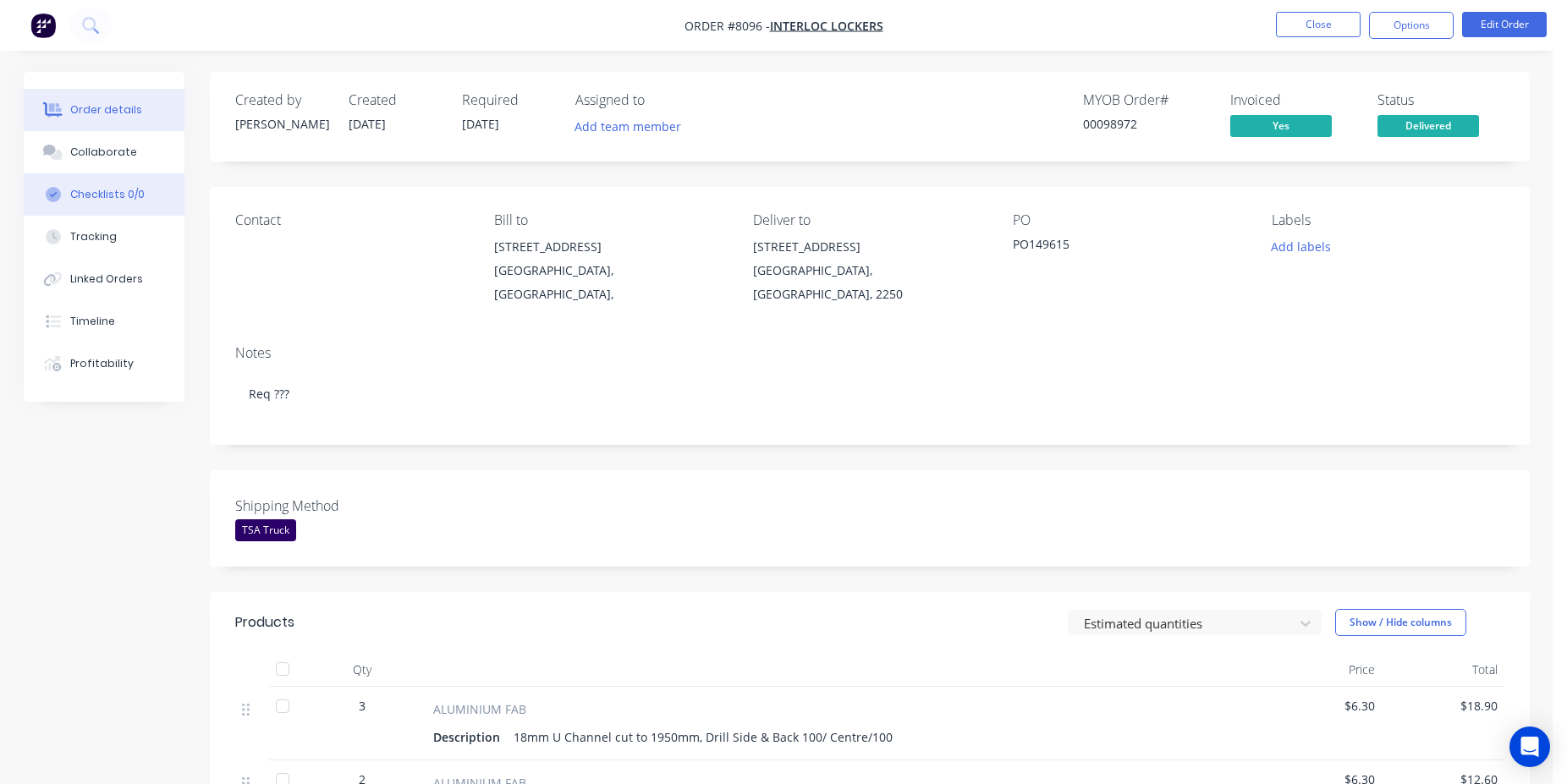
click at [119, 190] on div "Checklists 0/0" at bounding box center [108, 194] width 75 height 15
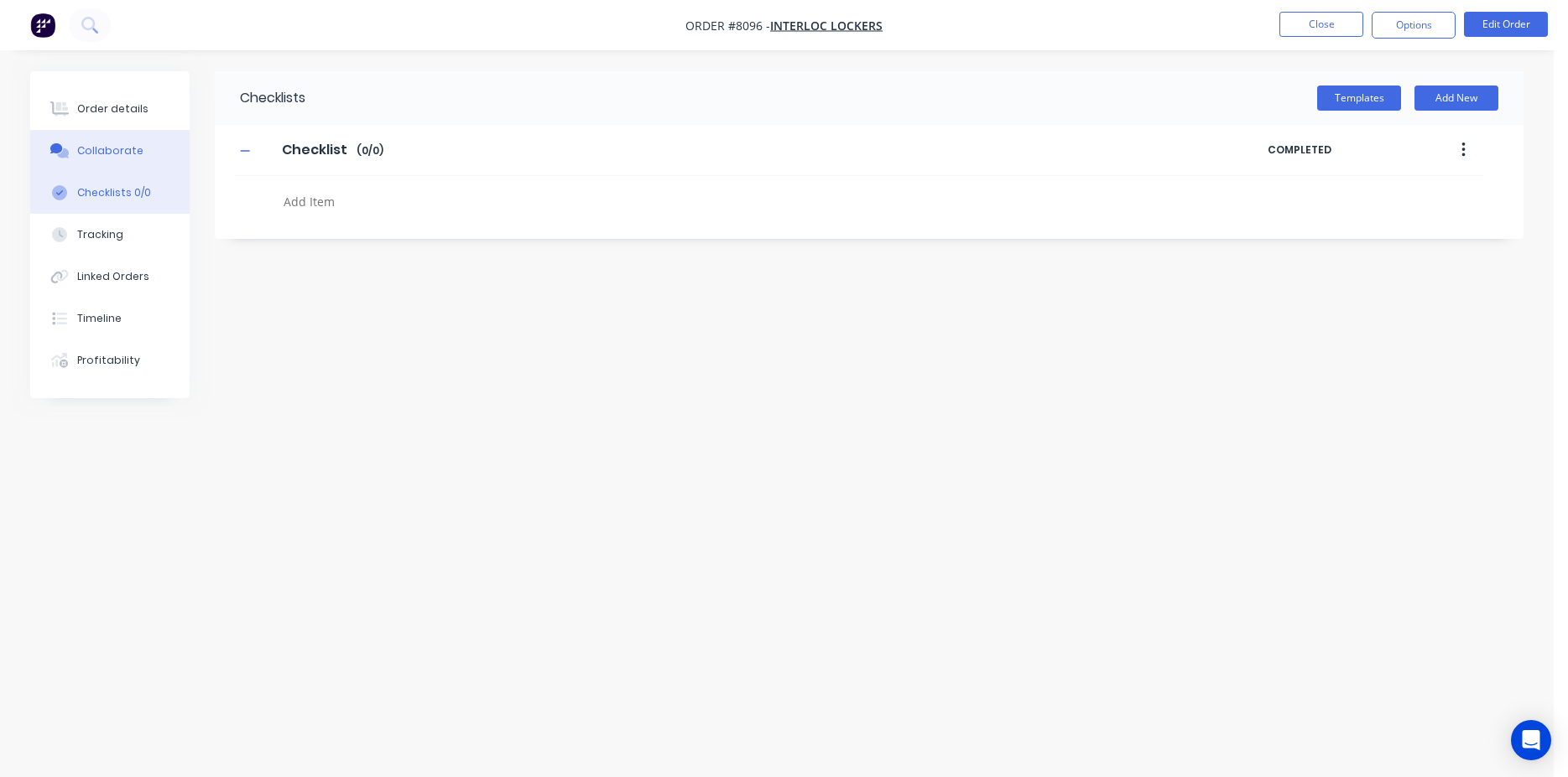
click at [118, 166] on button "Collaborate" at bounding box center [109, 151] width 160 height 42
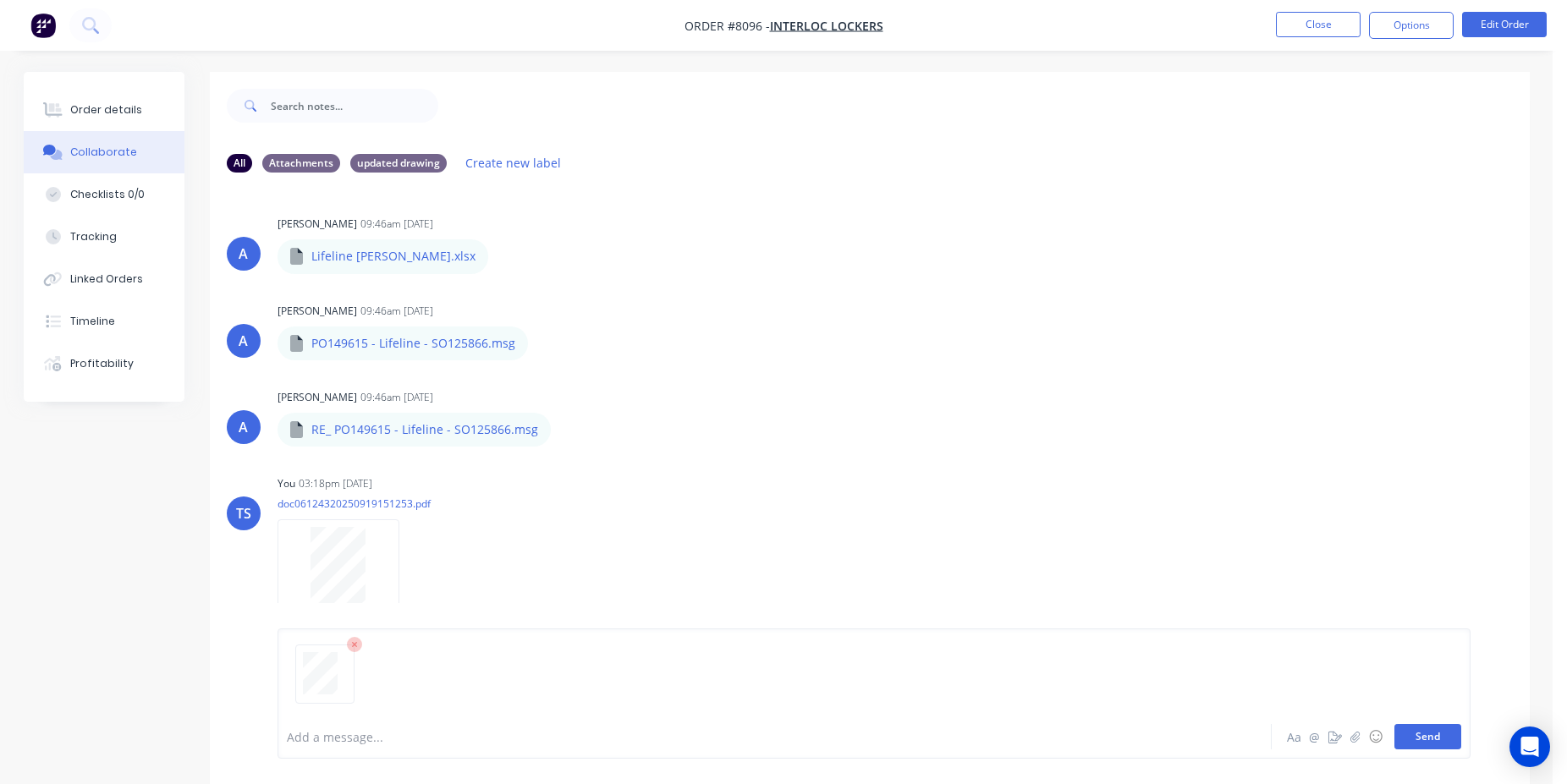
click at [1447, 738] on button "Send" at bounding box center [1427, 737] width 67 height 26
click at [1329, 12] on button "Close" at bounding box center [1318, 24] width 85 height 26
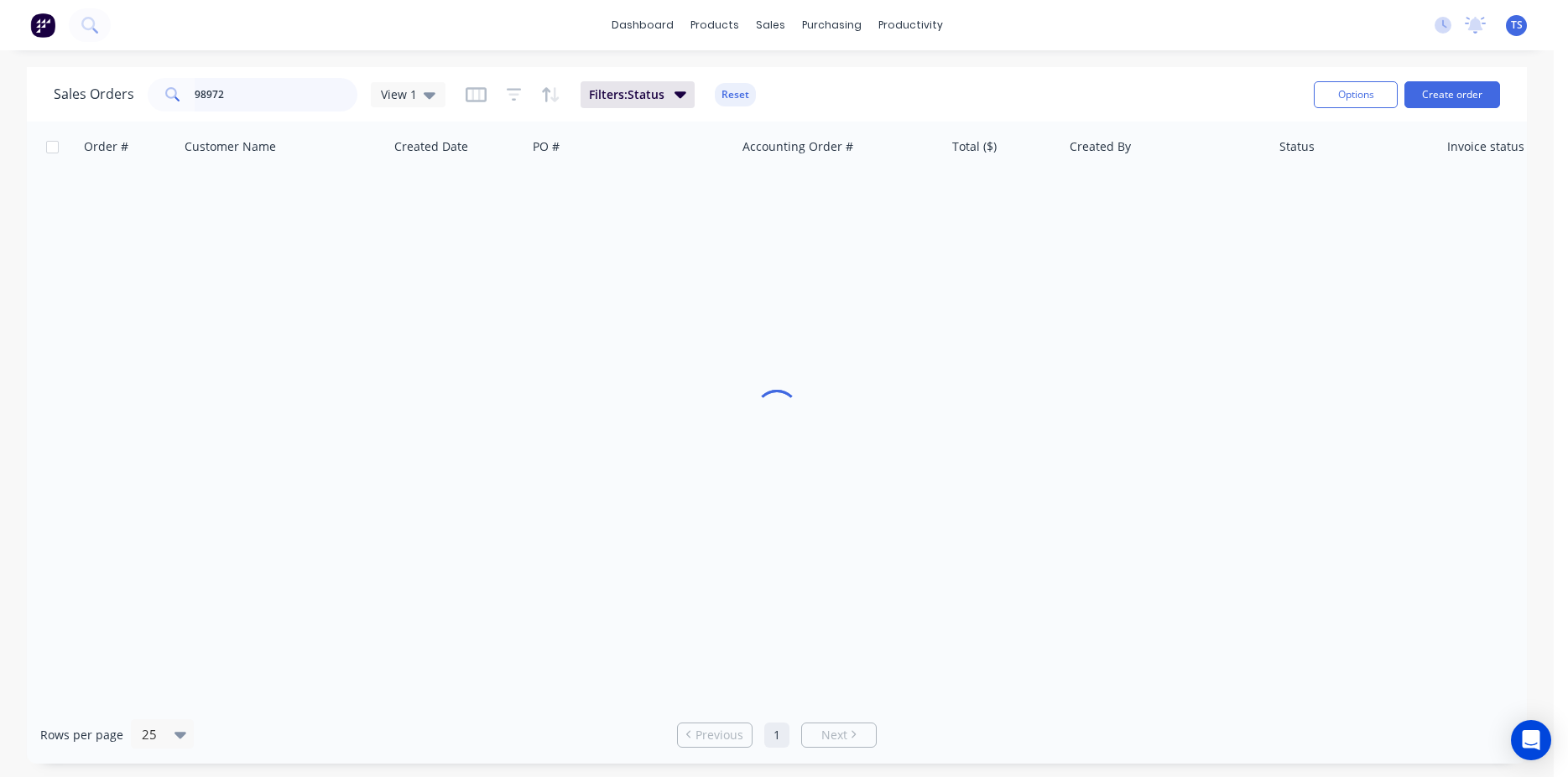
click at [232, 106] on input "98972" at bounding box center [276, 94] width 163 height 34
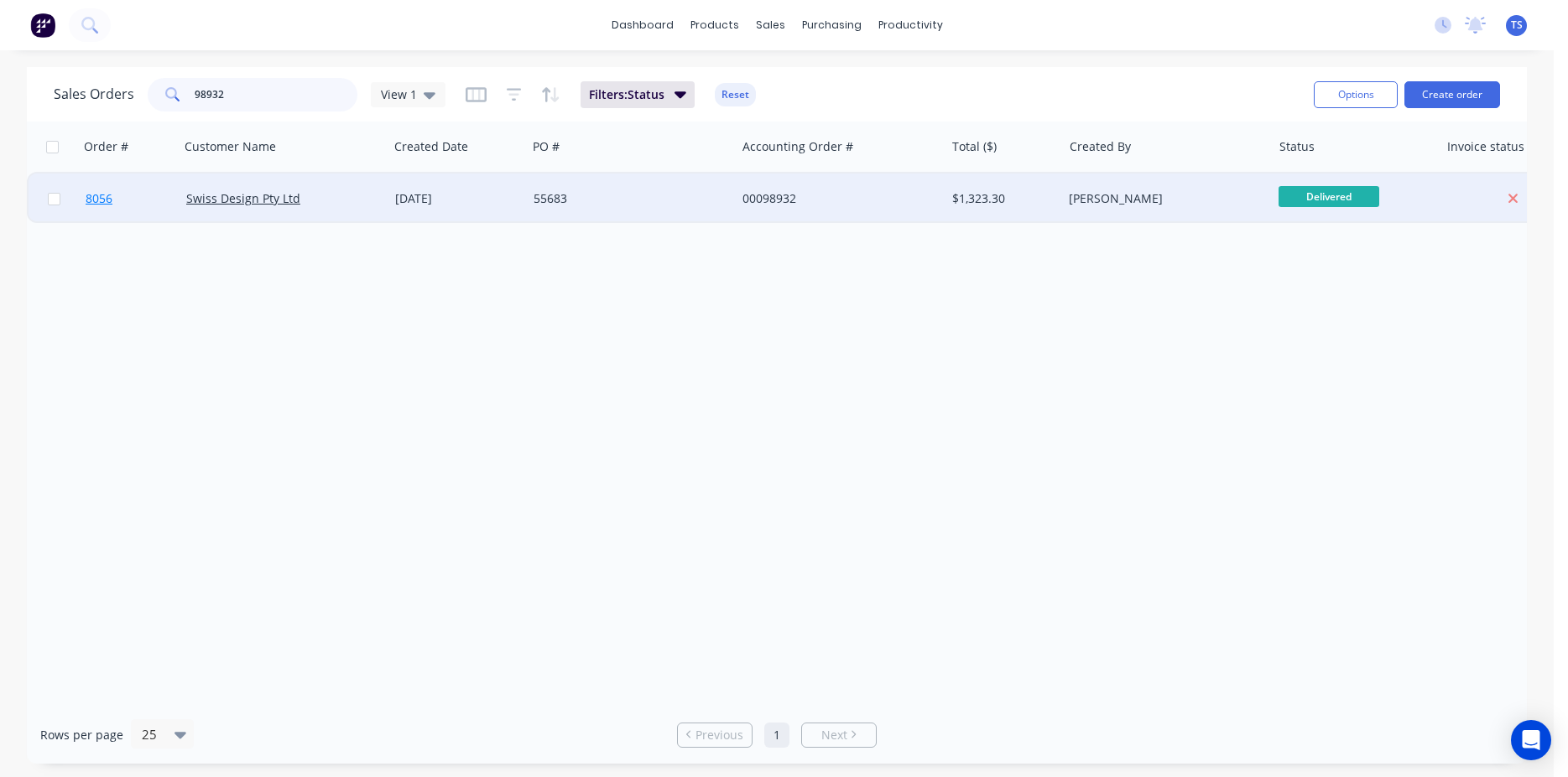
type input "98932"
click at [112, 220] on link "8056" at bounding box center [136, 198] width 101 height 50
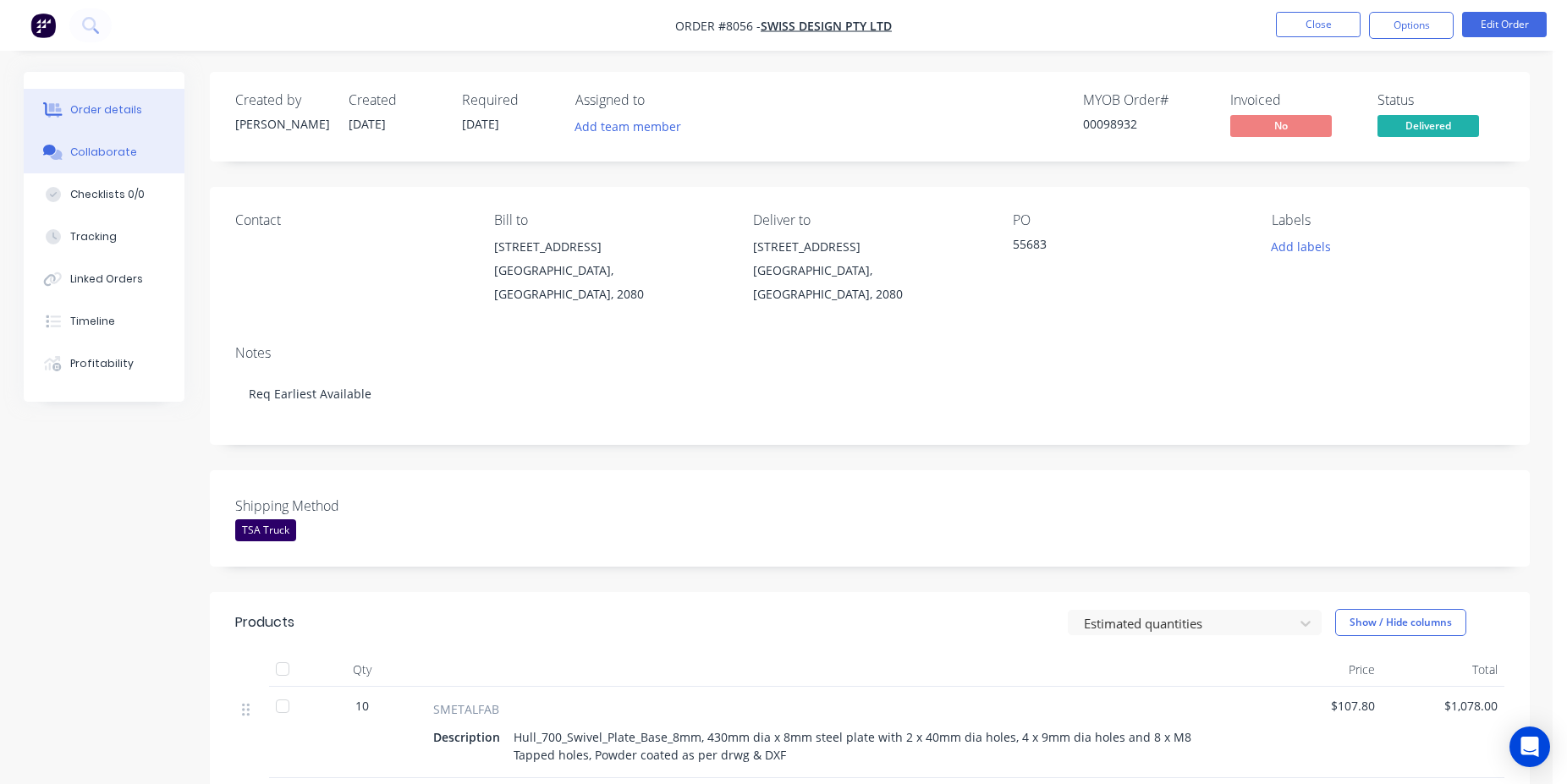
click at [57, 166] on button "Collaborate" at bounding box center [104, 152] width 161 height 43
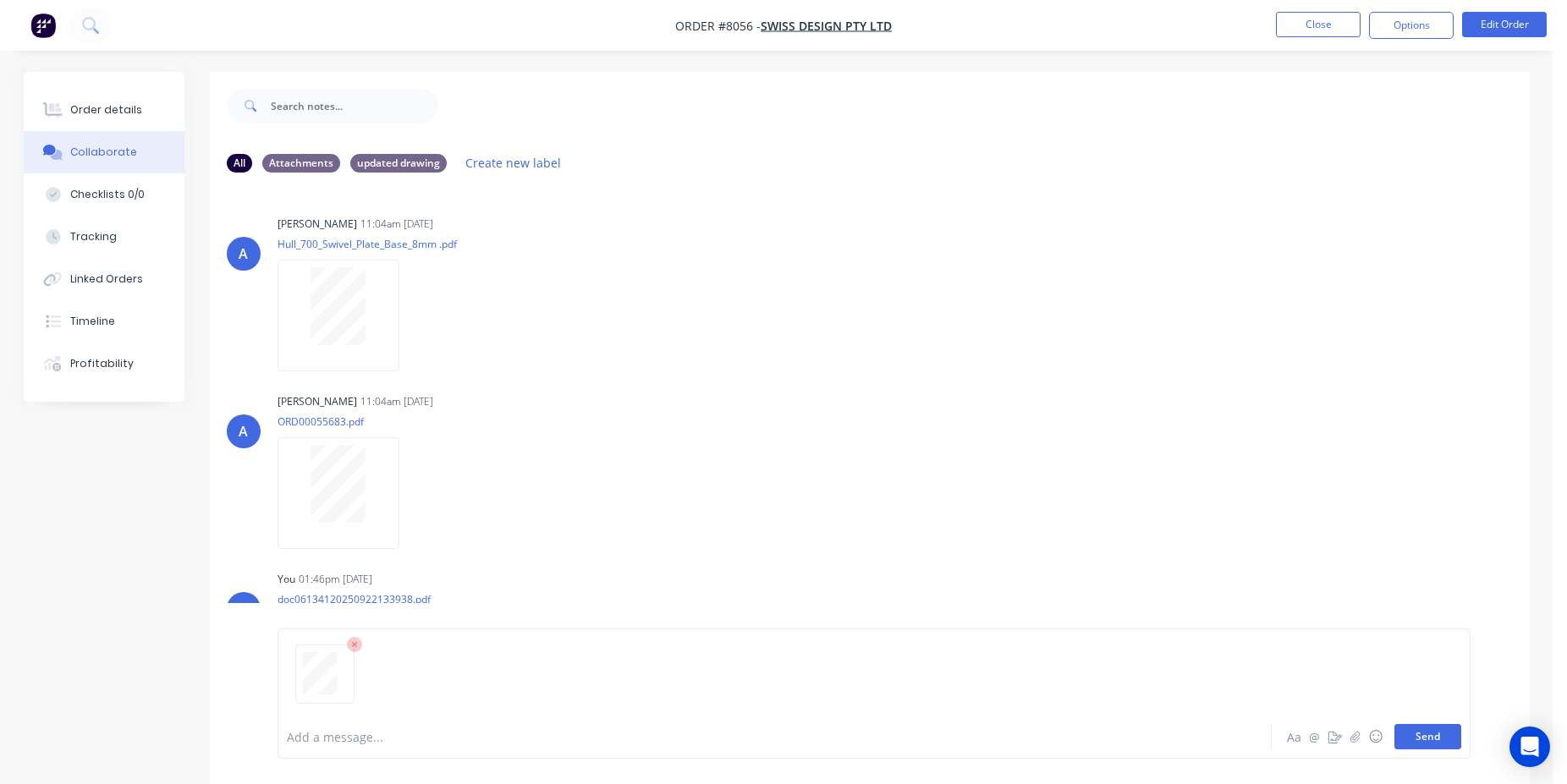
click at [1442, 744] on button "Send" at bounding box center [1427, 737] width 67 height 26
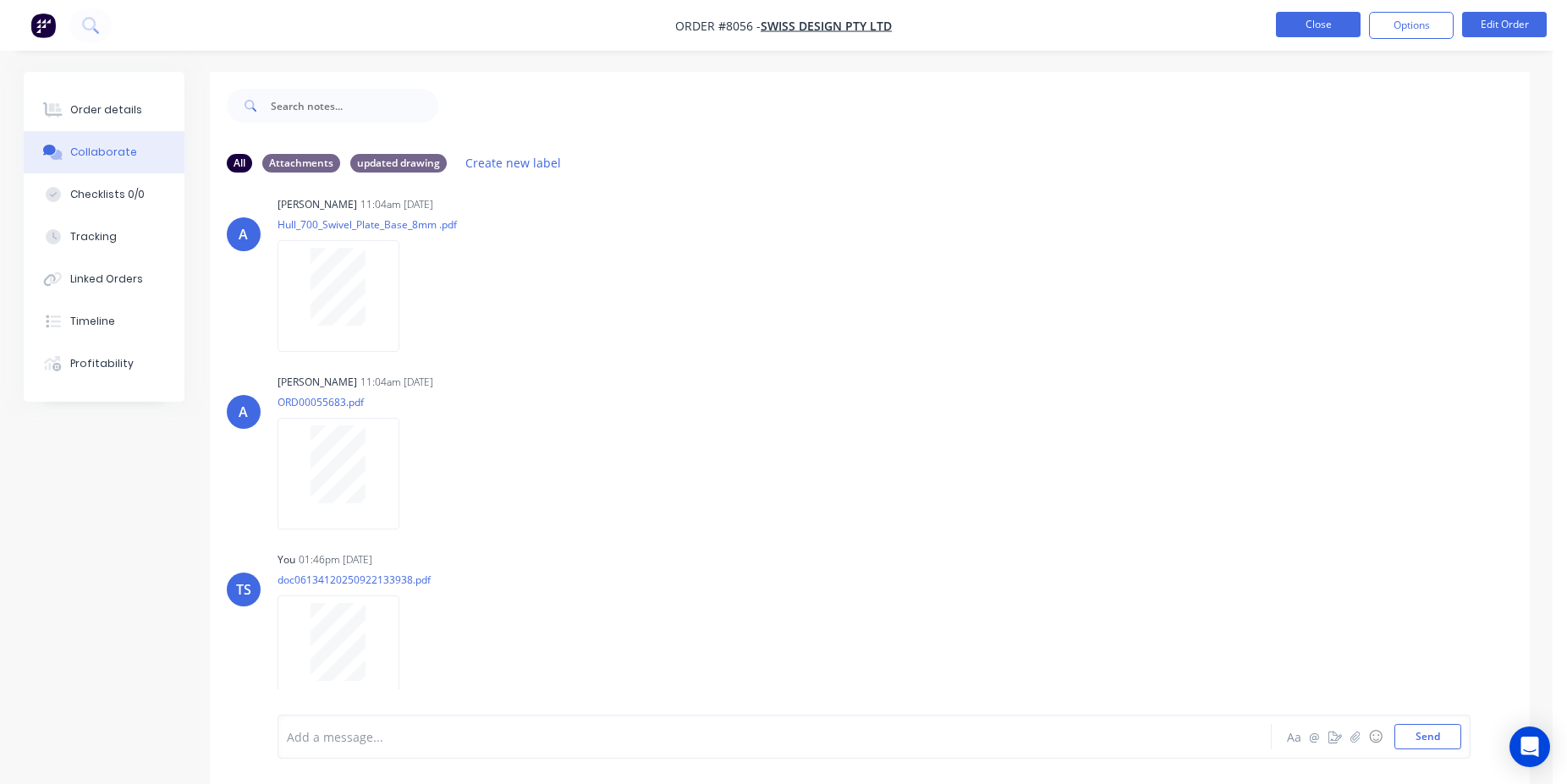
click at [1309, 32] on button "Close" at bounding box center [1318, 24] width 85 height 26
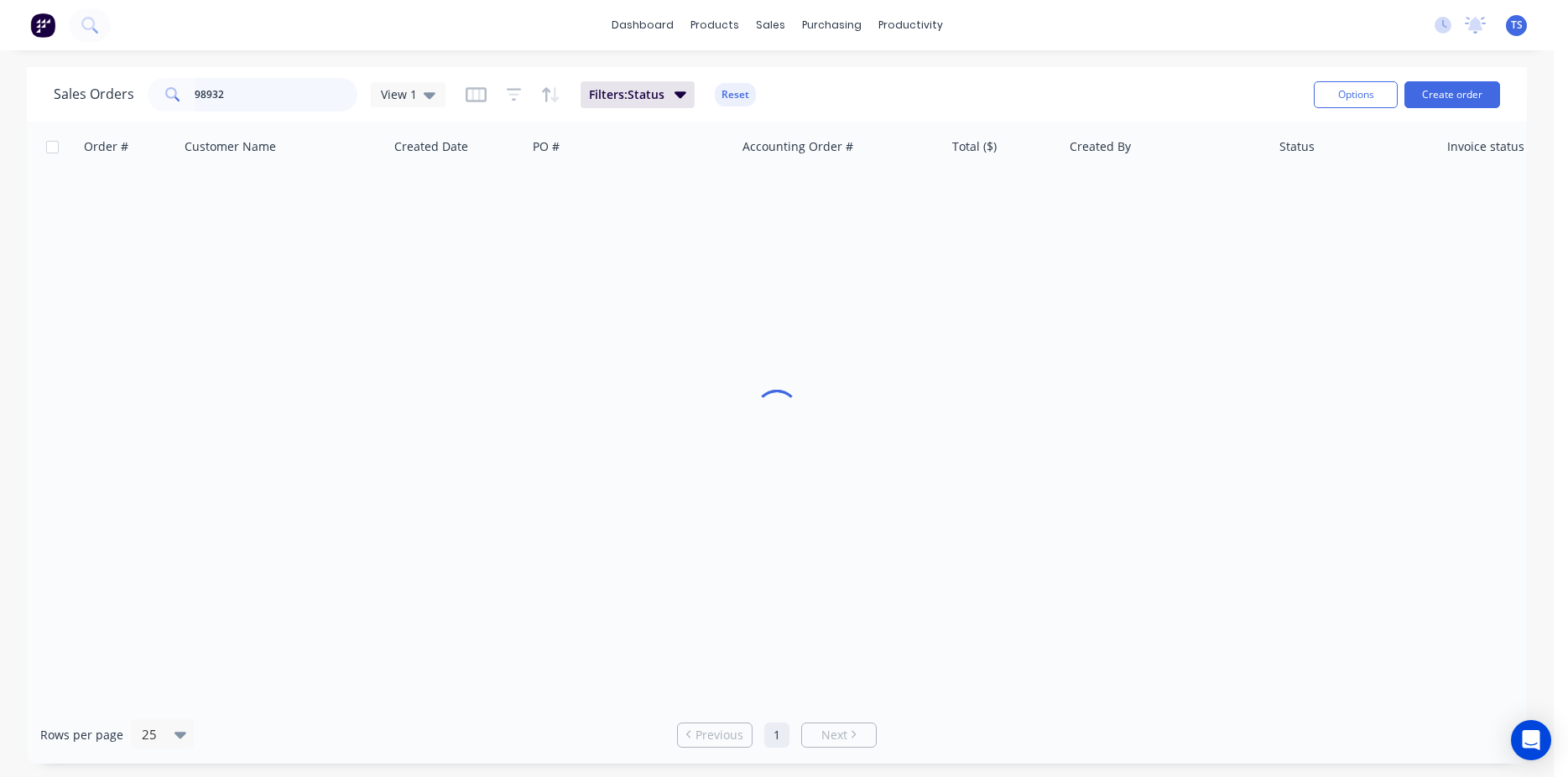
click at [298, 92] on input "98932" at bounding box center [276, 94] width 163 height 34
click at [298, 93] on input "98932" at bounding box center [276, 94] width 163 height 34
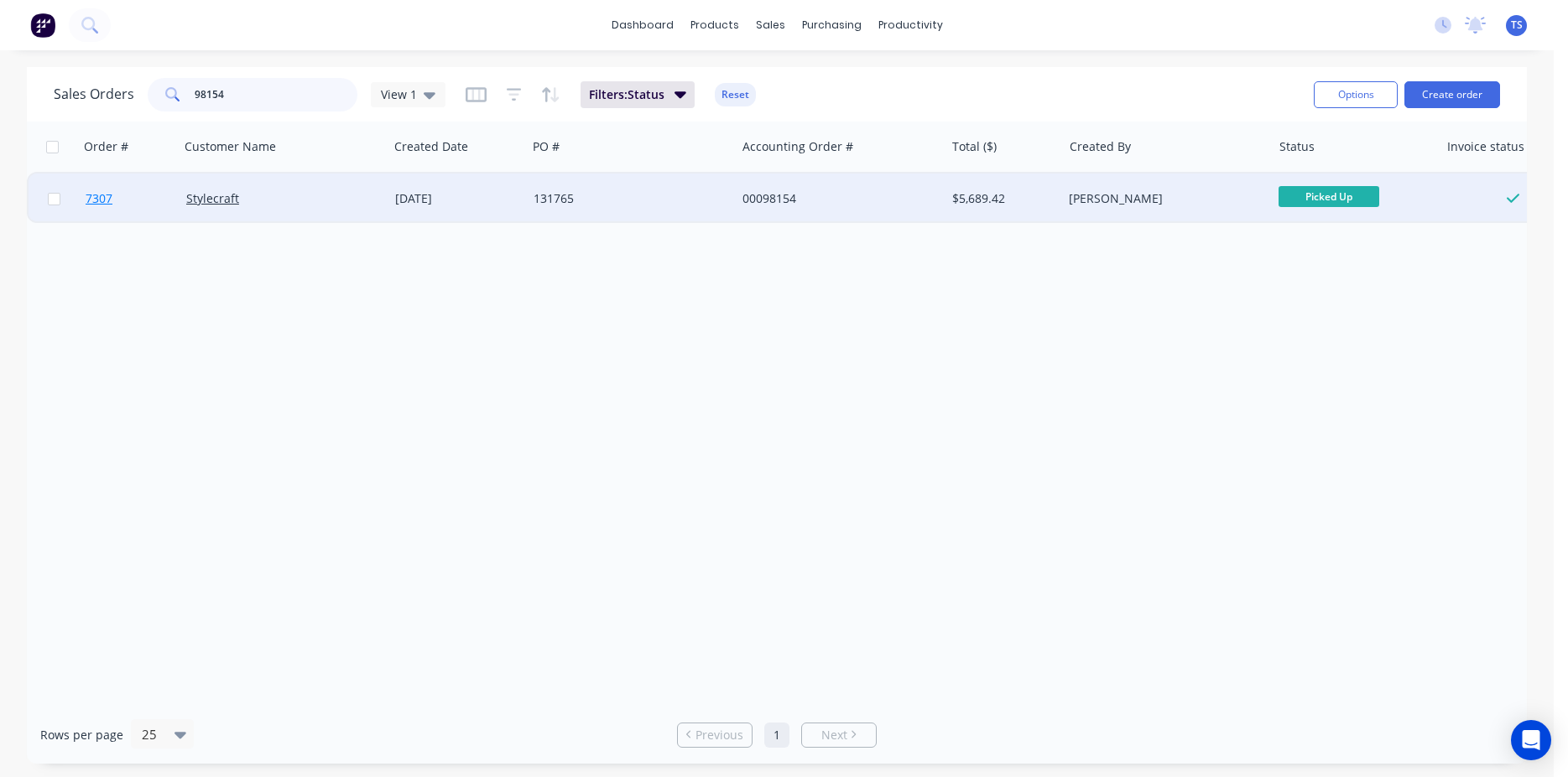
type input "98154"
click at [102, 208] on link "7307" at bounding box center [136, 198] width 101 height 50
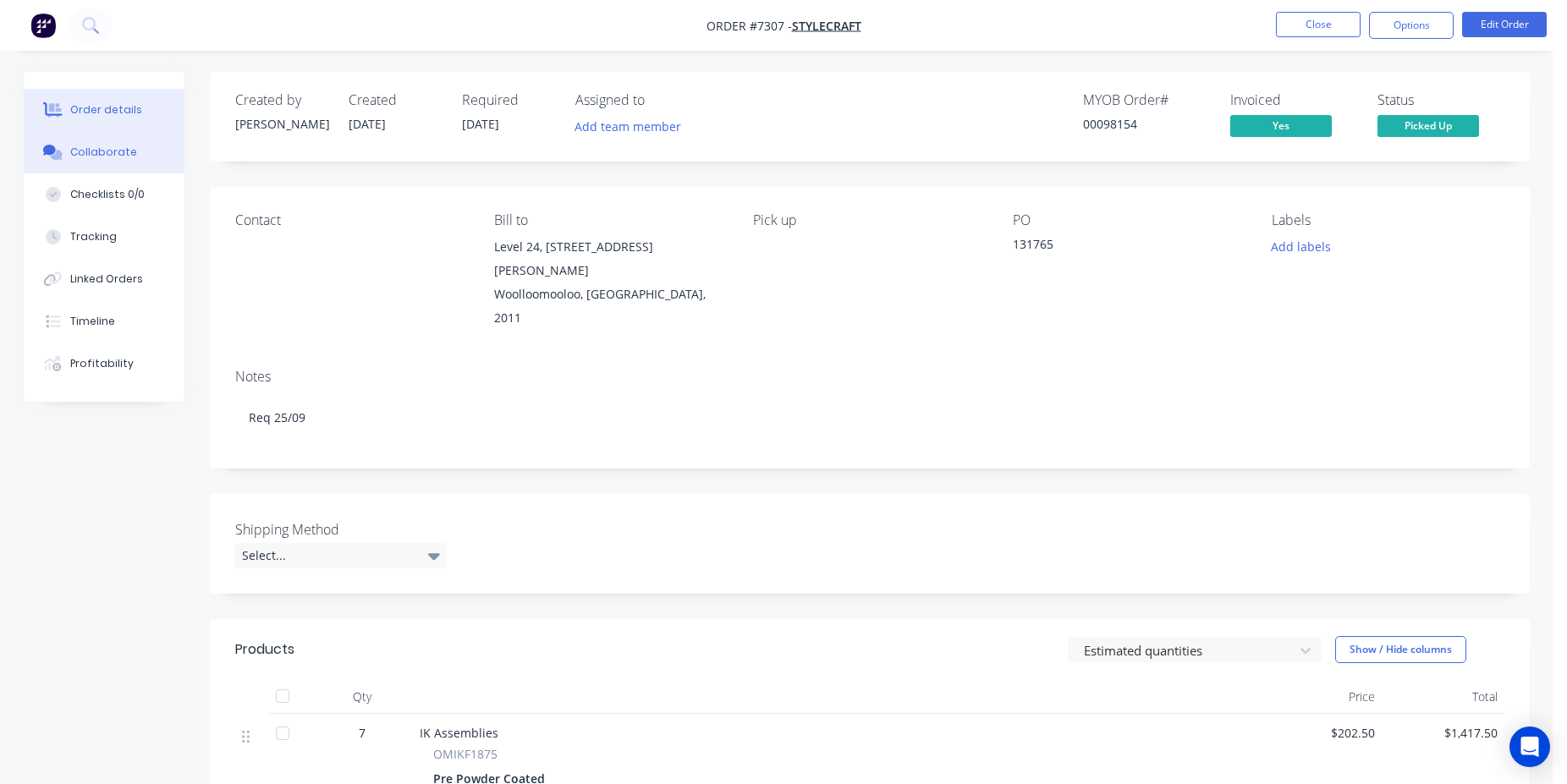
click at [117, 144] on button "Collaborate" at bounding box center [104, 152] width 161 height 43
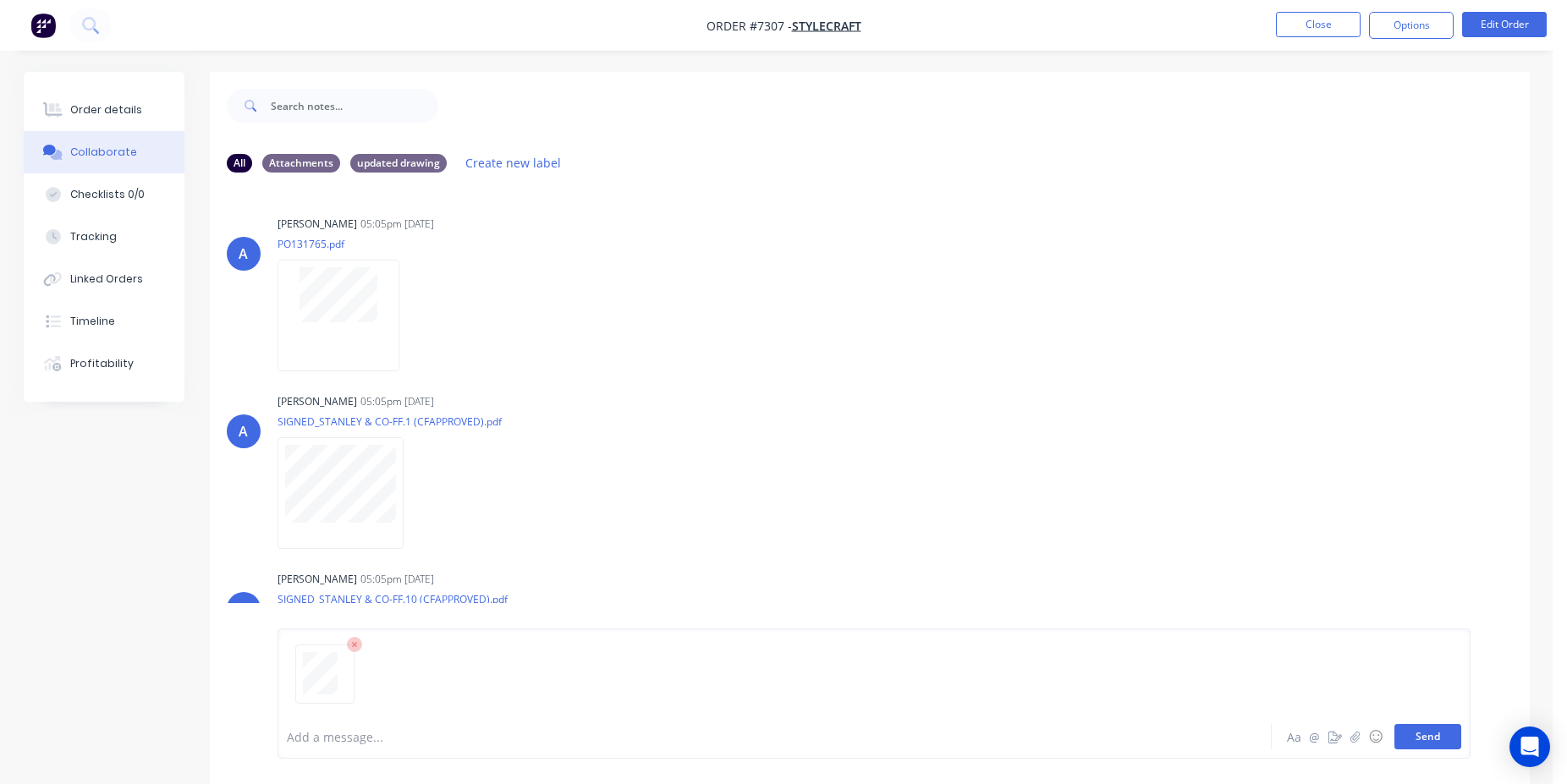
click at [1430, 735] on button "Send" at bounding box center [1427, 737] width 67 height 26
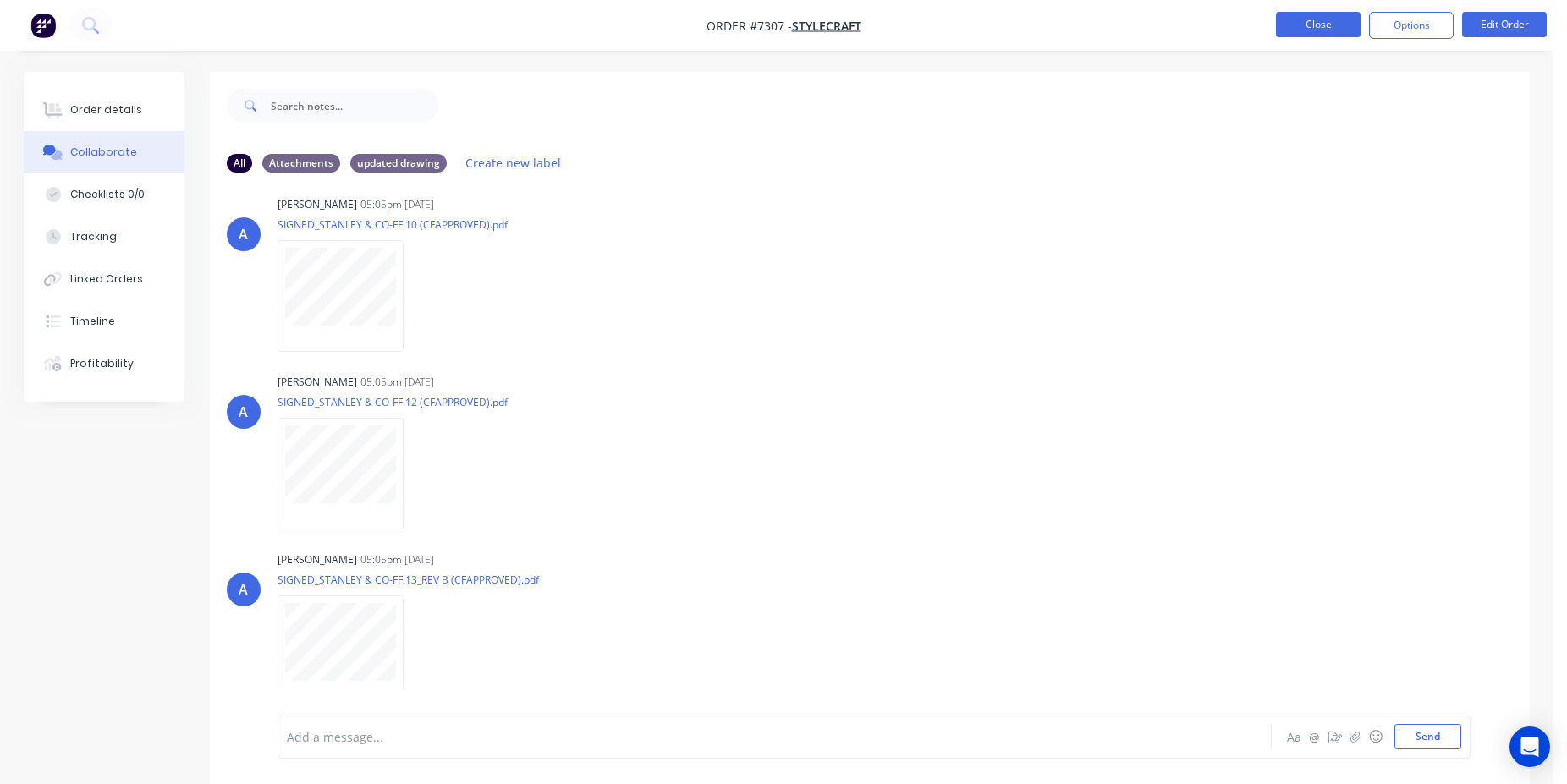
click at [1309, 34] on button "Close" at bounding box center [1318, 24] width 85 height 26
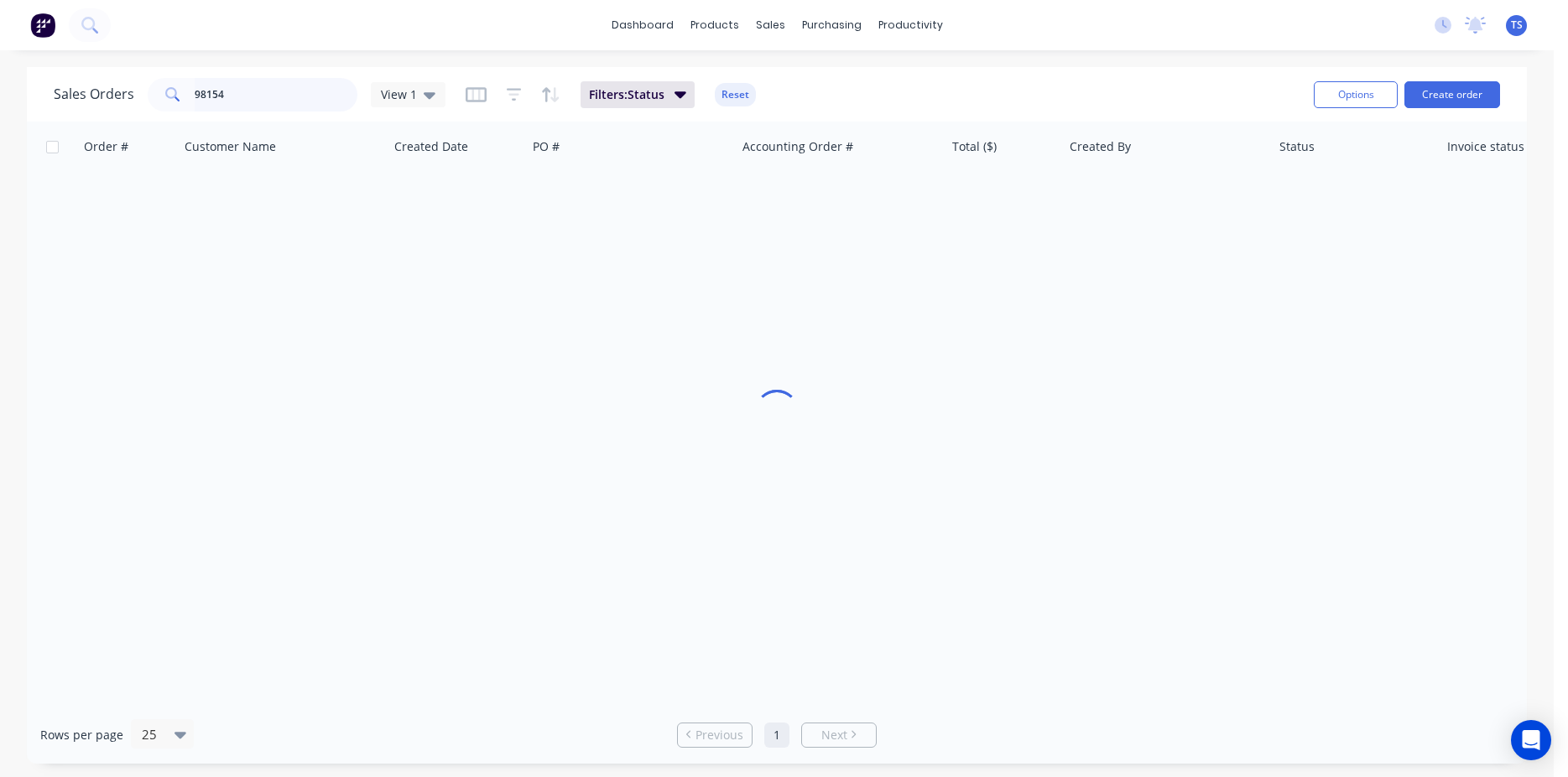
click at [199, 93] on input "98154" at bounding box center [276, 94] width 163 height 34
click at [203, 93] on input "98154" at bounding box center [276, 94] width 163 height 34
click at [202, 93] on input "98154" at bounding box center [276, 94] width 163 height 34
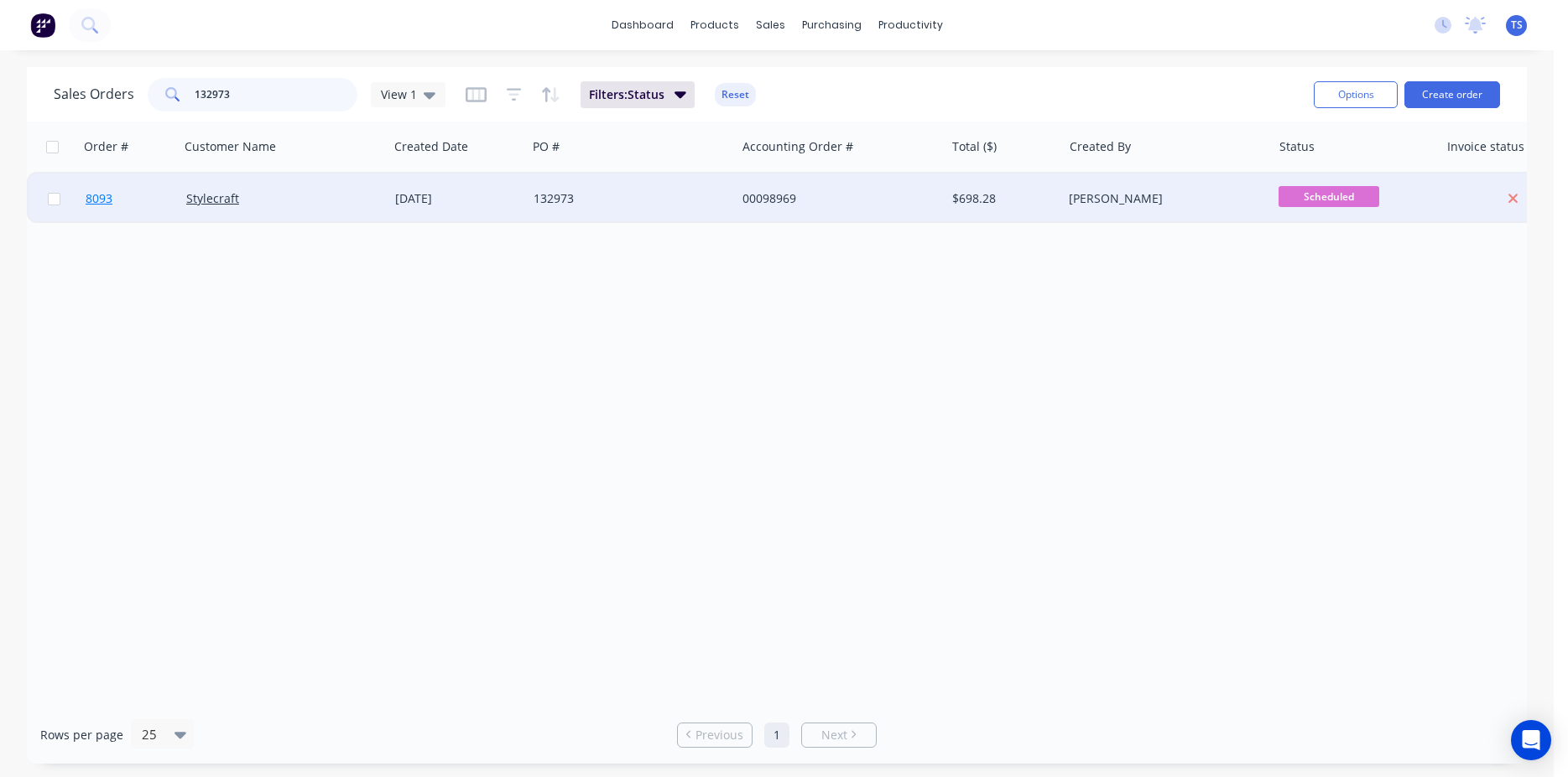
type input "132973"
click at [120, 219] on link "8093" at bounding box center [136, 198] width 101 height 50
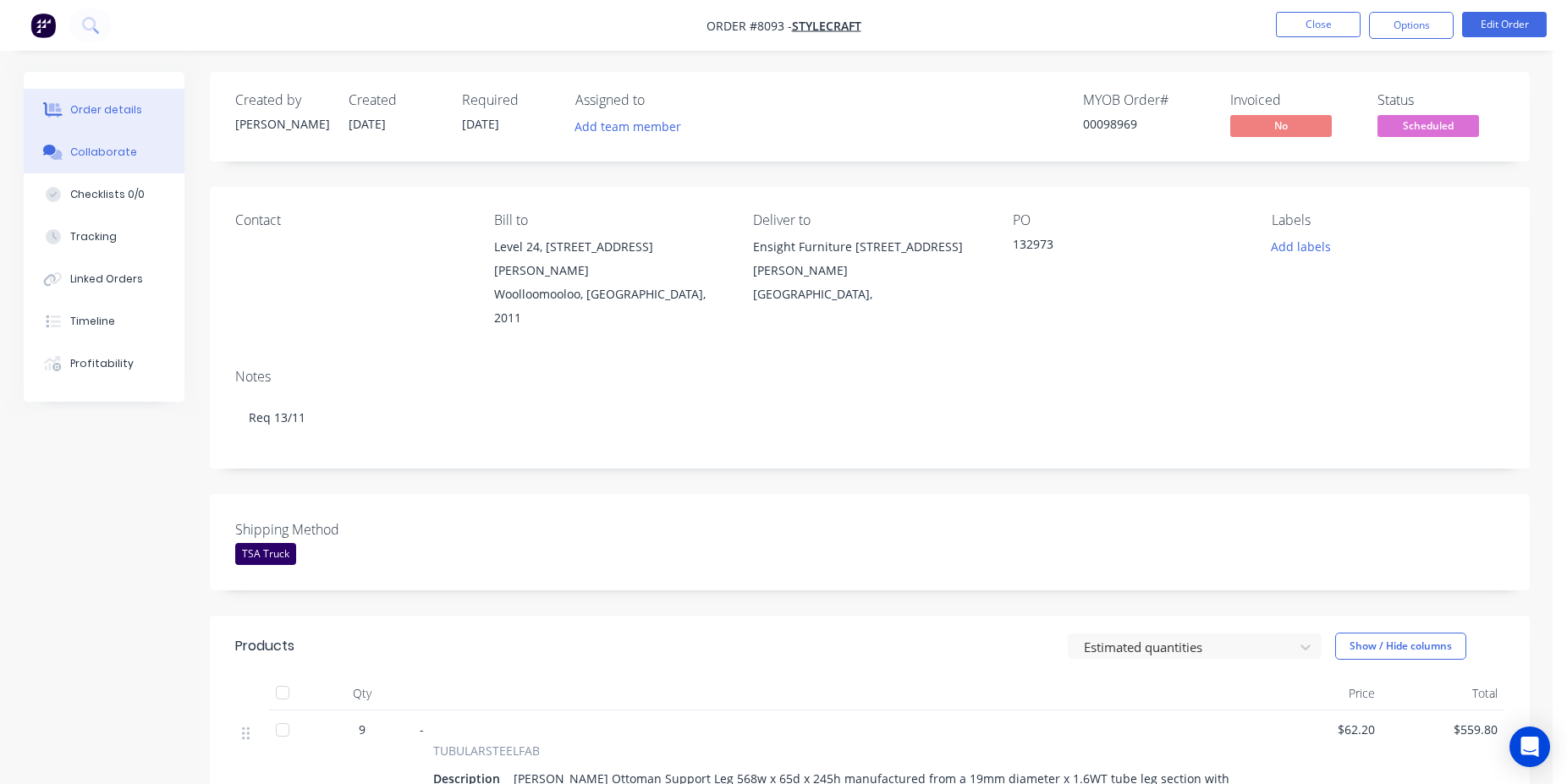
click at [147, 141] on button "Collaborate" at bounding box center [104, 152] width 161 height 43
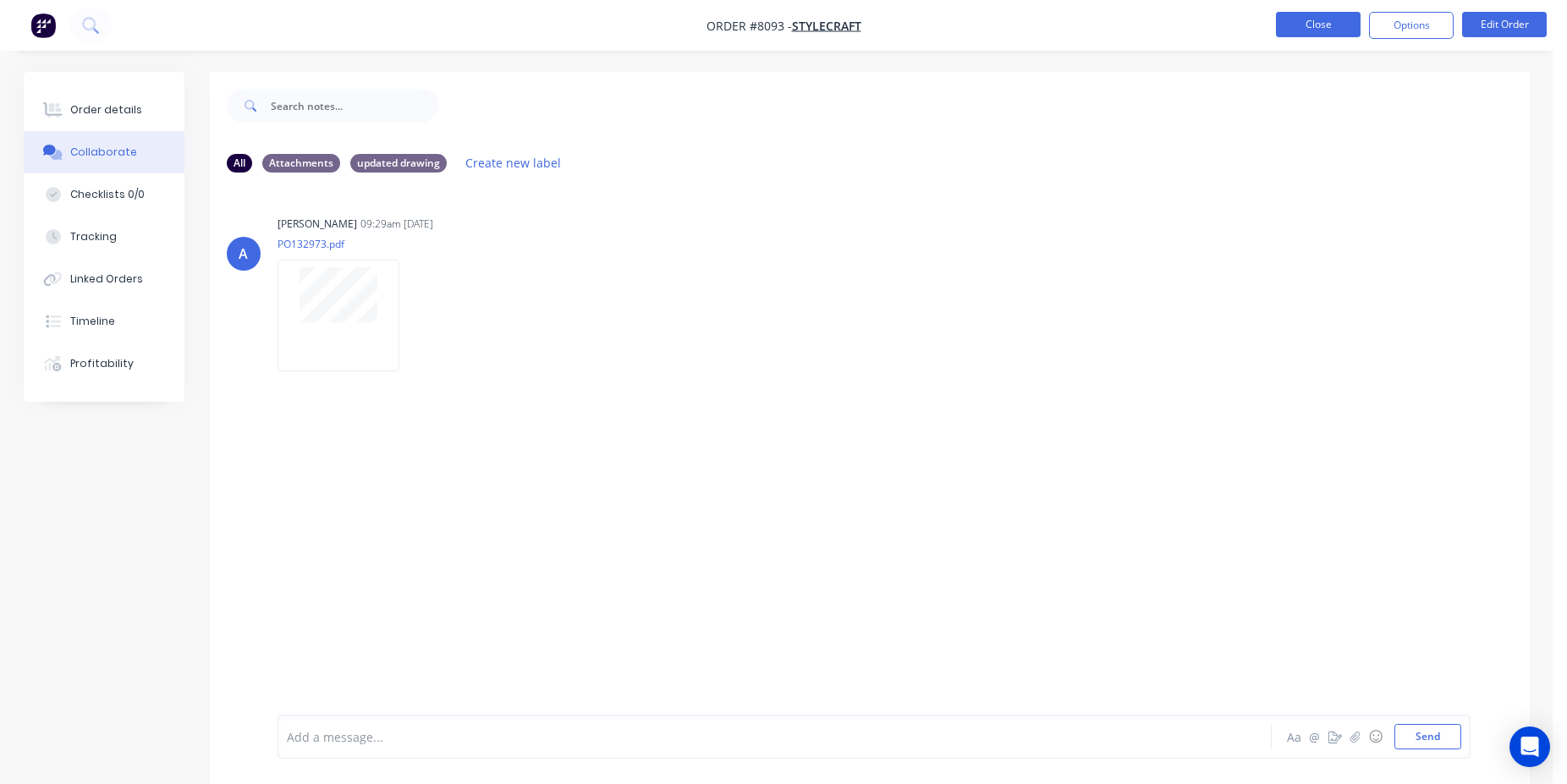
click at [1313, 28] on button "Close" at bounding box center [1318, 24] width 85 height 26
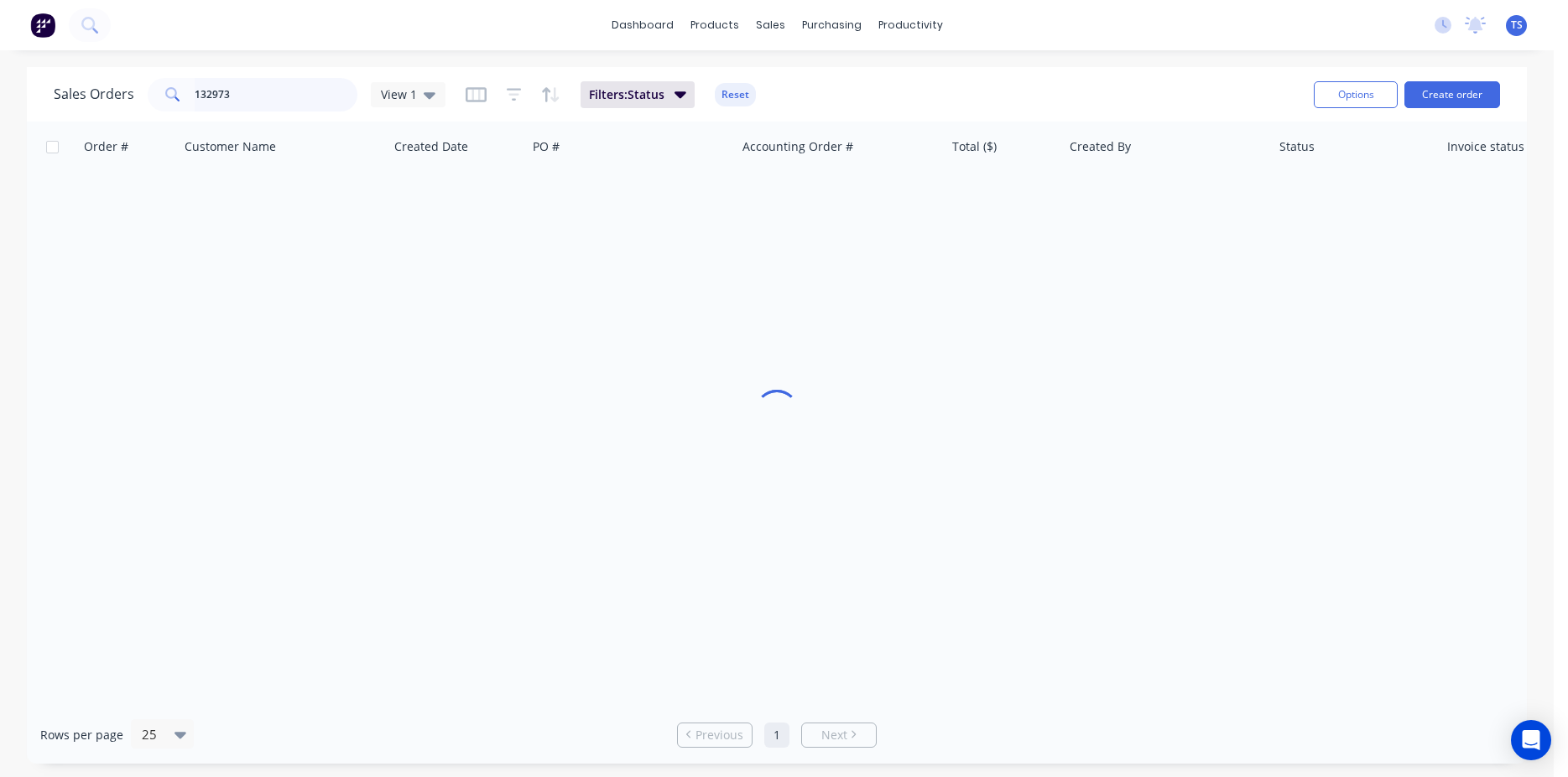
click at [248, 85] on input "132973" at bounding box center [276, 94] width 163 height 34
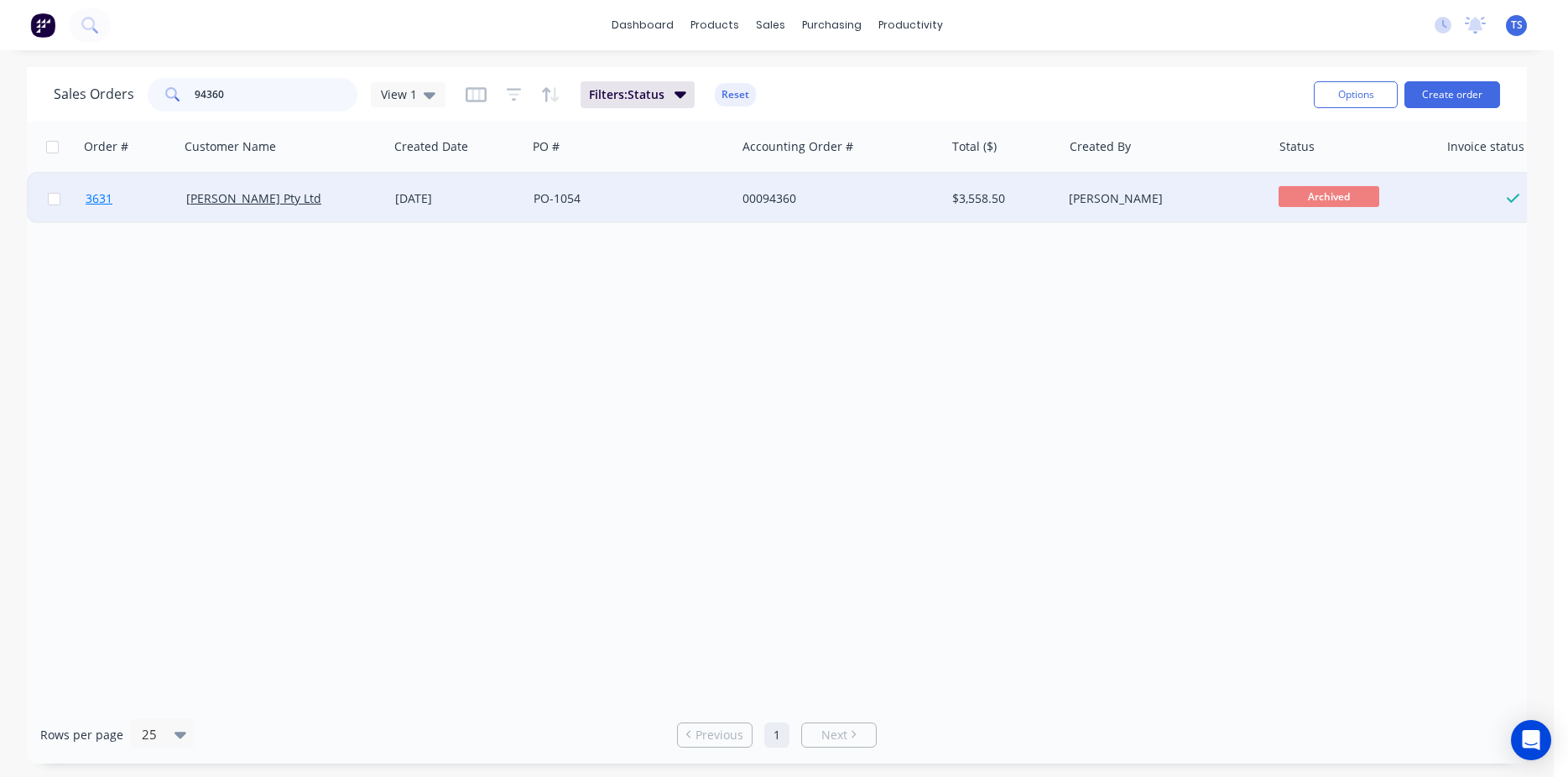
type input "94360"
click at [98, 190] on link "3631" at bounding box center [136, 198] width 101 height 50
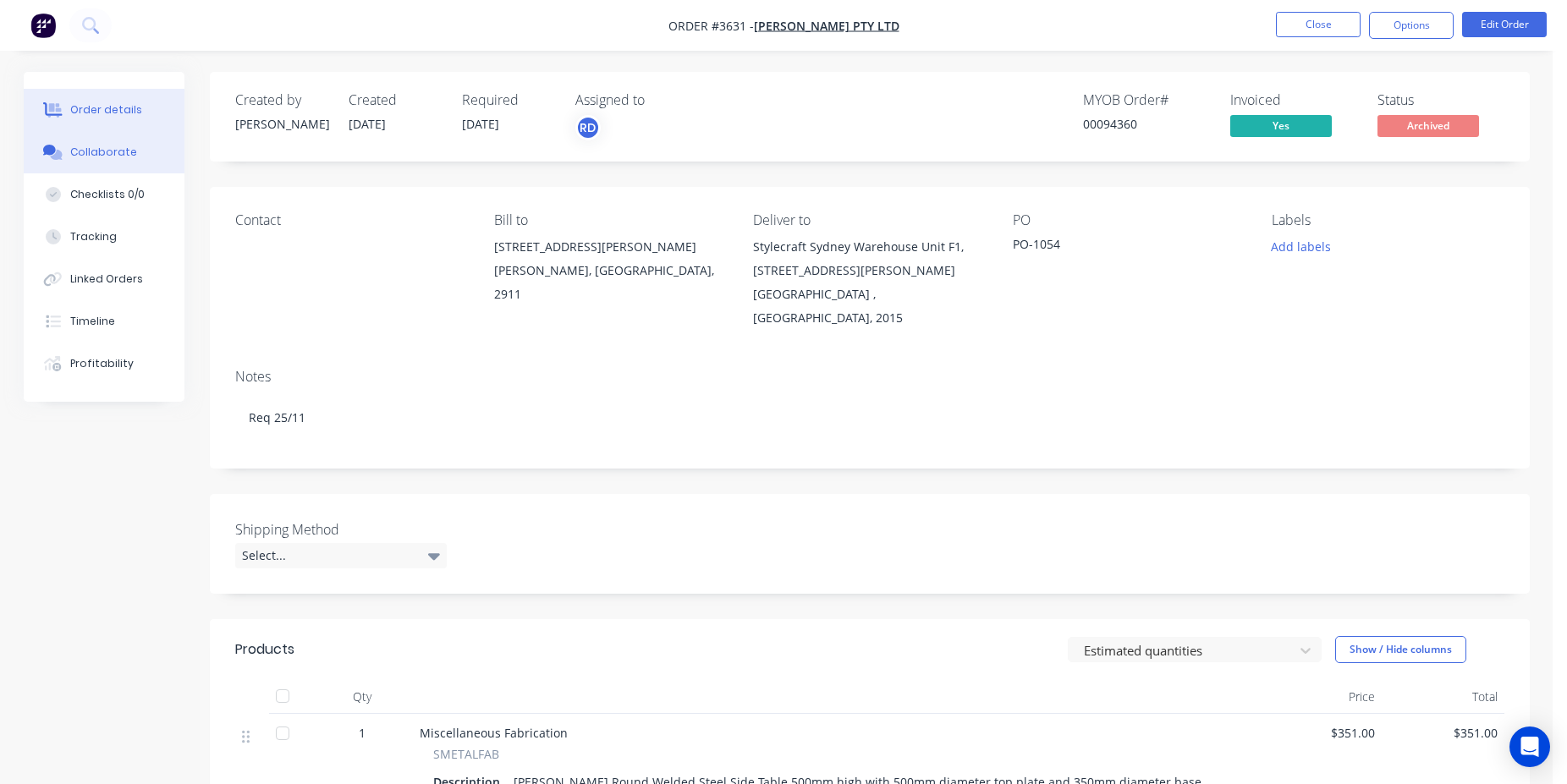
click at [100, 158] on div "Collaborate" at bounding box center [103, 152] width 67 height 15
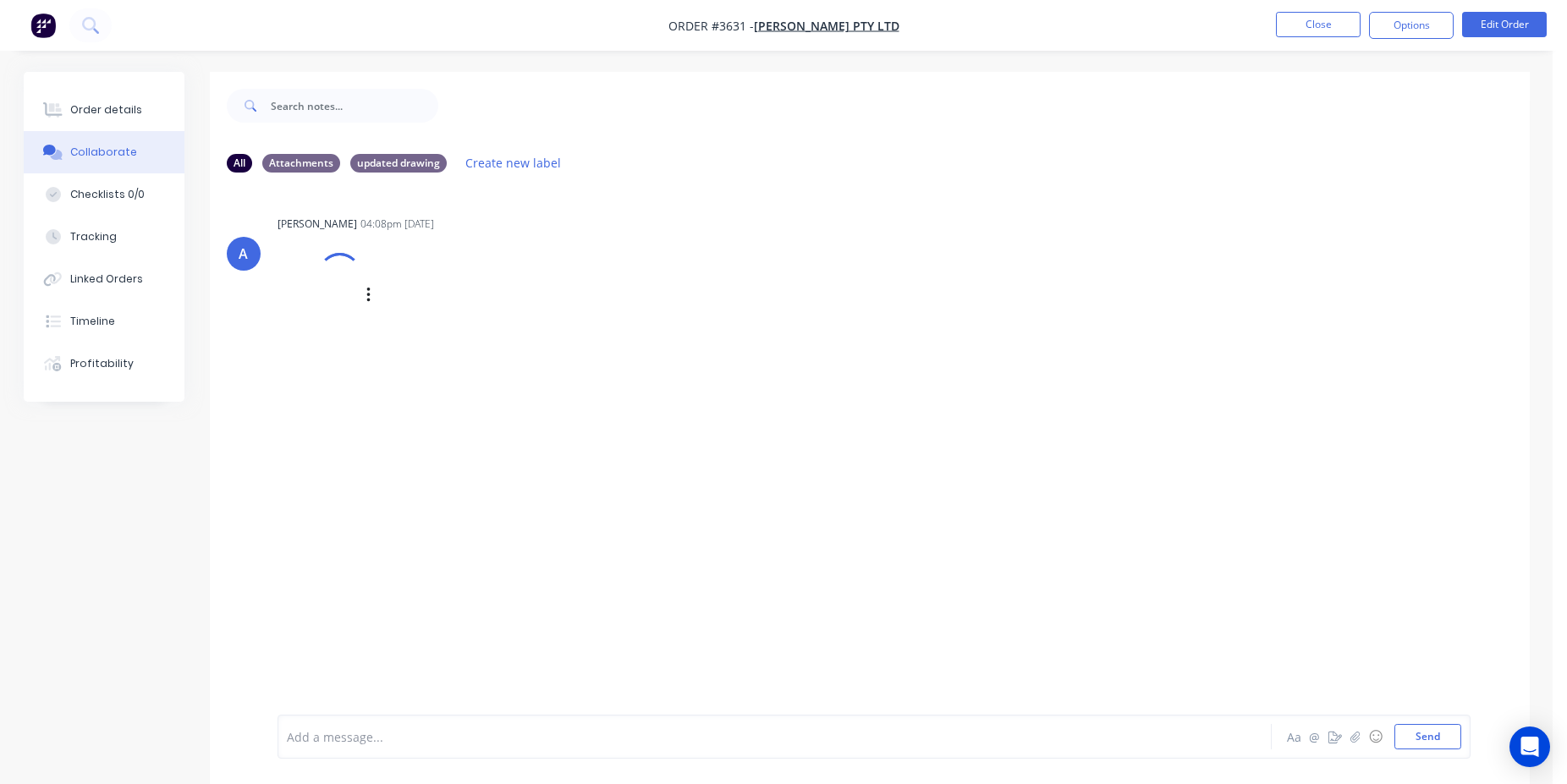
click at [0, 0] on div "Loading PDF…" at bounding box center [0, 0] width 0 height 0
click at [116, 110] on div "Order details" at bounding box center [106, 109] width 72 height 15
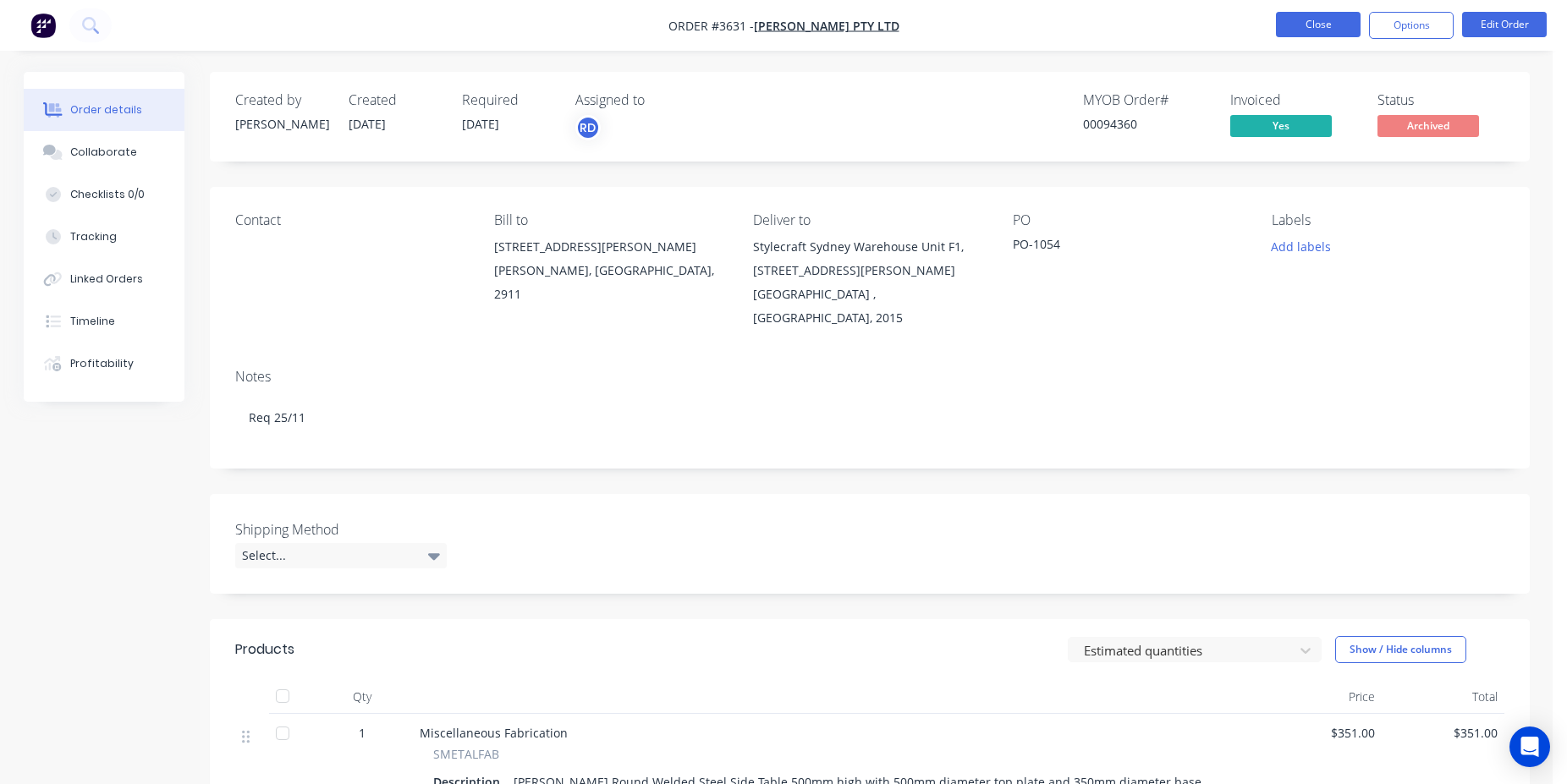
click at [1325, 25] on button "Close" at bounding box center [1318, 24] width 85 height 26
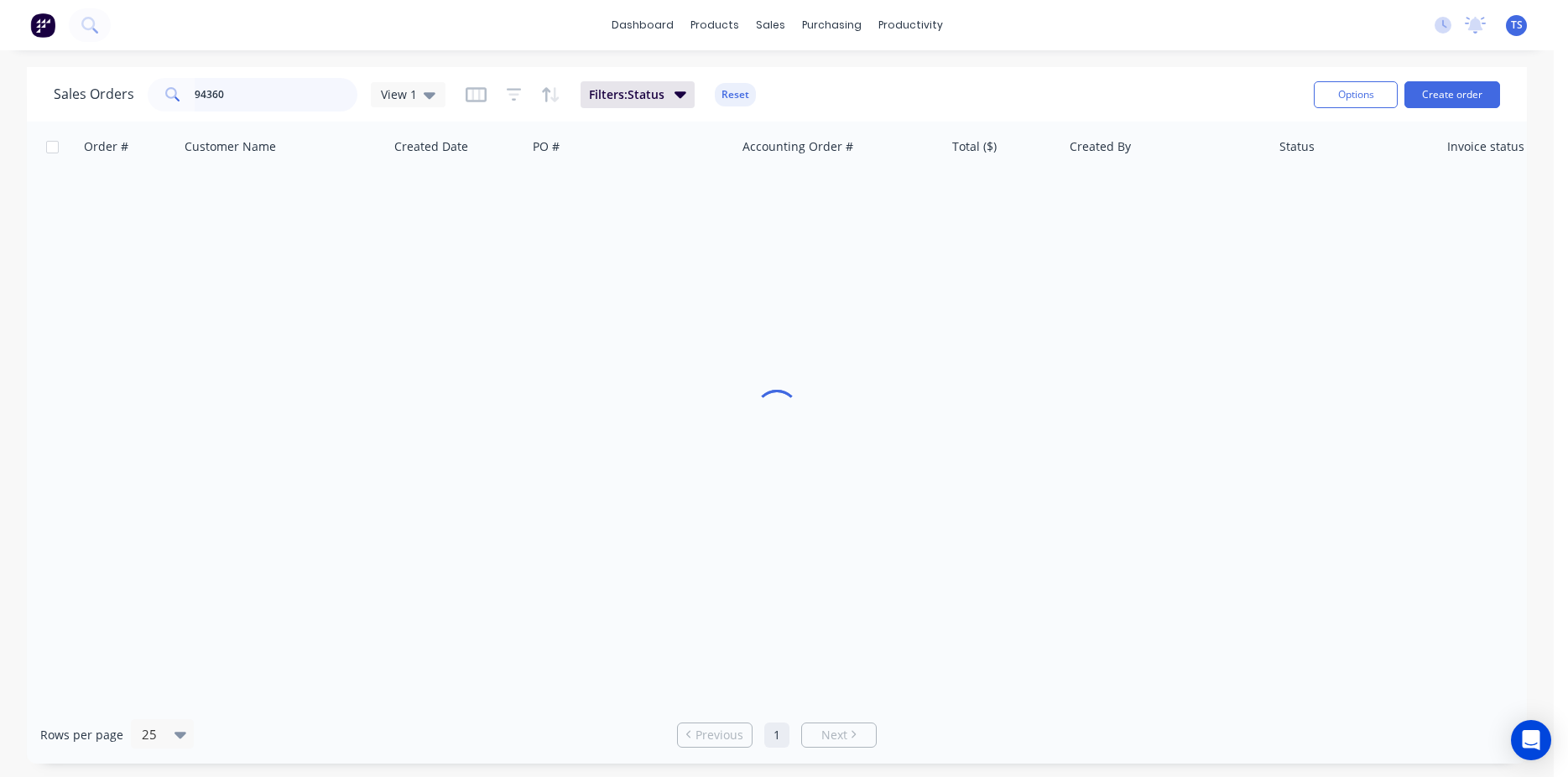
click at [235, 91] on input "94360" at bounding box center [276, 94] width 163 height 34
type input "132973"
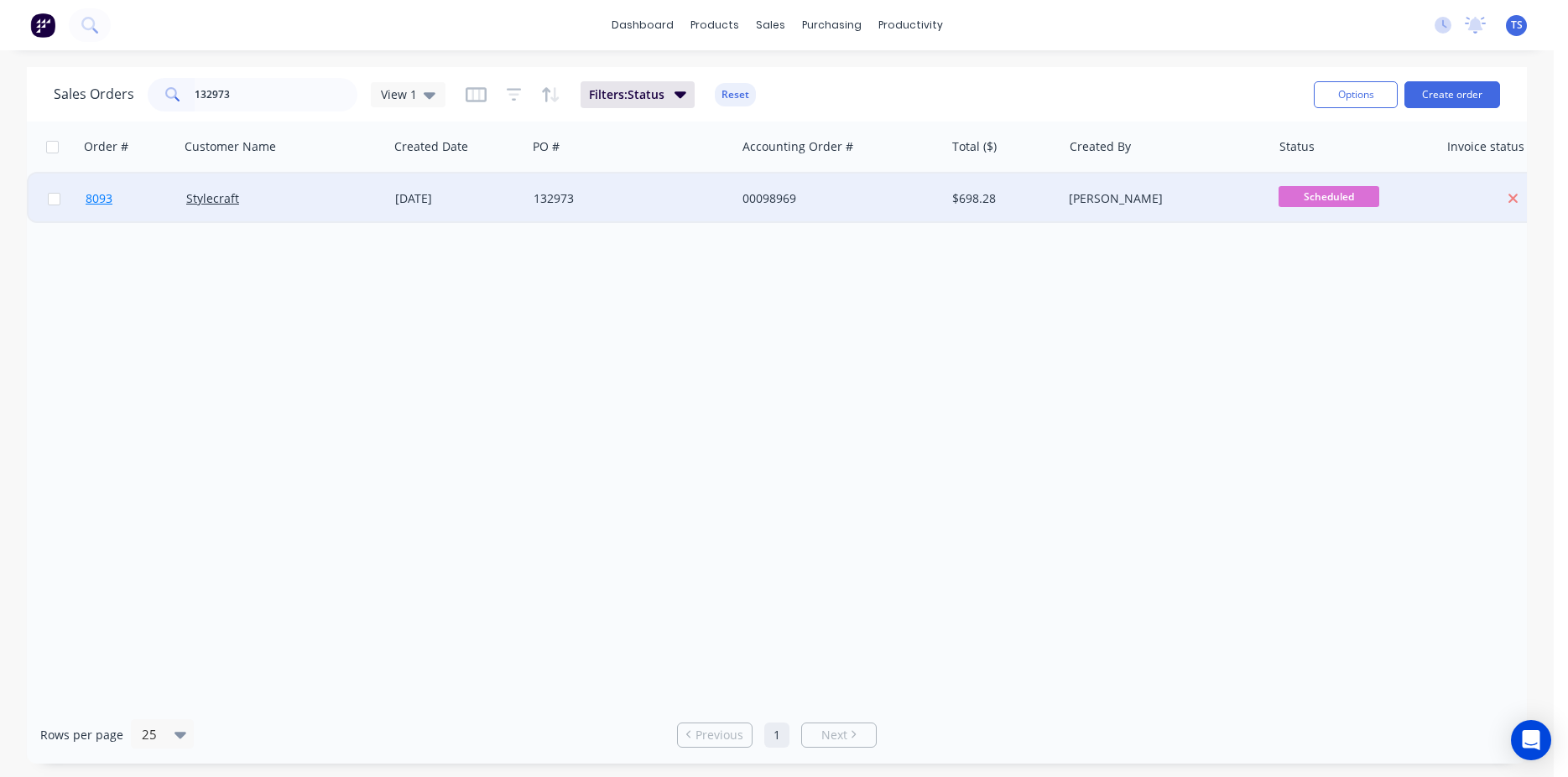
click at [131, 218] on link "8093" at bounding box center [136, 198] width 101 height 50
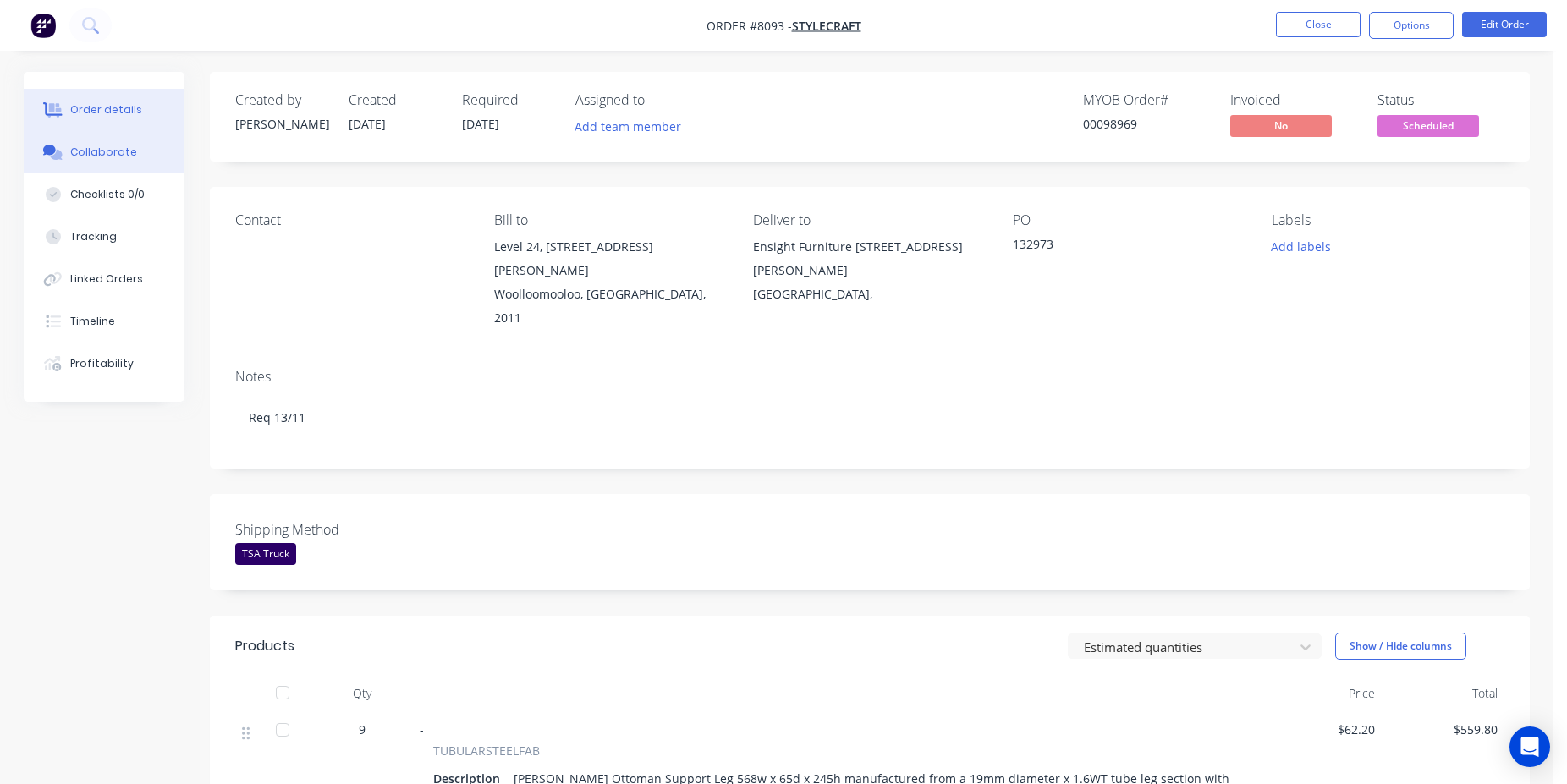
click at [150, 133] on button "Collaborate" at bounding box center [104, 152] width 161 height 43
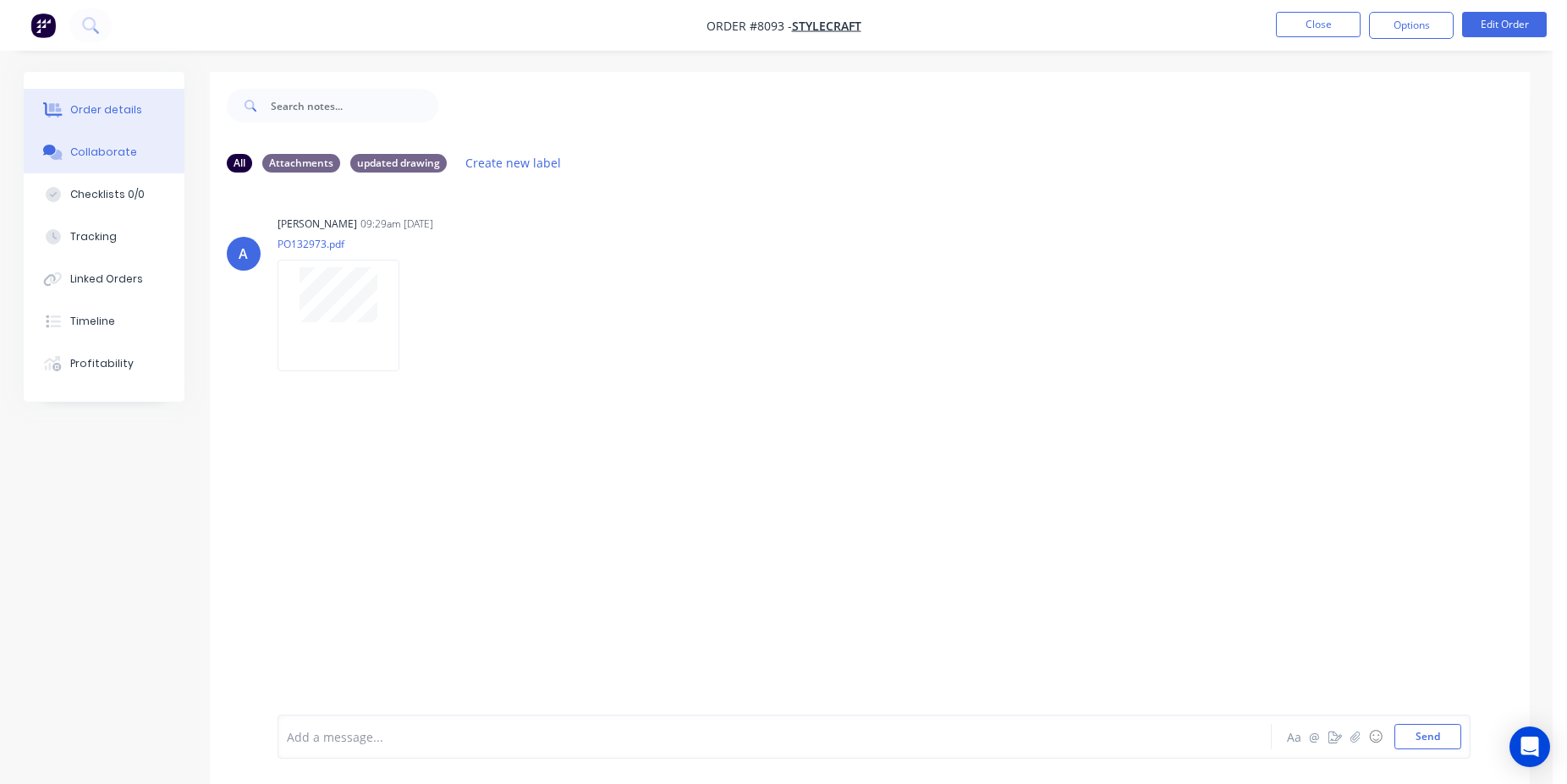
click at [108, 103] on div "Order details" at bounding box center [106, 109] width 72 height 15
